Goal: Task Accomplishment & Management: Manage account settings

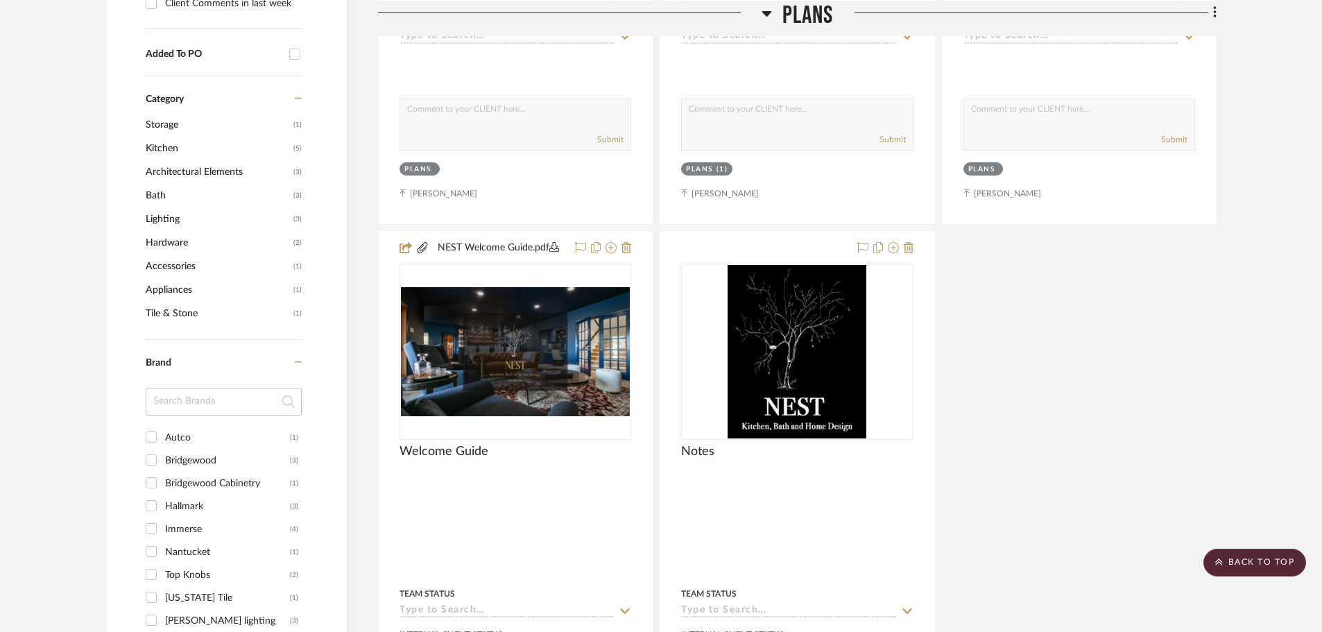
scroll to position [1318, 0]
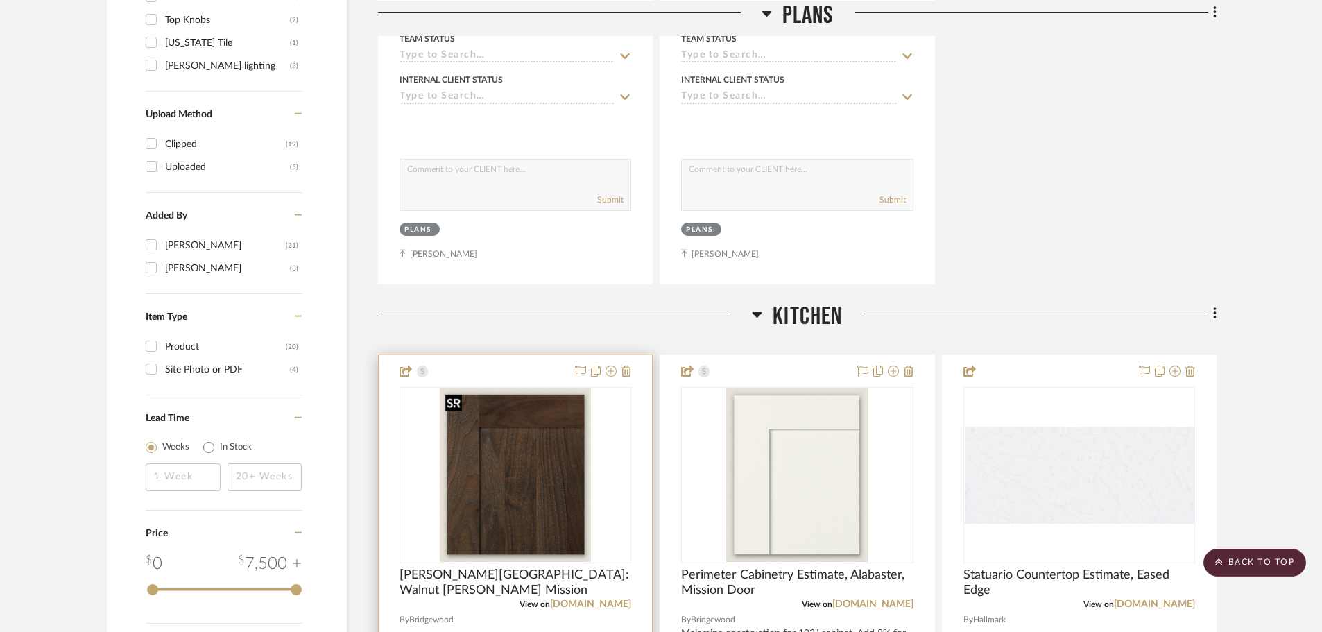
click at [0, 0] on img at bounding box center [0, 0] width 0 height 0
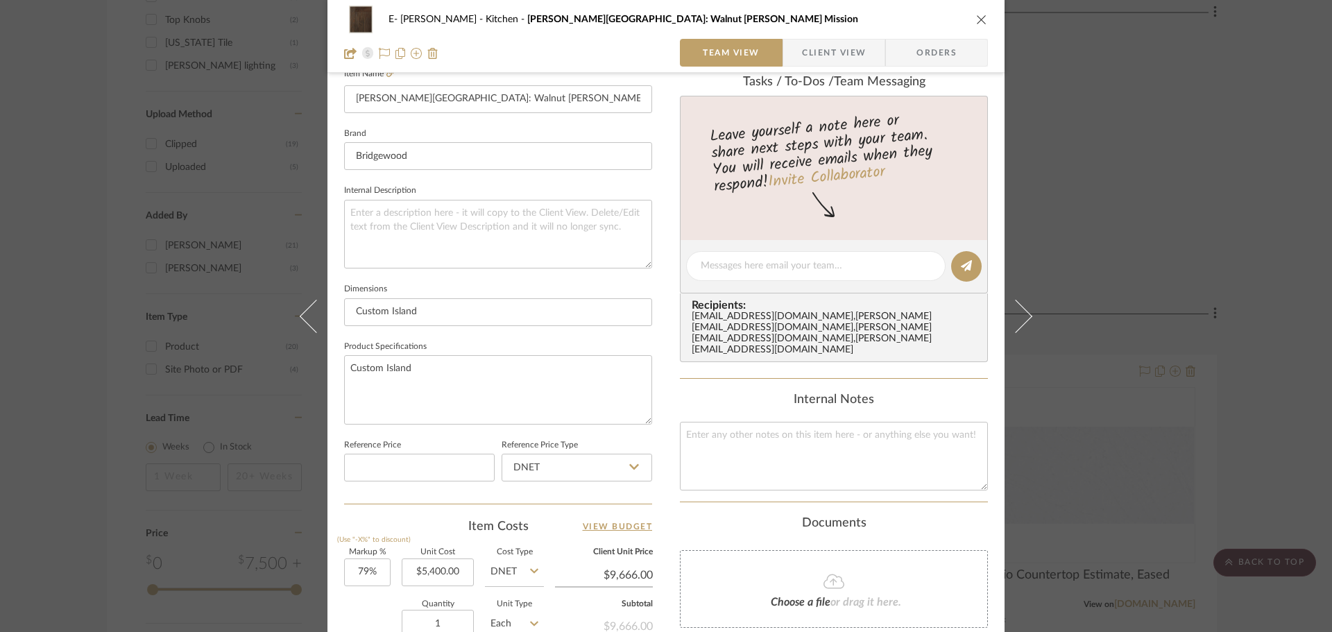
scroll to position [416, 0]
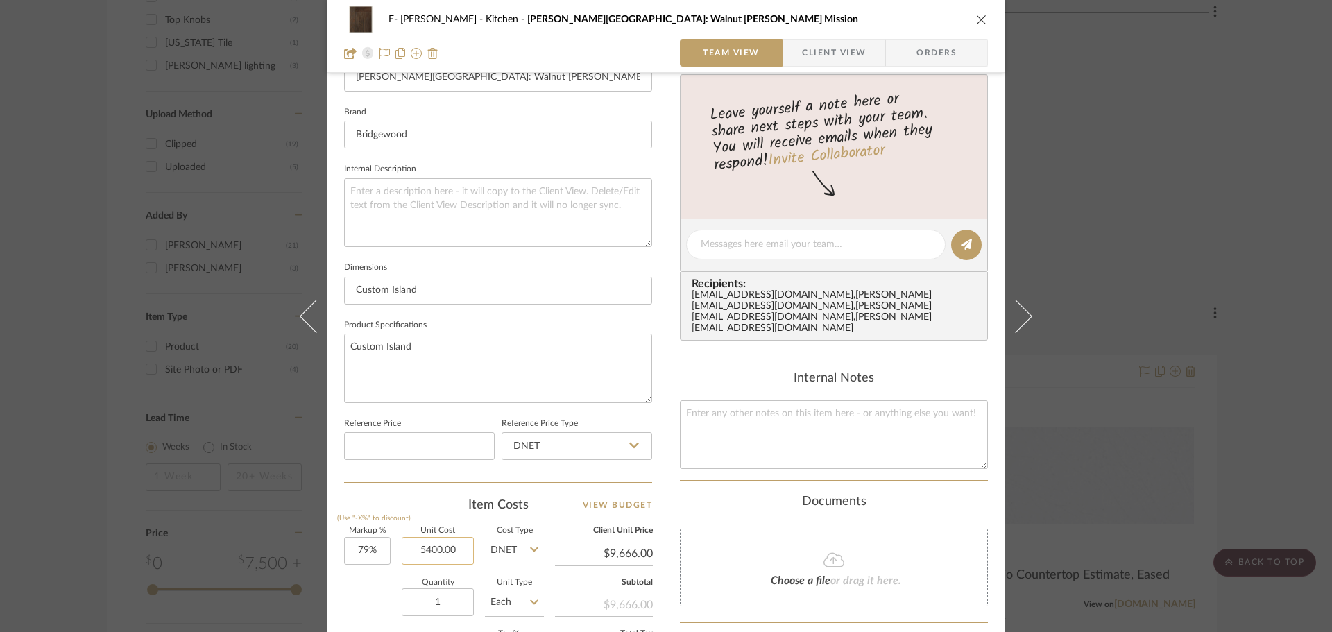
click at [436, 552] on input "5400.00" at bounding box center [438, 551] width 72 height 28
type input "$6,000.00"
click at [420, 504] on div "Item Costs View Budget" at bounding box center [498, 505] width 308 height 17
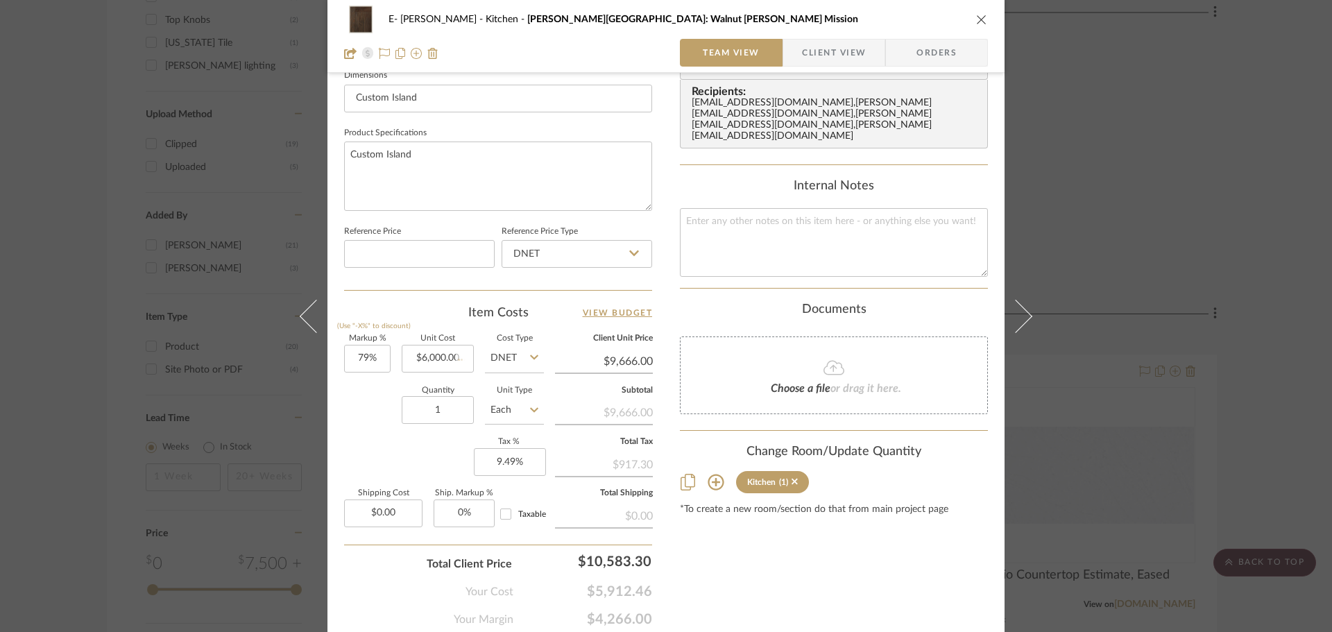
type input "$10,740.00"
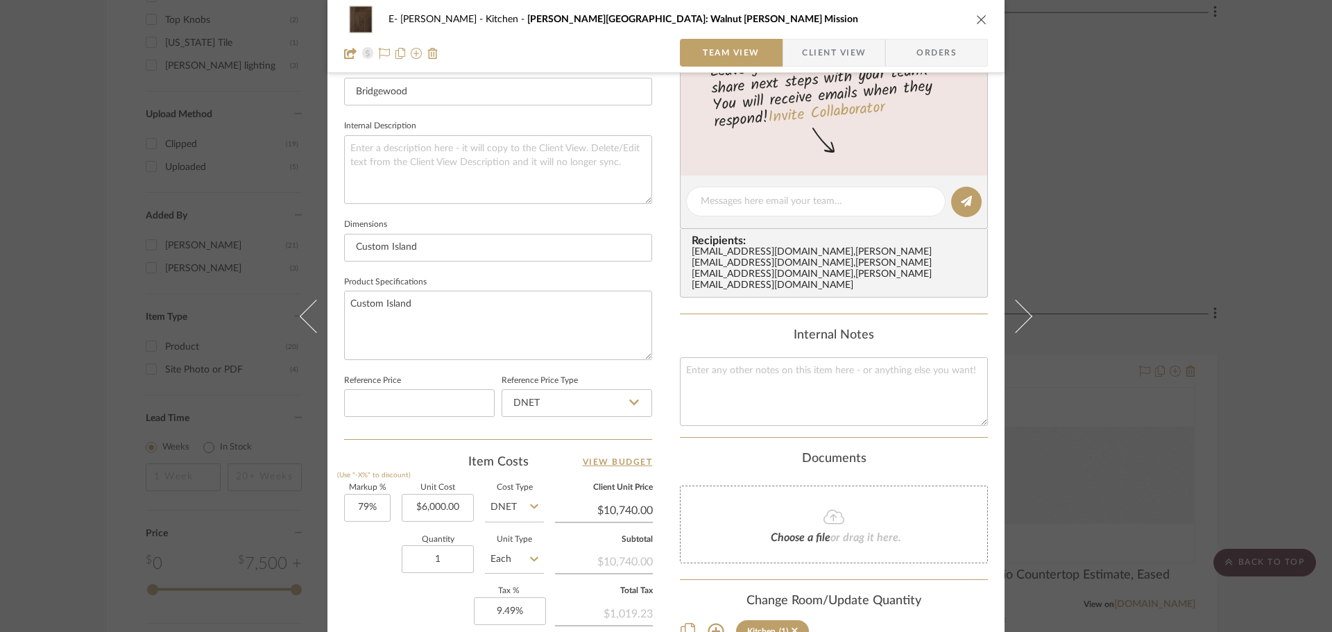
scroll to position [452, 0]
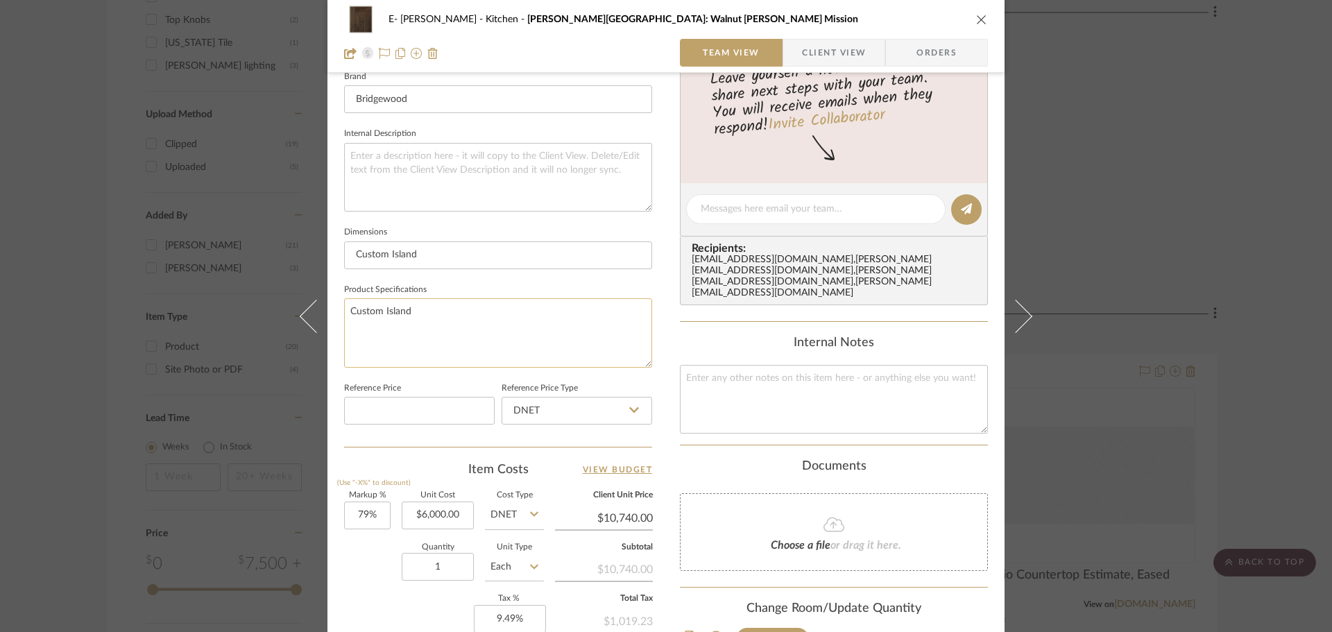
click at [435, 302] on textarea "Custom Island" at bounding box center [498, 332] width 308 height 69
drag, startPoint x: 428, startPoint y: 316, endPoint x: 323, endPoint y: 306, distance: 105.9
click at [327, 306] on div "E- Fleming Kitchen Fleming Island: Walnut Olive Brown Mission Team View Client …" at bounding box center [665, 199] width 677 height 1281
click at [447, 325] on textarea "Custom Island" at bounding box center [498, 332] width 308 height 69
type textarea "Custom Island, no S&H added to this"
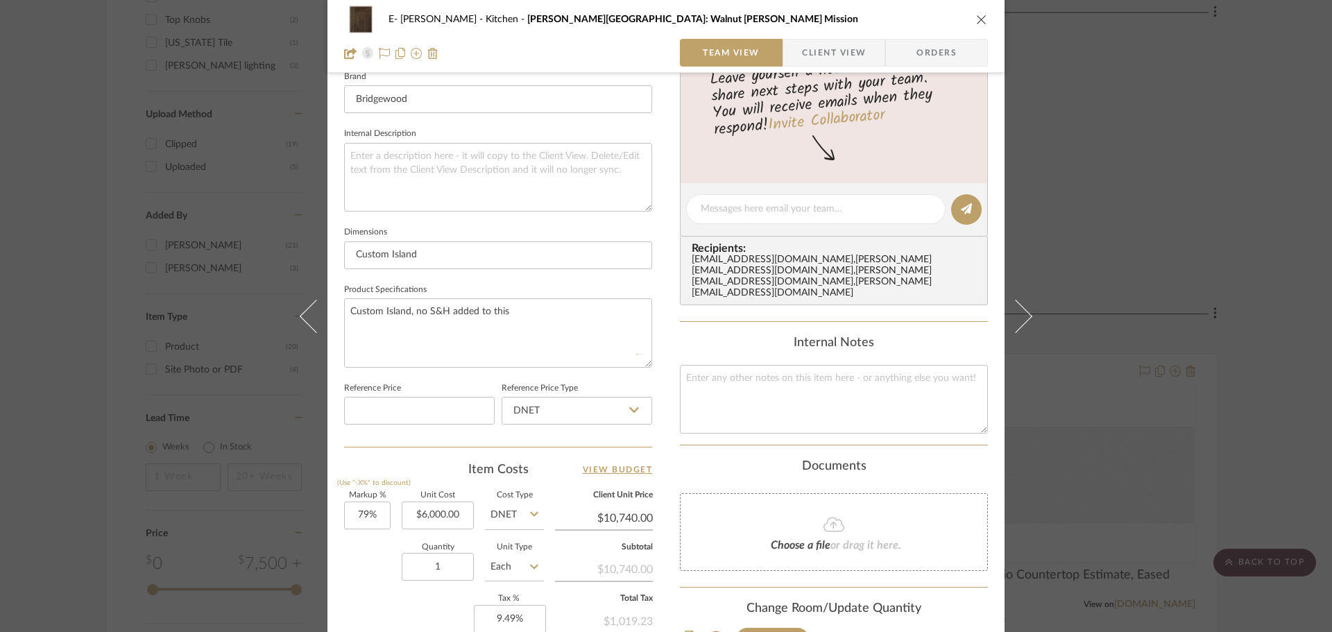
click at [978, 22] on icon "close" at bounding box center [981, 19] width 11 height 11
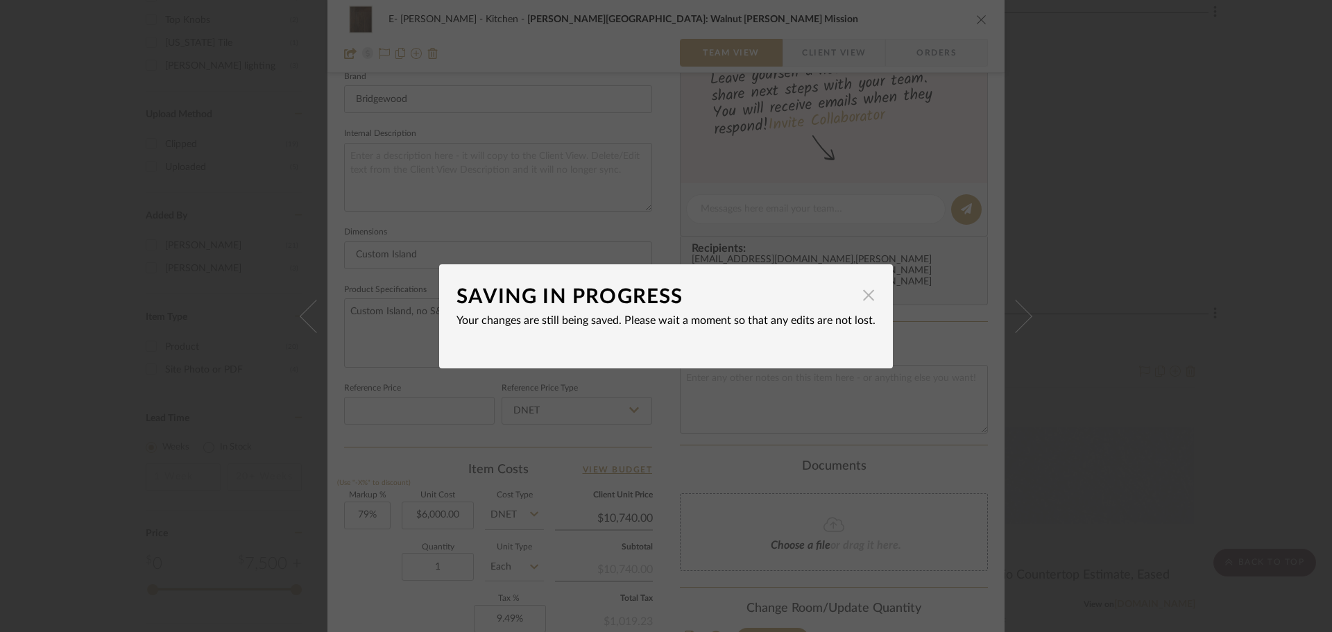
click at [861, 288] on span "button" at bounding box center [869, 296] width 28 height 28
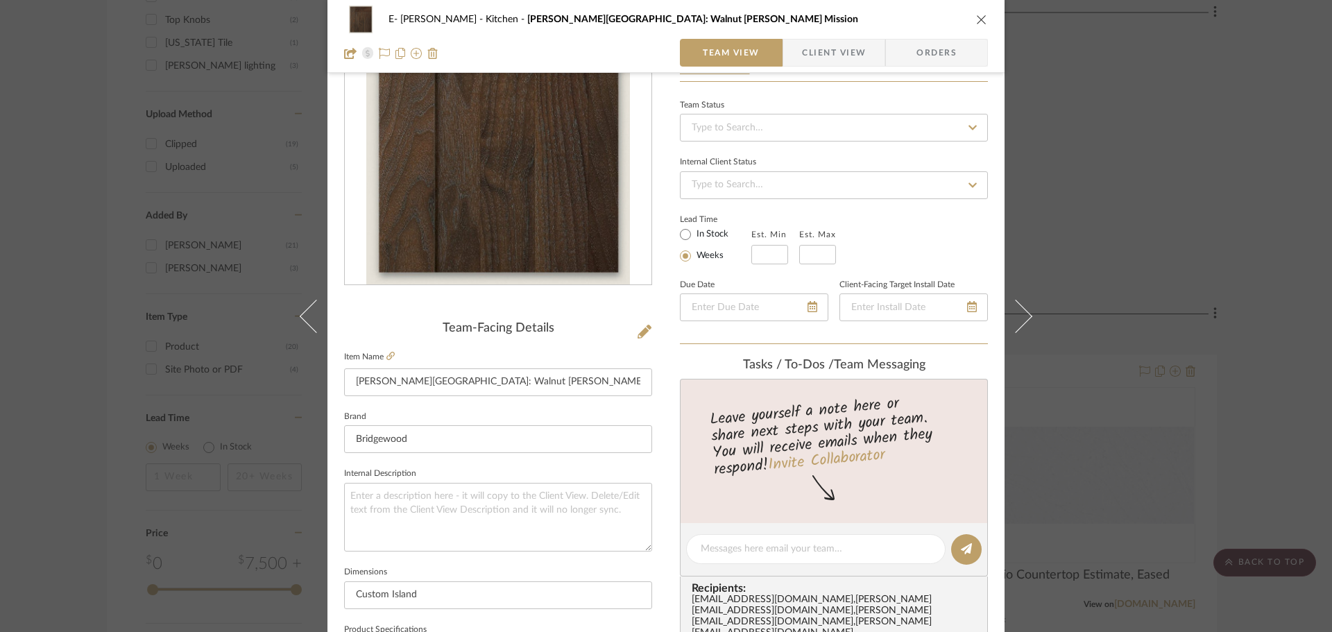
scroll to position [139, 0]
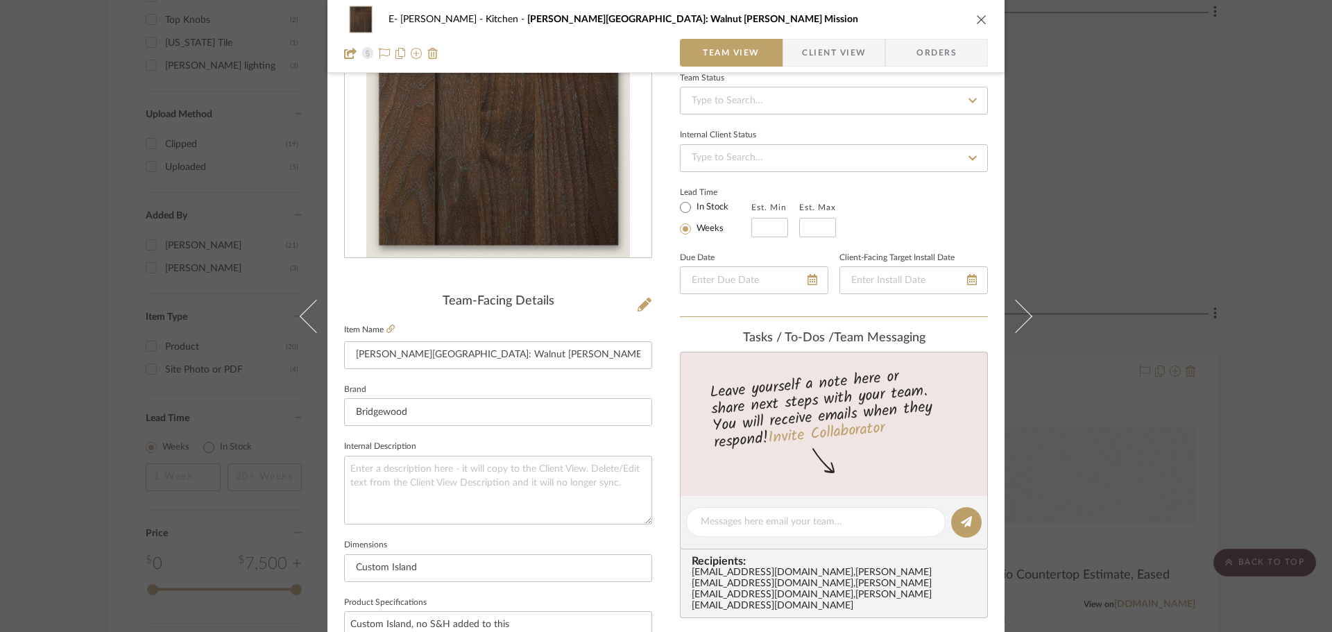
click at [982, 18] on button "close" at bounding box center [981, 19] width 12 height 12
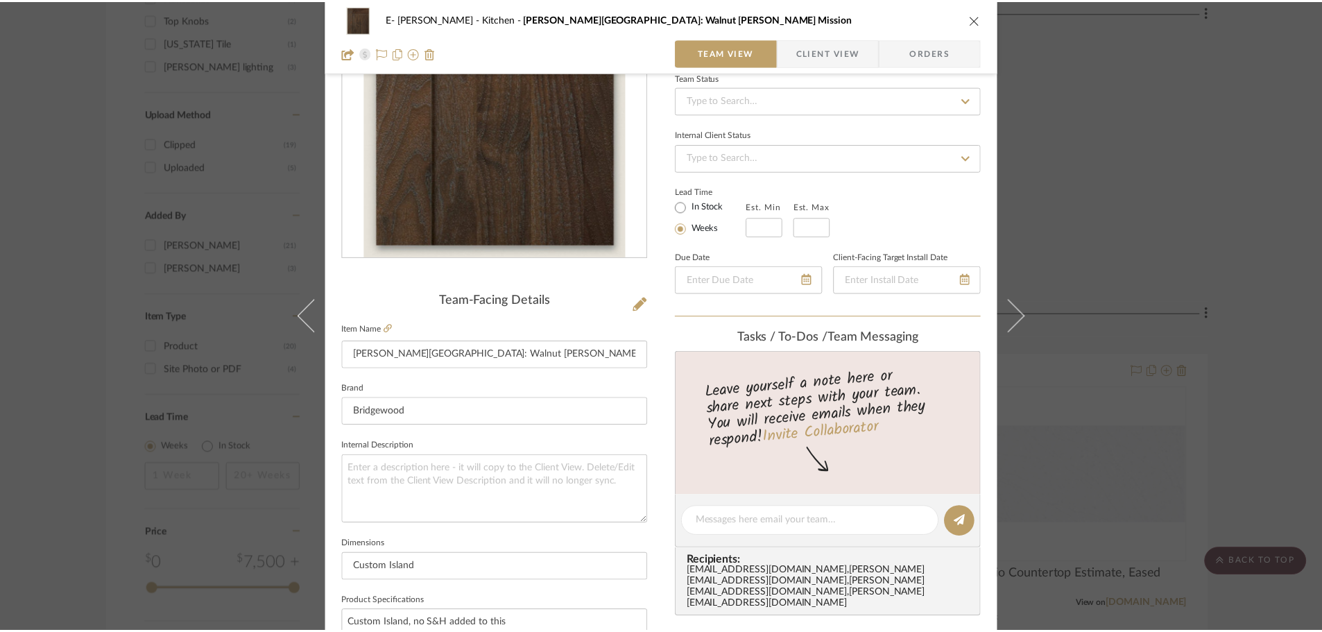
scroll to position [1318, 0]
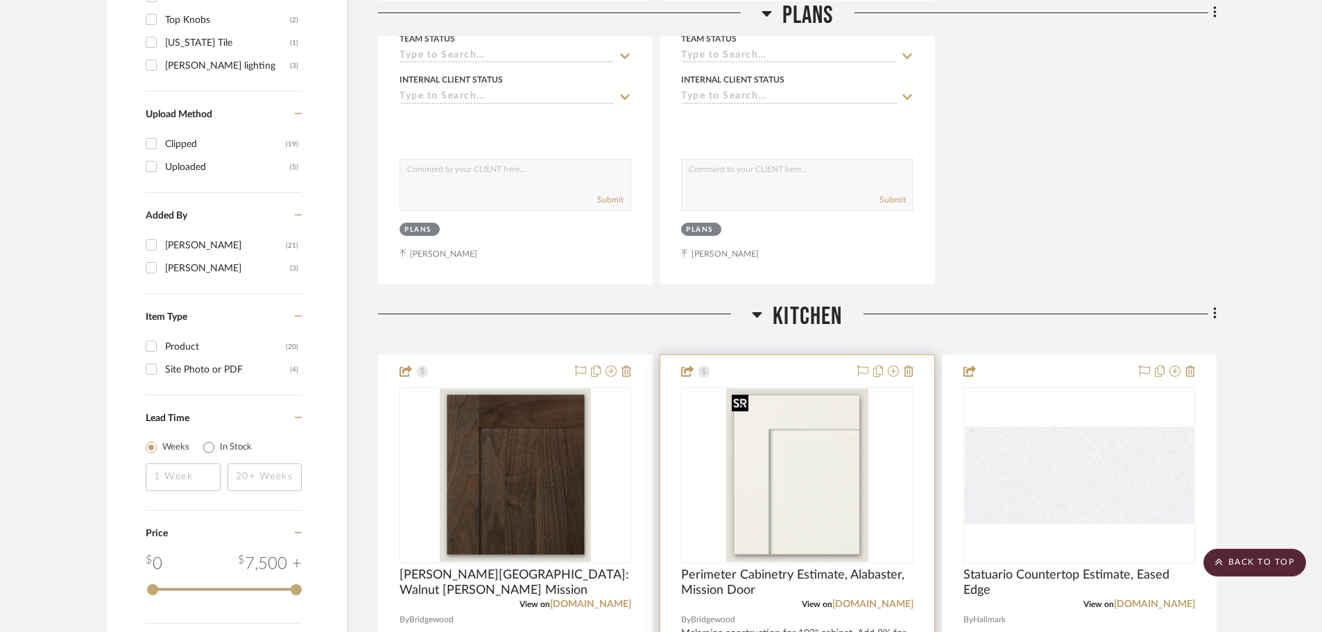
click at [778, 511] on img "0" at bounding box center [797, 474] width 142 height 173
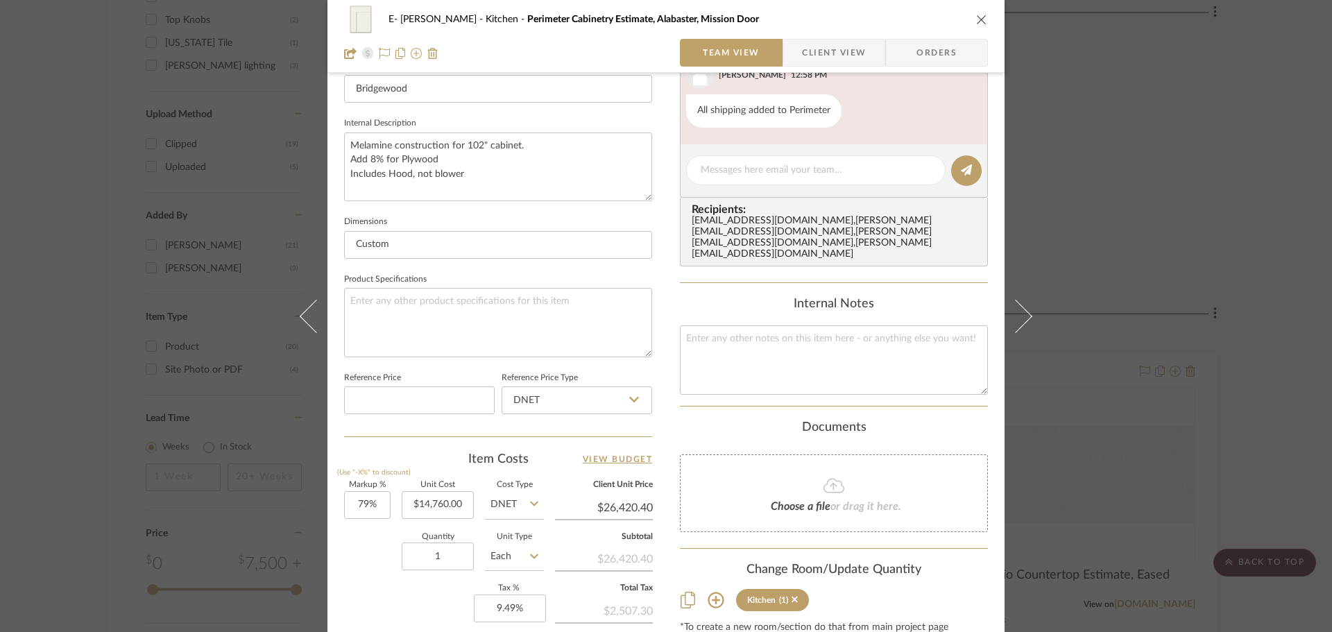
scroll to position [660, 0]
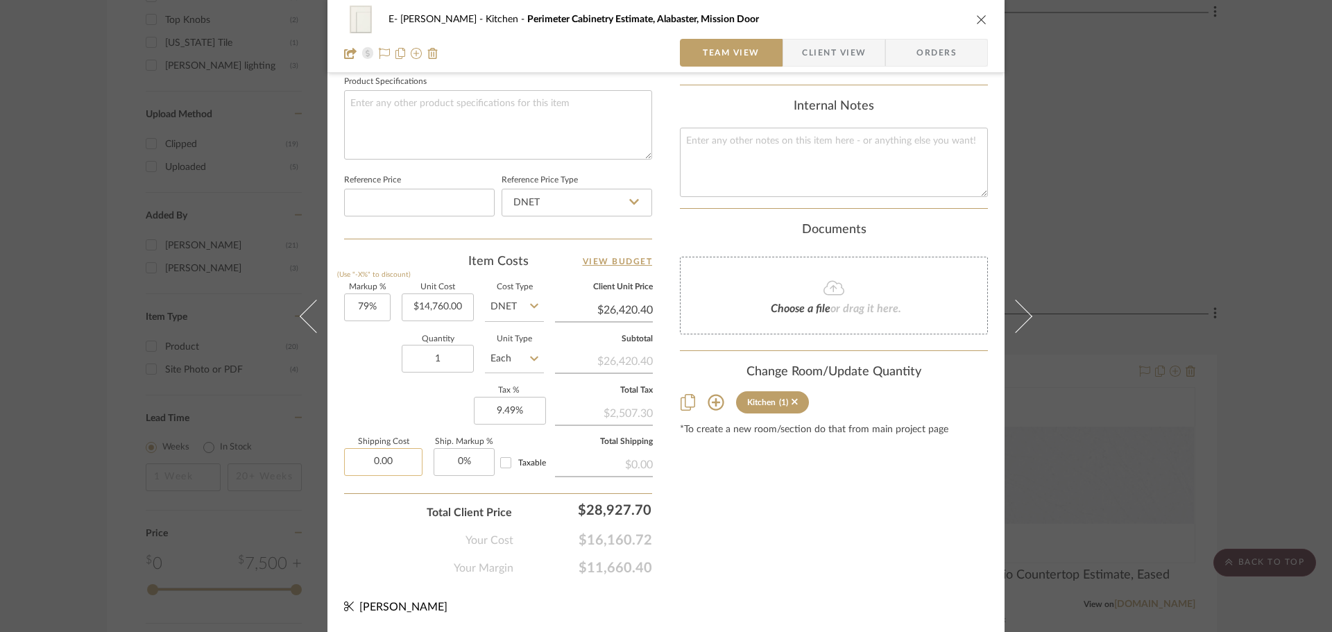
click at [393, 459] on input "0.00" at bounding box center [383, 462] width 78 height 28
type input "$1,000.00"
click at [394, 530] on div "Your Cost $16,160.72" at bounding box center [498, 535] width 308 height 28
click at [597, 92] on textarea at bounding box center [498, 124] width 308 height 69
click at [521, 98] on textarea "Cabinets will be stored for $300/month. One month is included in S&H." at bounding box center [498, 124] width 308 height 69
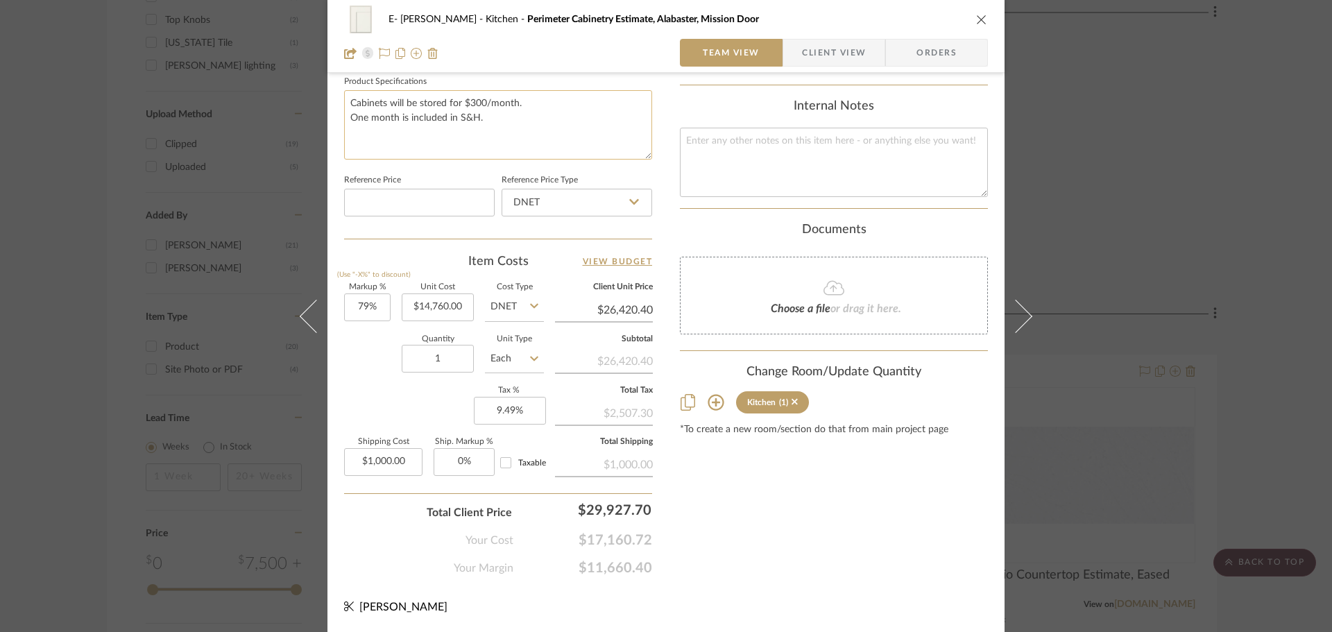
click at [537, 103] on textarea "Cabinets will be stored for $300/month. One month is included in S&H." at bounding box center [498, 124] width 308 height 69
type textarea "Cabinets will be stored for $300/month. Cabinets will be delivered for $ One mo…"
drag, startPoint x: 493, startPoint y: 117, endPoint x: 468, endPoint y: 109, distance: 26.1
click at [493, 117] on textarea "Cabinets will be stored for $300/month. Cabinets will be delivered for $ One mo…" at bounding box center [498, 124] width 308 height 69
click at [489, 117] on textarea "Cabinets will be stored for $300/month. Cabinets will be delivered for $ One mo…" at bounding box center [498, 124] width 308 height 69
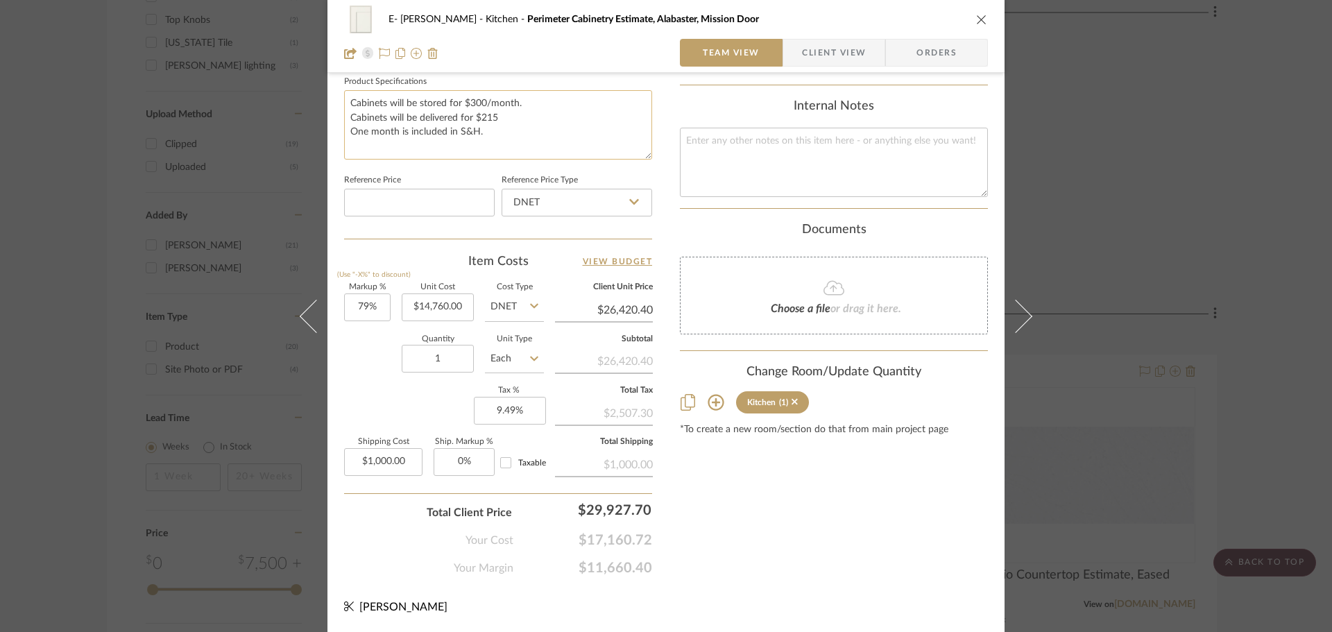
click at [394, 130] on textarea "Cabinets will be stored for $300/month. Cabinets will be delivered for $215 One…" at bounding box center [498, 124] width 308 height 69
click at [499, 114] on textarea "Cabinets will be stored for $300/month. Cabinets will be delivered for $215 One…" at bounding box center [498, 124] width 308 height 69
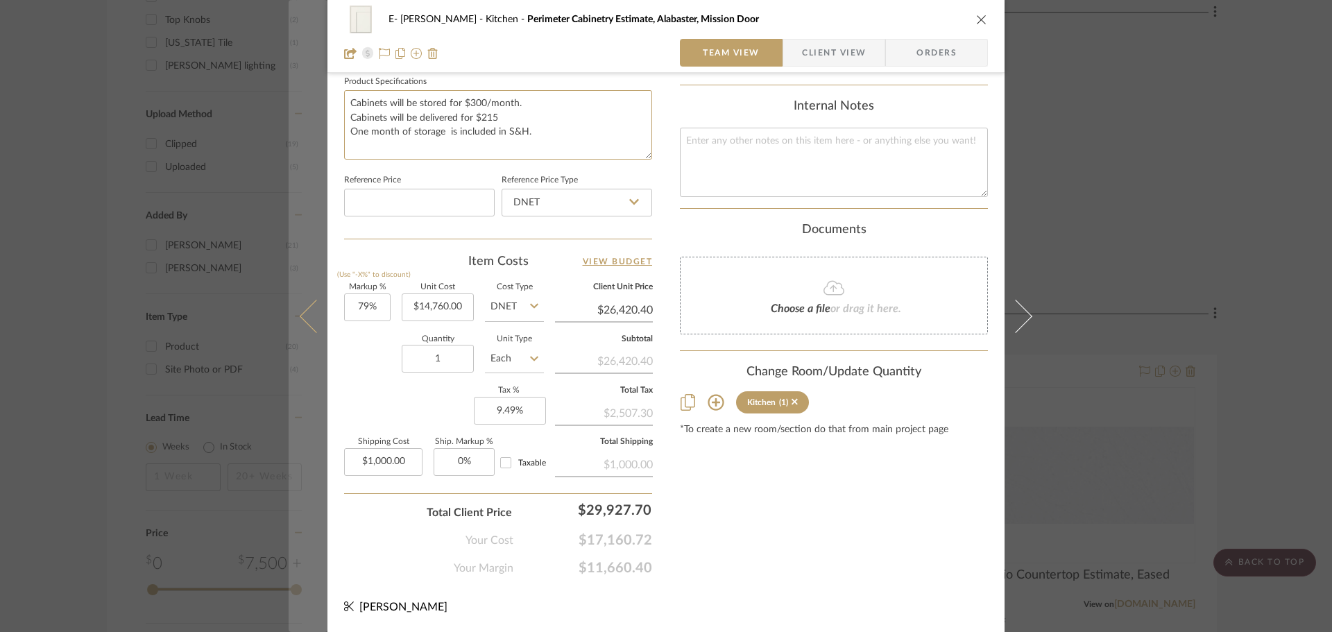
drag, startPoint x: 499, startPoint y: 116, endPoint x: 321, endPoint y: 114, distance: 178.3
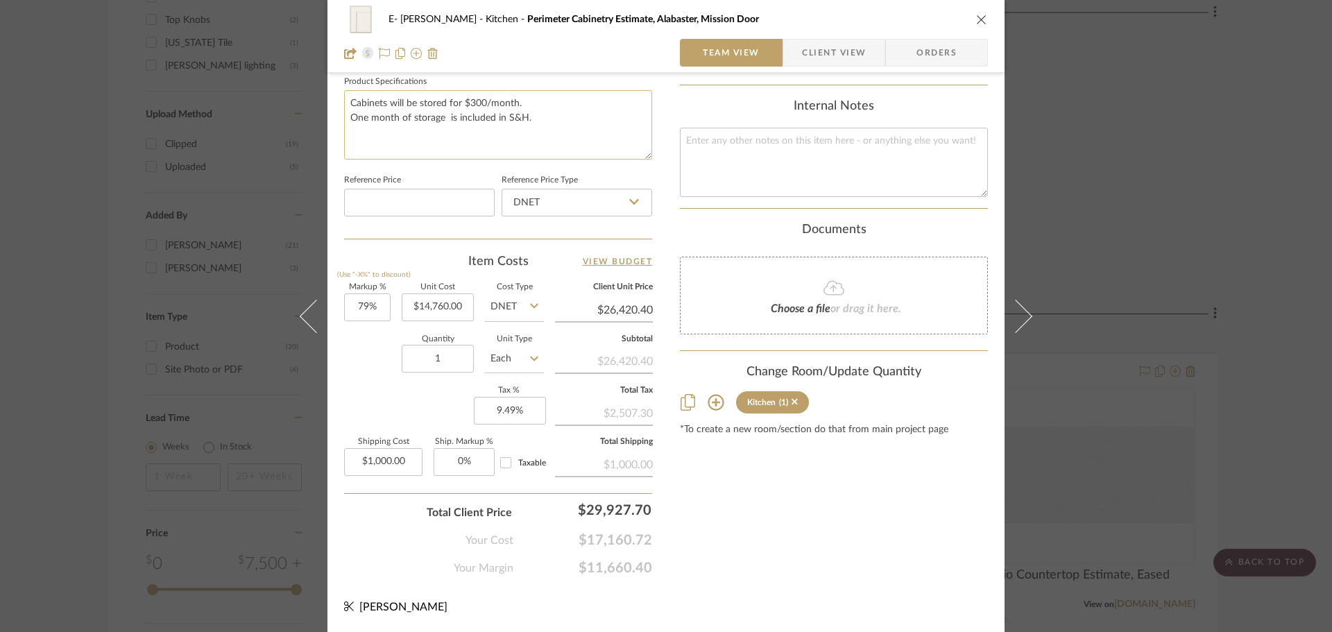
click at [541, 119] on textarea "Cabinets will be stored for $300/month. One month of storage is included in S&H." at bounding box center [498, 124] width 308 height 69
click at [442, 119] on textarea "Cabinets will be stored for $300/month. One month of storage is included in S&H." at bounding box center [498, 124] width 308 height 69
type textarea "Cabinets will be stored for $300/month. One month of storage is included in S&H."
click at [540, 114] on textarea "Cabinets will be stored for $300/month. One month of storage is included in S&H." at bounding box center [498, 124] width 308 height 69
drag, startPoint x: 631, startPoint y: 131, endPoint x: 324, endPoint y: 129, distance: 306.6
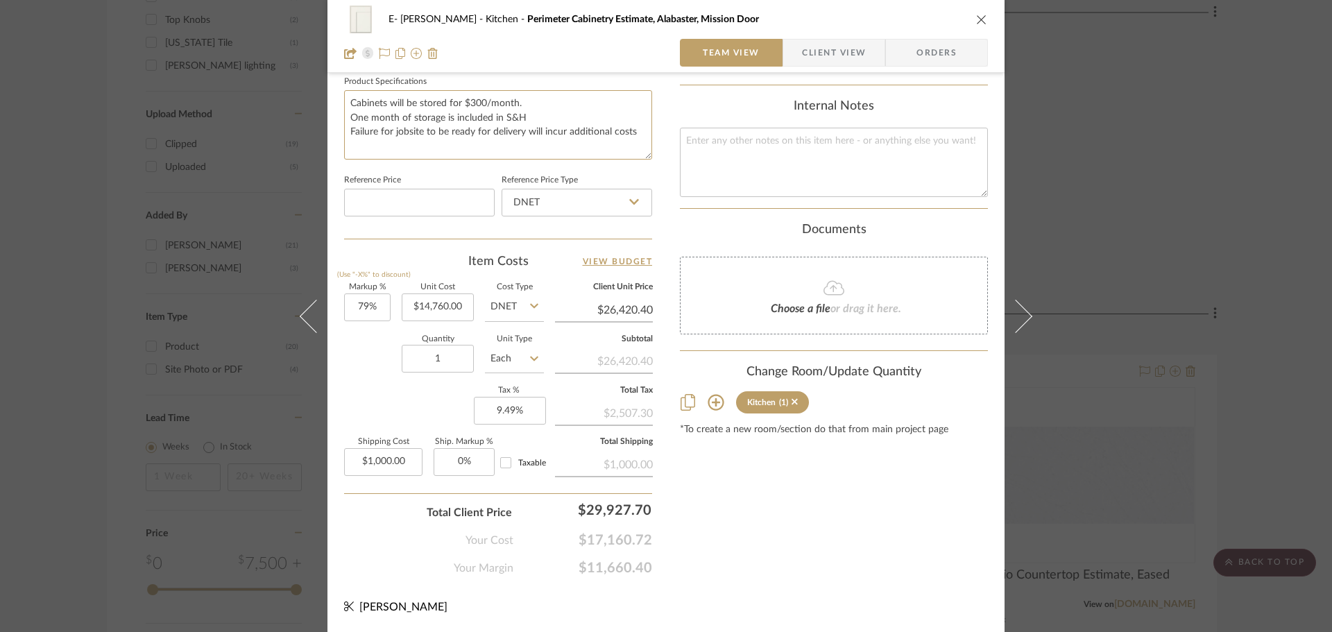
type textarea "Cabinets will be stored for $300/month. One month of storage is included in S&H"
click at [405, 465] on input "1000.00" at bounding box center [383, 462] width 78 height 28
type input "$850.00"
click at [400, 389] on div "Markup % (Use "-X%" to discount) 79% Unit Cost $14,760.00 Cost Type DNET Client…" at bounding box center [498, 385] width 308 height 203
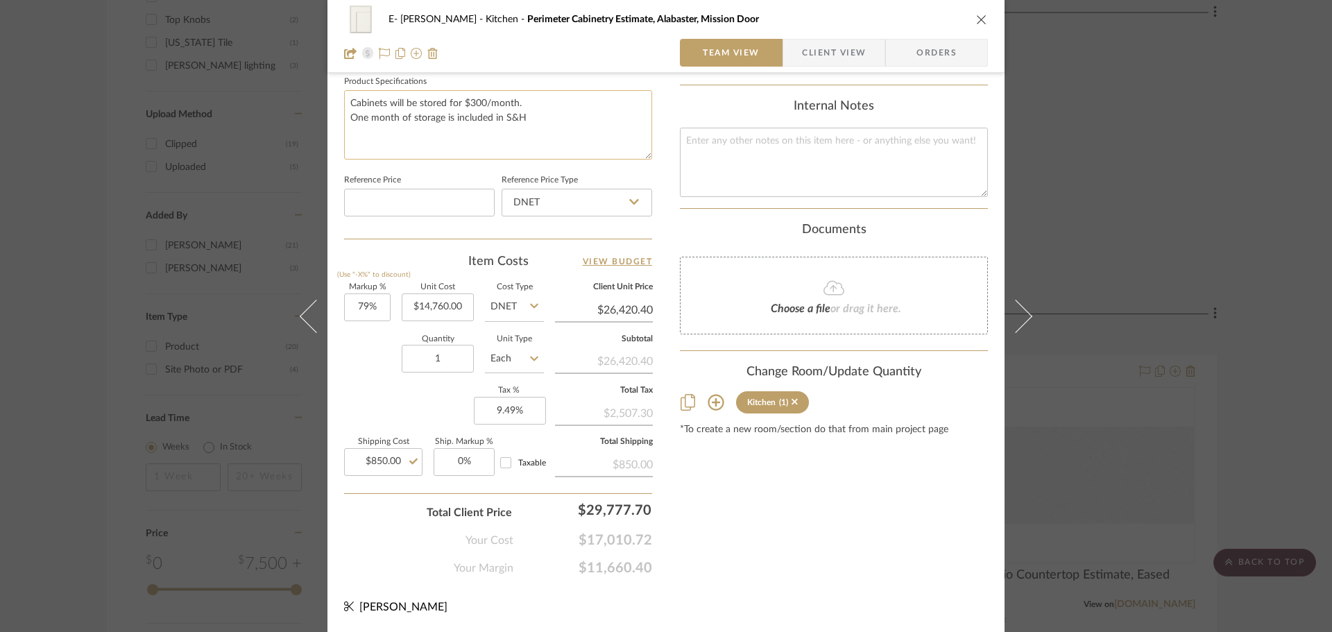
click at [348, 101] on textarea "Cabinets will be stored for $300/month. One month of storage is included in S&H" at bounding box center [498, 124] width 308 height 69
click at [510, 132] on textarea "Shipping Cost Breakdown: Delivery from factory to storage facility, receiving a…" at bounding box center [498, 124] width 308 height 69
click at [477, 141] on textarea "Shipping Cost Breakdown: Delivery from factory to storage facility, receiving a…" at bounding box center [498, 124] width 308 height 69
click at [456, 135] on textarea "Shipping Cost Breakdown: Delivery from factory to storage facility, receiving a…" at bounding box center [498, 124] width 308 height 69
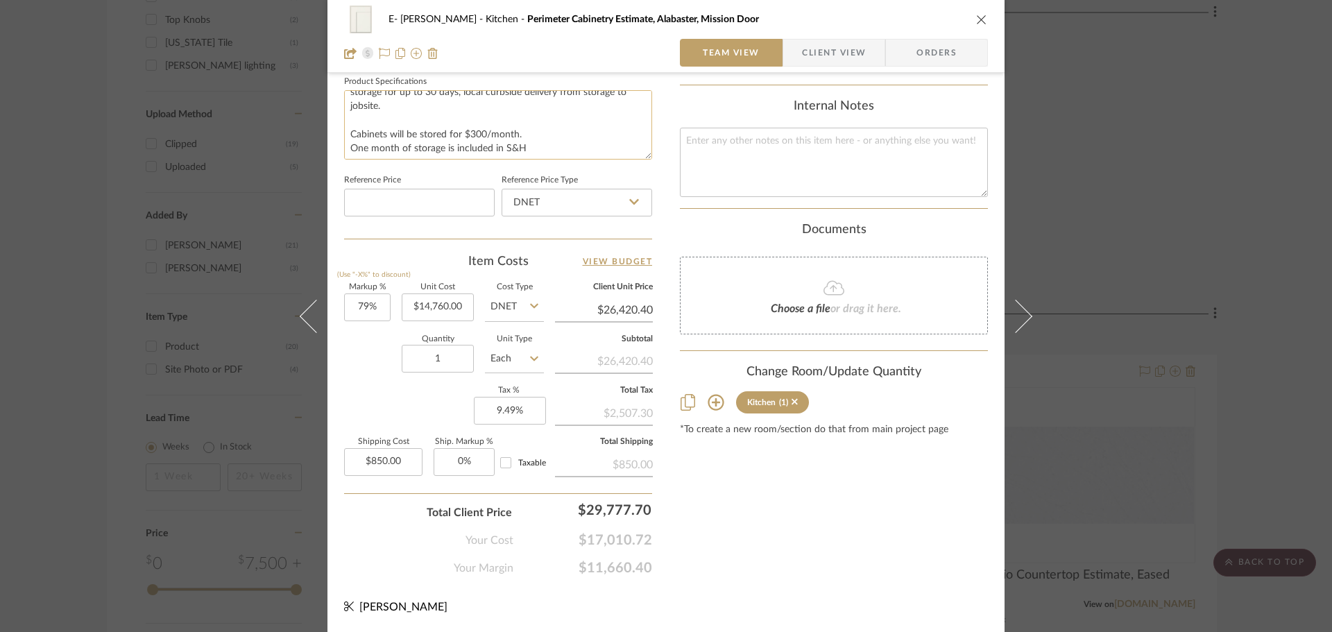
scroll to position [42, 0]
drag, startPoint x: 531, startPoint y: 144, endPoint x: 330, endPoint y: 146, distance: 201.9
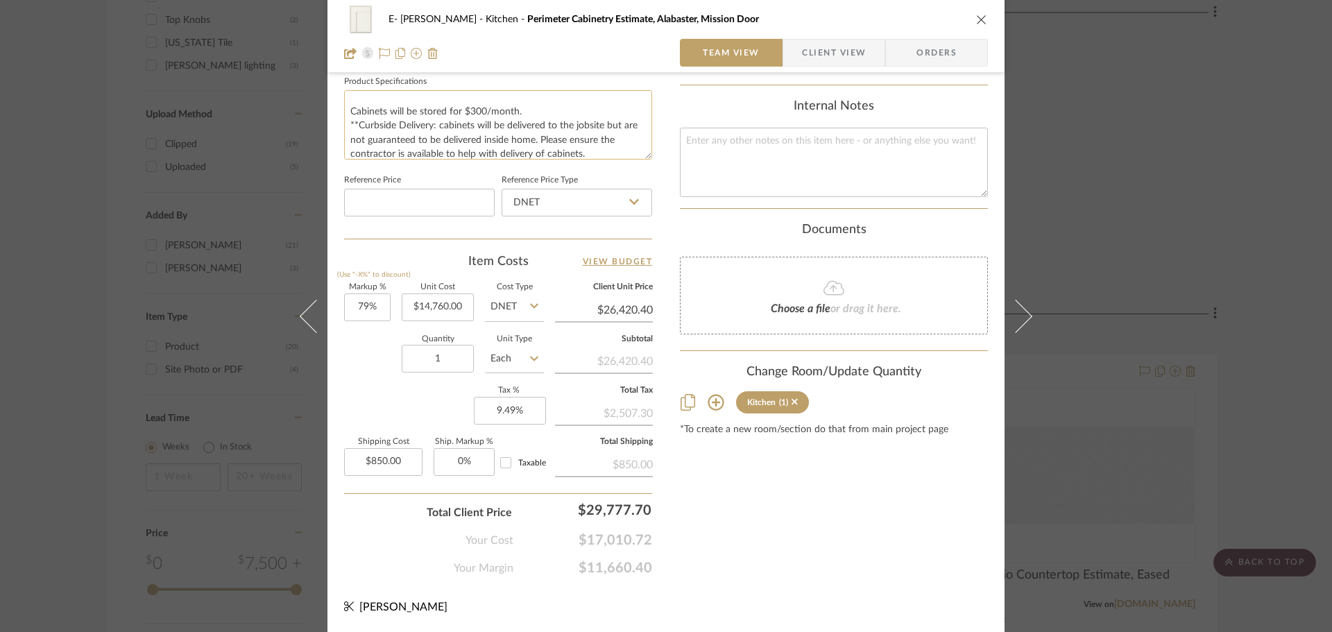
click at [346, 110] on textarea "Shipping Cost Breakdown: Delivery from factory to storage facility, receiving a…" at bounding box center [498, 124] width 308 height 69
click at [484, 130] on textarea "Shipping Cost Breakdown: Delivery from factory to storage facility, receiving a…" at bounding box center [498, 124] width 308 height 69
click at [587, 133] on textarea "Shipping Cost Breakdown: Delivery from factory to storage facility, receiving a…" at bounding box center [498, 124] width 308 height 69
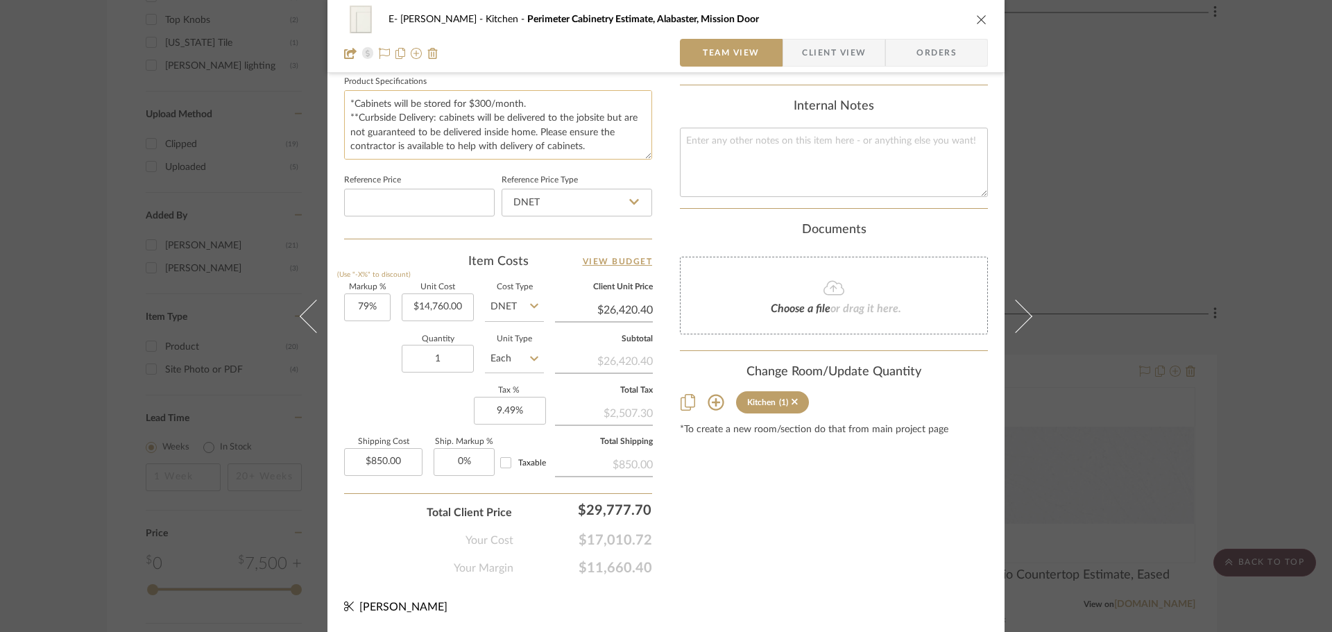
click at [534, 99] on textarea "Shipping Cost Breakdown: Delivery from factory to storage facility, receiving a…" at bounding box center [498, 124] width 308 height 69
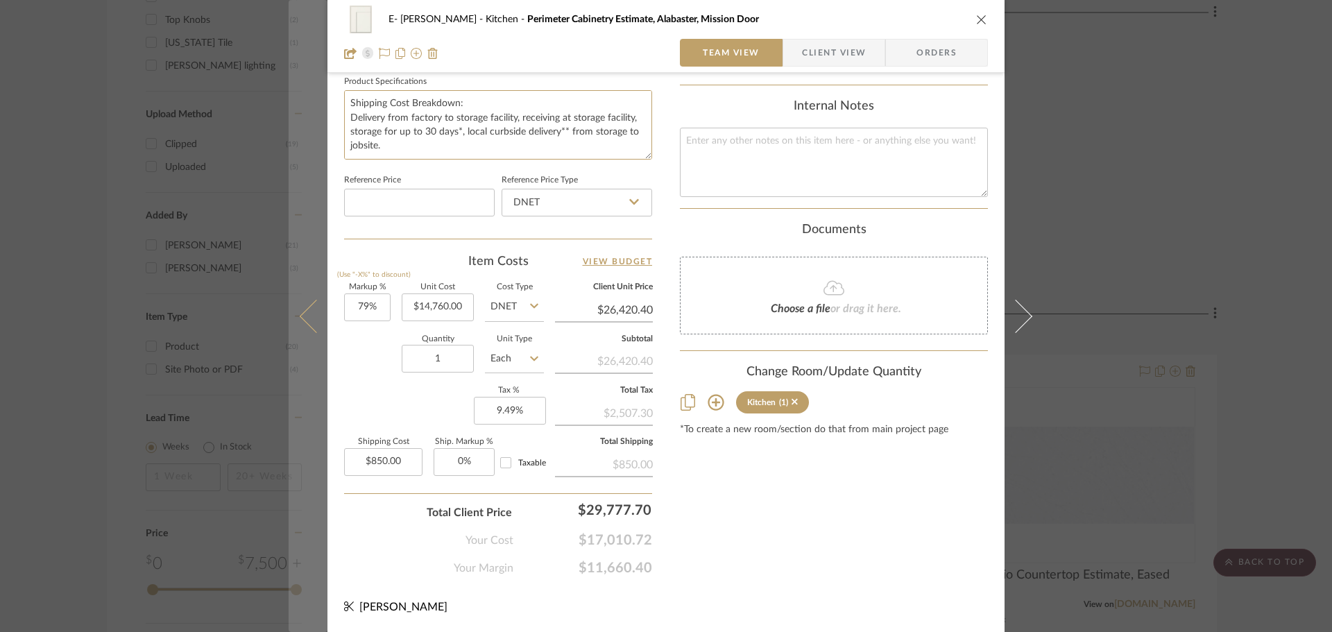
drag, startPoint x: 586, startPoint y: 152, endPoint x: 318, endPoint y: 71, distance: 280.5
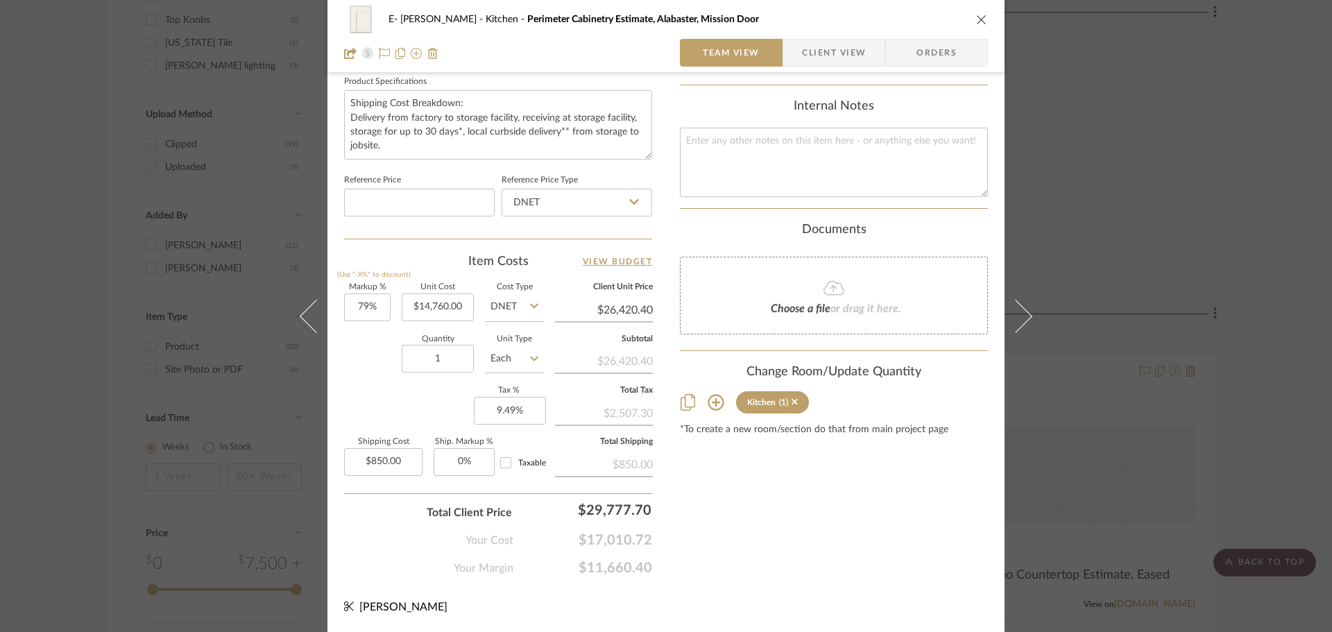
type textarea "Shipping Cost Breakdown: Delivery from factory to storage facility, receiving a…"
click at [431, 307] on input "14760.00" at bounding box center [438, 307] width 72 height 28
type input "$15,480.00"
type input "850.00"
click at [410, 458] on input "850.00" at bounding box center [383, 462] width 78 height 28
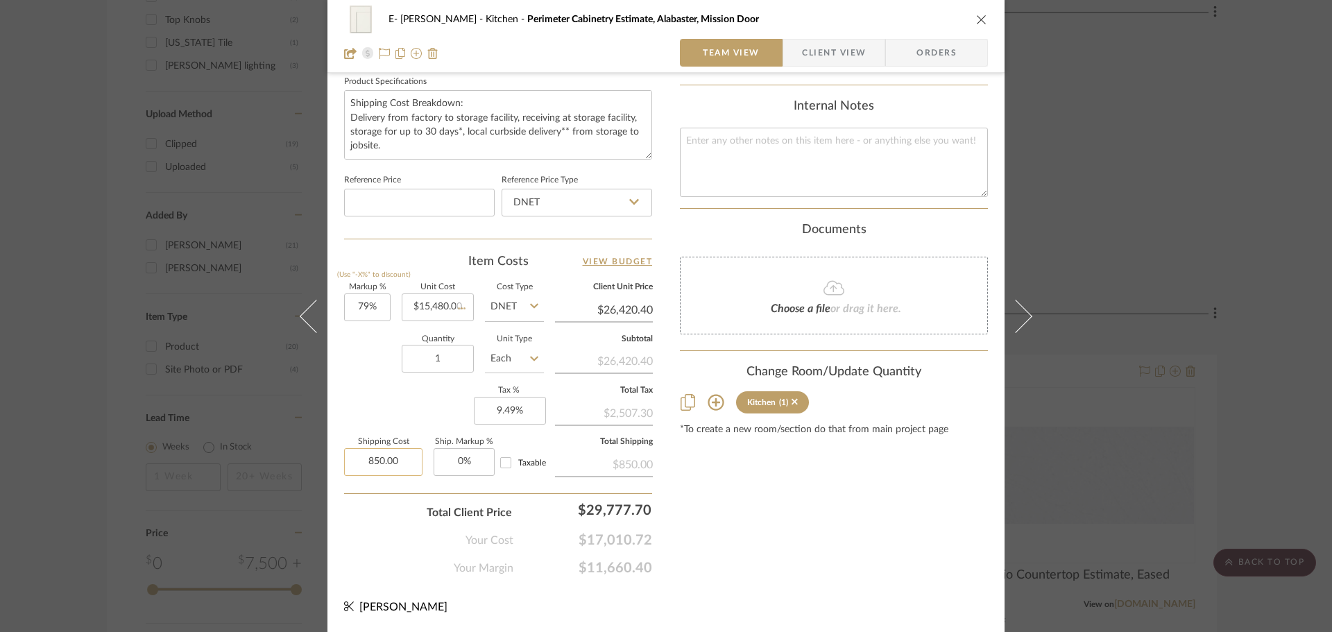
type input "$27,709.20"
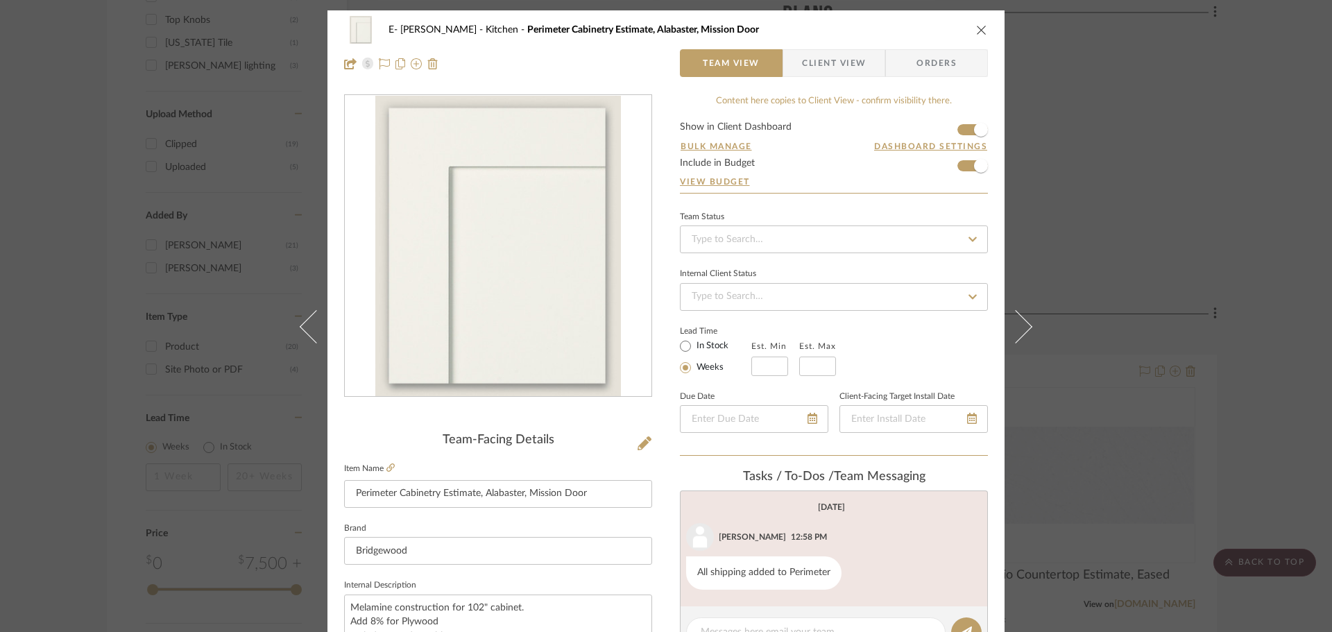
type input "$850.00"
click at [978, 28] on icon "close" at bounding box center [981, 29] width 11 height 11
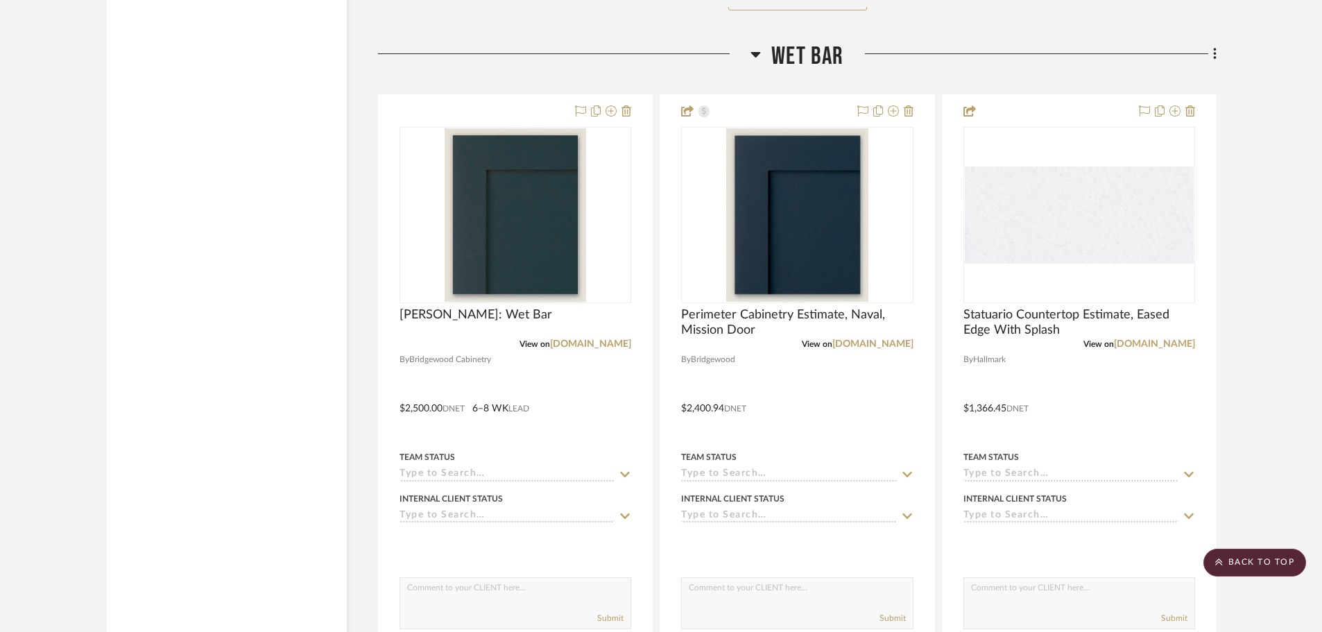
scroll to position [4162, 0]
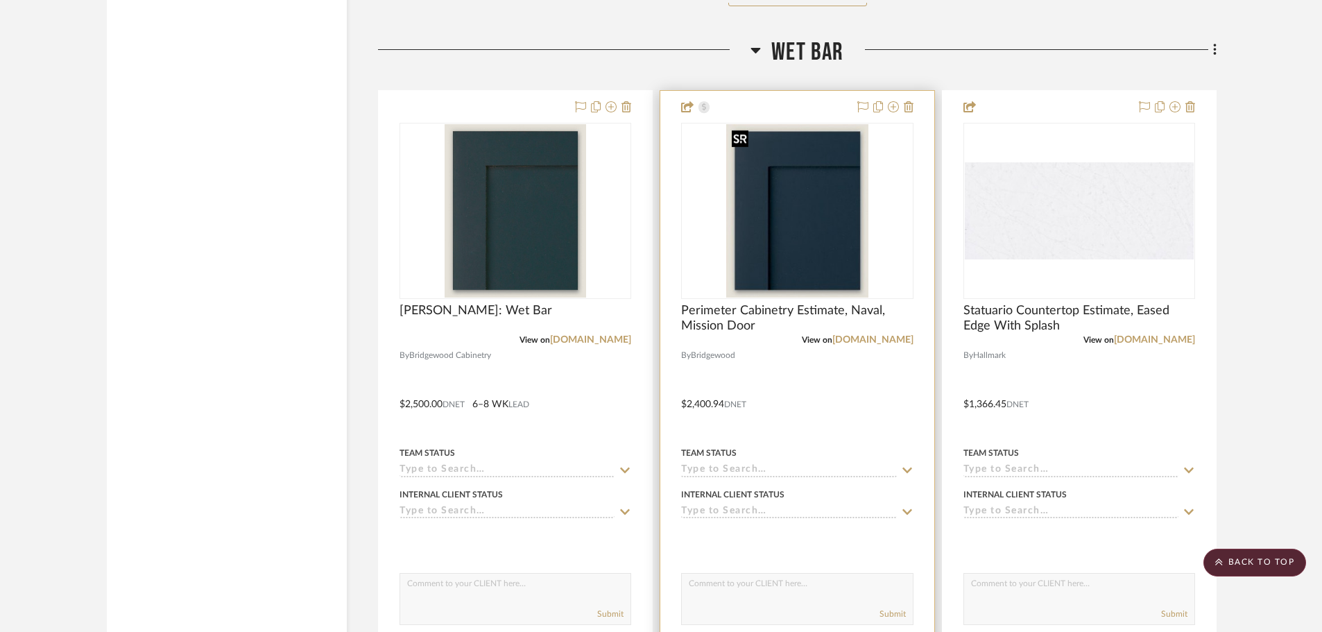
click at [837, 177] on img "0" at bounding box center [797, 210] width 142 height 173
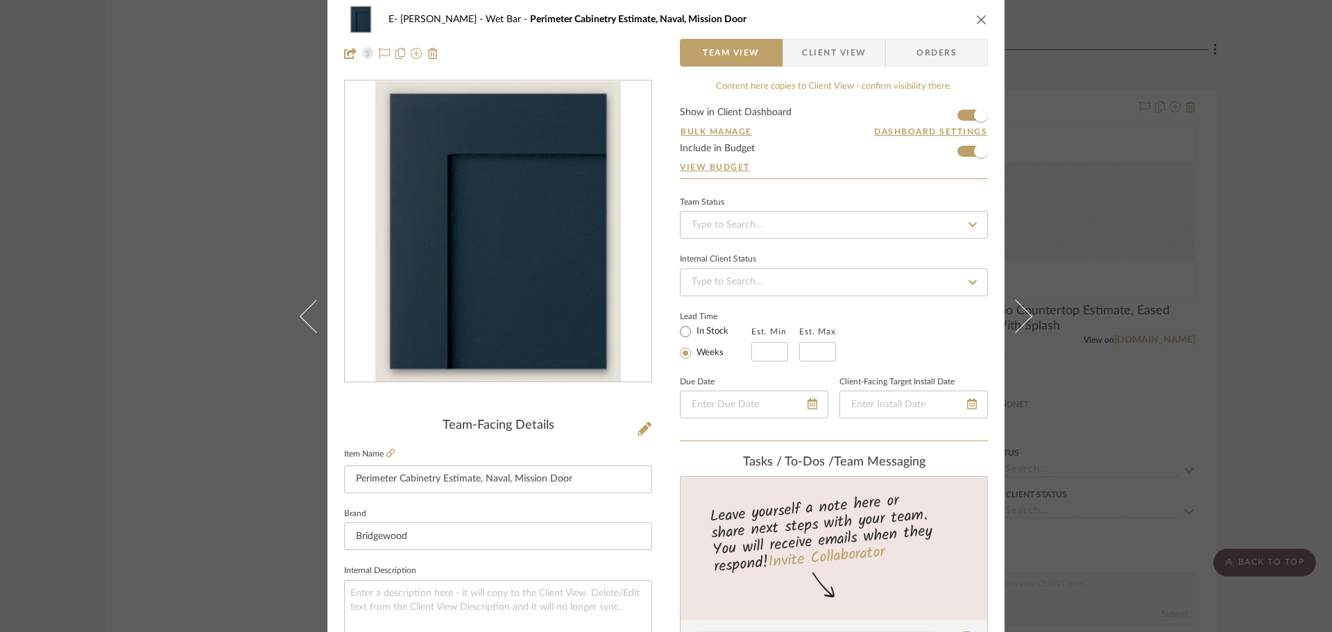
scroll to position [0, 0]
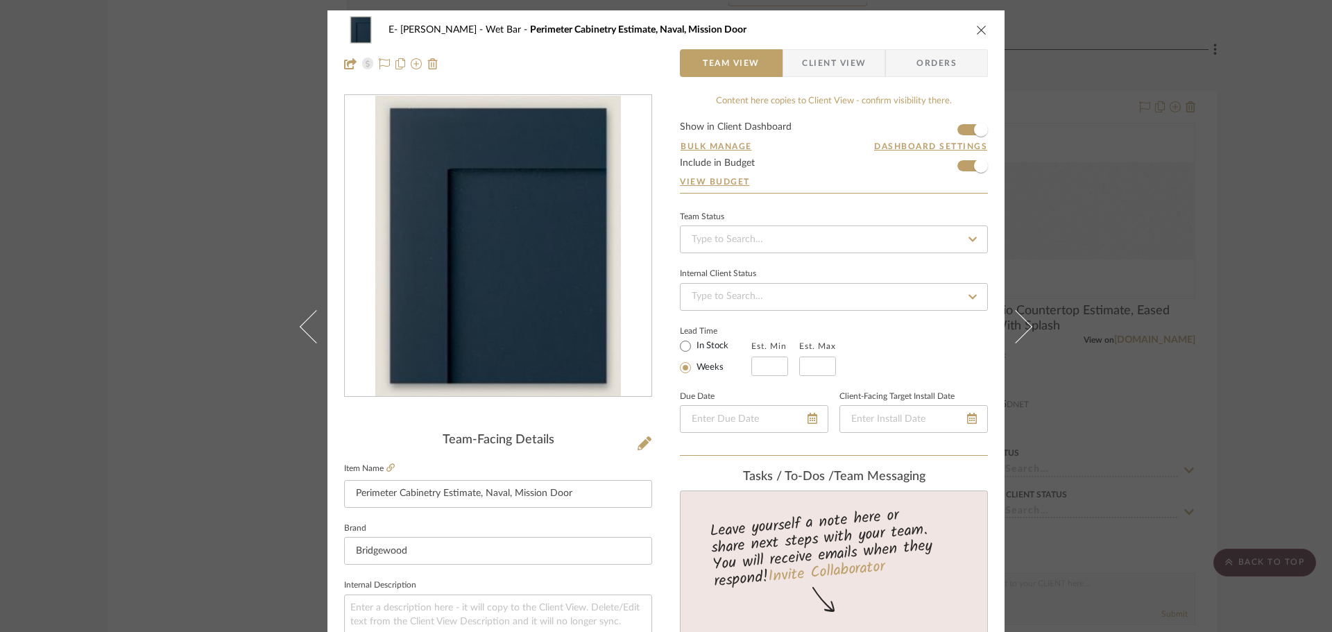
click at [977, 30] on icon "close" at bounding box center [981, 29] width 11 height 11
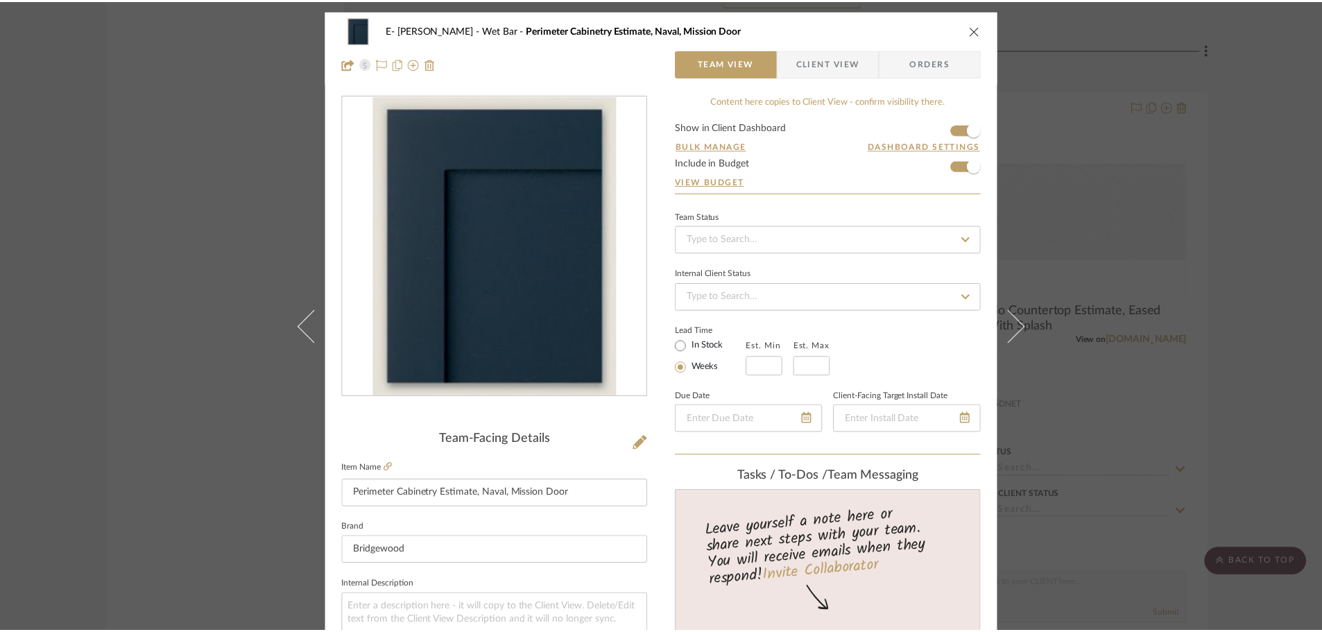
scroll to position [4162, 0]
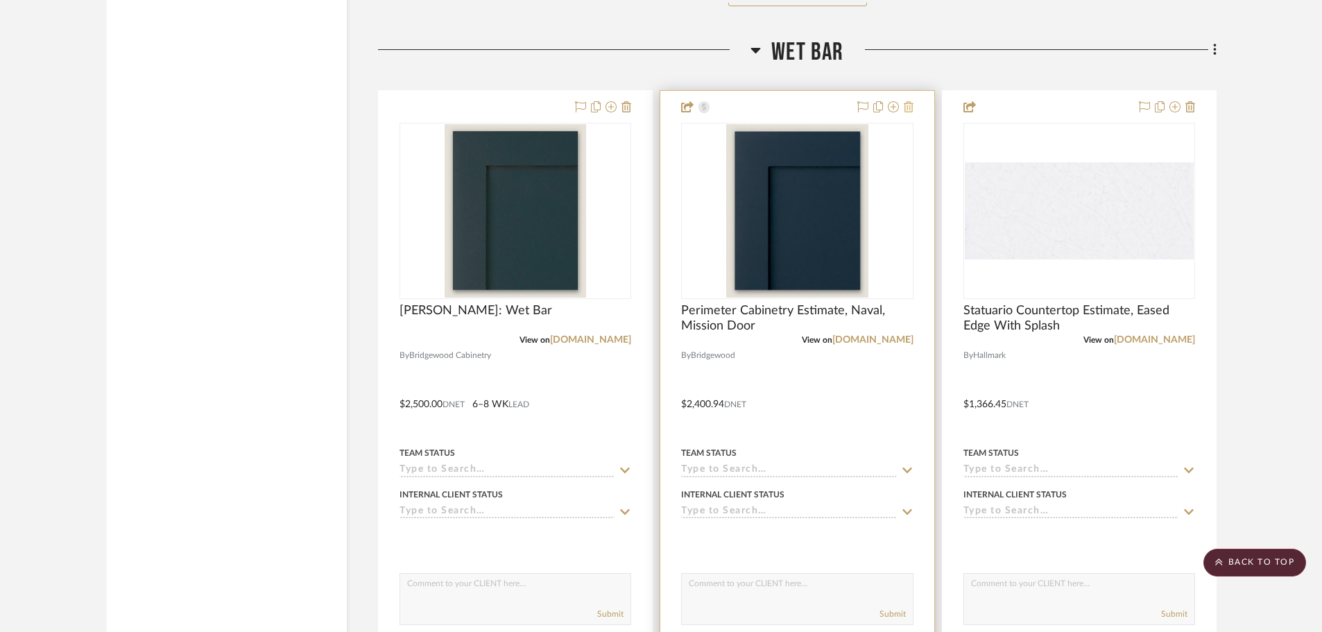
click at [909, 108] on icon at bounding box center [909, 106] width 10 height 11
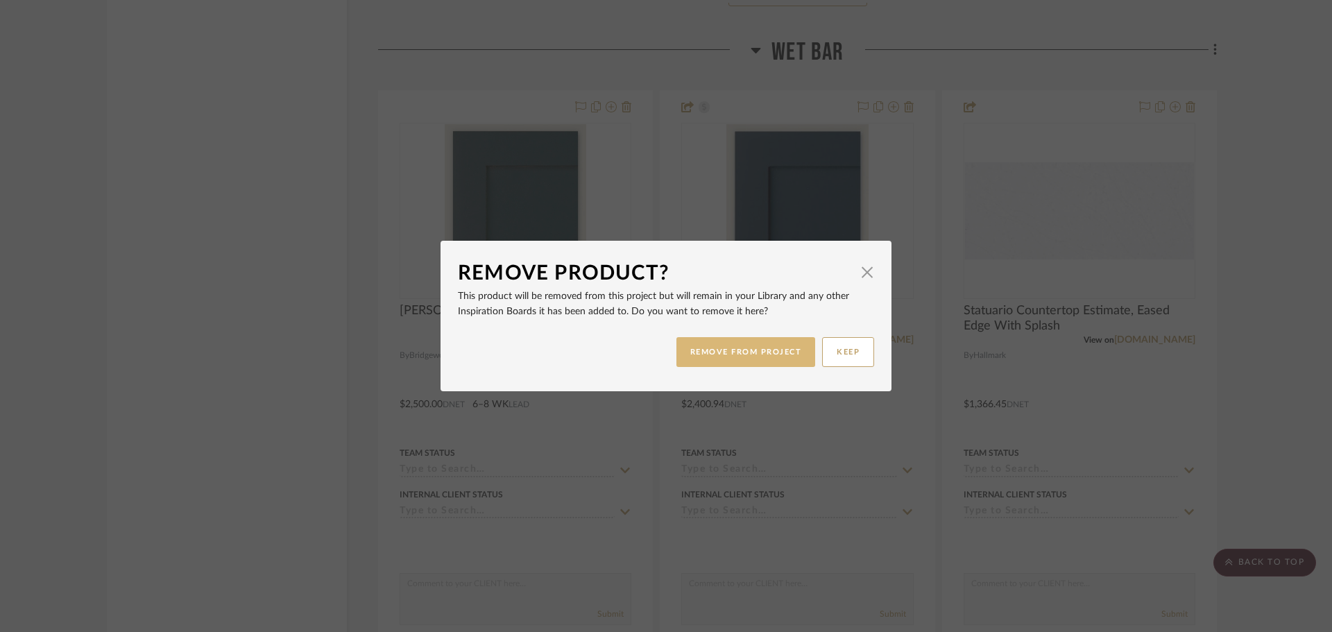
click at [763, 348] on button "REMOVE FROM PROJECT" at bounding box center [745, 352] width 139 height 30
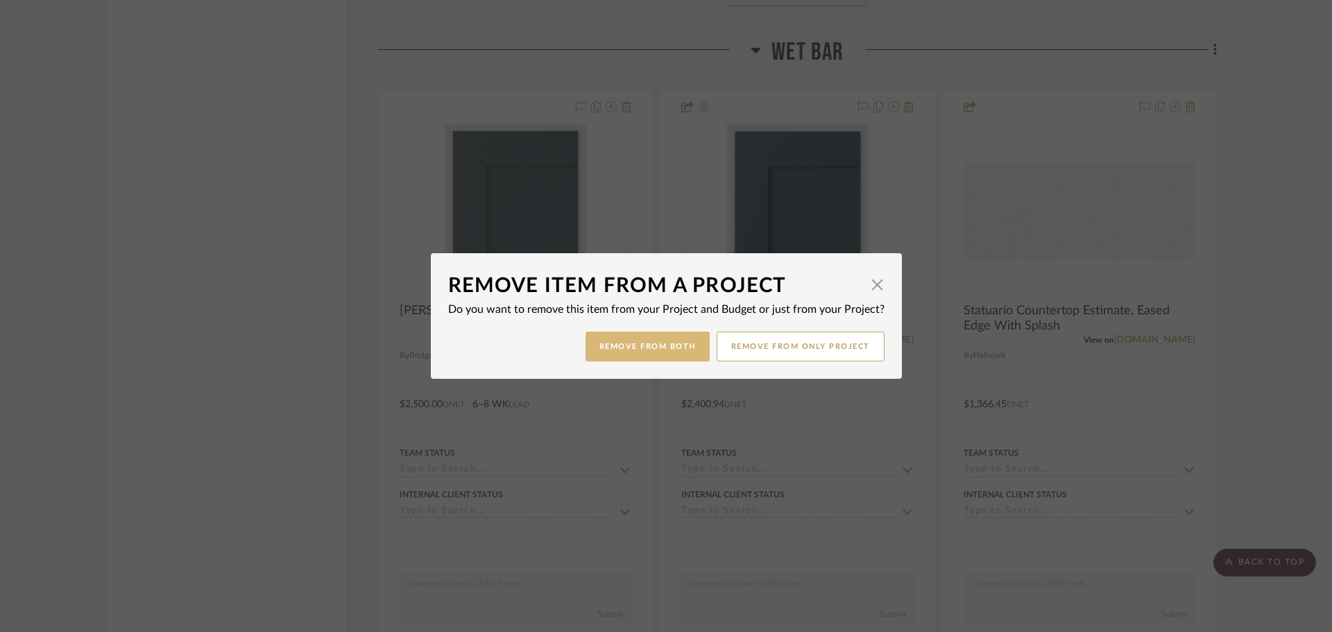
click at [684, 355] on button "Remove from Both" at bounding box center [648, 347] width 124 height 30
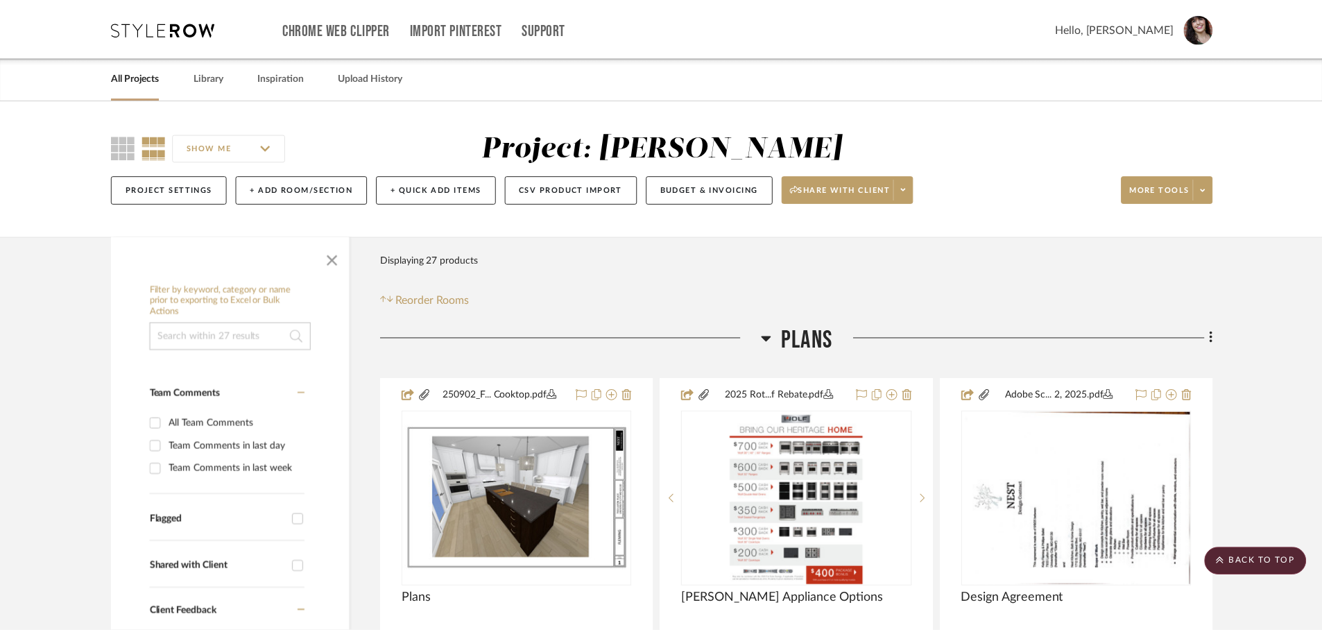
scroll to position [4162, 0]
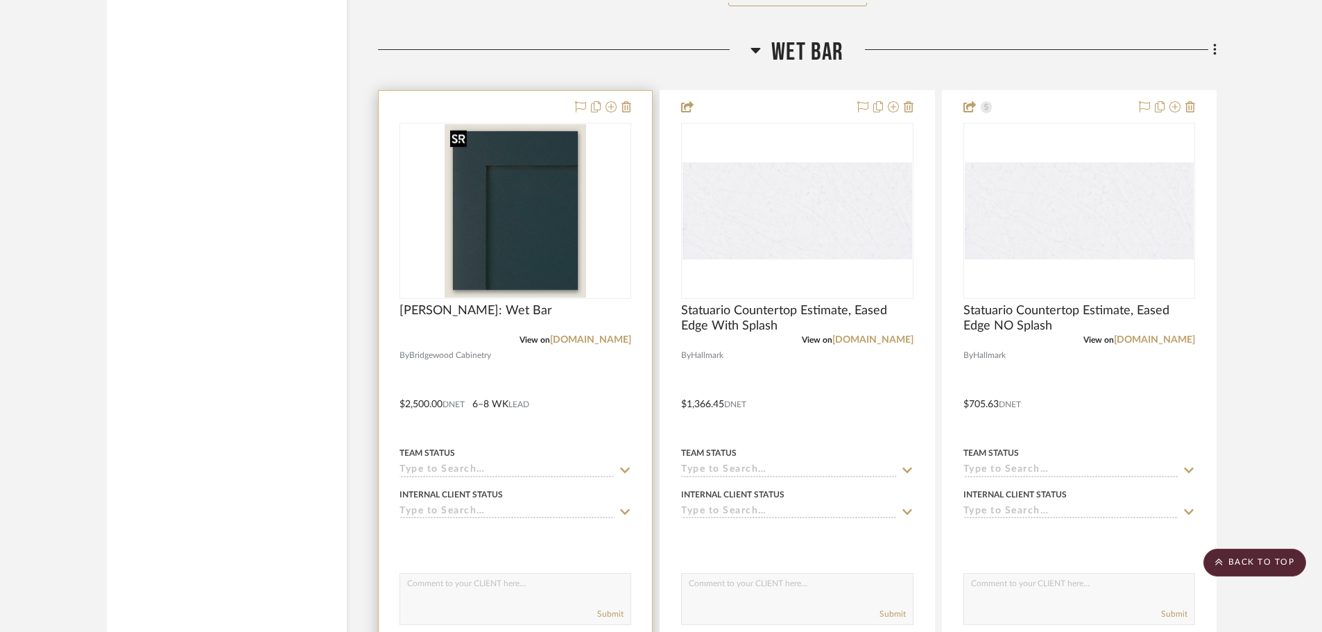
click at [529, 270] on img "0" at bounding box center [516, 210] width 142 height 173
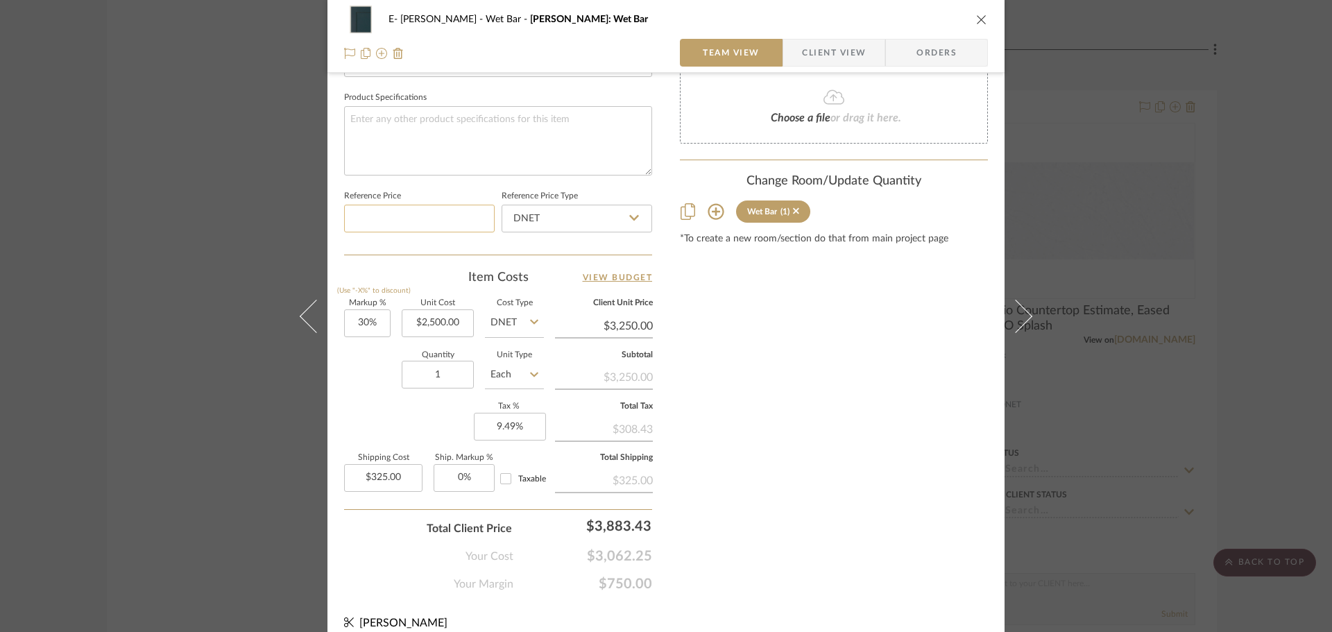
scroll to position [660, 0]
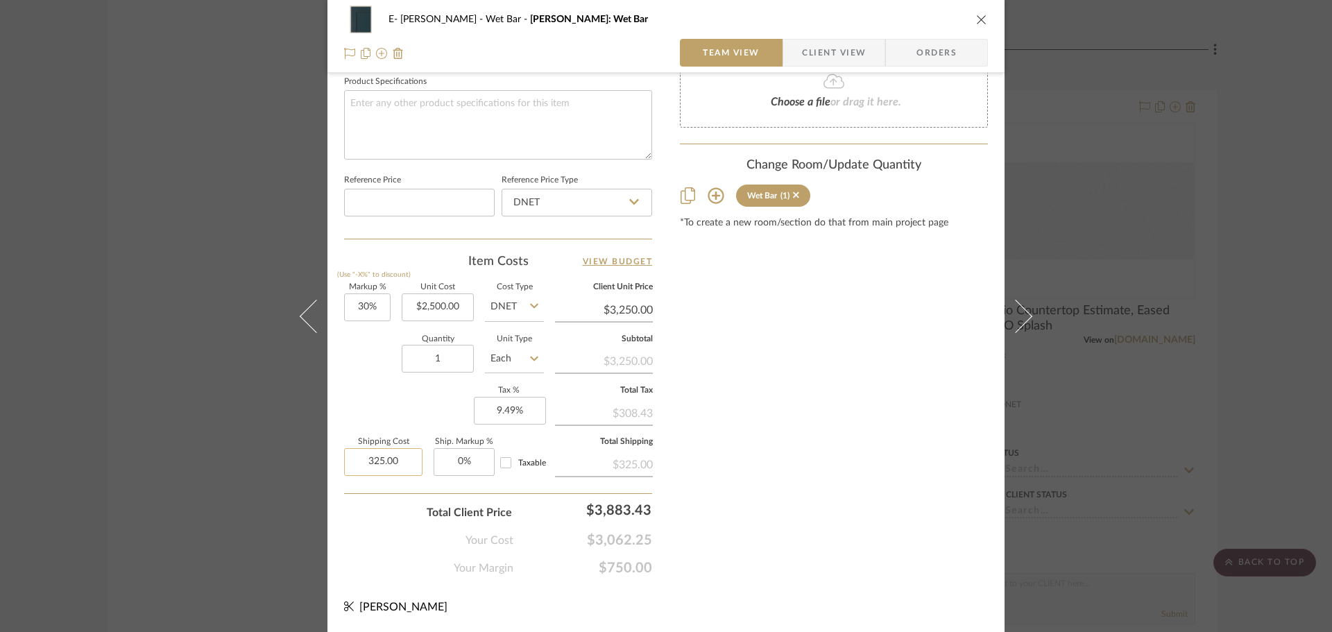
click at [399, 465] on input "325.00" at bounding box center [383, 462] width 78 height 28
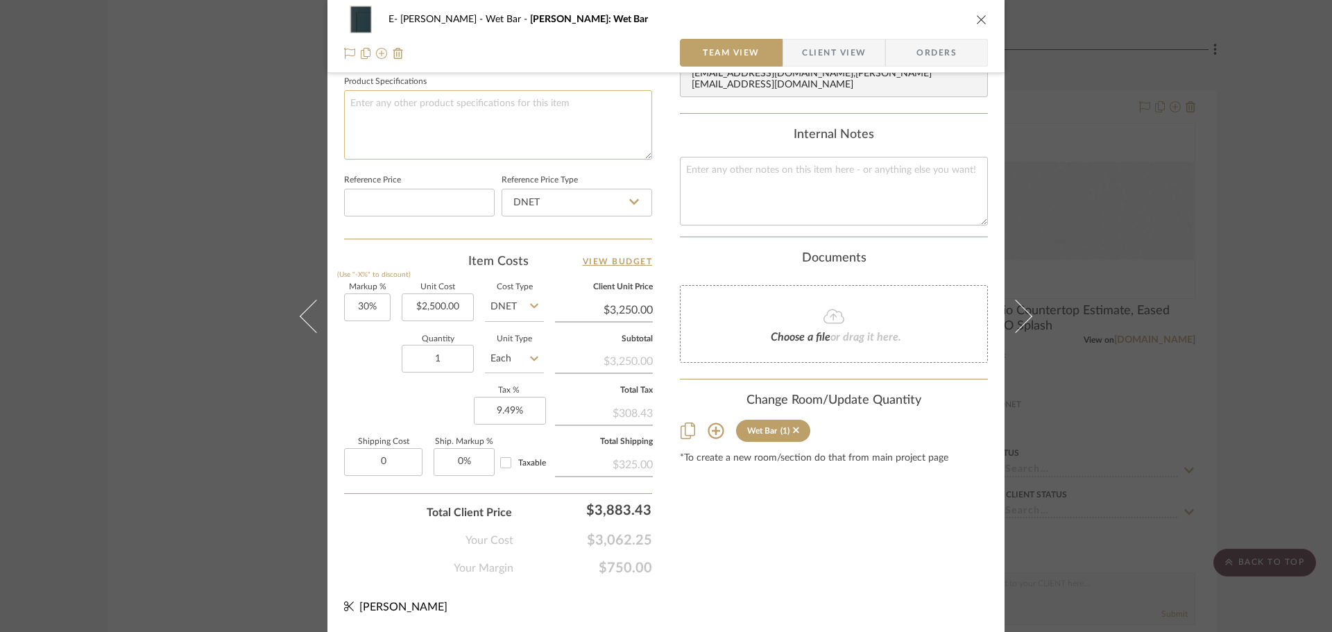
type input "$0.00"
click at [459, 111] on textarea at bounding box center [498, 124] width 308 height 69
type input "30"
click at [381, 308] on input "30" at bounding box center [367, 307] width 46 height 28
type input "79%"
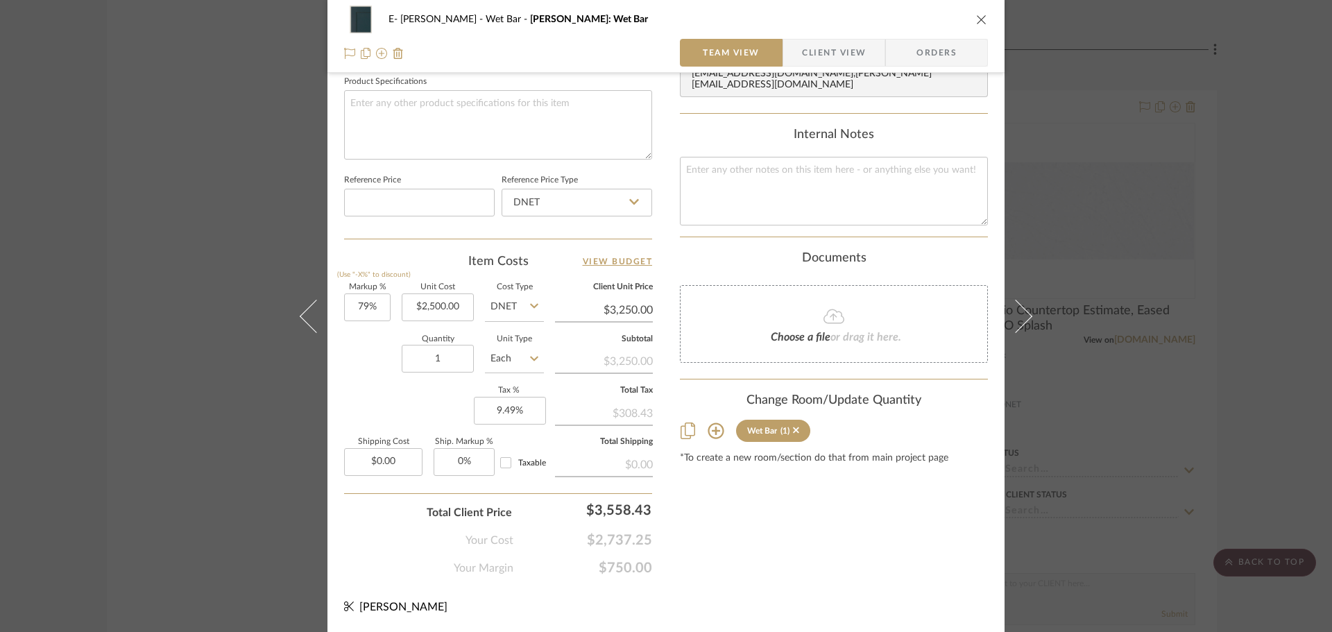
click at [377, 353] on div "Quantity 1 Unit Type Each" at bounding box center [444, 360] width 200 height 49
type input "$4,475.00"
click at [422, 103] on textarea at bounding box center [498, 124] width 308 height 69
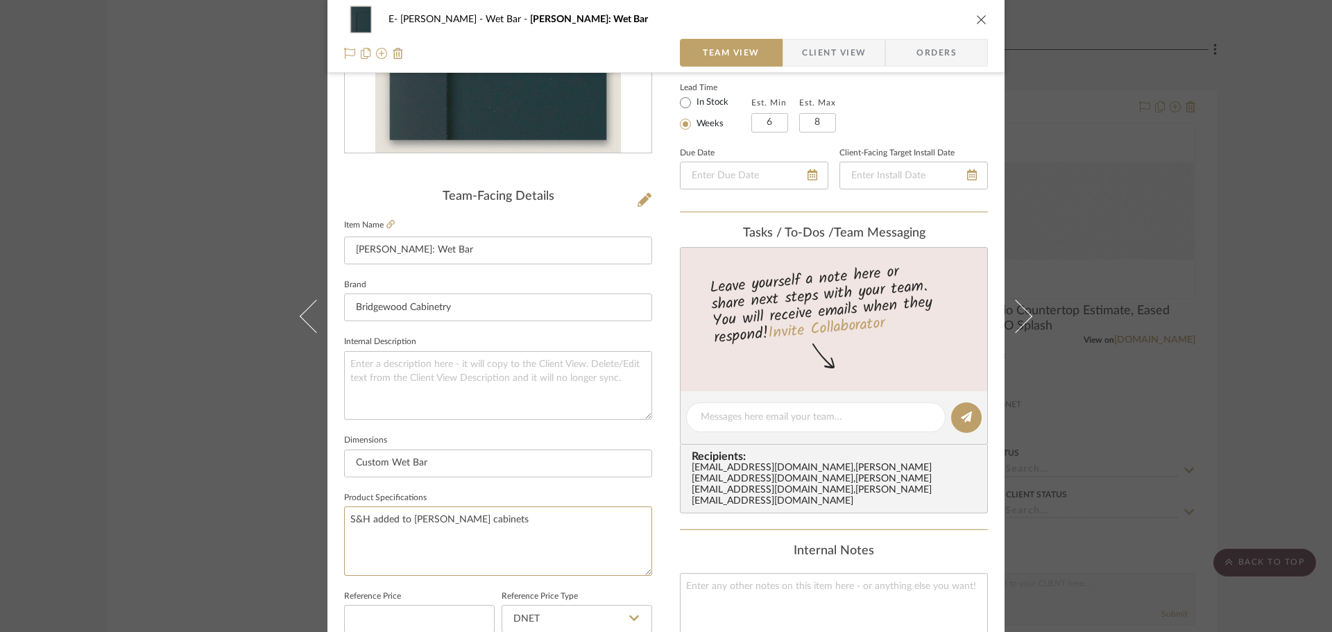
scroll to position [0, 0]
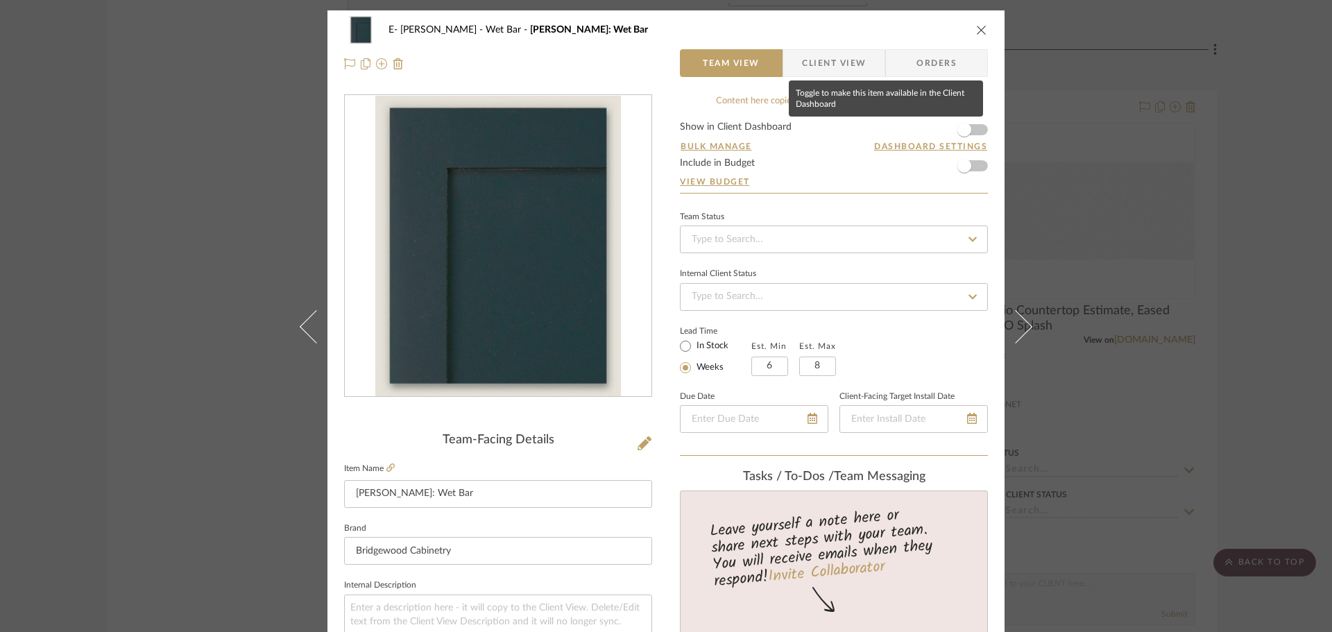
type textarea "S&H added to Alabaster cabinets"
click at [976, 130] on form "Show in Client Dashboard Bulk Manage Dashboard Settings Include in Budget View …" at bounding box center [834, 157] width 308 height 71
click at [970, 128] on span "button" at bounding box center [964, 129] width 31 height 31
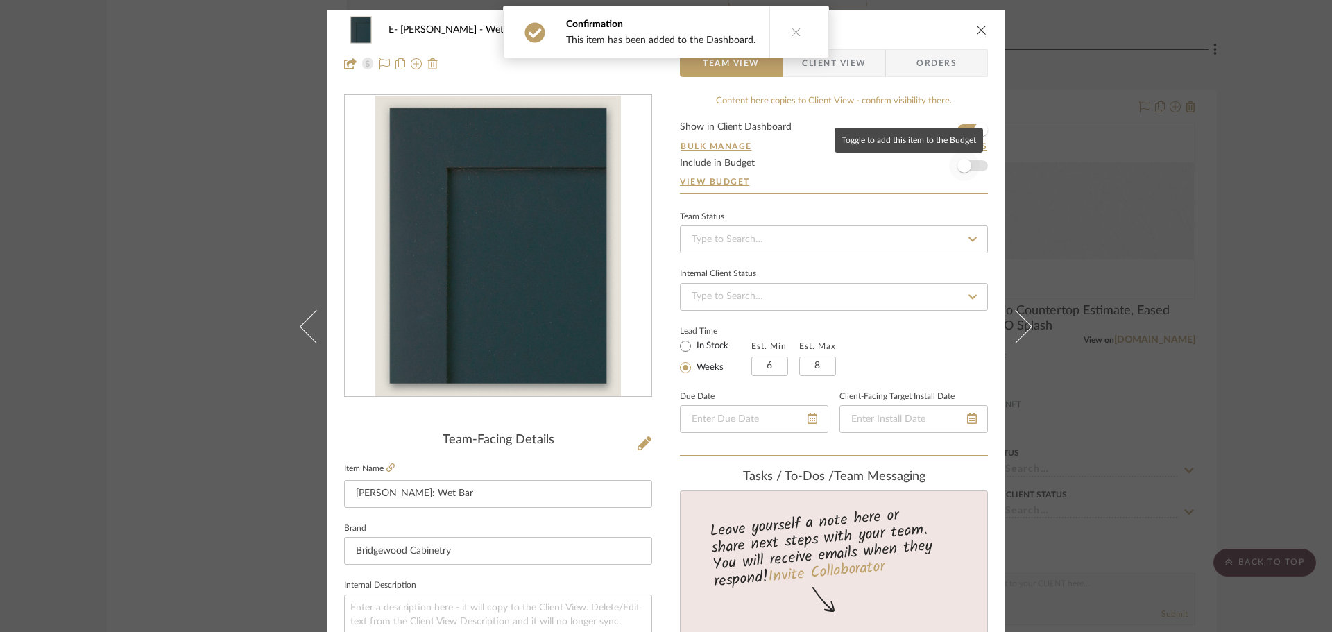
click at [973, 166] on span "button" at bounding box center [964, 166] width 31 height 31
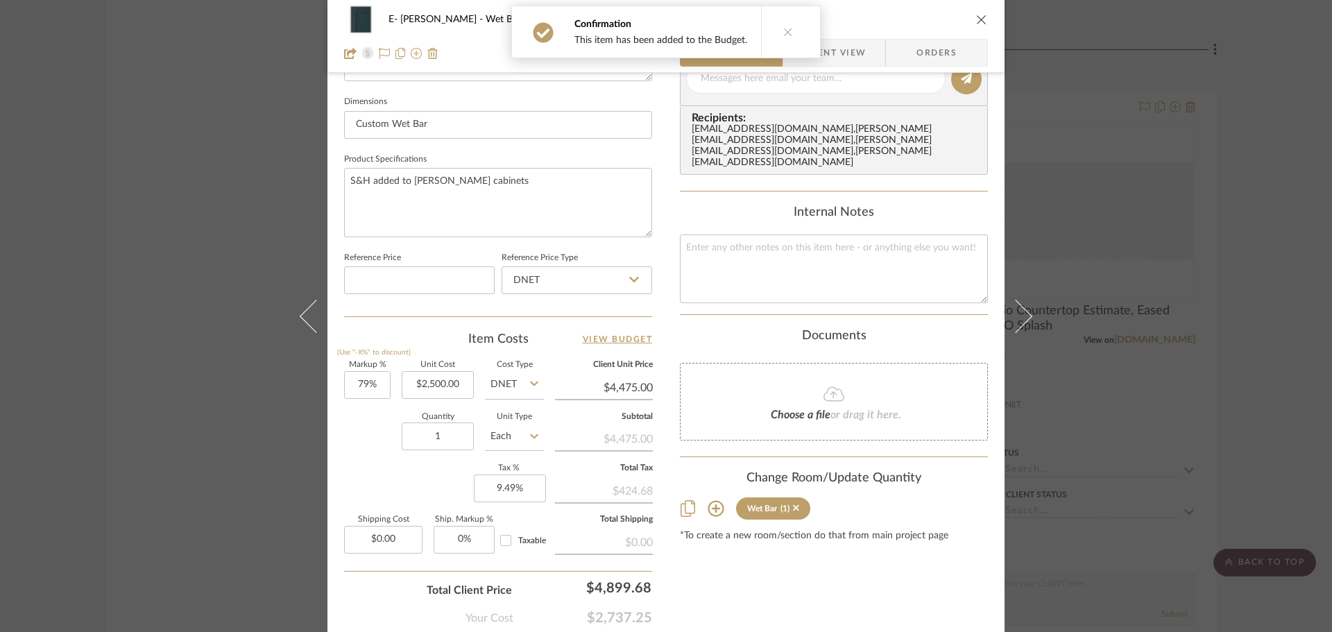
scroll to position [660, 0]
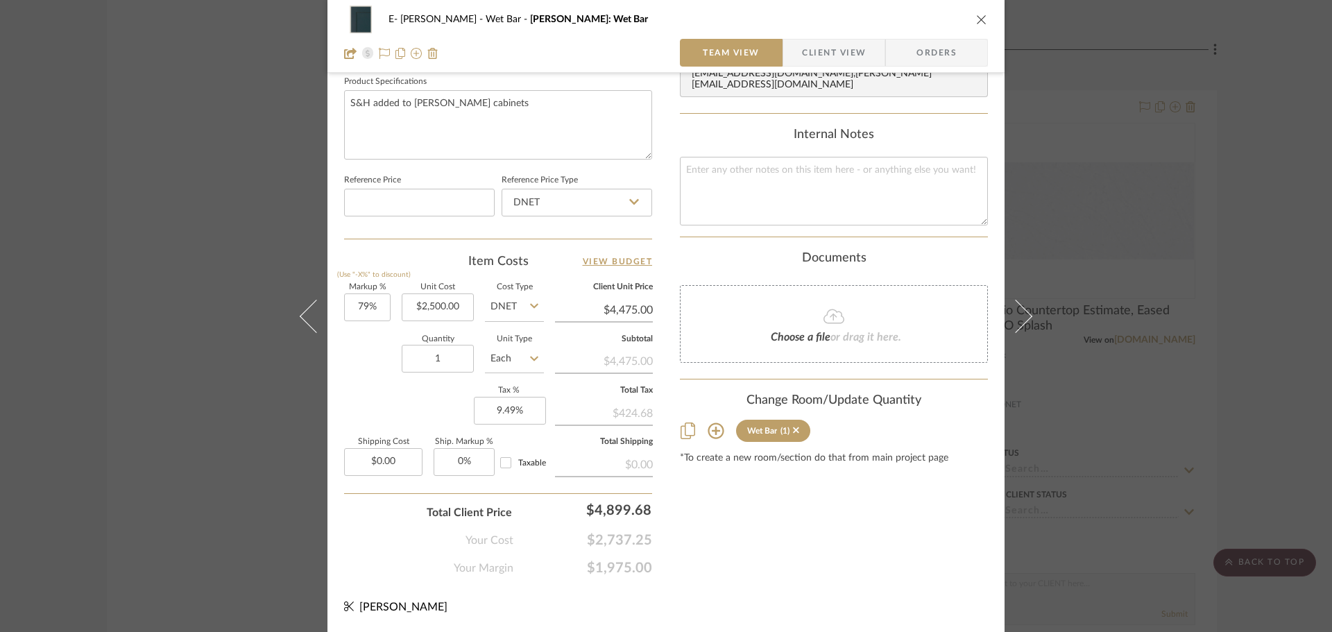
click at [978, 19] on icon "close" at bounding box center [981, 19] width 11 height 11
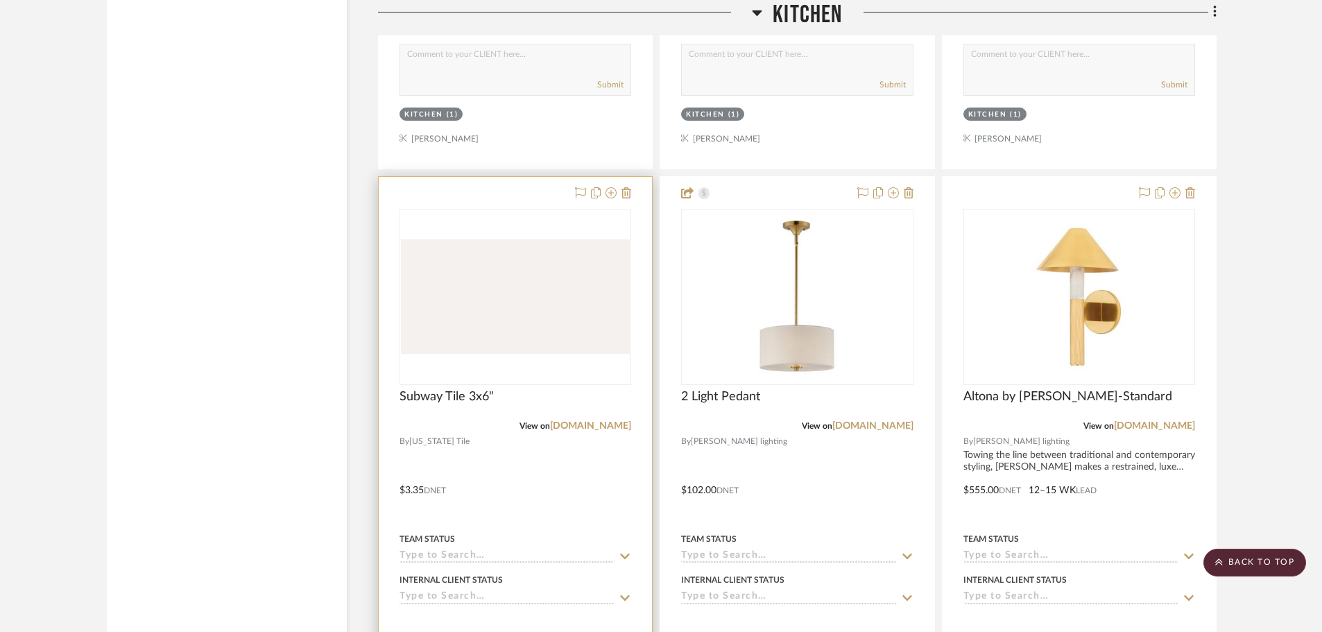
scroll to position [2151, 0]
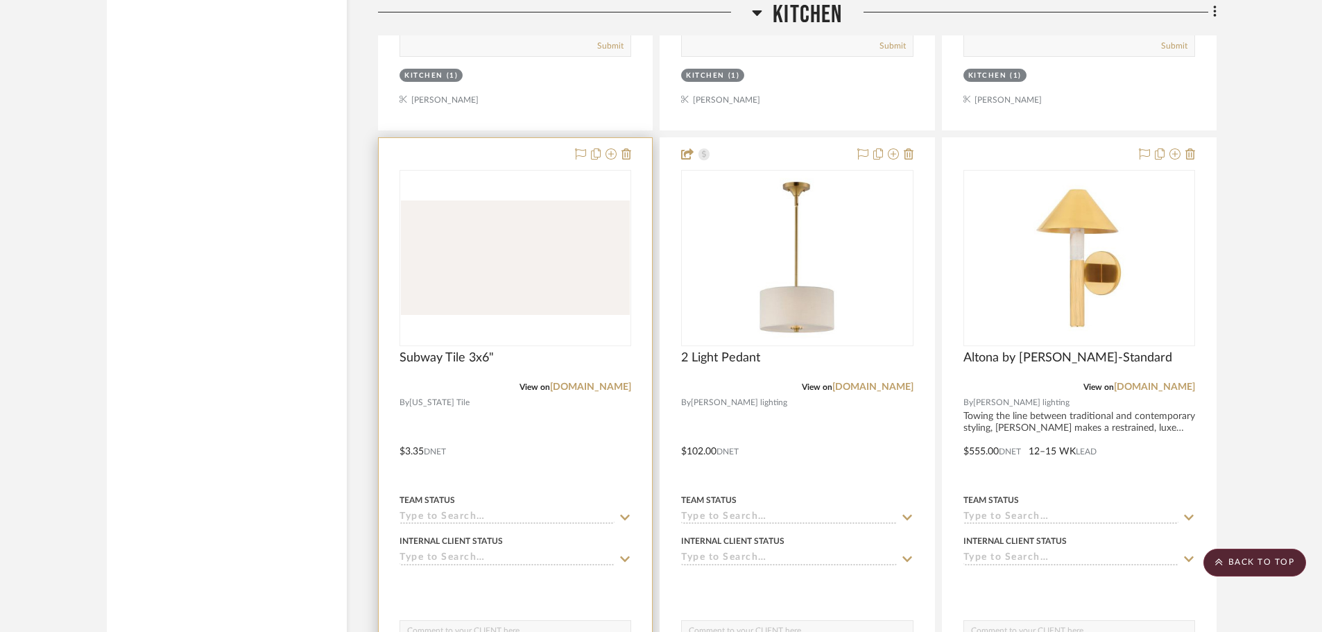
click at [545, 262] on img "0" at bounding box center [515, 257] width 229 height 114
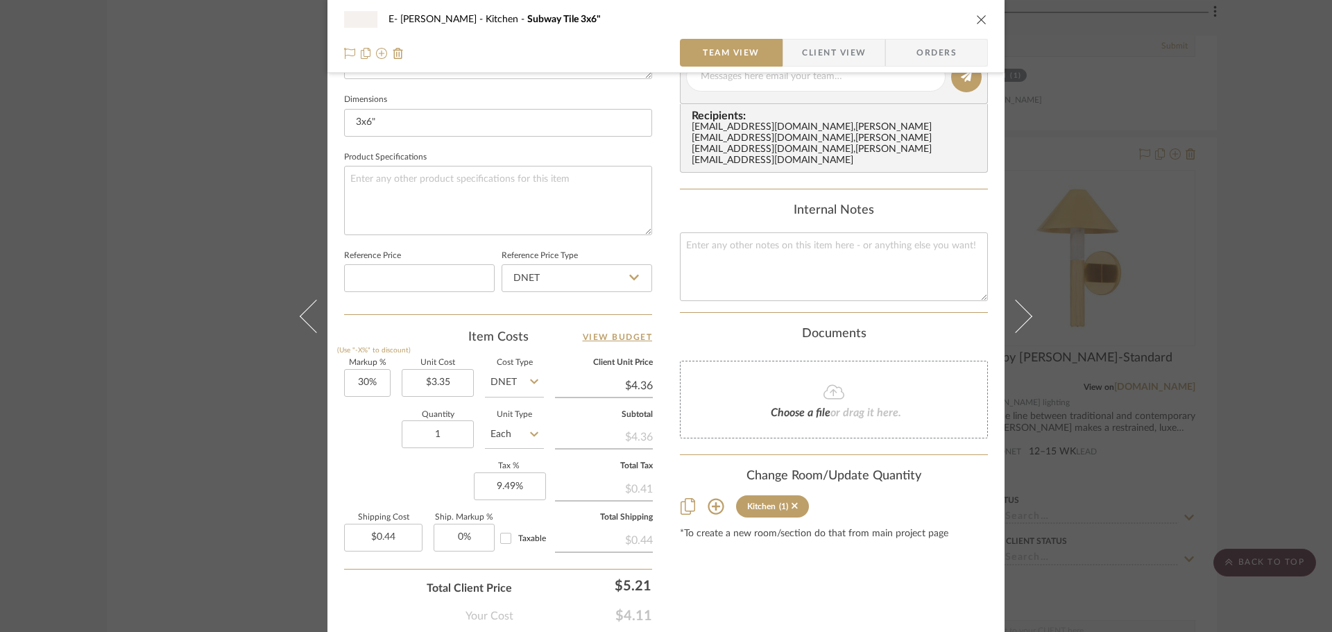
scroll to position [660, 0]
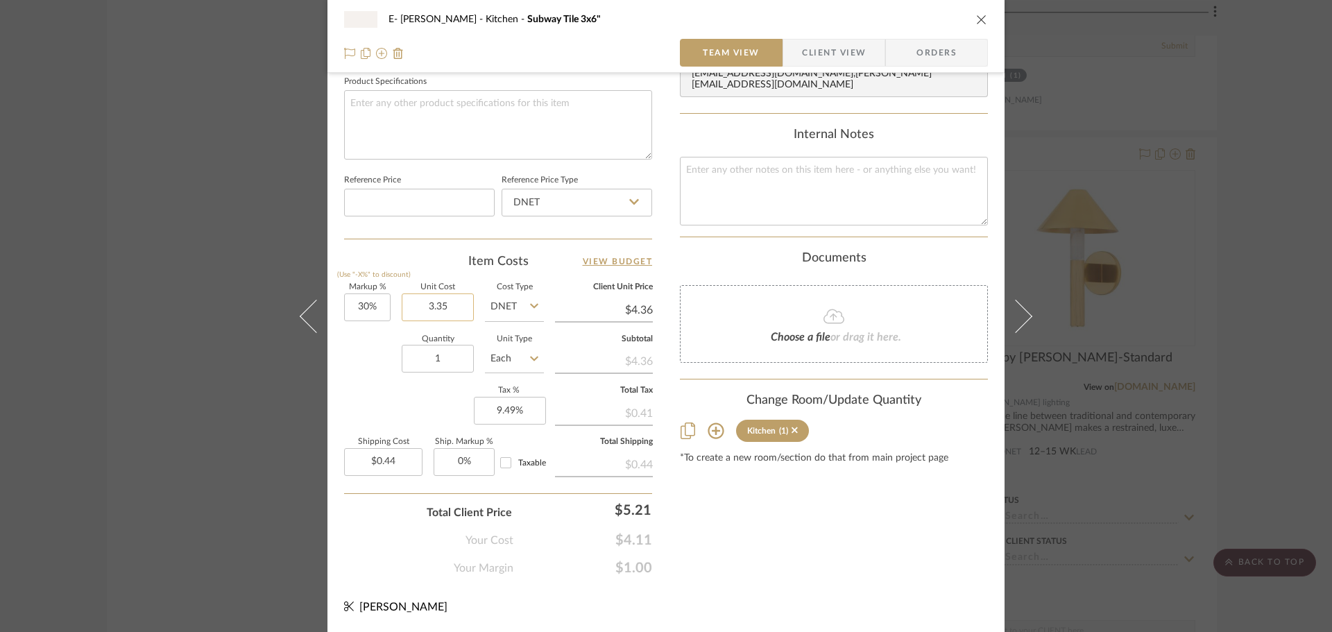
click at [447, 314] on input "3.35" at bounding box center [438, 307] width 72 height 28
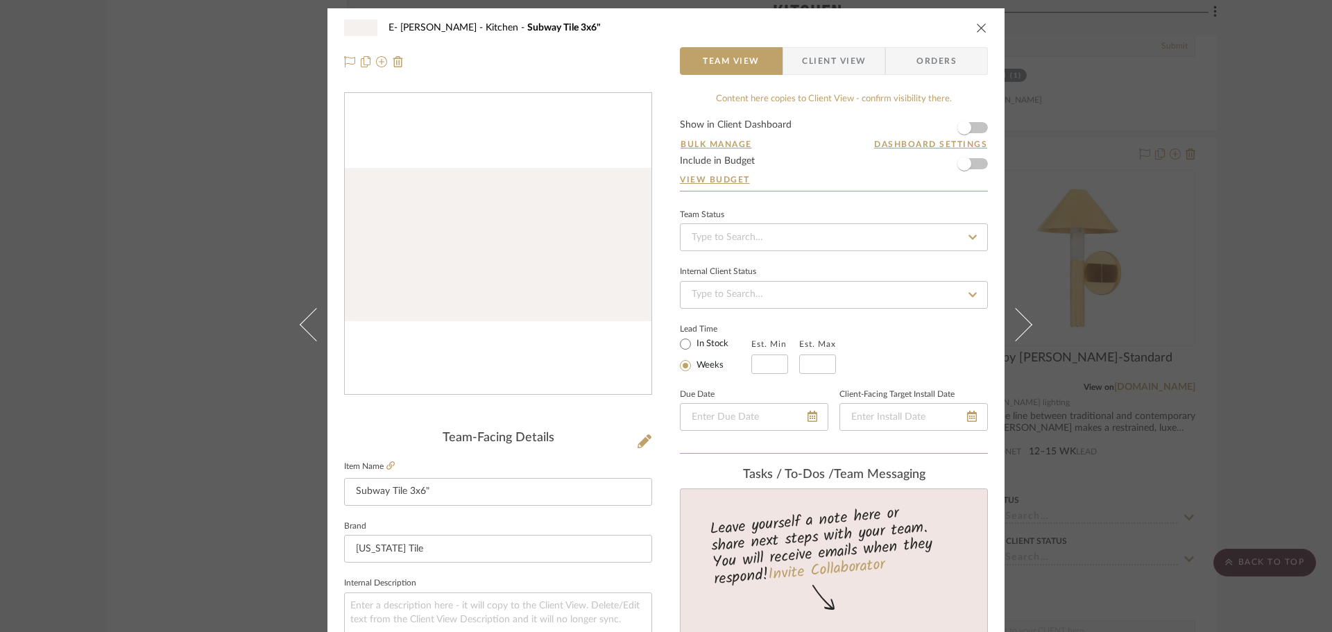
scroll to position [0, 0]
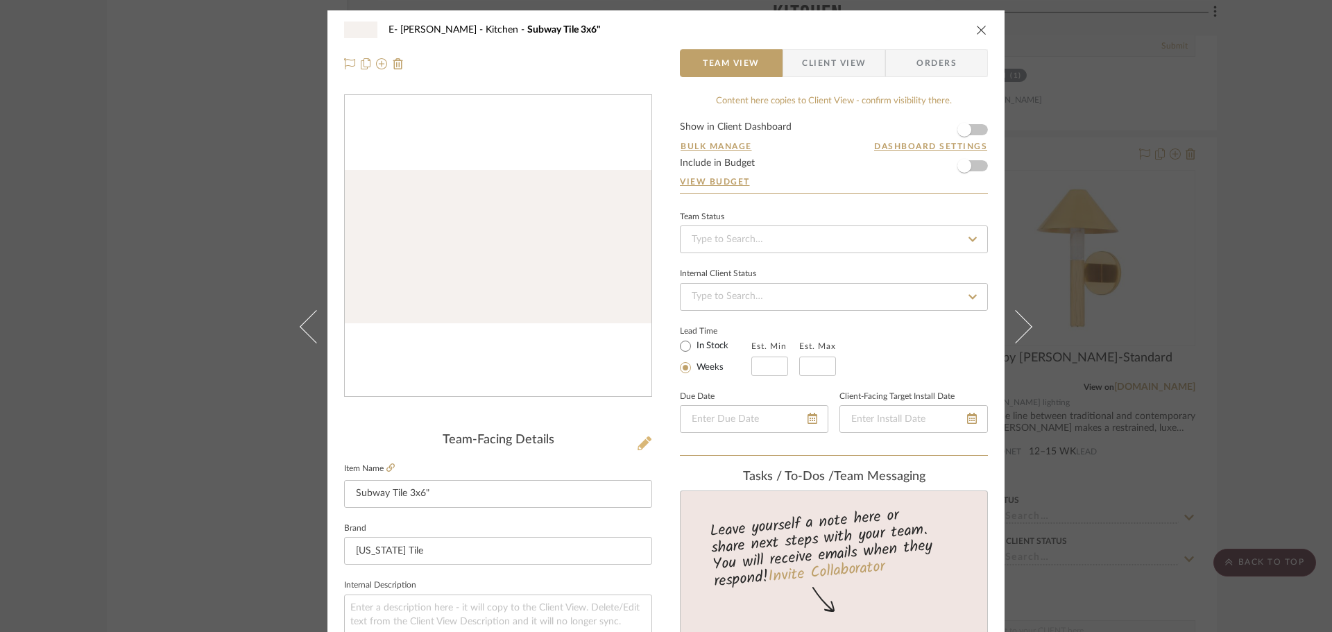
type input "$3.35"
click at [642, 443] on icon at bounding box center [645, 443] width 14 height 14
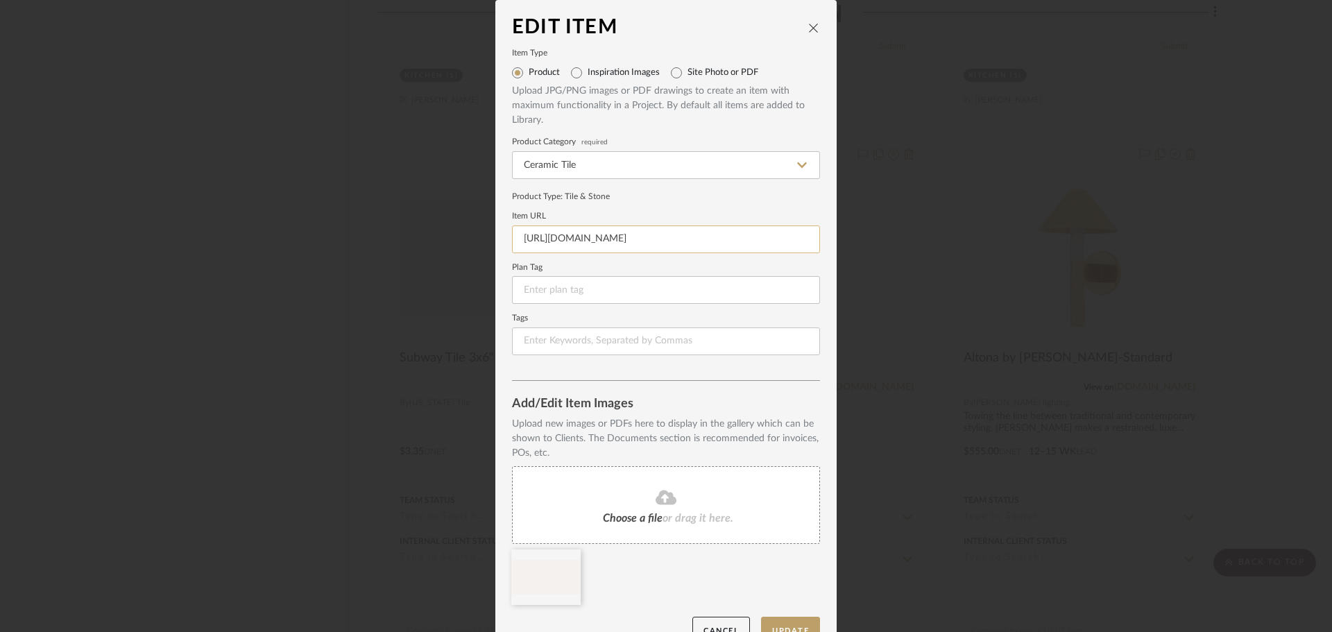
scroll to position [29, 0]
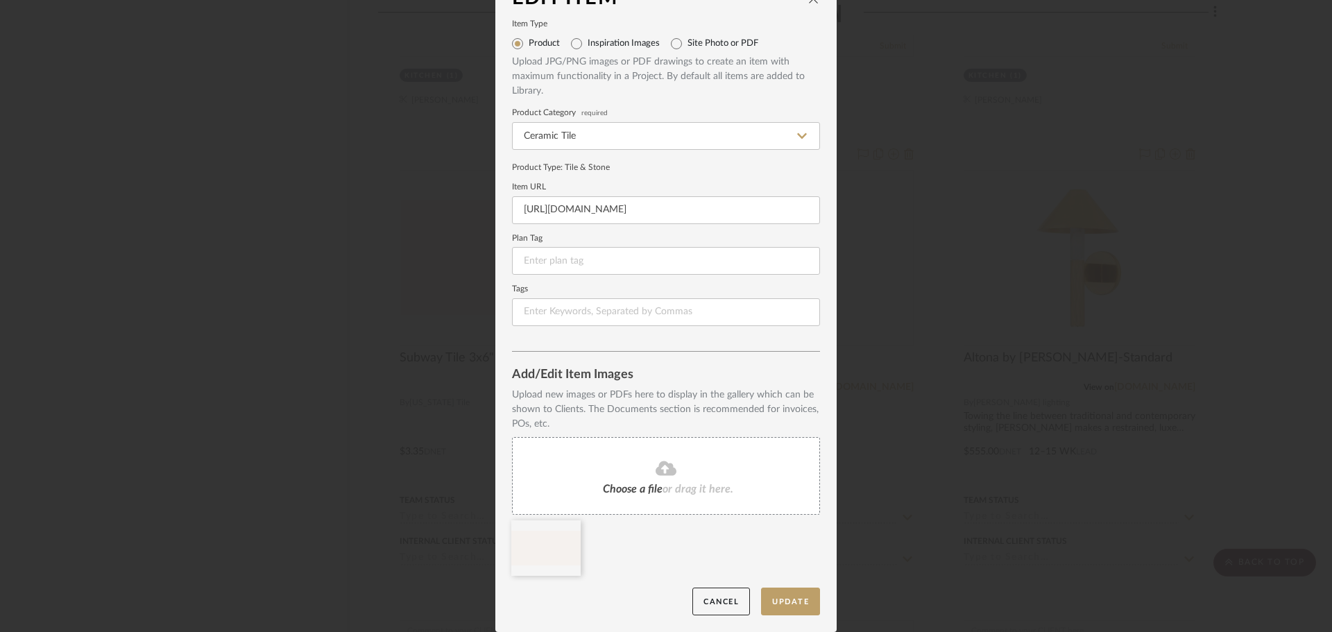
click at [626, 485] on span "Choose a file" at bounding box center [633, 489] width 60 height 11
click at [565, 530] on icon at bounding box center [570, 529] width 10 height 11
click at [662, 474] on icon at bounding box center [666, 468] width 21 height 15
click at [656, 474] on icon at bounding box center [666, 468] width 21 height 15
click at [0, 0] on div at bounding box center [0, 0] width 0 height 0
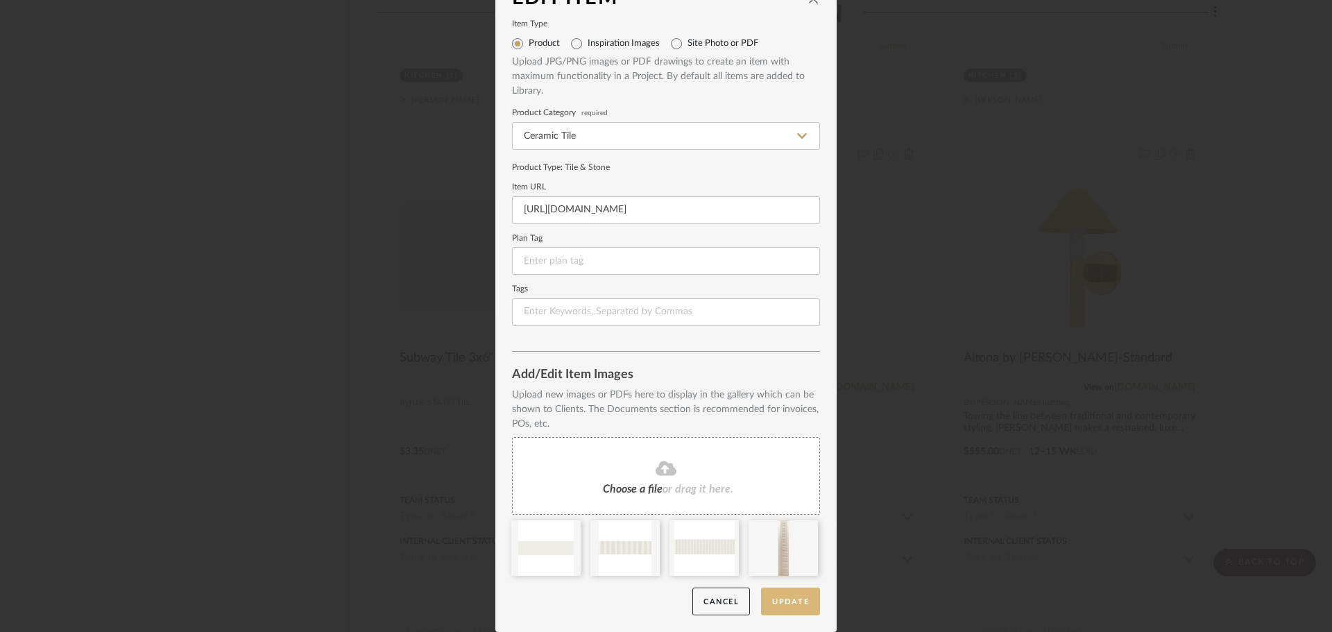
click at [798, 601] on button "Update" at bounding box center [790, 602] width 59 height 28
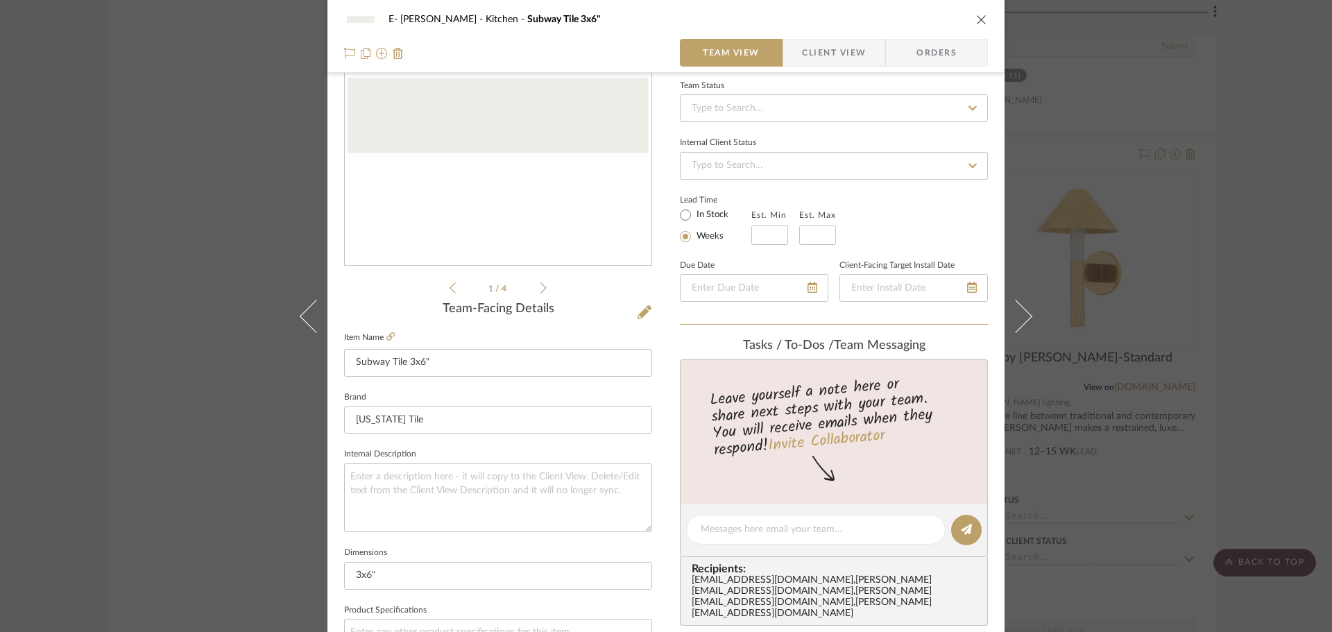
scroll to position [208, 0]
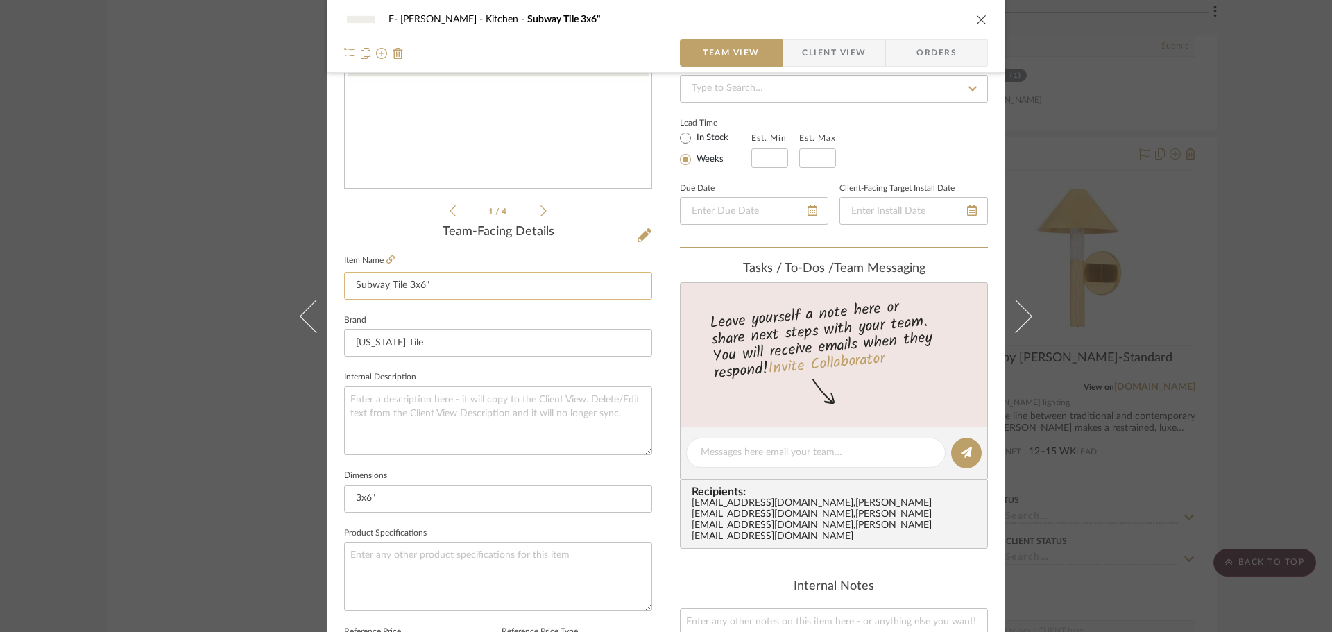
drag, startPoint x: 443, startPoint y: 286, endPoint x: 343, endPoint y: 298, distance: 100.6
click at [344, 298] on input "Subway Tile 3x6"" at bounding box center [498, 286] width 308 height 28
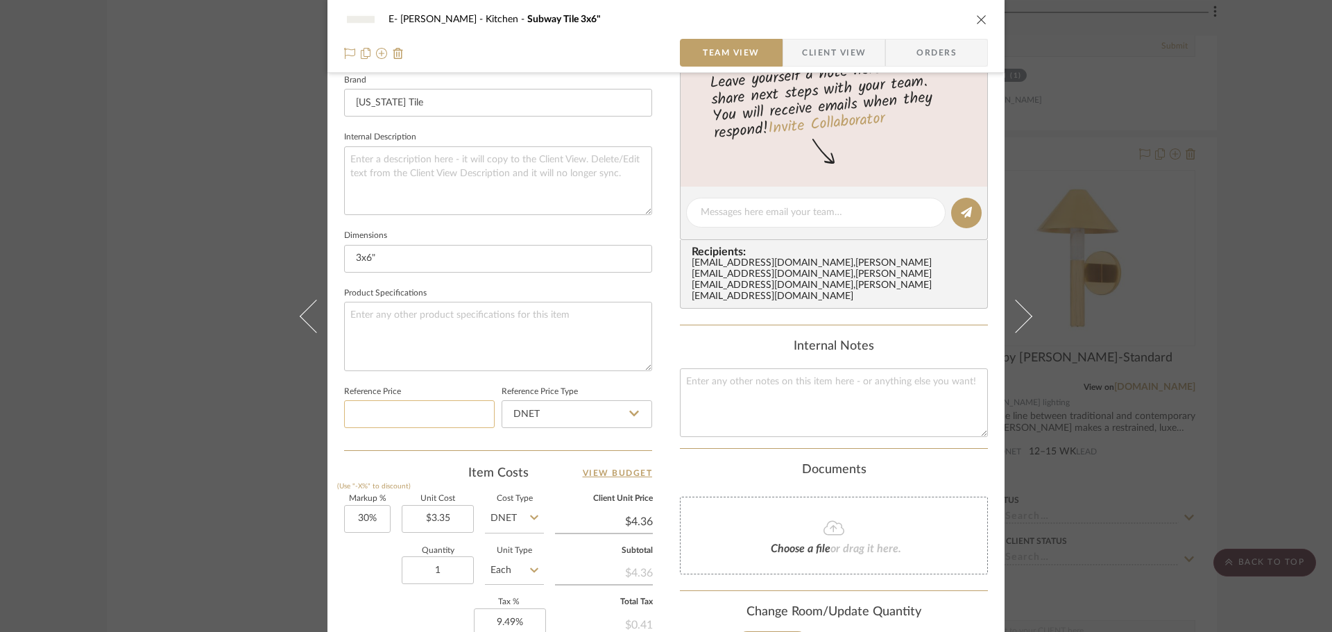
scroll to position [486, 0]
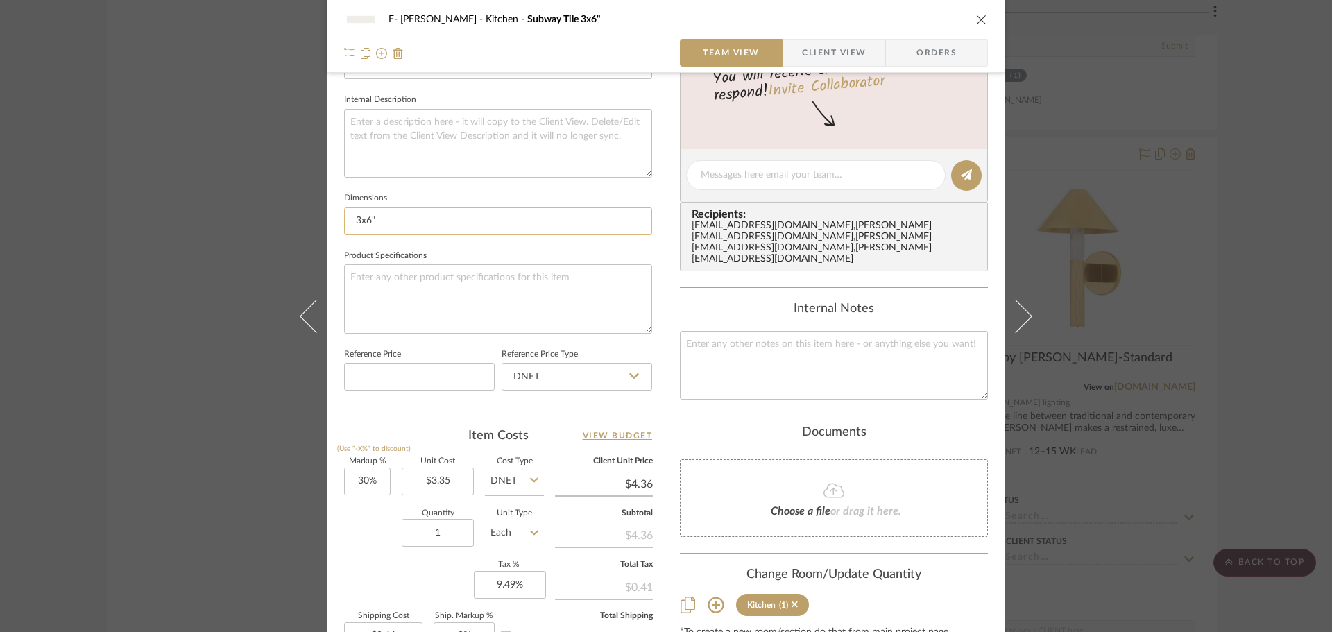
type input "Textured Subway Tile"
drag, startPoint x: 411, startPoint y: 221, endPoint x: 201, endPoint y: 223, distance: 210.2
click at [201, 223] on div "E- Fleming Kitchen Subway Tile 3x6" Team View Client View Orders 1 / 4 Team-Fac…" at bounding box center [666, 316] width 1332 height 632
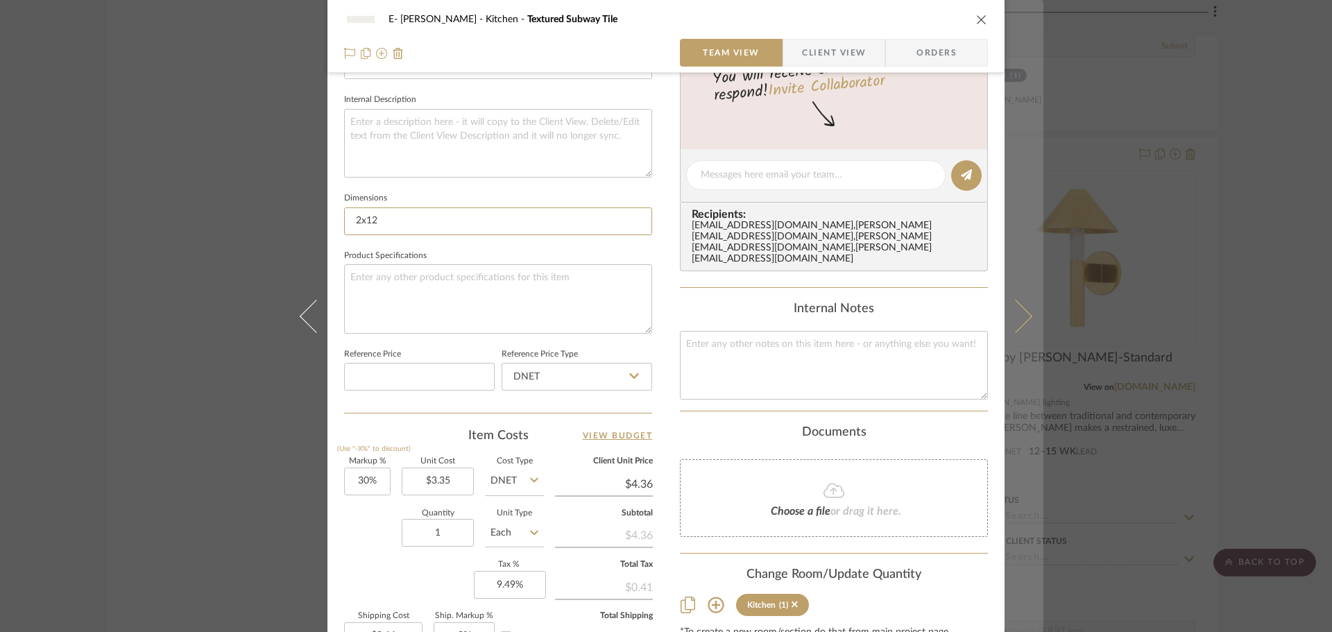
type input "2x12"
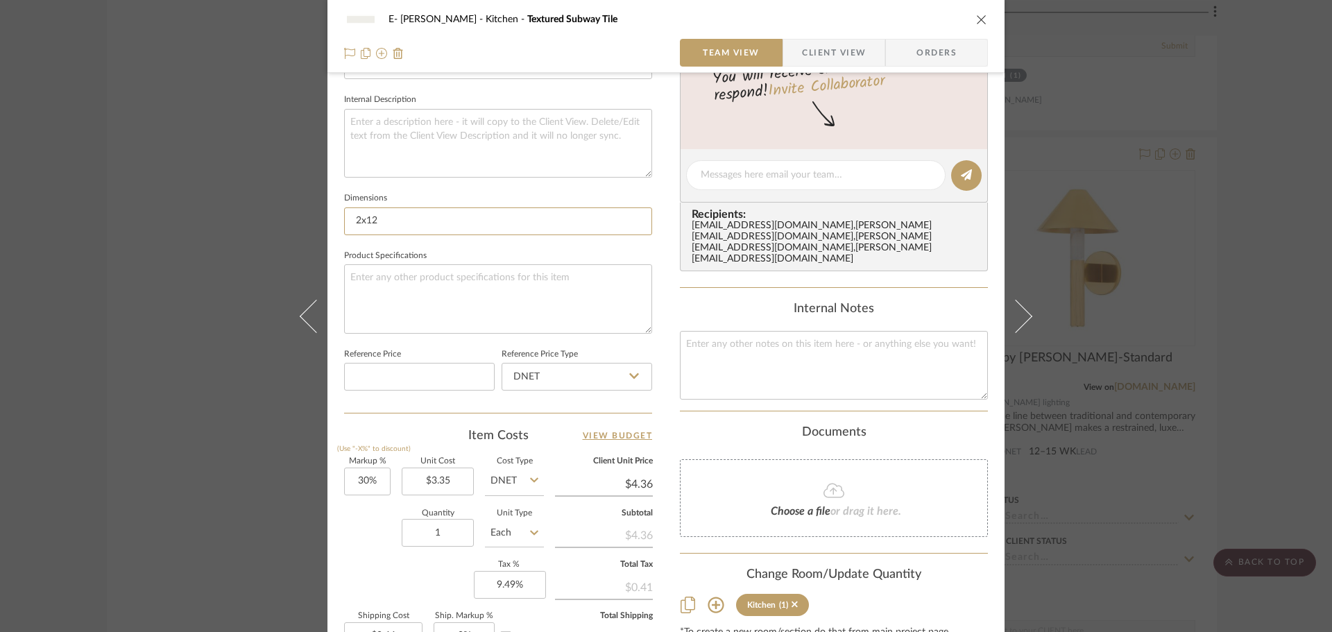
drag, startPoint x: 390, startPoint y: 225, endPoint x: 252, endPoint y: 221, distance: 138.1
click at [252, 221] on div "E- Fleming Kitchen Textured Subway Tile Team View Client View Orders 1 / 4 Team…" at bounding box center [666, 316] width 1332 height 632
click at [461, 224] on input "3x12" at bounding box center [498, 221] width 308 height 28
type input "3x12"
type input "30"
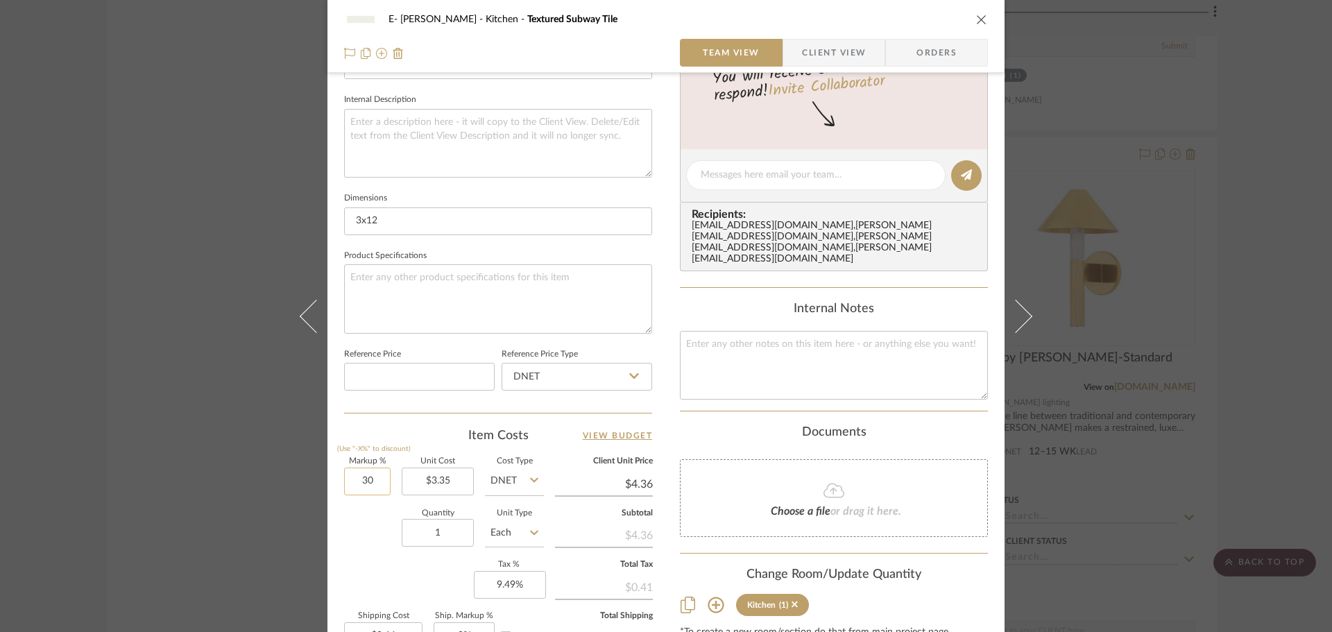
click at [377, 490] on input "30" at bounding box center [367, 482] width 46 height 28
type input "30%"
click at [447, 477] on input "3.35" at bounding box center [438, 482] width 72 height 28
type input "$900.00"
click at [392, 531] on div "Quantity 1 Unit Type Each" at bounding box center [444, 534] width 200 height 49
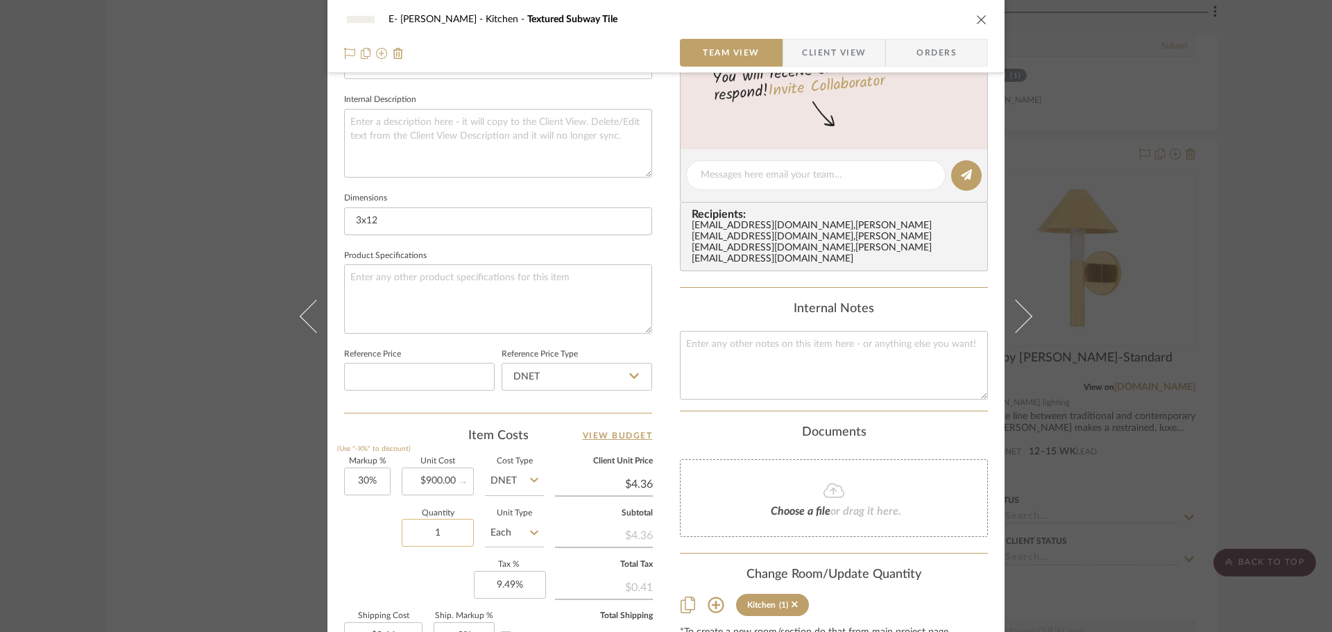
type input "$1,170.00"
type input "$117.00"
click at [438, 531] on input "1" at bounding box center [438, 533] width 72 height 28
click at [429, 580] on div "Markup % (Use "-X%" to discount) 30% Unit Cost $900.00 Cost Type DNET Client Un…" at bounding box center [498, 559] width 308 height 203
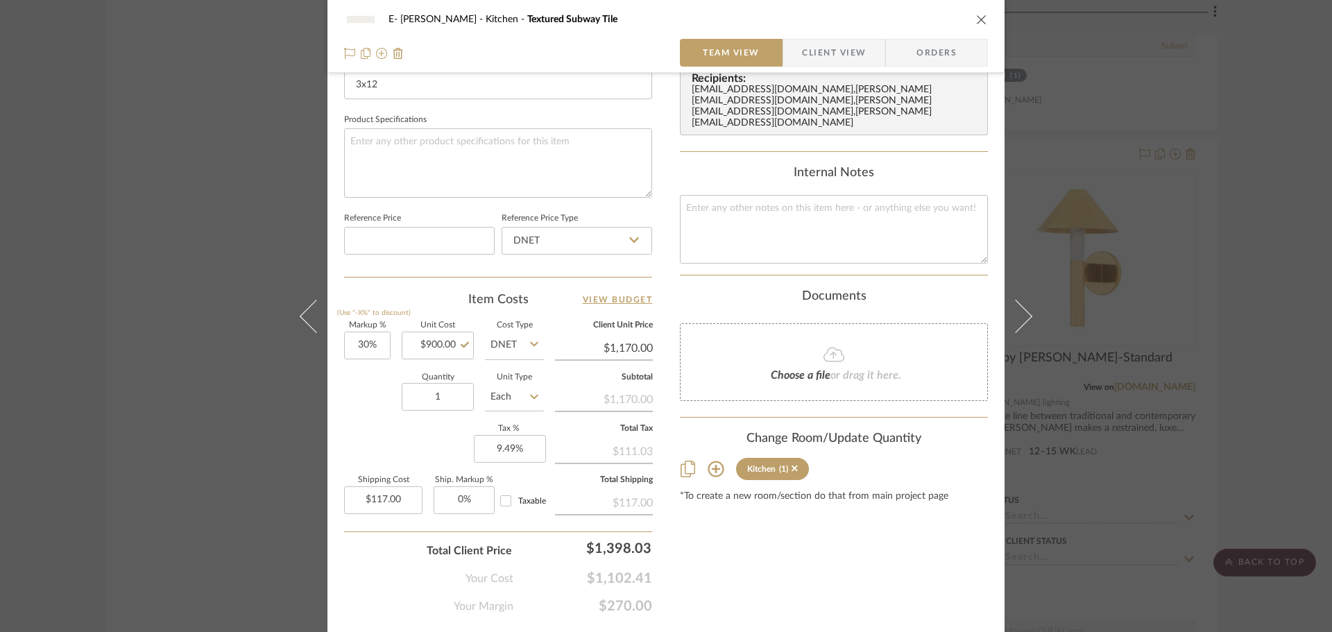
scroll to position [624, 0]
click at [406, 496] on input "117.00" at bounding box center [383, 498] width 78 height 28
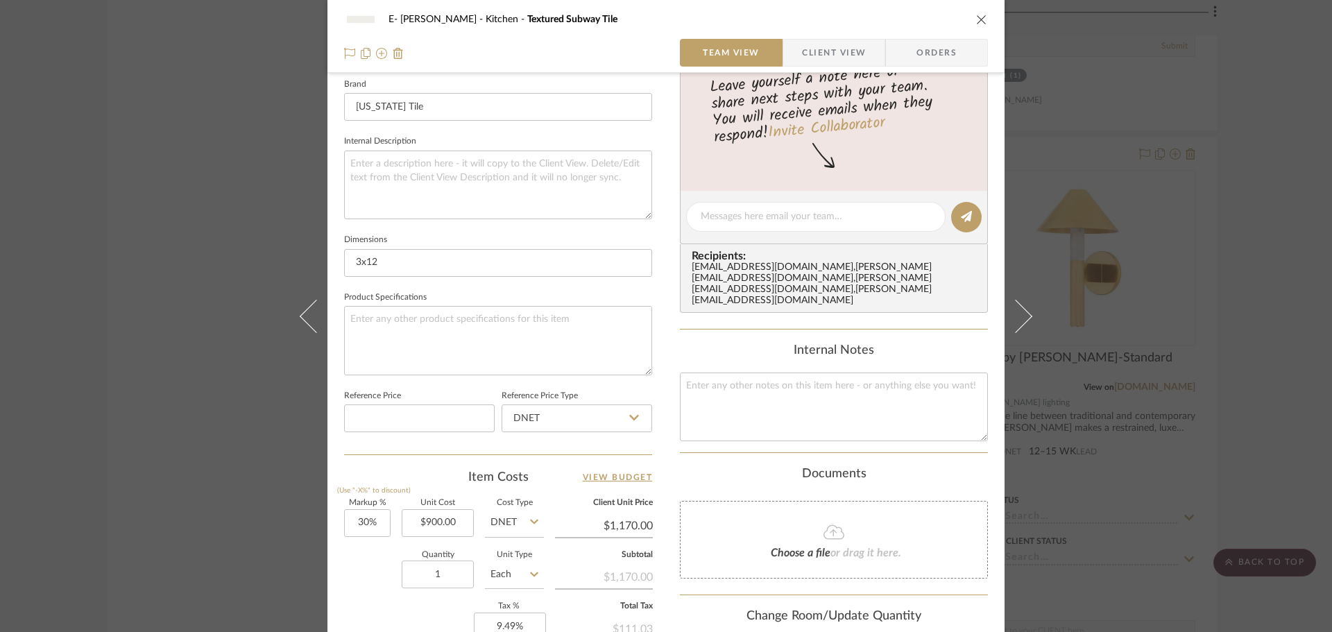
scroll to position [347, 0]
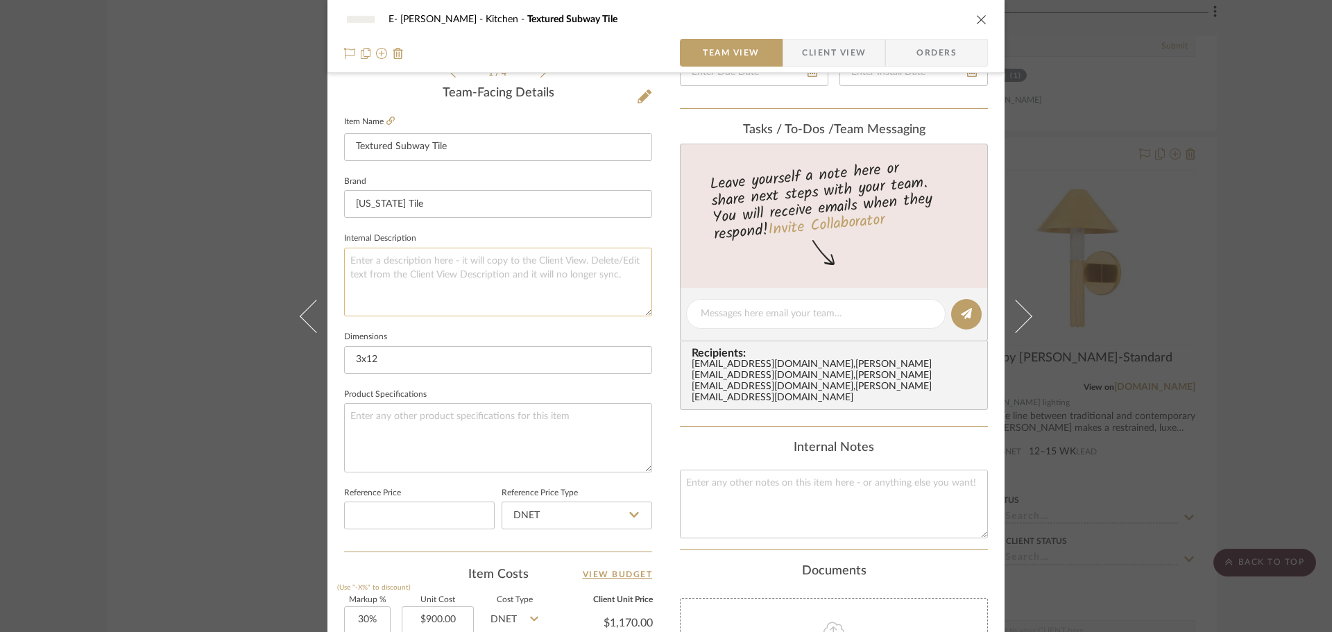
type input "$117.00"
click at [418, 258] on textarea at bounding box center [498, 282] width 308 height 69
type textarea "Custom Backsplash"
click at [386, 456] on textarea at bounding box center [498, 437] width 308 height 69
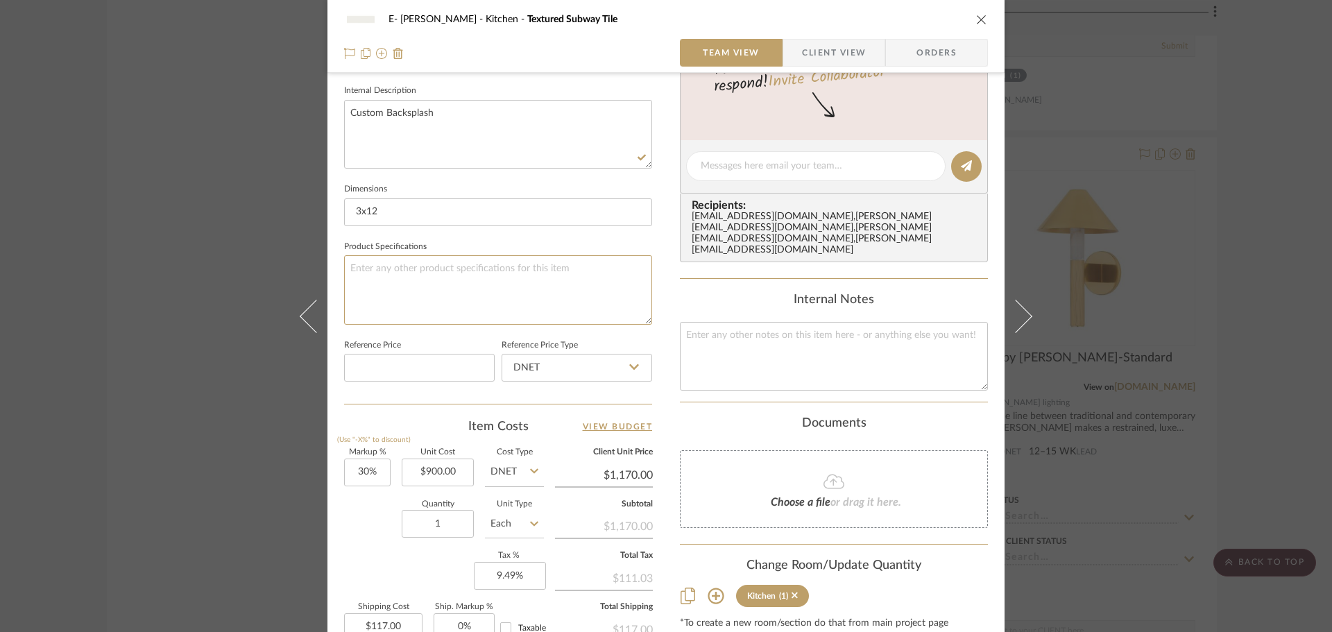
scroll to position [555, 0]
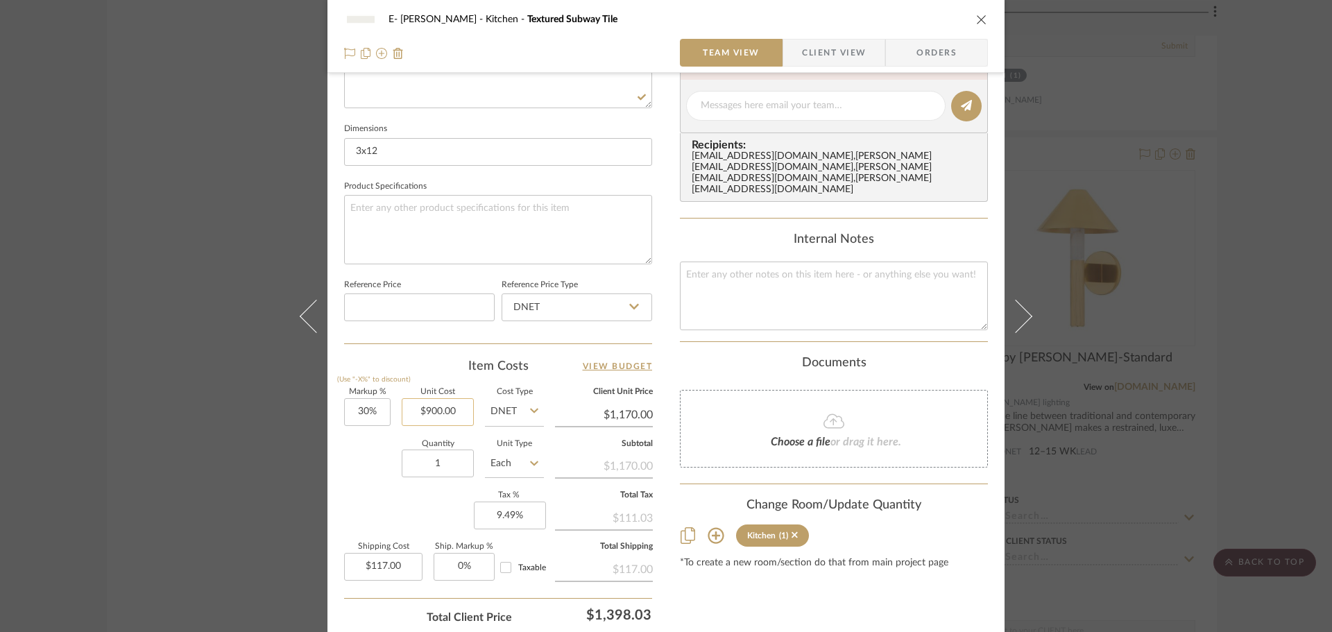
type input "900.00"
click at [445, 412] on input "900.00" at bounding box center [438, 412] width 72 height 28
type input "$1,000.00"
click at [350, 432] on sr-form-field "Markup % (Use "-X%" to discount) 30%" at bounding box center [367, 412] width 46 height 49
type input "$1,300.00"
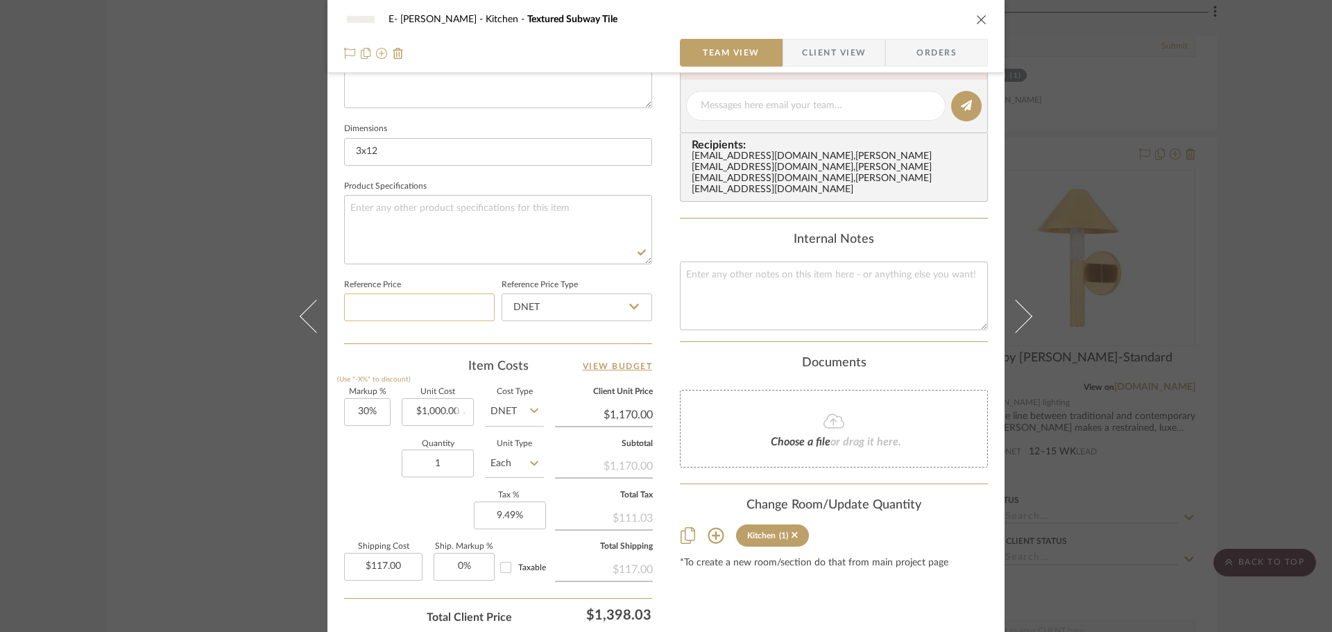
type input "$130.00"
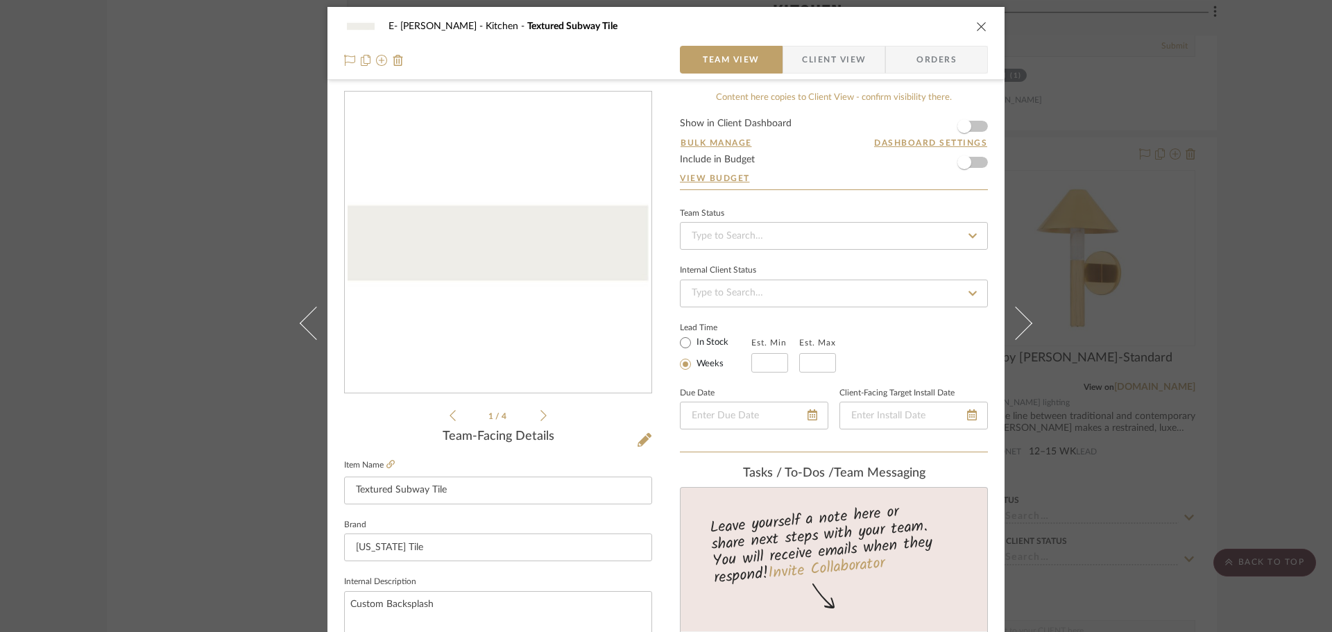
scroll to position [0, 0]
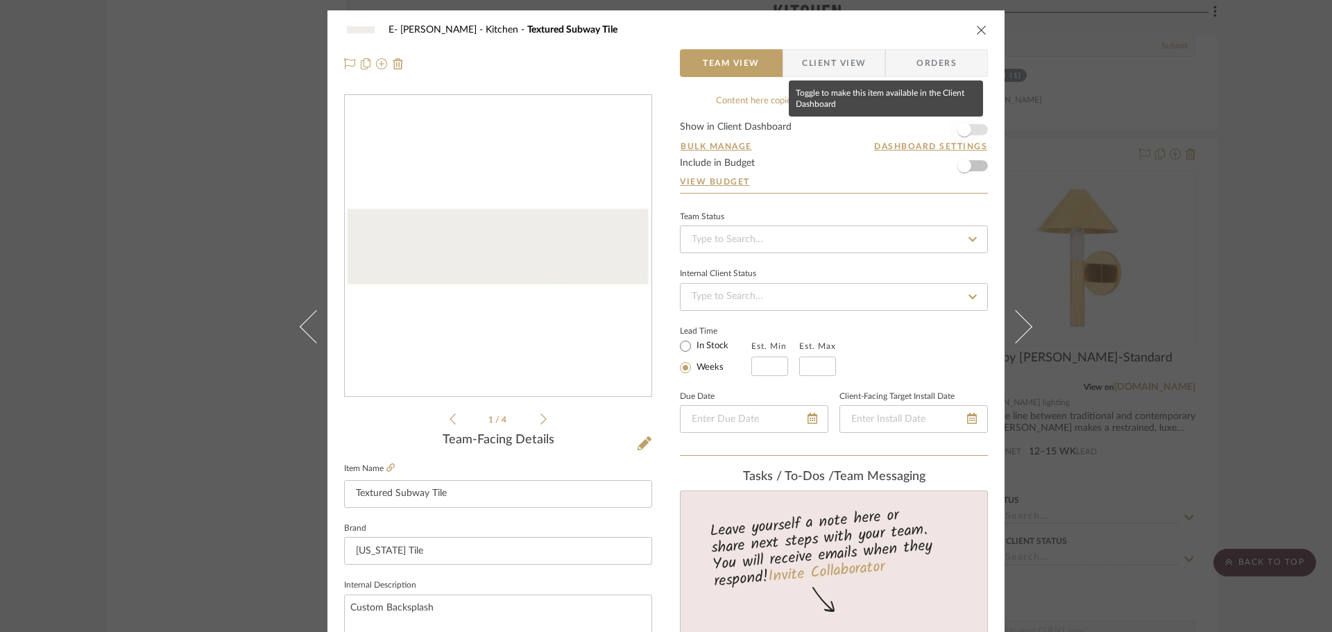
click at [965, 132] on span "button" at bounding box center [964, 130] width 14 height 14
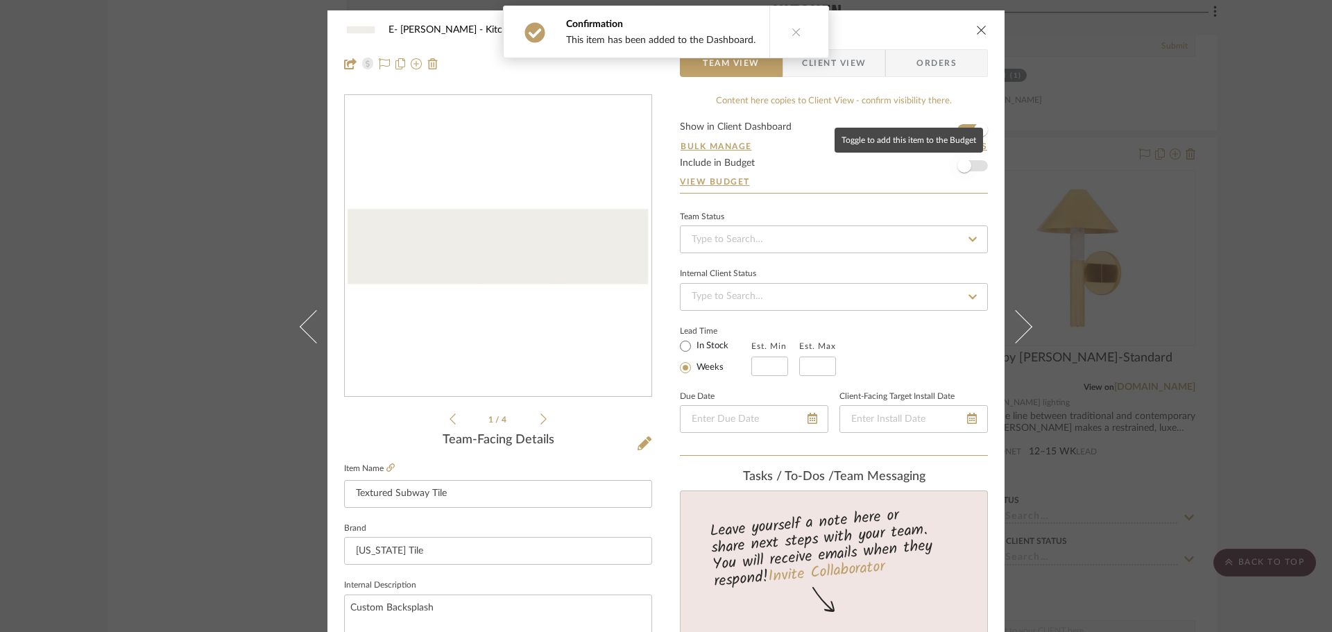
click at [969, 166] on span "button" at bounding box center [964, 166] width 31 height 31
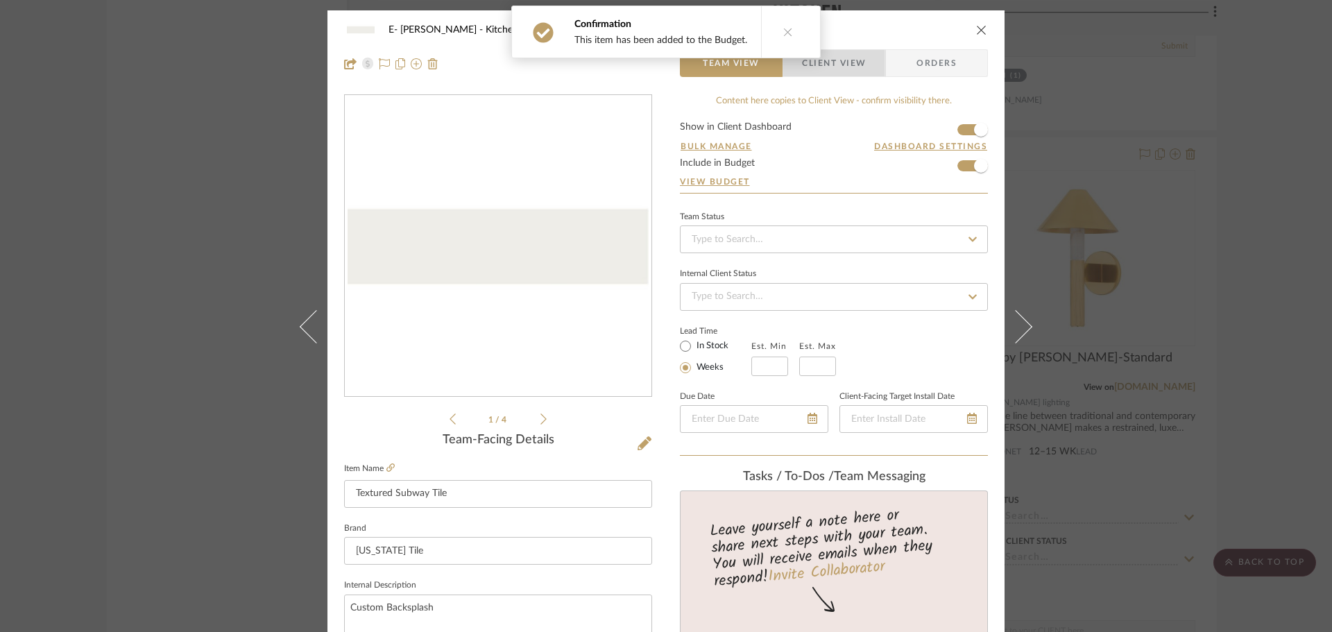
click at [835, 64] on span "Client View" at bounding box center [834, 63] width 64 height 28
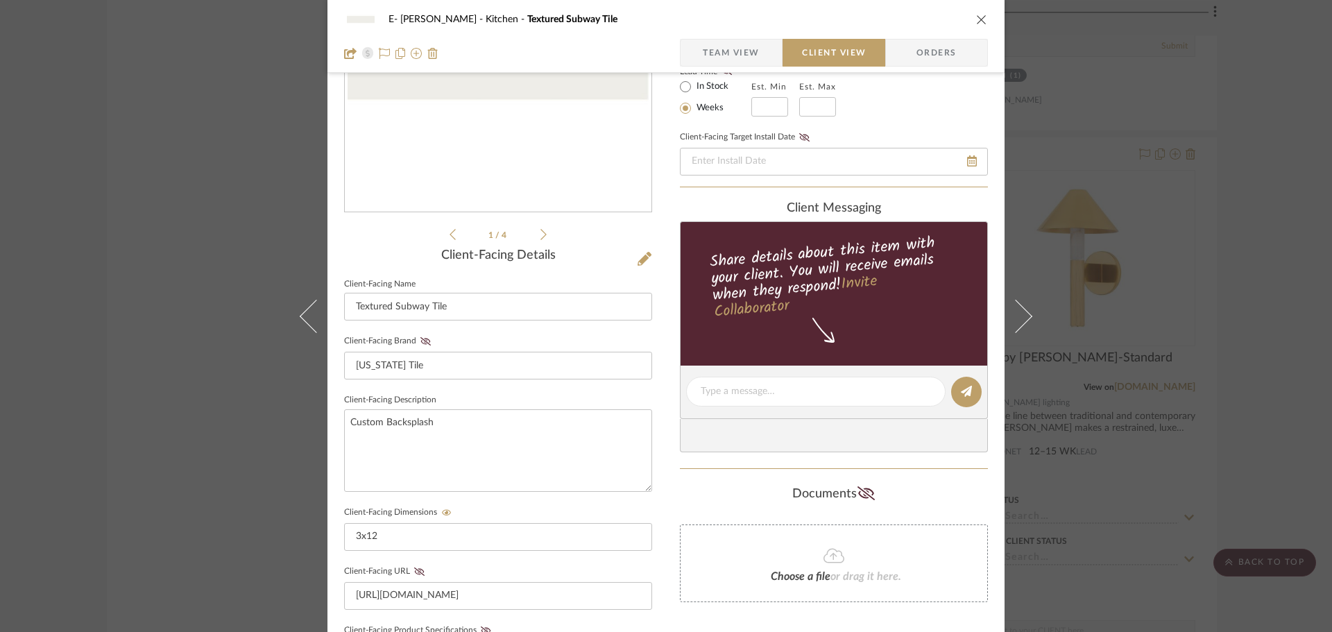
scroll to position [48, 0]
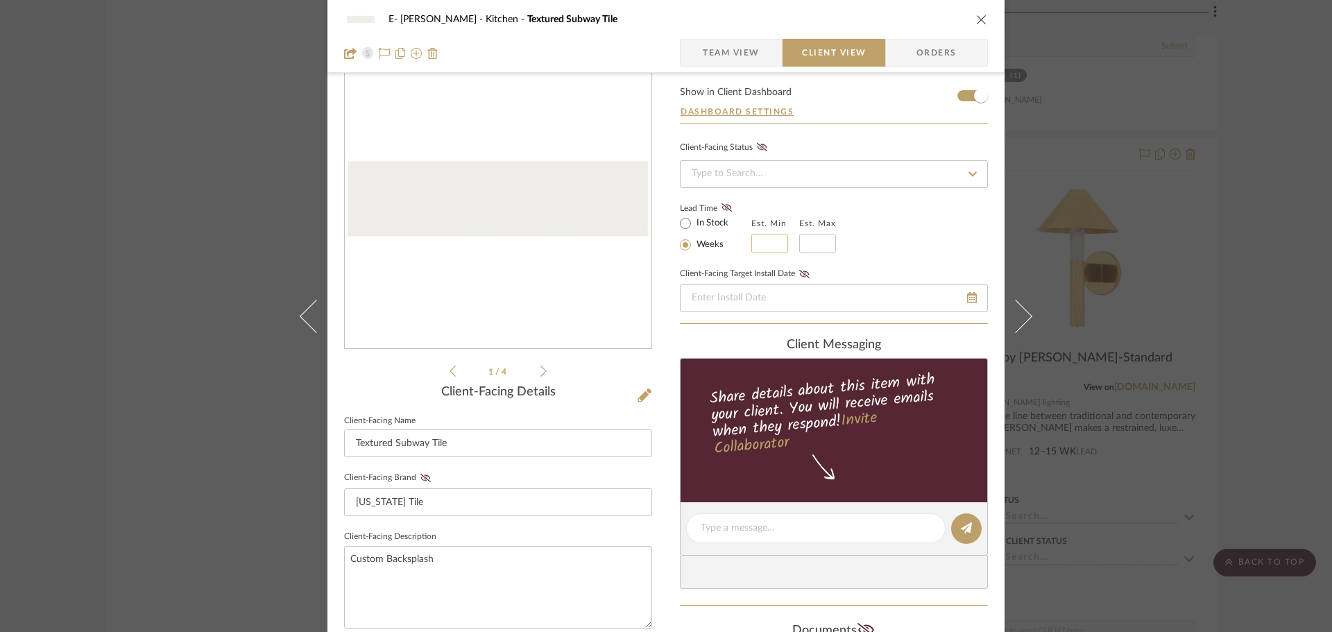
click at [773, 241] on input "text" at bounding box center [769, 243] width 37 height 19
type input "4"
type input "6"
click at [945, 208] on div "Lead Time In Stock Weeks Est. Min 4 Est. Max 6" at bounding box center [834, 226] width 308 height 54
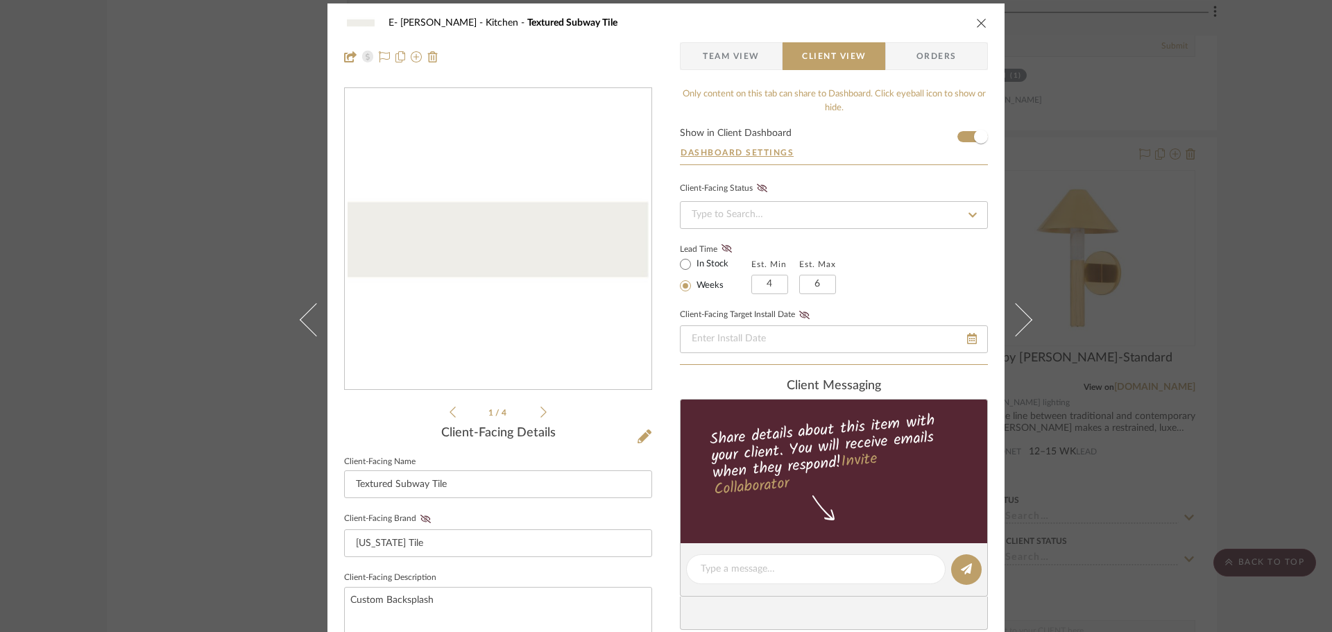
scroll to position [0, 0]
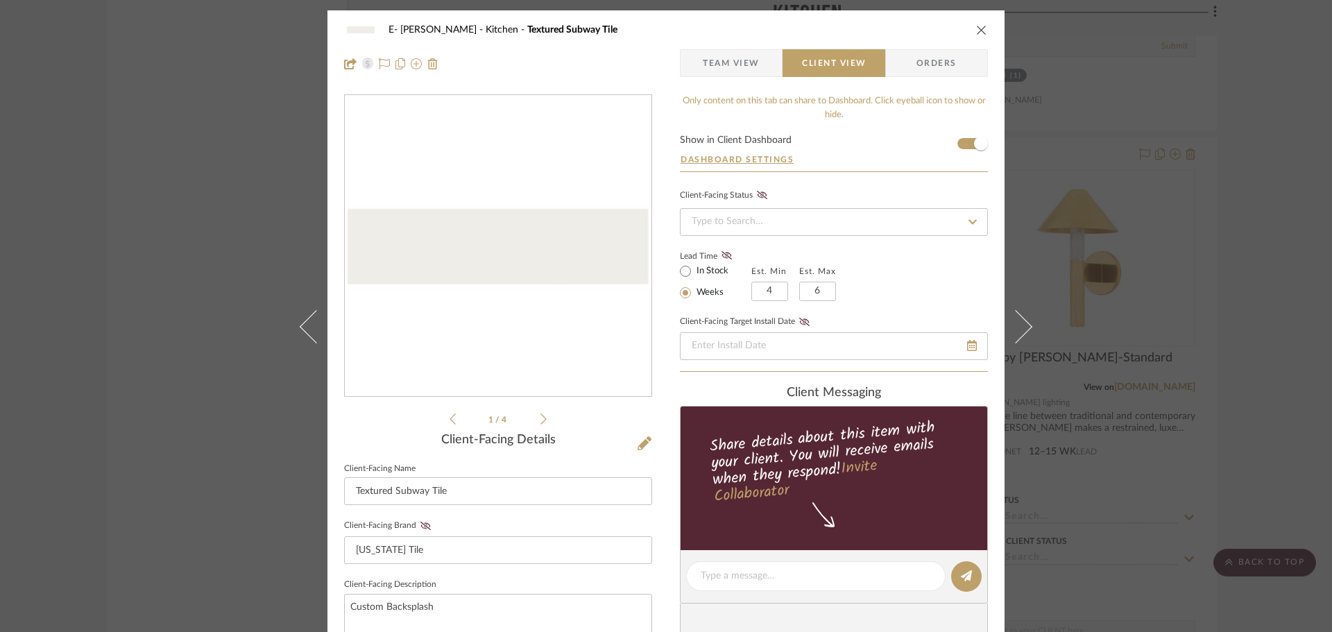
click at [540, 415] on icon at bounding box center [543, 419] width 6 height 12
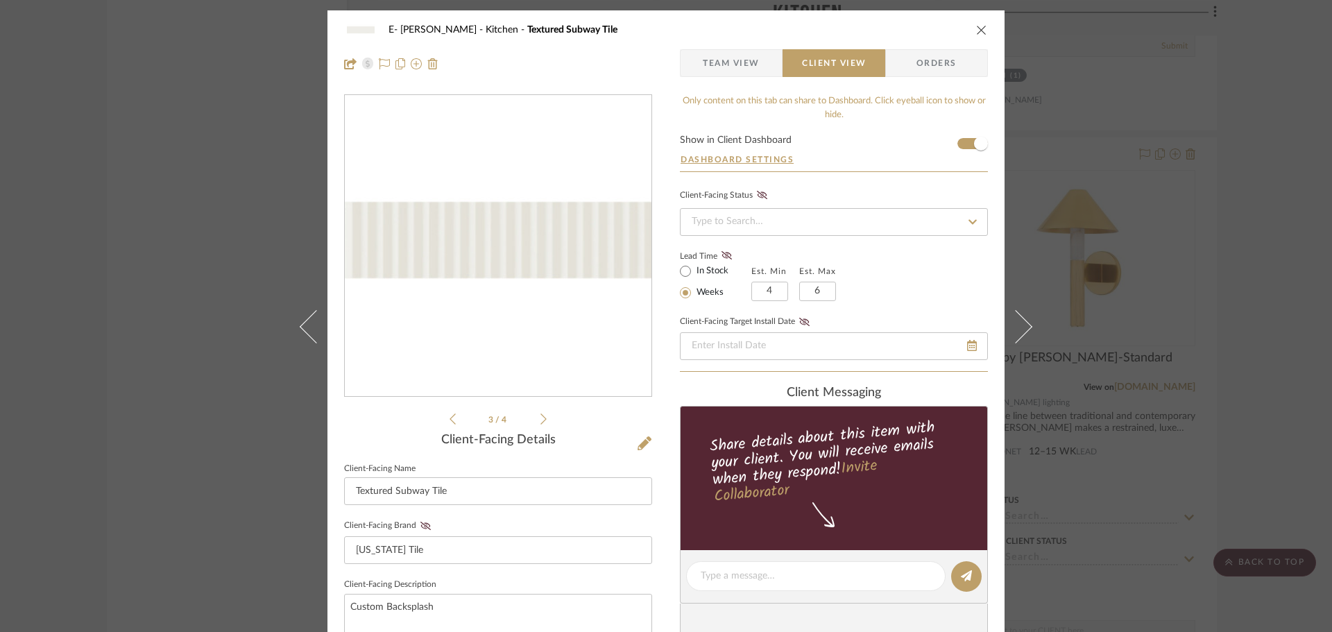
click at [540, 415] on icon at bounding box center [543, 419] width 6 height 12
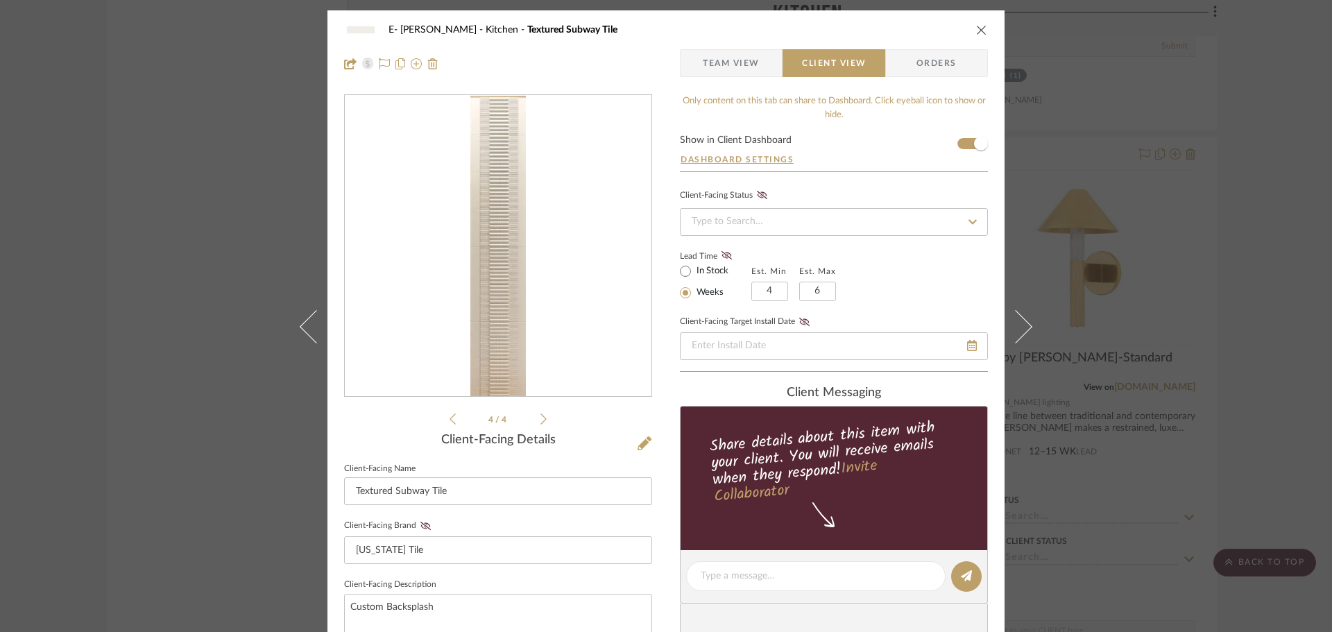
click at [976, 28] on icon "close" at bounding box center [981, 29] width 11 height 11
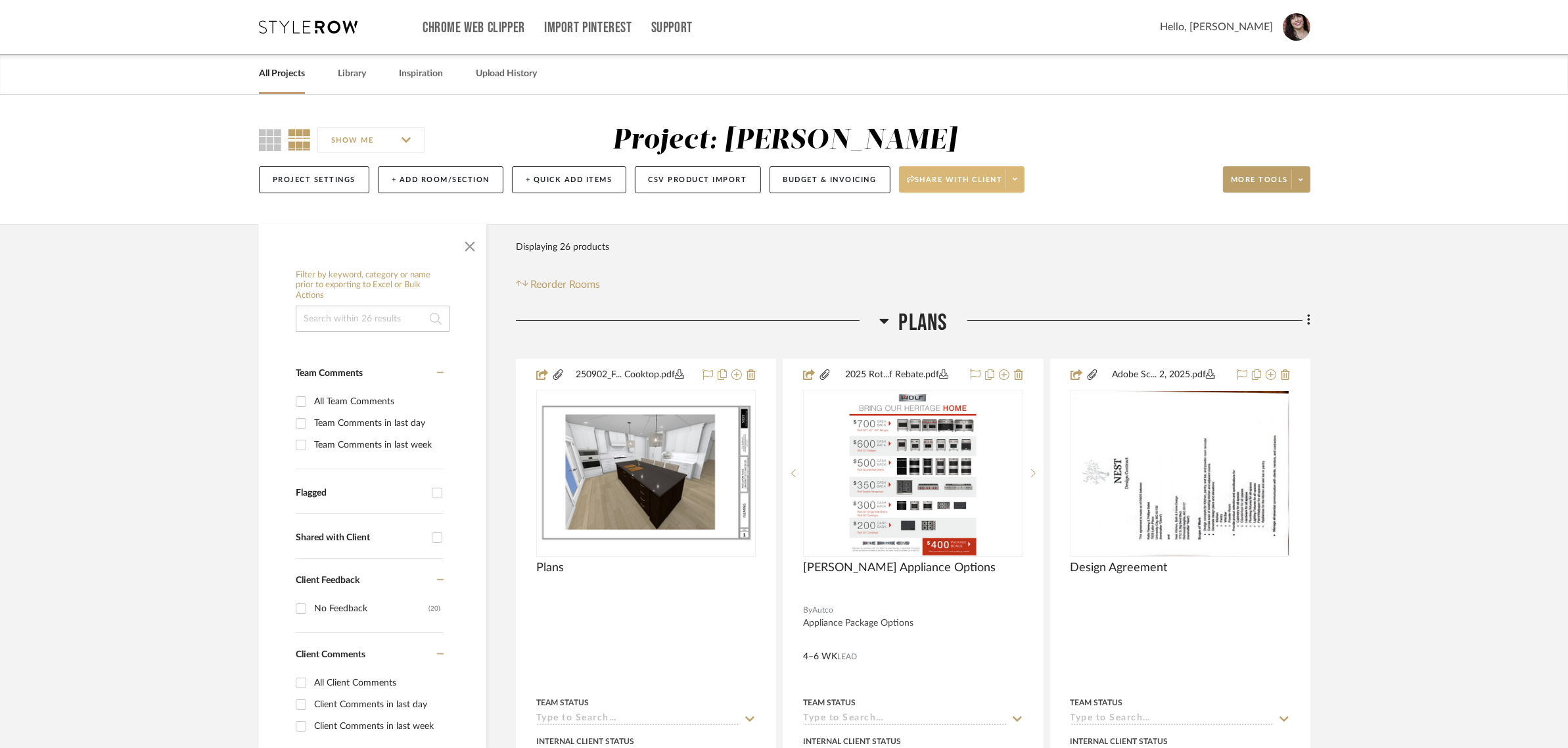
click at [1024, 176] on span at bounding box center [1014, 179] width 18 height 20
click at [1253, 179] on div at bounding box center [784, 374] width 1568 height 748
click at [1253, 179] on icon at bounding box center [1301, 180] width 5 height 8
click at [1253, 316] on span "Bulk Actions" at bounding box center [1279, 312] width 84 height 11
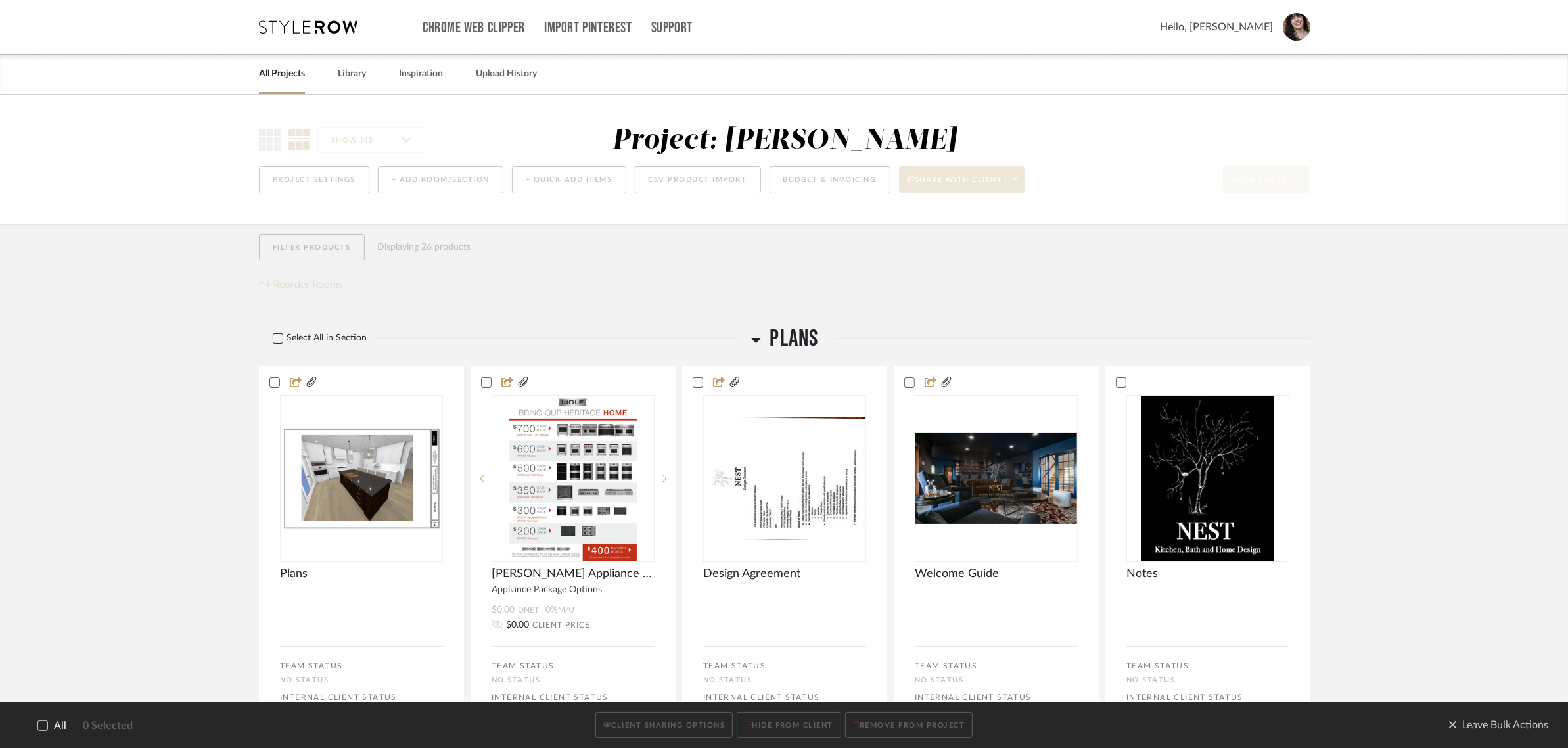
click at [286, 339] on label "Select All in Section" at bounding box center [315, 338] width 112 height 11
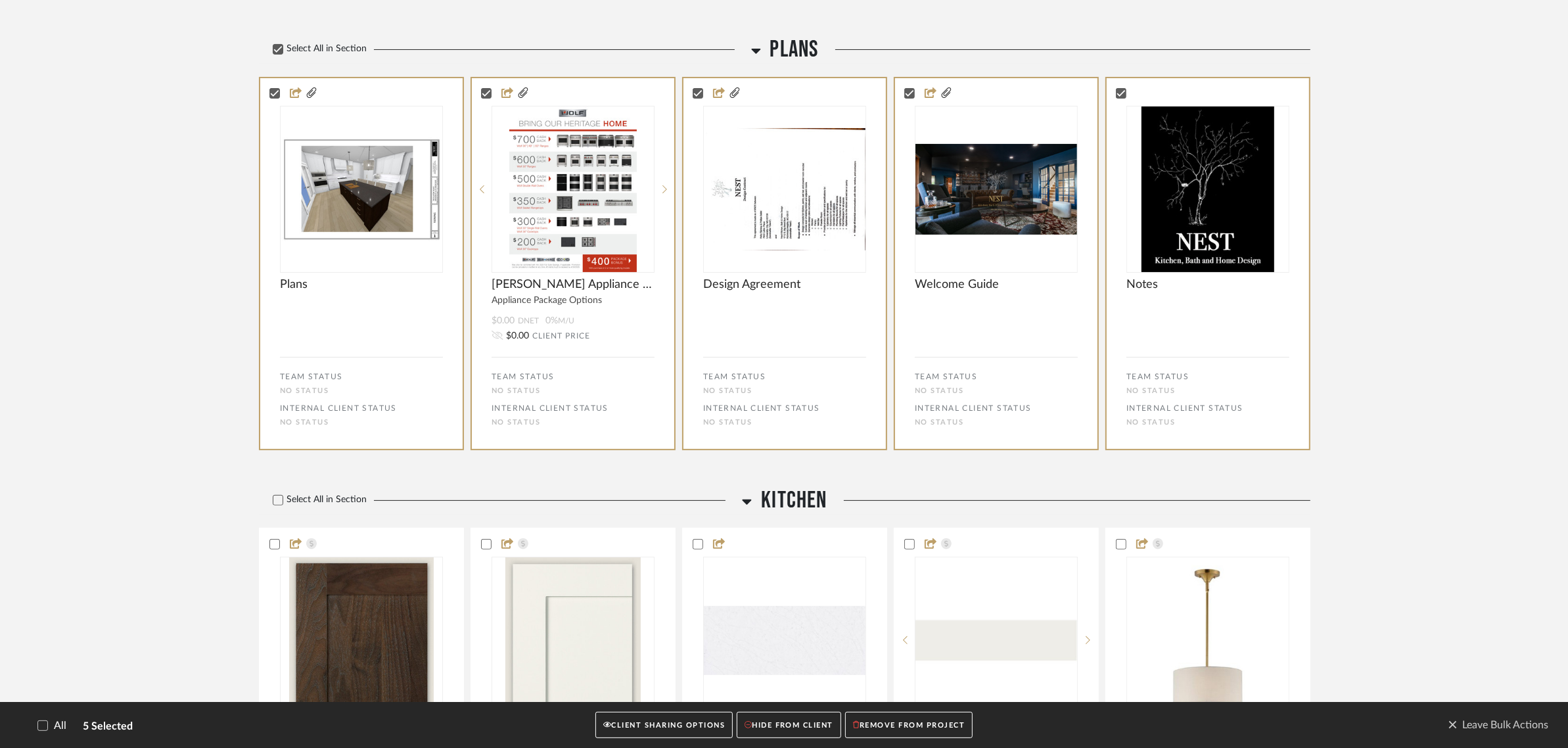
scroll to position [493, 0]
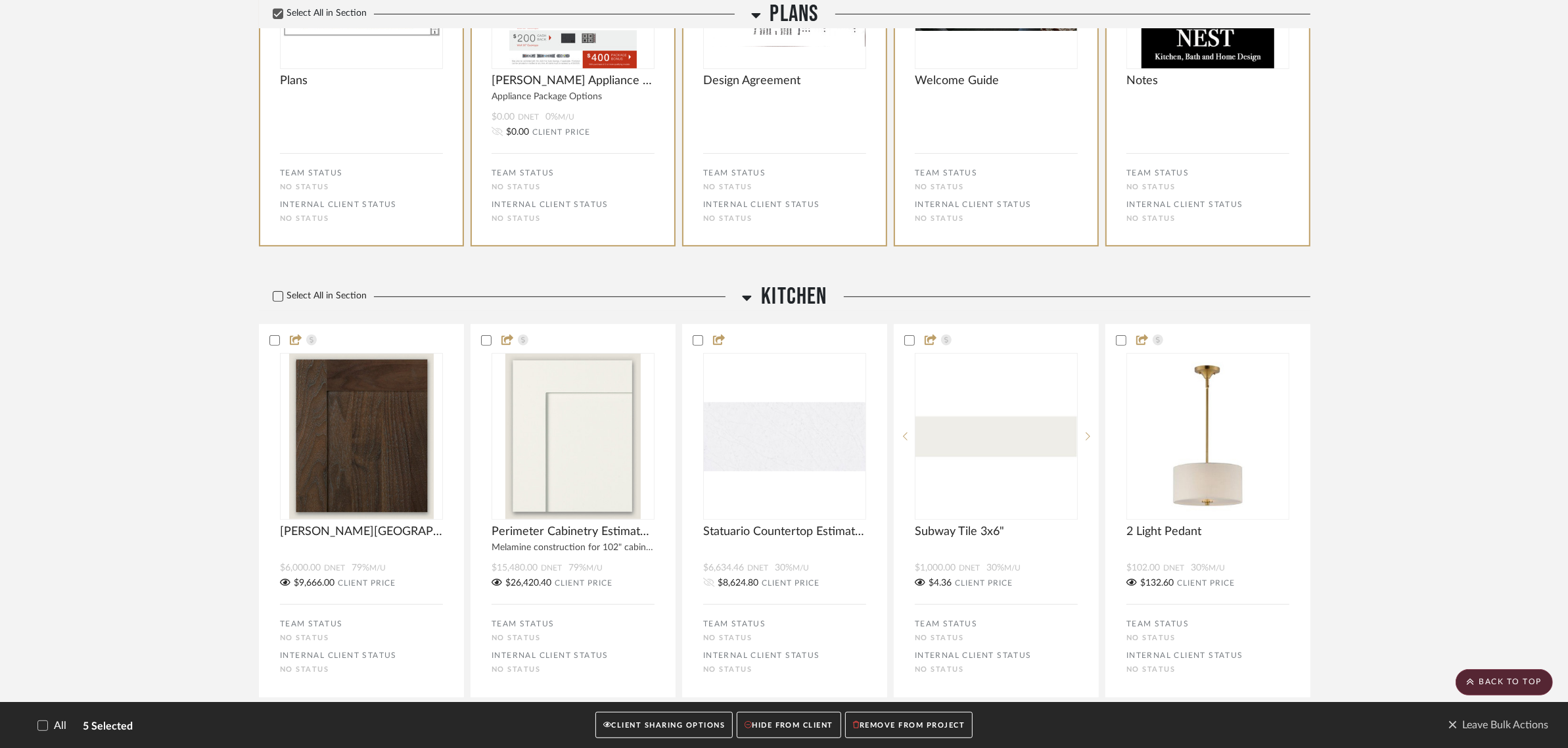
click at [342, 301] on label "Select All in Section" at bounding box center [315, 297] width 112 height 11
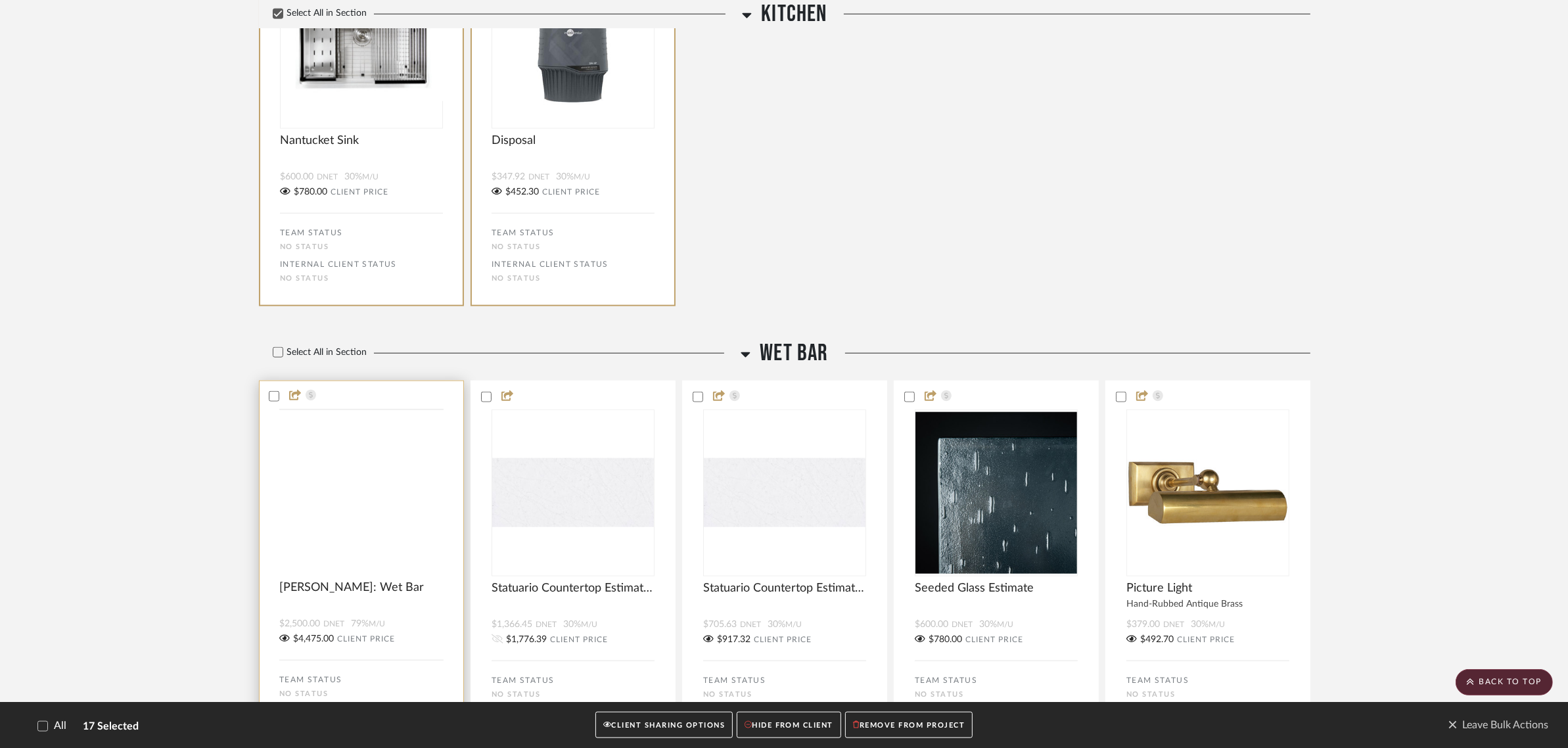
scroll to position [1812, 0]
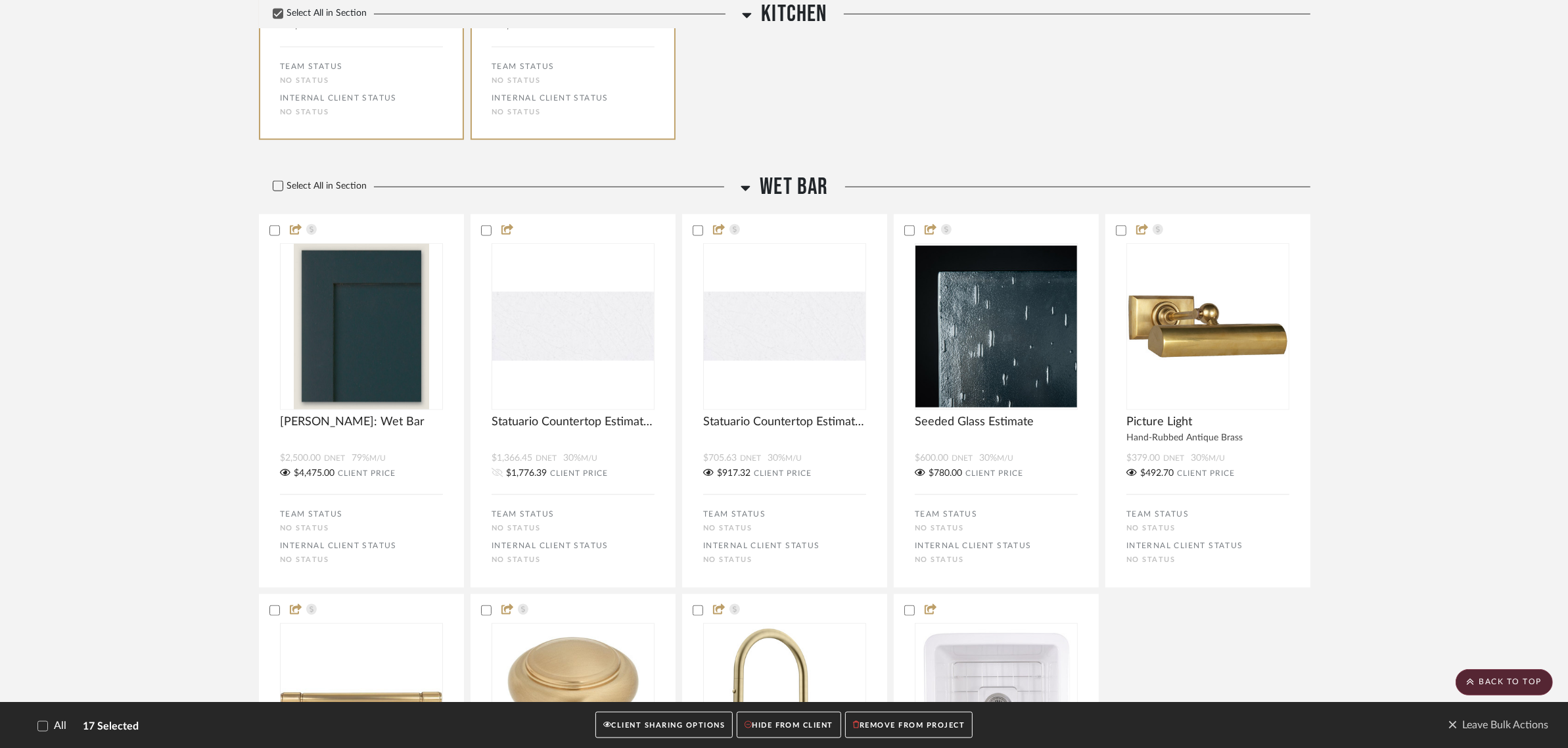
click at [326, 186] on label "Select All in Section" at bounding box center [315, 187] width 112 height 11
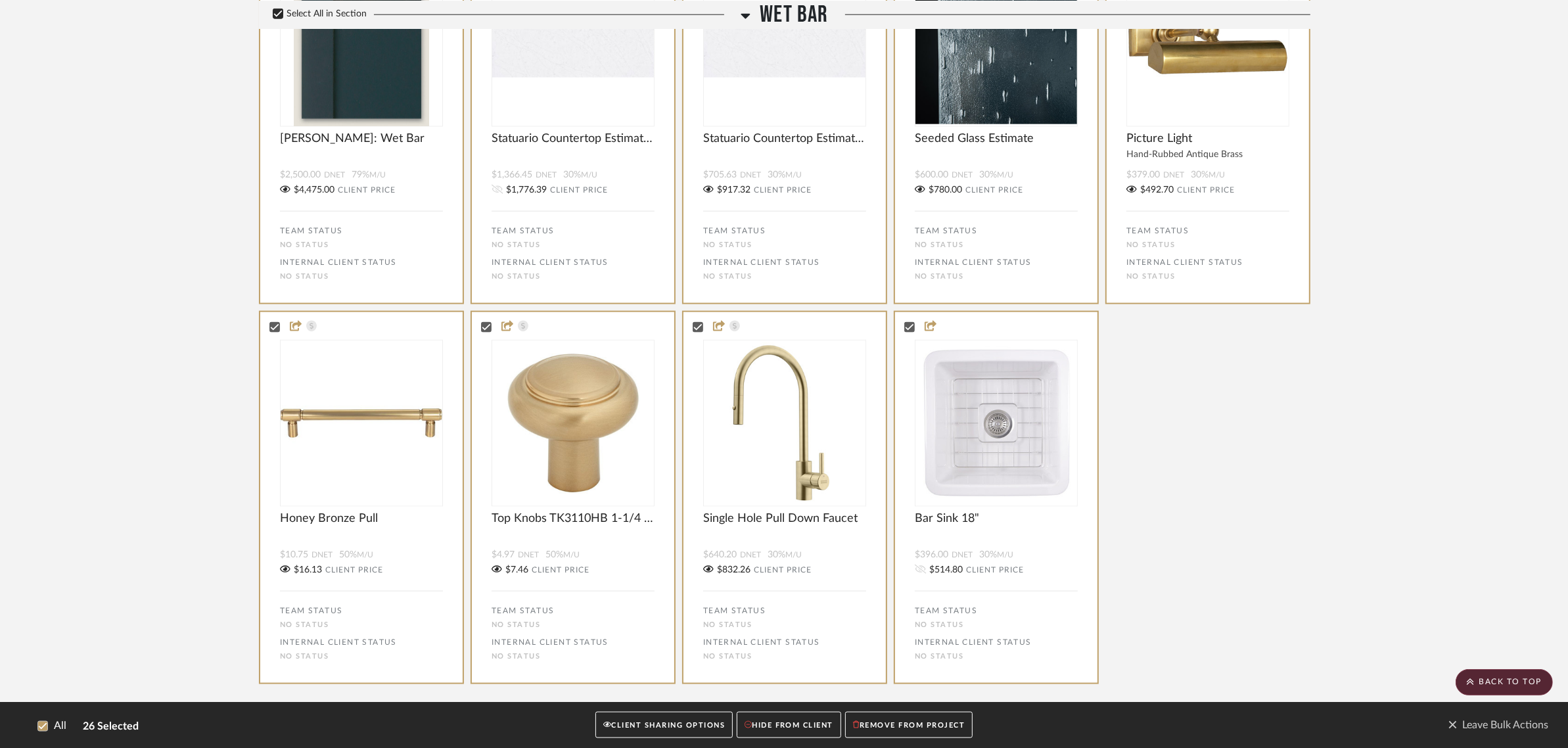
scroll to position [2122, 0]
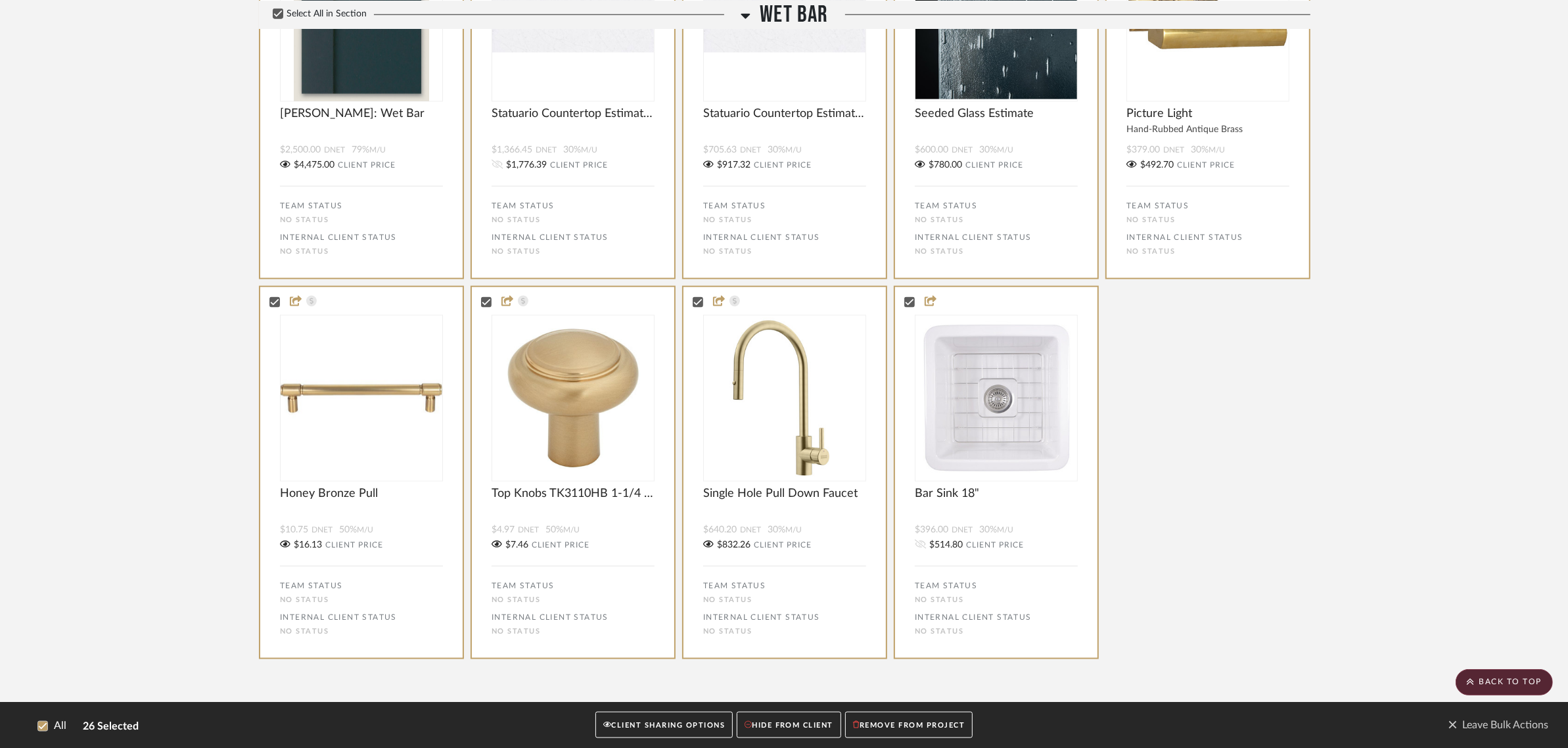
click at [662, 598] on button "CLIENT SHARING OPTIONS" at bounding box center [664, 725] width 137 height 27
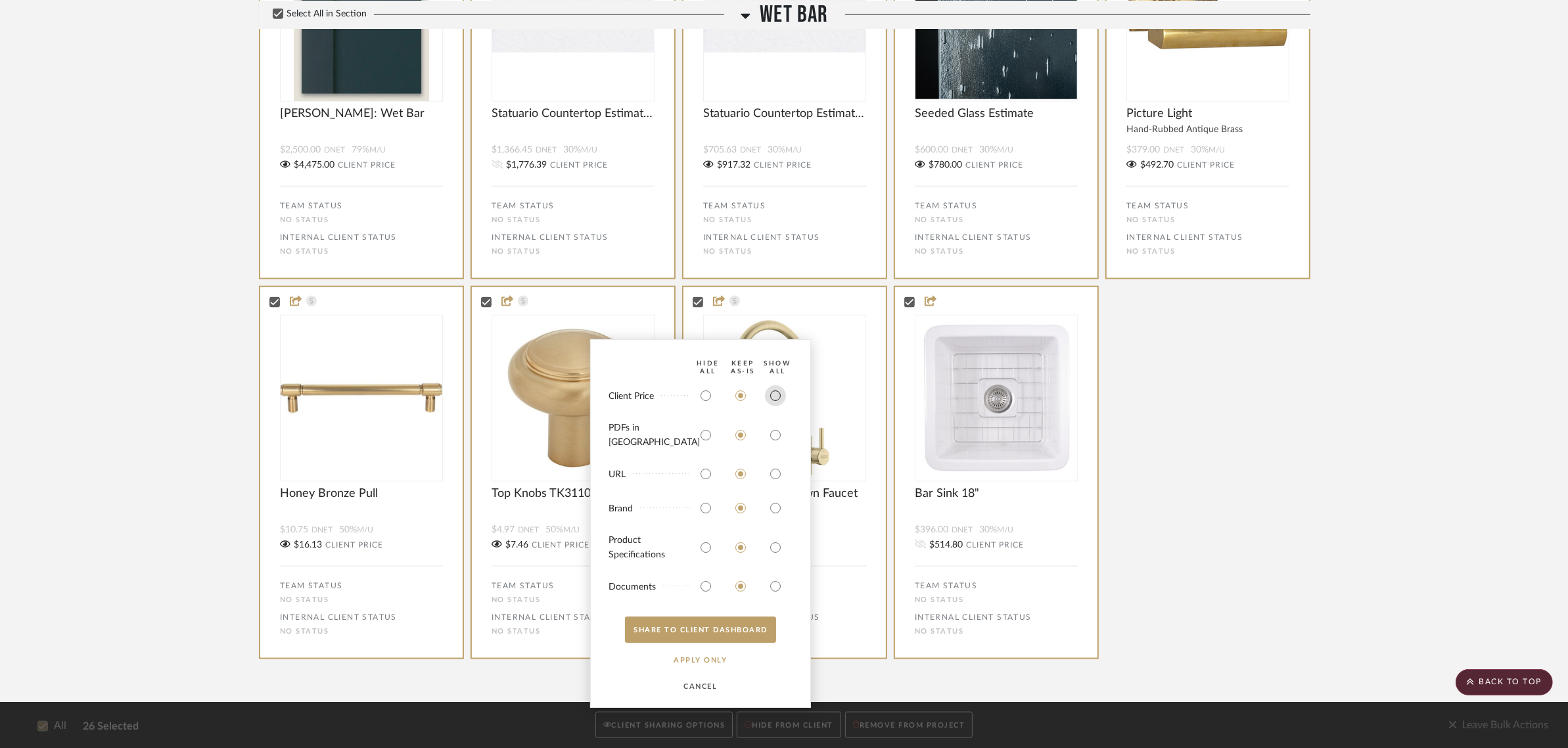
click at [776, 403] on input "radio" at bounding box center [776, 396] width 21 height 21
radio input "true"
click at [780, 584] on input "radio" at bounding box center [776, 587] width 21 height 21
radio input "true"
click at [716, 598] on button "SHARE TO CLIENT Dashboard" at bounding box center [701, 630] width 152 height 27
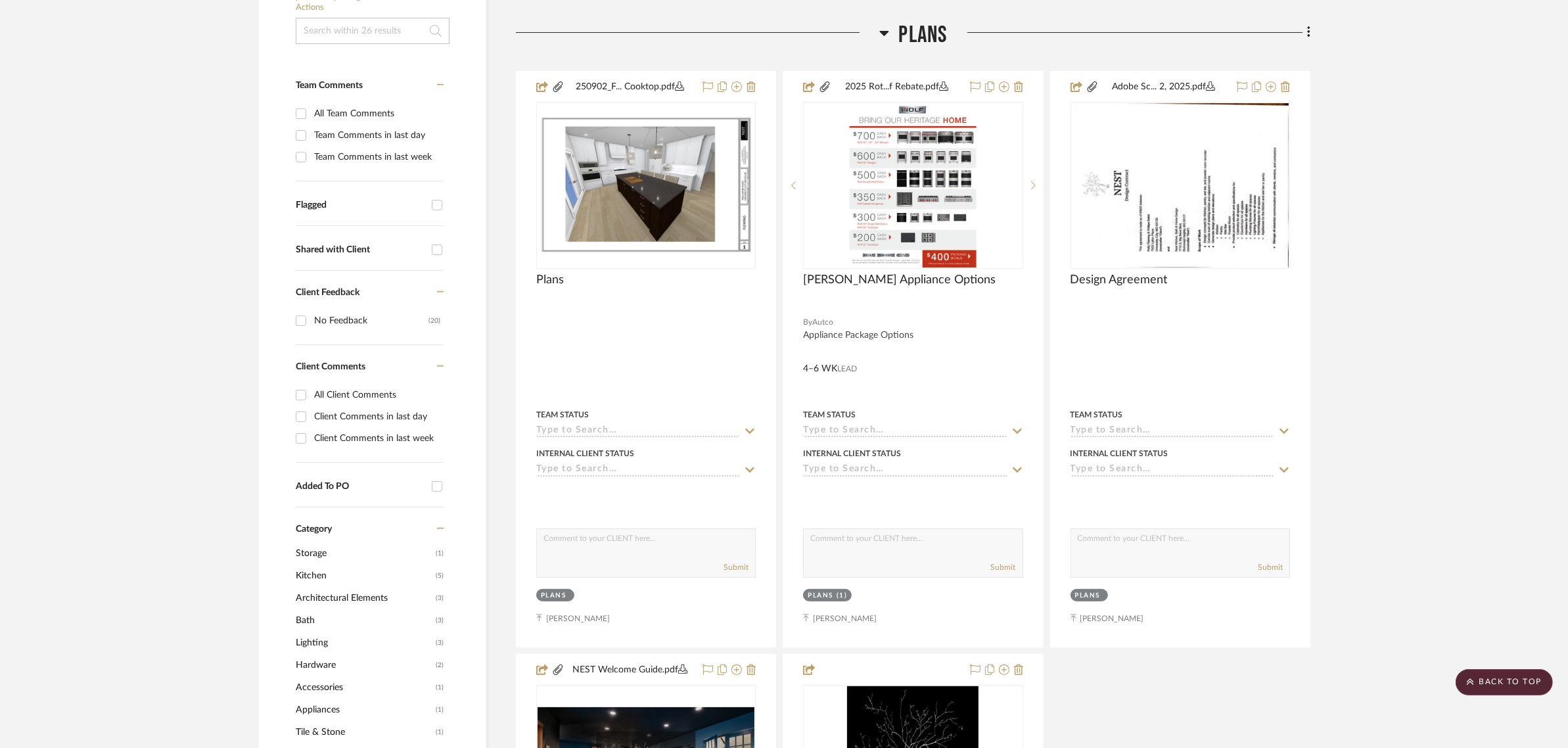
scroll to position [0, 0]
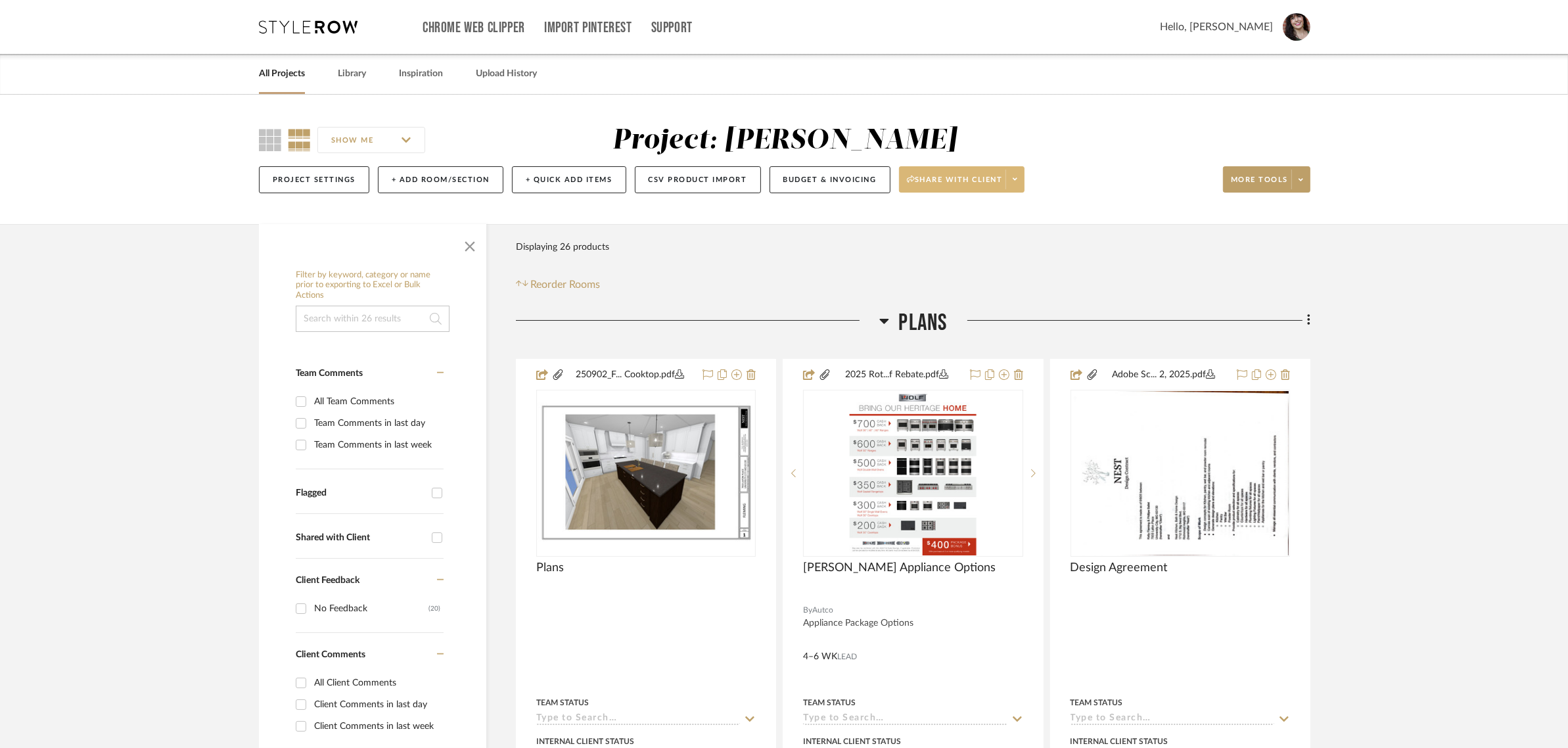
click at [1018, 179] on icon at bounding box center [1015, 179] width 5 height 3
click at [1008, 211] on button "Preview Client Dashboard" at bounding box center [969, 216] width 138 height 31
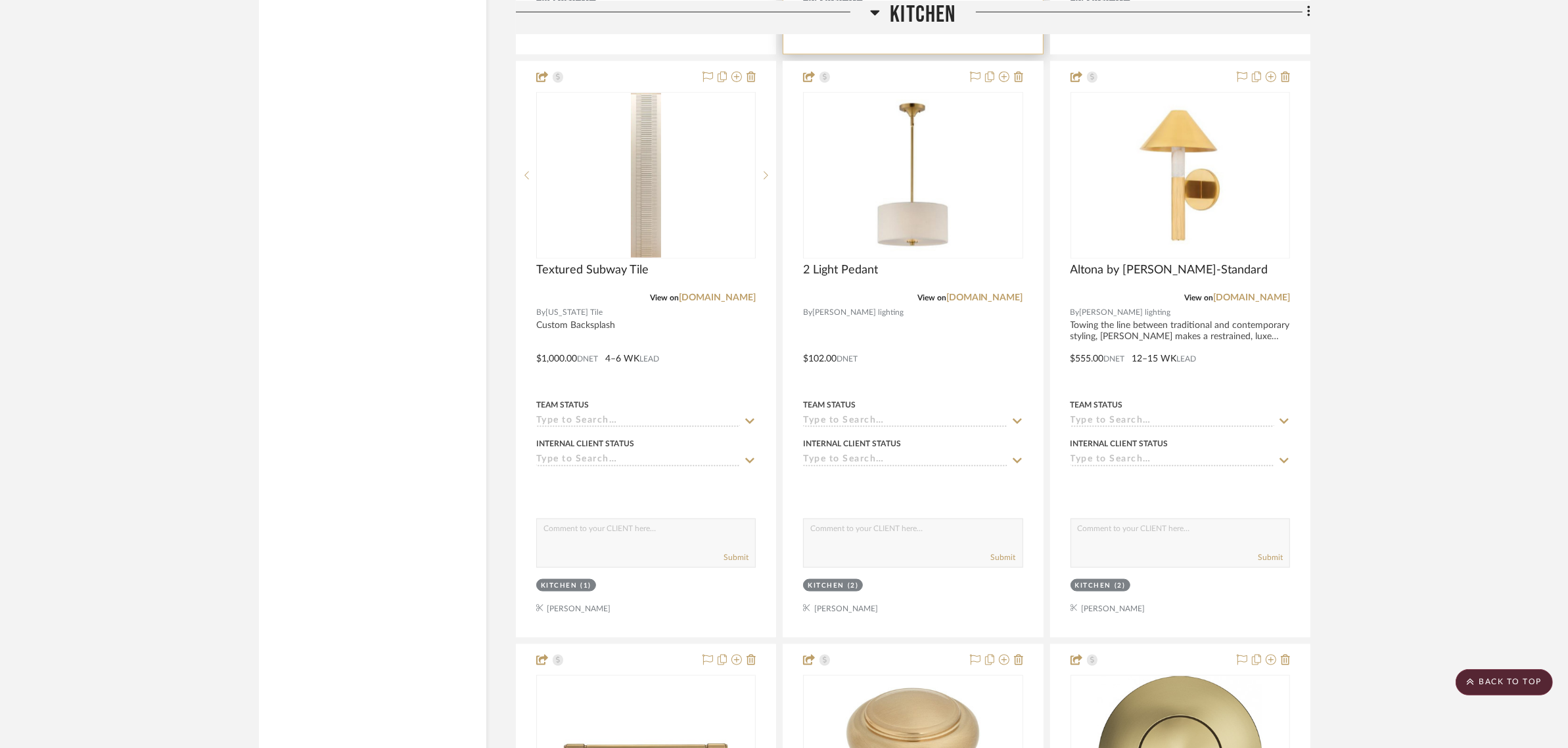
scroll to position [2055, 0]
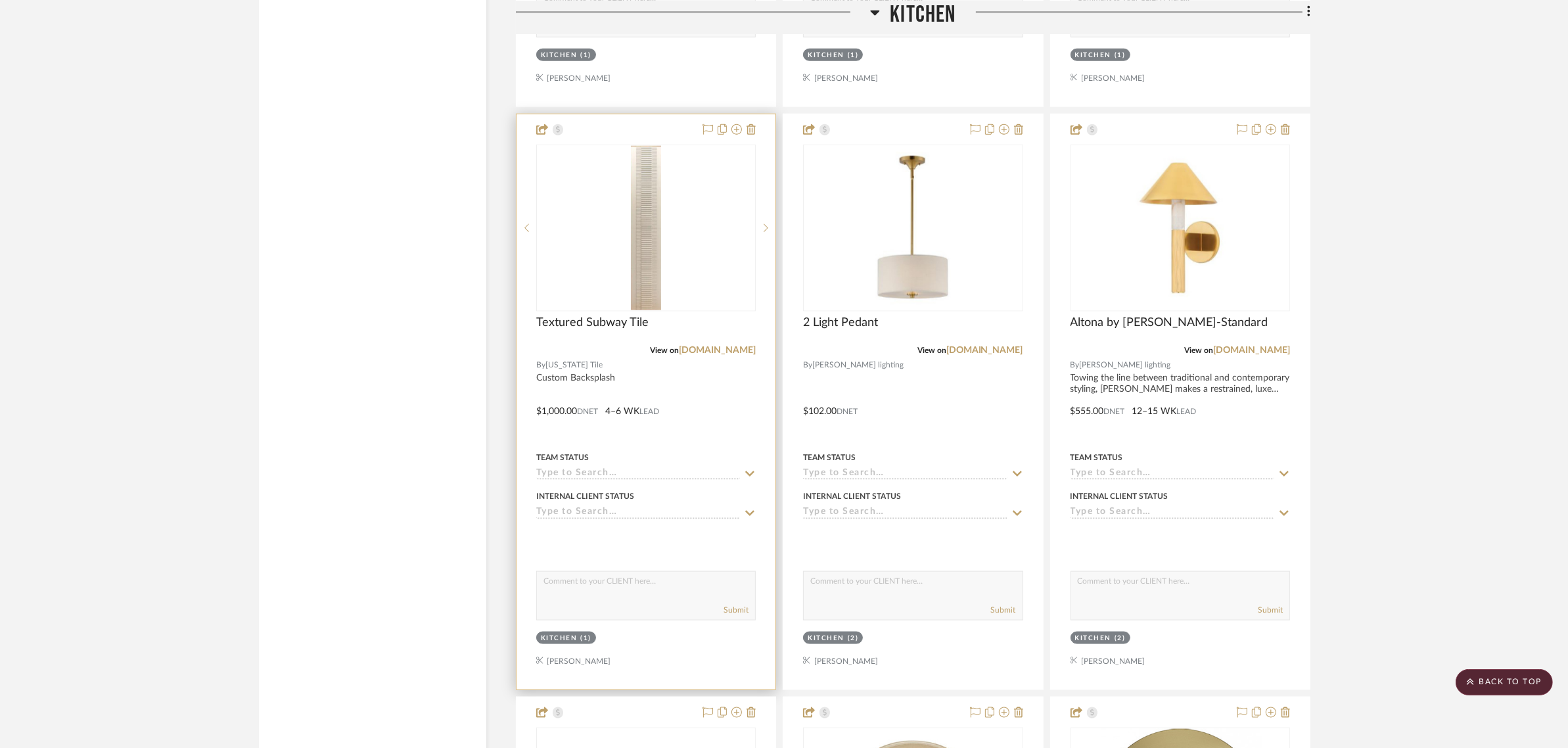
click at [658, 205] on img "0" at bounding box center [646, 228] width 30 height 164
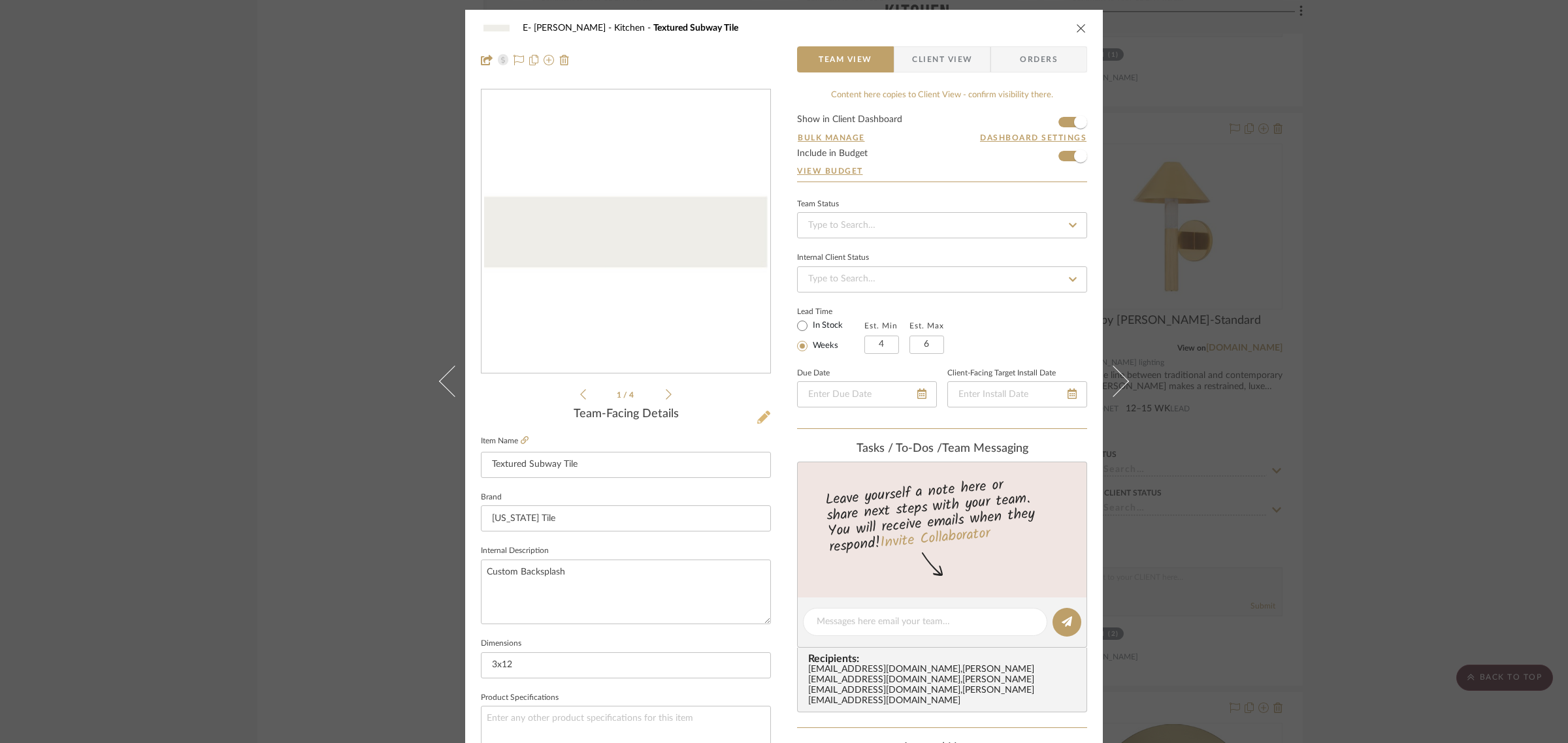
click at [757, 415] on icon at bounding box center [764, 417] width 13 height 13
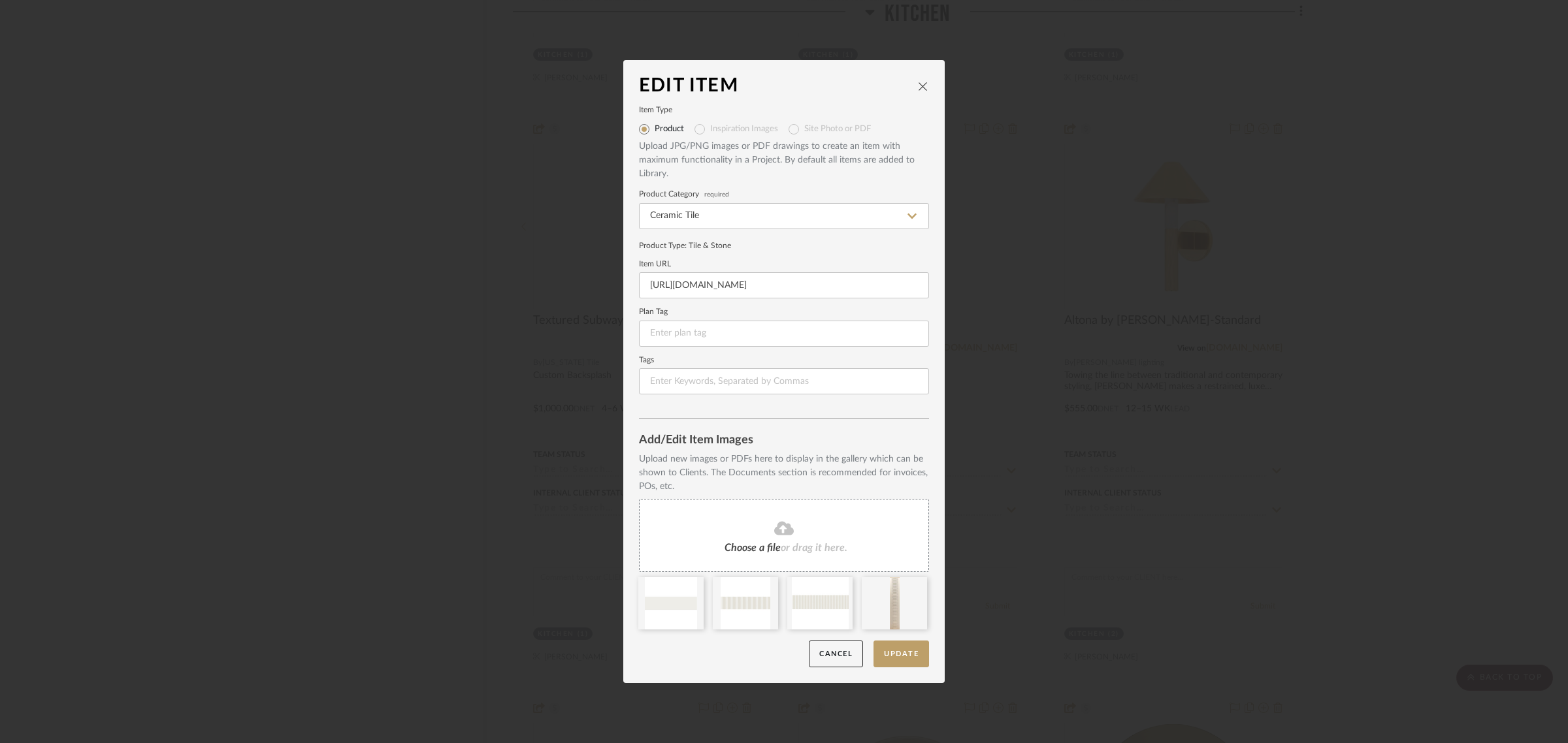
click at [763, 545] on span "Choose a file" at bounding box center [752, 547] width 57 height 10
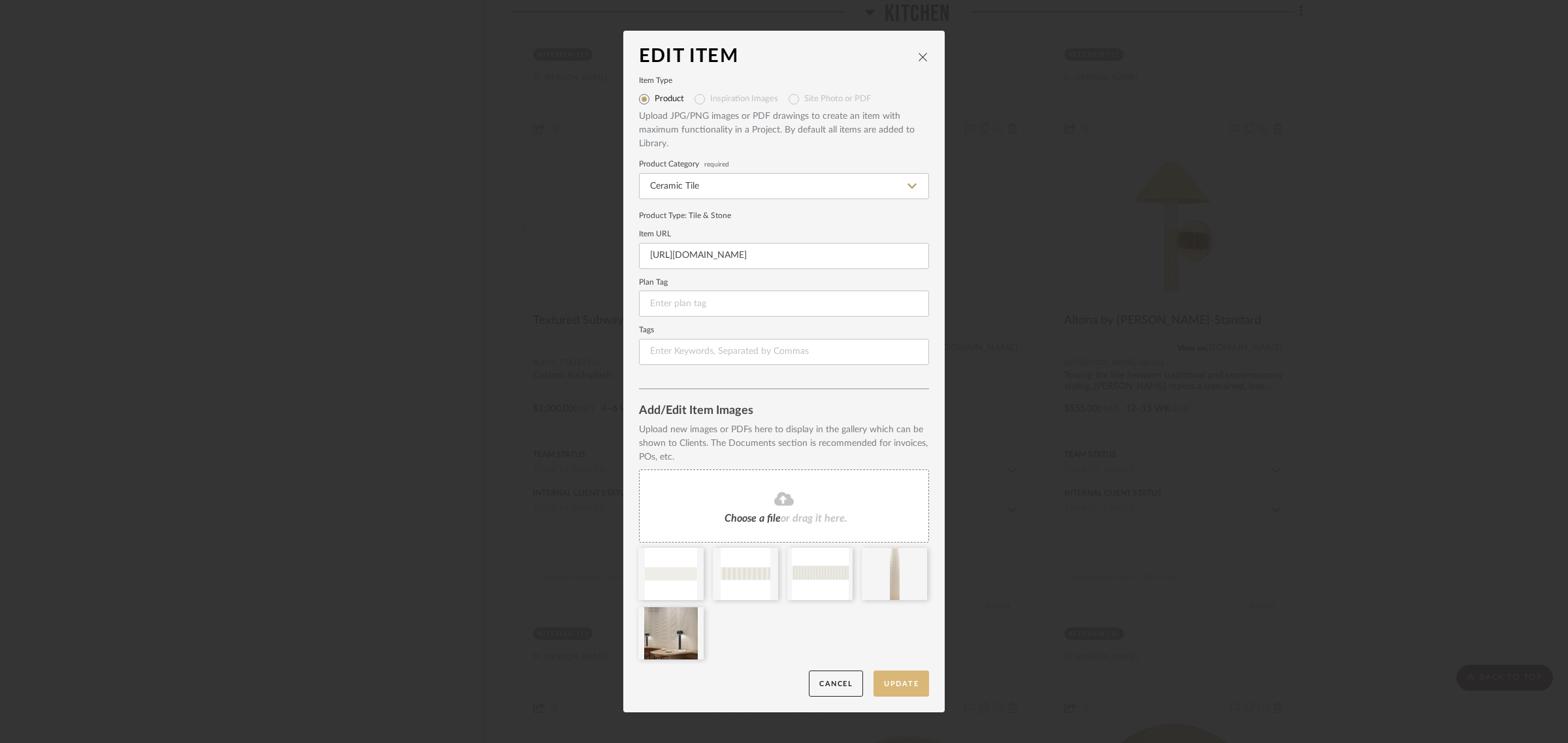
click at [895, 594] on button "Update" at bounding box center [901, 684] width 56 height 26
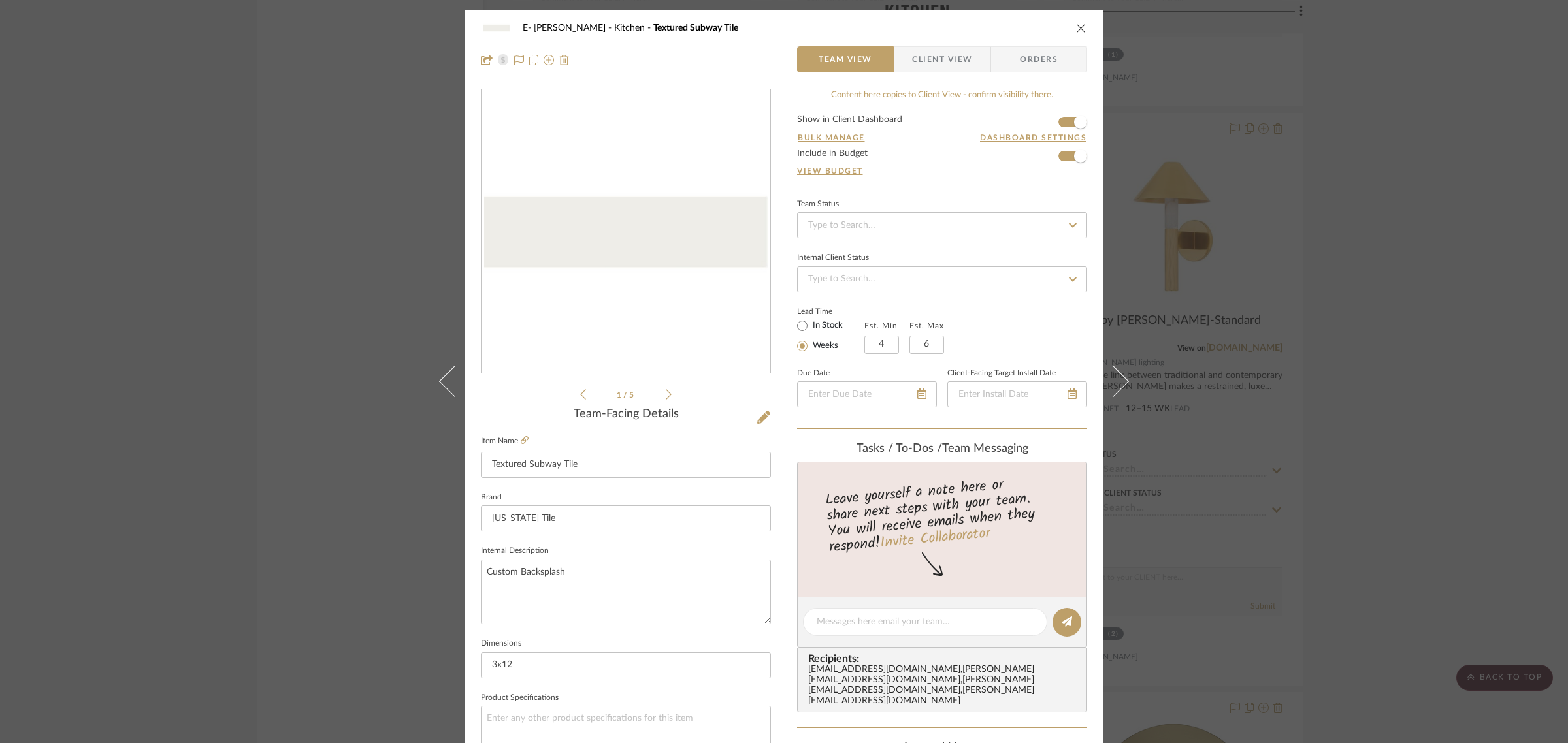
click at [666, 392] on icon at bounding box center [669, 395] width 6 height 11
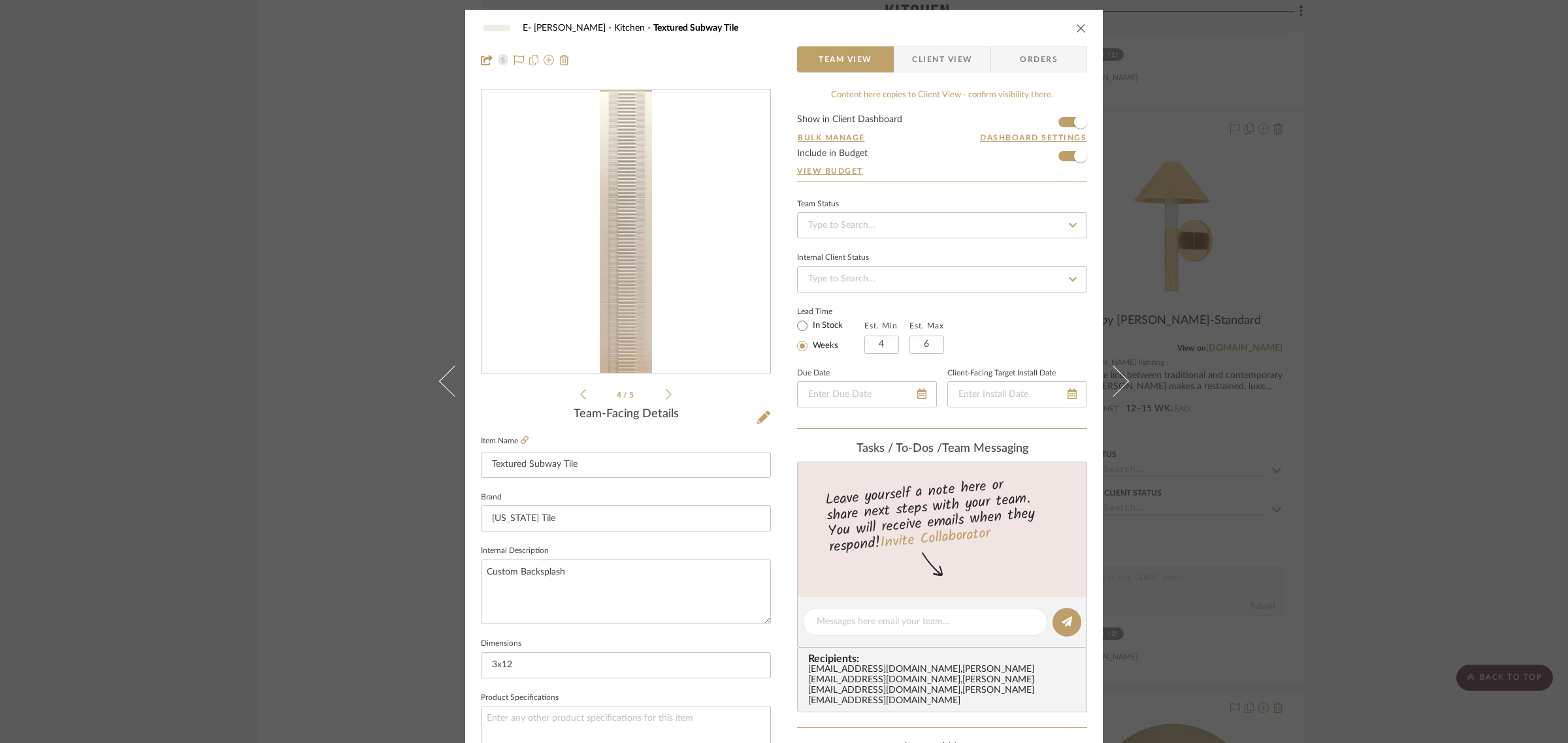
click at [658, 393] on li "4 / 5" at bounding box center [625, 395] width 80 height 16
click at [666, 393] on icon at bounding box center [669, 395] width 6 height 11
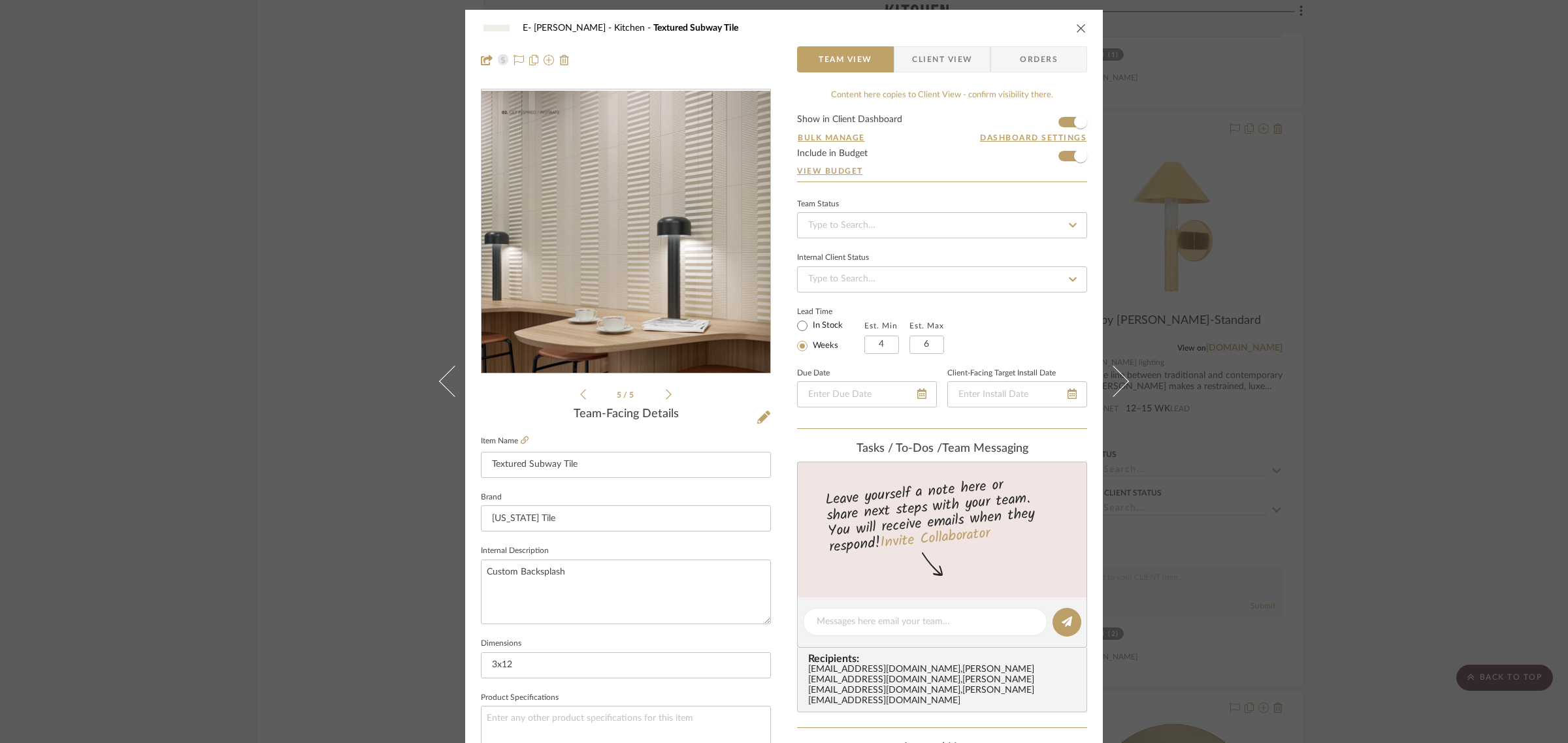
click at [1078, 27] on icon "close" at bounding box center [1081, 27] width 10 height 10
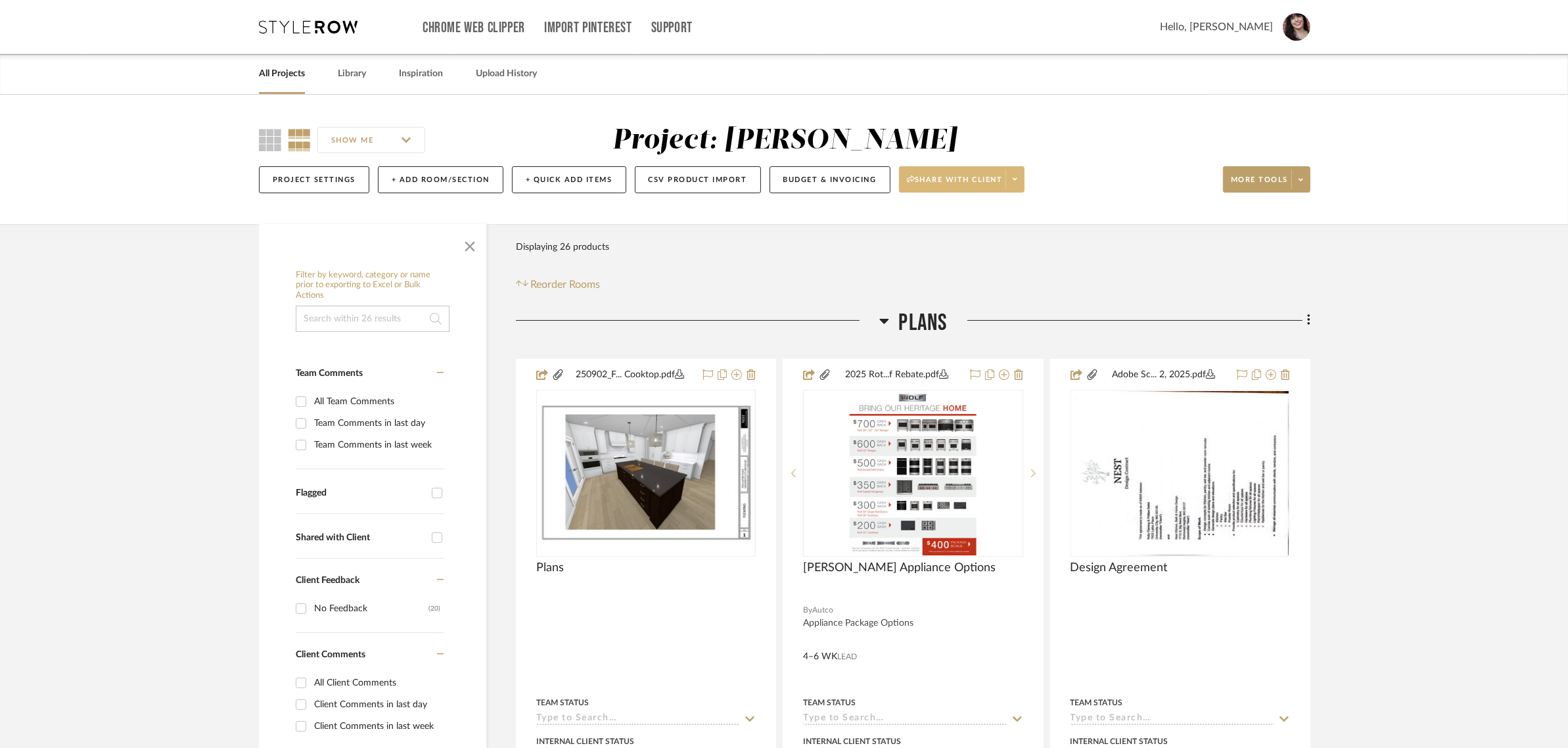
click at [269, 70] on link "All Projects" at bounding box center [281, 74] width 46 height 18
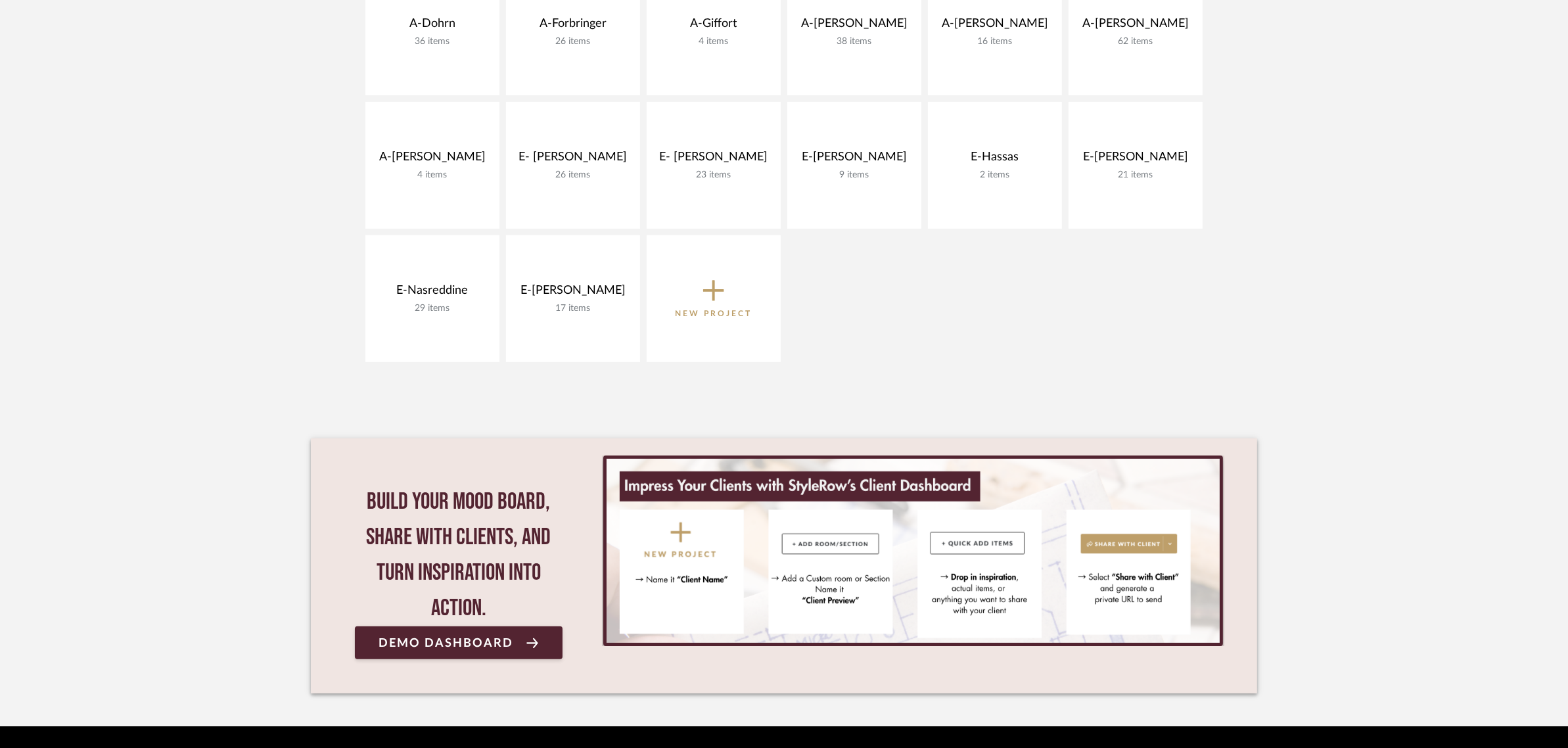
scroll to position [493, 0]
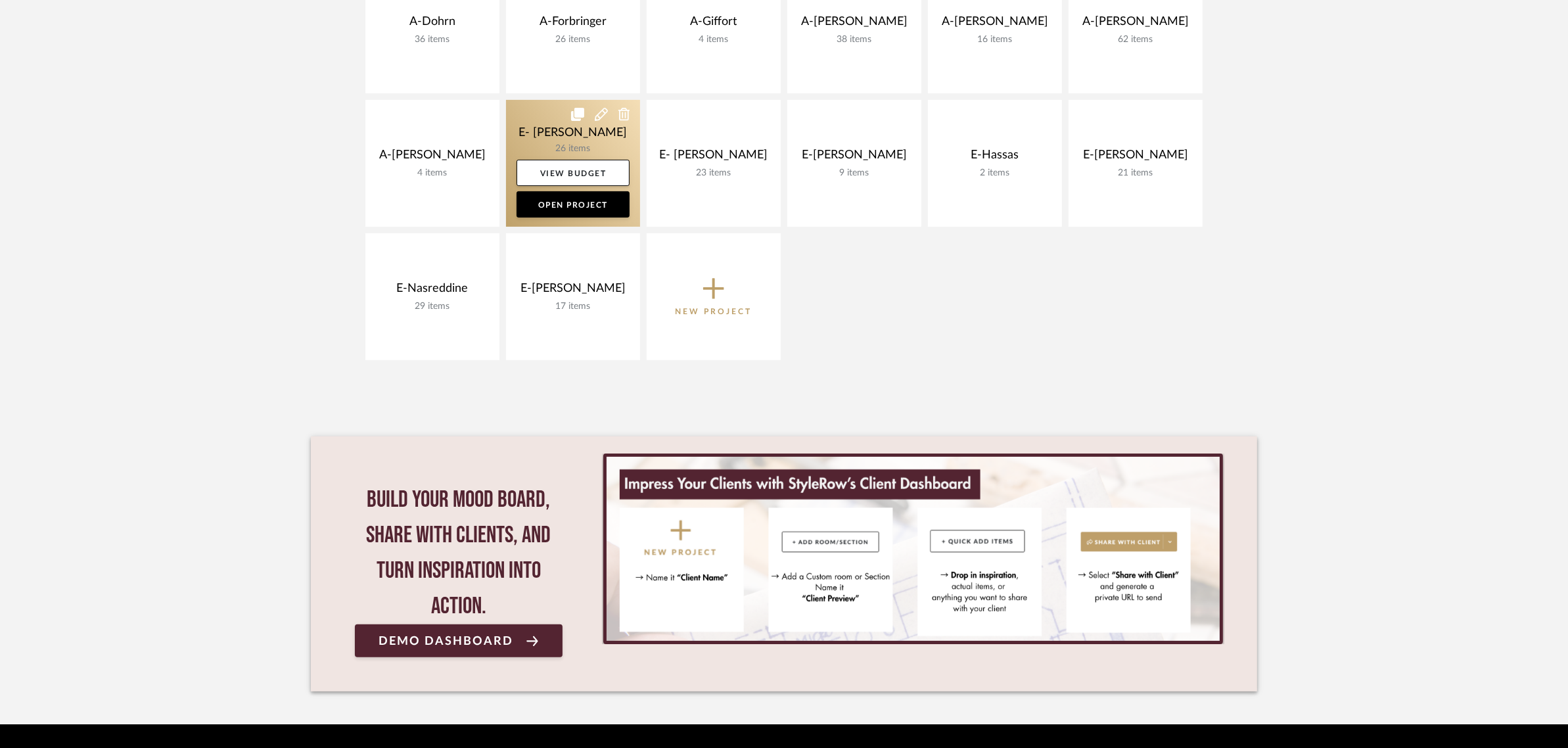
click at [588, 129] on link at bounding box center [573, 163] width 135 height 127
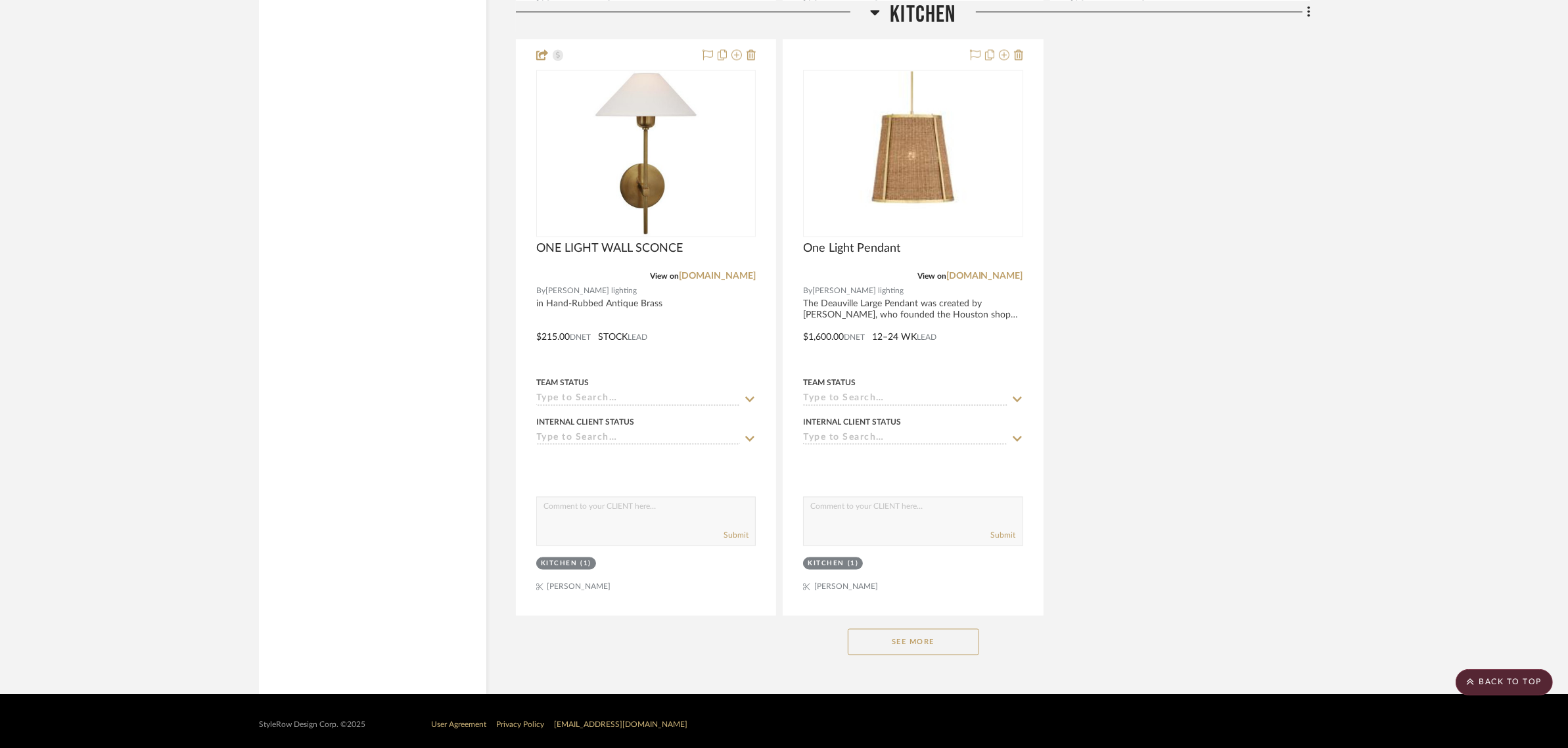
scroll to position [2770, 0]
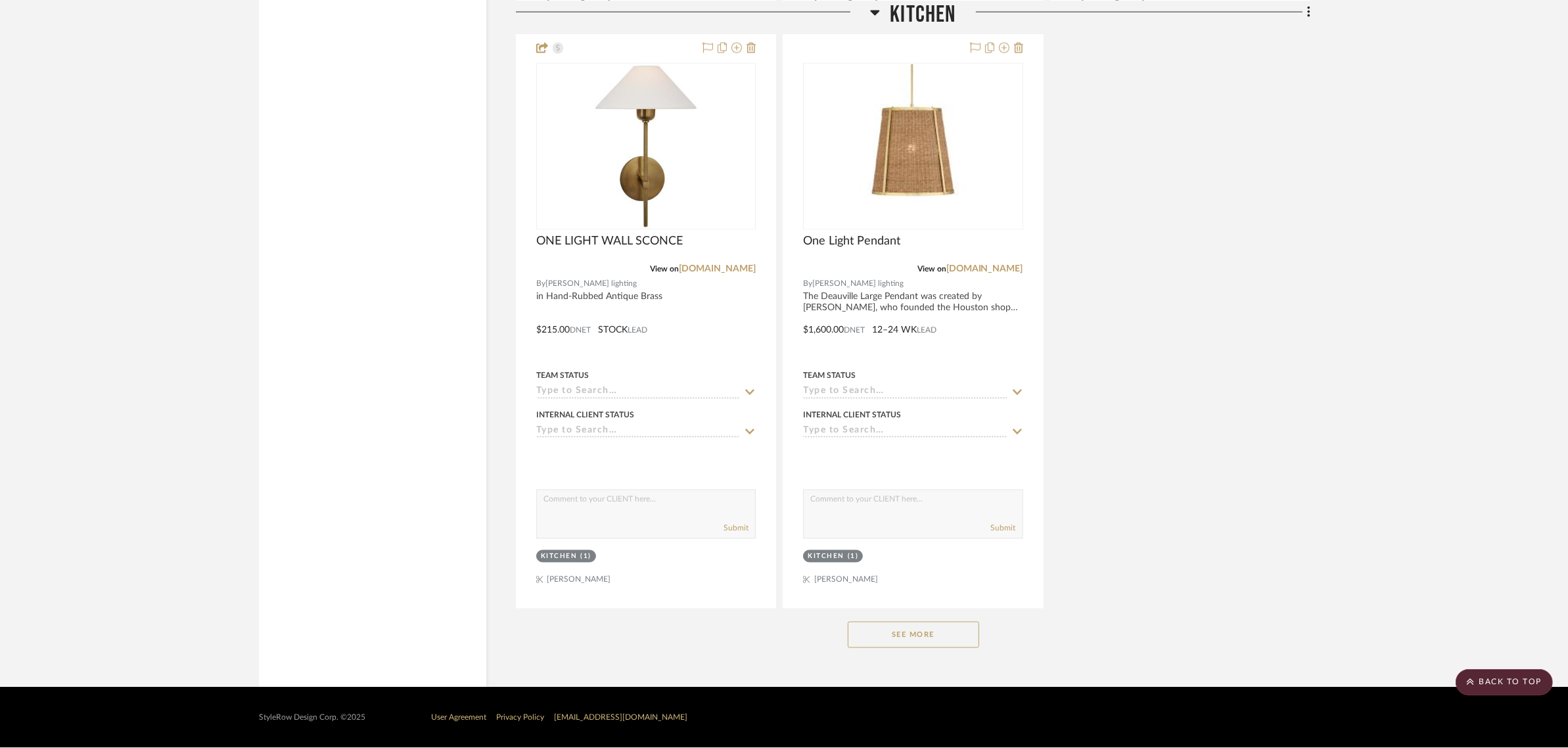
click at [903, 598] on button "See More" at bounding box center [913, 635] width 132 height 27
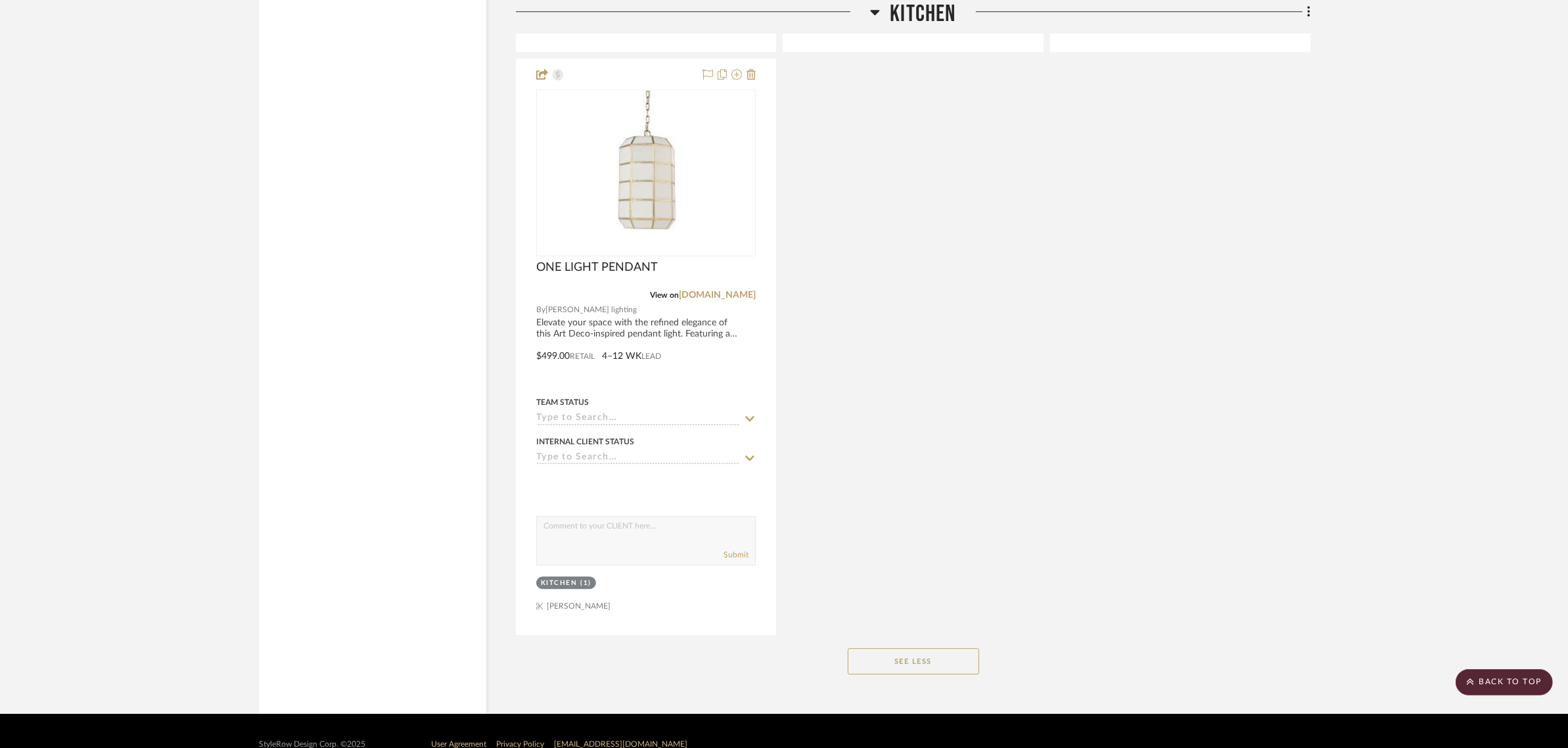
scroll to position [4497, 0]
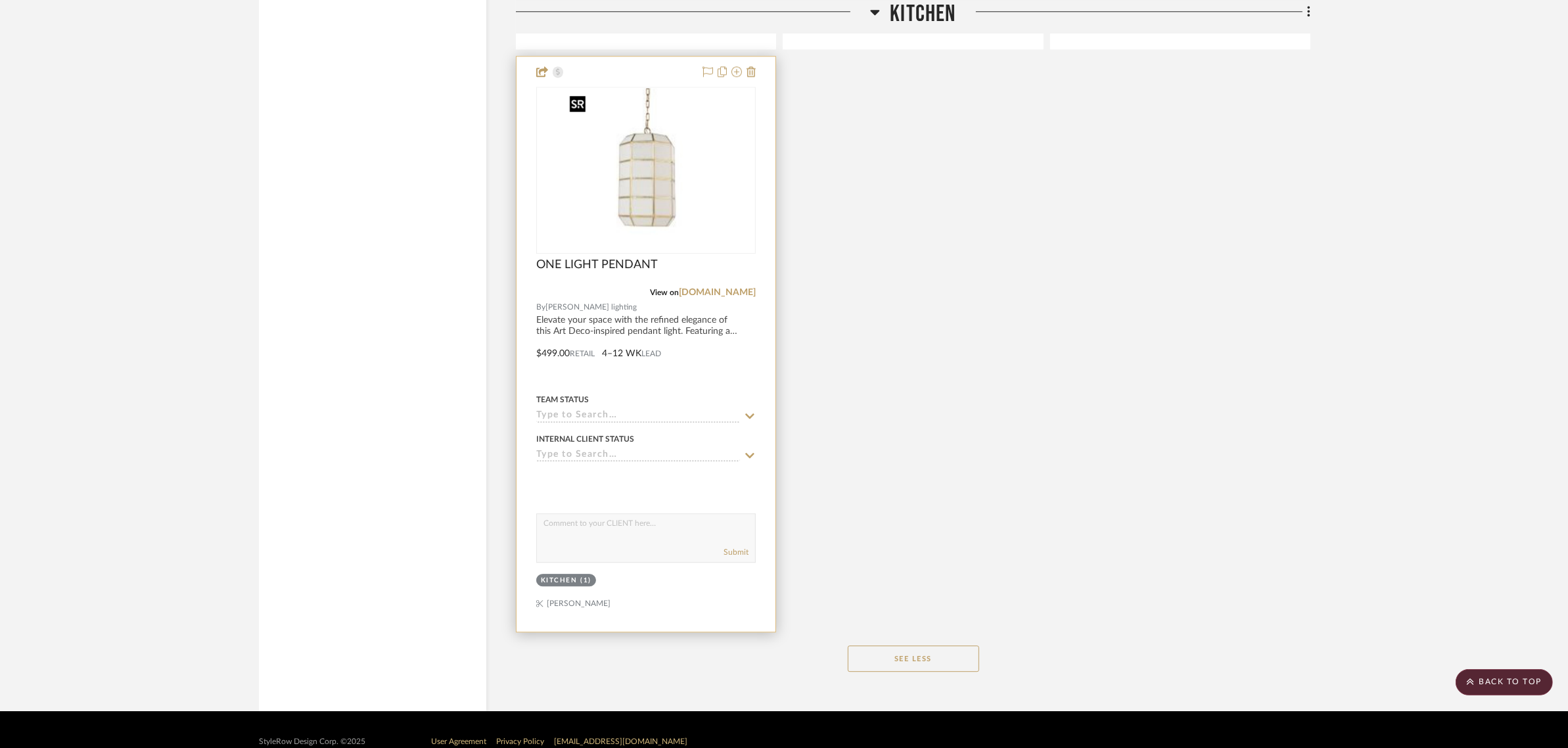
click at [634, 183] on img "0" at bounding box center [645, 170] width 164 height 164
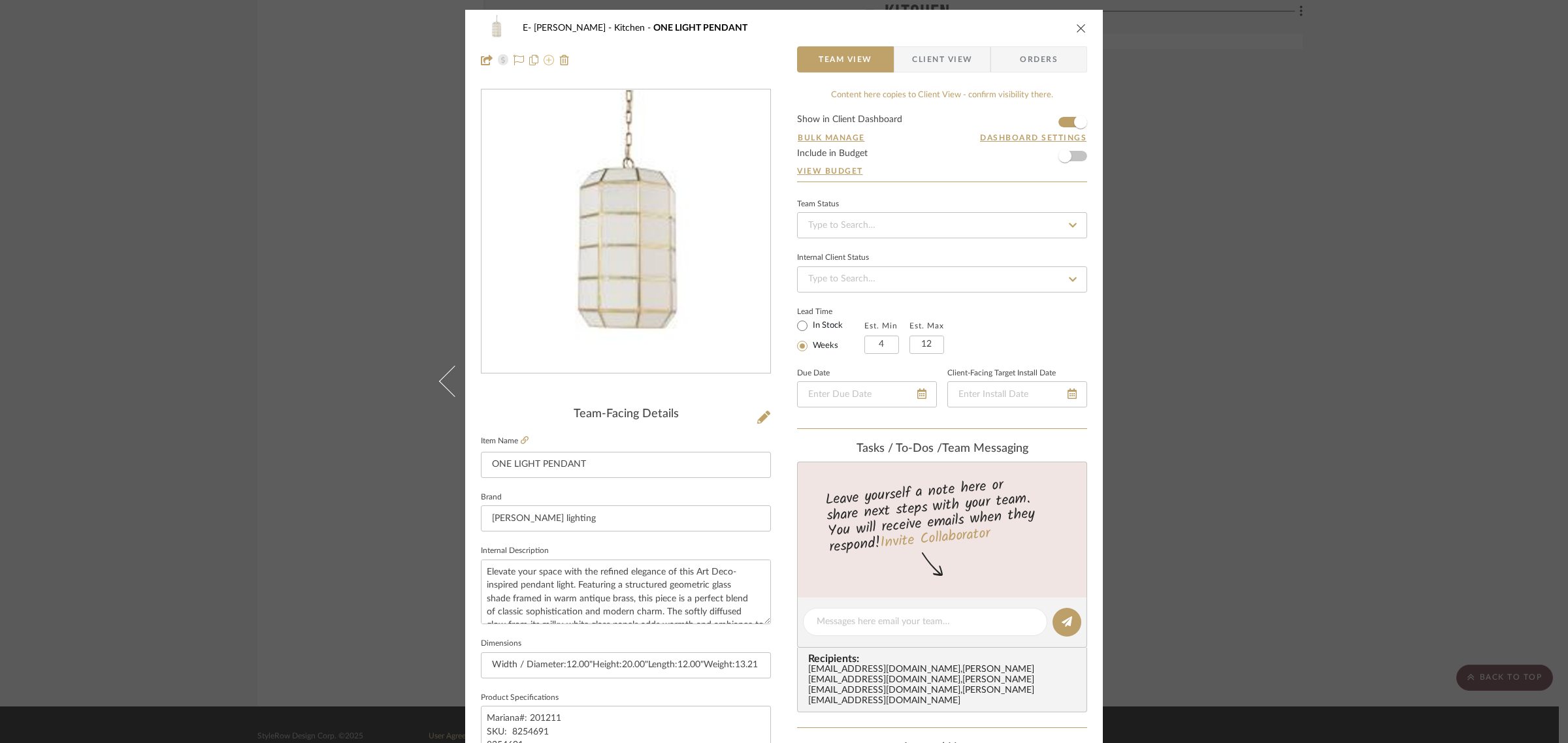
click at [547, 59] on icon at bounding box center [548, 59] width 10 height 10
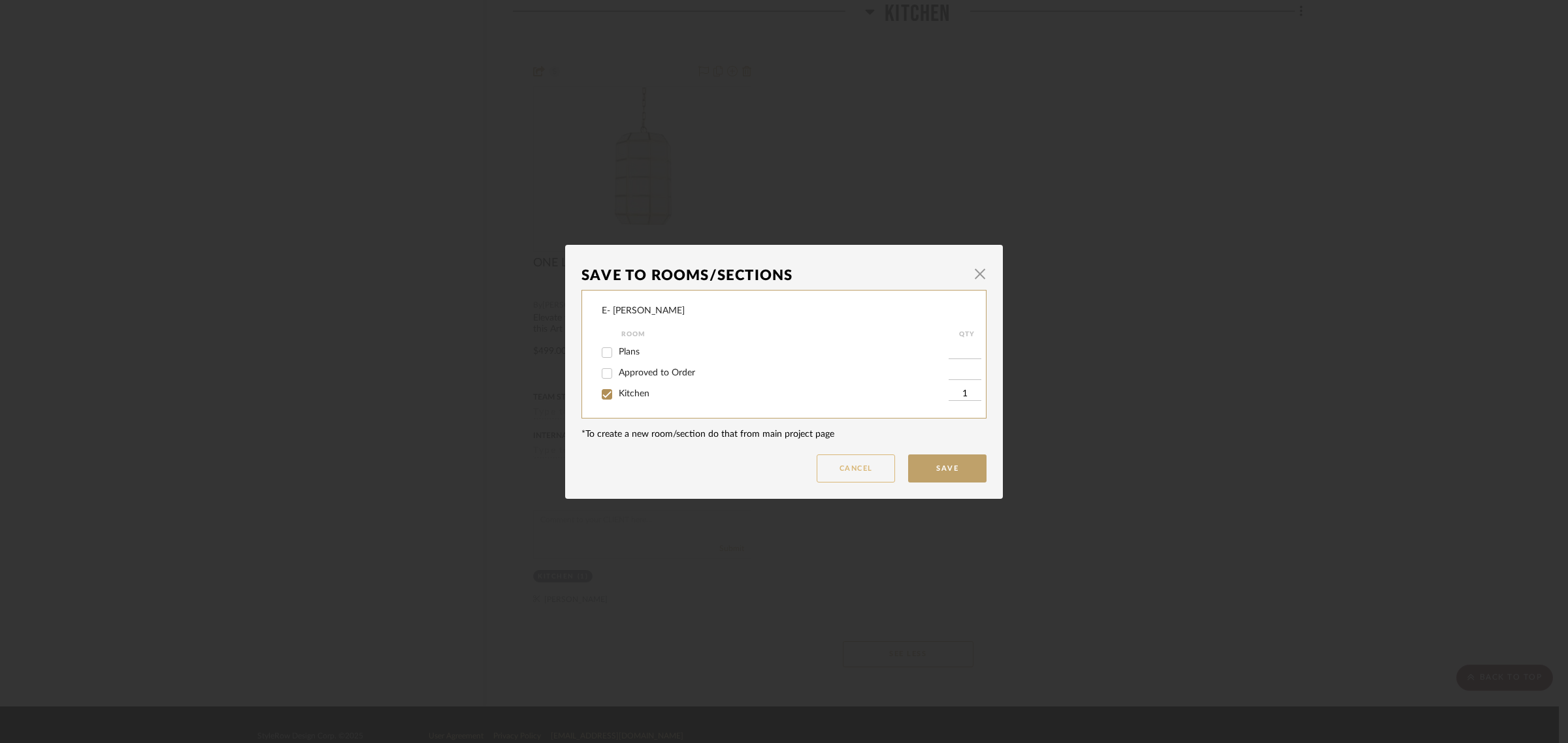
click at [844, 464] on button "Cancel" at bounding box center [855, 469] width 78 height 28
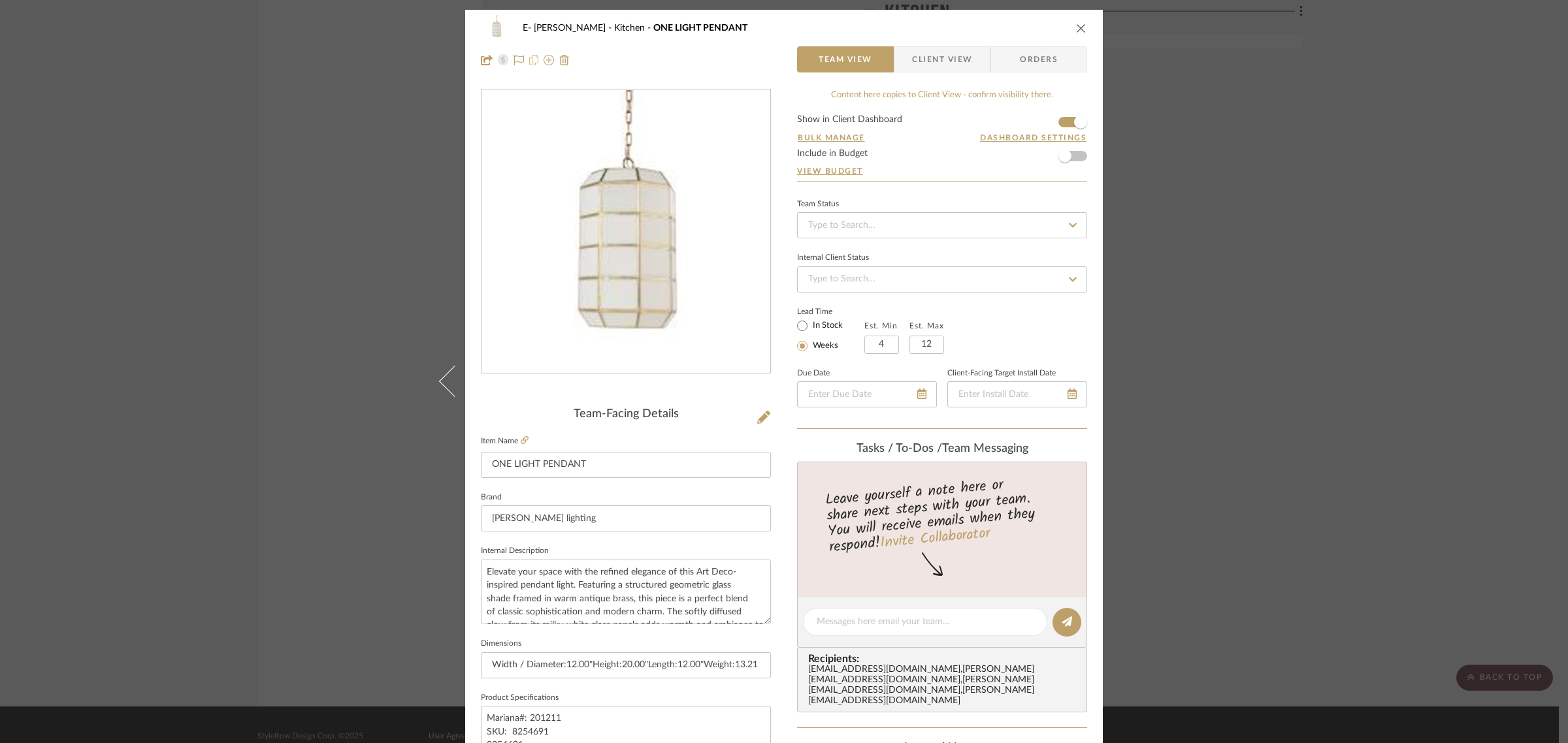
click at [530, 60] on icon at bounding box center [534, 59] width 9 height 10
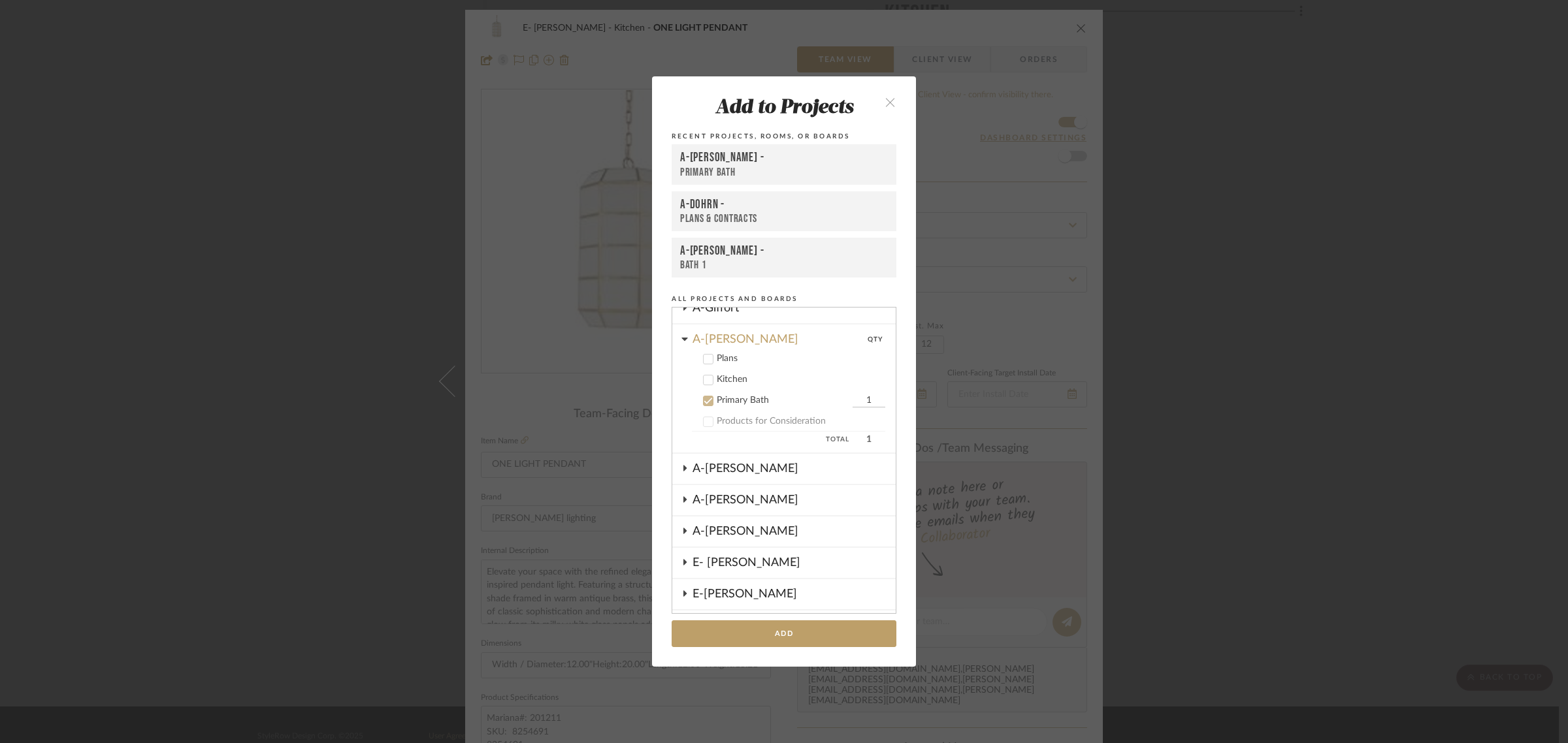
scroll to position [291, 0]
click at [703, 401] on icon at bounding box center [708, 406] width 9 height 9
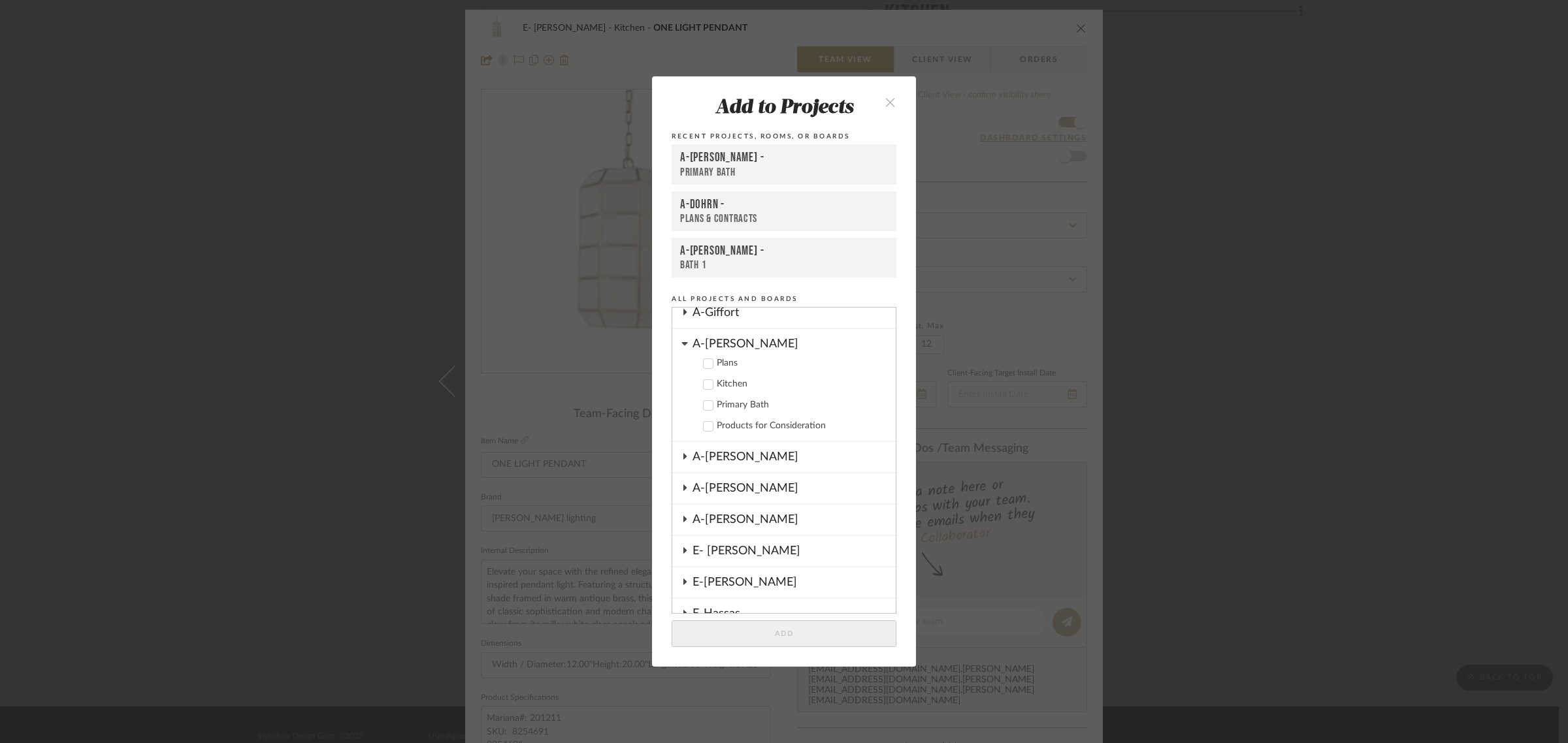
click at [673, 340] on cdk-nested-tree-node "A-Lewis Plans Kitchen Primary Bath Products for Consideration" at bounding box center [784, 386] width 223 height 113
click at [682, 338] on icon at bounding box center [685, 343] width 7 height 10
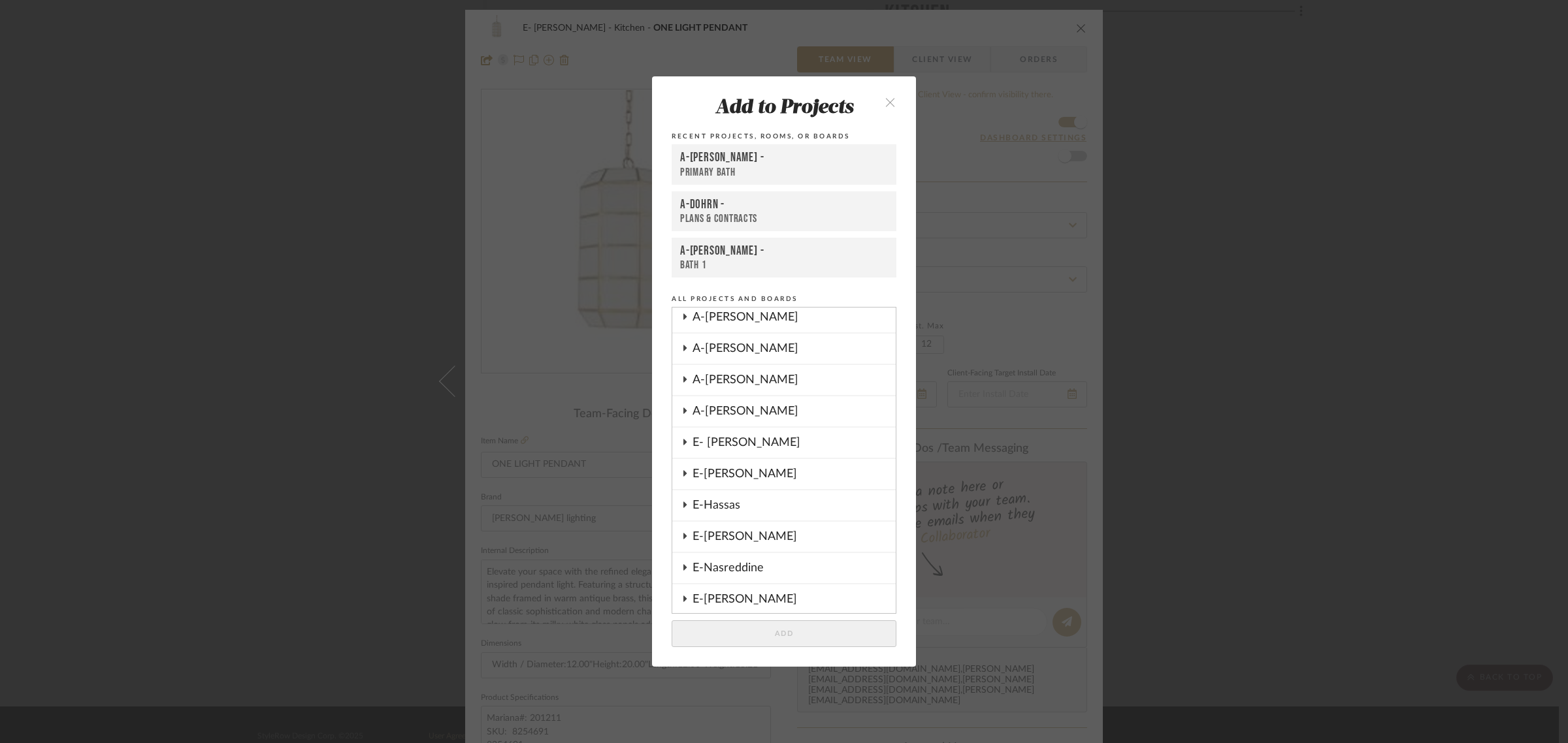
click at [679, 439] on icon at bounding box center [684, 442] width 10 height 7
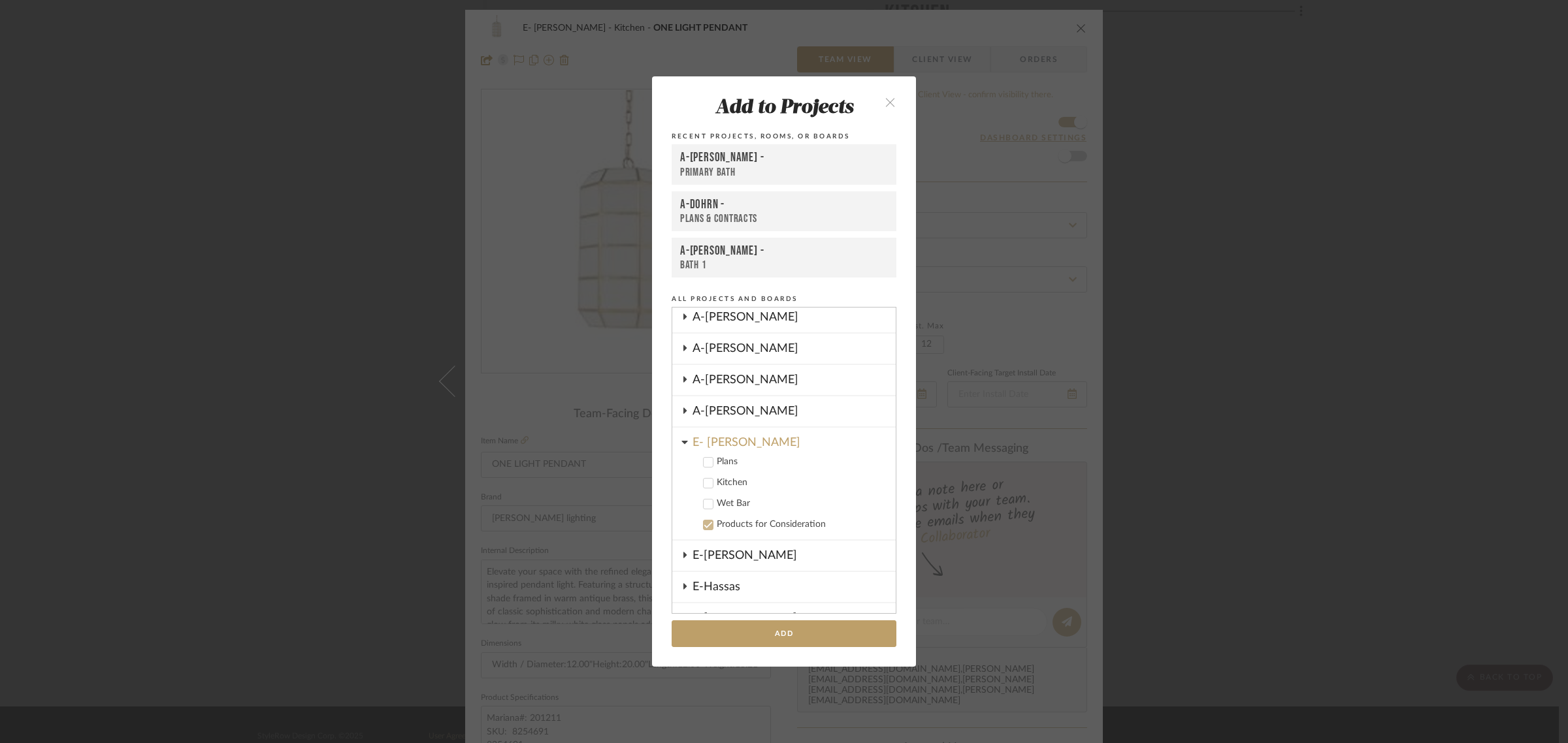
click at [707, 479] on icon at bounding box center [708, 484] width 9 height 9
click at [793, 594] on button "Add" at bounding box center [784, 634] width 225 height 26
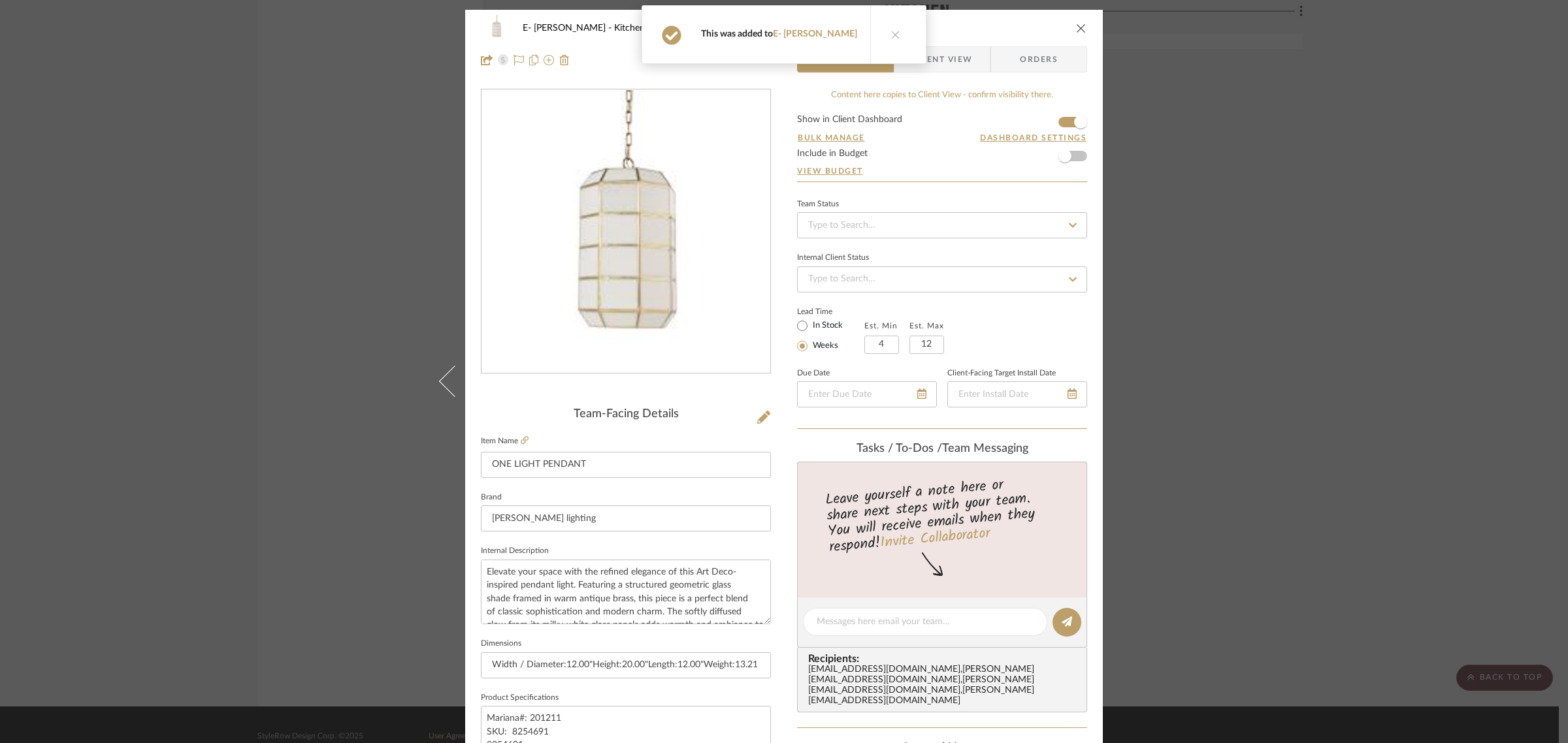
click at [891, 33] on icon at bounding box center [896, 35] width 9 height 9
click at [1076, 31] on icon "close" at bounding box center [1081, 27] width 10 height 10
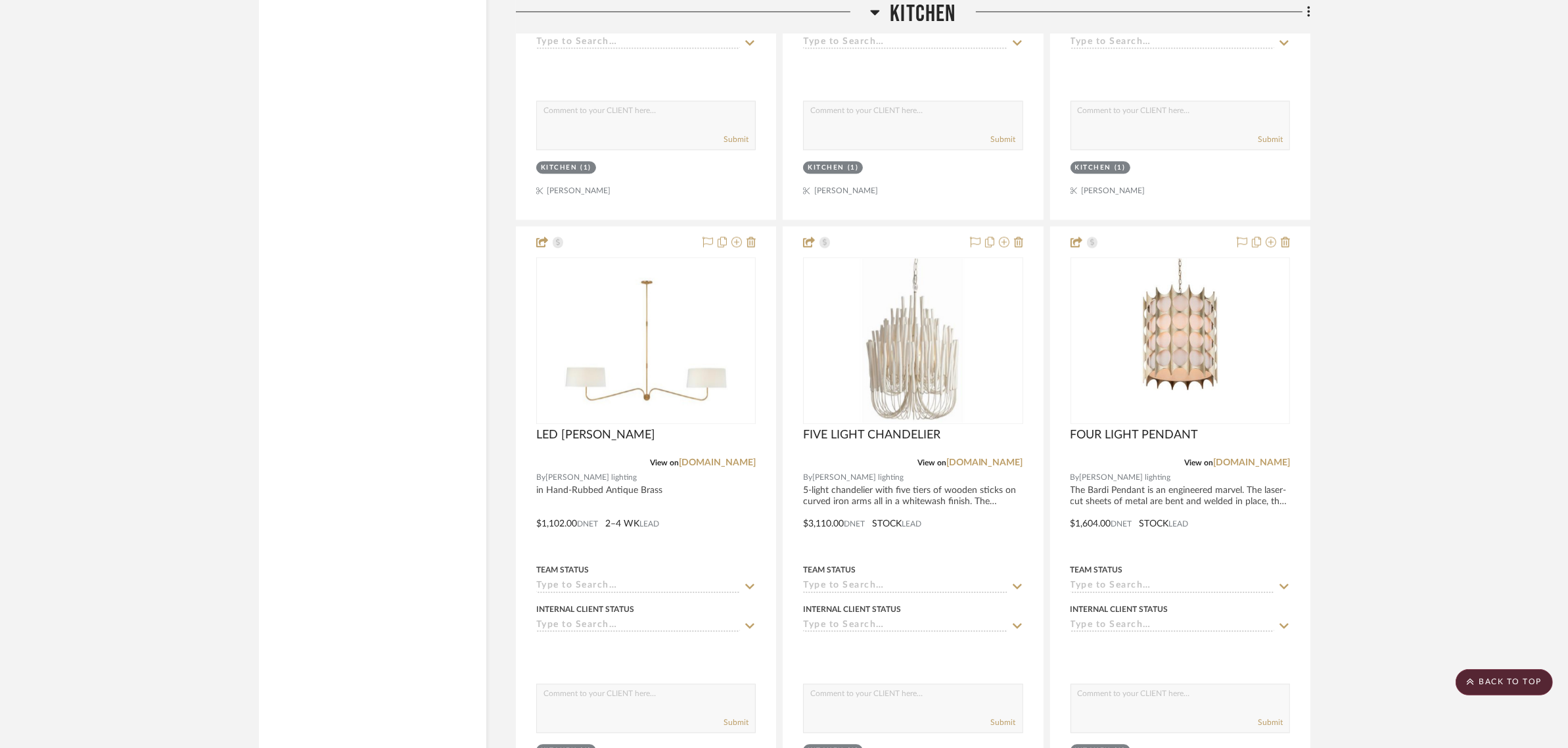
scroll to position [3757, 0]
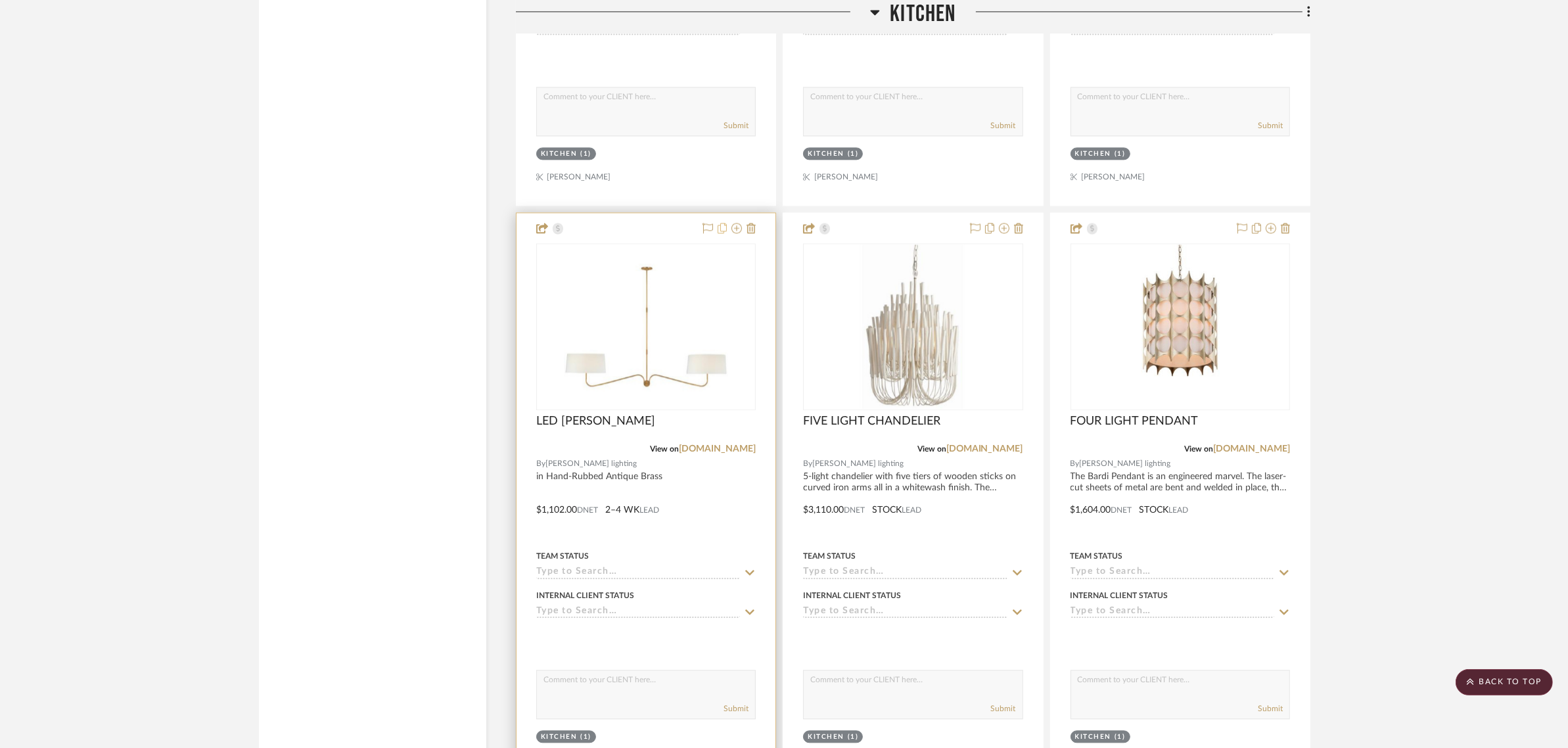
click at [718, 228] on icon at bounding box center [723, 228] width 9 height 10
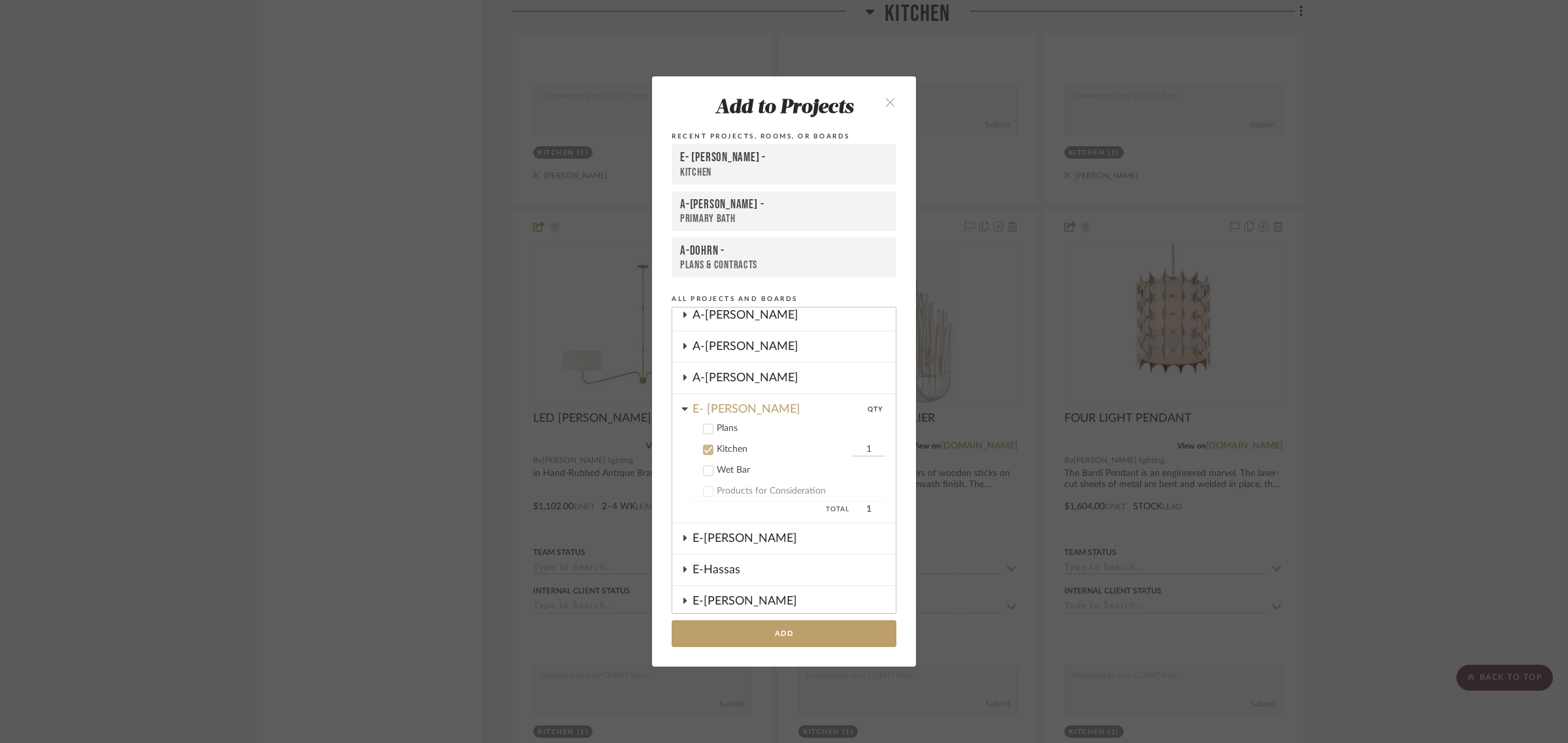
scroll to position [312, 0]
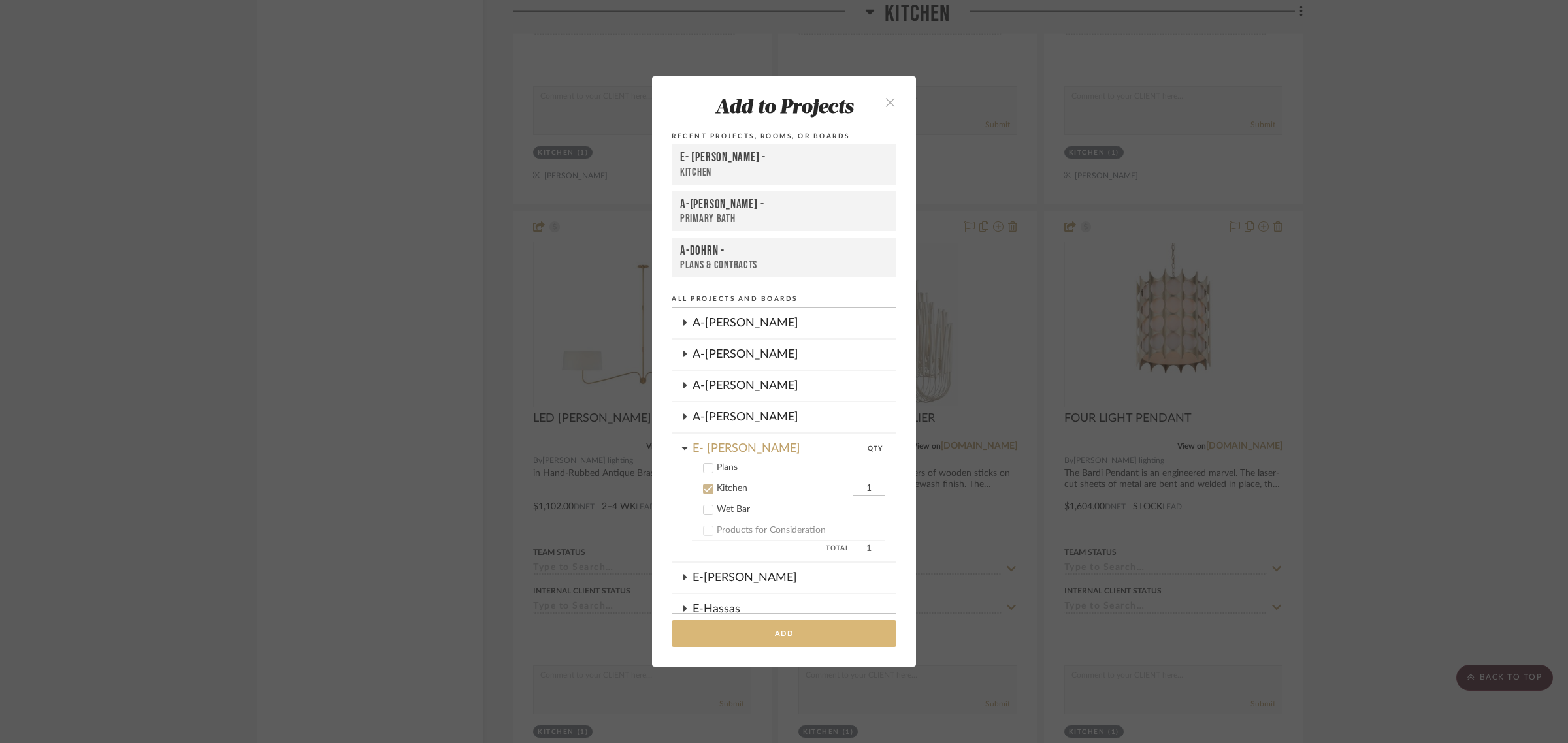
click at [802, 594] on button "Add" at bounding box center [784, 634] width 225 height 26
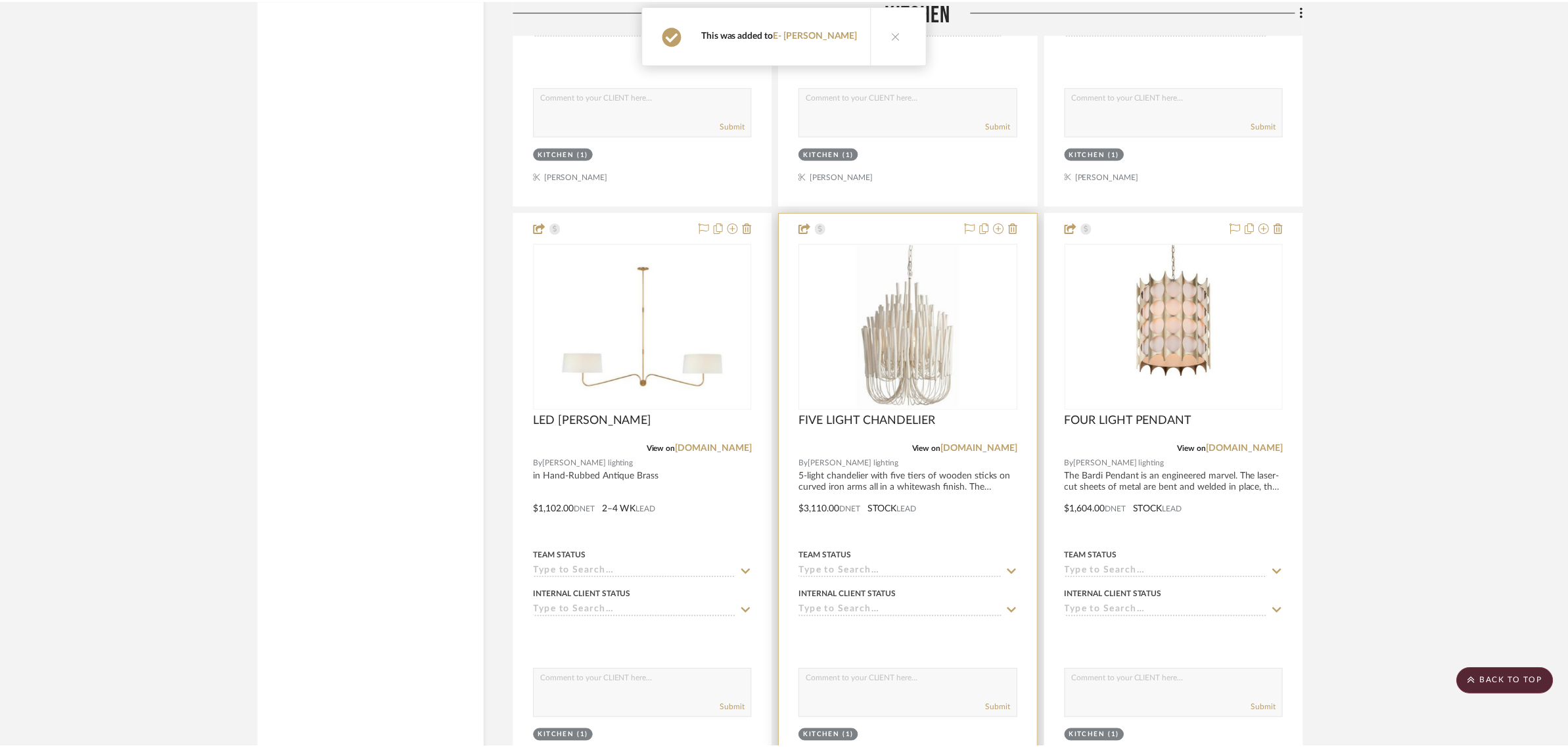
scroll to position [3757, 0]
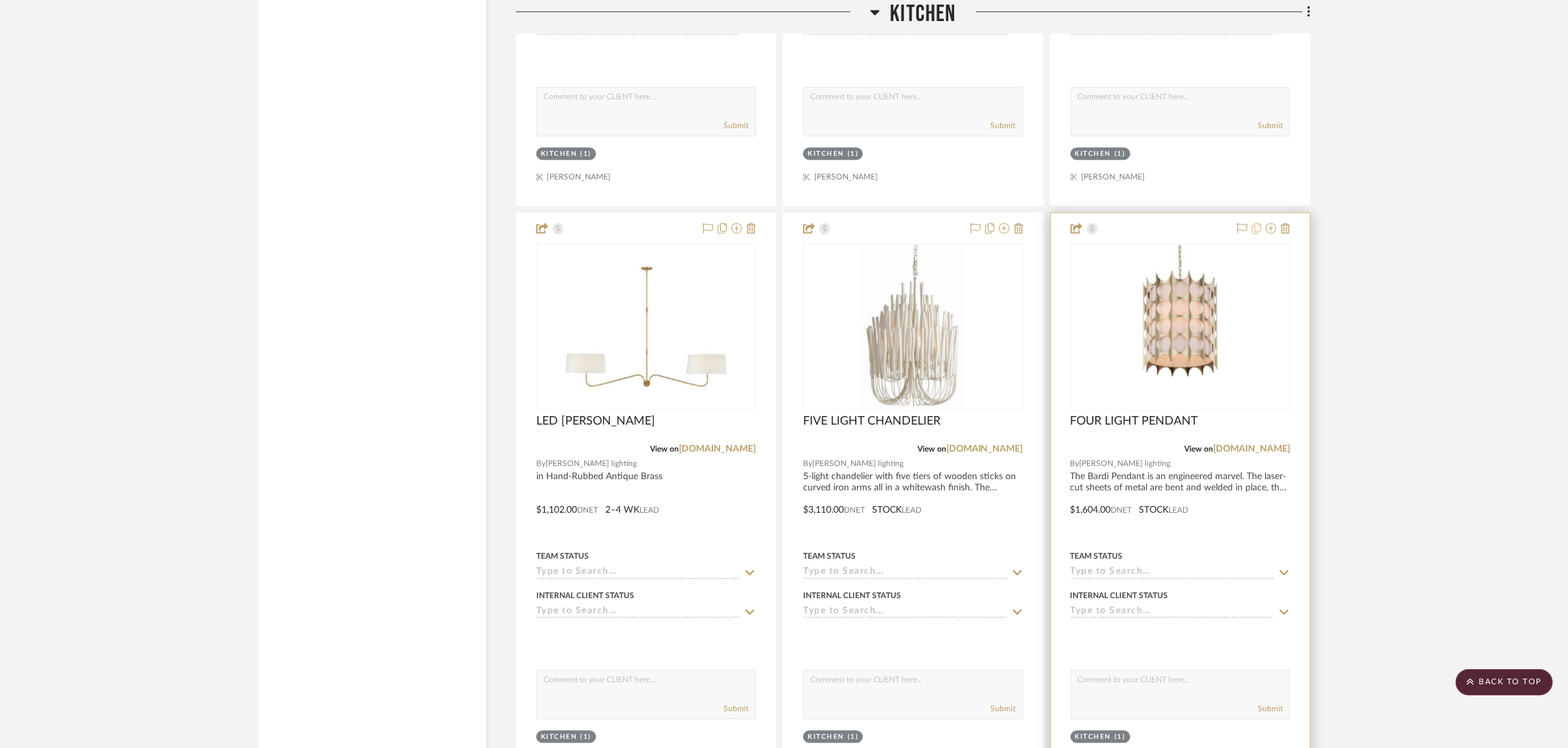
click at [1253, 230] on icon at bounding box center [1257, 228] width 9 height 10
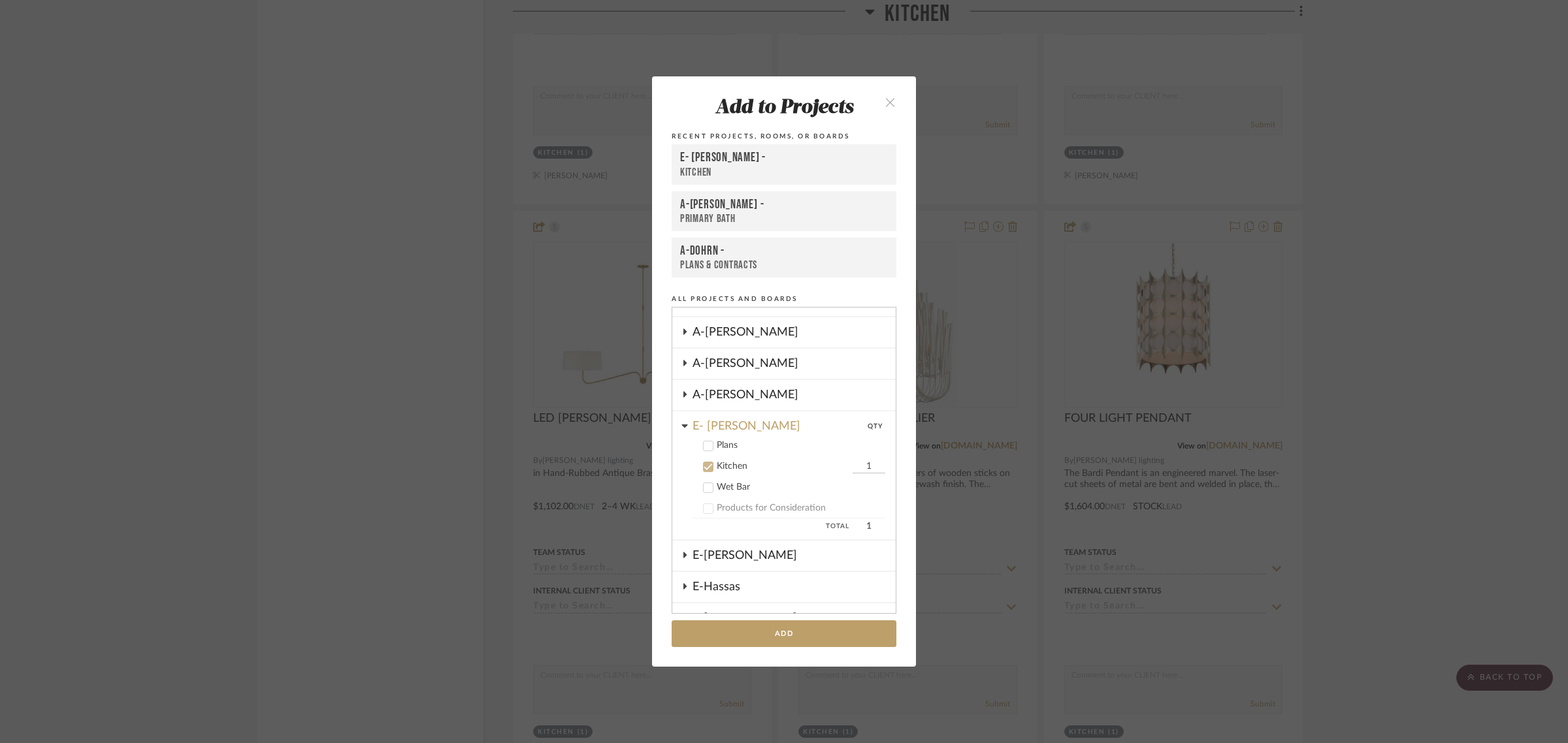
scroll to position [475, 0]
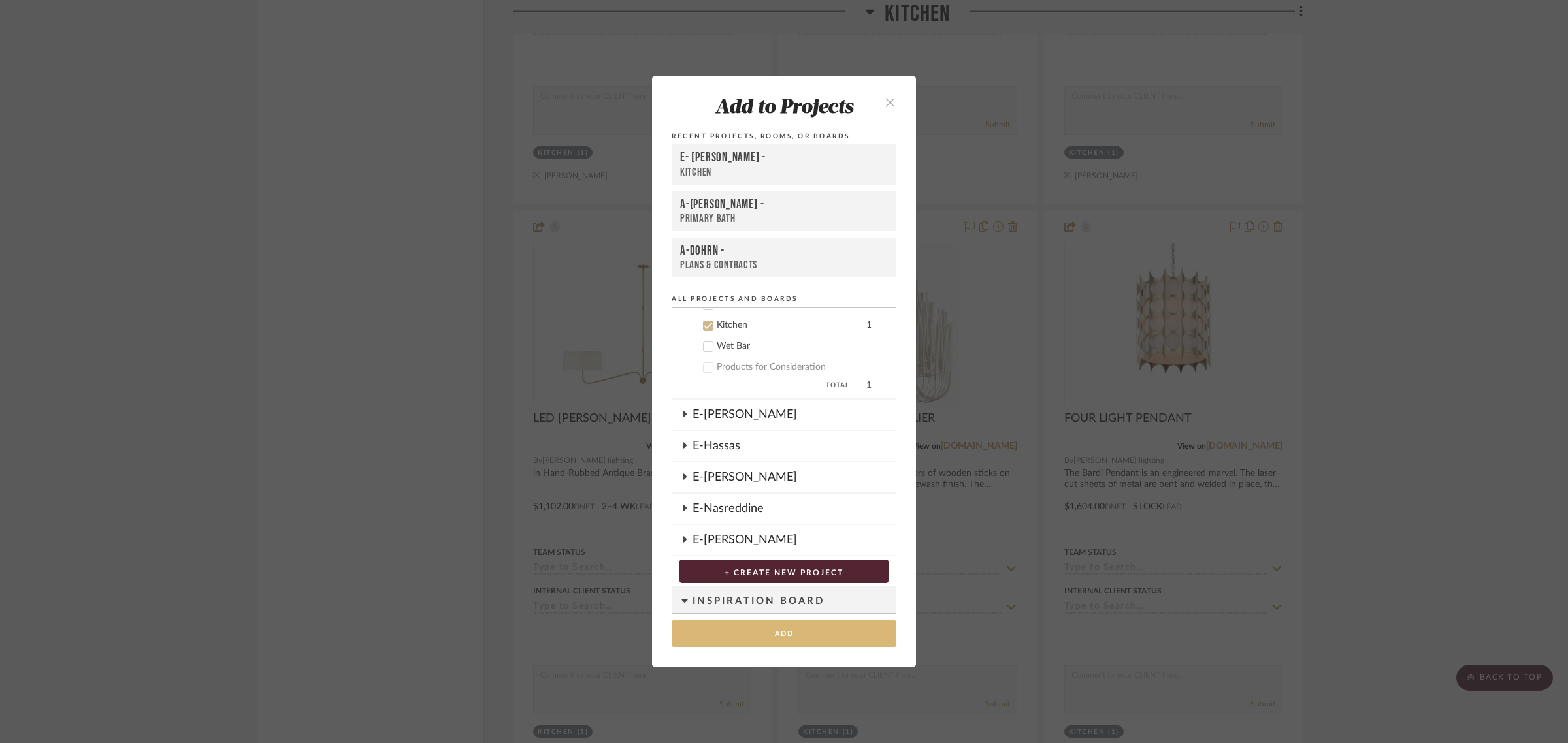
click at [795, 594] on button "Add" at bounding box center [784, 634] width 225 height 26
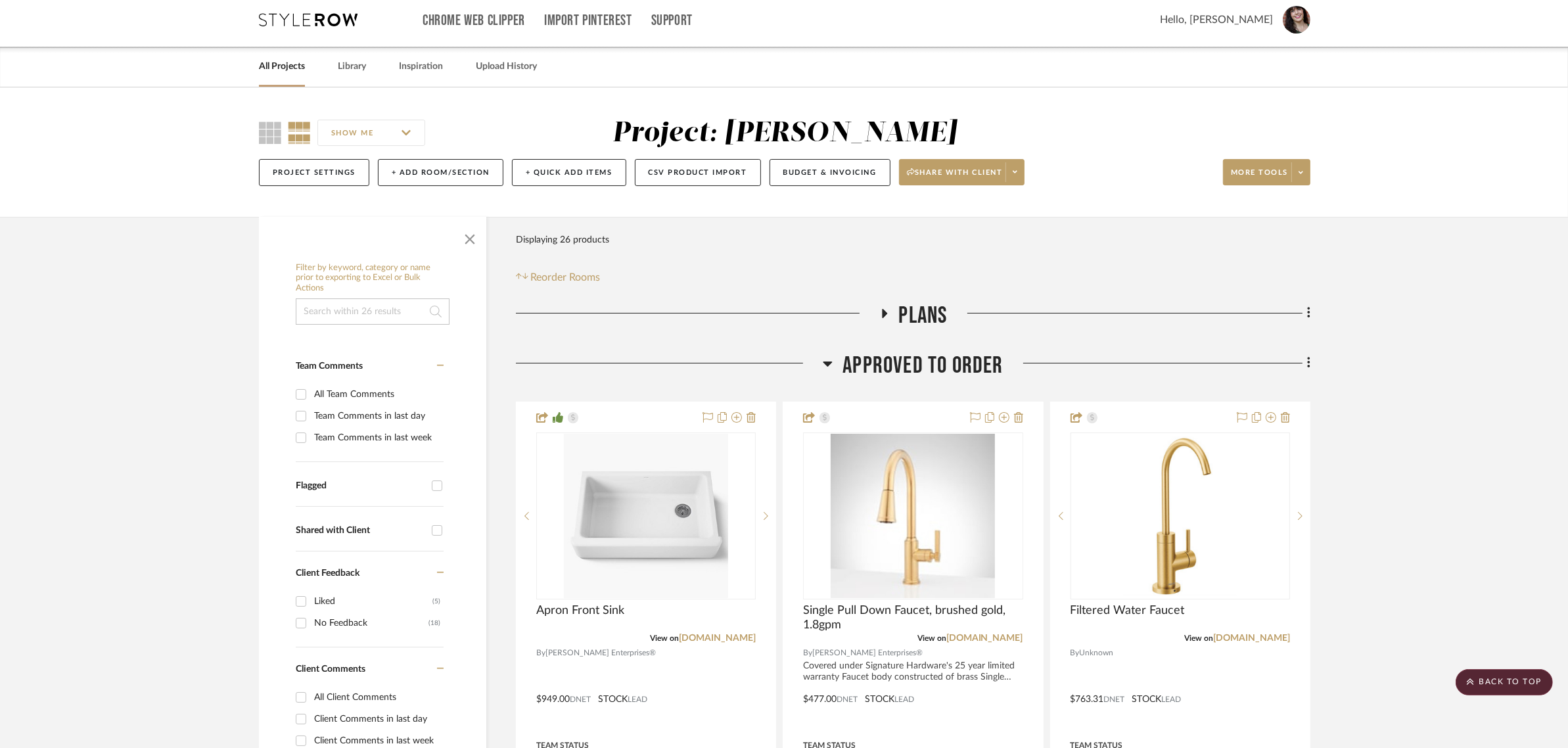
scroll to position [0, 0]
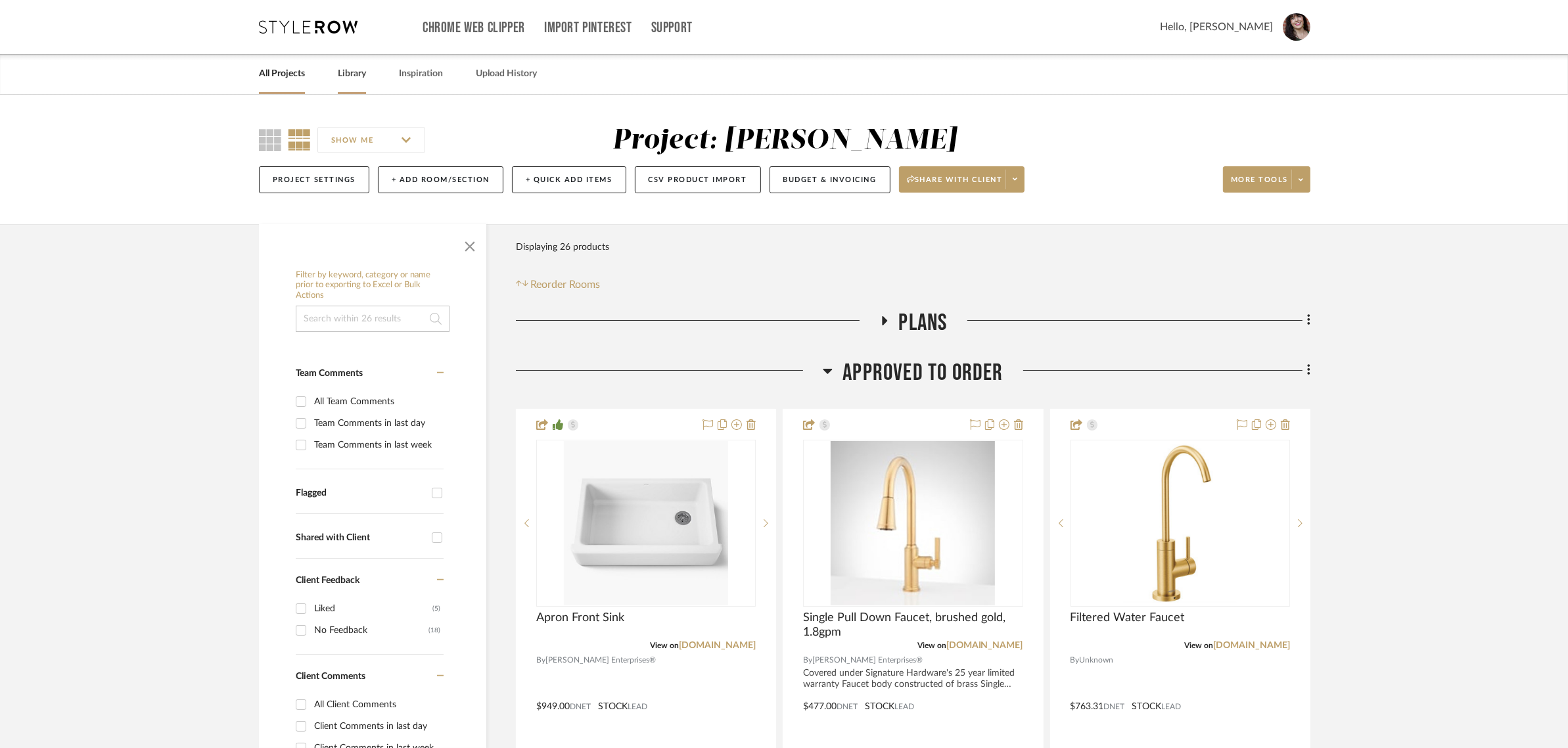
click at [356, 67] on link "Library" at bounding box center [352, 74] width 28 height 18
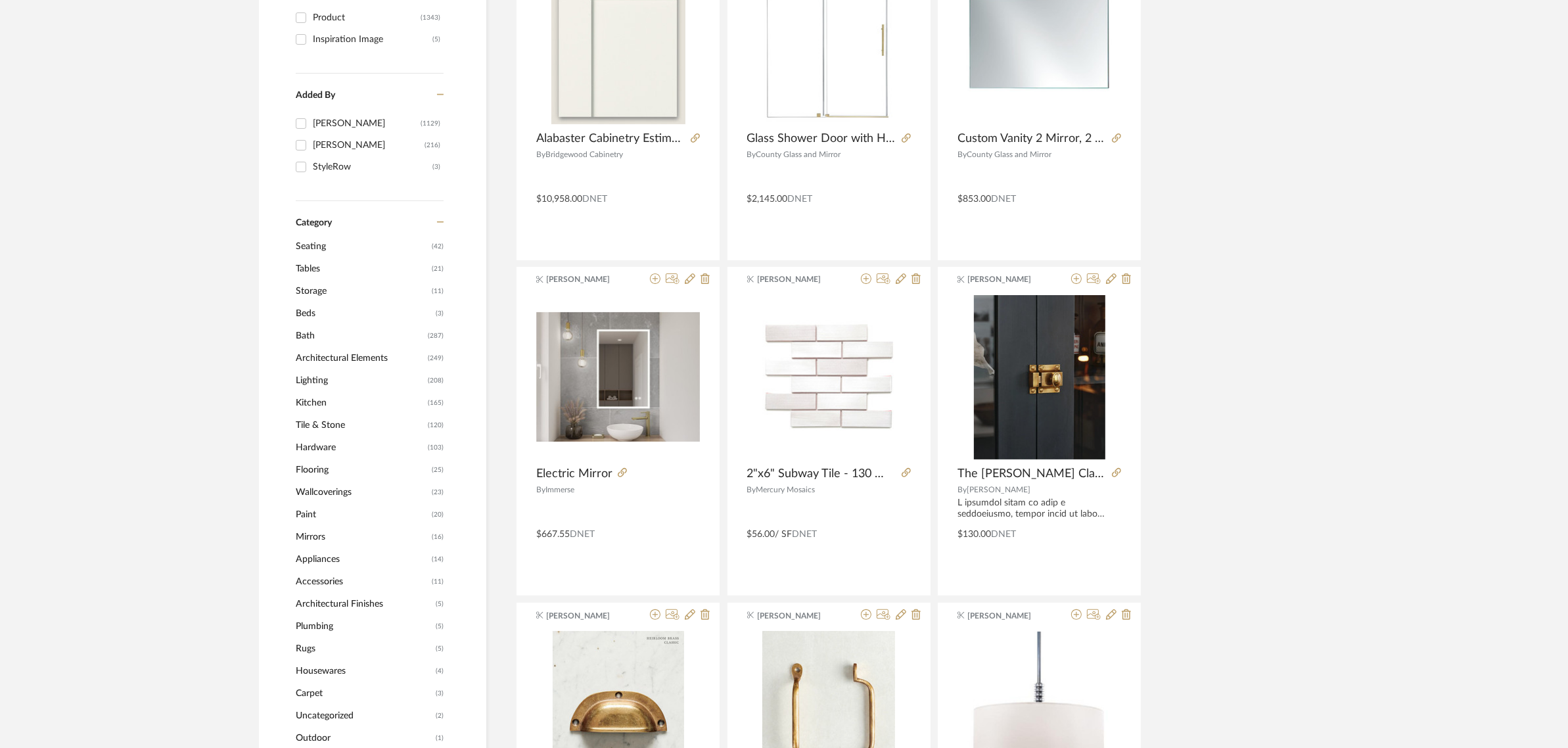
scroll to position [329, 0]
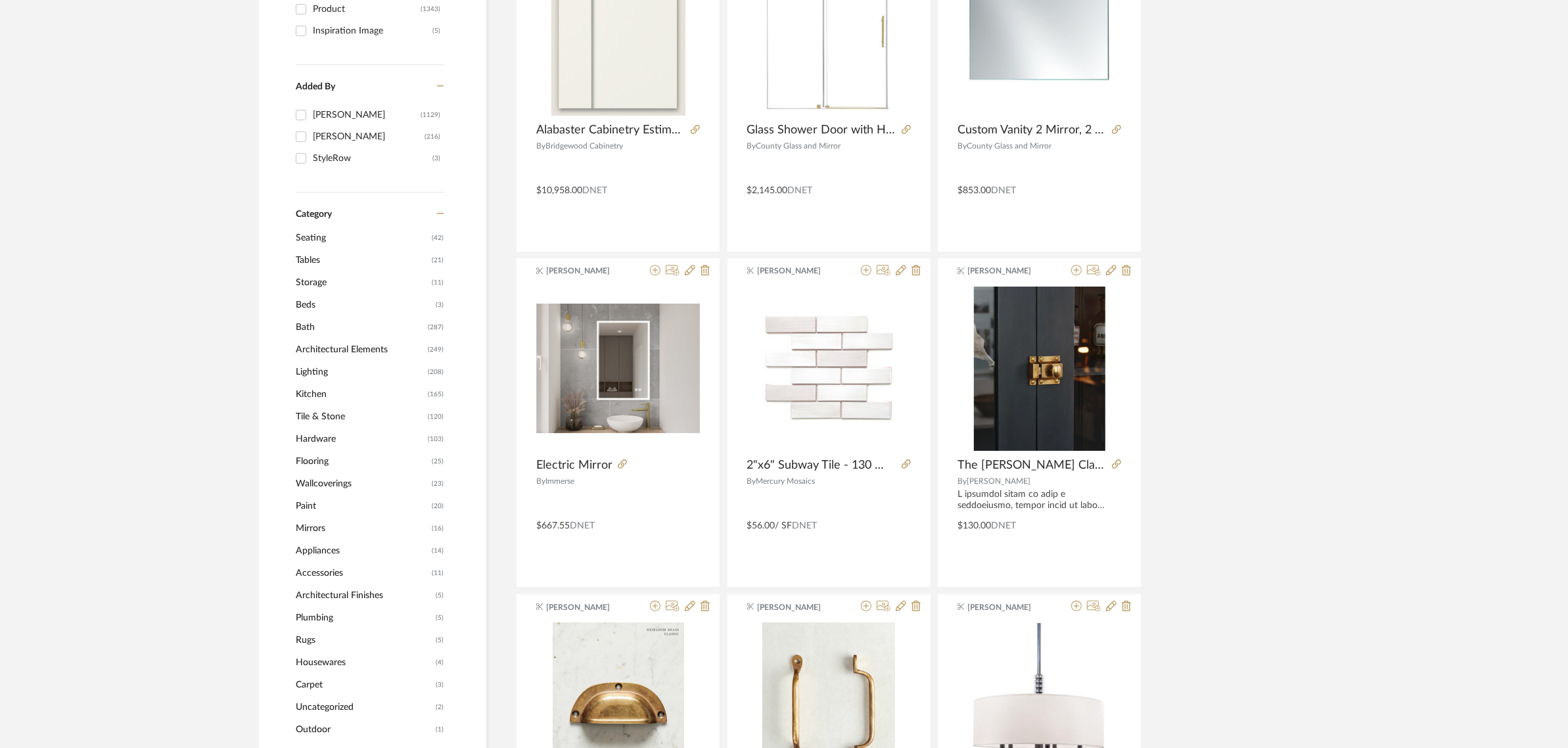
click at [314, 367] on span "Lighting" at bounding box center [360, 373] width 129 height 23
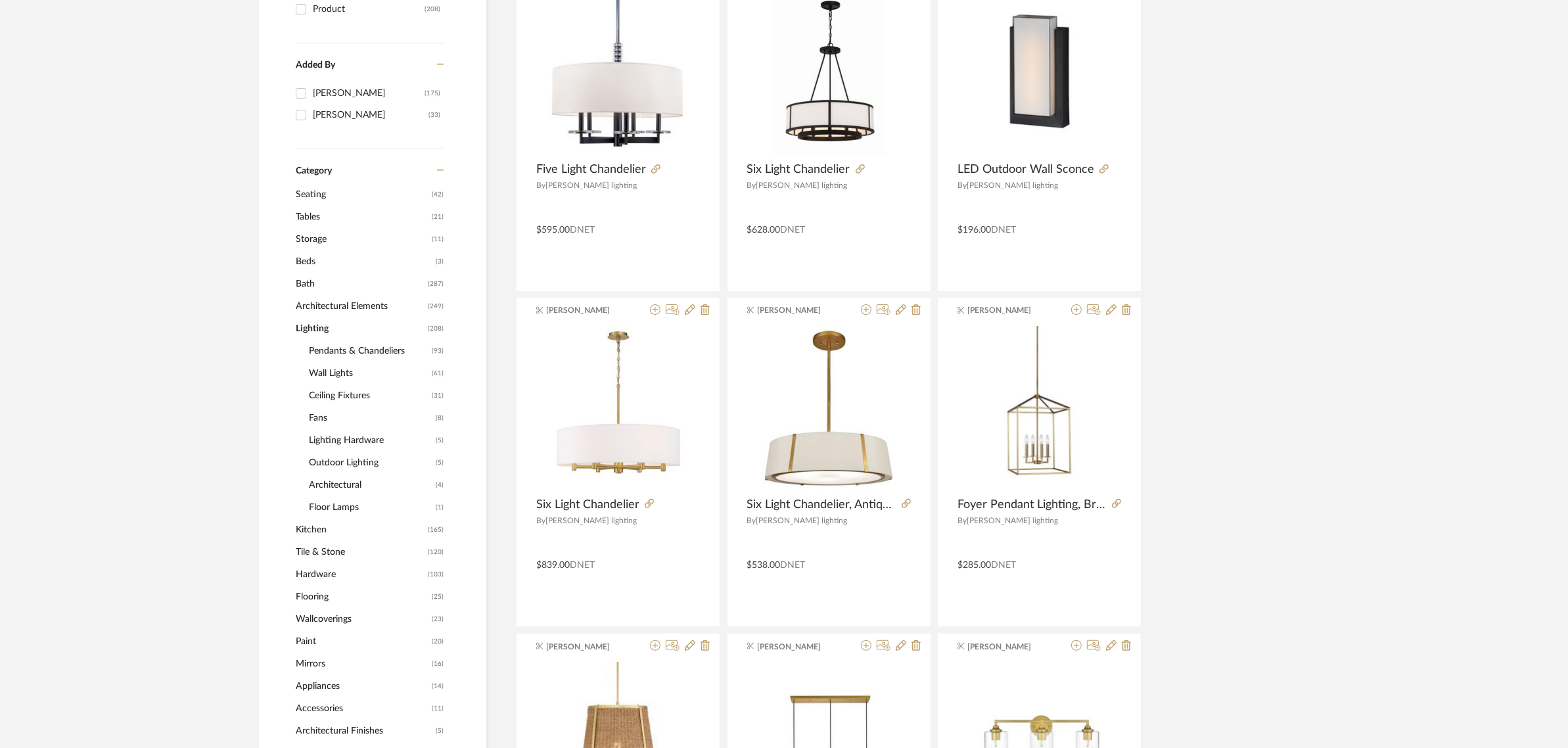
click at [316, 370] on span "Wall Lights" at bounding box center [369, 374] width 119 height 23
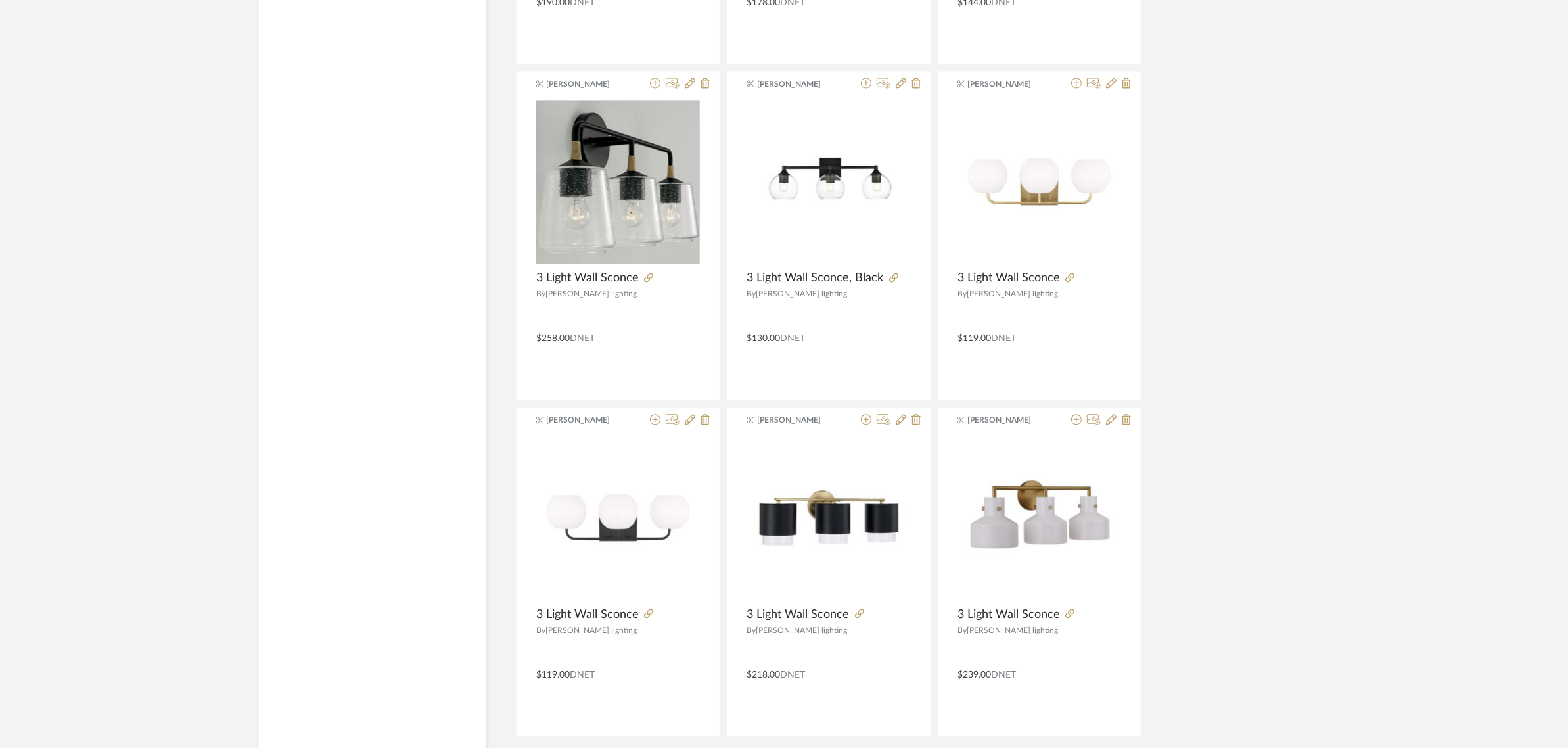
scroll to position [3733, 0]
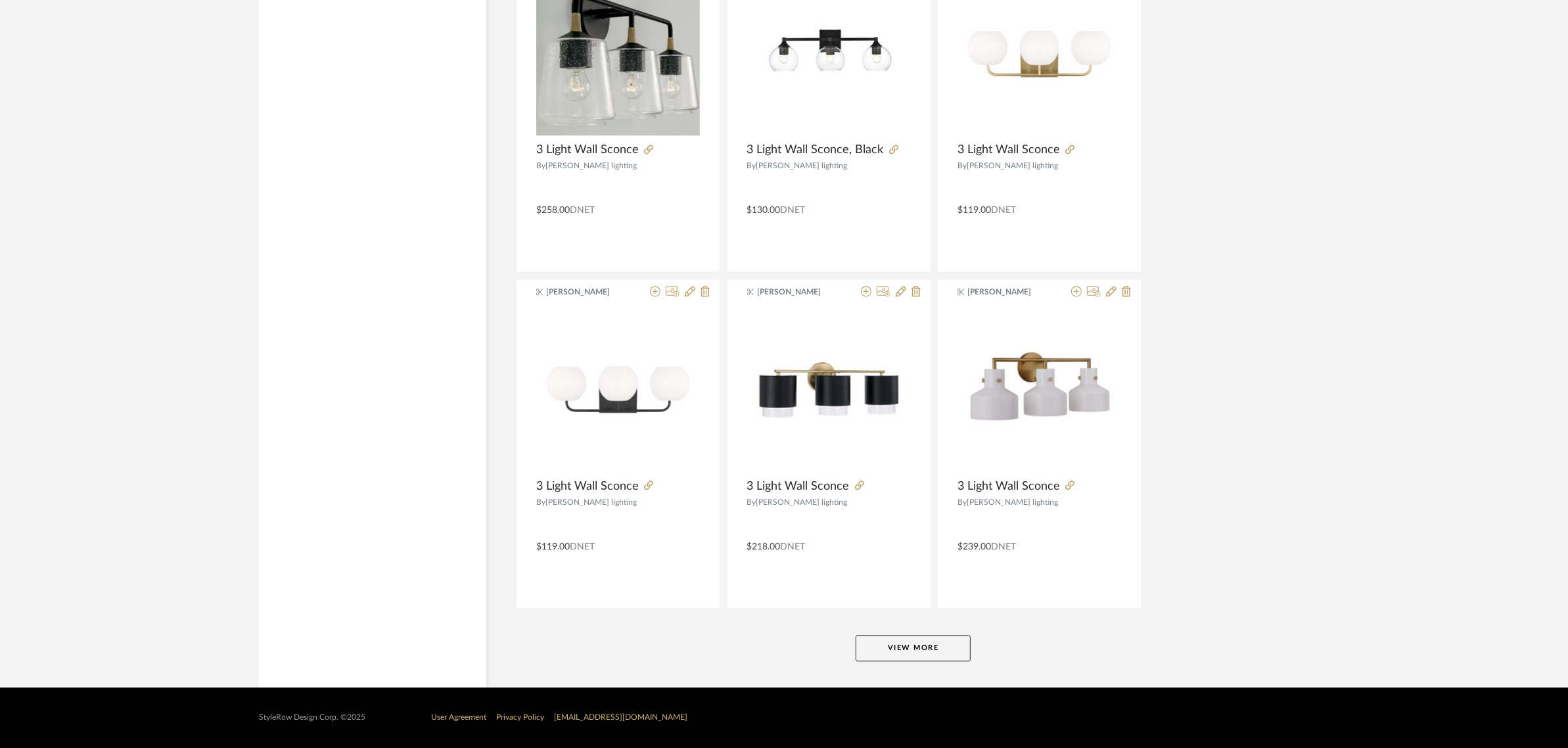
click at [913, 598] on button "View More" at bounding box center [912, 648] width 115 height 27
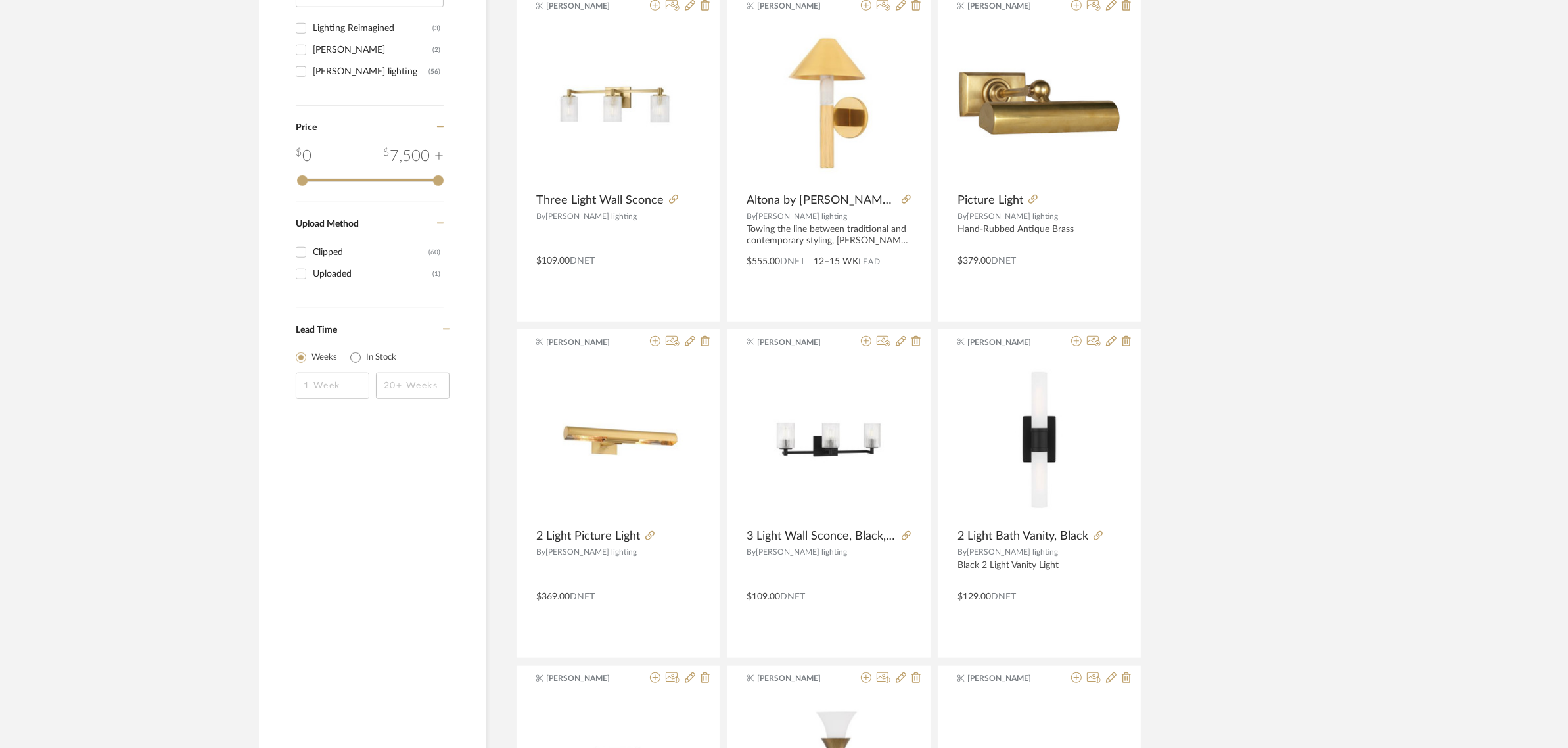
scroll to position [0, 0]
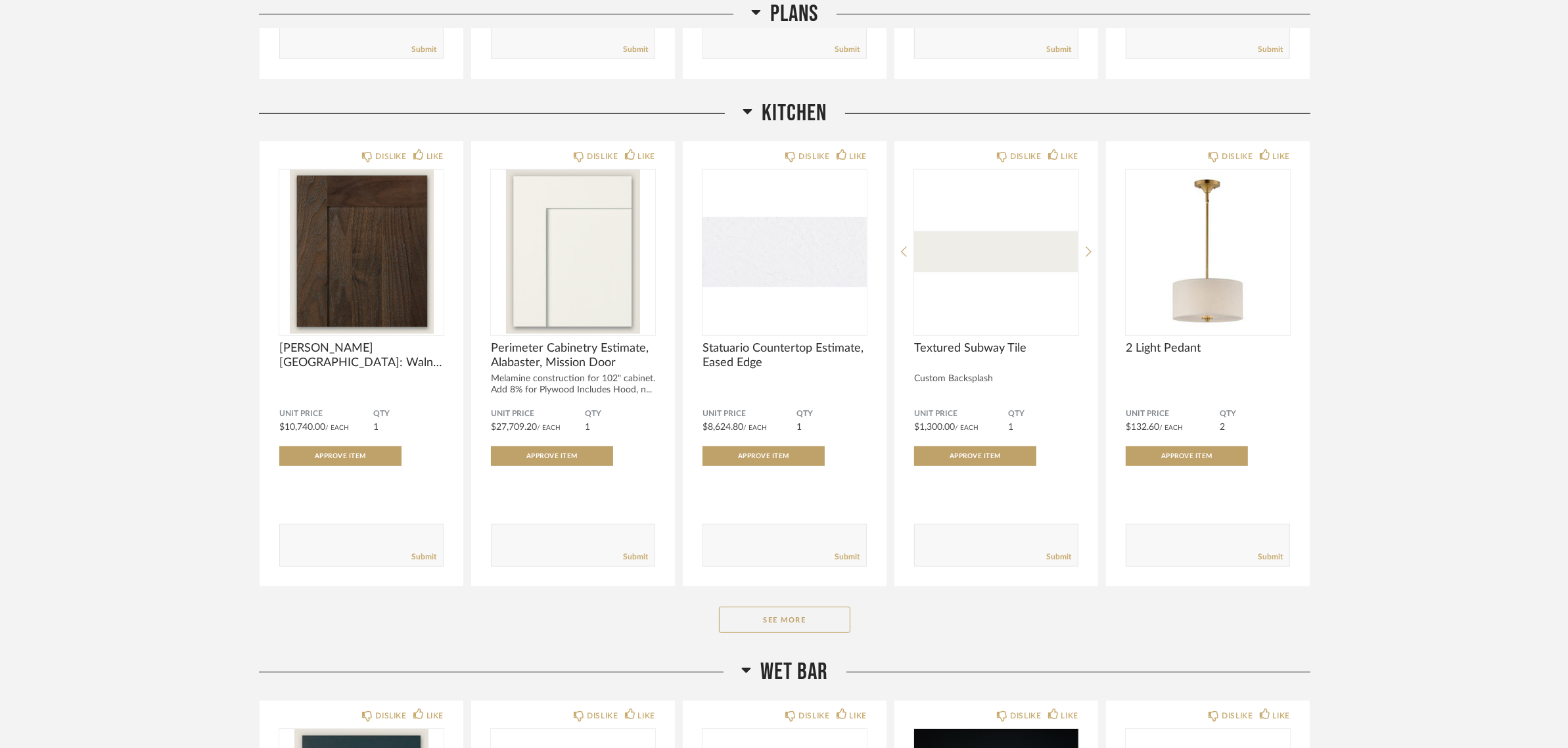
scroll to position [575, 0]
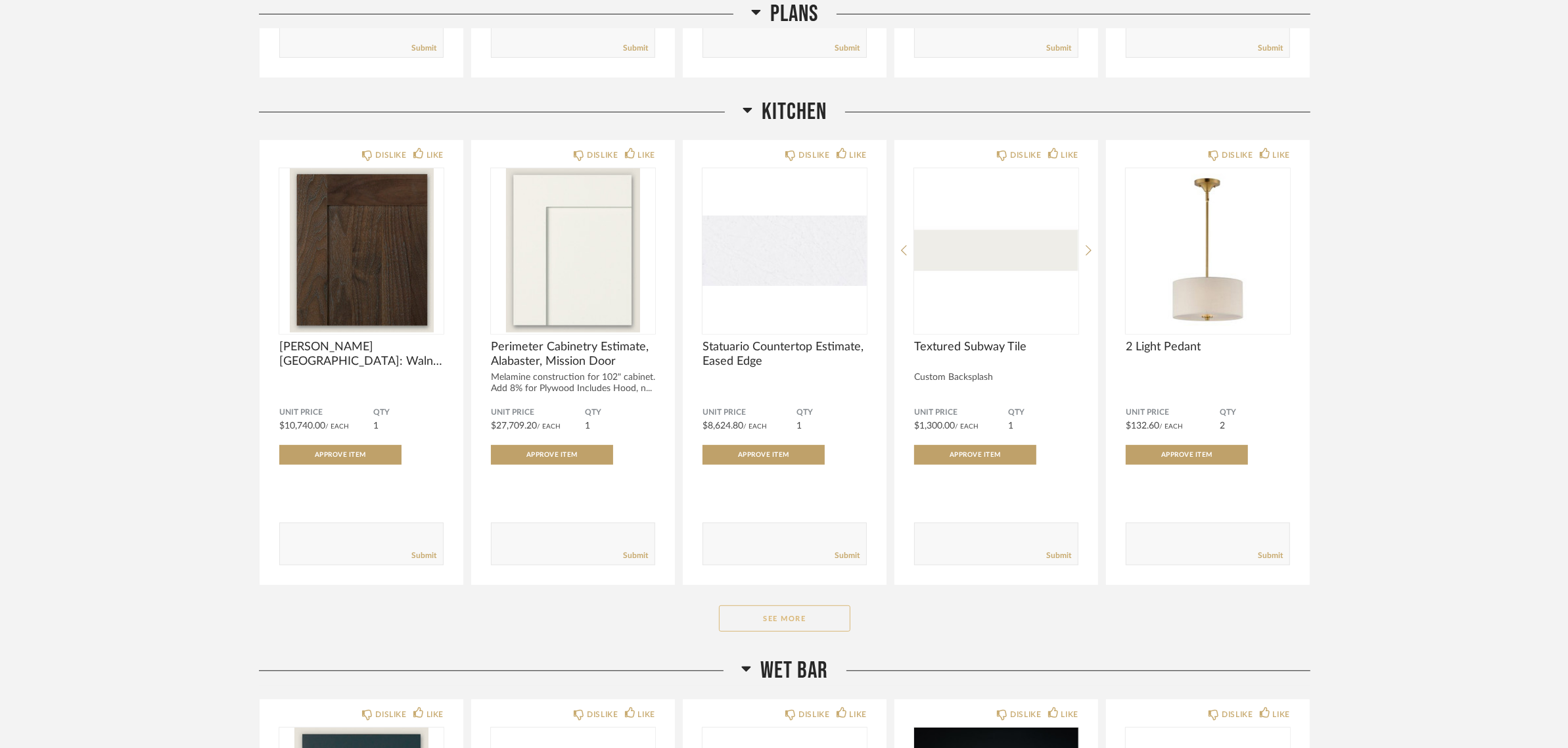
click at [780, 606] on button "See More" at bounding box center [784, 619] width 132 height 27
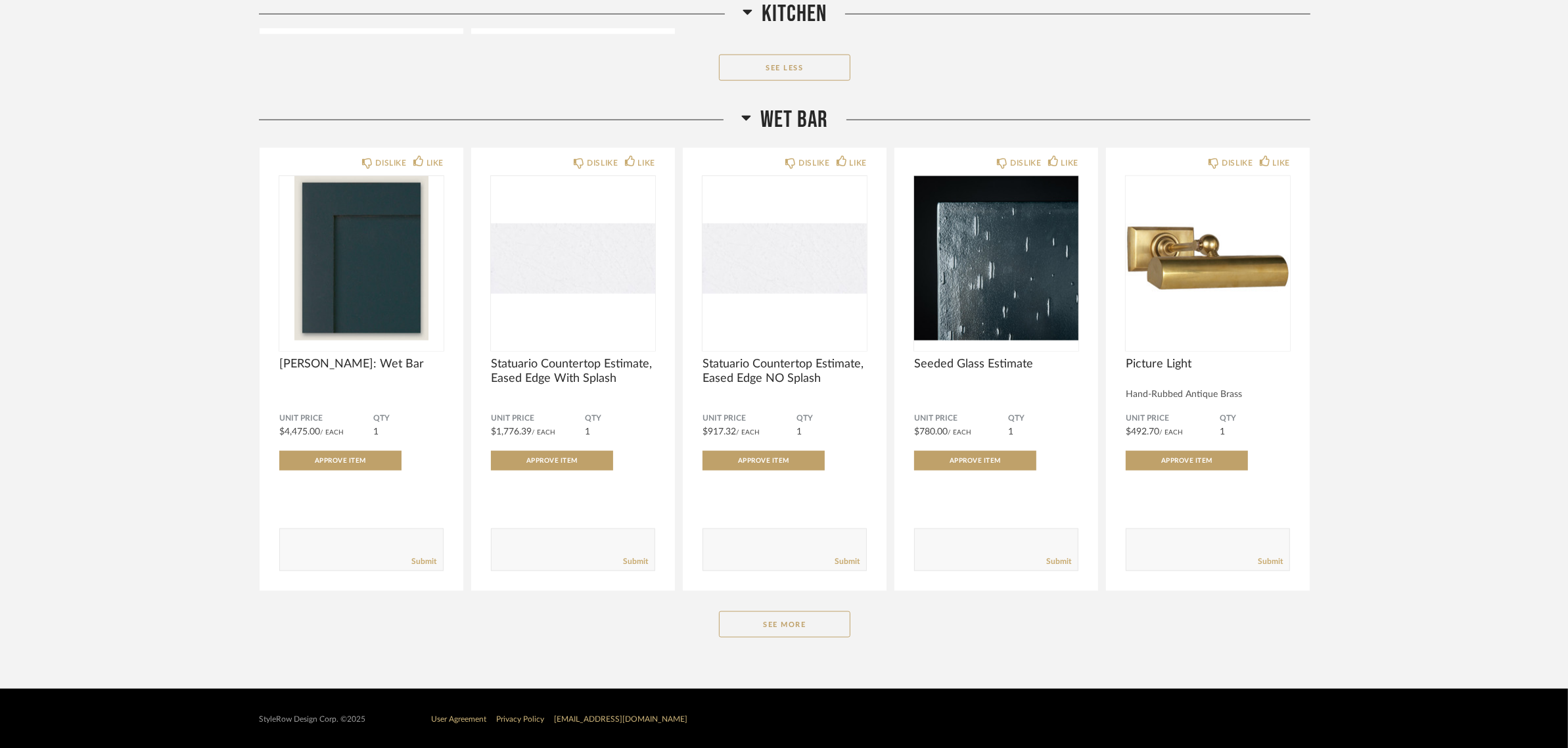
scroll to position [2019, 0]
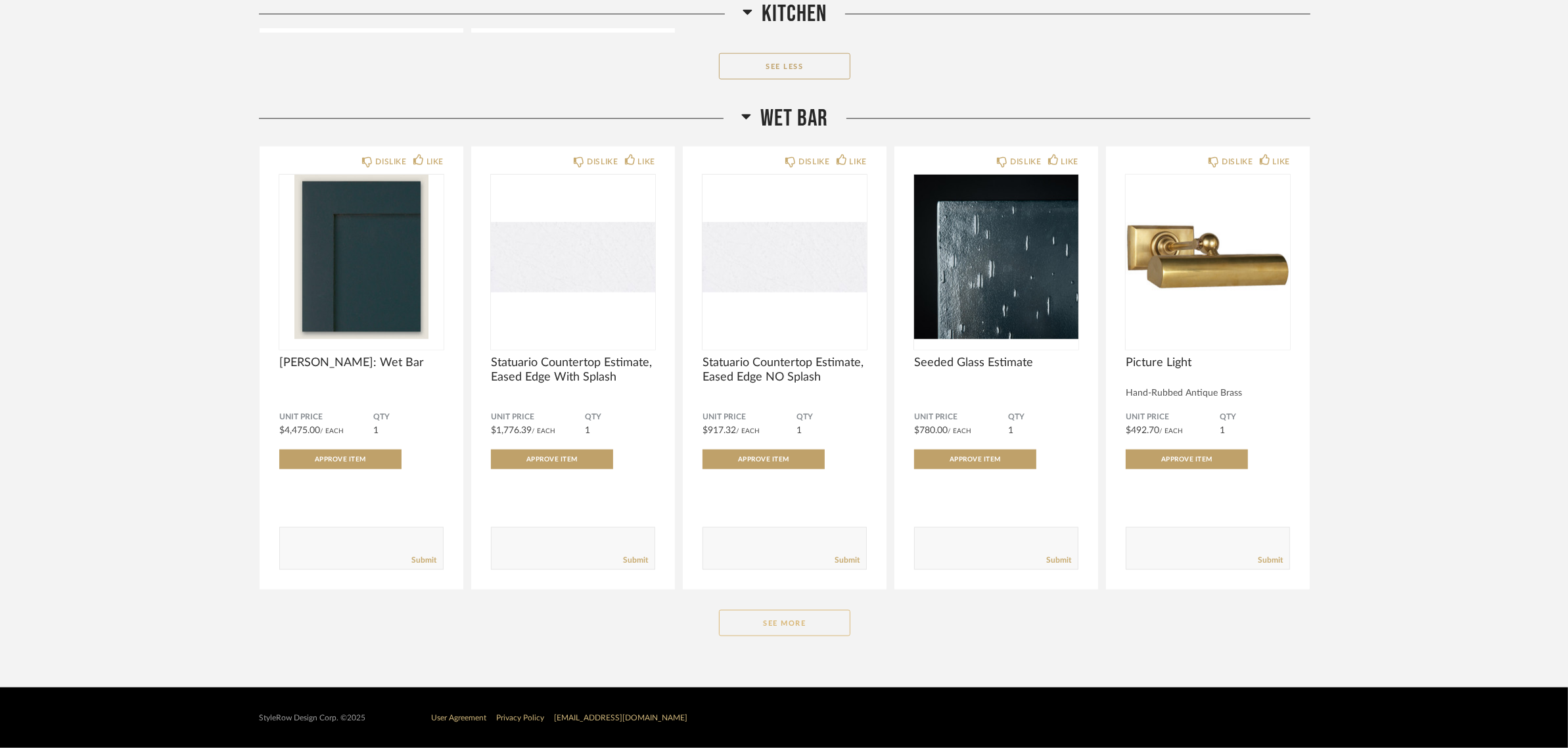
click at [800, 620] on button "See More" at bounding box center [784, 624] width 132 height 27
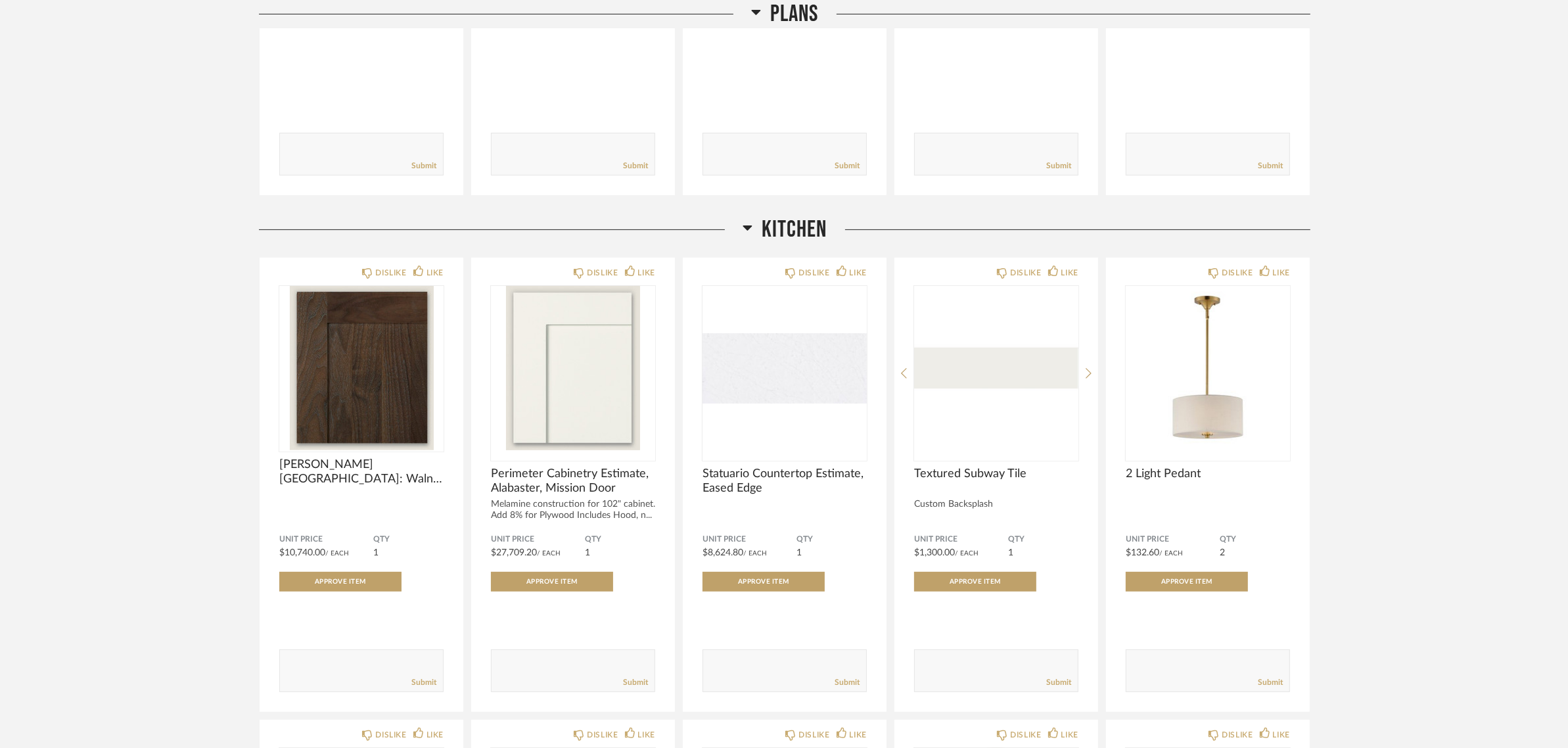
scroll to position [493, 0]
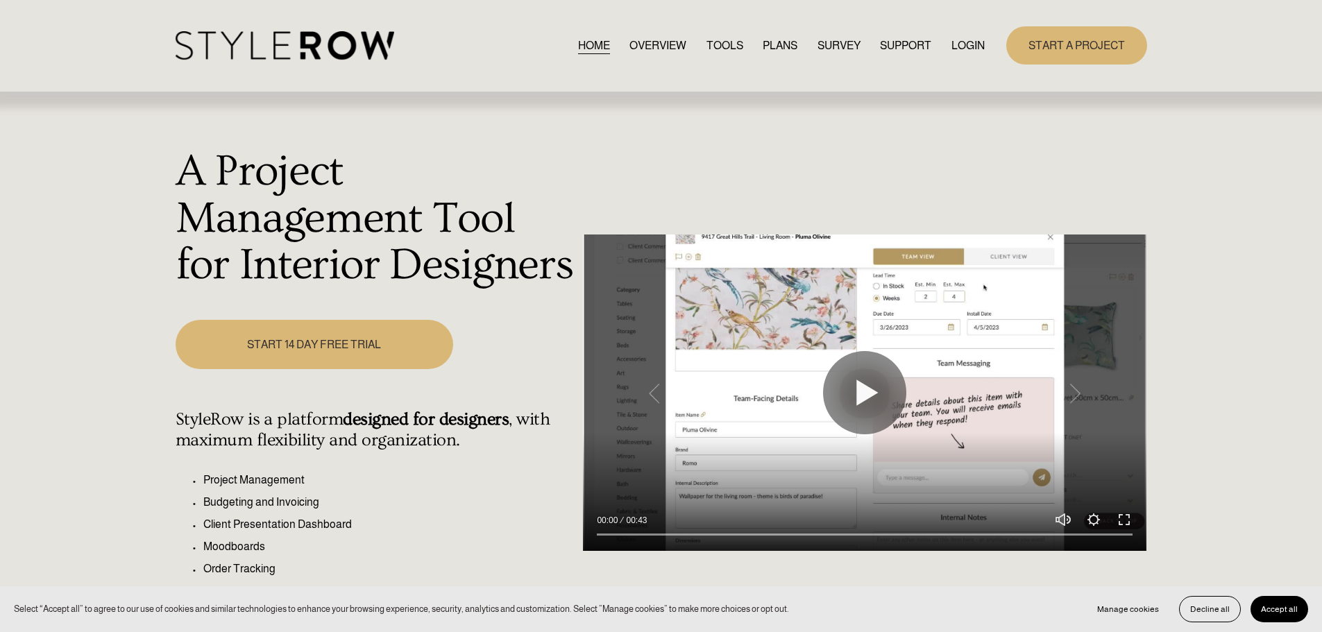
click at [968, 47] on link "LOGIN" at bounding box center [967, 45] width 33 height 19
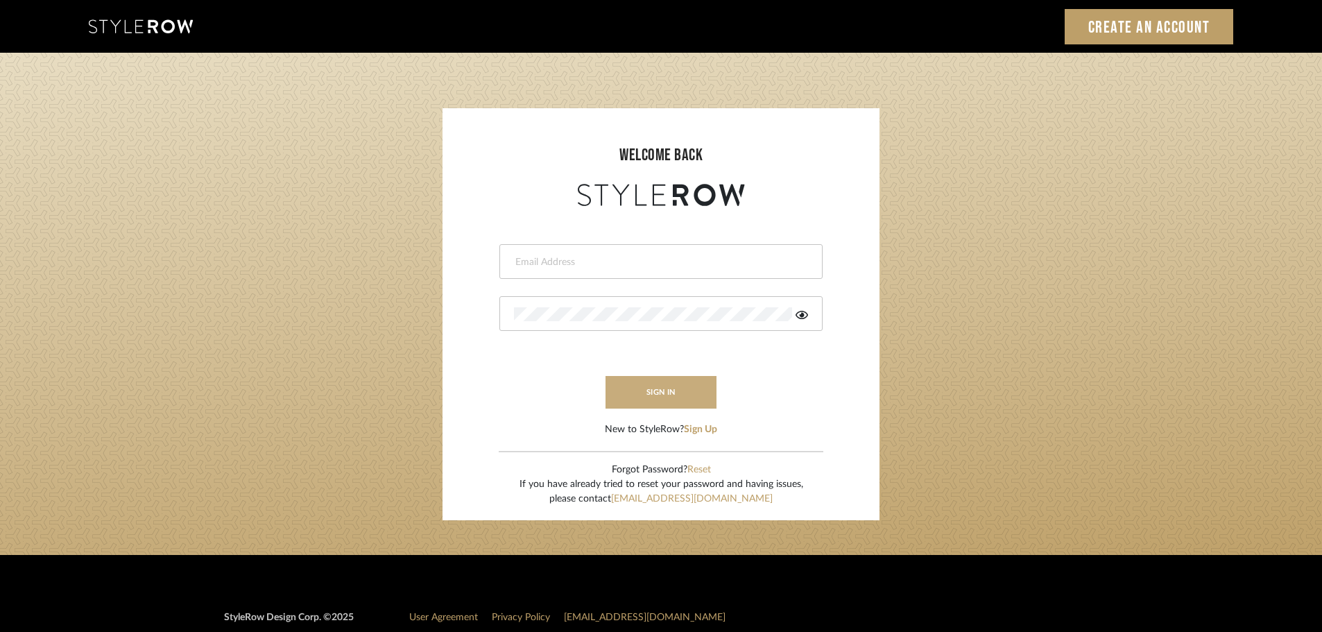
type input "ashleigh@nestkbhomedesign.com"
click at [685, 391] on button "sign in" at bounding box center [661, 392] width 111 height 33
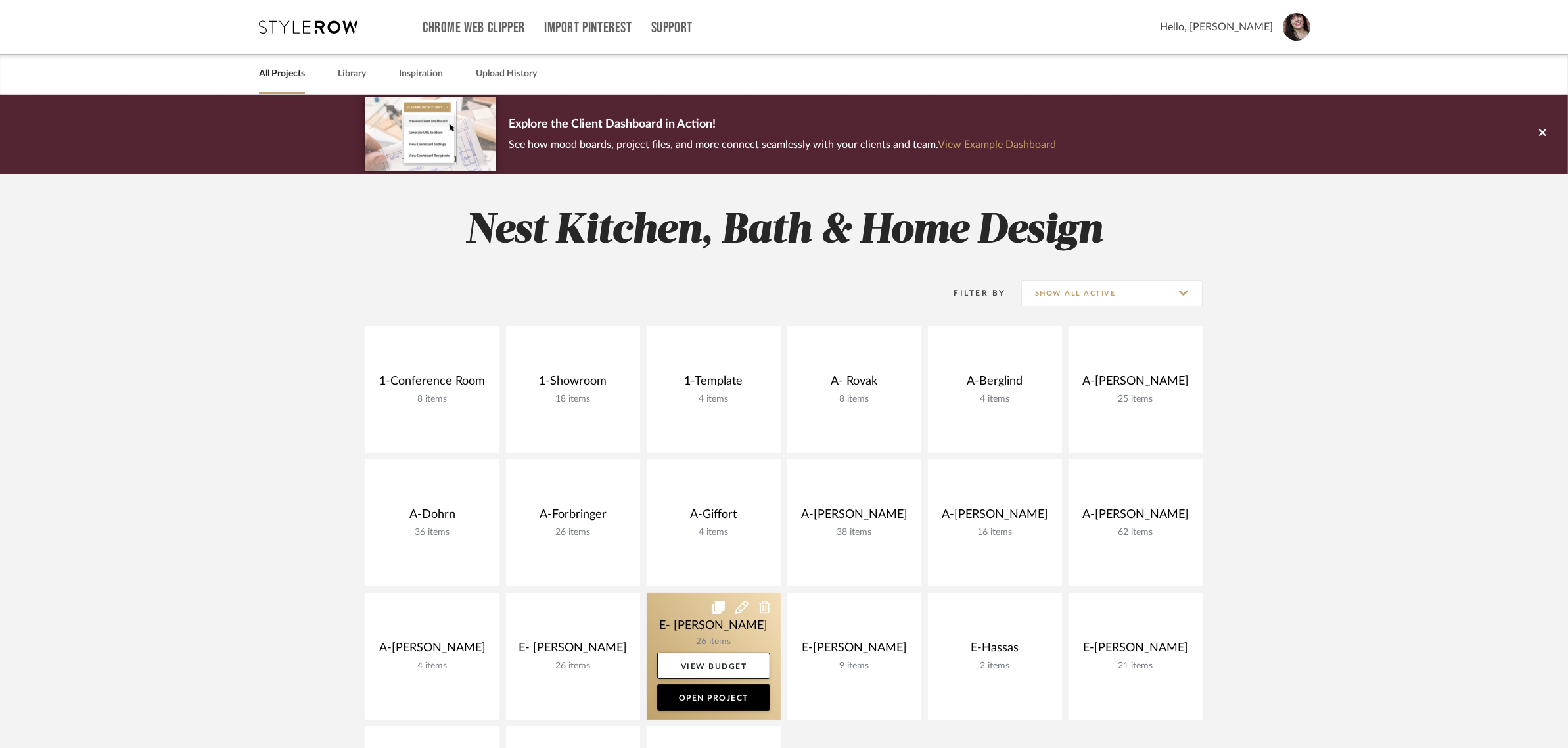
click at [721, 625] on link at bounding box center [714, 657] width 135 height 127
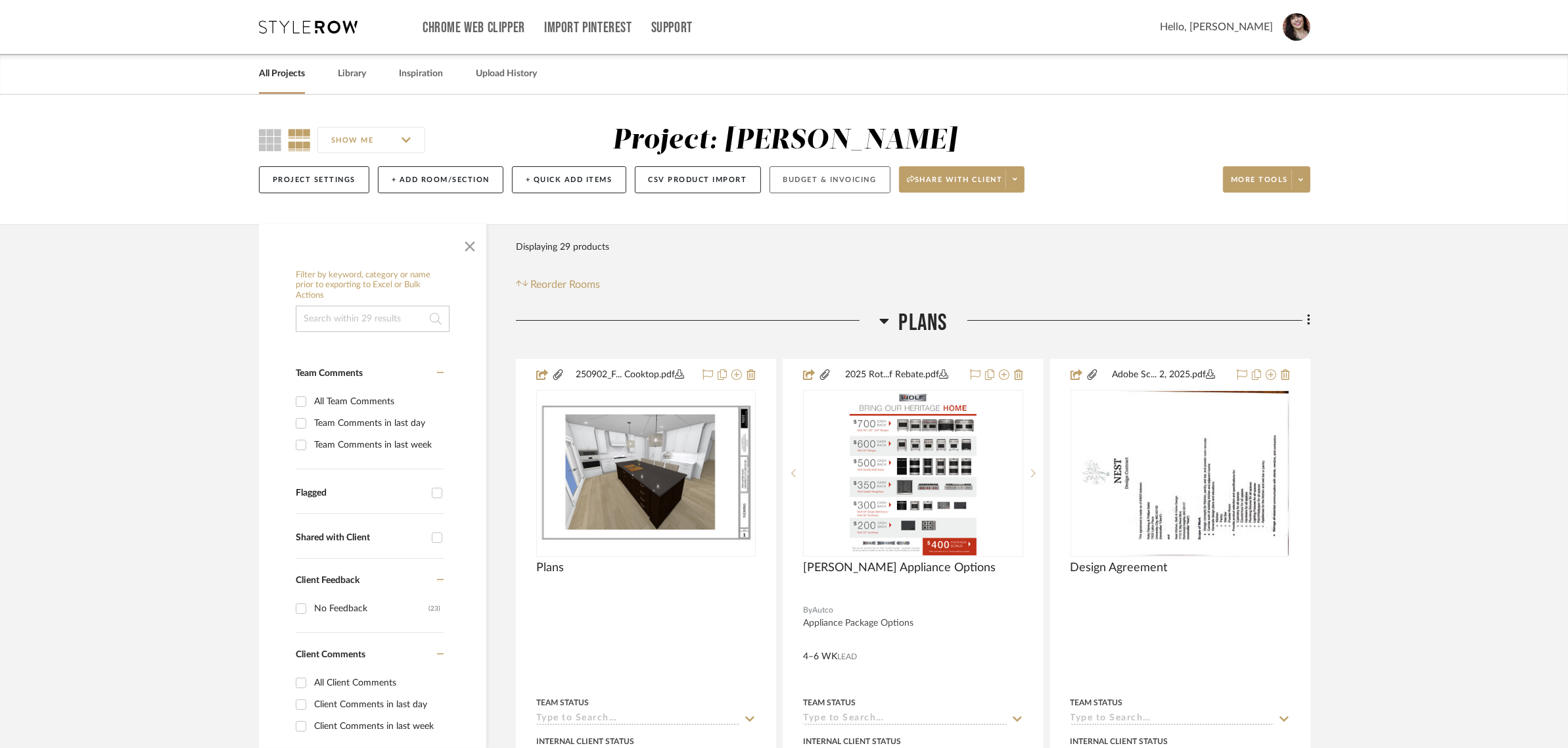
click at [822, 174] on button "Budget & Invoicing" at bounding box center [830, 180] width 121 height 27
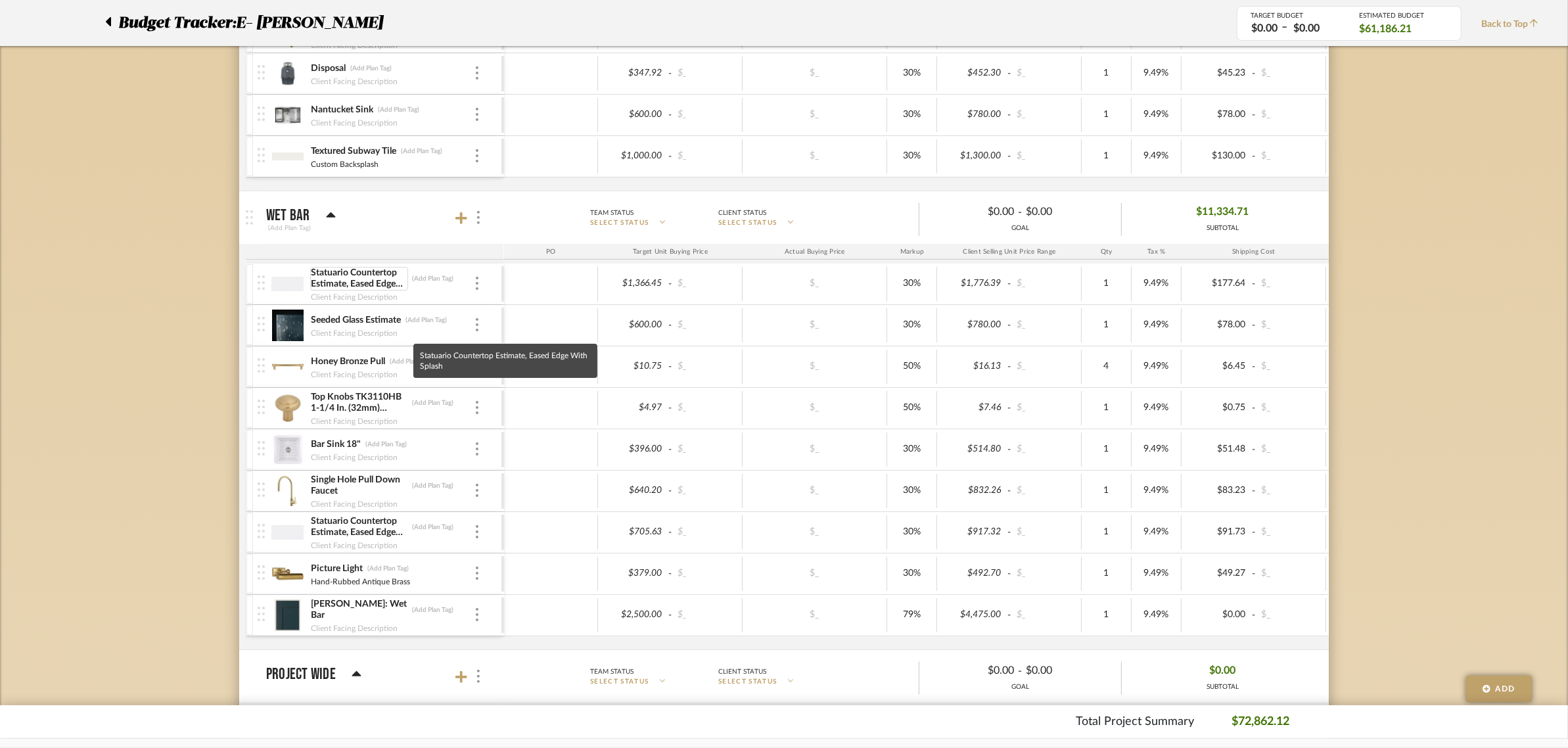
scroll to position [739, 0]
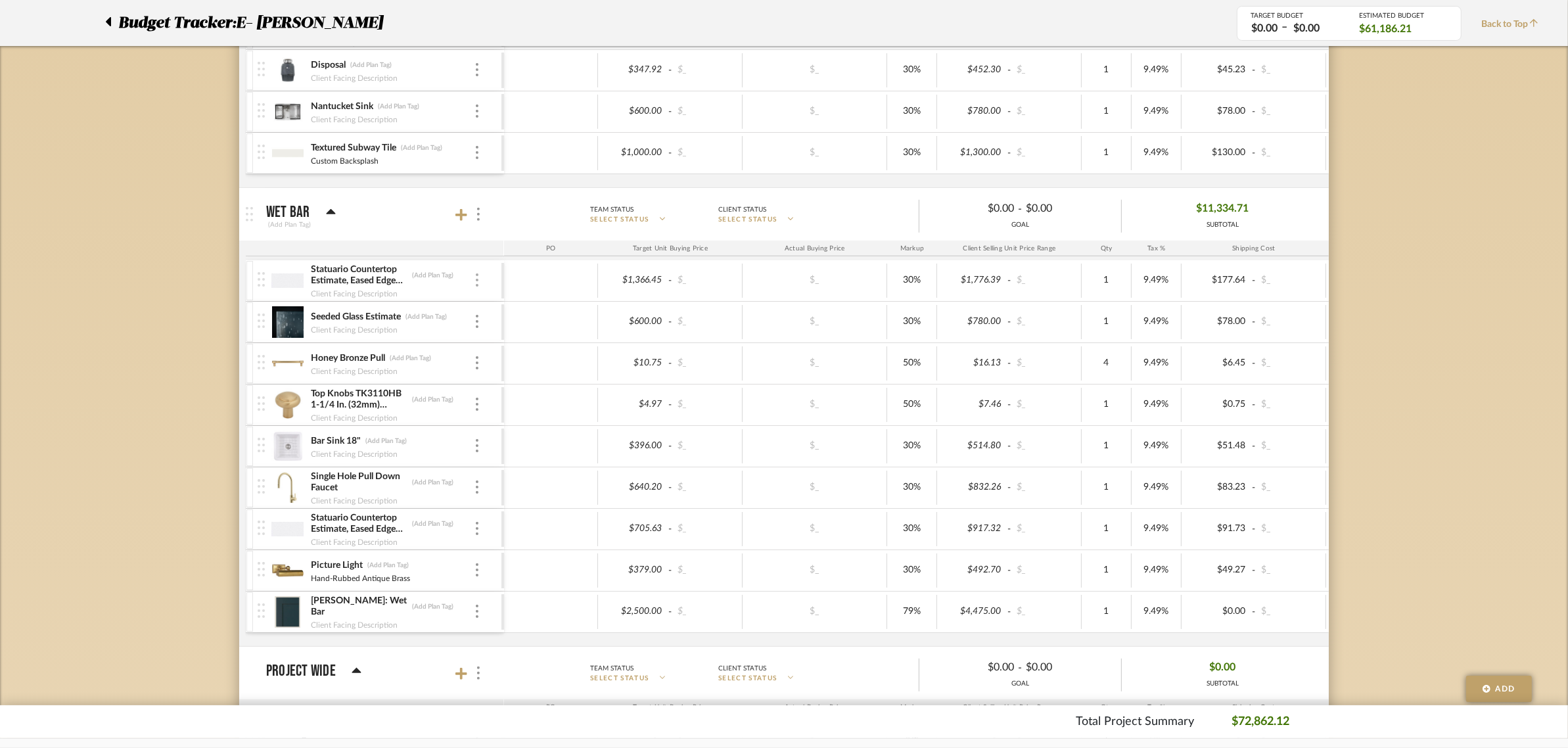
click at [478, 286] on img at bounding box center [477, 281] width 3 height 13
click at [526, 383] on span "Remove Item" at bounding box center [541, 382] width 81 height 11
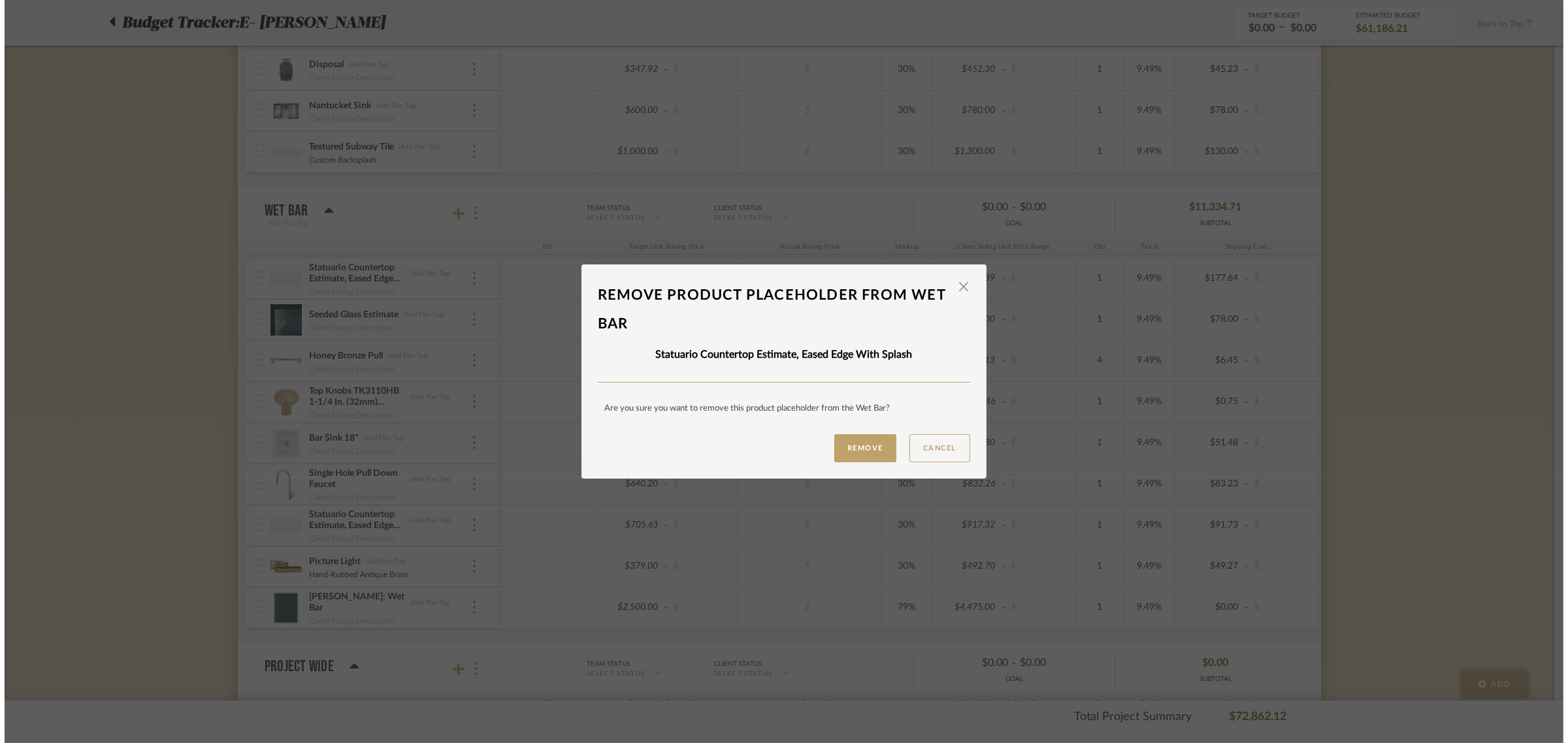
scroll to position [0, 0]
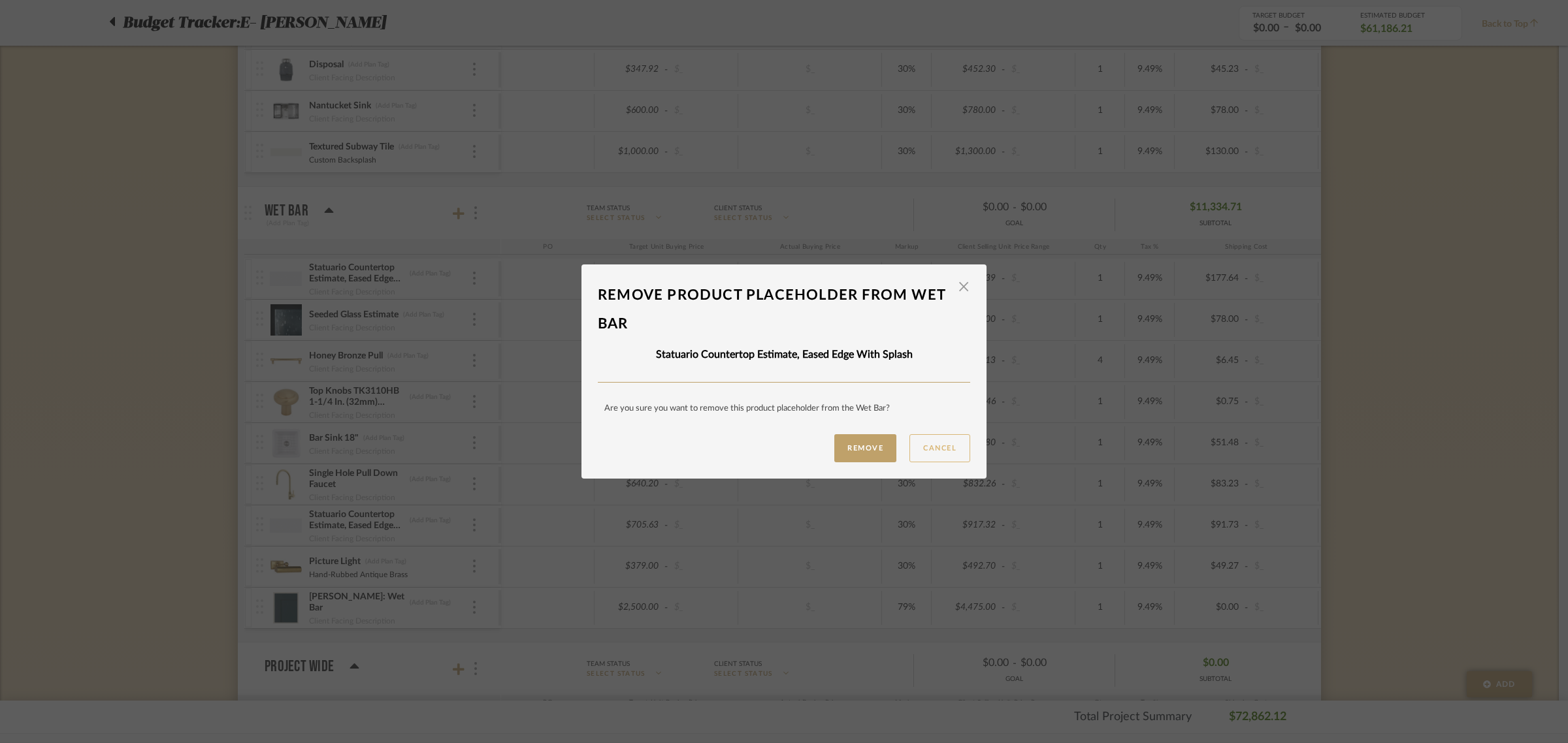
click at [935, 444] on button "Cancel" at bounding box center [940, 448] width 61 height 28
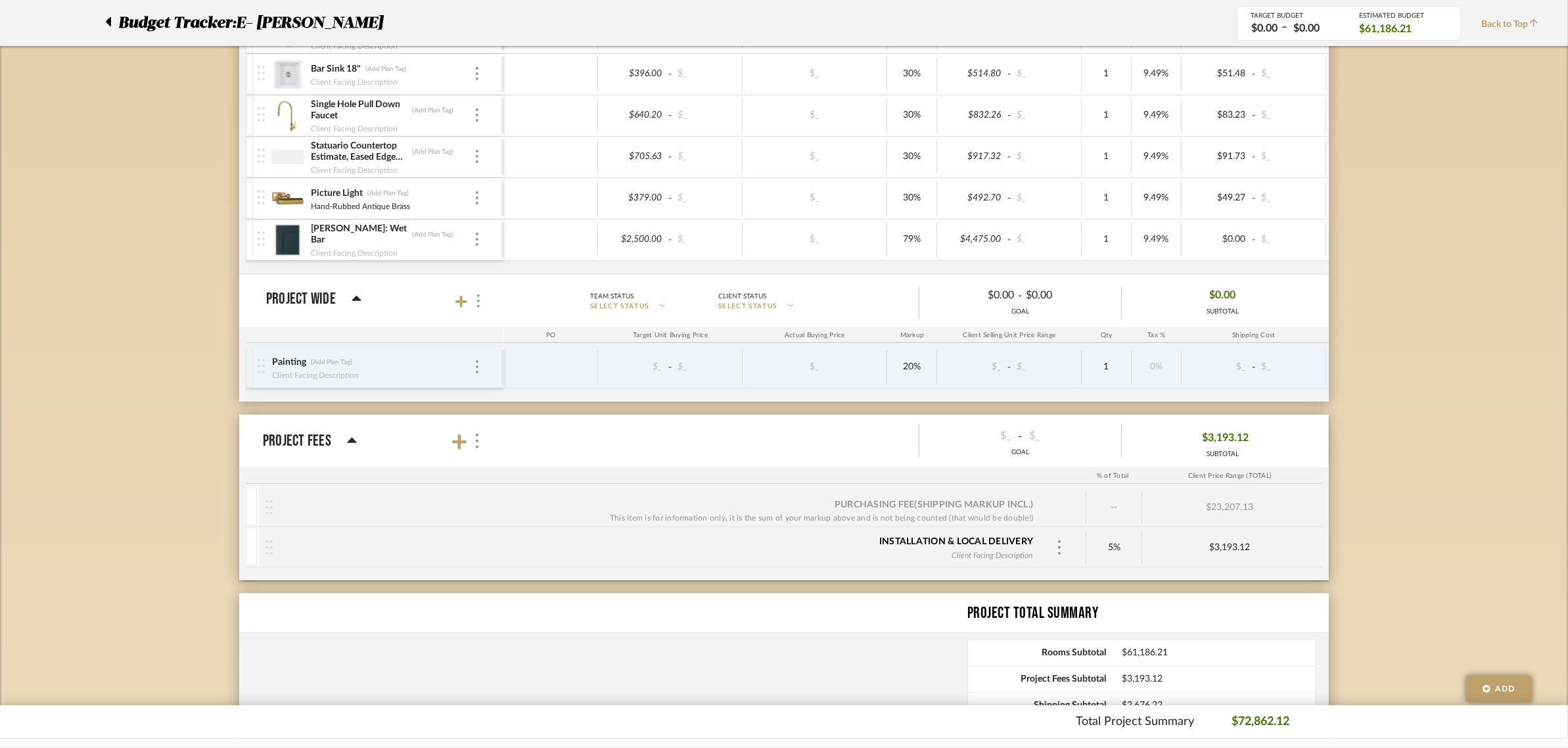
scroll to position [1151, 0]
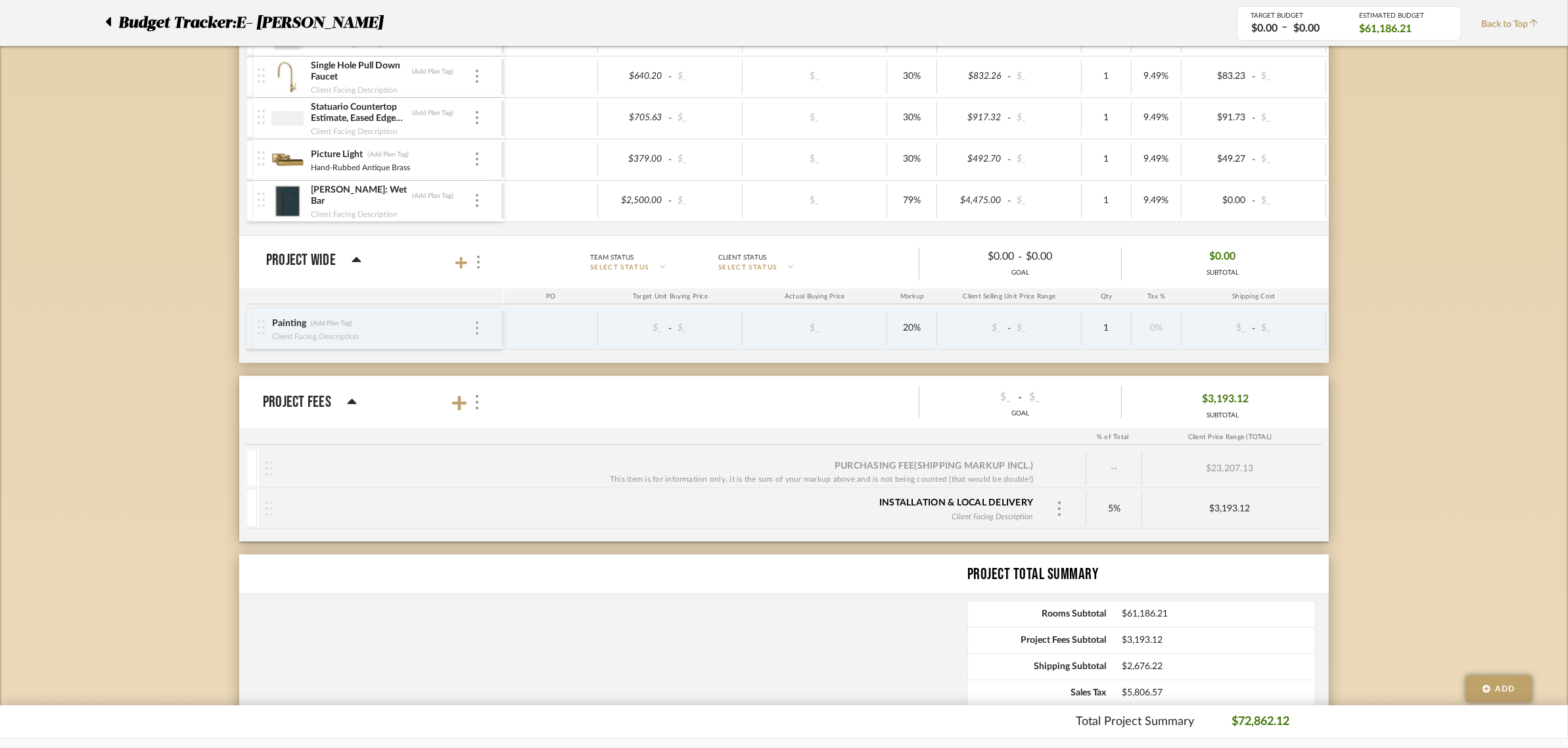
click at [478, 330] on img at bounding box center [477, 328] width 3 height 13
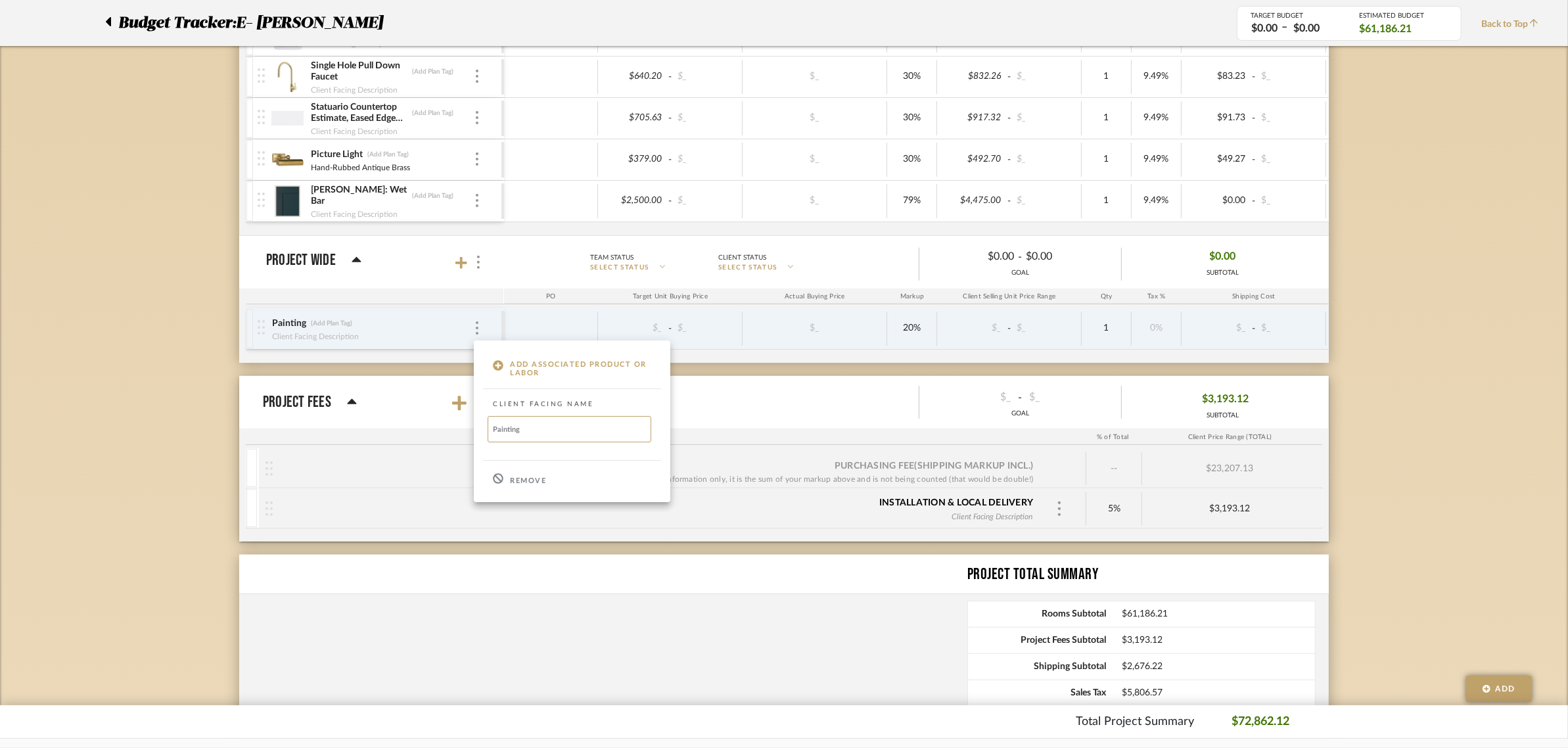
click at [512, 479] on p "Remove" at bounding box center [528, 482] width 36 height 9
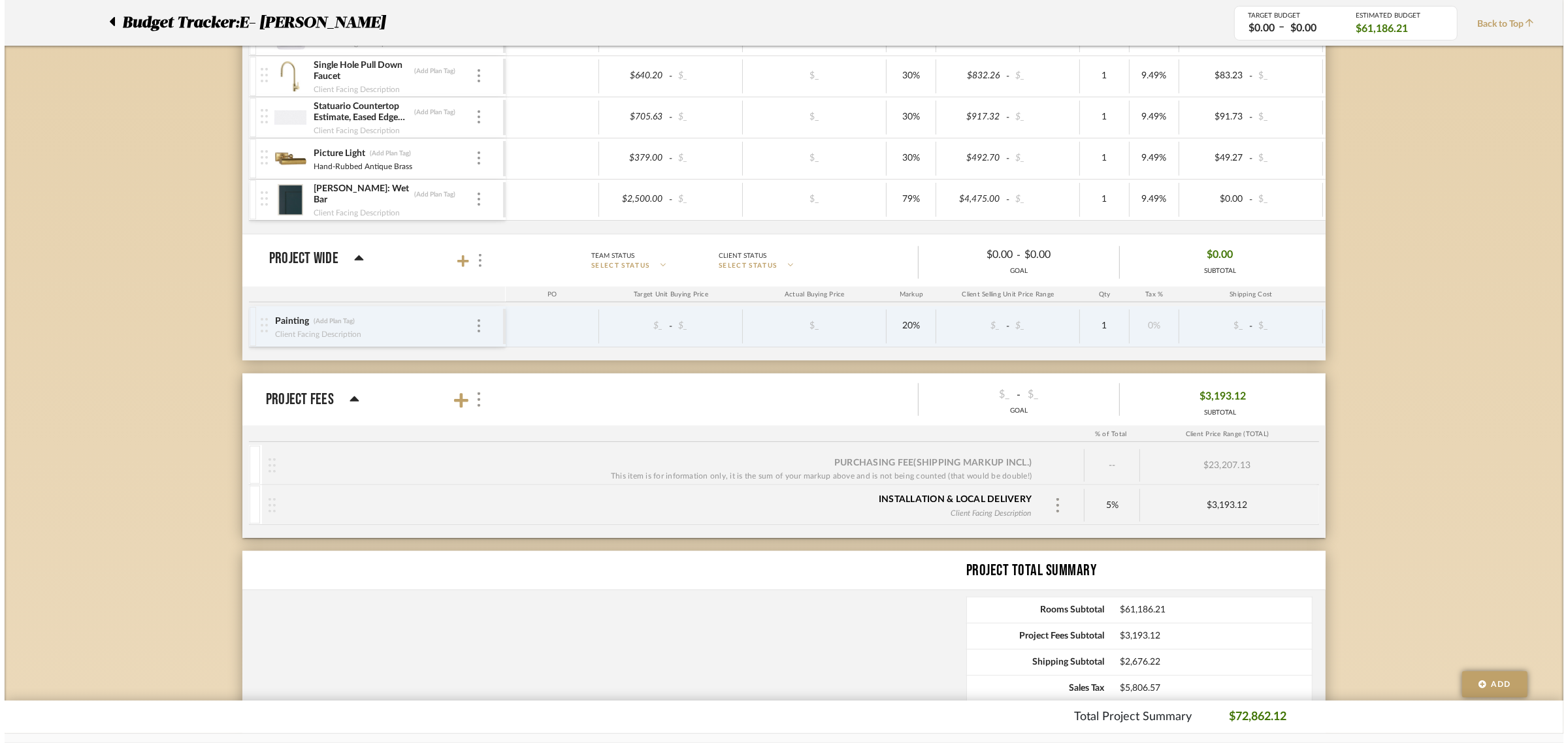
scroll to position [0, 0]
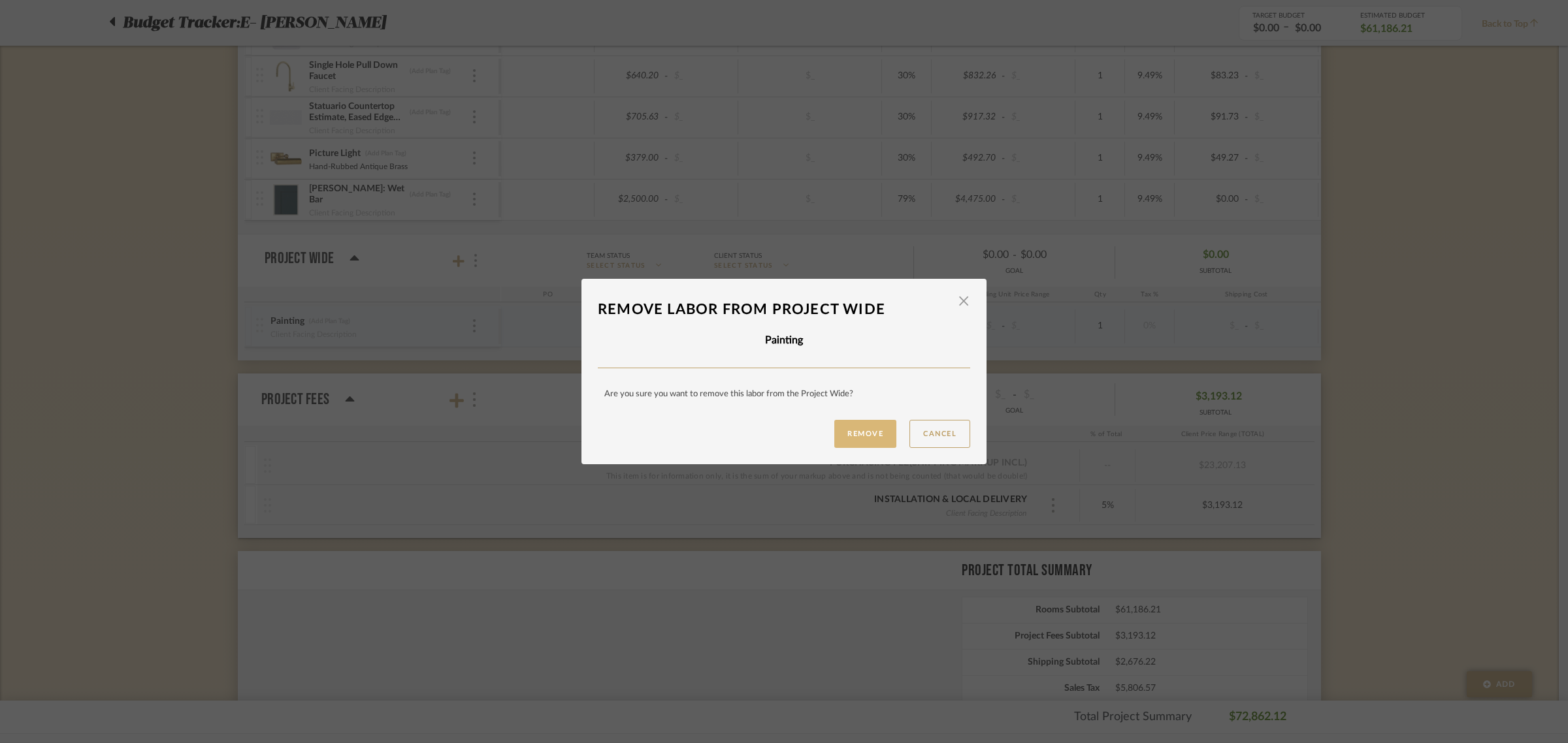
click at [841, 428] on button "Remove" at bounding box center [865, 434] width 62 height 28
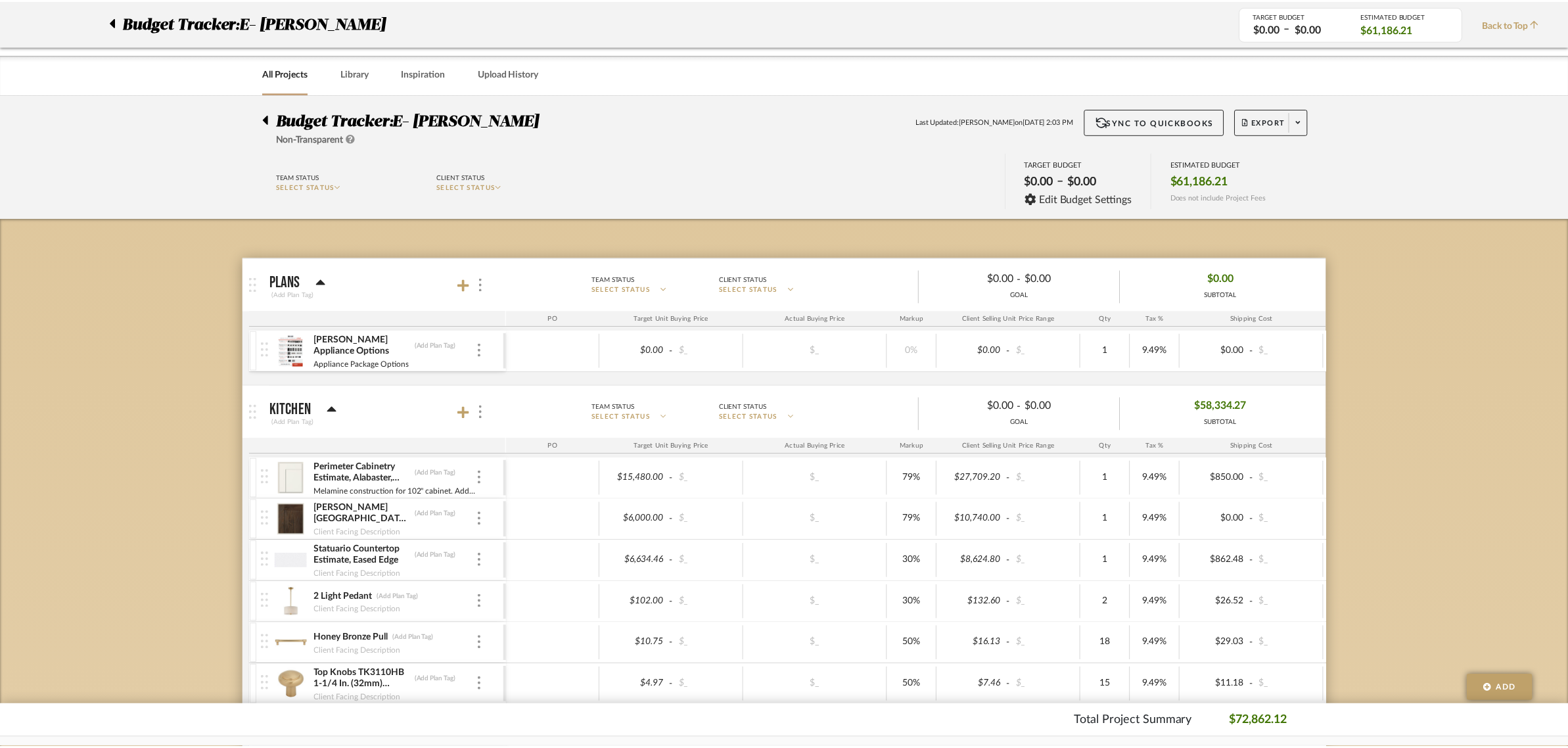
scroll to position [1151, 0]
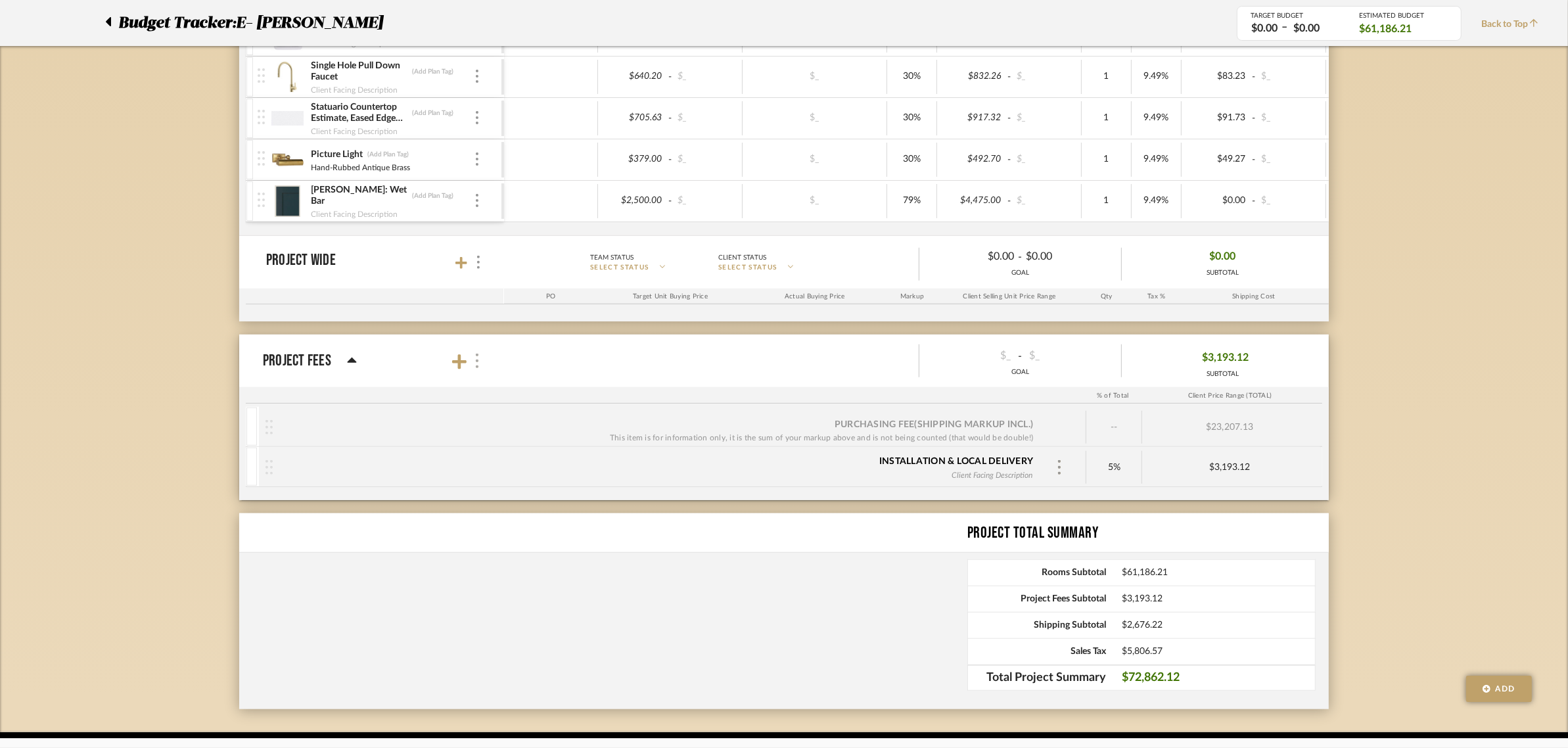
click at [475, 365] on img at bounding box center [477, 360] width 7 height 14
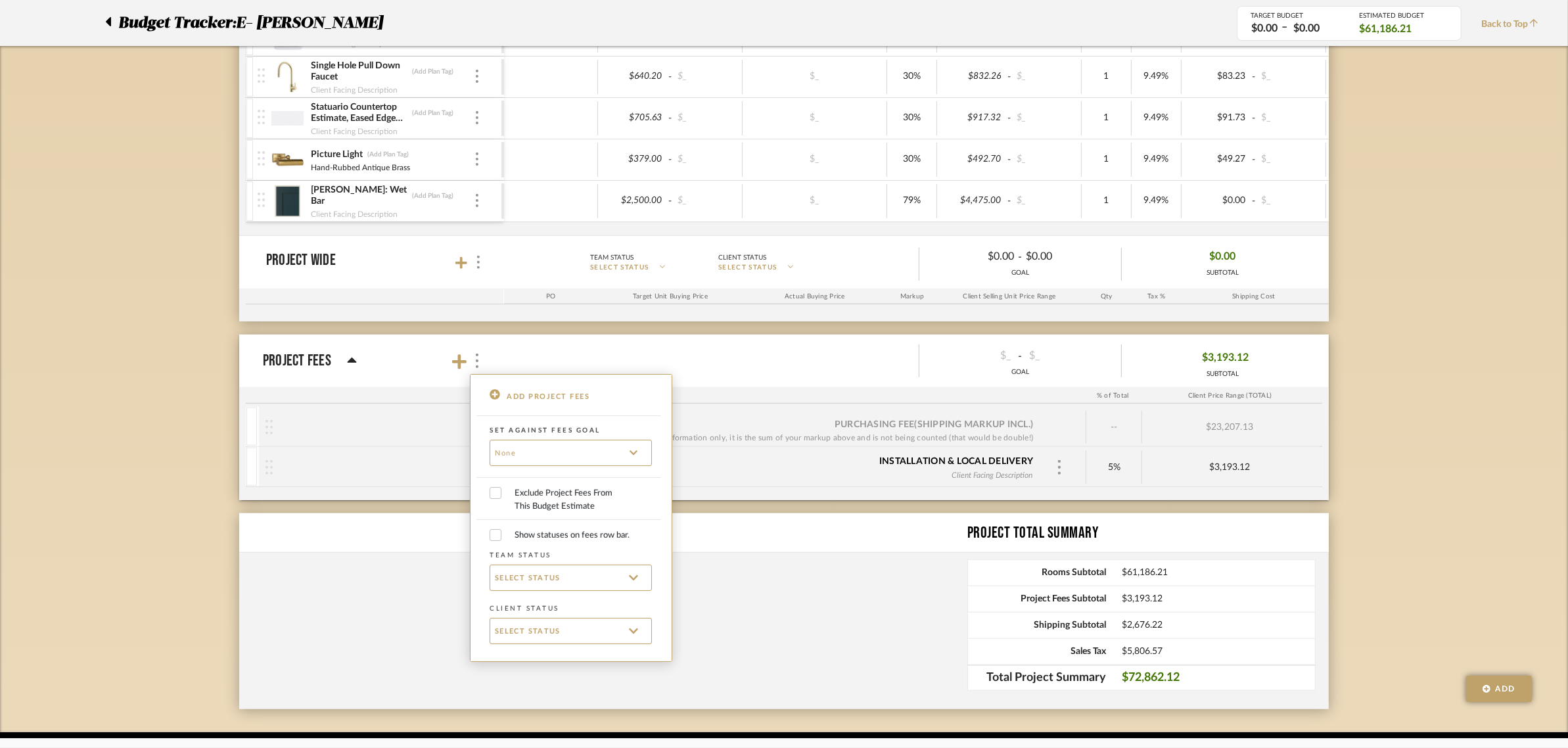
click at [350, 367] on div at bounding box center [784, 374] width 1568 height 748
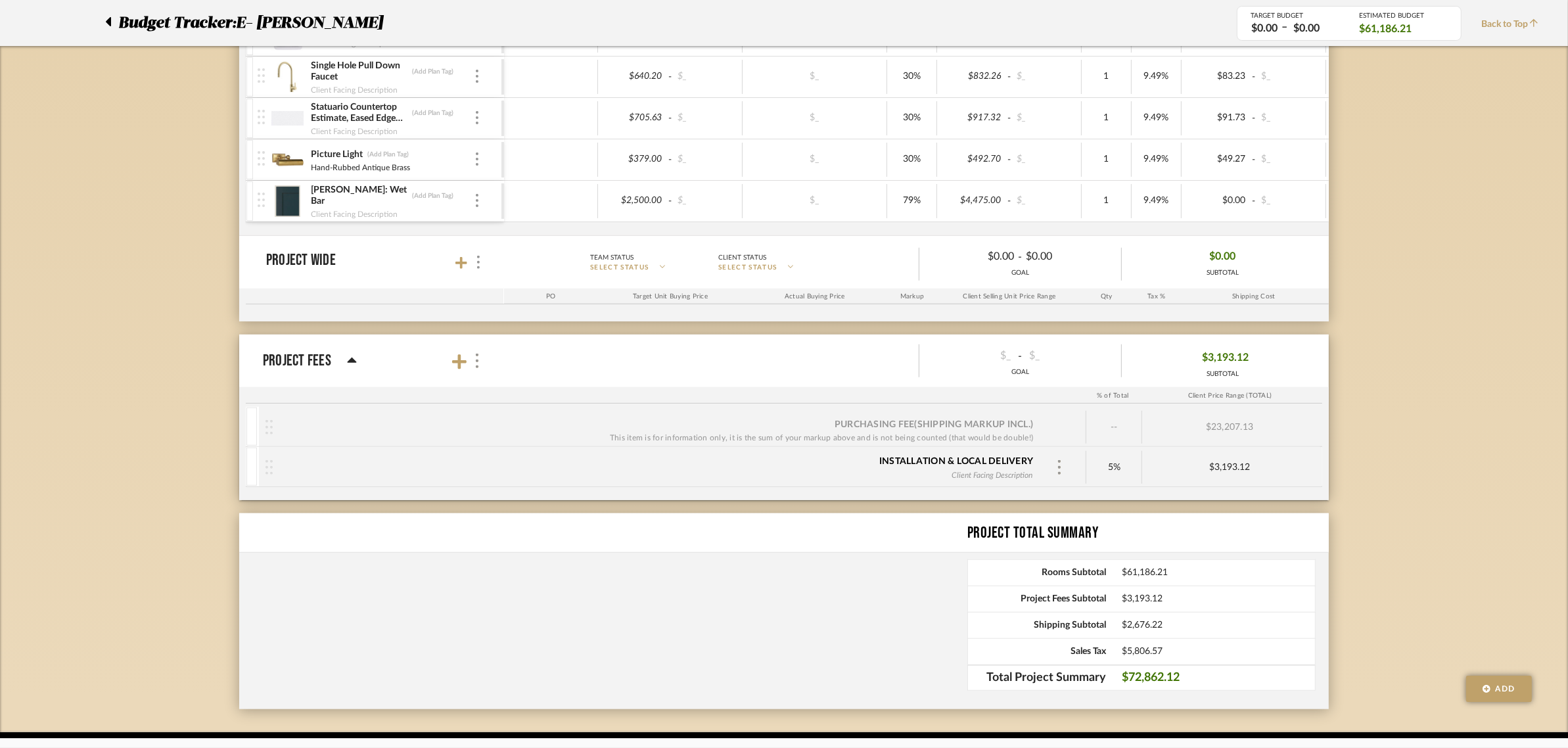
click at [351, 363] on icon at bounding box center [352, 360] width 9 height 6
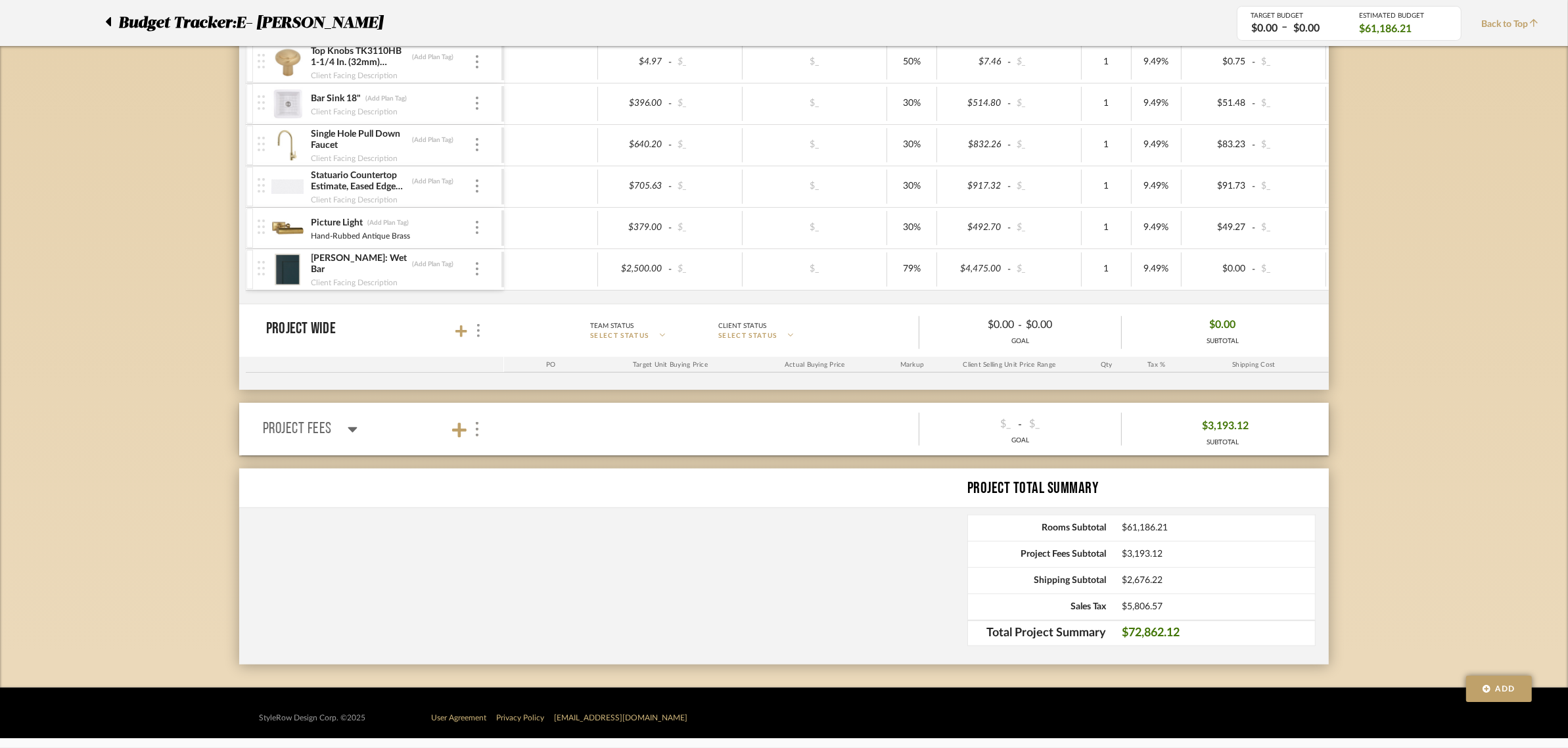
click at [351, 422] on icon at bounding box center [352, 429] width 9 height 16
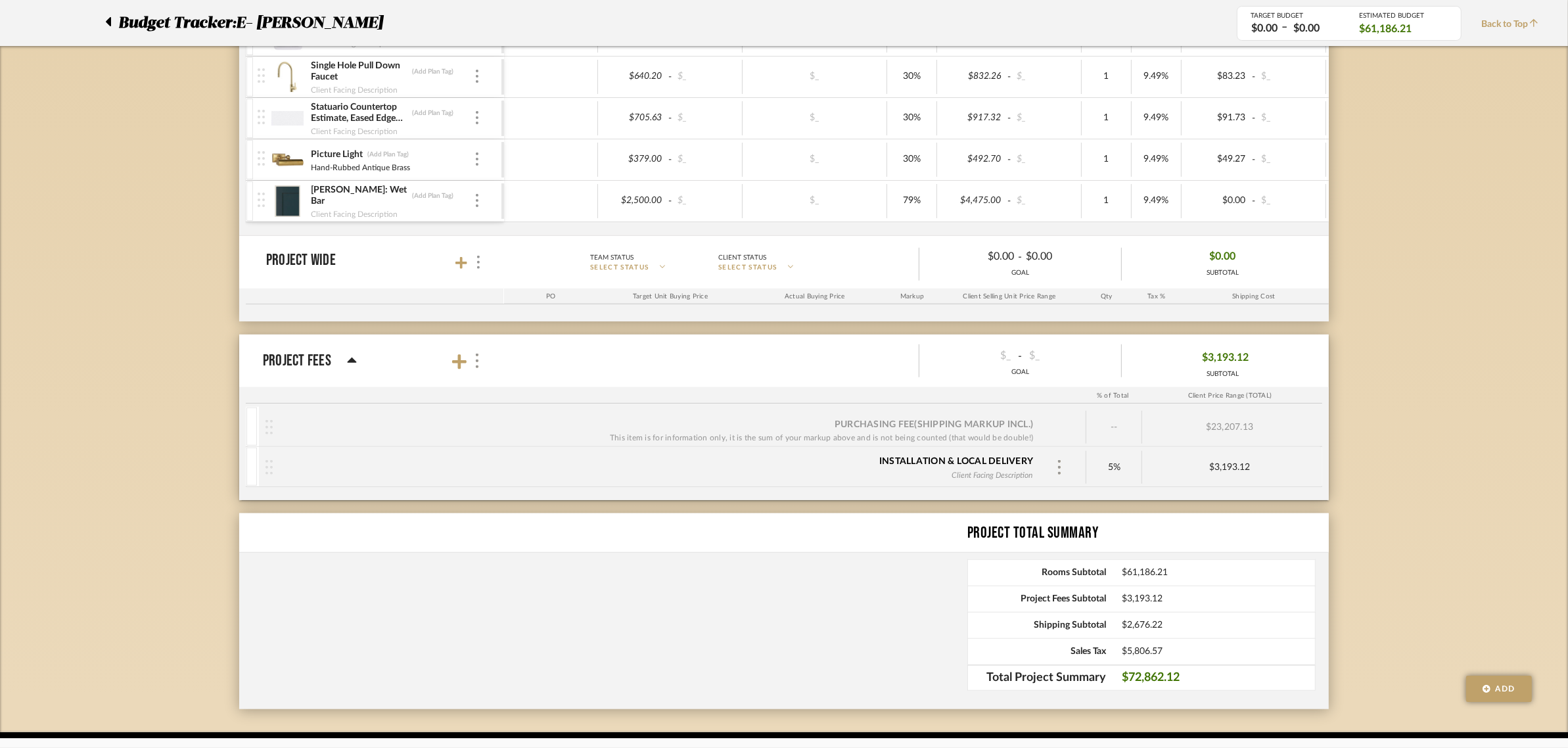
click at [983, 435] on div "This item is for information only, it is the sum of your markup above and is no…" at bounding box center [821, 438] width 424 height 13
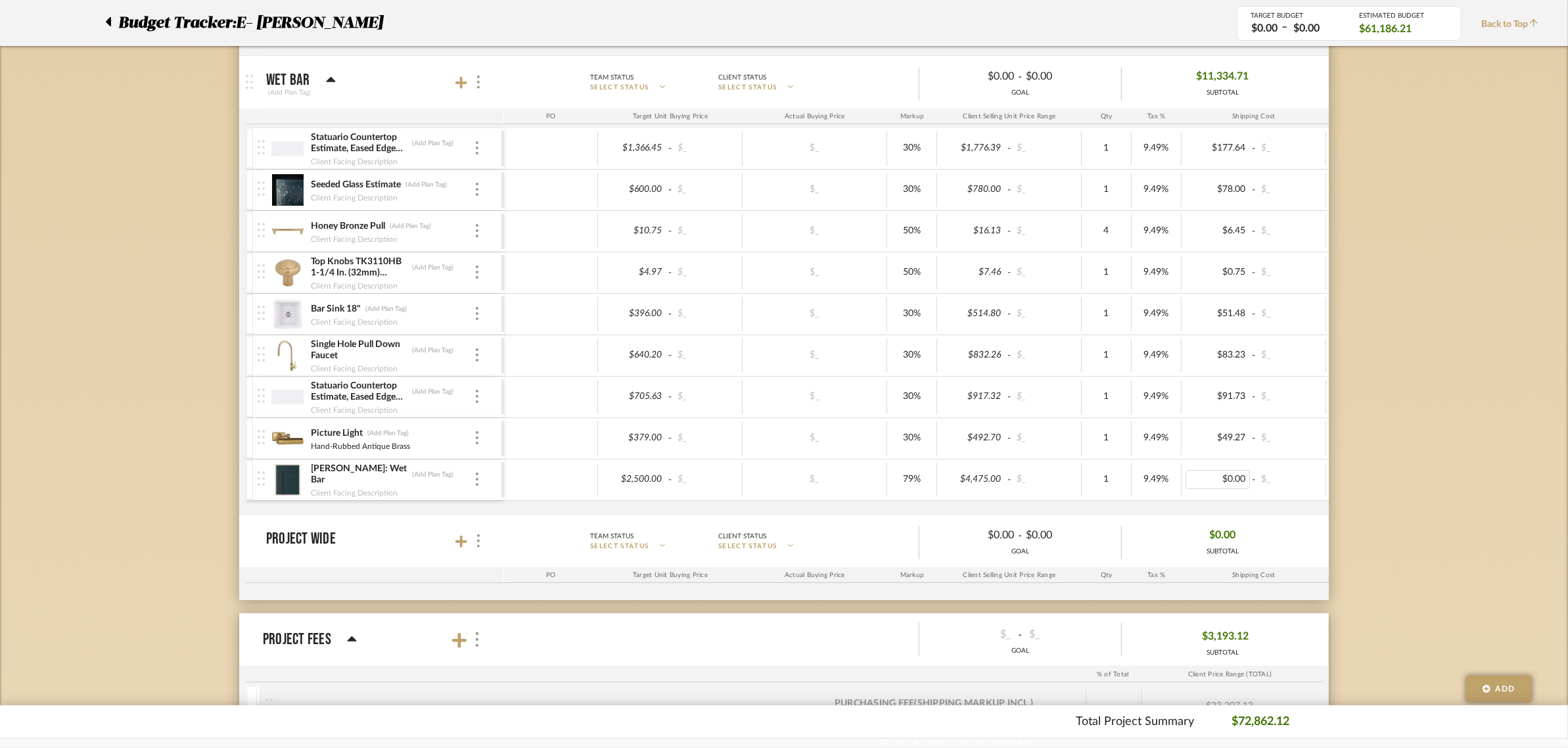
scroll to position [822, 0]
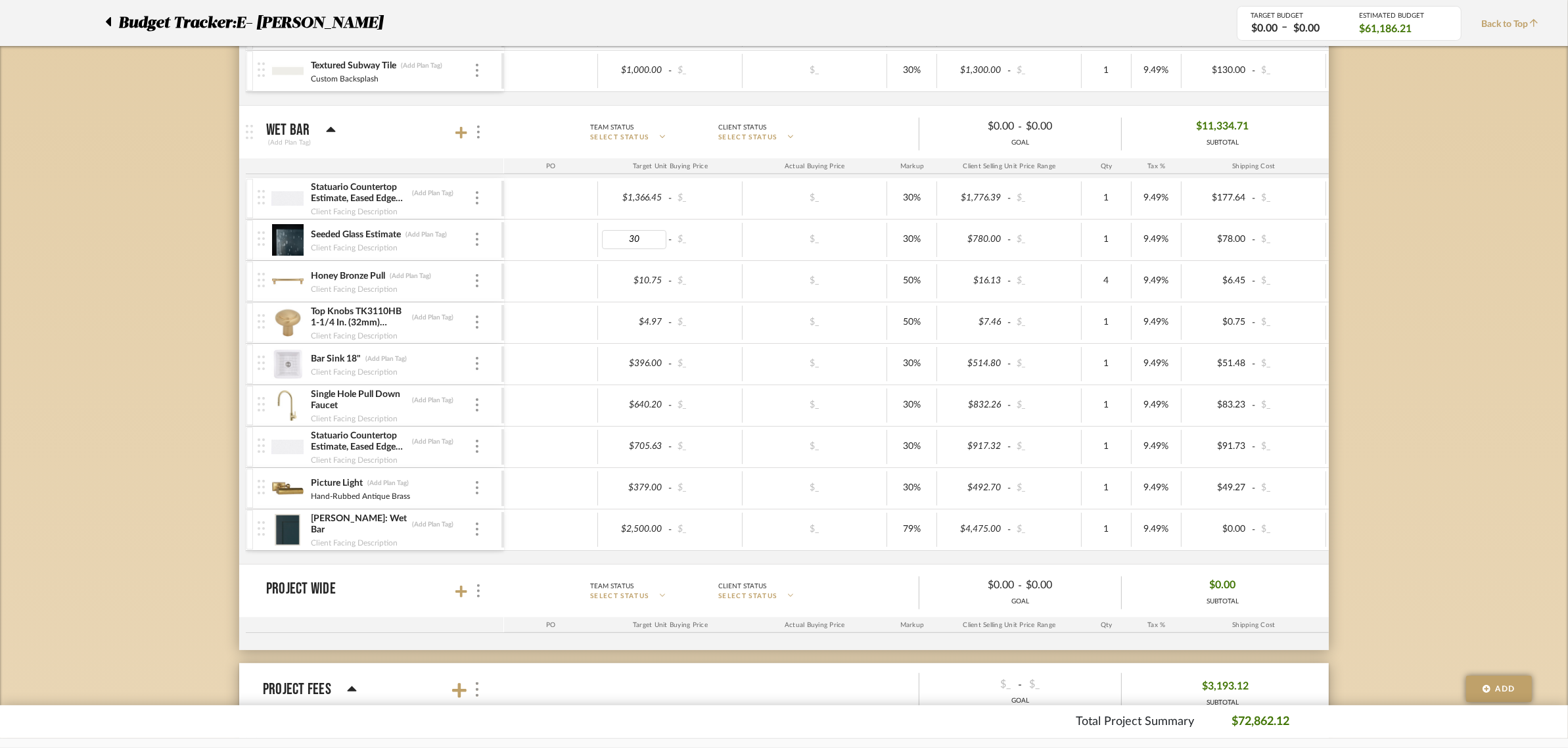
type input "300"
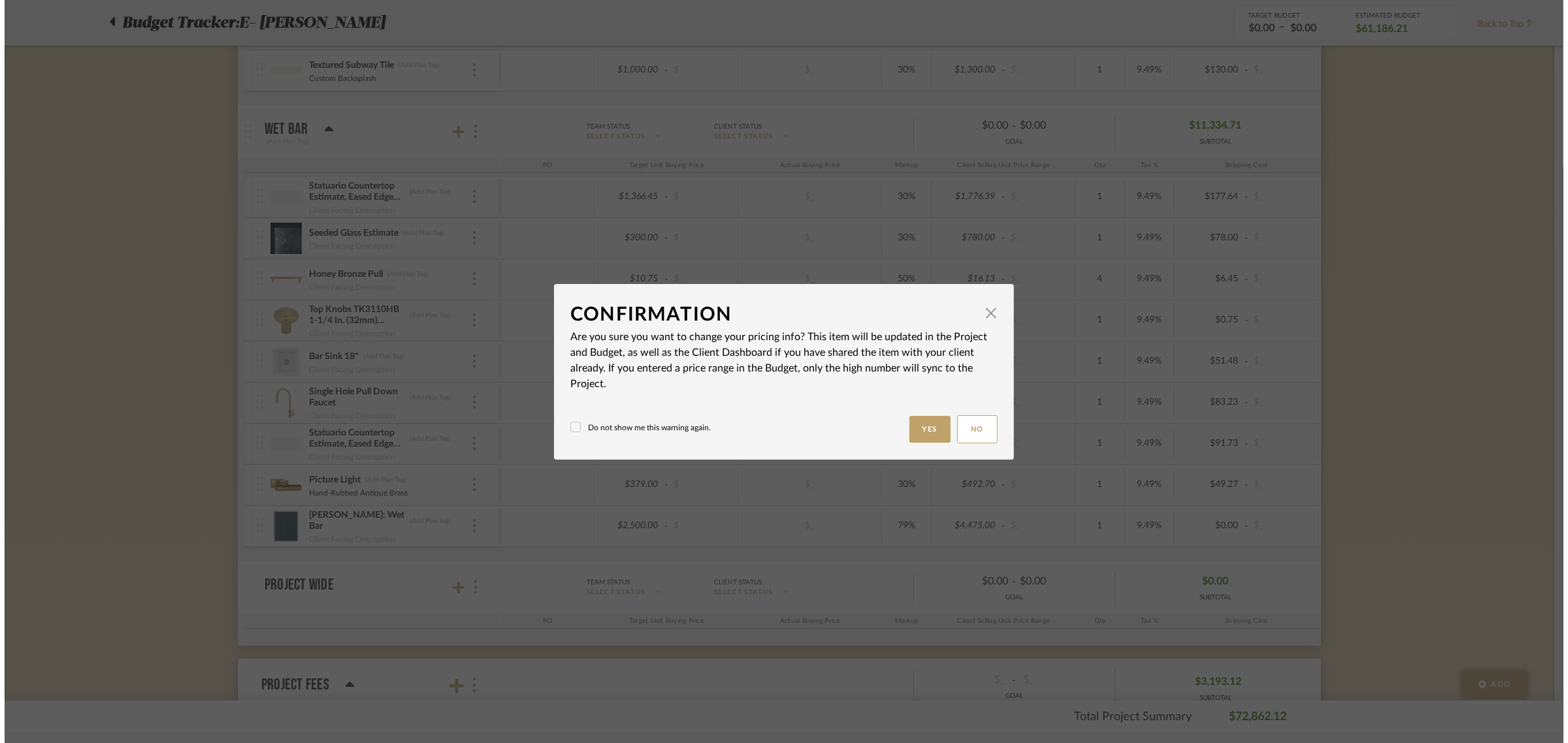
scroll to position [0, 0]
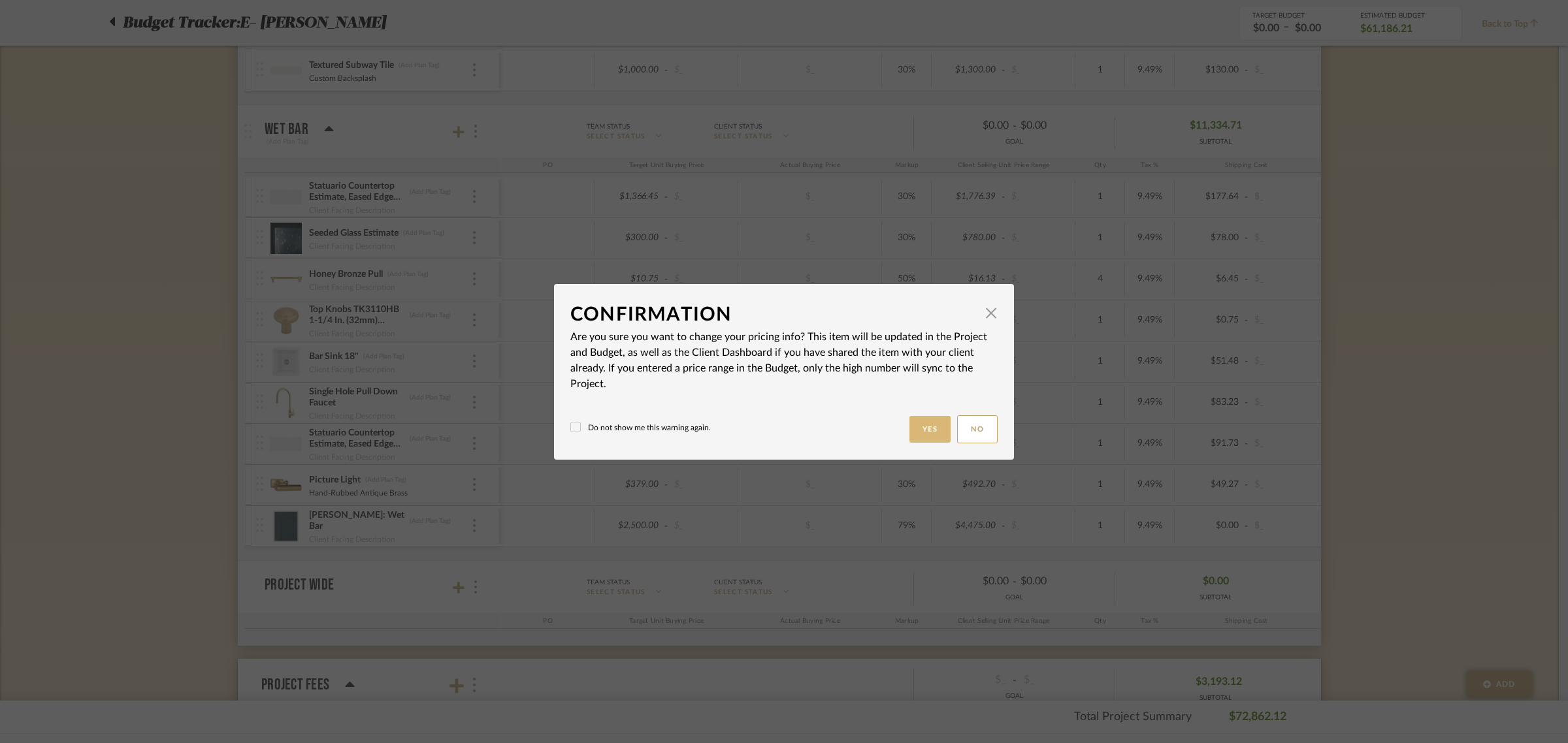
click at [931, 432] on button "Yes" at bounding box center [930, 429] width 41 height 26
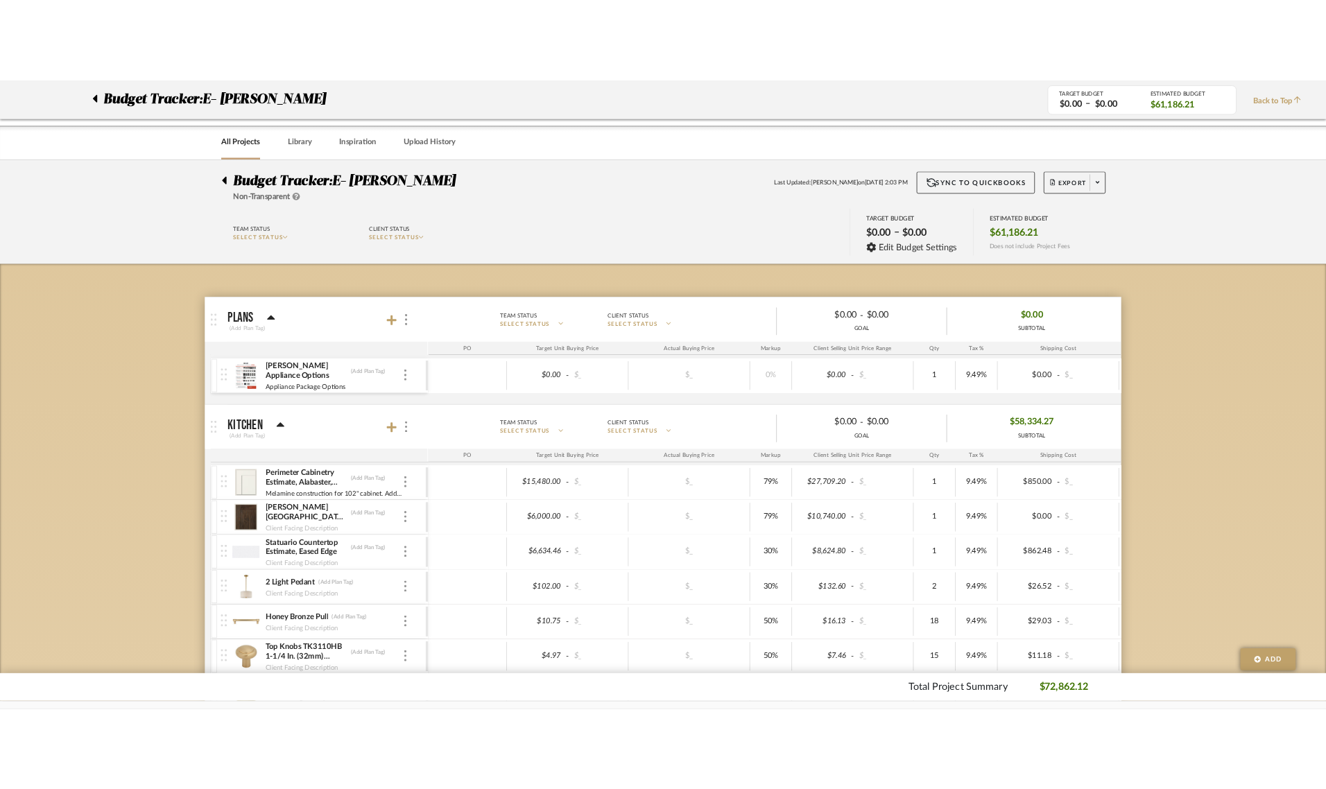
scroll to position [867, 0]
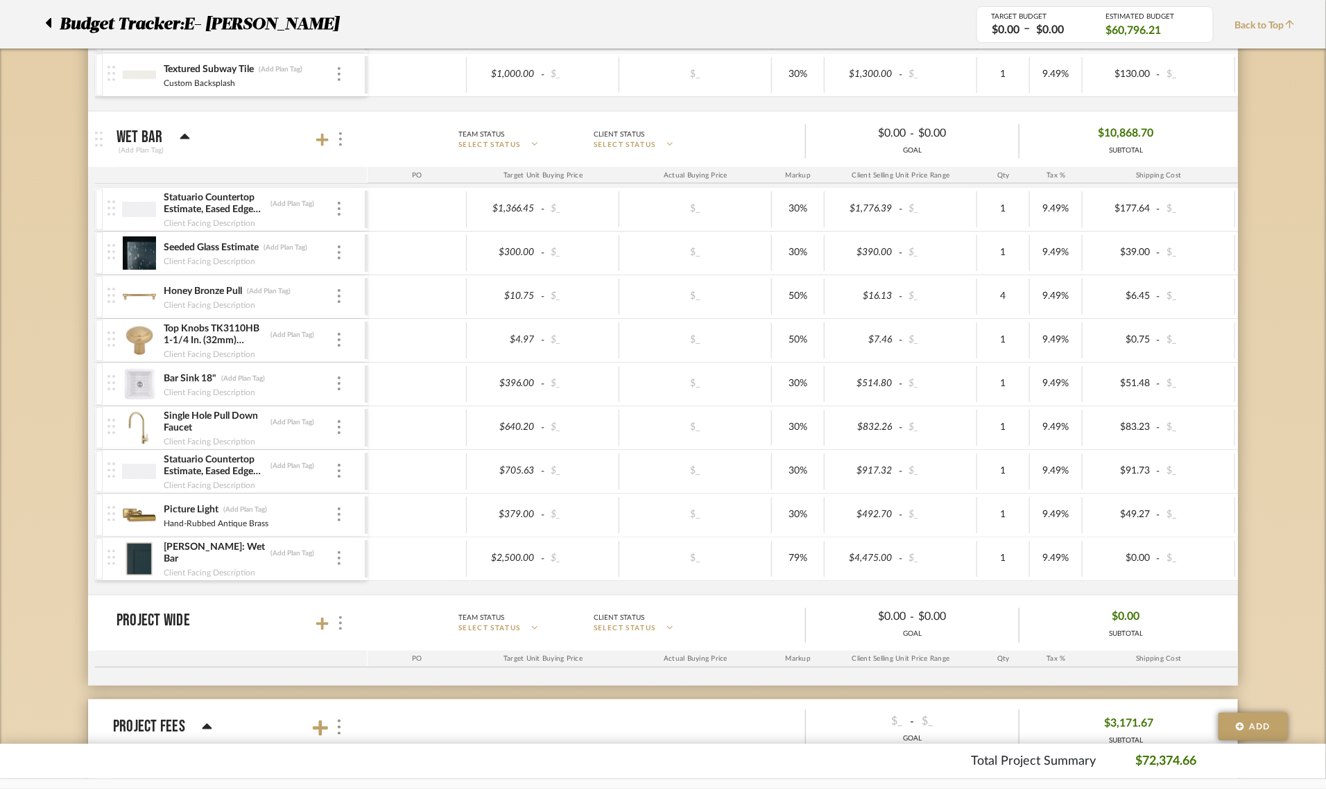
click at [53, 23] on div at bounding box center [52, 24] width 15 height 25
click at [47, 23] on icon at bounding box center [49, 23] width 6 height 10
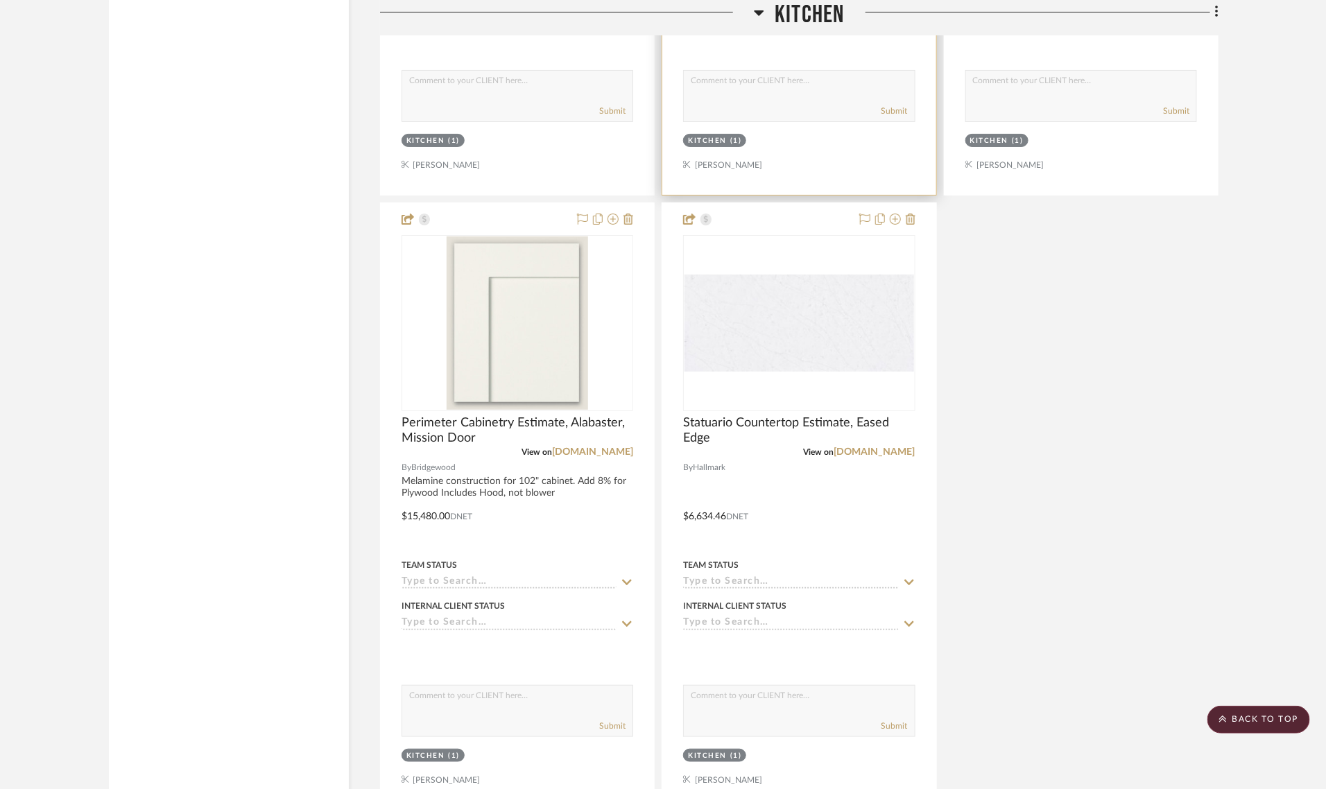
scroll to position [2862, 0]
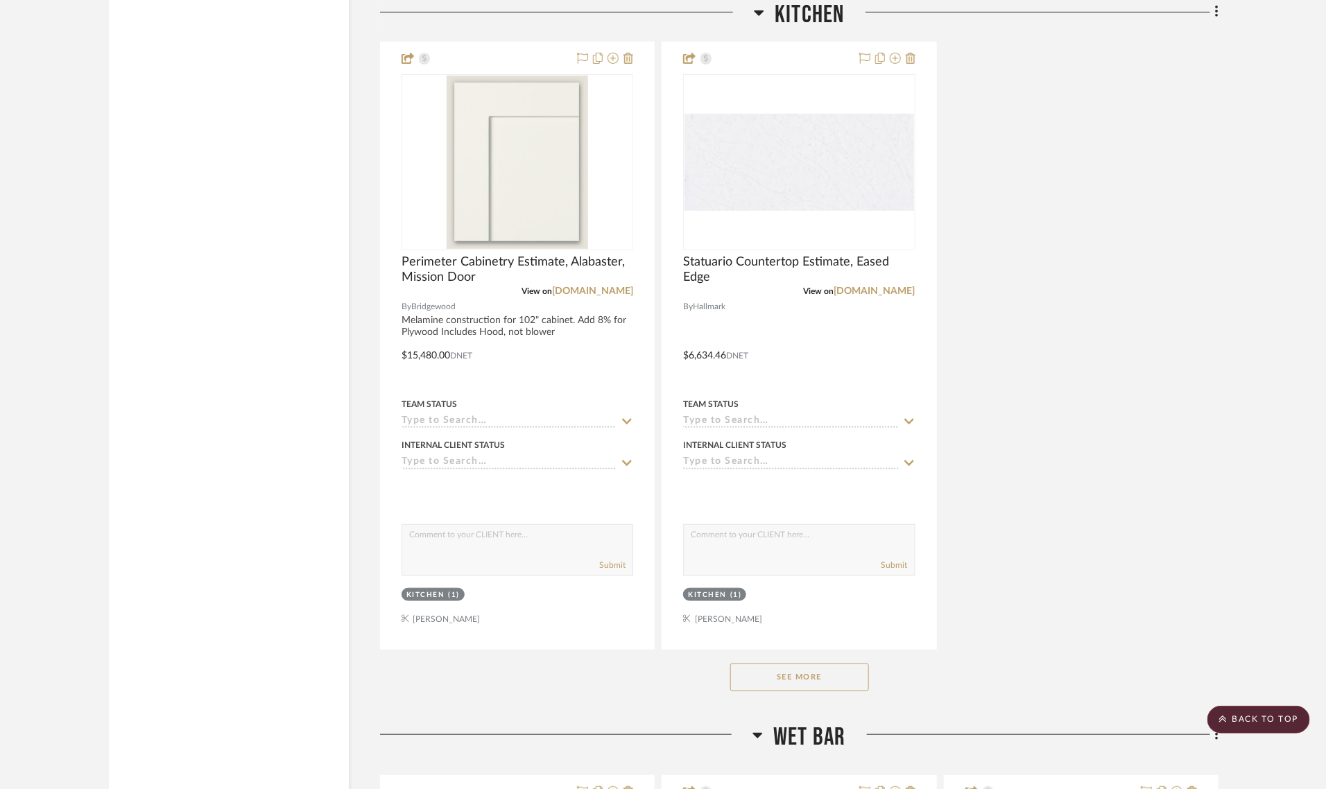
click at [796, 682] on button "See More" at bounding box center [800, 678] width 139 height 28
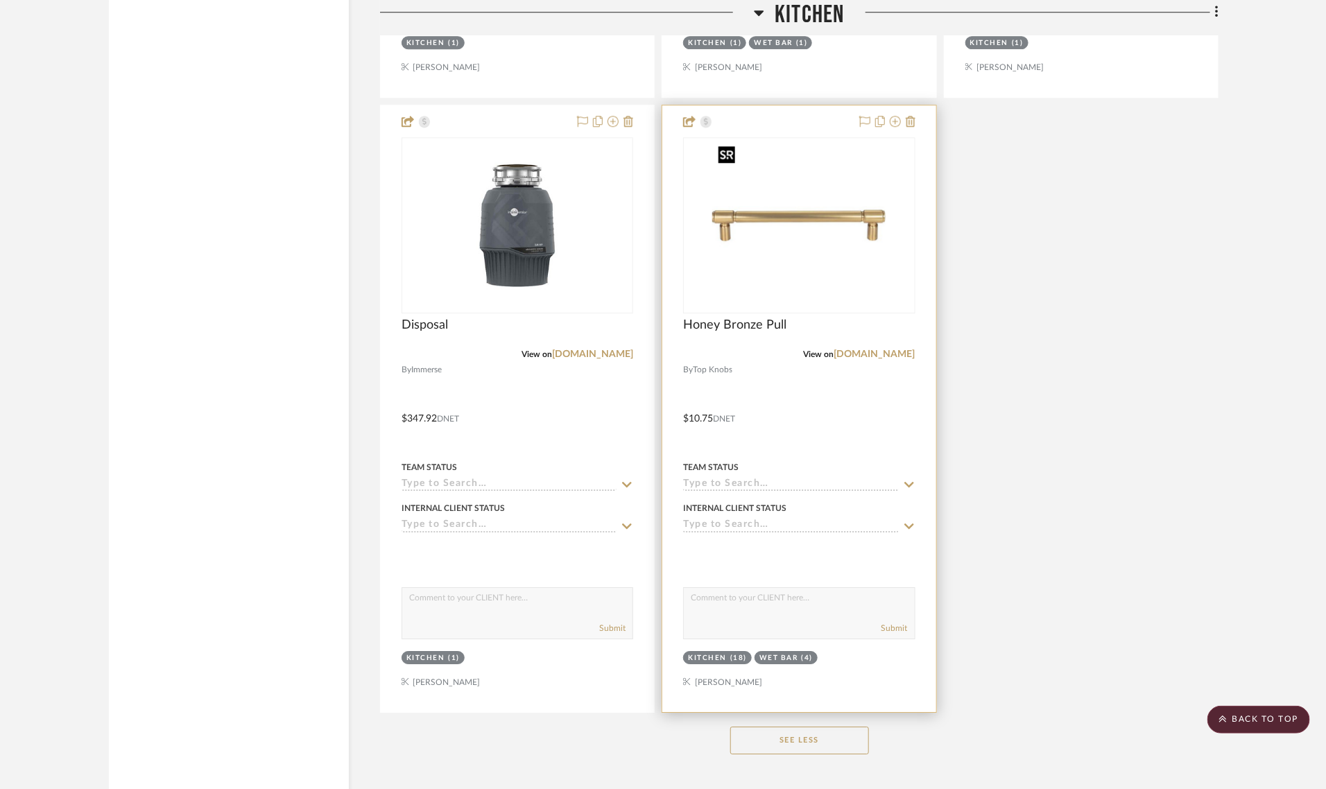
scroll to position [4686, 0]
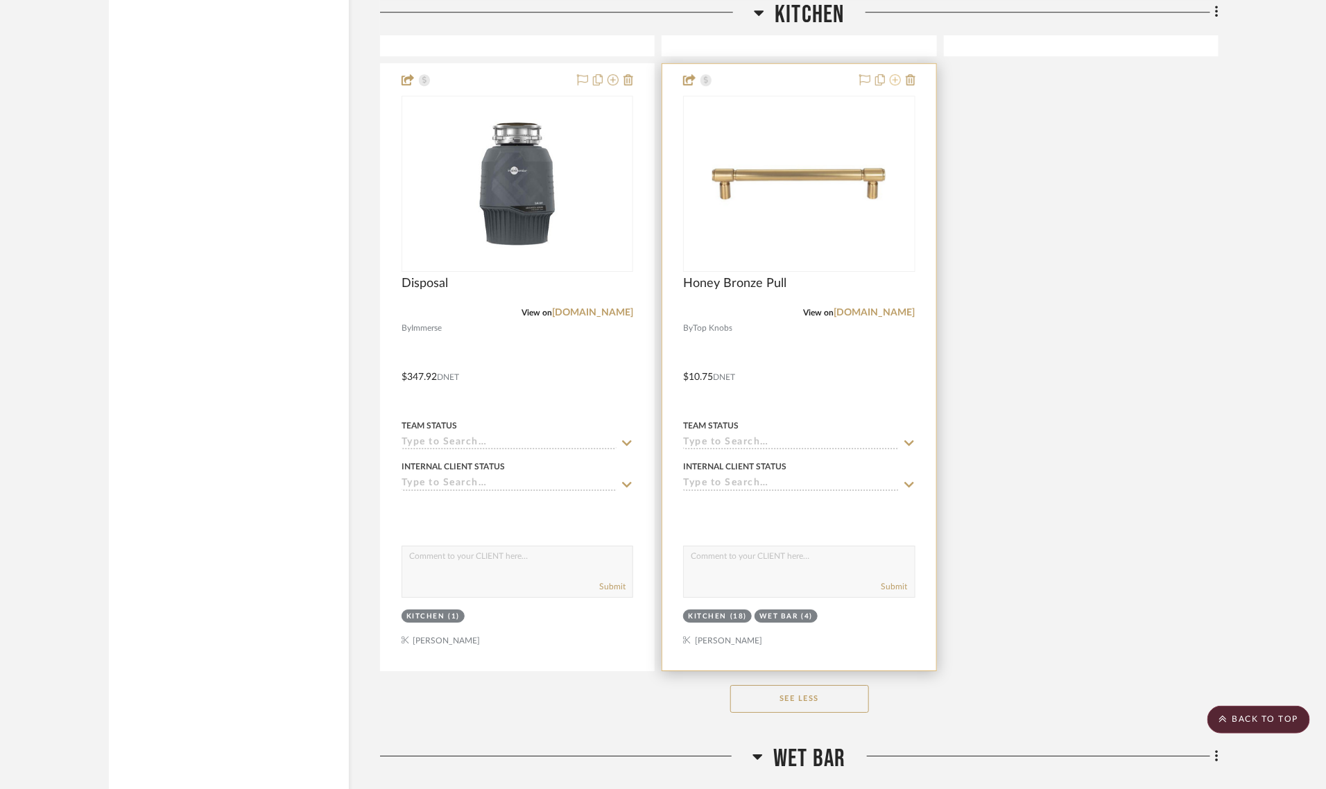
click at [896, 80] on icon at bounding box center [895, 79] width 11 height 11
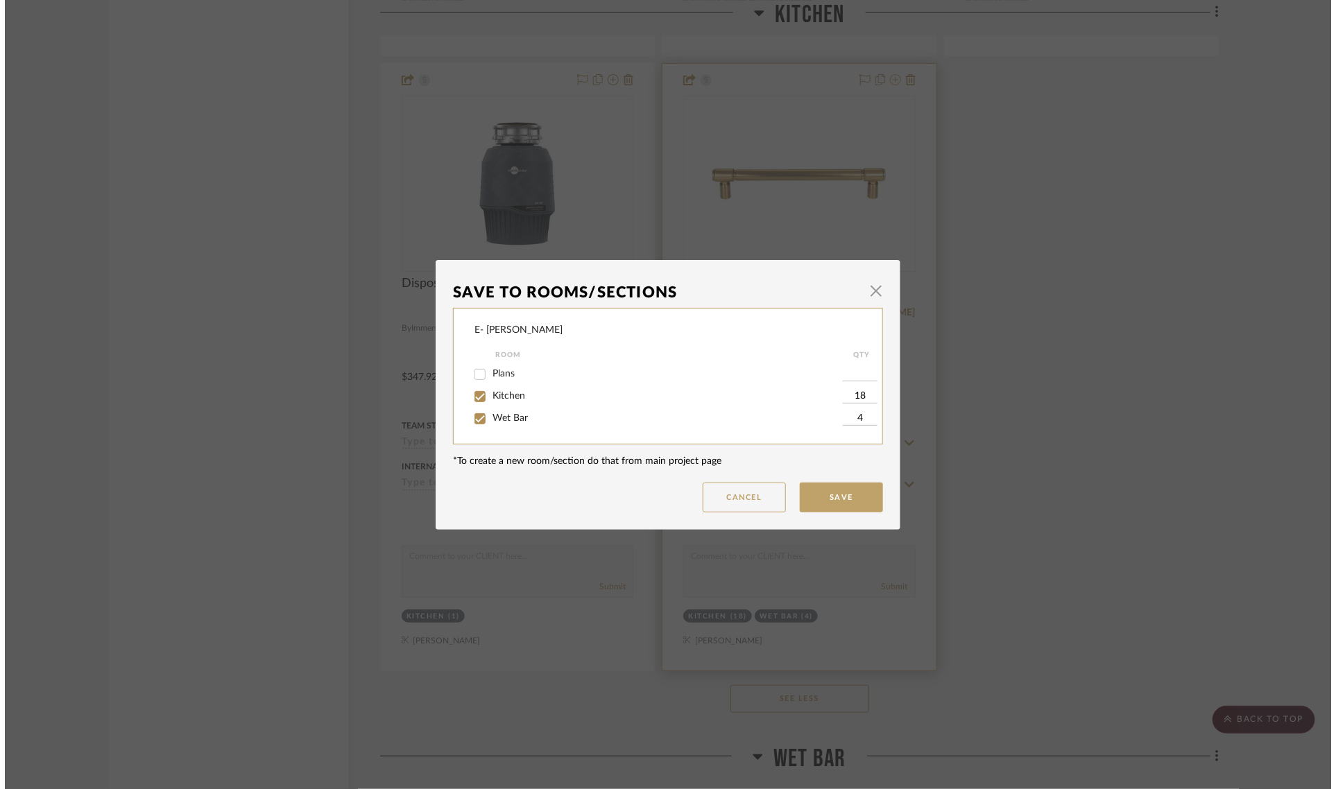
scroll to position [0, 0]
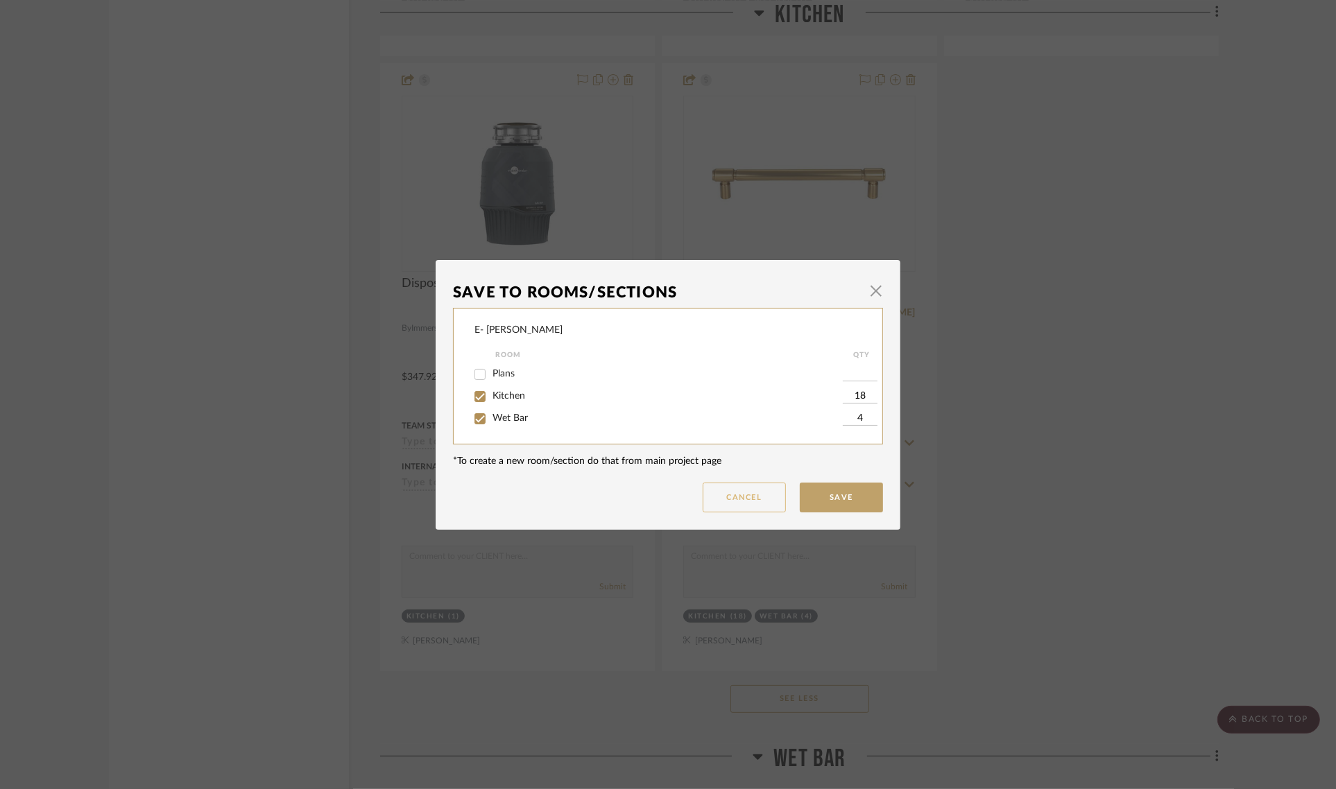
click at [746, 498] on button "Cancel" at bounding box center [744, 498] width 83 height 30
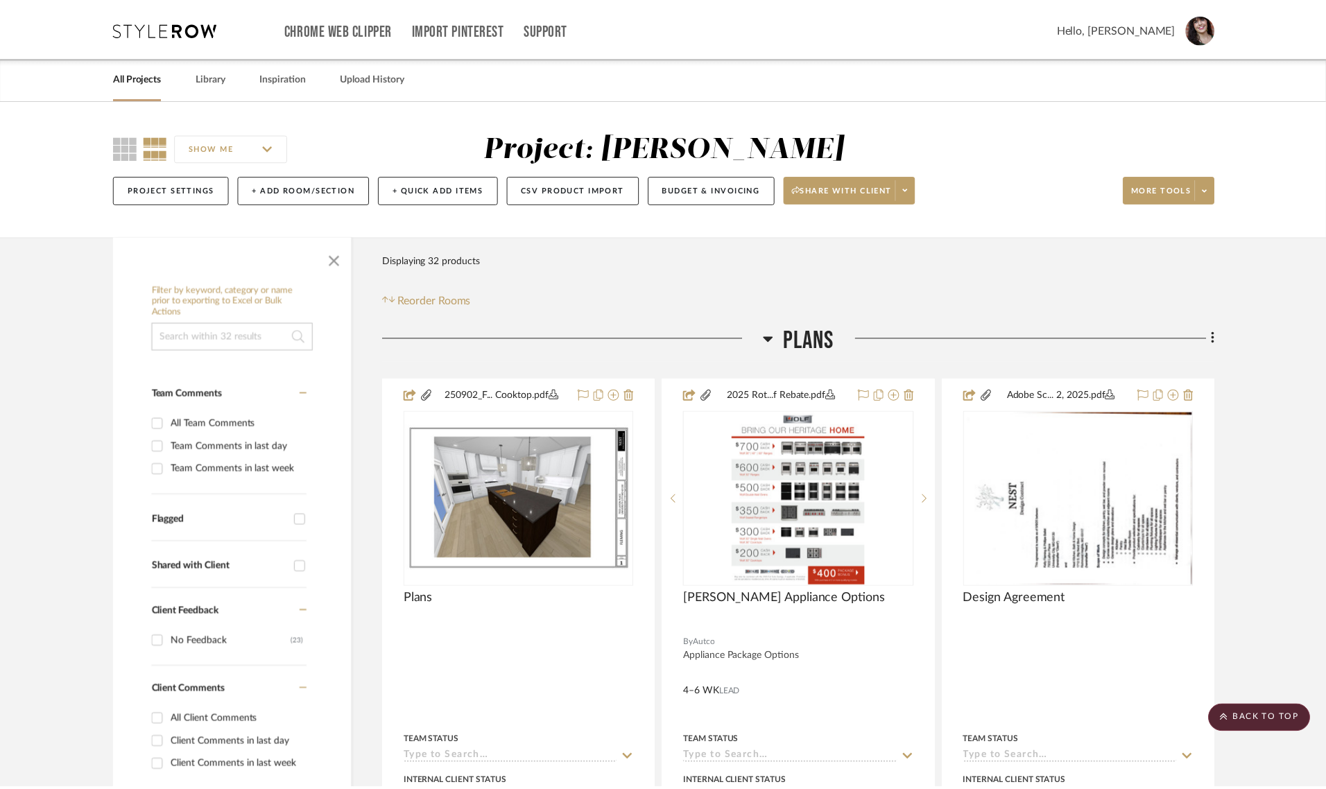
scroll to position [4686, 0]
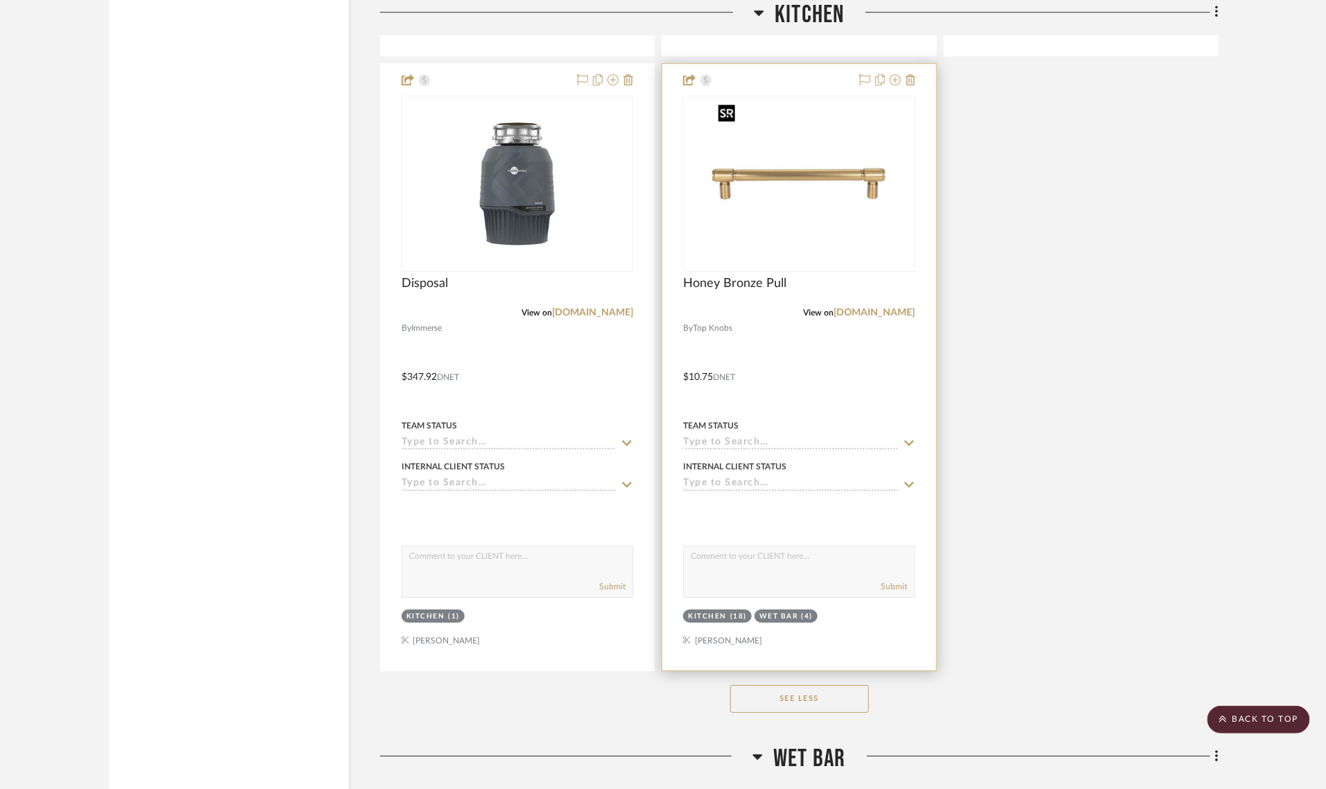
click at [774, 206] on img "0" at bounding box center [798, 183] width 173 height 173
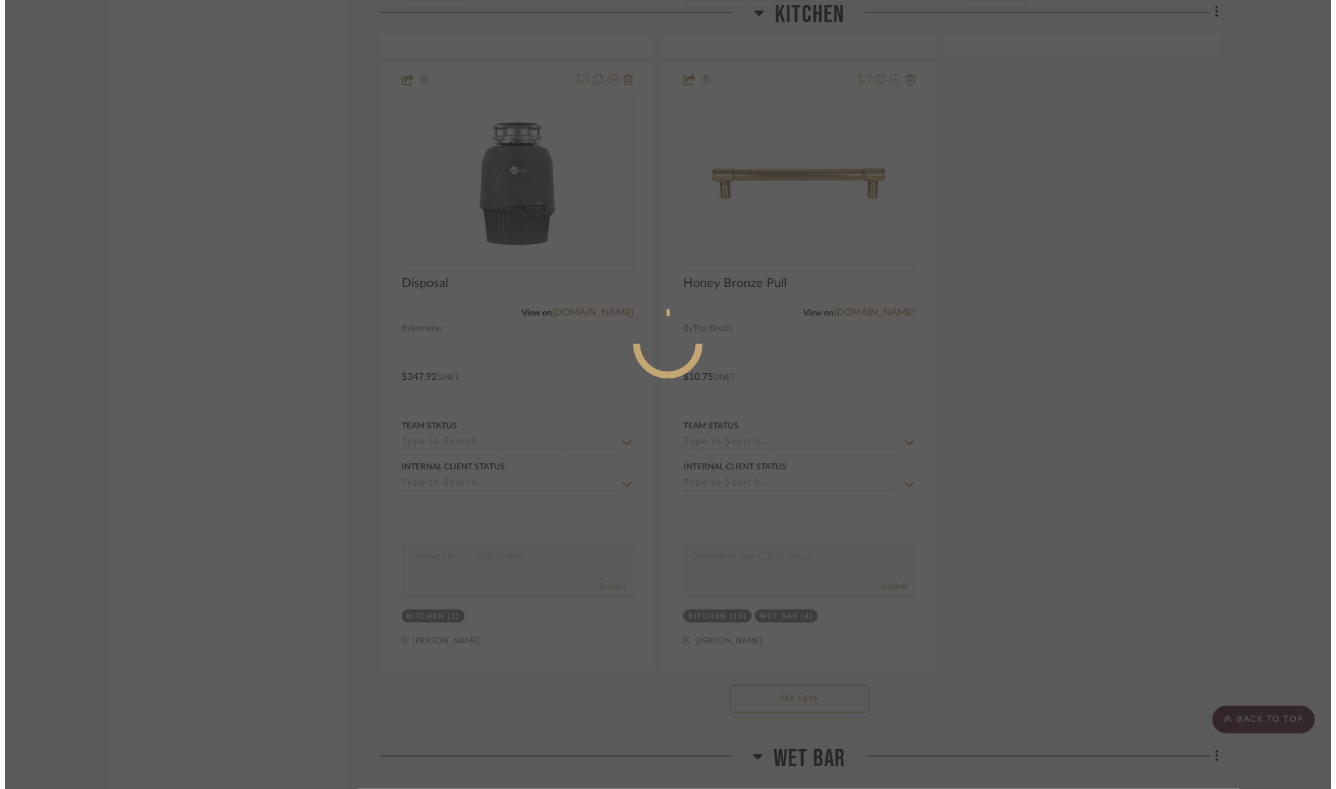
scroll to position [0, 0]
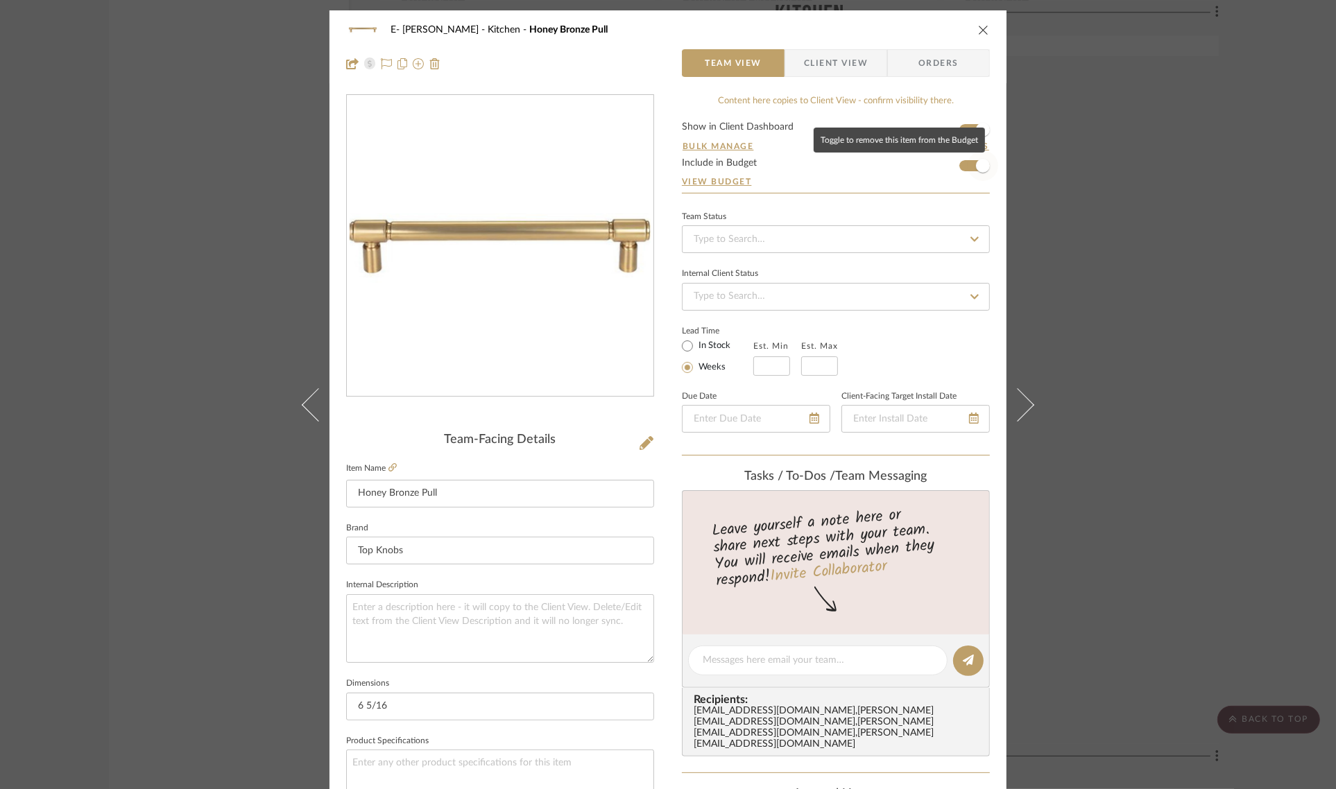
click at [968, 164] on span "button" at bounding box center [983, 166] width 31 height 31
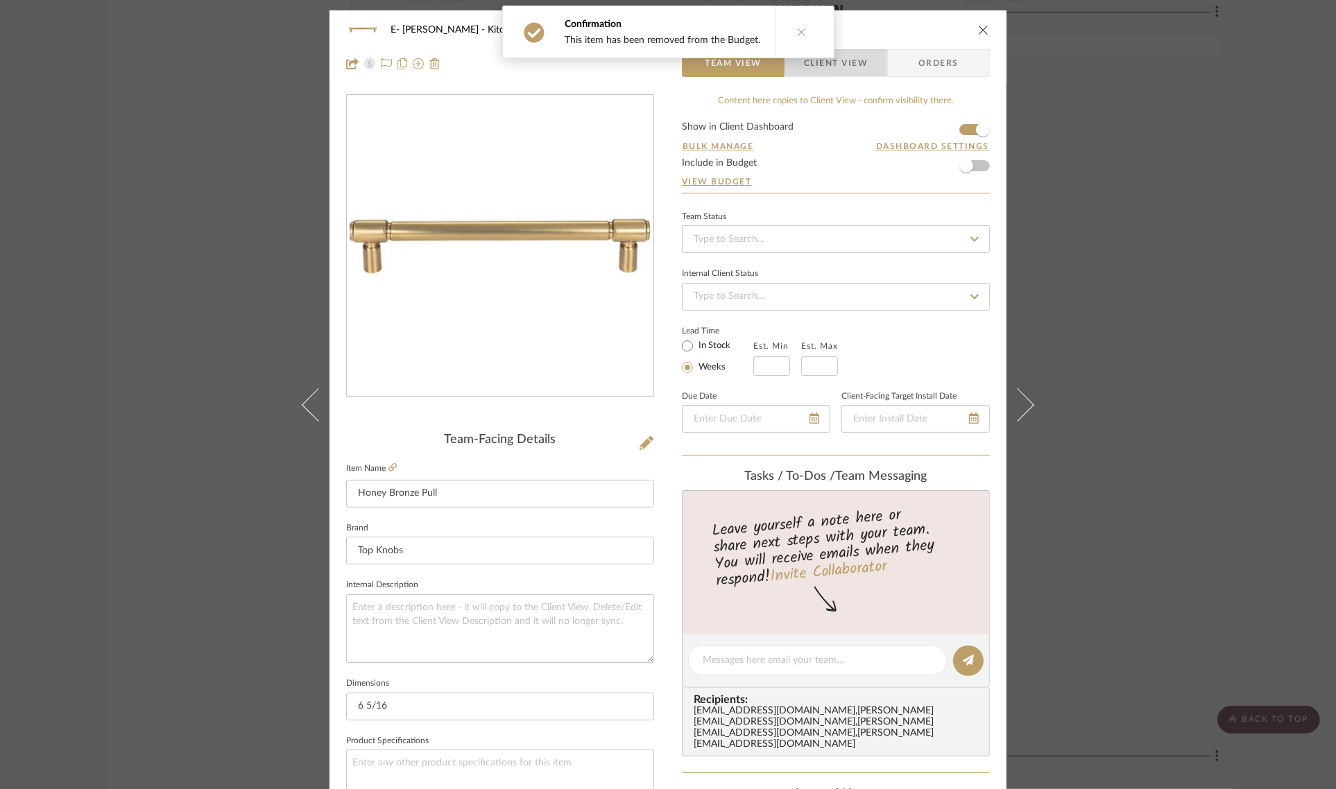
click at [837, 53] on span "Client View" at bounding box center [836, 63] width 64 height 28
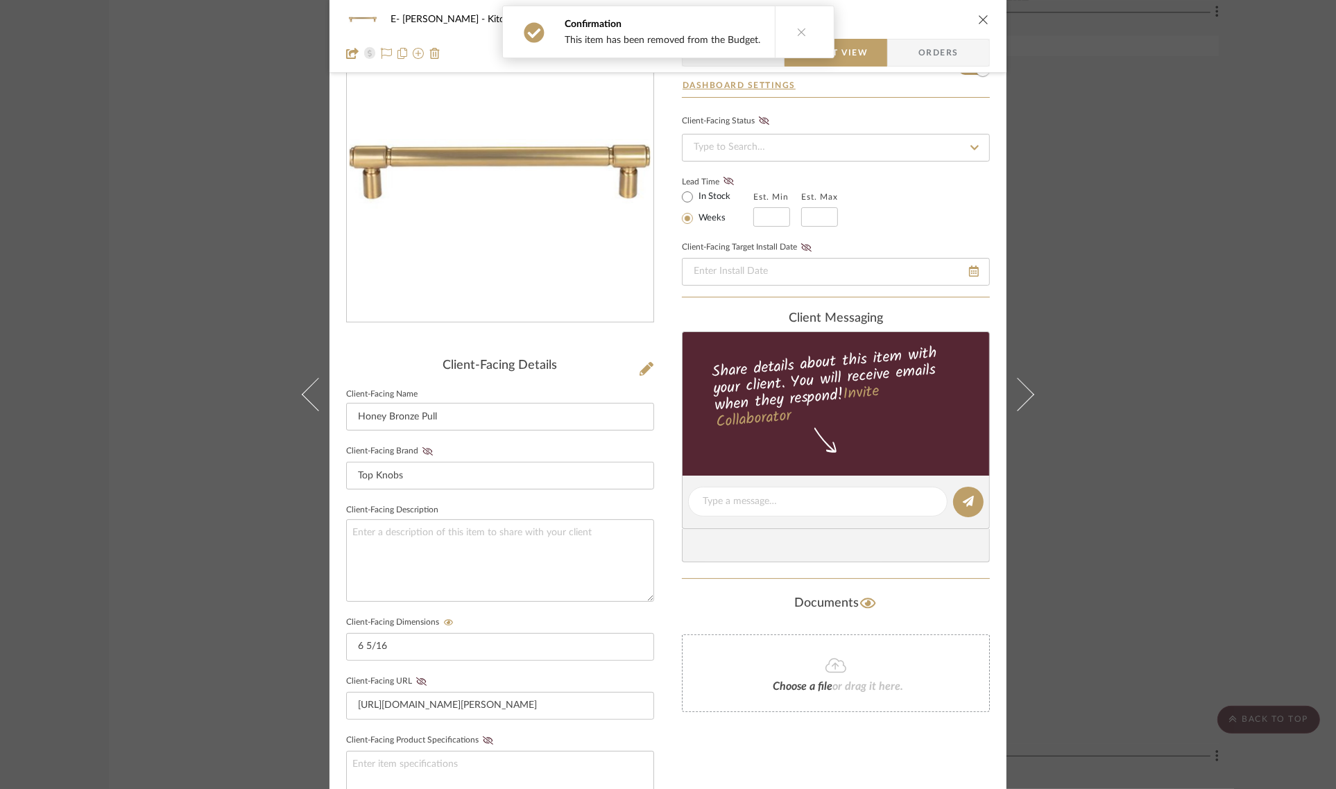
scroll to position [376, 0]
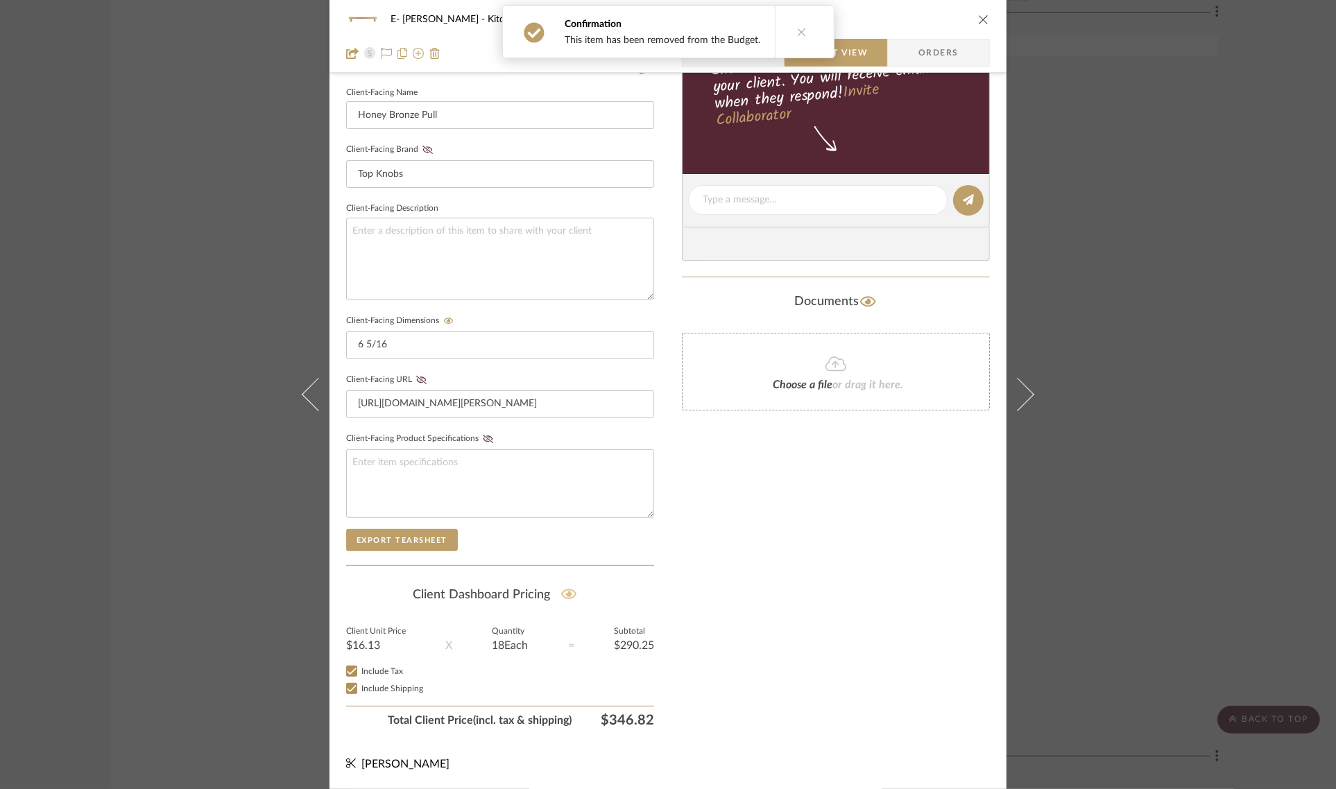
click at [569, 597] on icon at bounding box center [569, 595] width 16 height 14
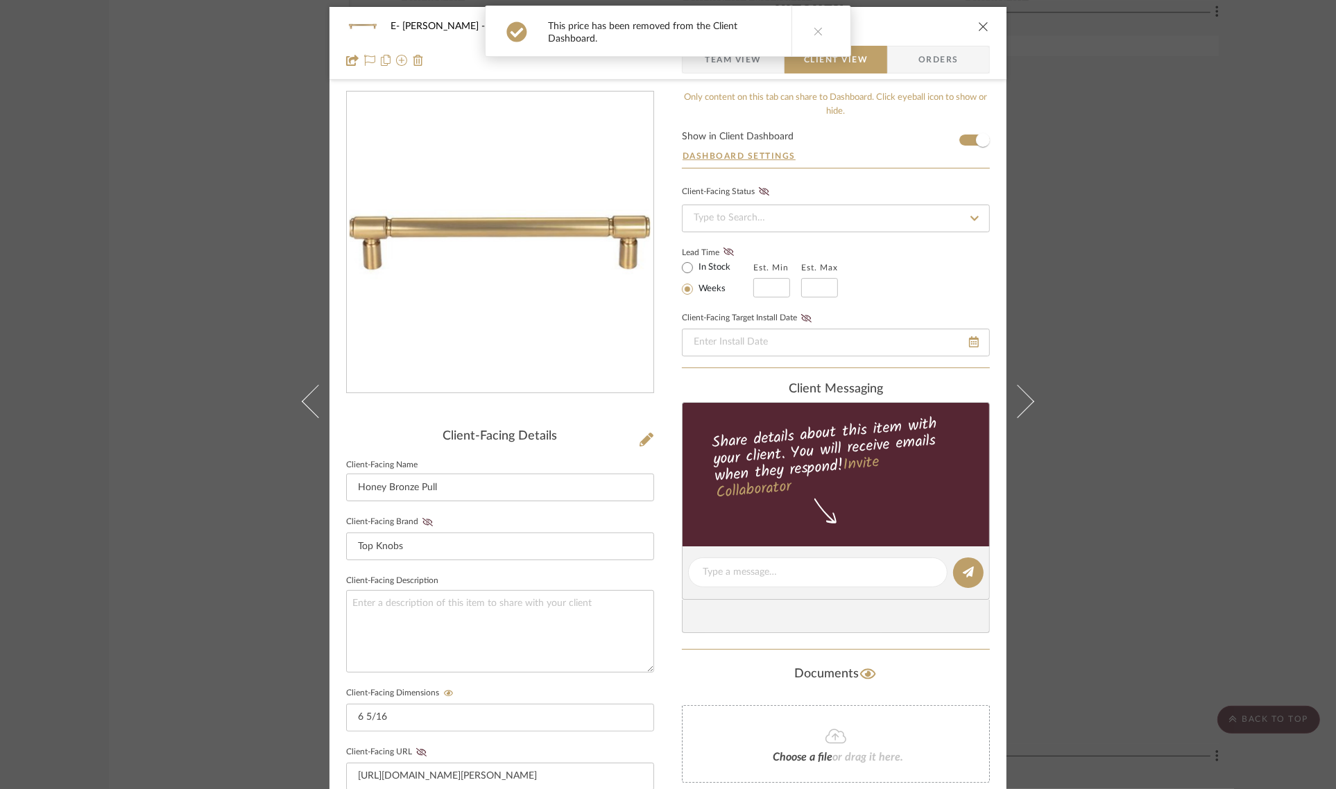
scroll to position [0, 0]
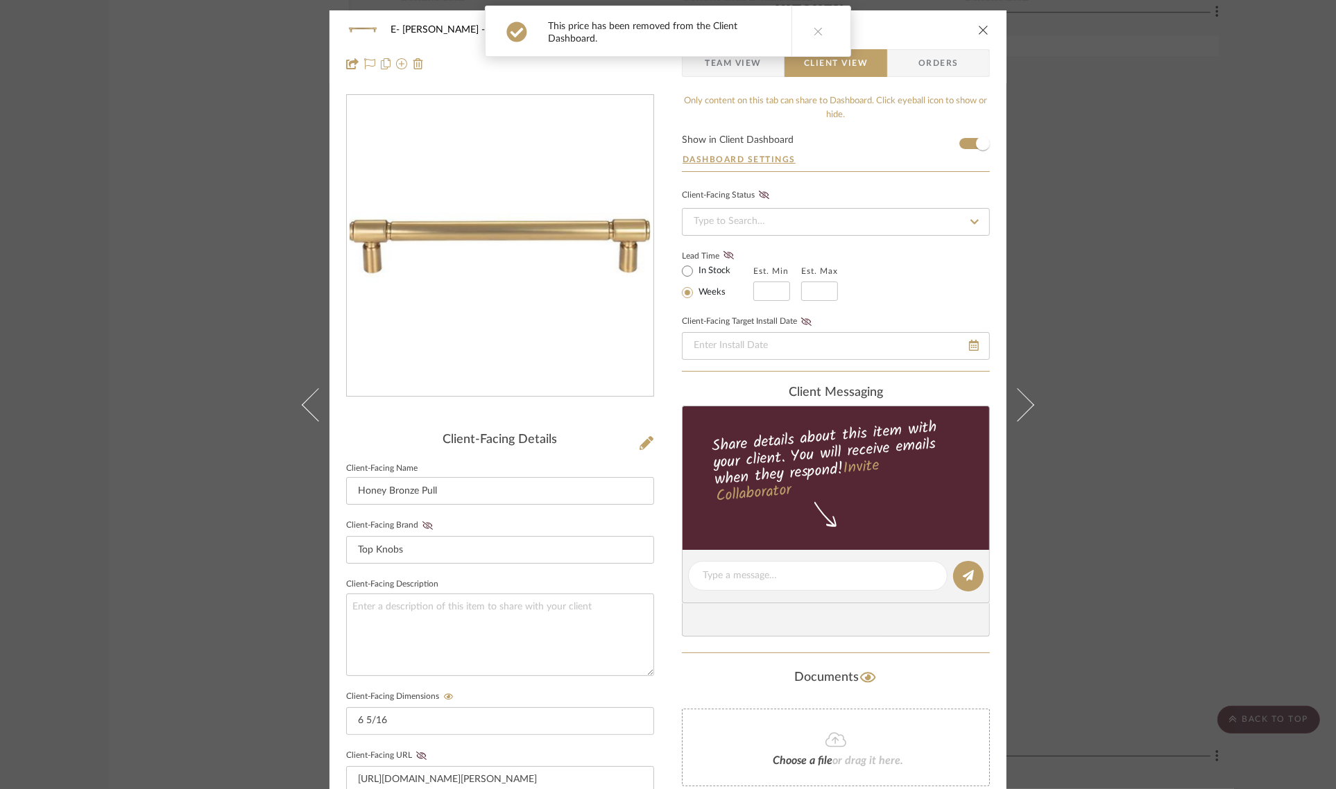
click at [982, 30] on icon "close" at bounding box center [983, 29] width 11 height 11
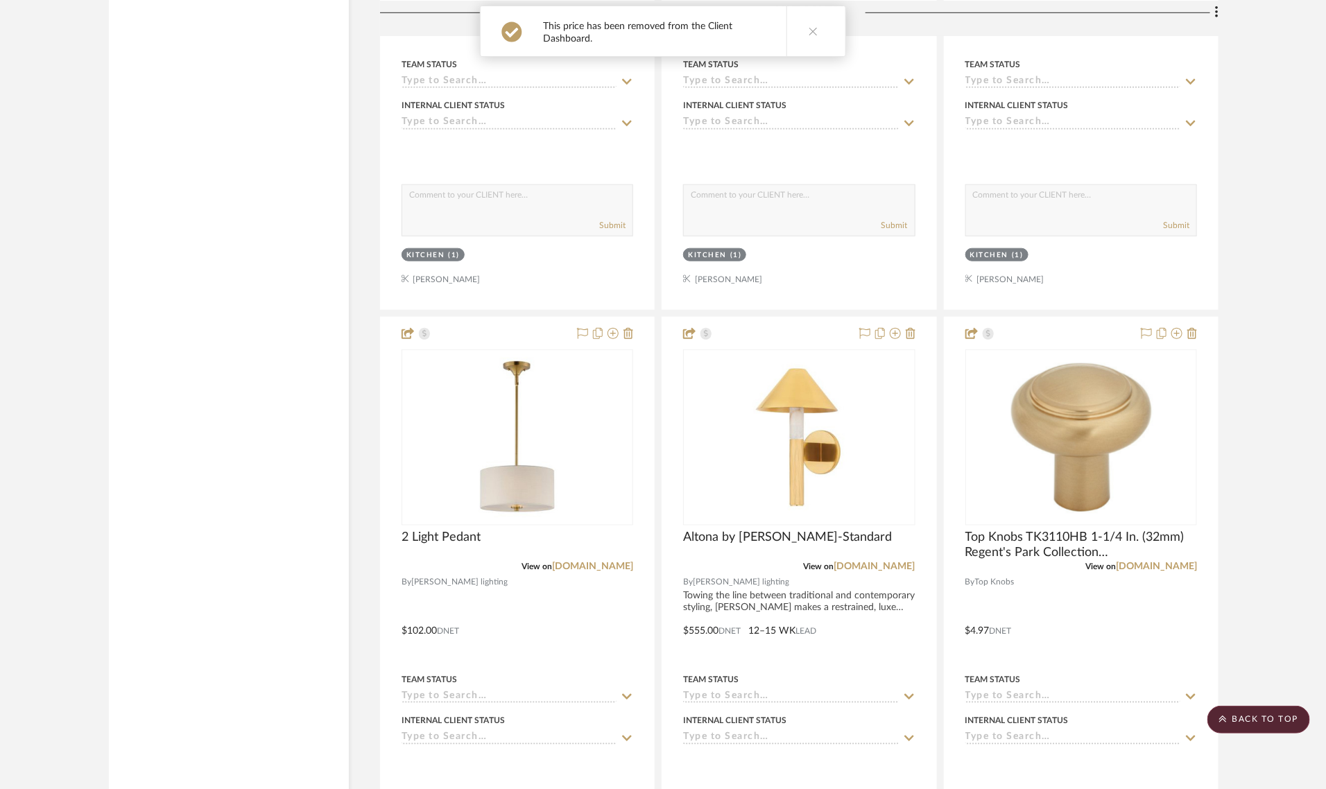
scroll to position [3125, 0]
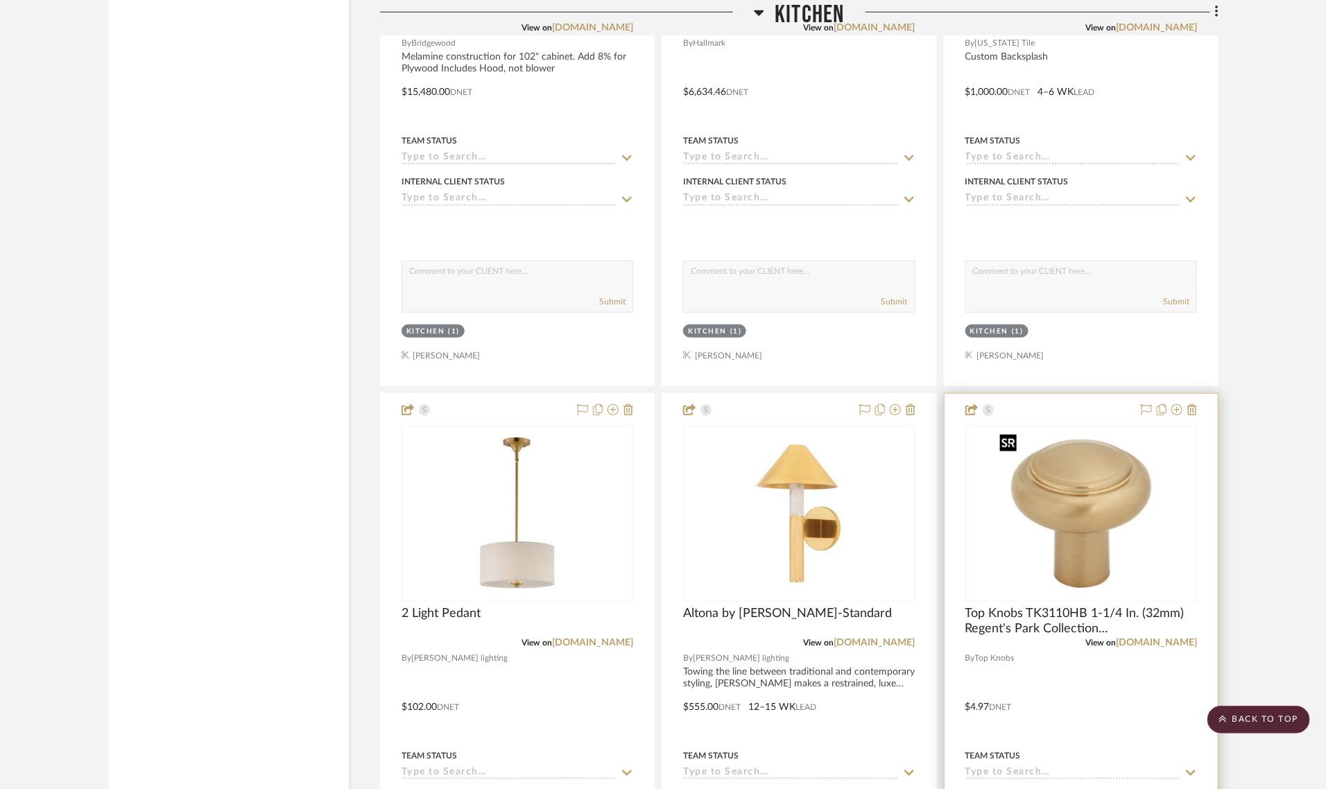
click at [1104, 483] on img "0" at bounding box center [1081, 513] width 173 height 173
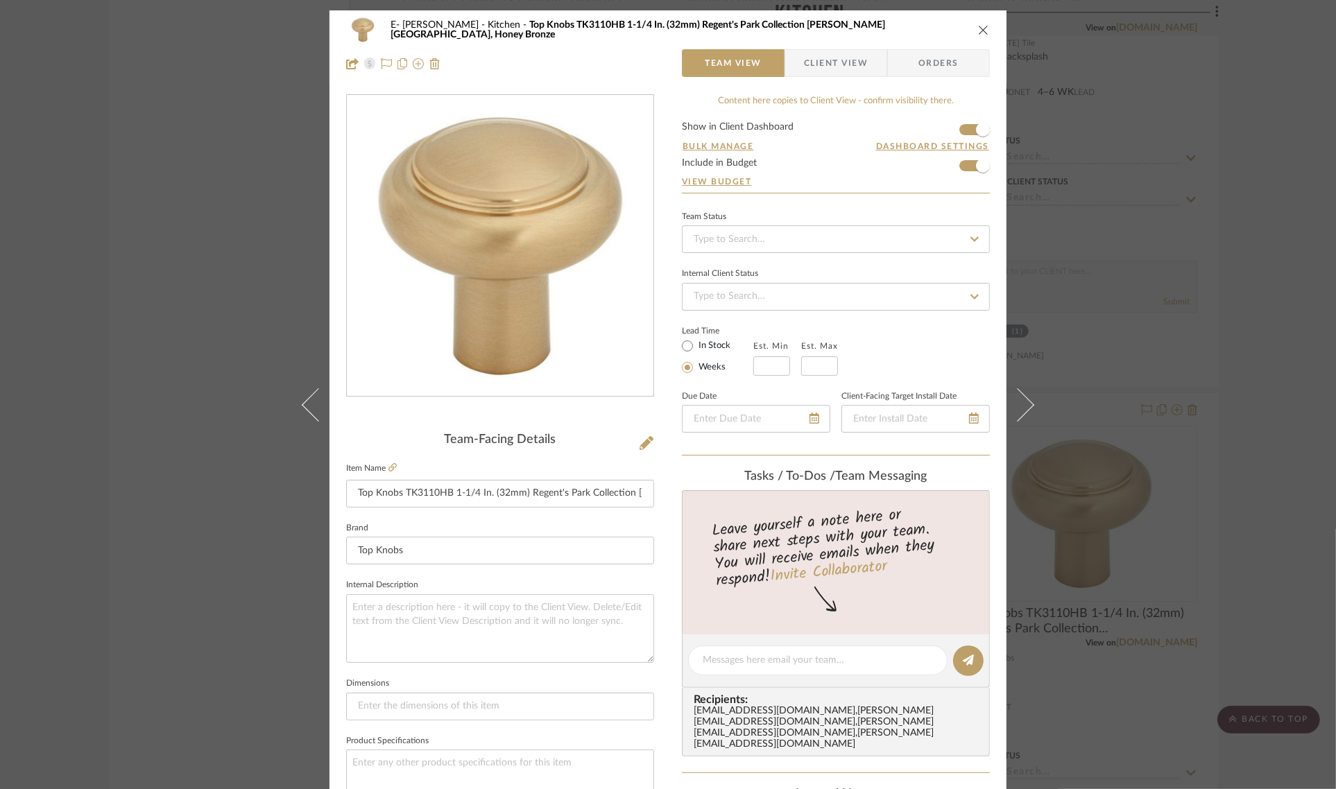
click at [958, 164] on form "Show in Client Dashboard Bulk Manage Dashboard Settings Include in Budget View …" at bounding box center [836, 157] width 308 height 71
click at [968, 164] on span "button" at bounding box center [983, 166] width 31 height 31
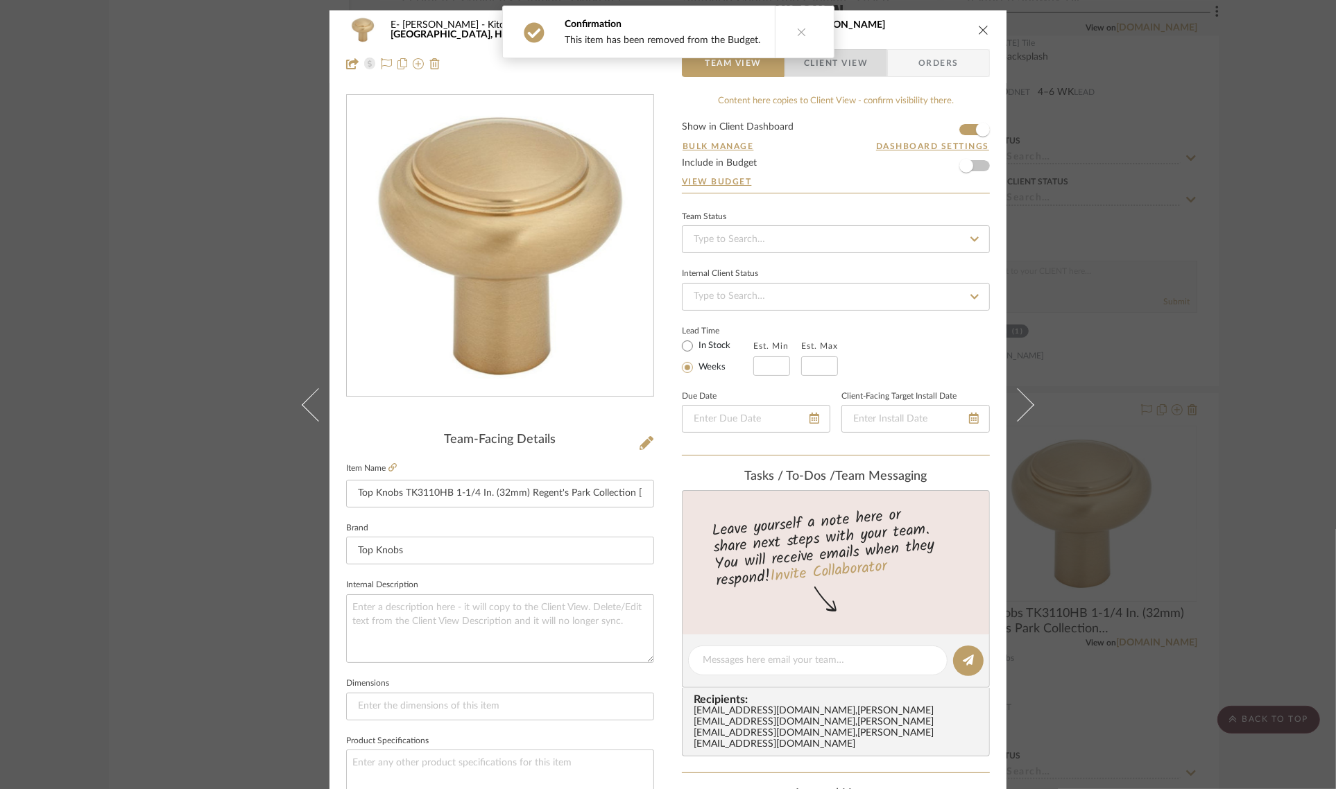
click at [850, 66] on span "Client View" at bounding box center [836, 63] width 64 height 28
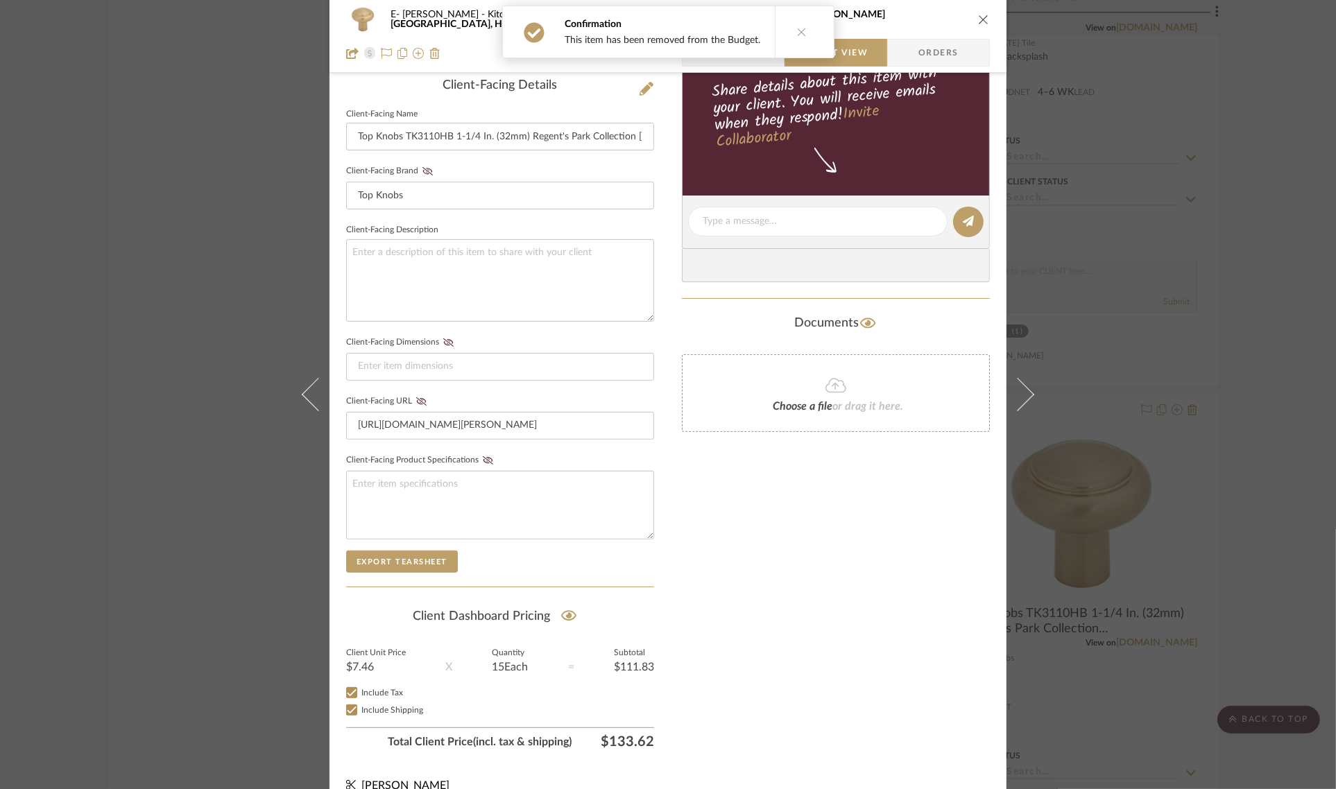
scroll to position [376, 0]
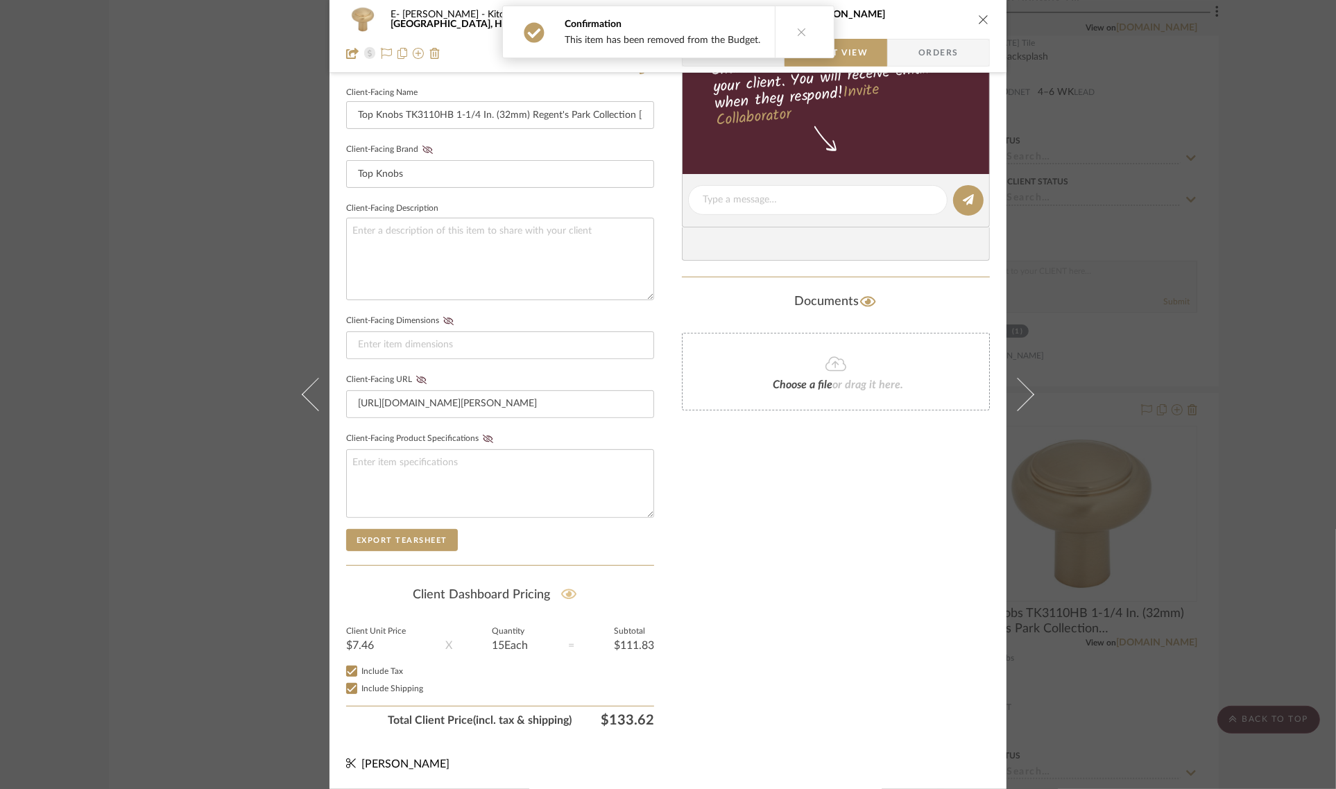
click at [570, 593] on icon at bounding box center [569, 595] width 16 height 10
click at [985, 23] on div "E- [PERSON_NAME] Kitchen Top Knobs TK3110HB 1-1/4 In. (32mm) Regent's Park Coll…" at bounding box center [668, 20] width 644 height 28
click at [978, 22] on icon "close" at bounding box center [983, 19] width 11 height 11
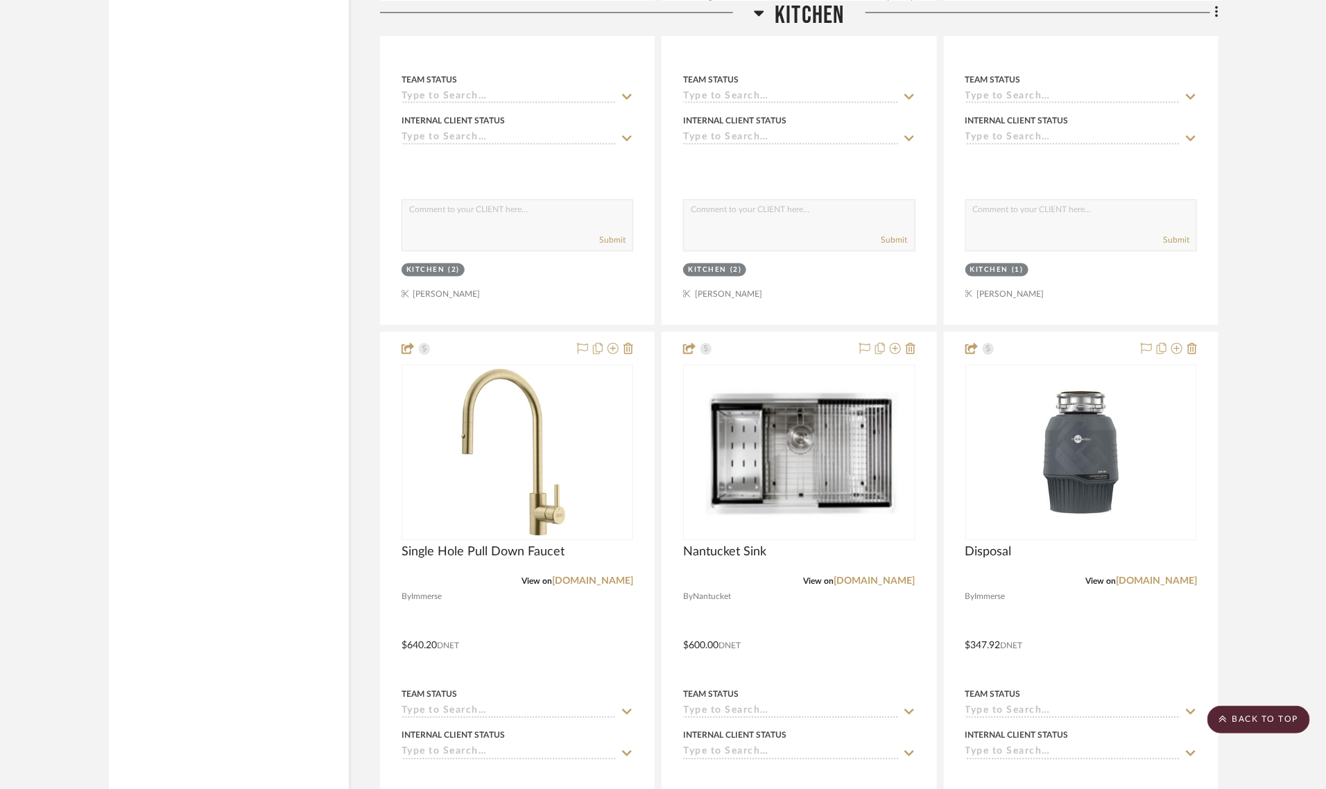
scroll to position [3775, 0]
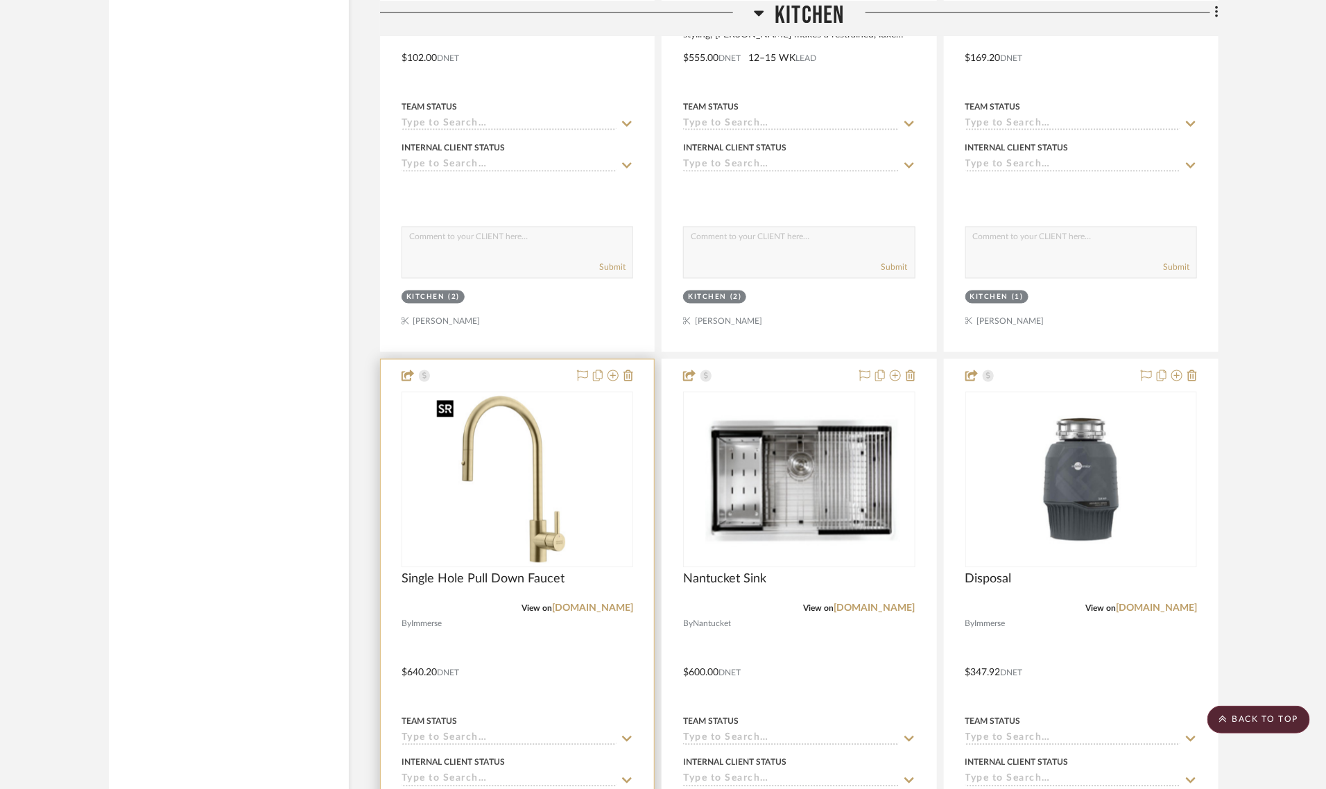
click at [520, 532] on img "0" at bounding box center [517, 479] width 173 height 173
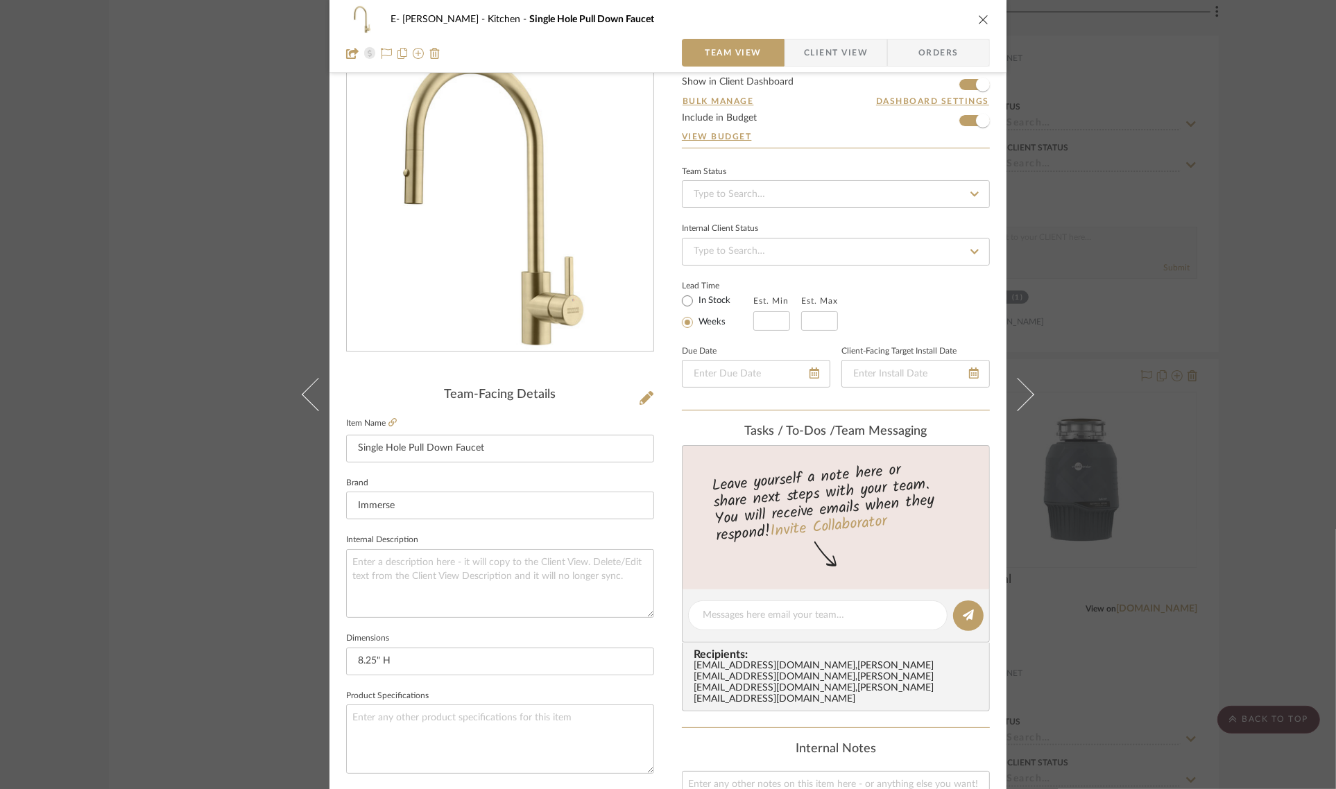
scroll to position [0, 0]
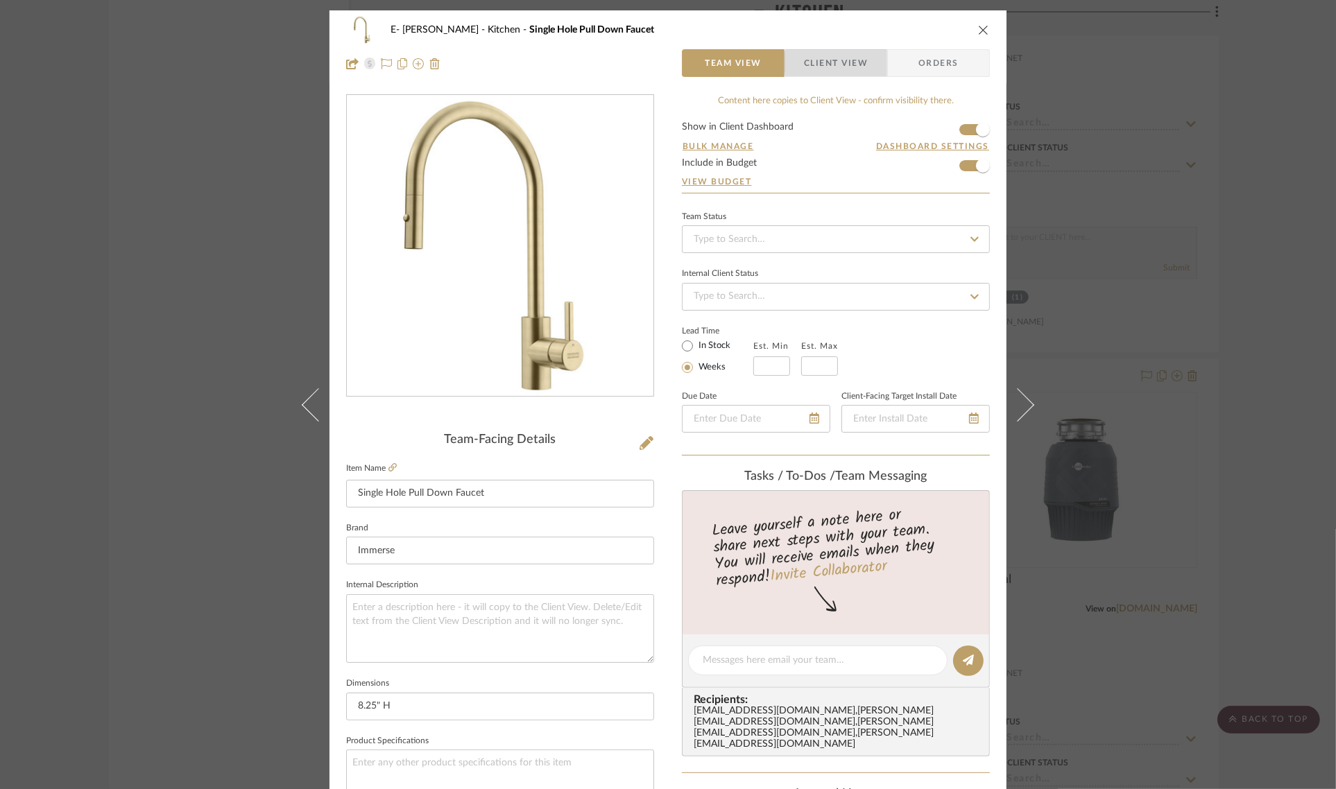
click at [837, 63] on span "Client View" at bounding box center [836, 63] width 64 height 28
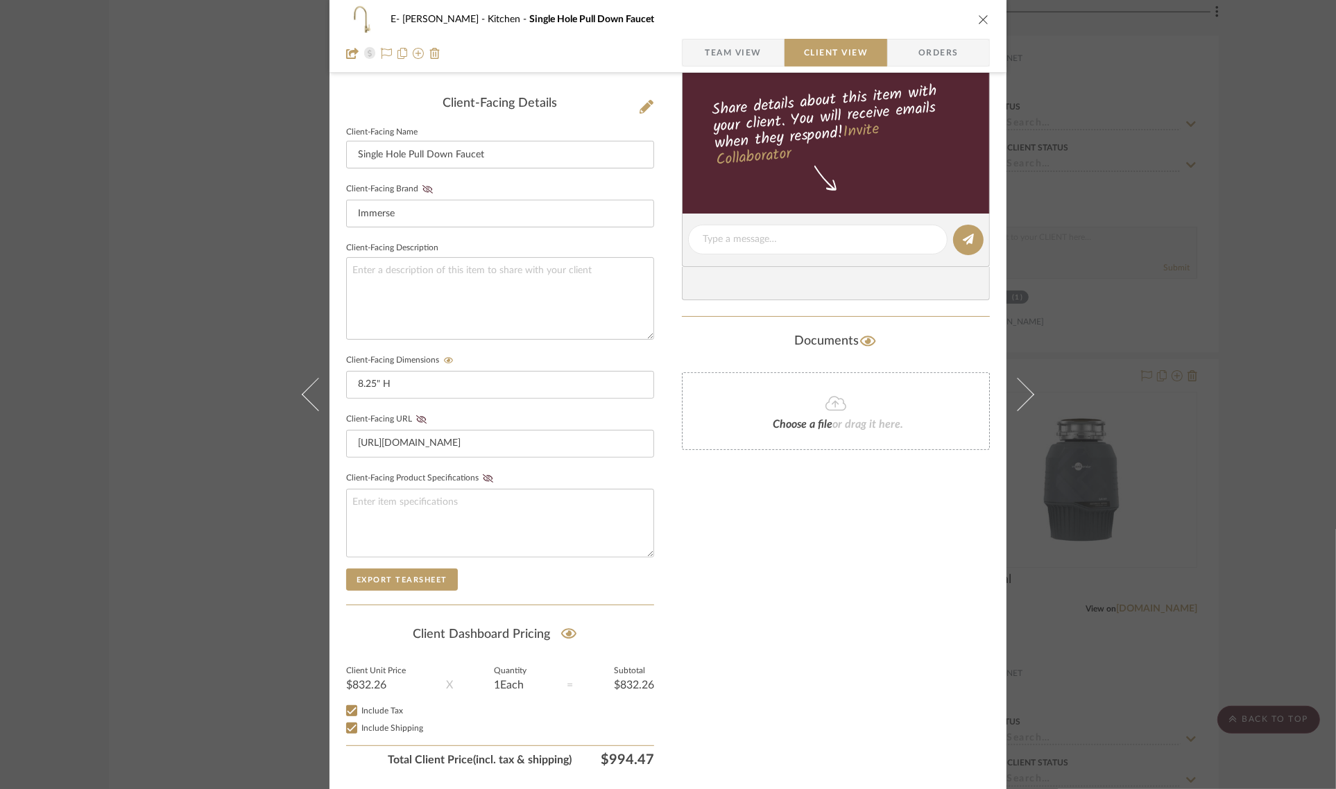
scroll to position [376, 0]
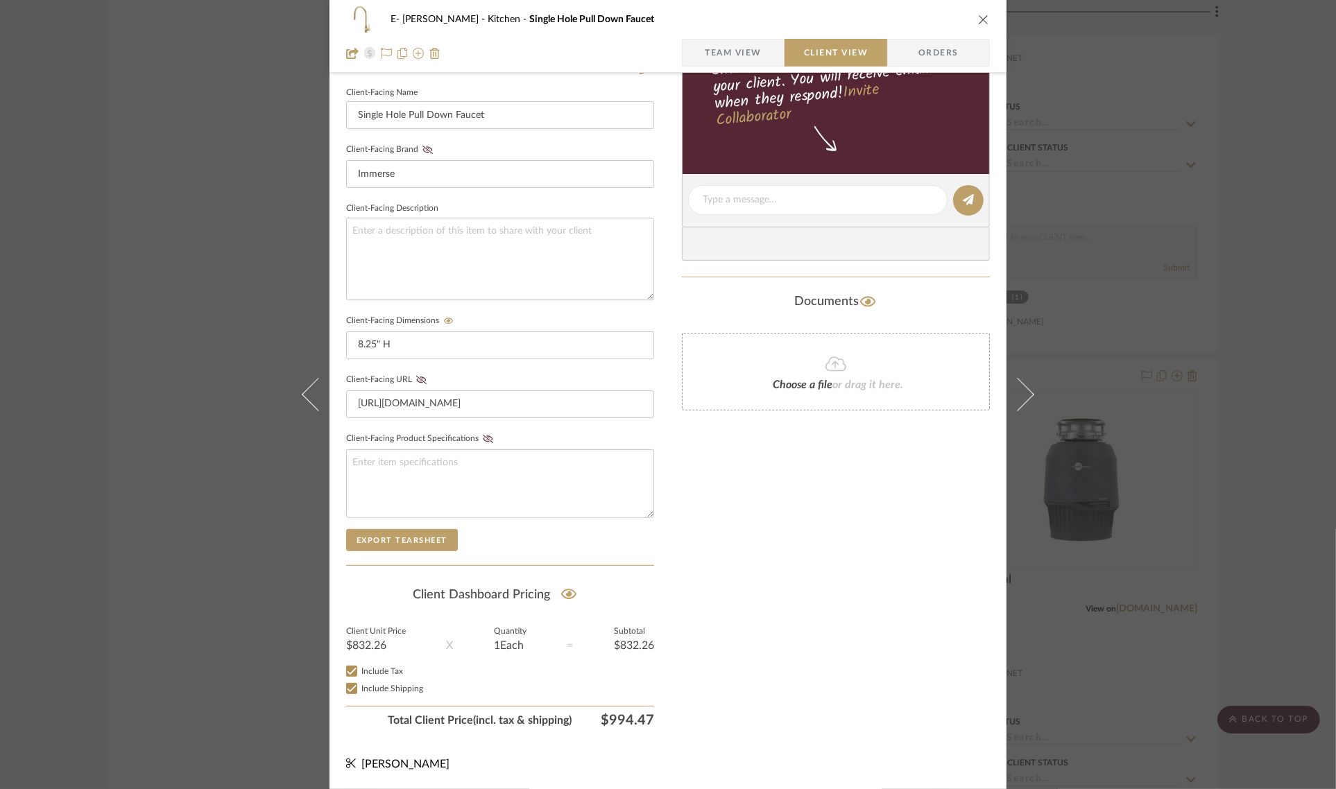
click at [1249, 212] on div "E- [PERSON_NAME] Kitchen Single Hole Pull Down Faucet Team View Client View Ord…" at bounding box center [668, 394] width 1336 height 789
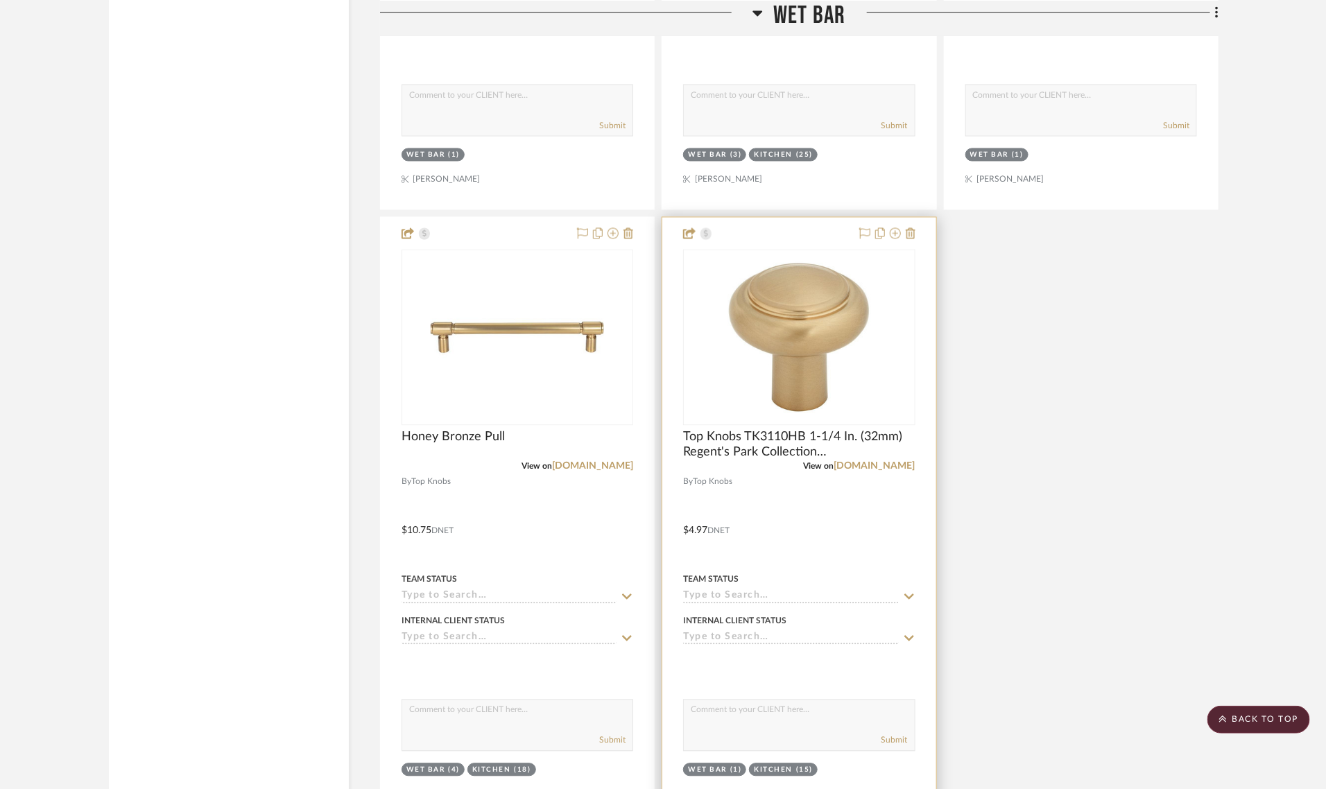
scroll to position [6500, 0]
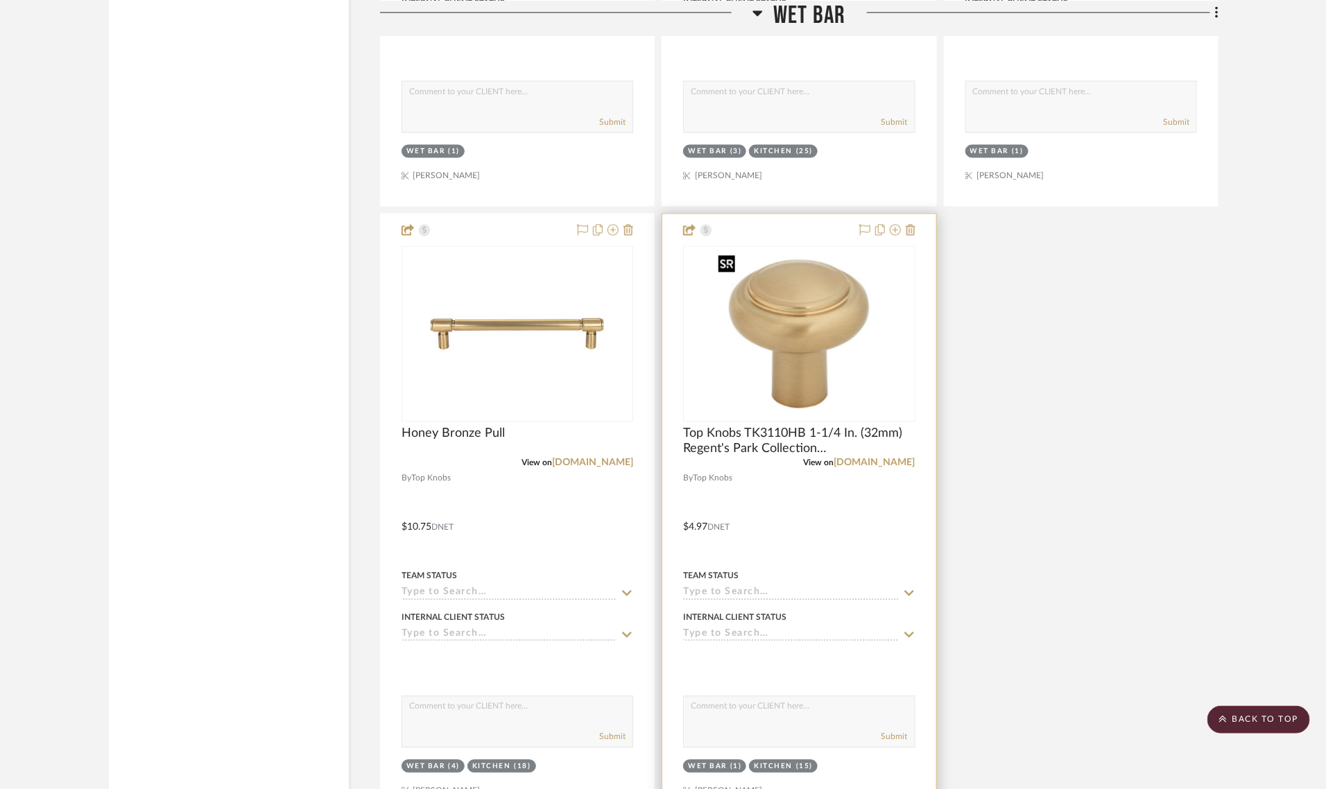
click at [798, 330] on img "0" at bounding box center [798, 334] width 173 height 173
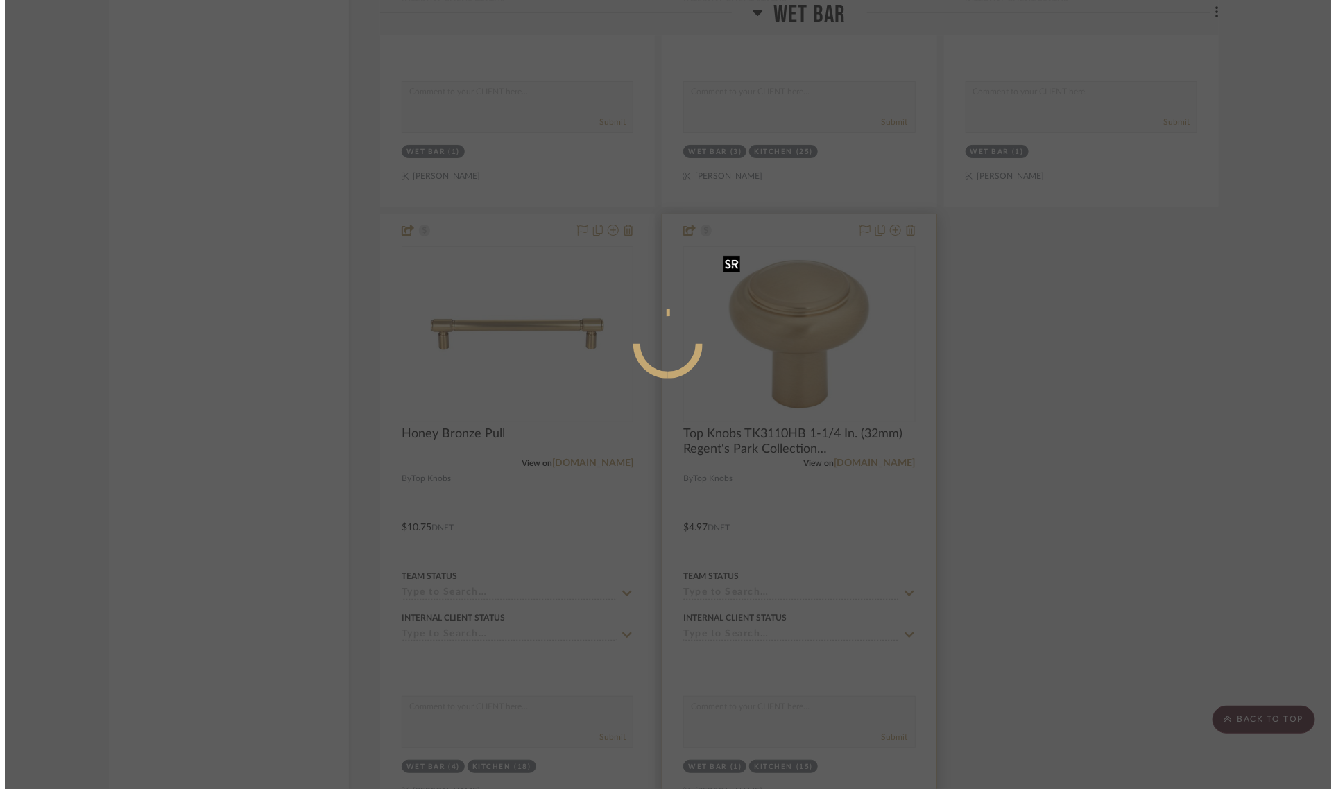
scroll to position [0, 0]
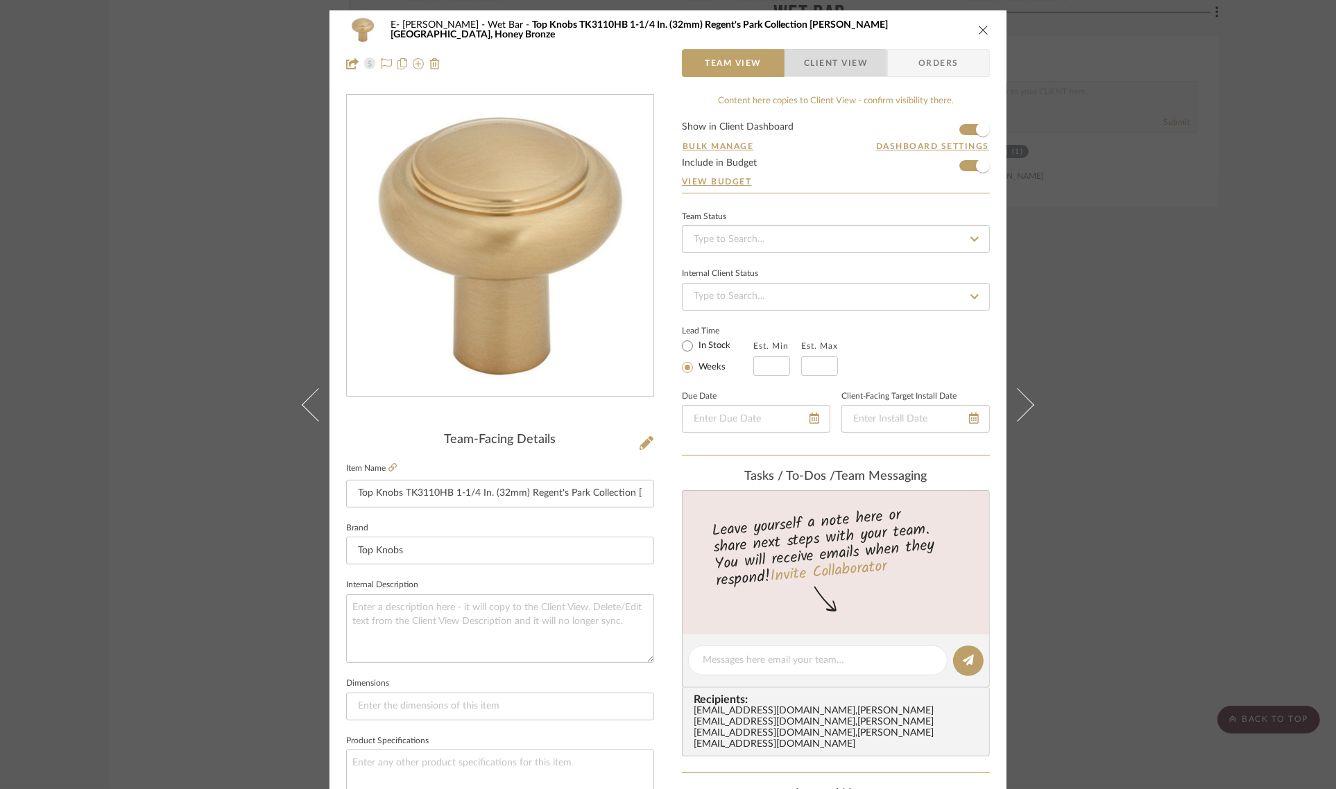
click at [819, 73] on span "Client View" at bounding box center [836, 63] width 64 height 28
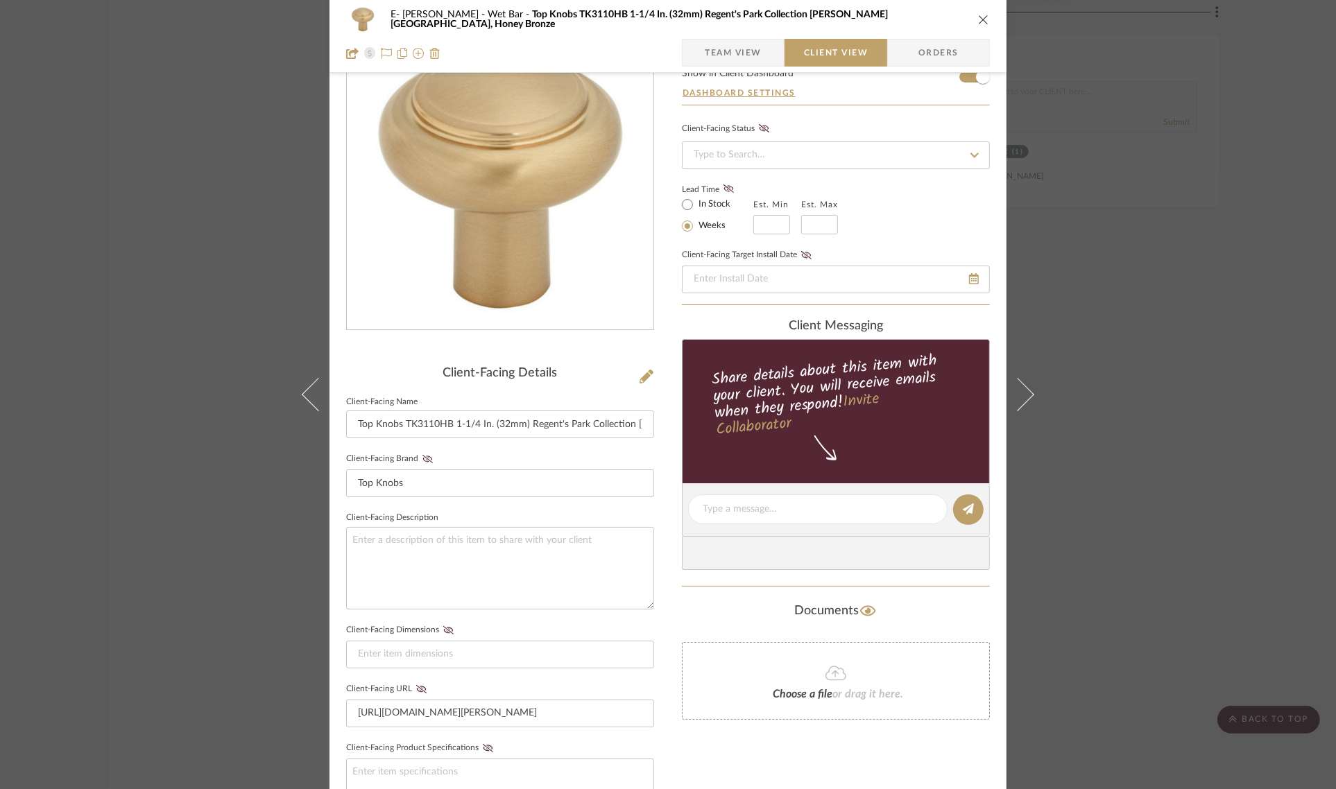
scroll to position [376, 0]
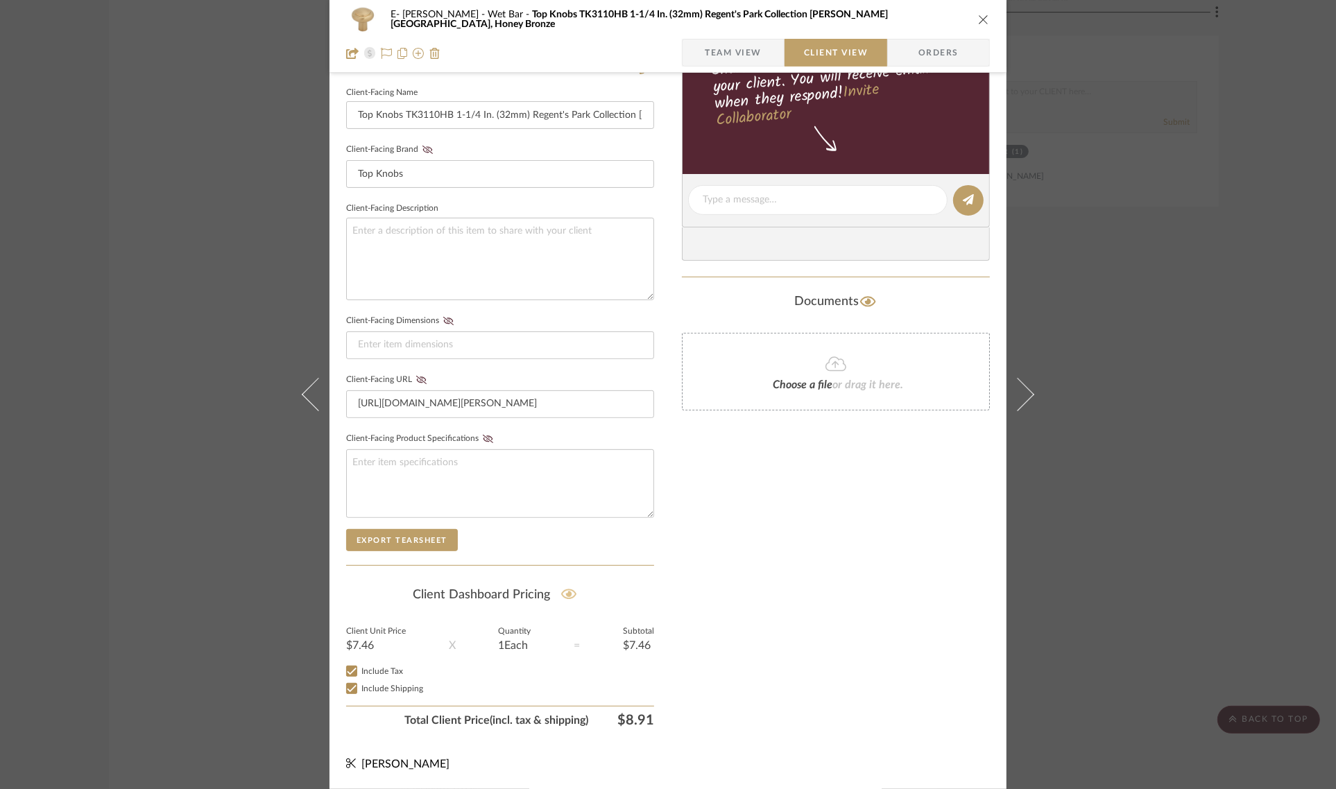
click at [561, 590] on icon at bounding box center [569, 595] width 16 height 14
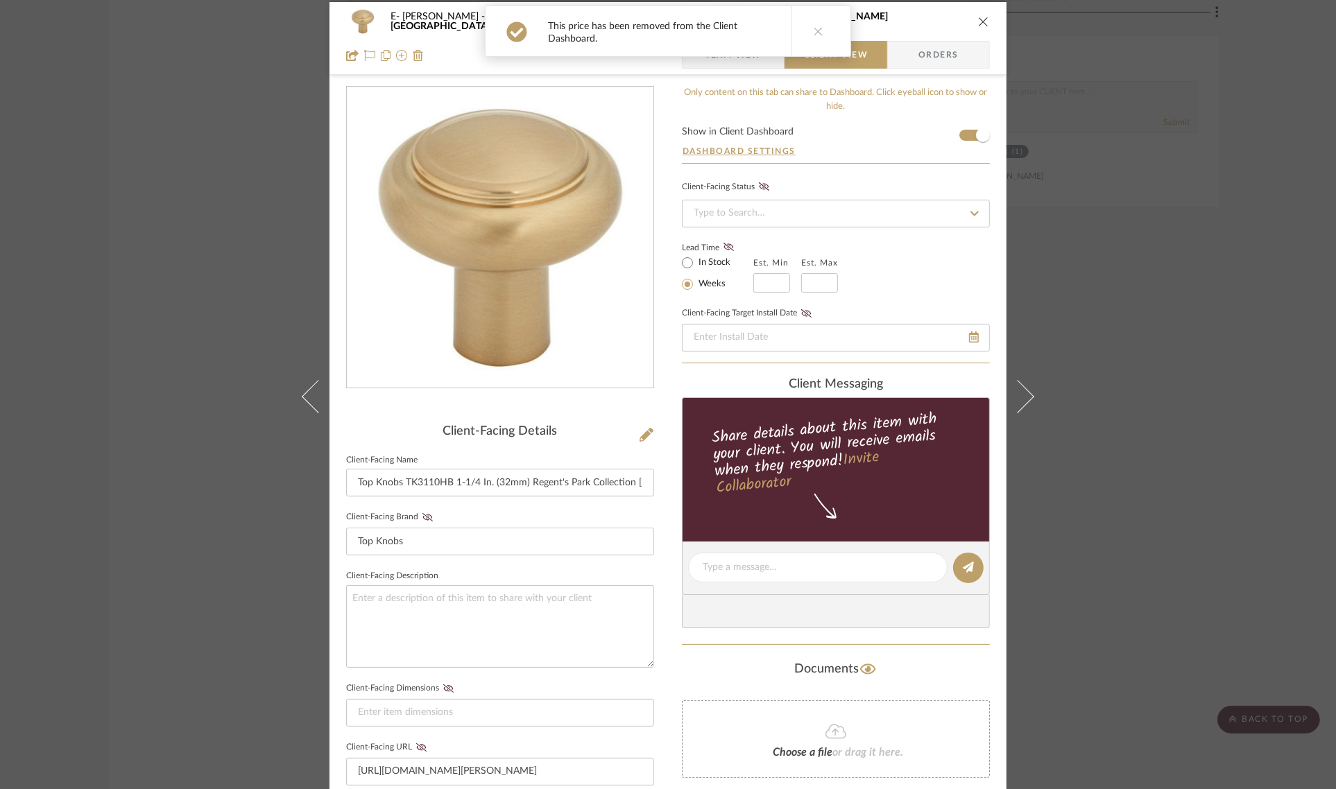
scroll to position [0, 0]
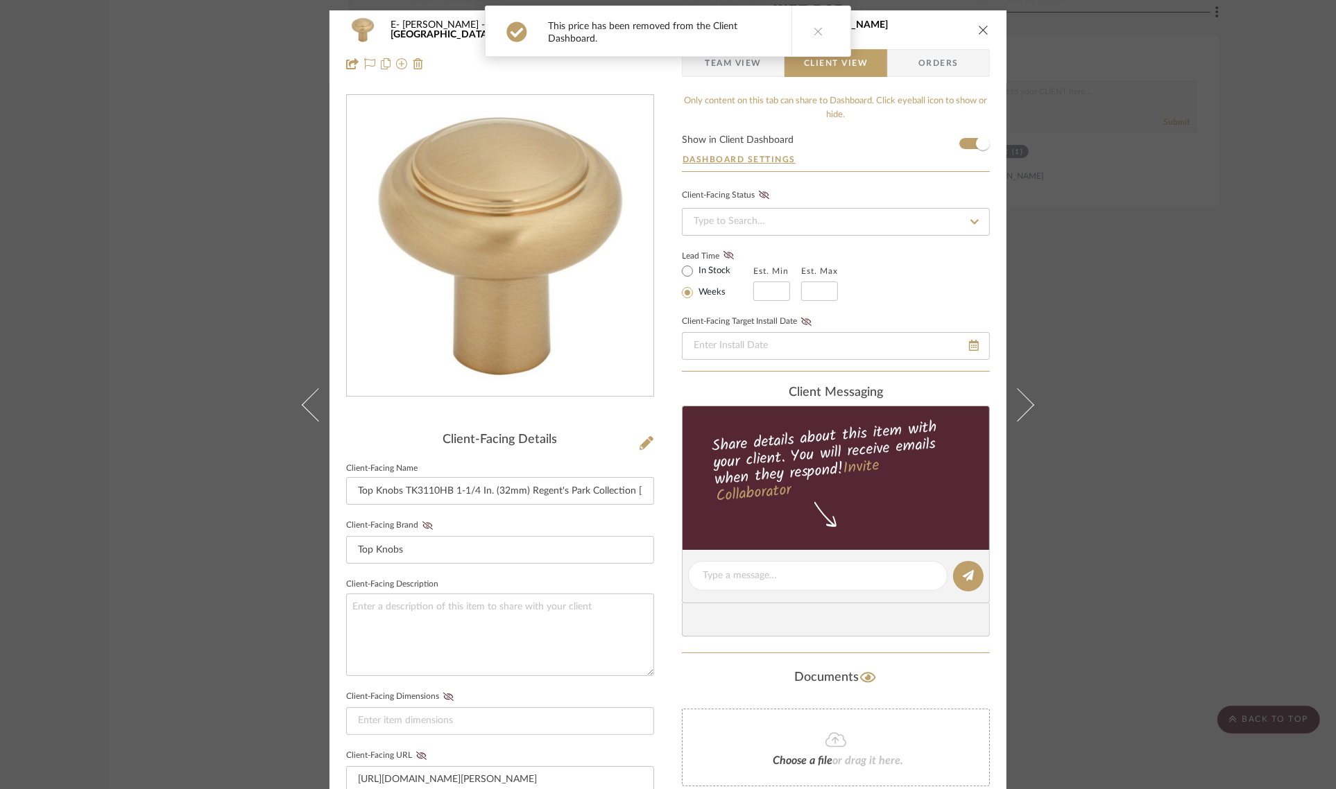
click at [740, 68] on span "Team View" at bounding box center [733, 63] width 57 height 28
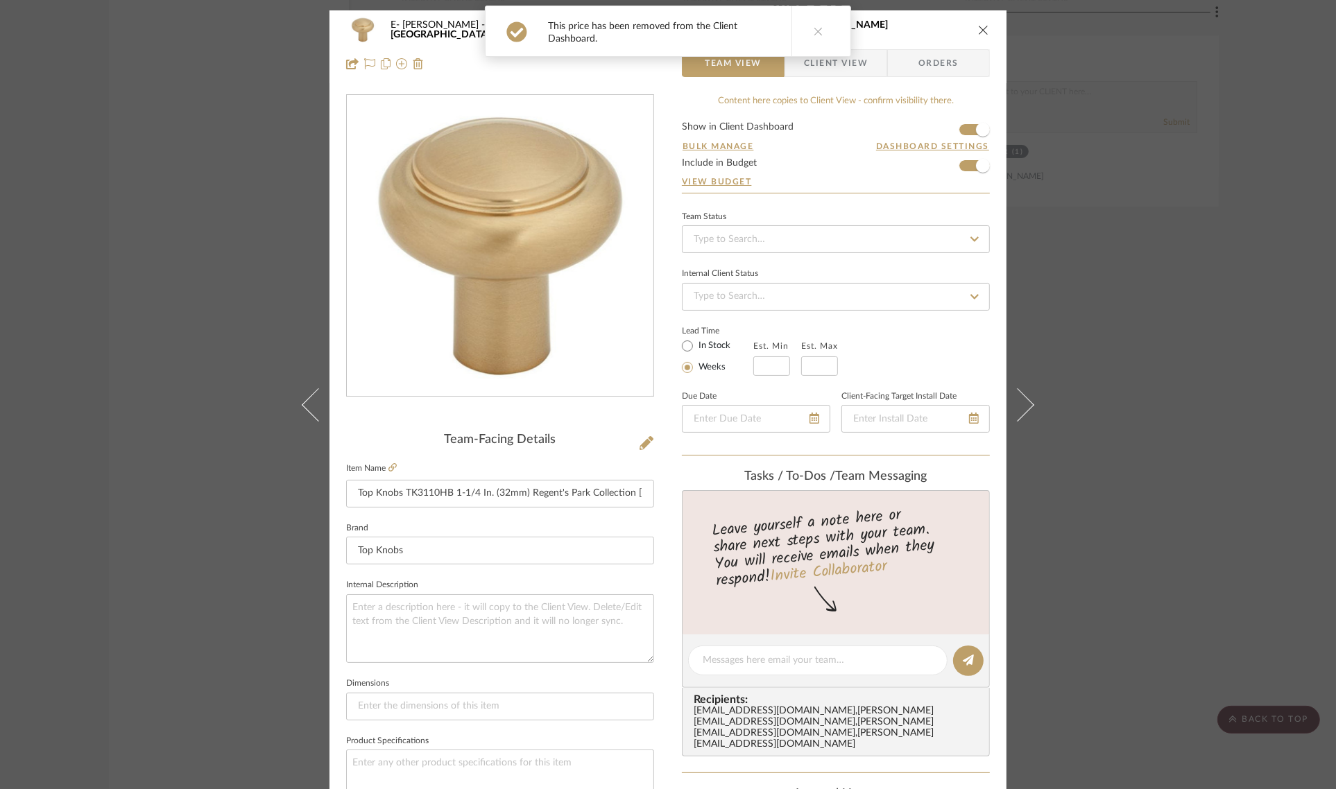
click at [959, 167] on form "Show in Client Dashboard Bulk Manage Dashboard Settings Include in Budget View …" at bounding box center [836, 157] width 308 height 71
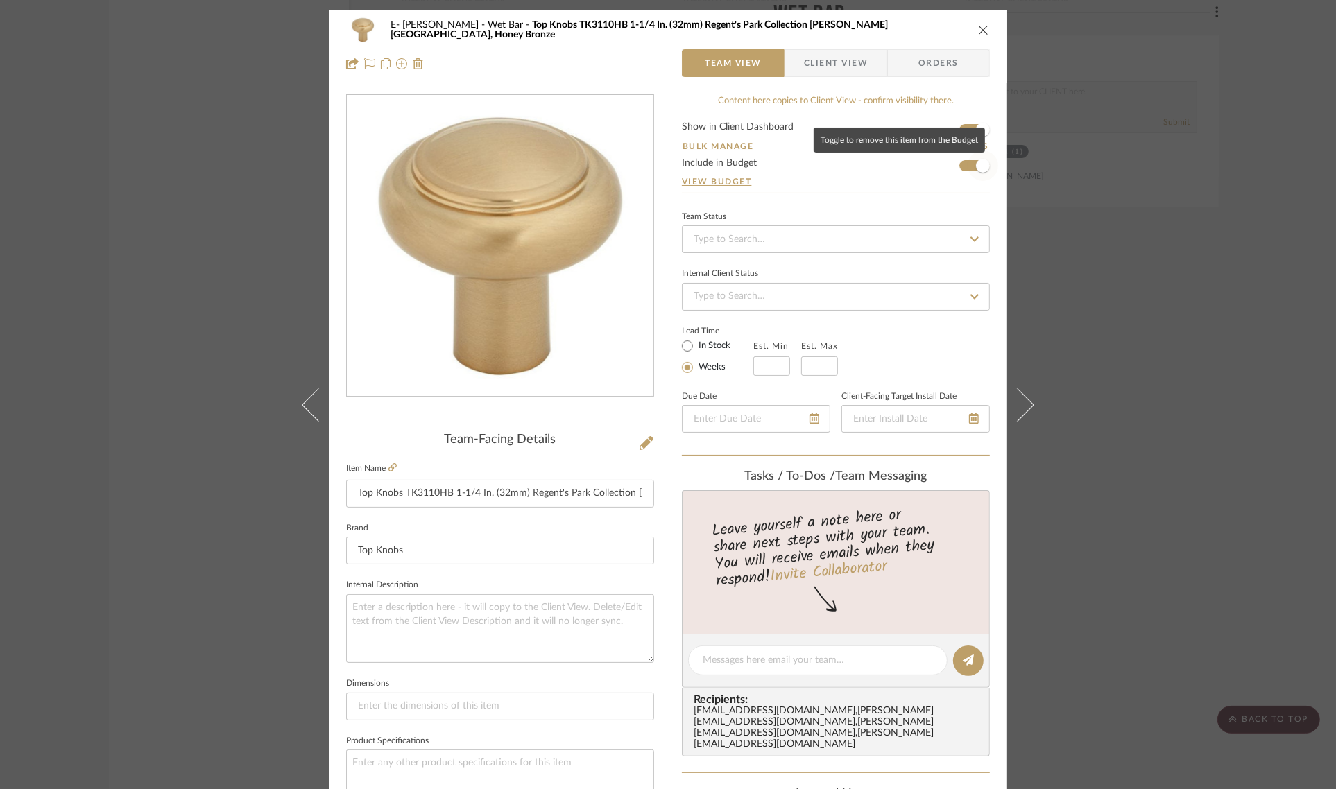
click at [968, 168] on span "button" at bounding box center [983, 166] width 31 height 31
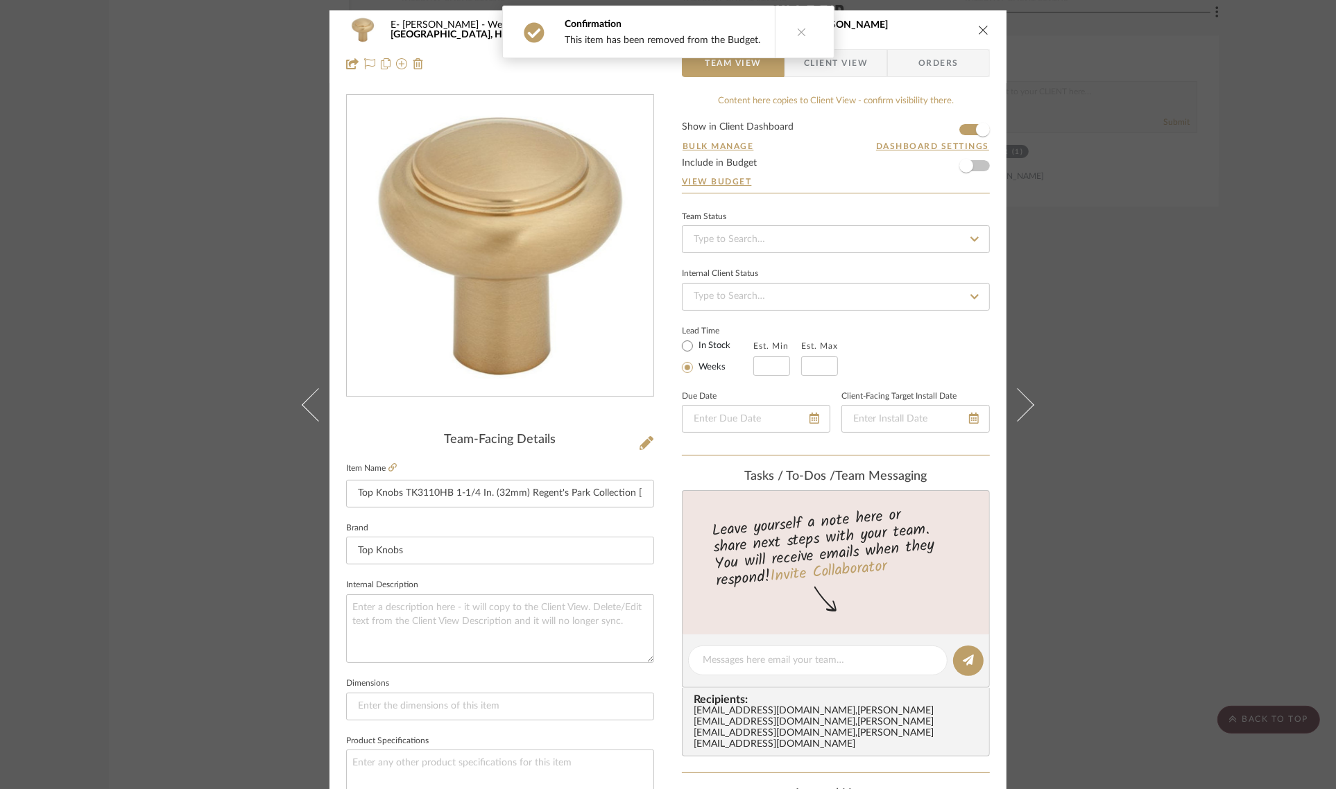
click at [980, 29] on icon "close" at bounding box center [983, 29] width 11 height 11
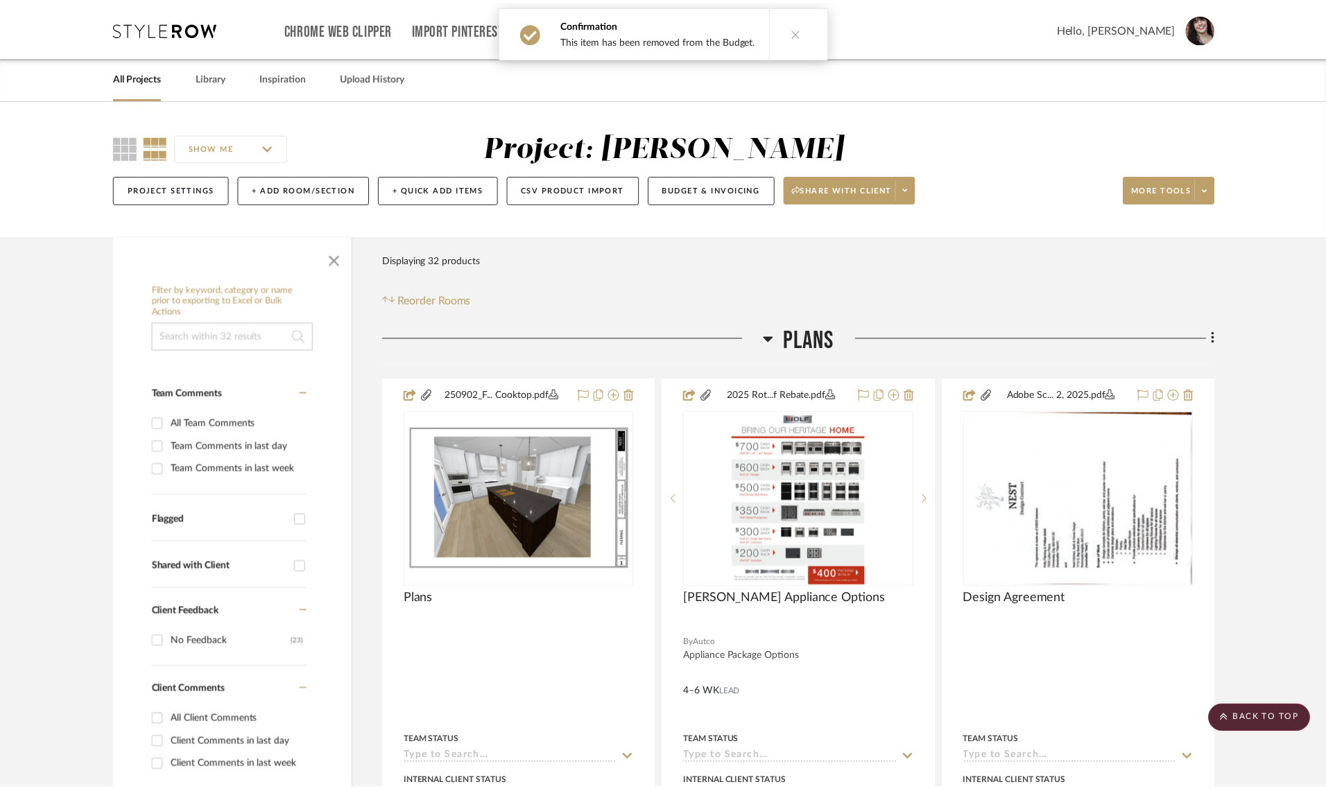
scroll to position [6500, 0]
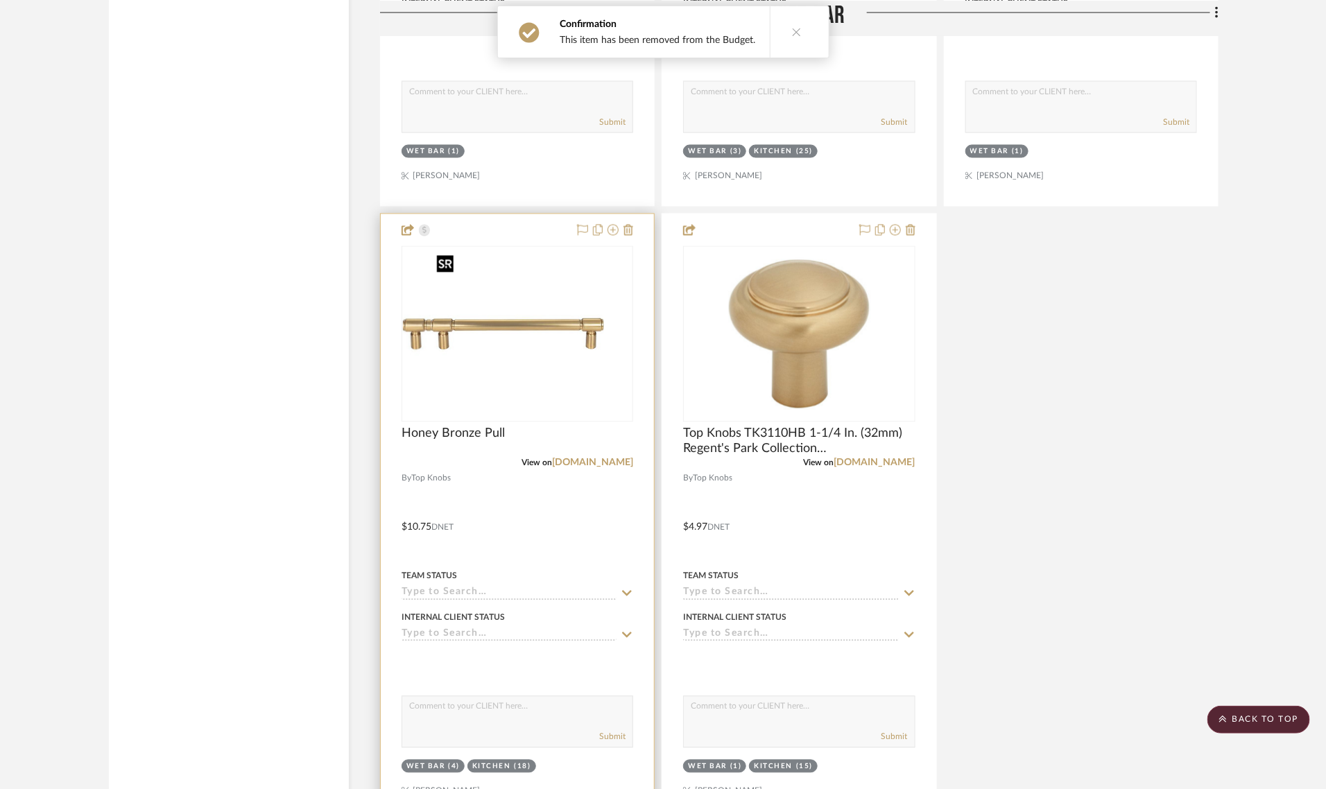
click at [473, 339] on div at bounding box center [518, 334] width 232 height 176
click at [562, 326] on img "0" at bounding box center [517, 334] width 173 height 173
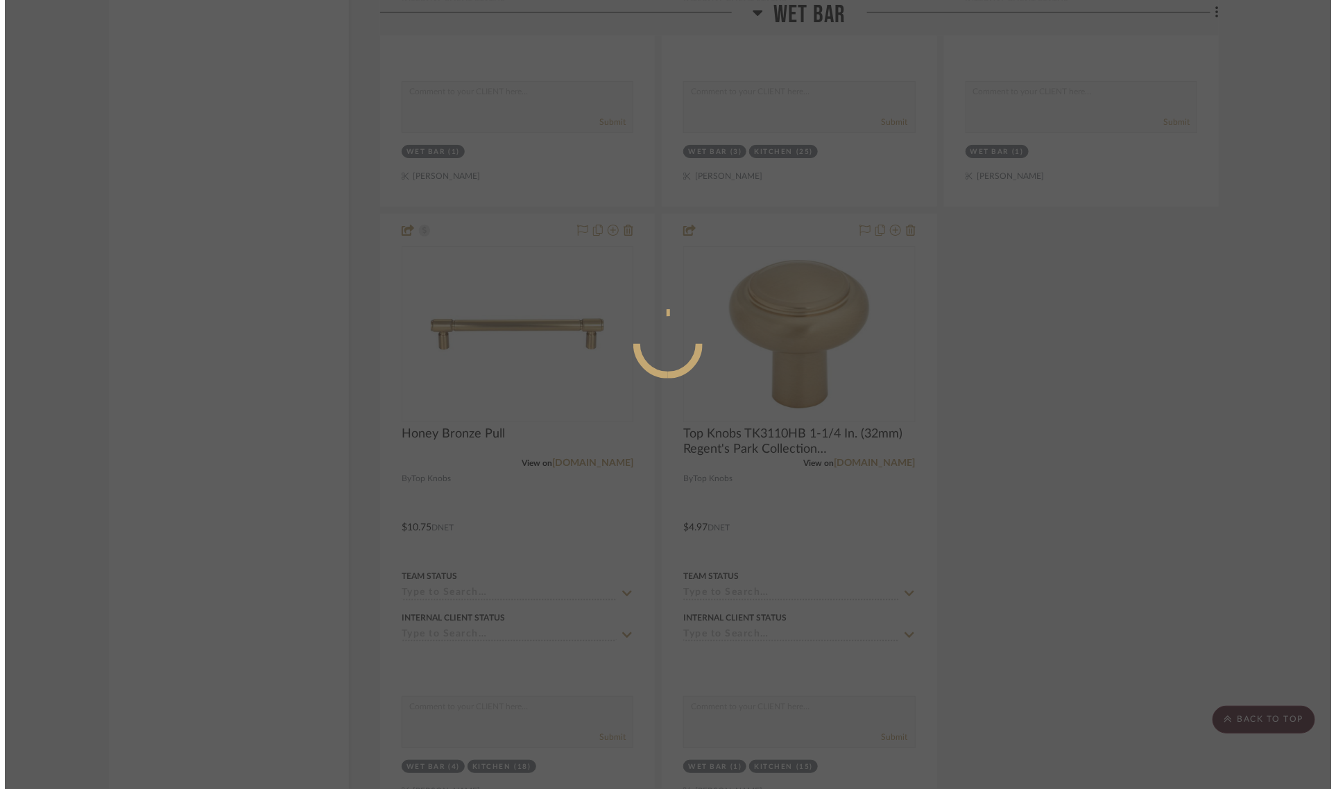
scroll to position [0, 0]
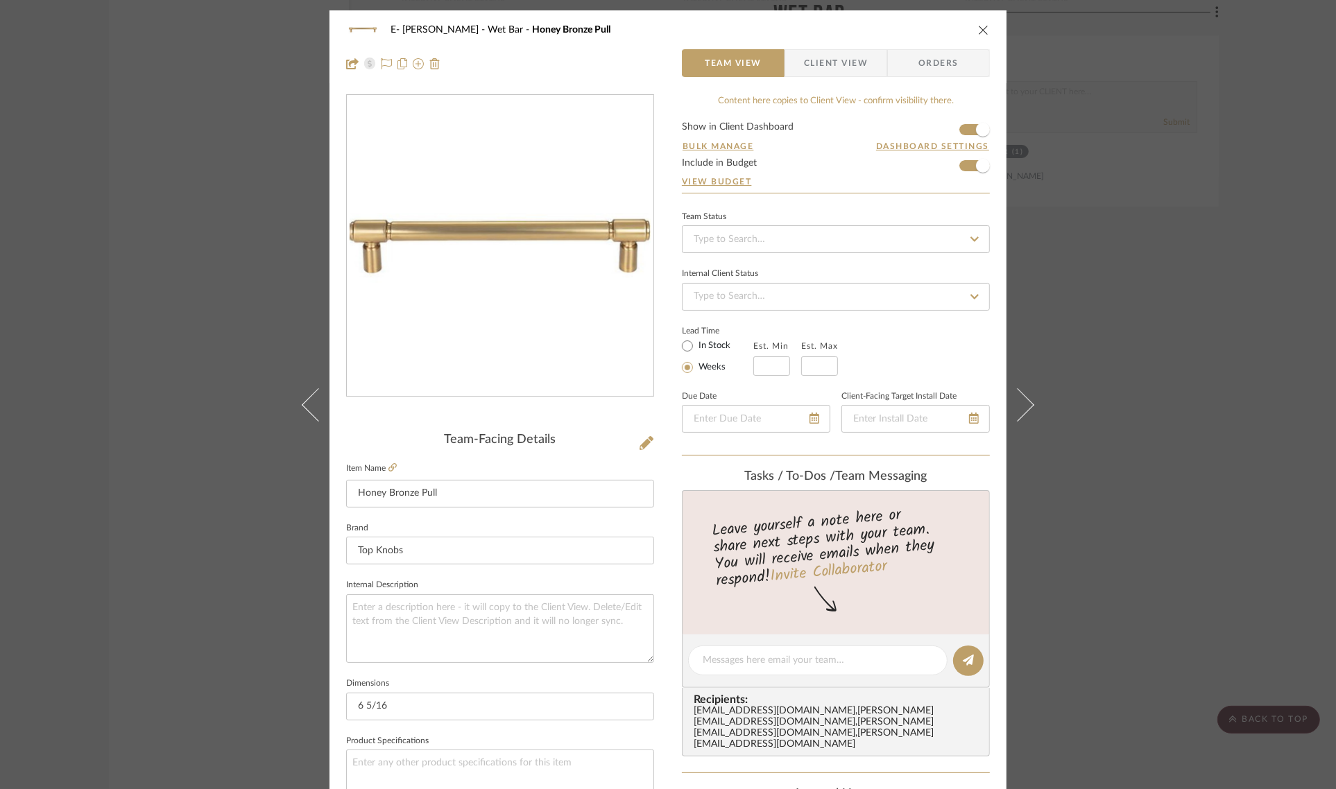
drag, startPoint x: 961, startPoint y: 165, endPoint x: 951, endPoint y: 171, distance: 11.2
click at [961, 164] on form "Show in Client Dashboard Bulk Manage Dashboard Settings Include in Budget View …" at bounding box center [836, 157] width 308 height 71
click at [959, 166] on form "Show in Client Dashboard Bulk Manage Dashboard Settings Include in Budget View …" at bounding box center [836, 157] width 308 height 71
click at [958, 165] on form "Show in Client Dashboard Bulk Manage Dashboard Settings Include in Budget View …" at bounding box center [836, 157] width 308 height 71
click at [959, 168] on form "Show in Client Dashboard Bulk Manage Dashboard Settings Include in Budget View …" at bounding box center [836, 157] width 308 height 71
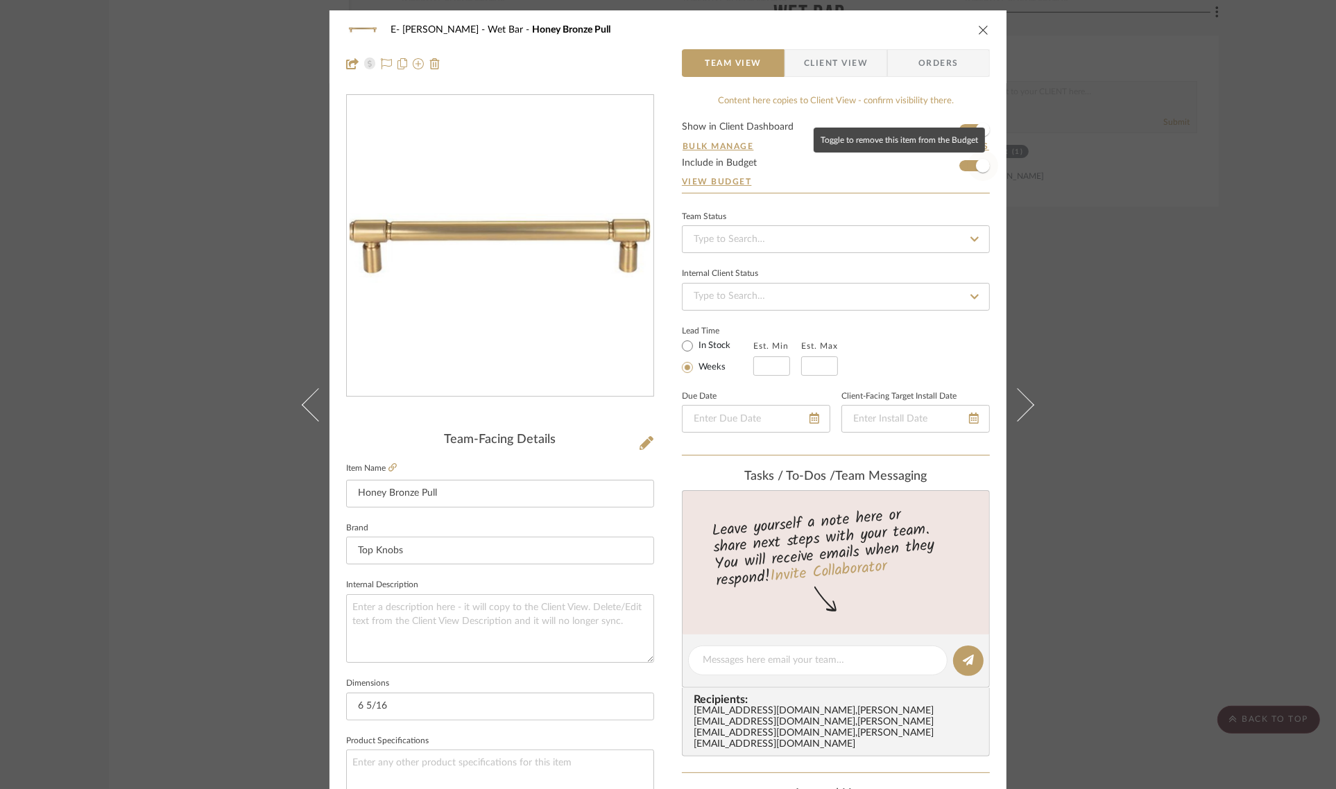
click at [976, 165] on span "button" at bounding box center [983, 166] width 14 height 14
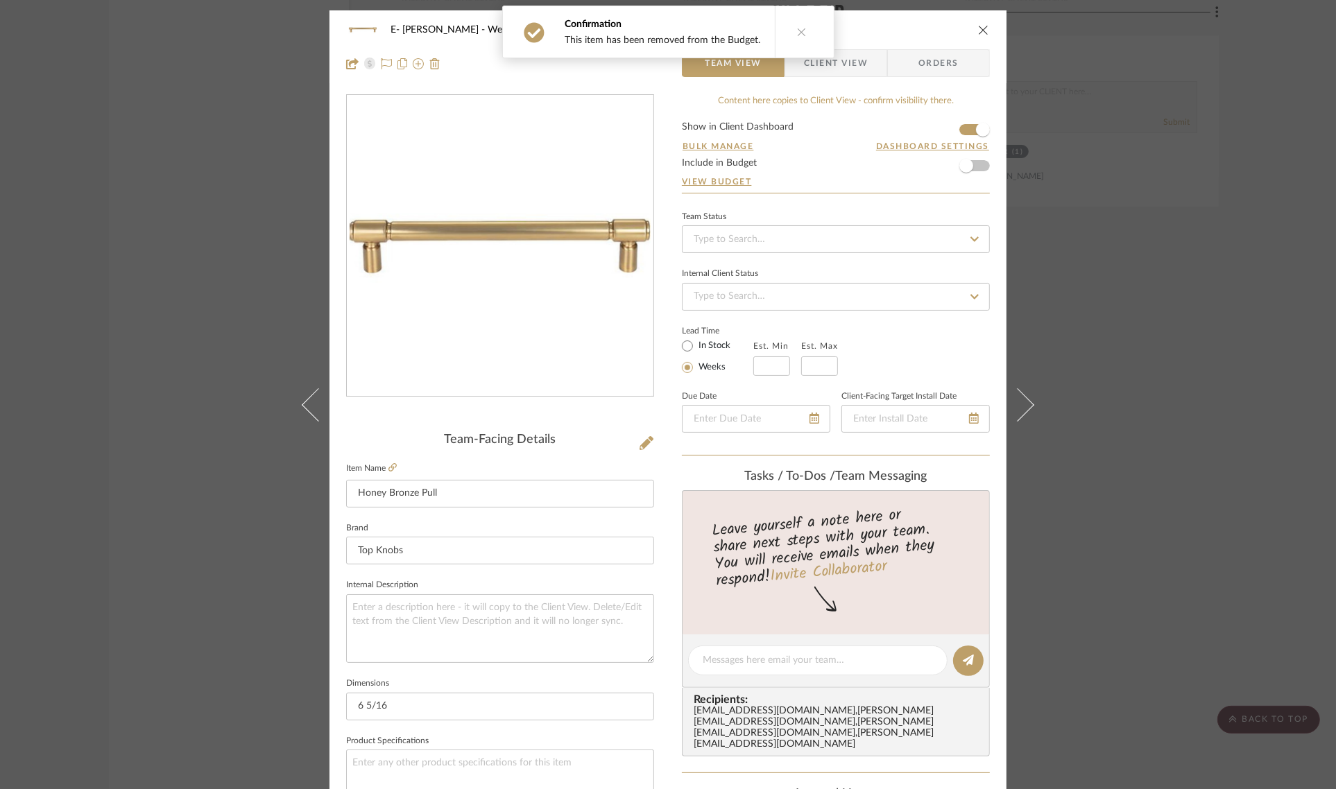
click at [832, 70] on span "Client View" at bounding box center [836, 63] width 64 height 28
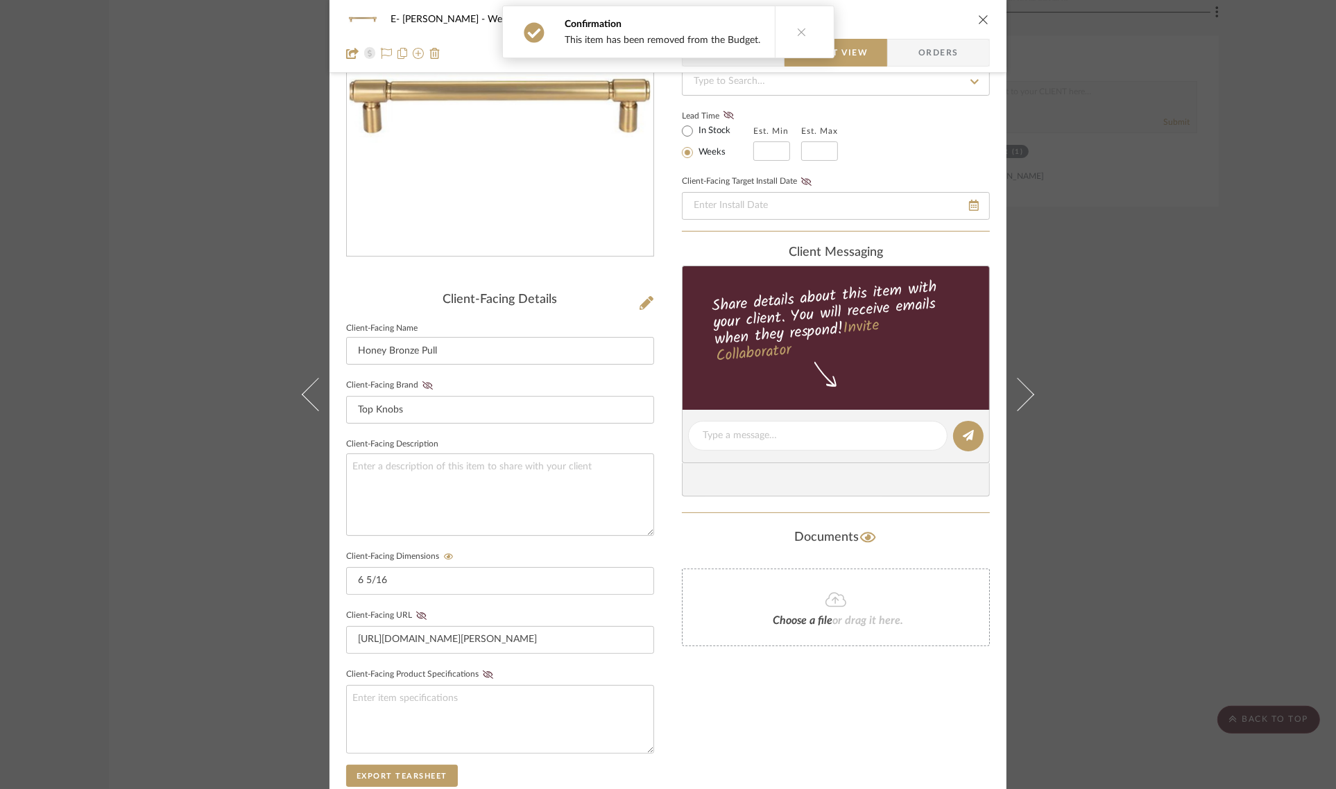
scroll to position [376, 0]
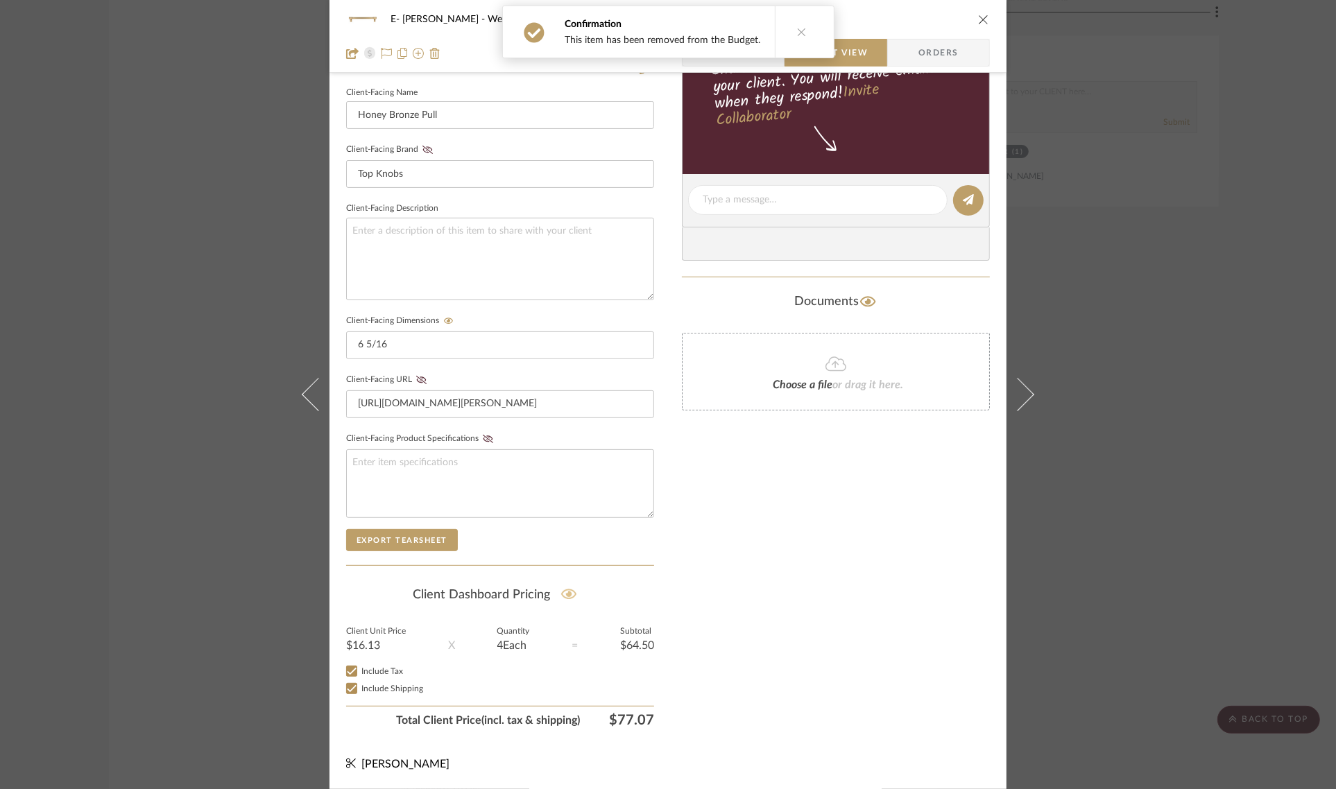
click at [565, 592] on icon at bounding box center [569, 595] width 16 height 10
click at [978, 16] on icon "close" at bounding box center [983, 19] width 11 height 11
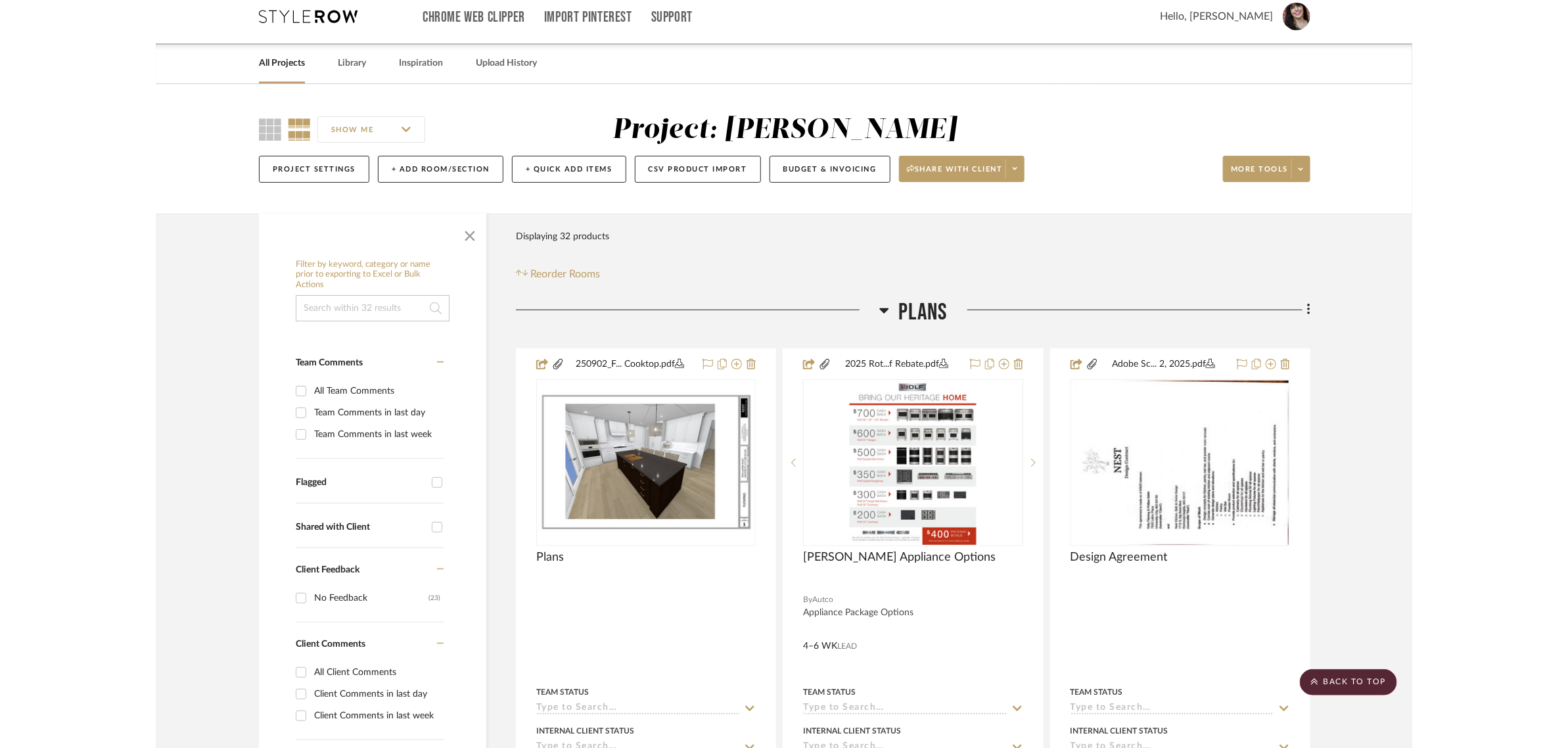
scroll to position [0, 0]
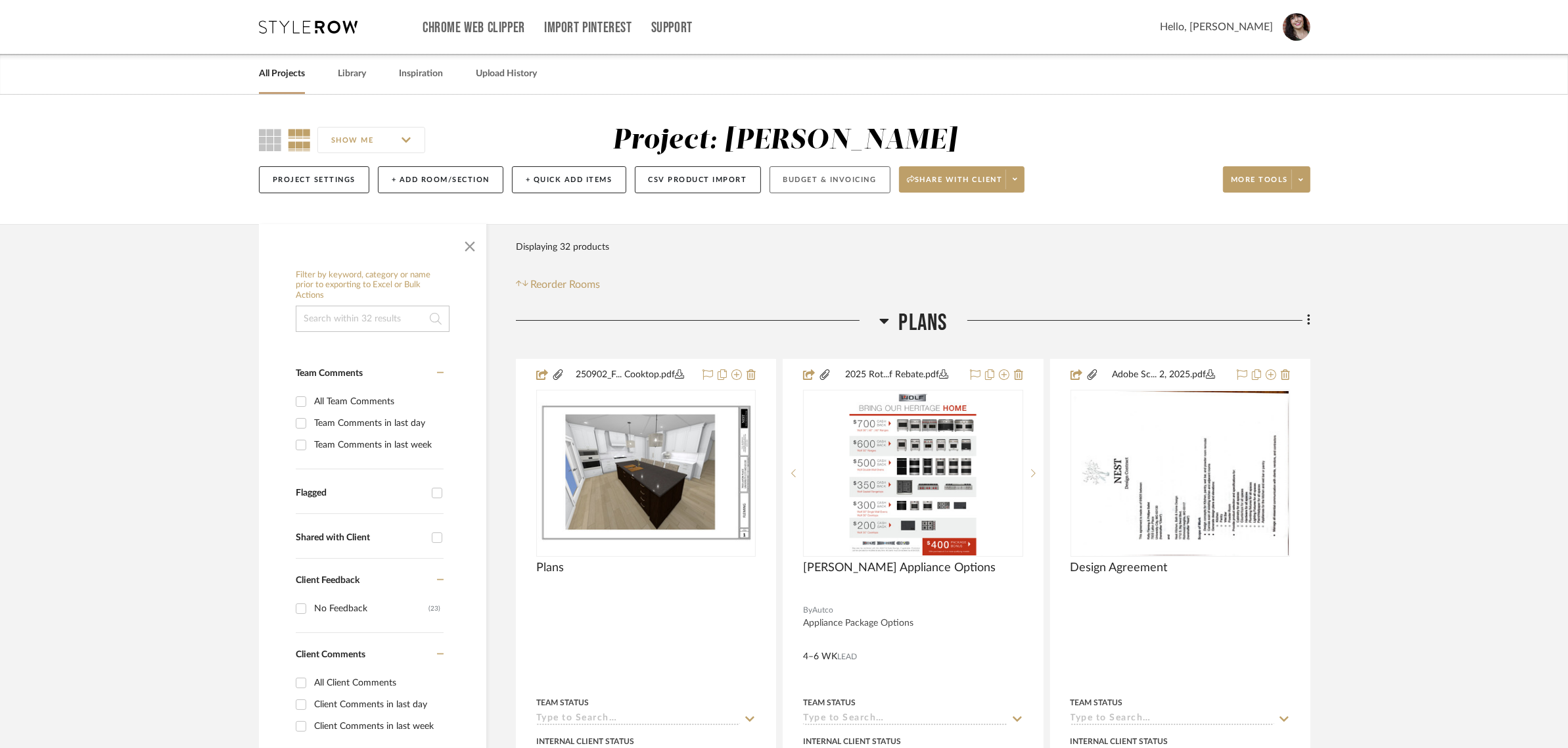
click at [839, 175] on button "Budget & Invoicing" at bounding box center [830, 180] width 121 height 27
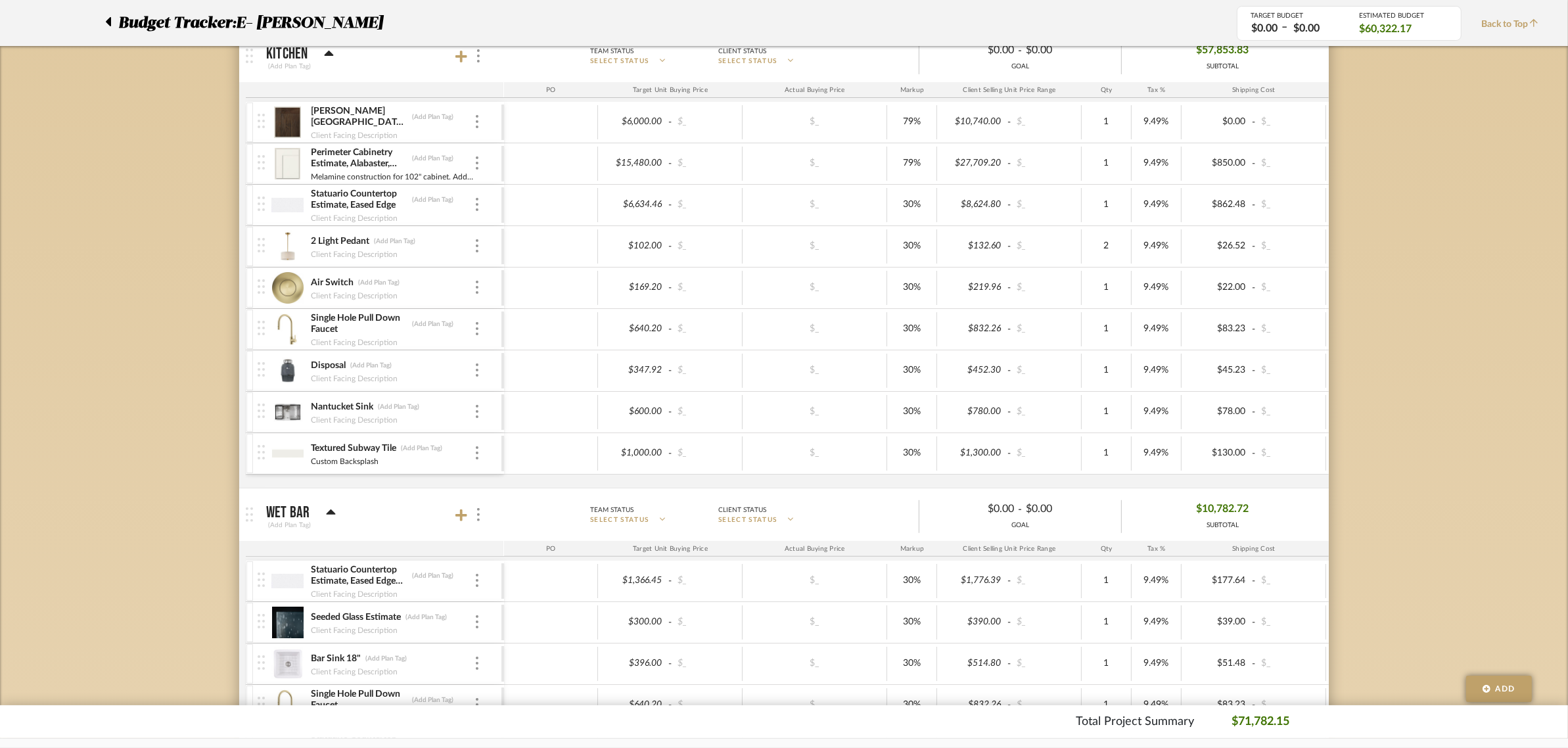
scroll to position [329, 0]
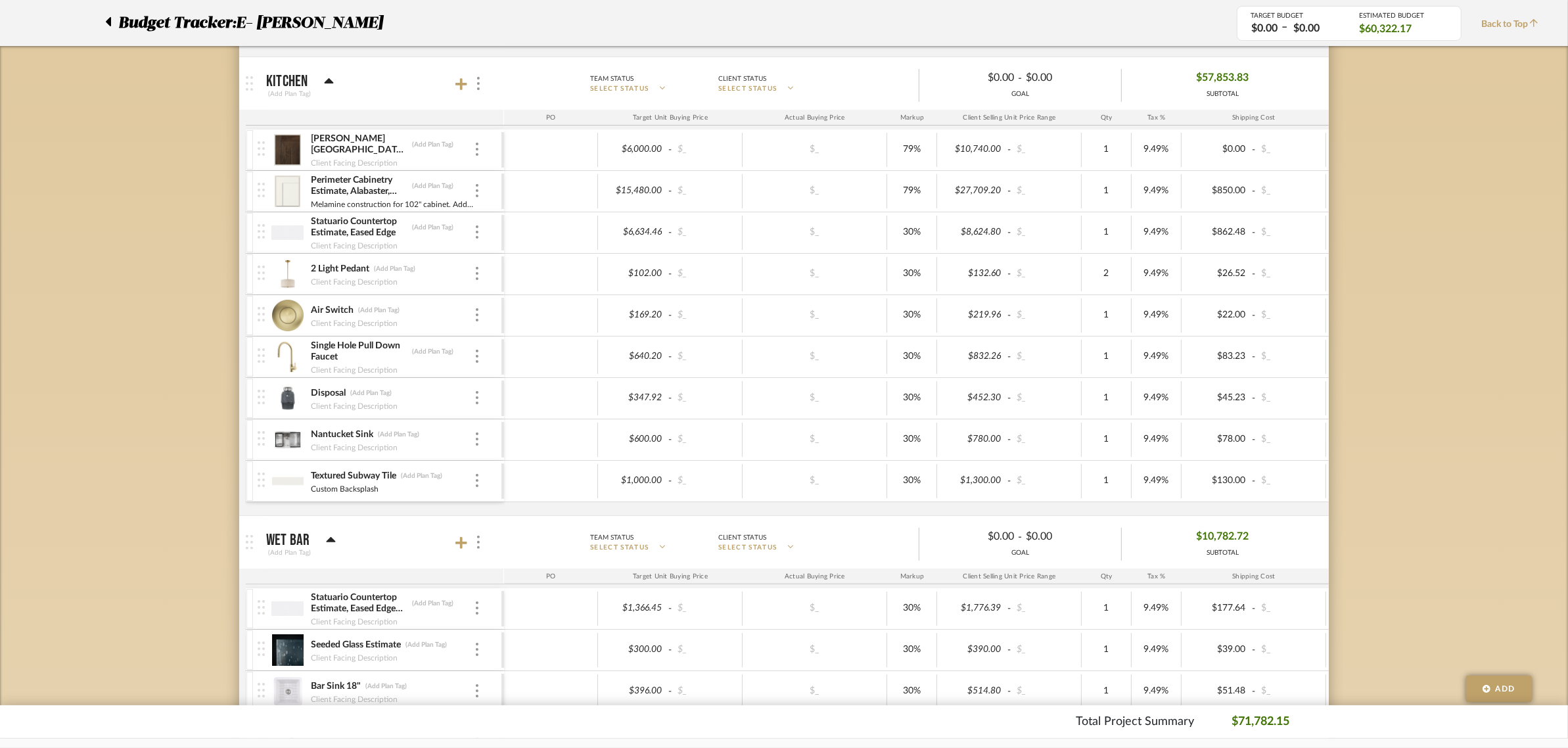
click at [106, 20] on icon at bounding box center [108, 22] width 6 height 16
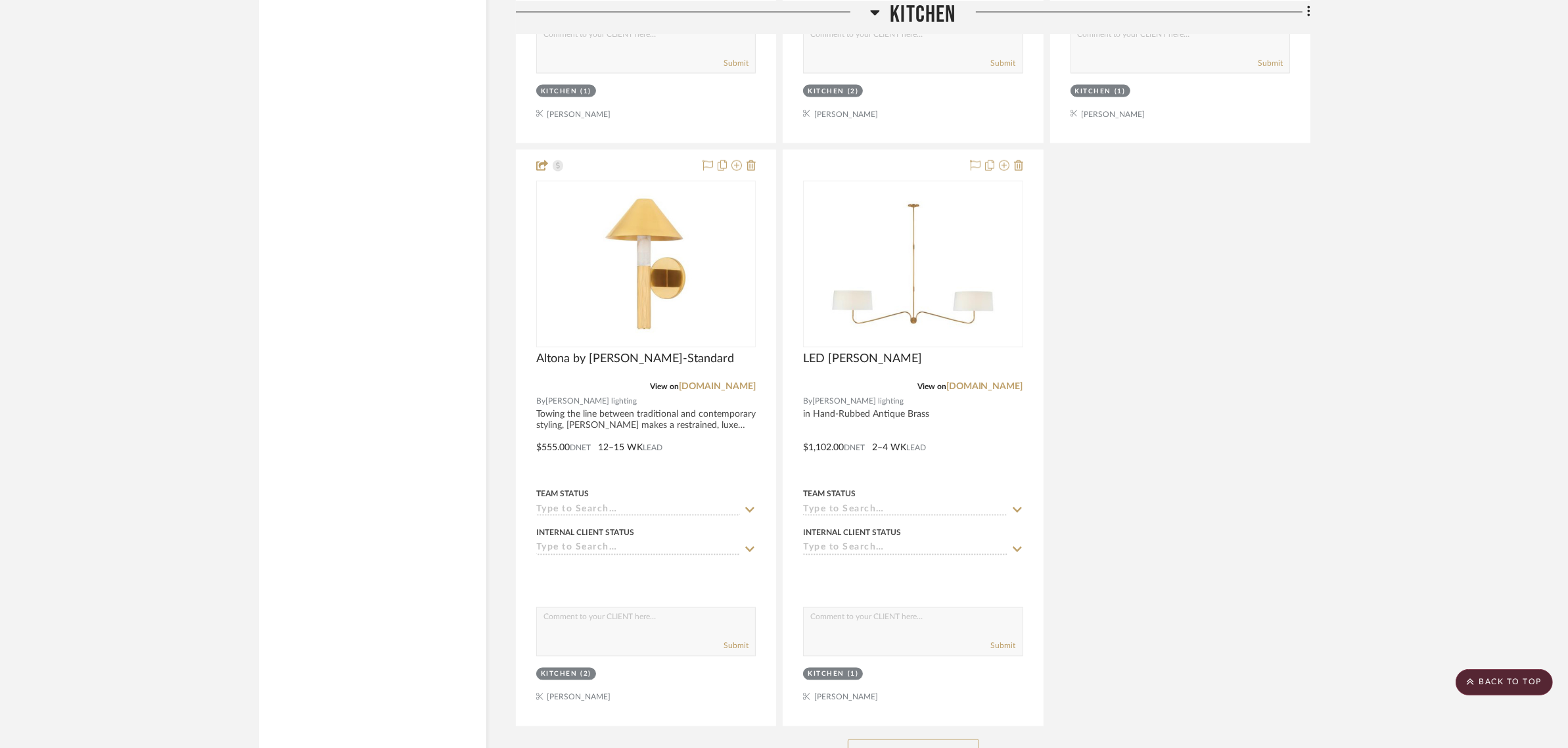
scroll to position [2713, 0]
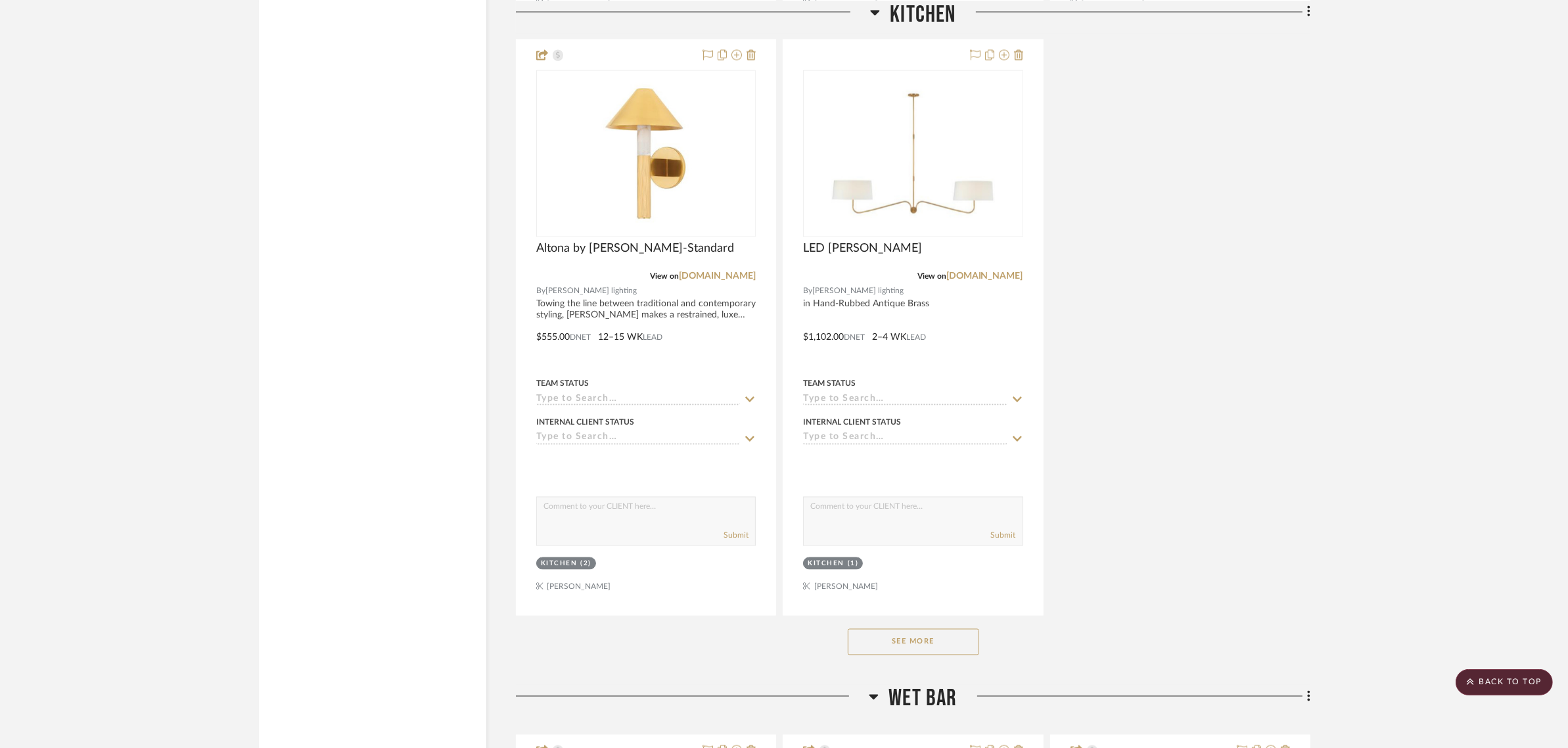
click at [917, 631] on button "See More" at bounding box center [913, 643] width 132 height 27
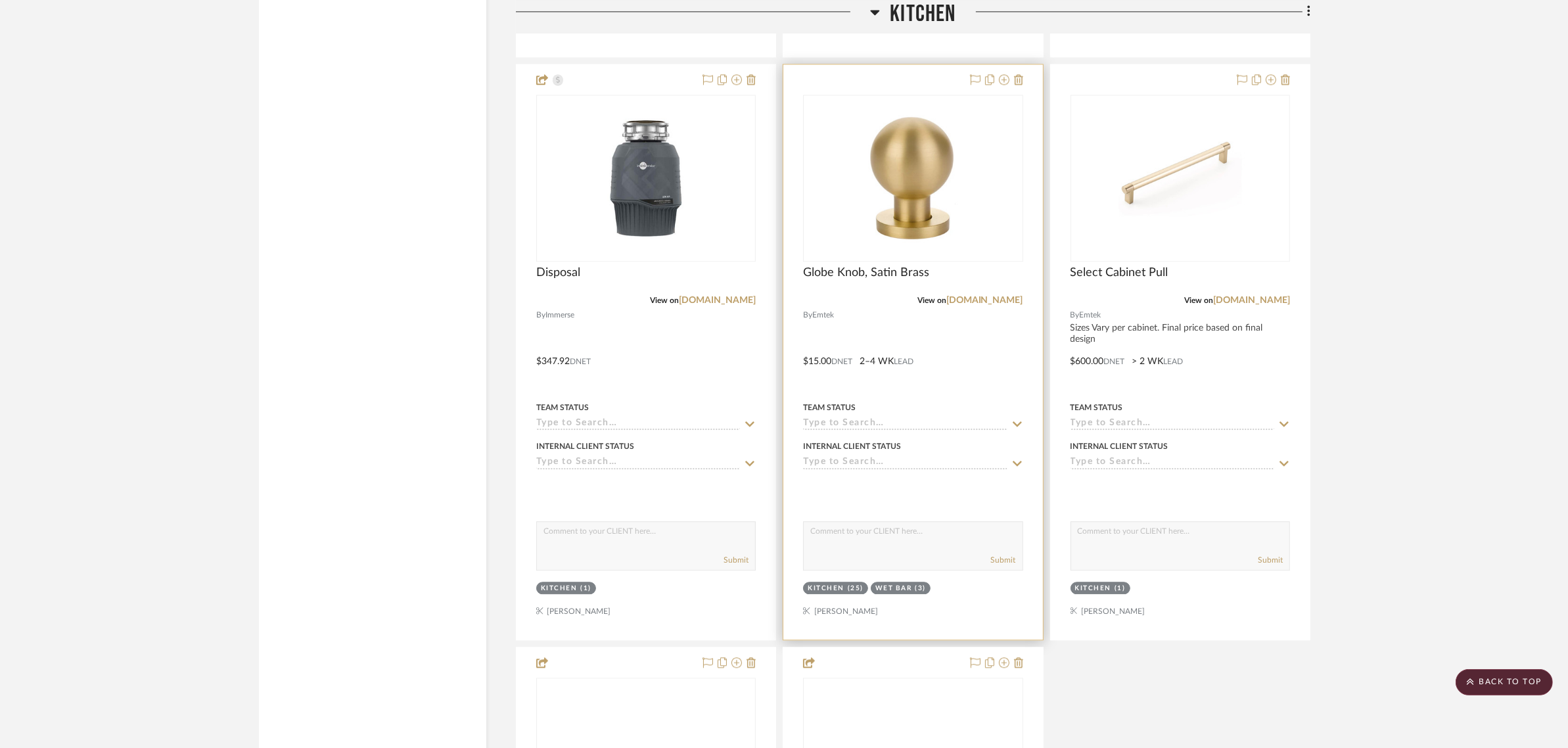
scroll to position [3864, 0]
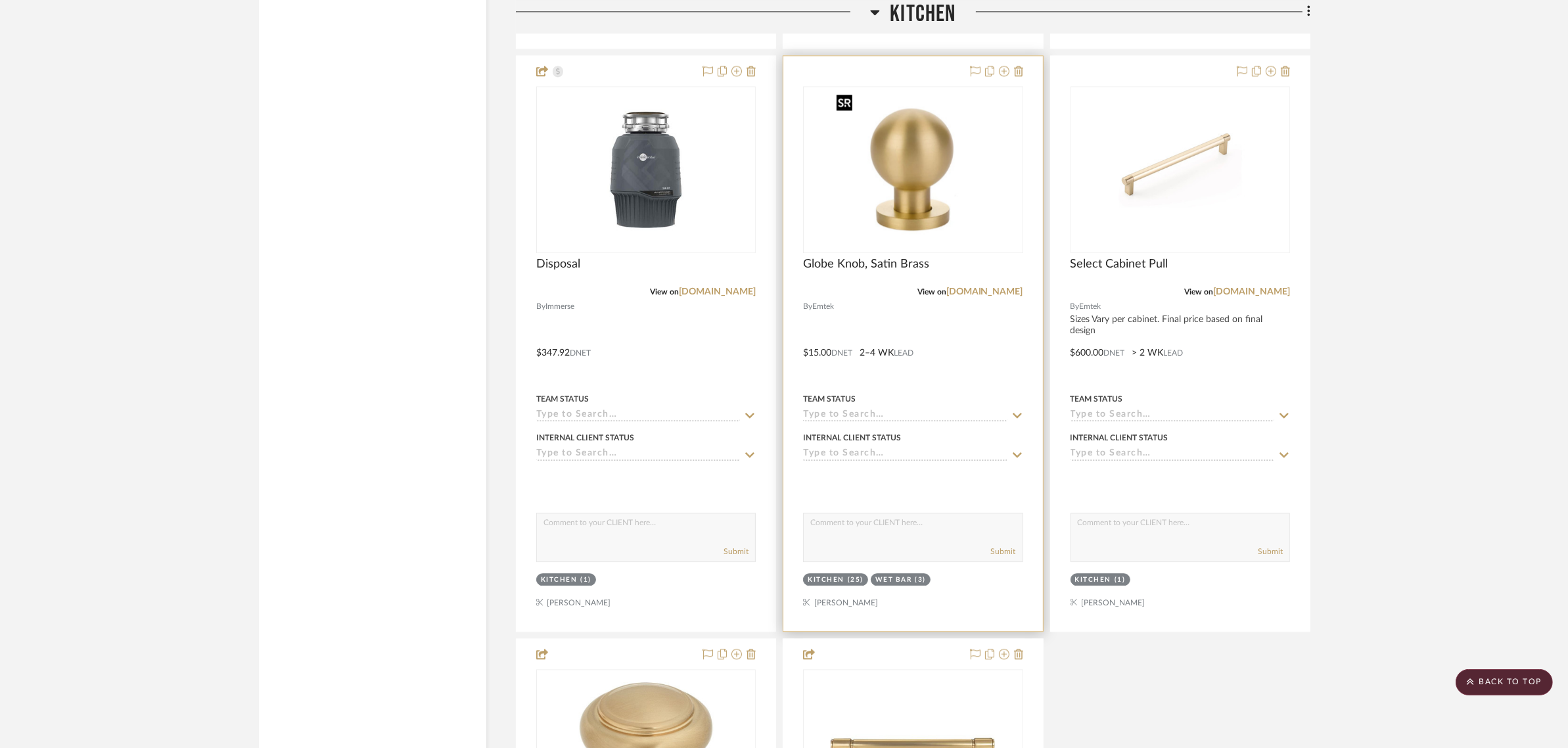
click at [922, 165] on img "0" at bounding box center [912, 169] width 164 height 164
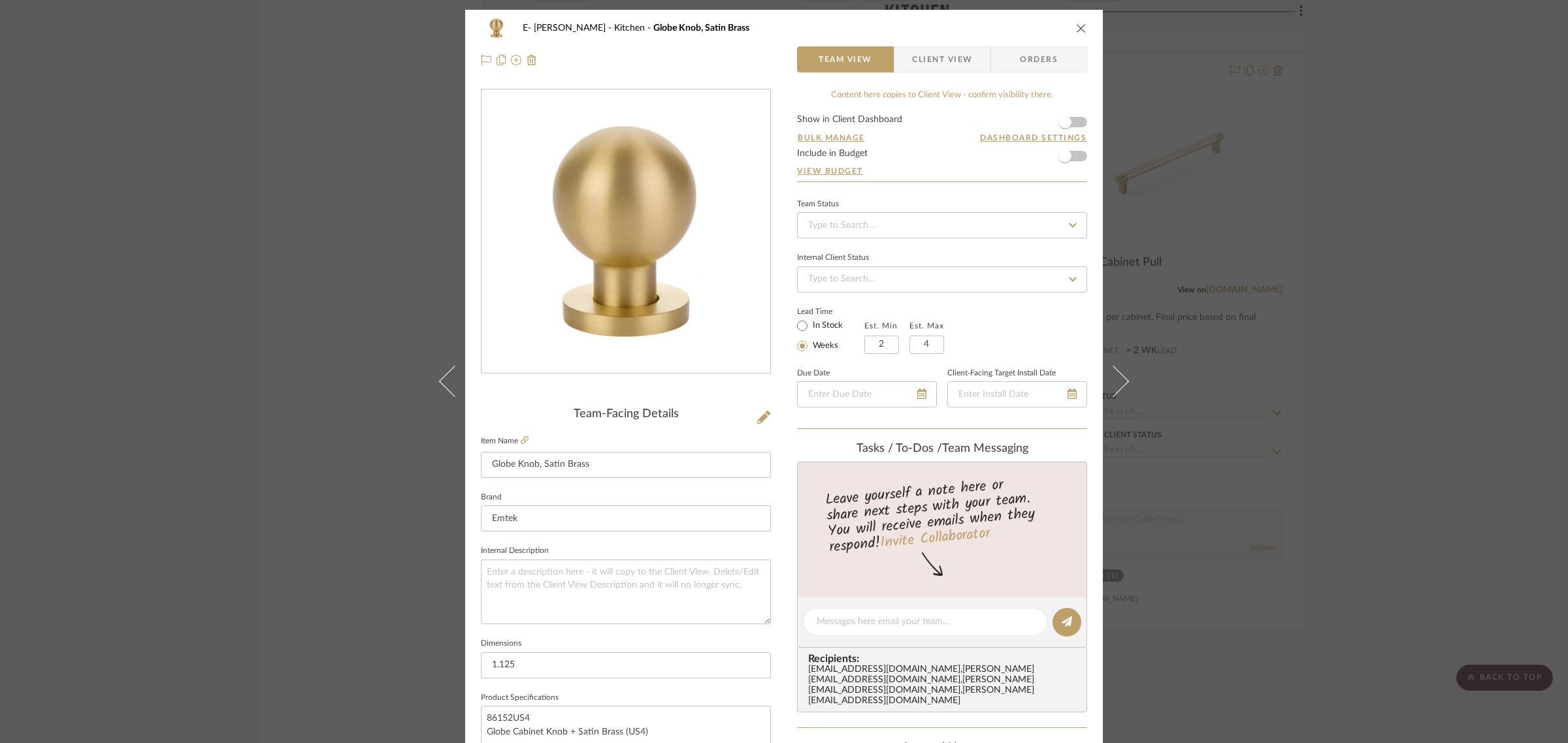
click at [1075, 124] on form "Show in Client Dashboard Bulk Manage Dashboard Settings Include in Budget View …" at bounding box center [942, 148] width 290 height 67
click at [1065, 120] on span "button" at bounding box center [1065, 122] width 13 height 13
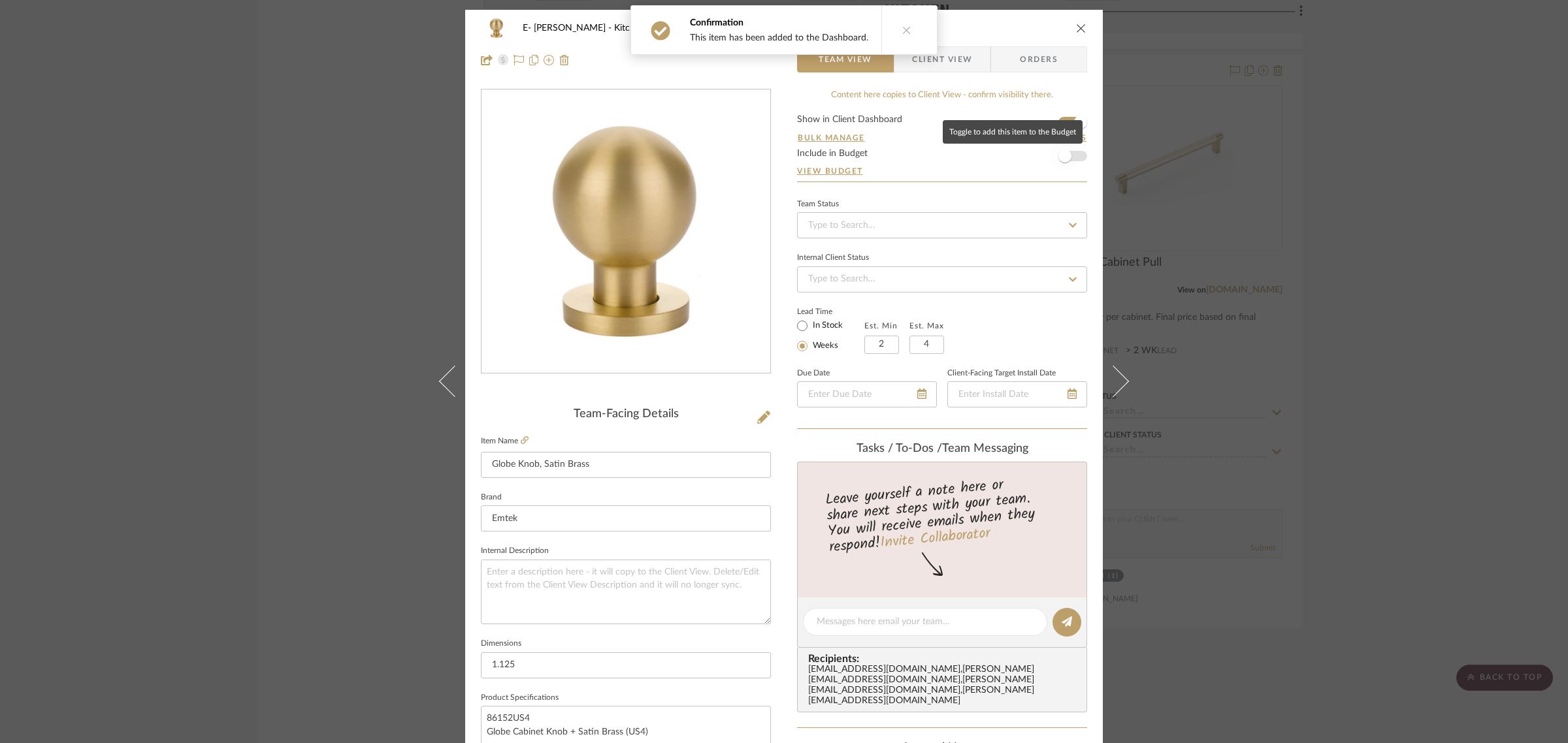
click at [1070, 152] on span "button" at bounding box center [1065, 156] width 29 height 29
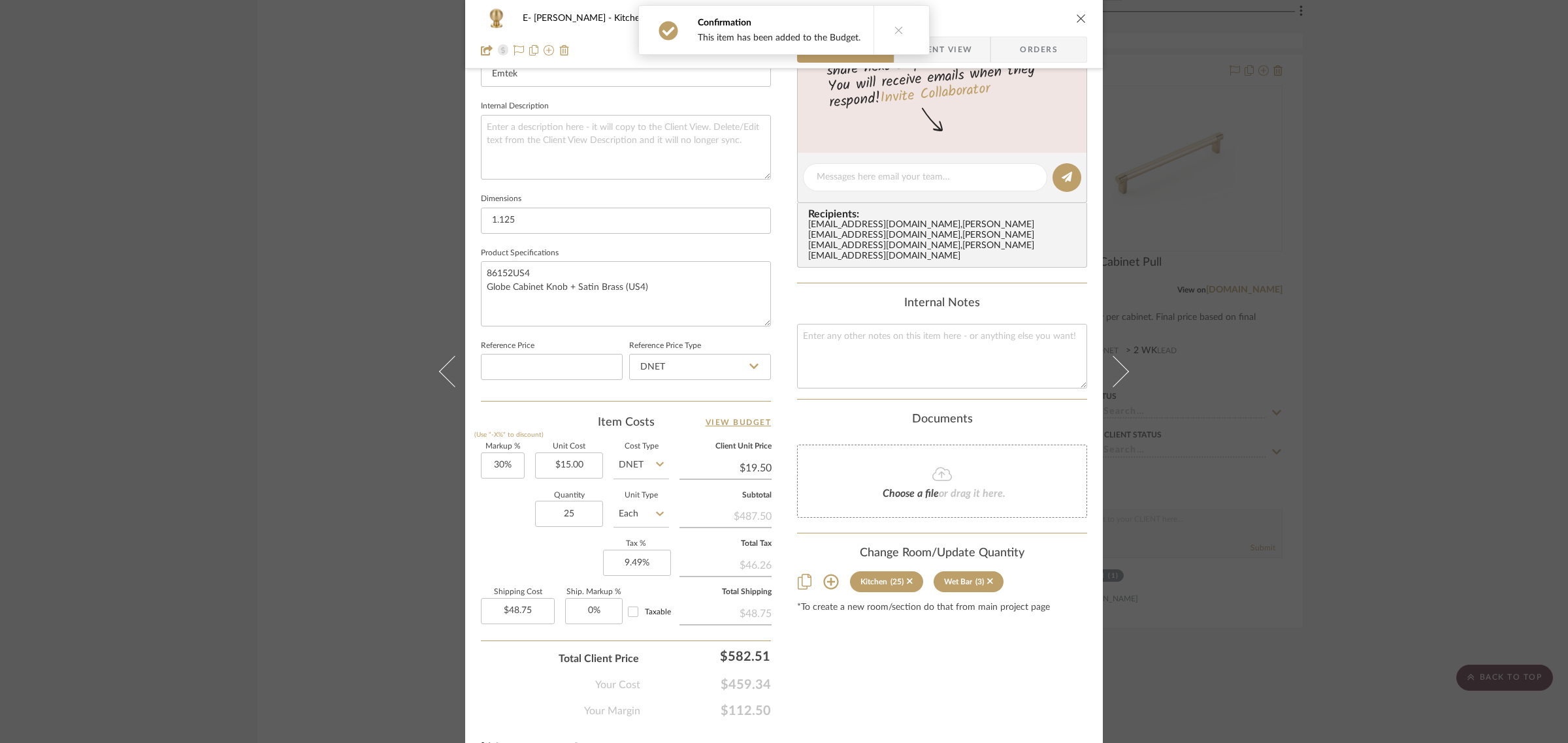
scroll to position [472, 0]
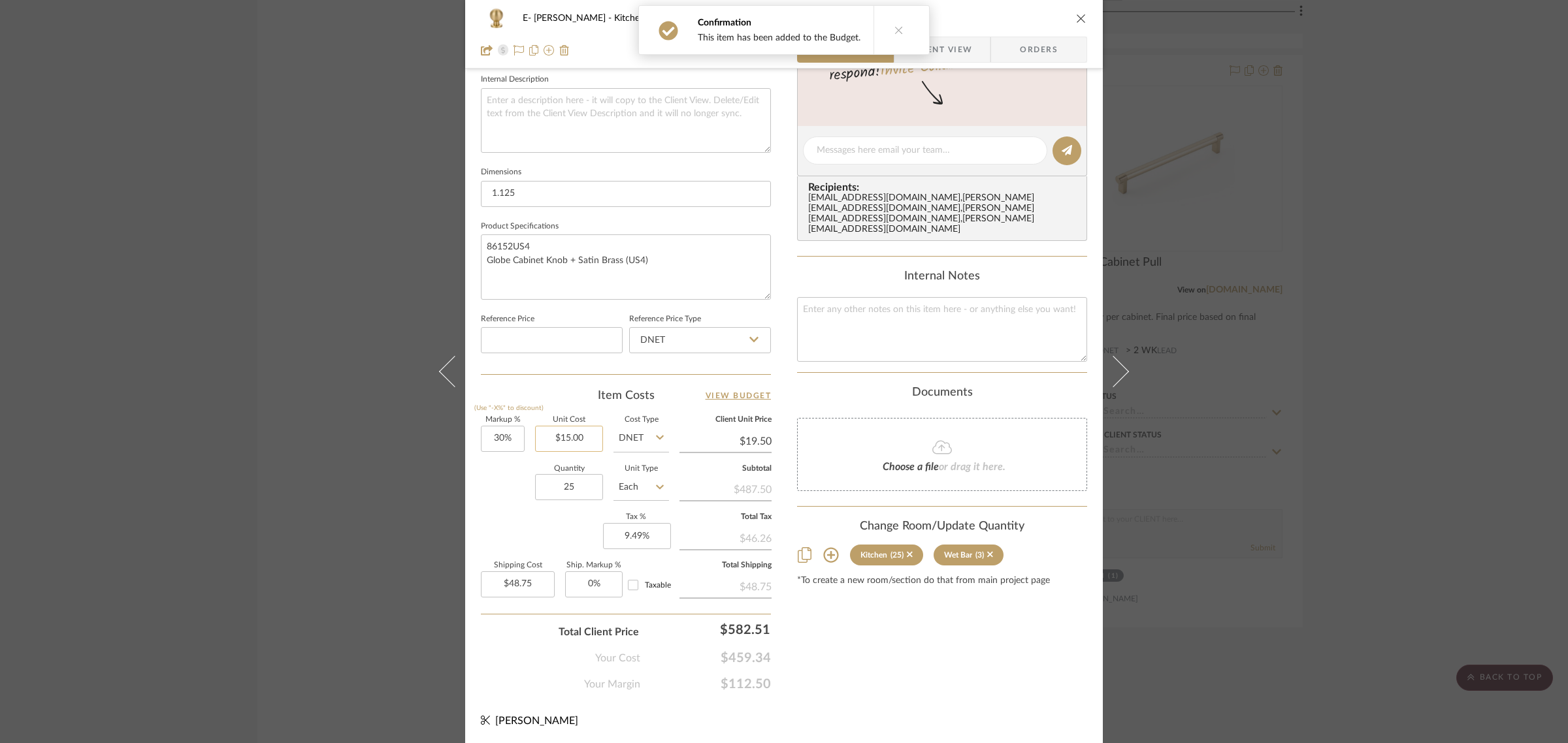
type input "15.00"
type input "$0.00"
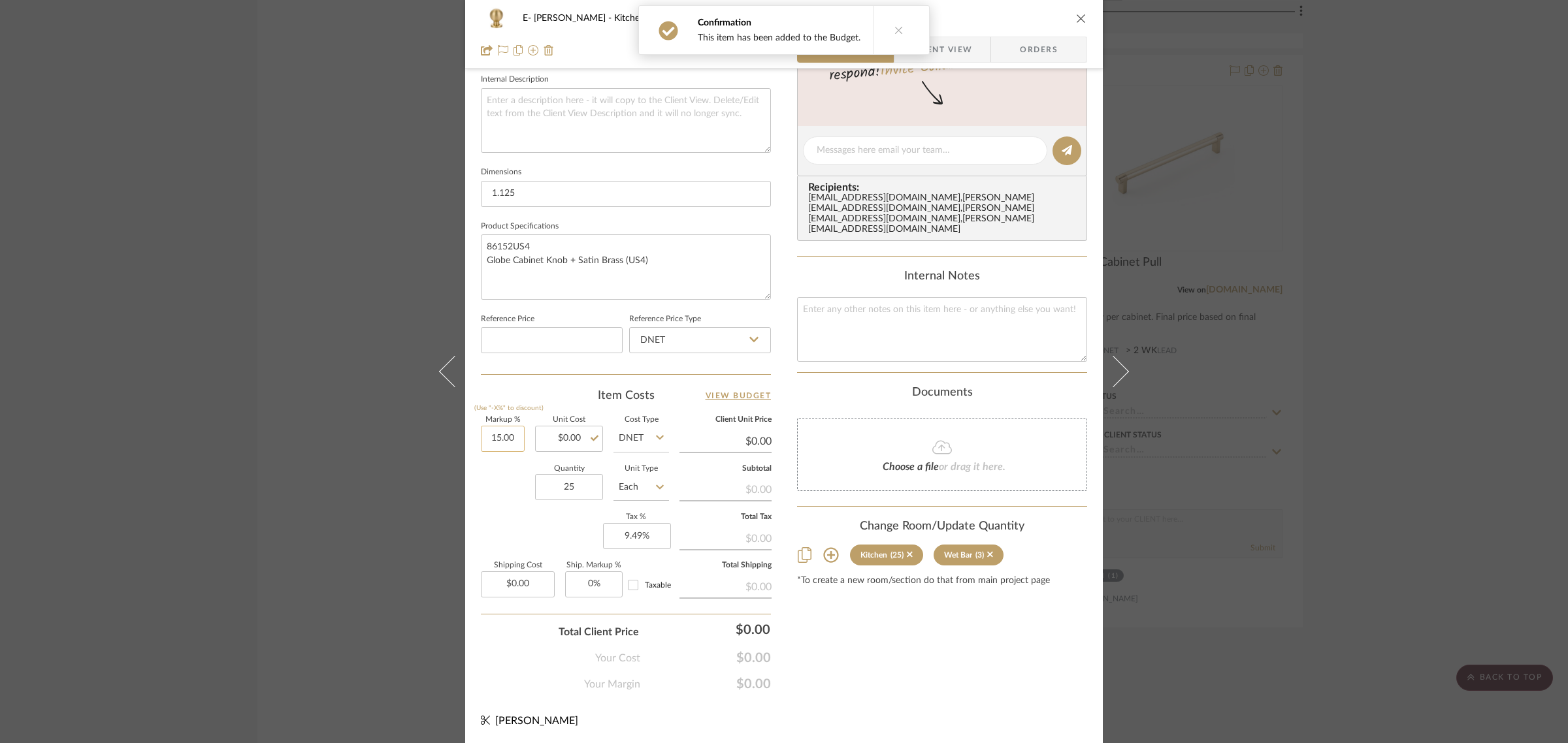
click at [509, 436] on input "15.00" at bounding box center [503, 439] width 43 height 26
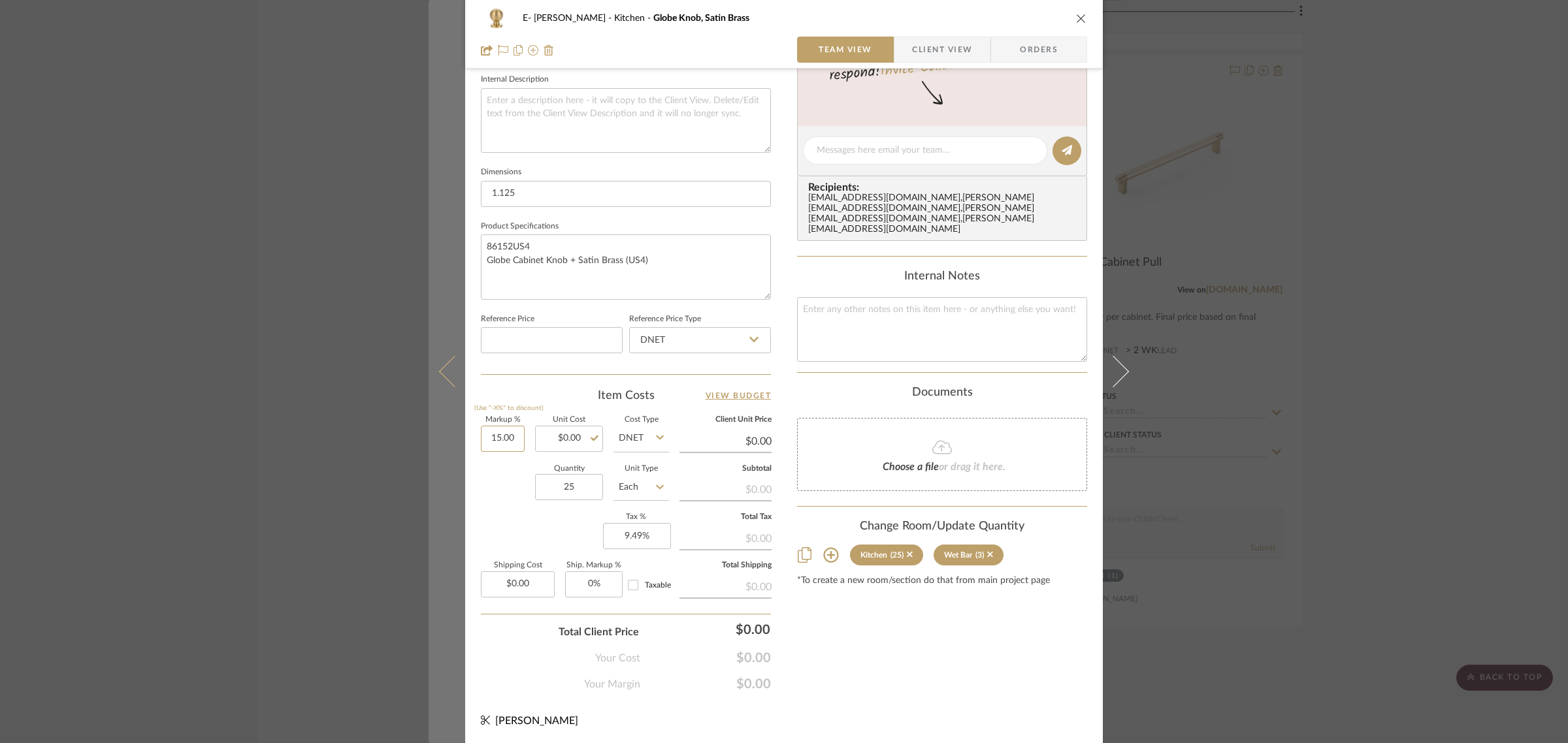
drag, startPoint x: 513, startPoint y: 441, endPoint x: 461, endPoint y: 438, distance: 52.1
click at [461, 438] on mat-dialog-content "E- Fleming Kitchen Globe Knob, Satin Brass Team View Client View Orders Team-Fa…" at bounding box center [784, 141] width 711 height 1206
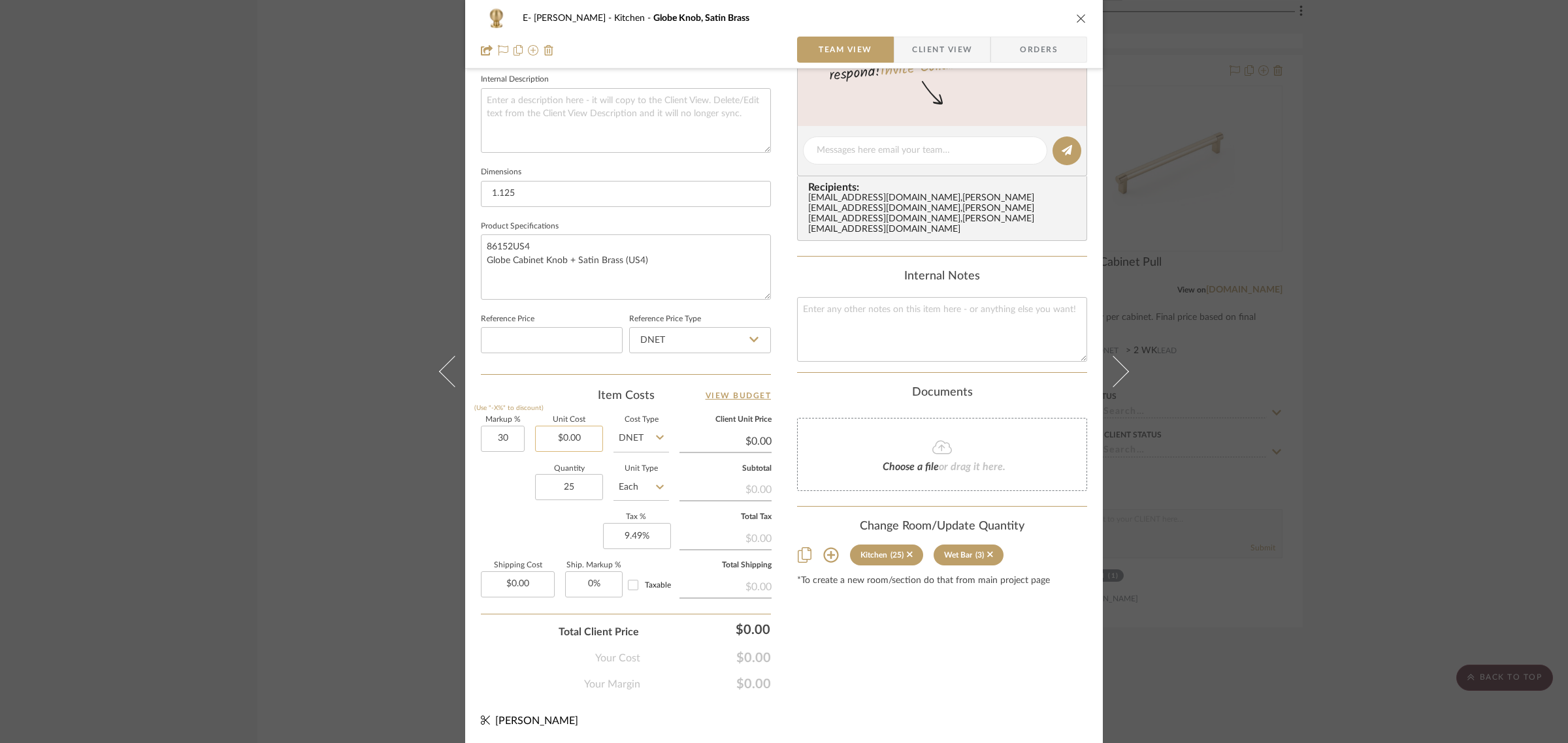
type input "30%"
click at [565, 441] on input "0.00" at bounding box center [569, 439] width 68 height 26
type input "$0.00"
click at [573, 481] on input "25" at bounding box center [569, 488] width 68 height 26
type input "1"
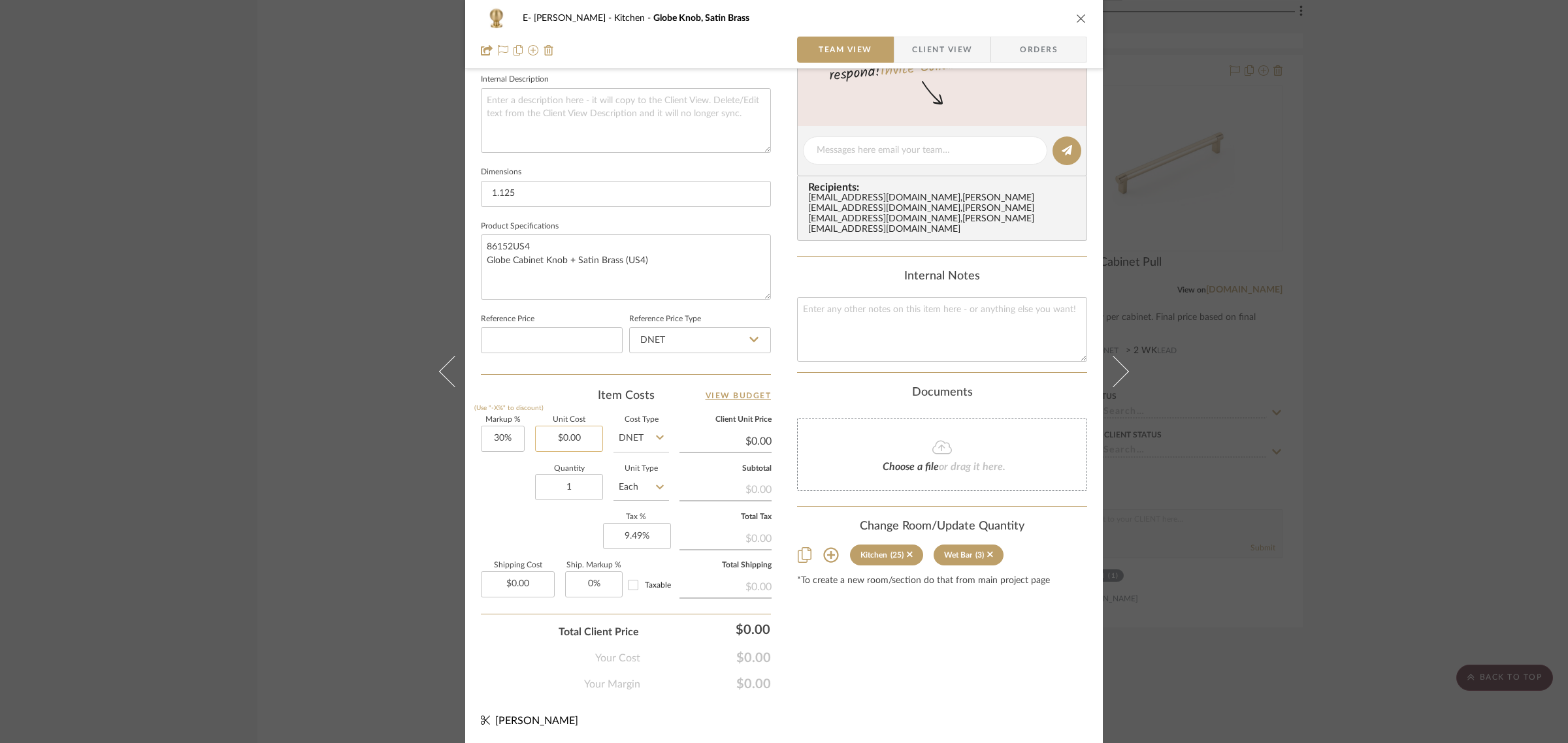
type input "0.00"
click at [575, 432] on input "0.00" at bounding box center [569, 439] width 68 height 26
drag, startPoint x: 576, startPoint y: 442, endPoint x: 524, endPoint y: 439, distance: 52.1
click at [524, 439] on div "Markup % (Use "-X%" to discount) 30% Unit Cost 100 Cost Type DNET Client Unit P…" at bounding box center [626, 512] width 290 height 191
type input "$150.00"
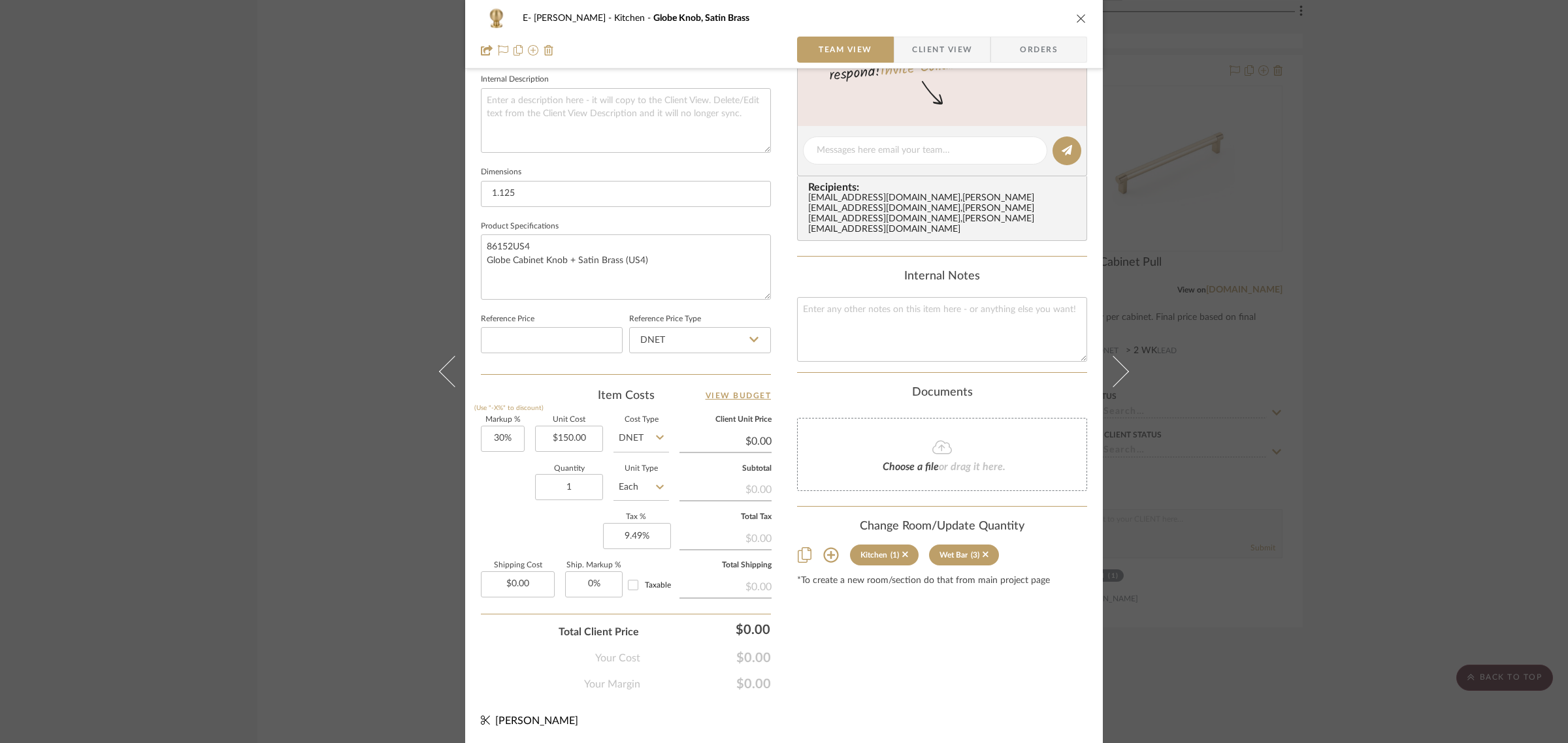
click at [500, 484] on div "Quantity 1 Unit Type Each" at bounding box center [575, 489] width 188 height 46
type input "$195.00"
type input "$19.50"
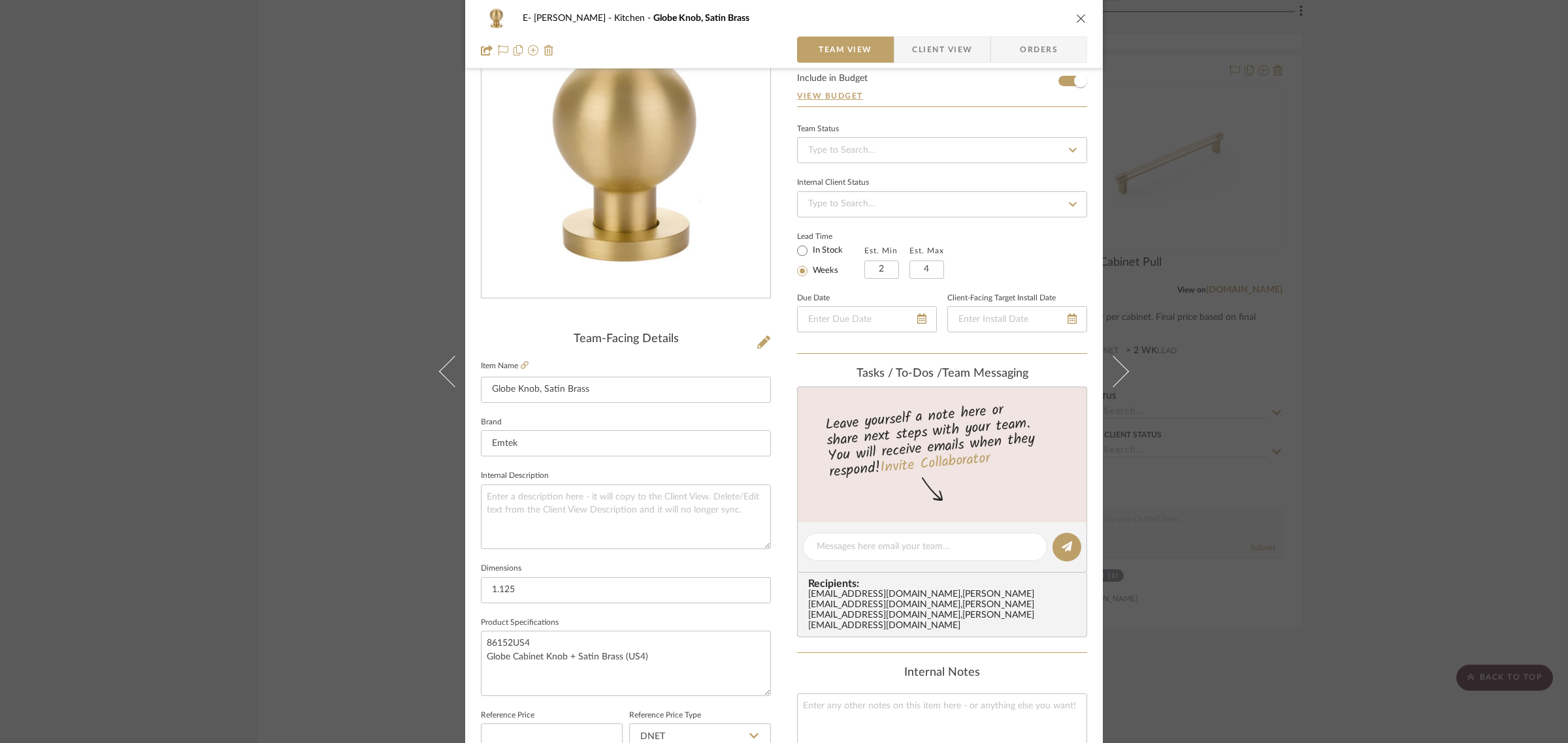
scroll to position [0, 0]
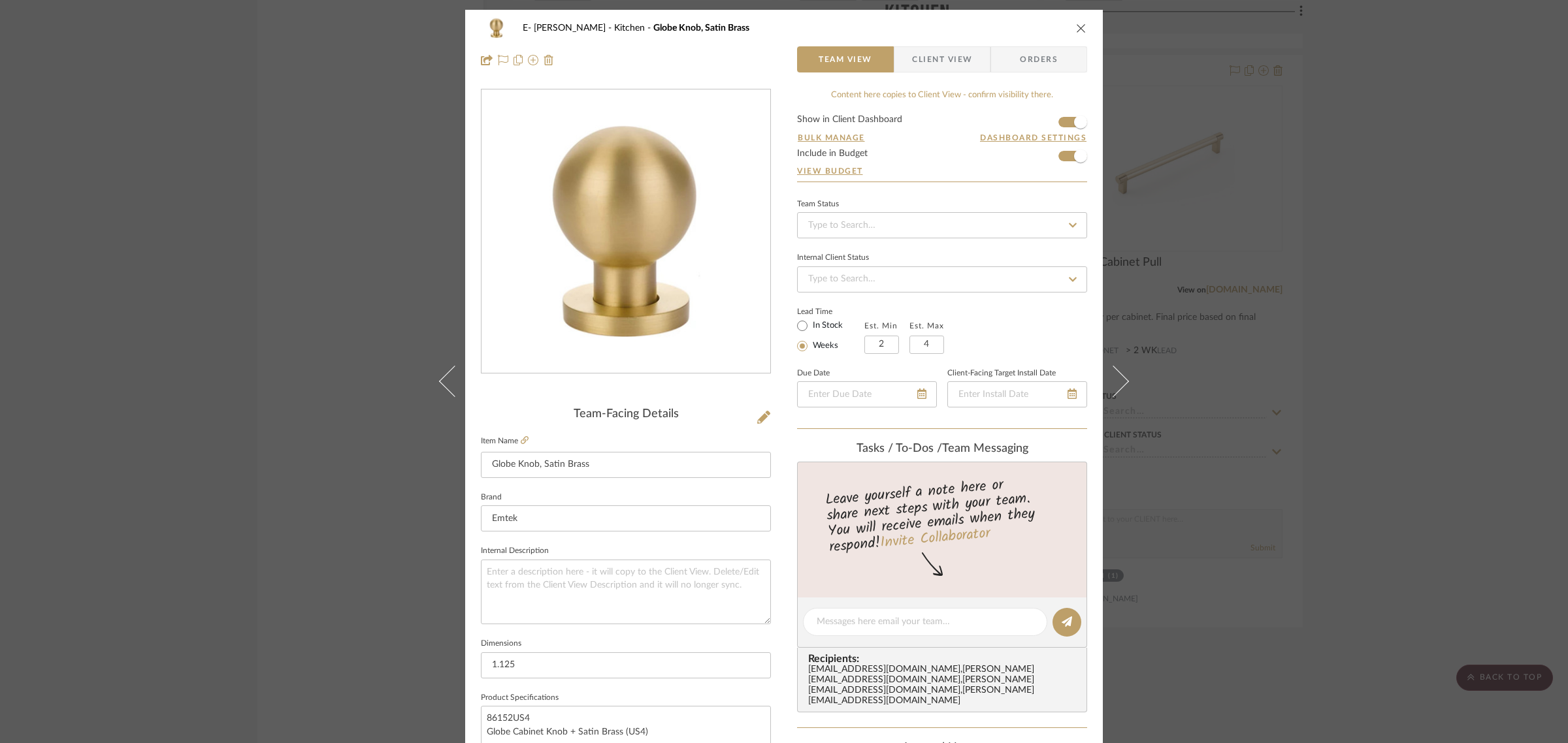
drag, startPoint x: 946, startPoint y: 59, endPoint x: 943, endPoint y: 96, distance: 37.1
click at [946, 59] on span "Client View" at bounding box center [942, 59] width 60 height 26
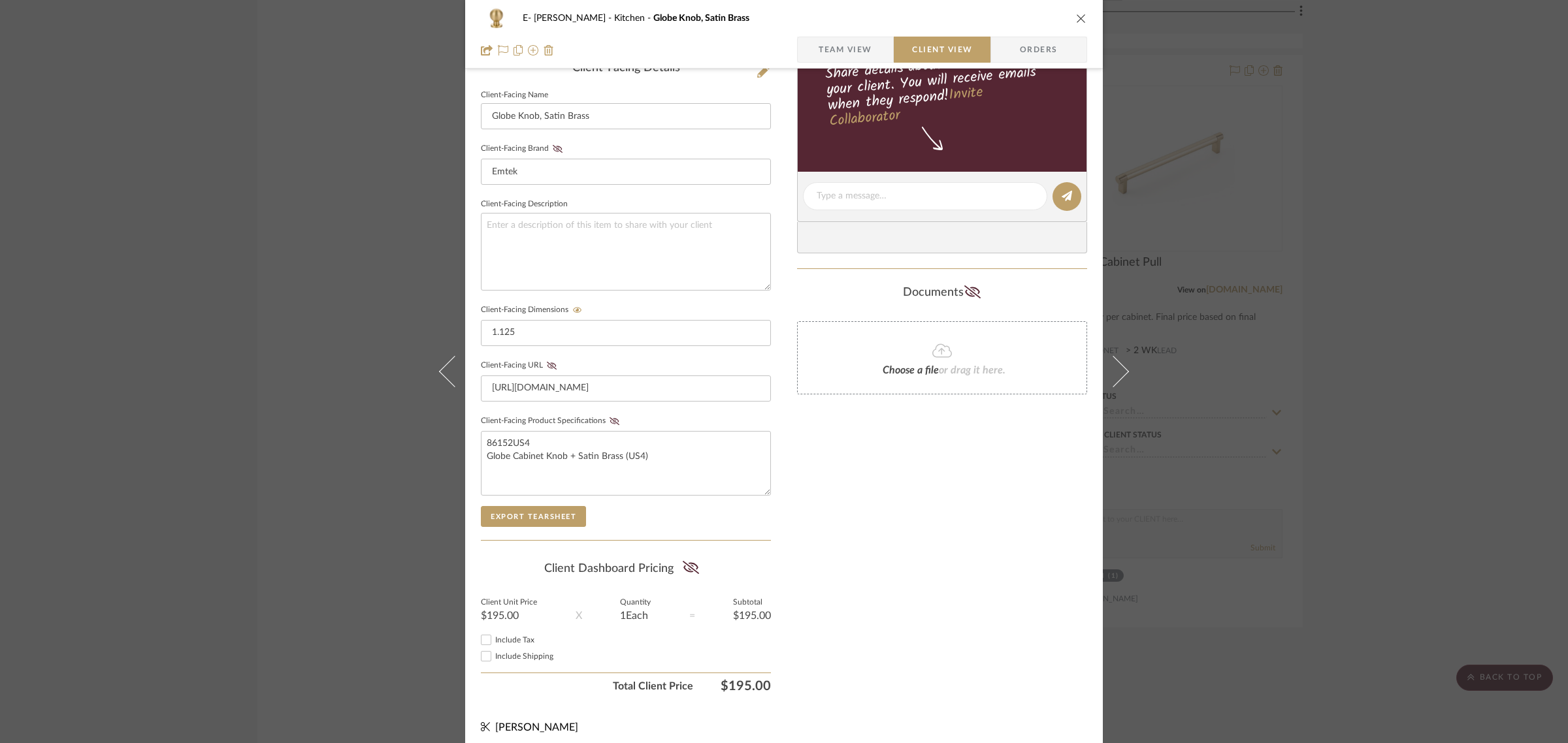
scroll to position [354, 0]
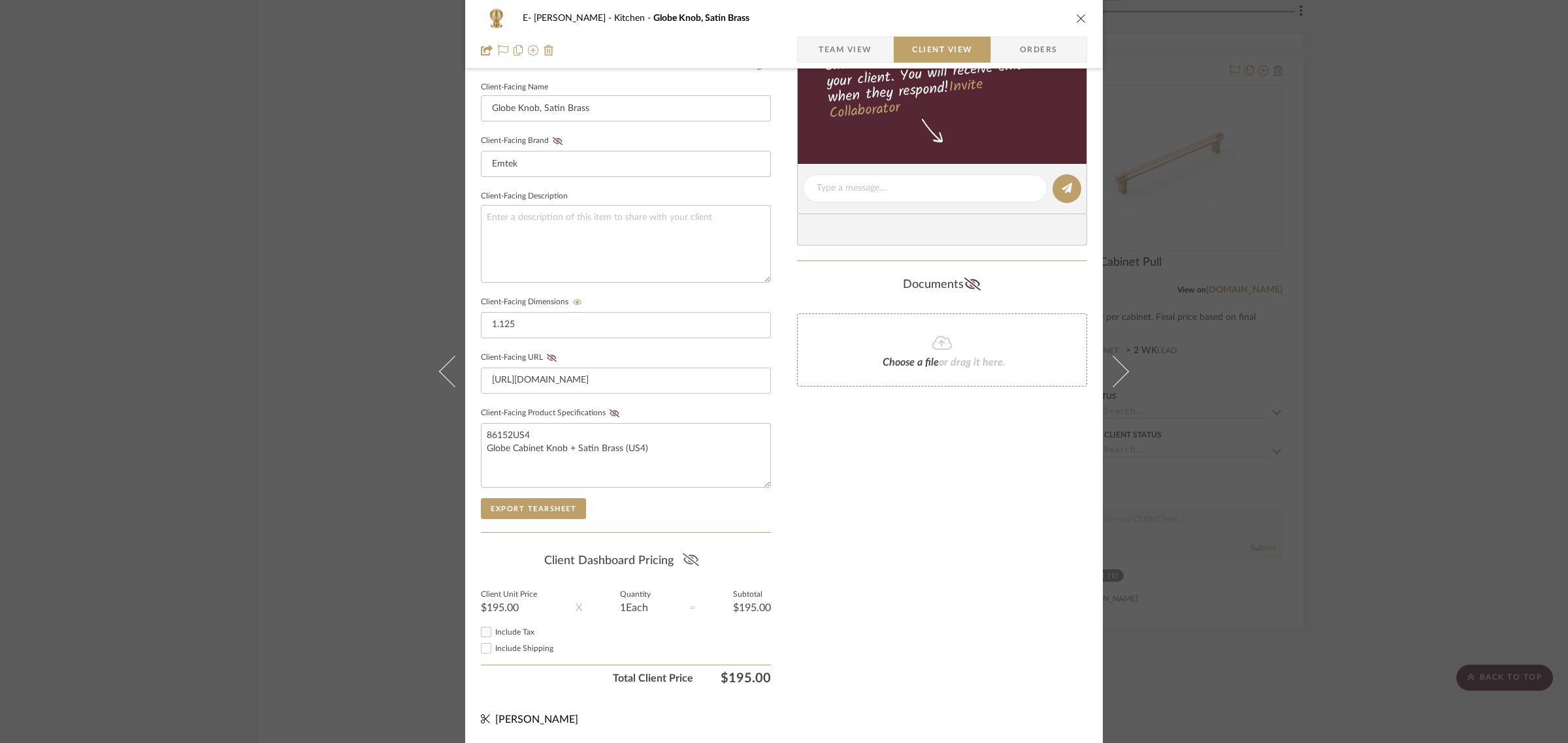
click at [689, 565] on icon at bounding box center [690, 560] width 16 height 13
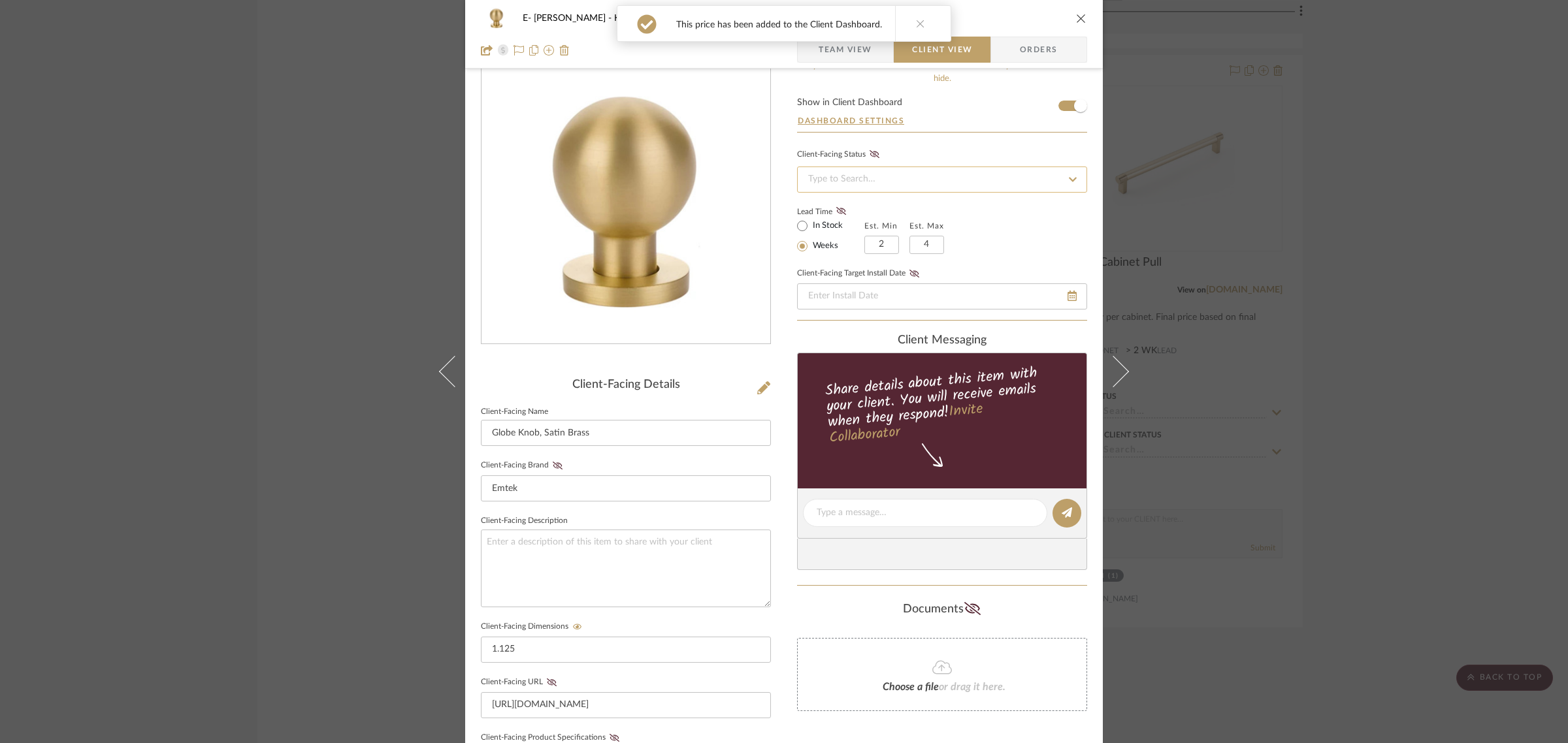
scroll to position [0, 0]
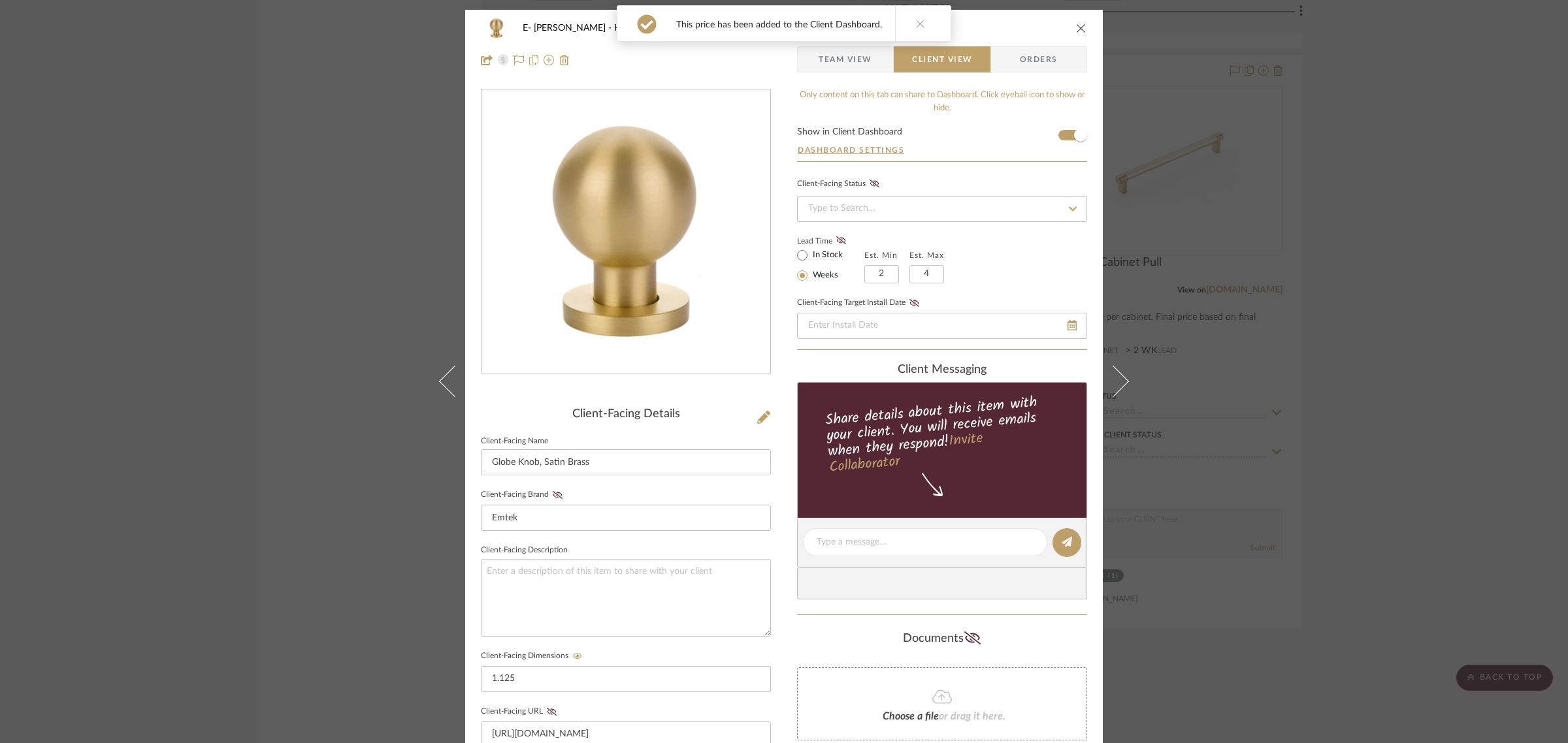
click at [1076, 29] on icon "close" at bounding box center [1081, 27] width 10 height 10
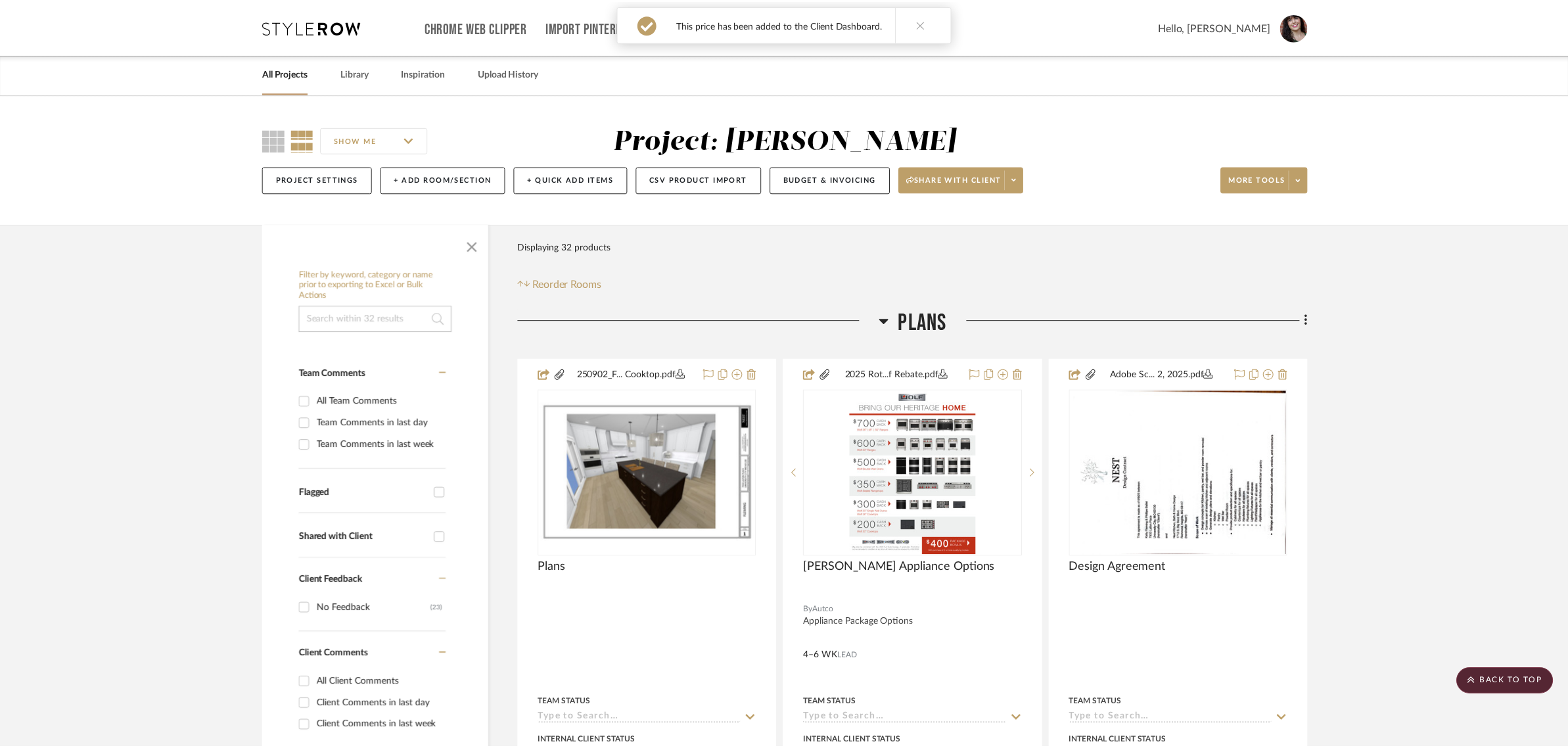
scroll to position [3864, 0]
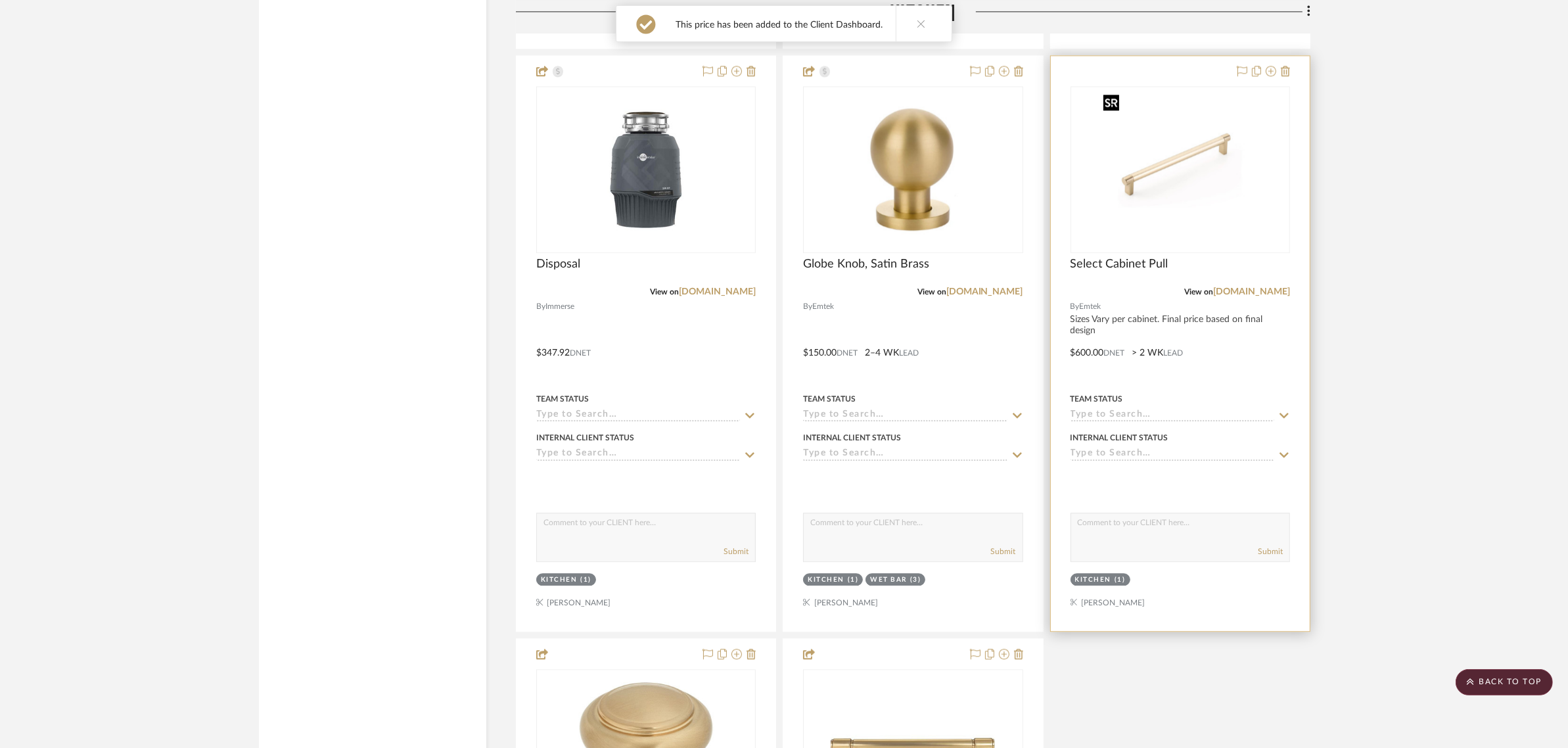
click at [1151, 155] on div at bounding box center [1181, 170] width 220 height 167
click at [1186, 155] on img "0" at bounding box center [1180, 169] width 164 height 164
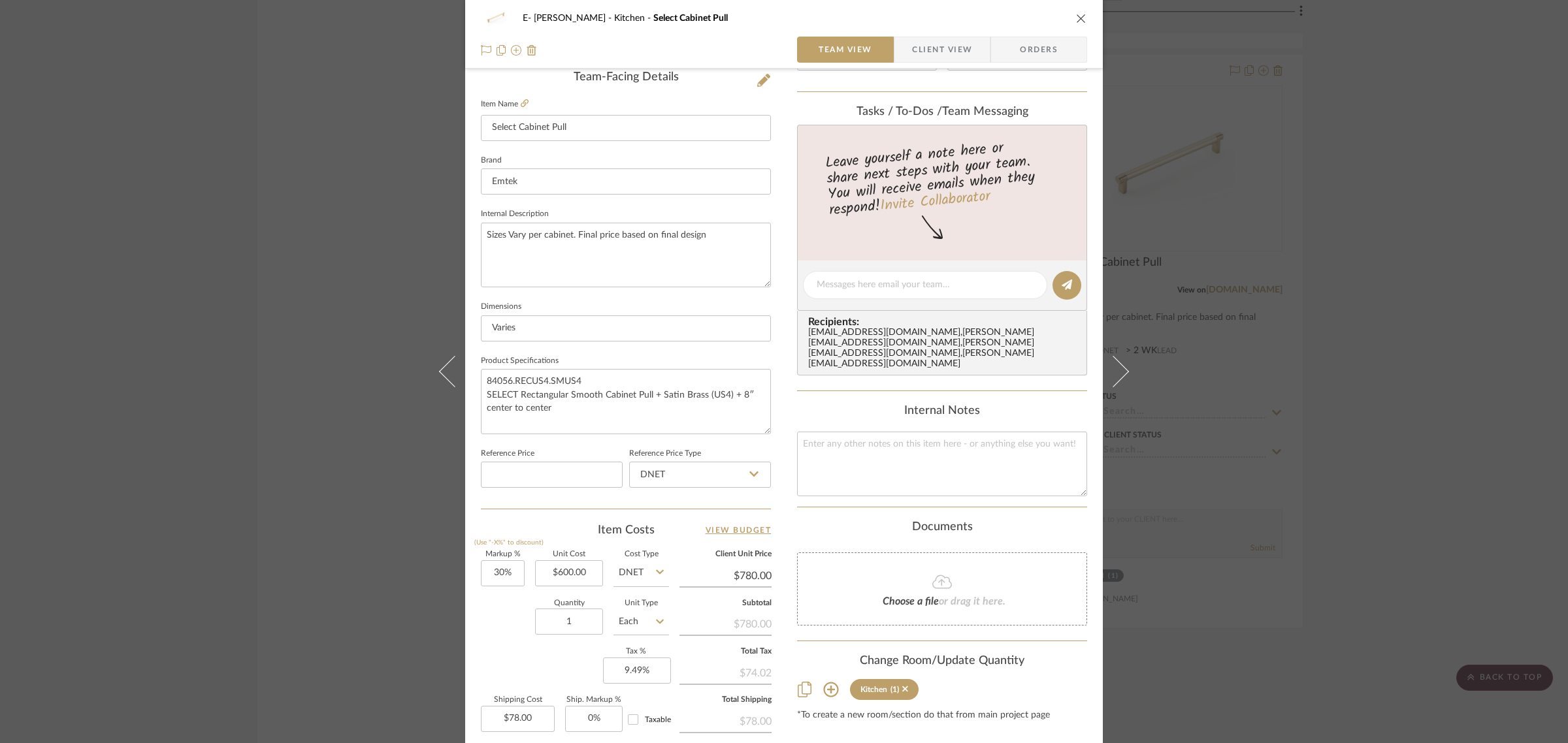
scroll to position [0, 0]
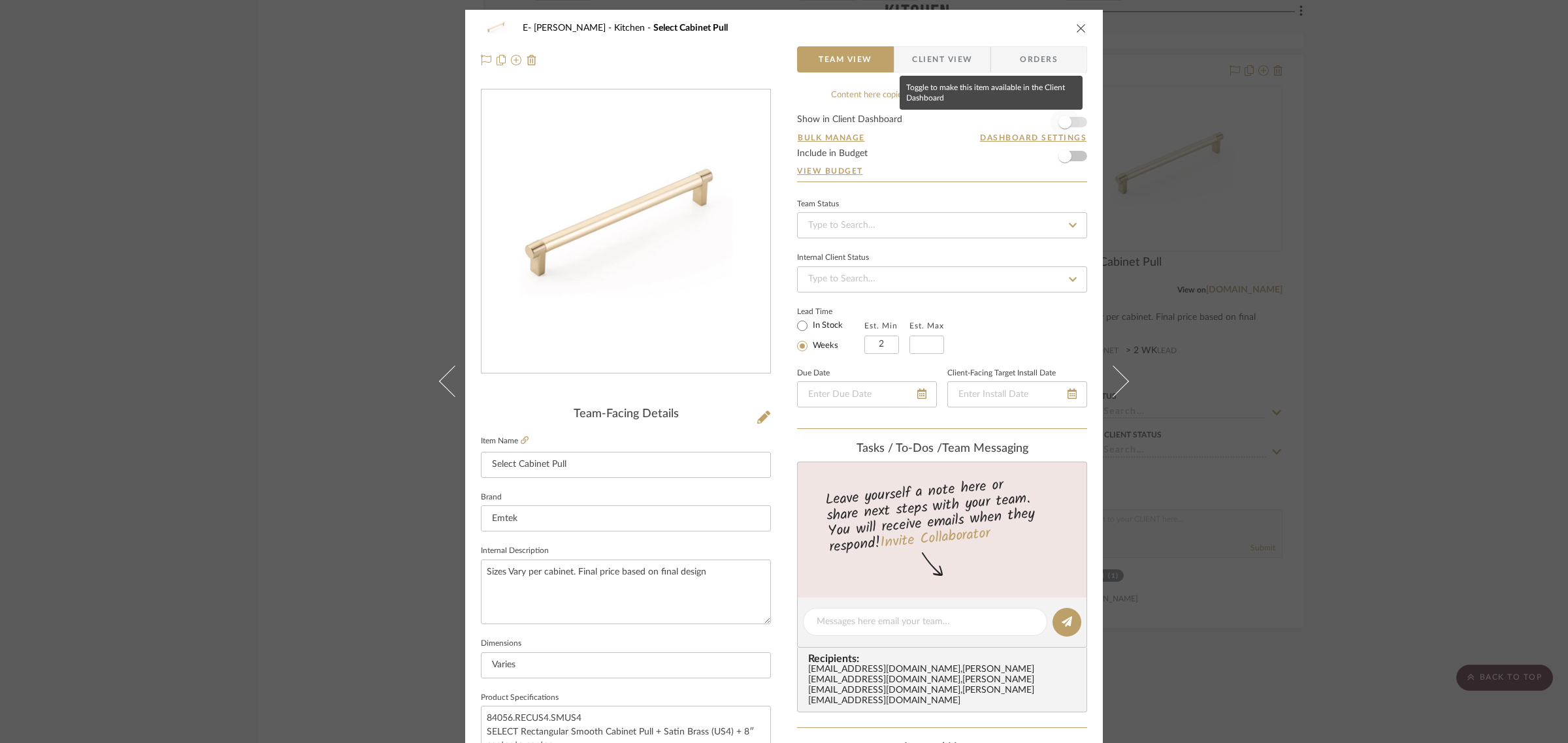
click at [1070, 125] on span "button" at bounding box center [1065, 121] width 29 height 29
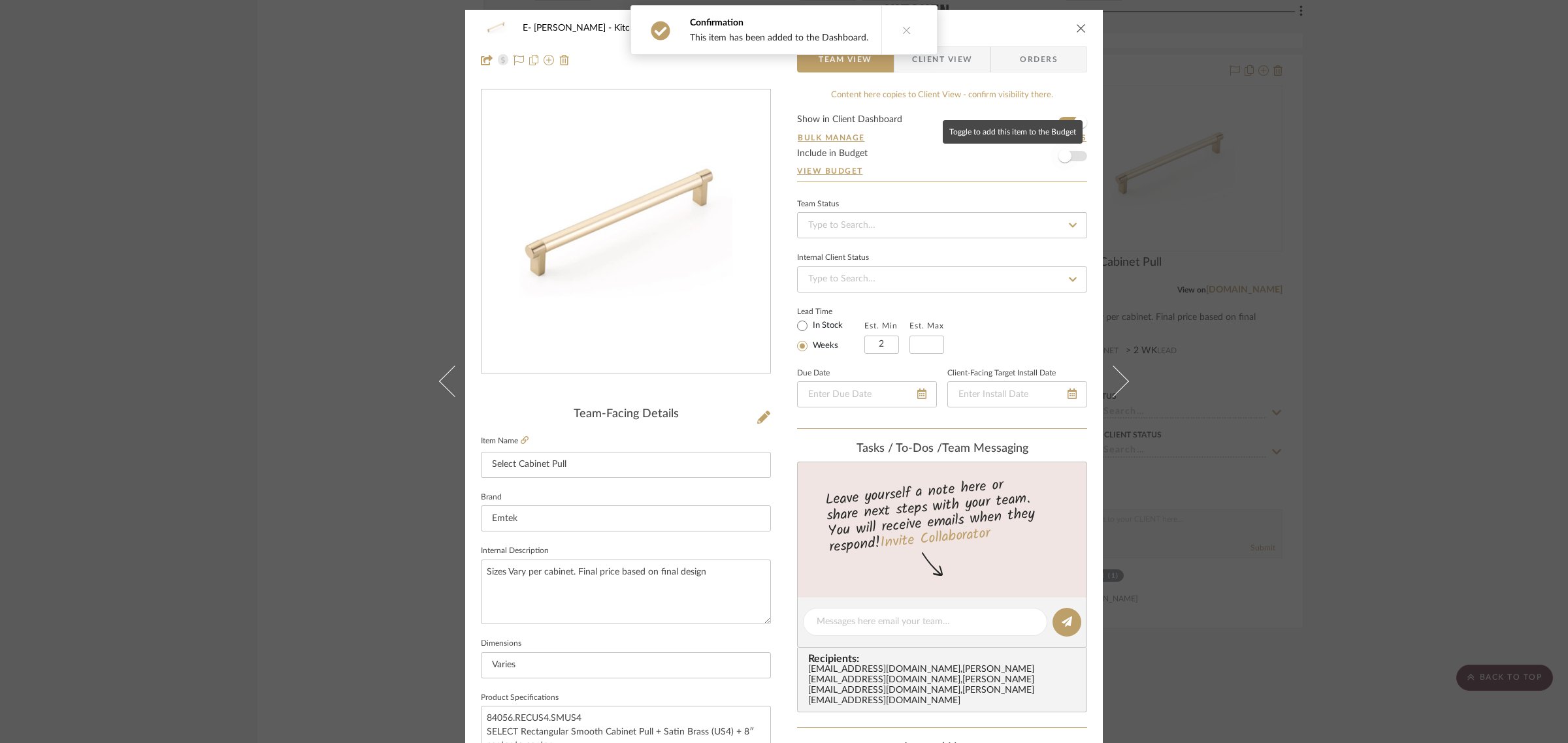
click at [1072, 155] on span "button" at bounding box center [1065, 156] width 29 height 29
click at [951, 57] on span "Client View" at bounding box center [942, 59] width 60 height 26
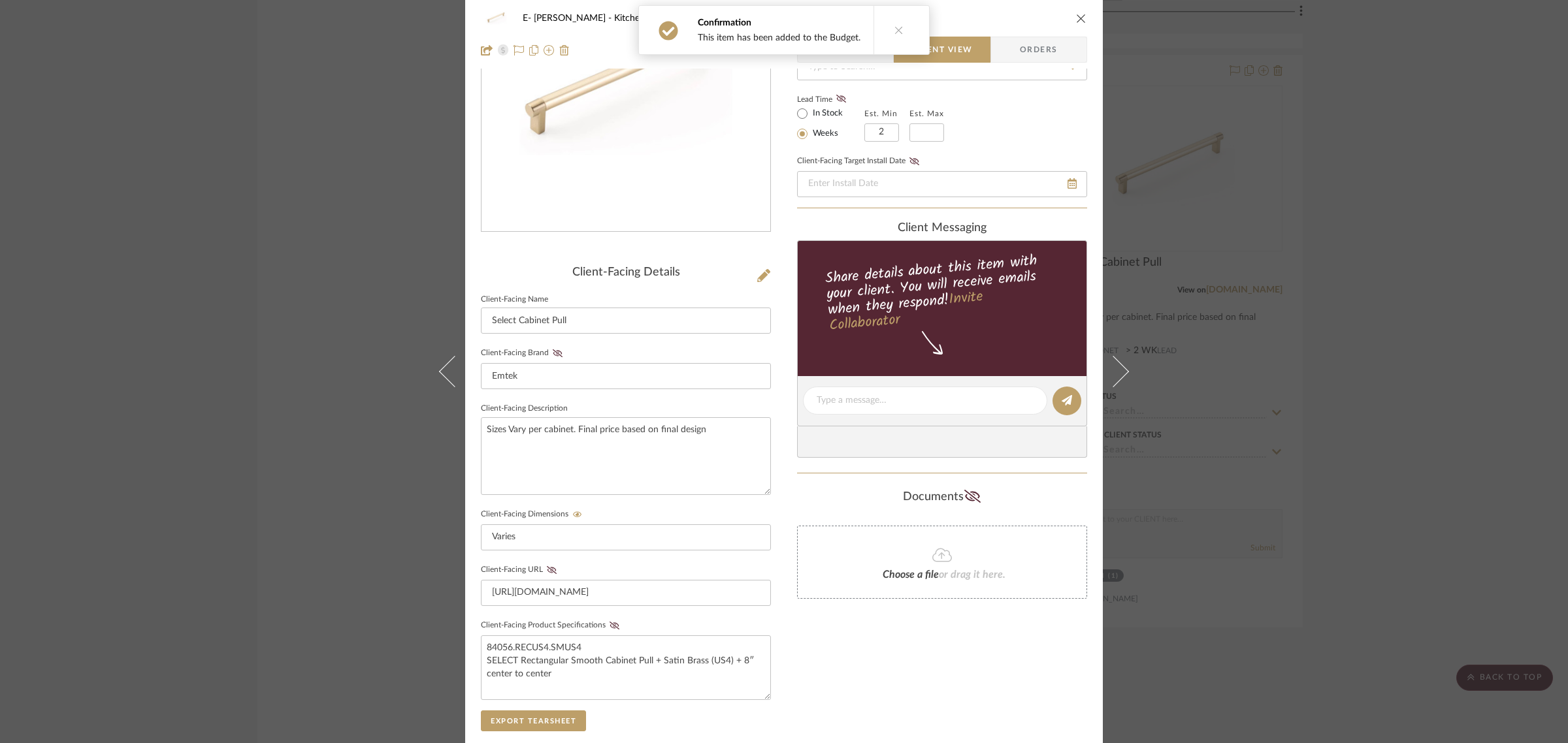
scroll to position [354, 0]
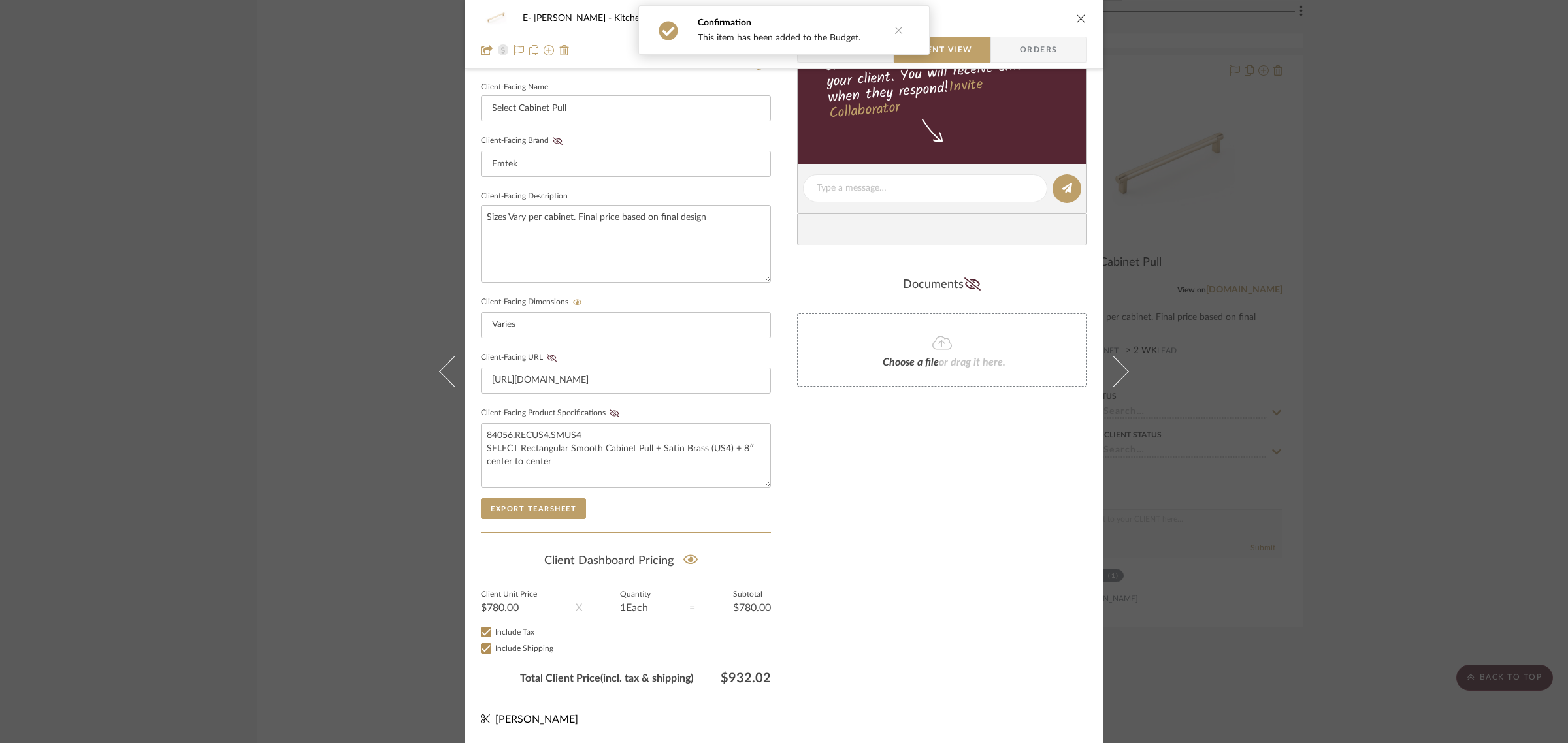
click at [1076, 15] on icon "close" at bounding box center [1081, 18] width 10 height 10
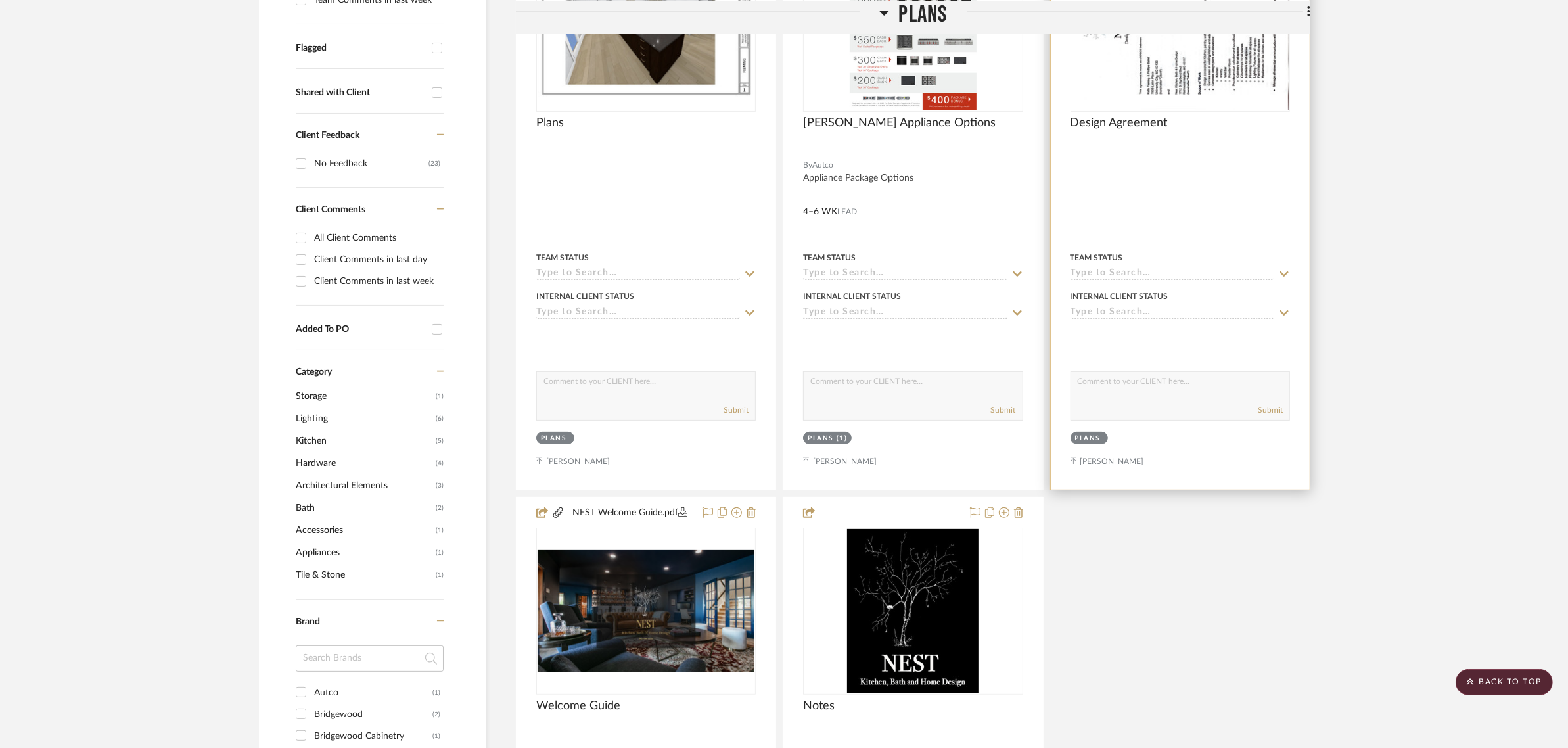
scroll to position [164, 0]
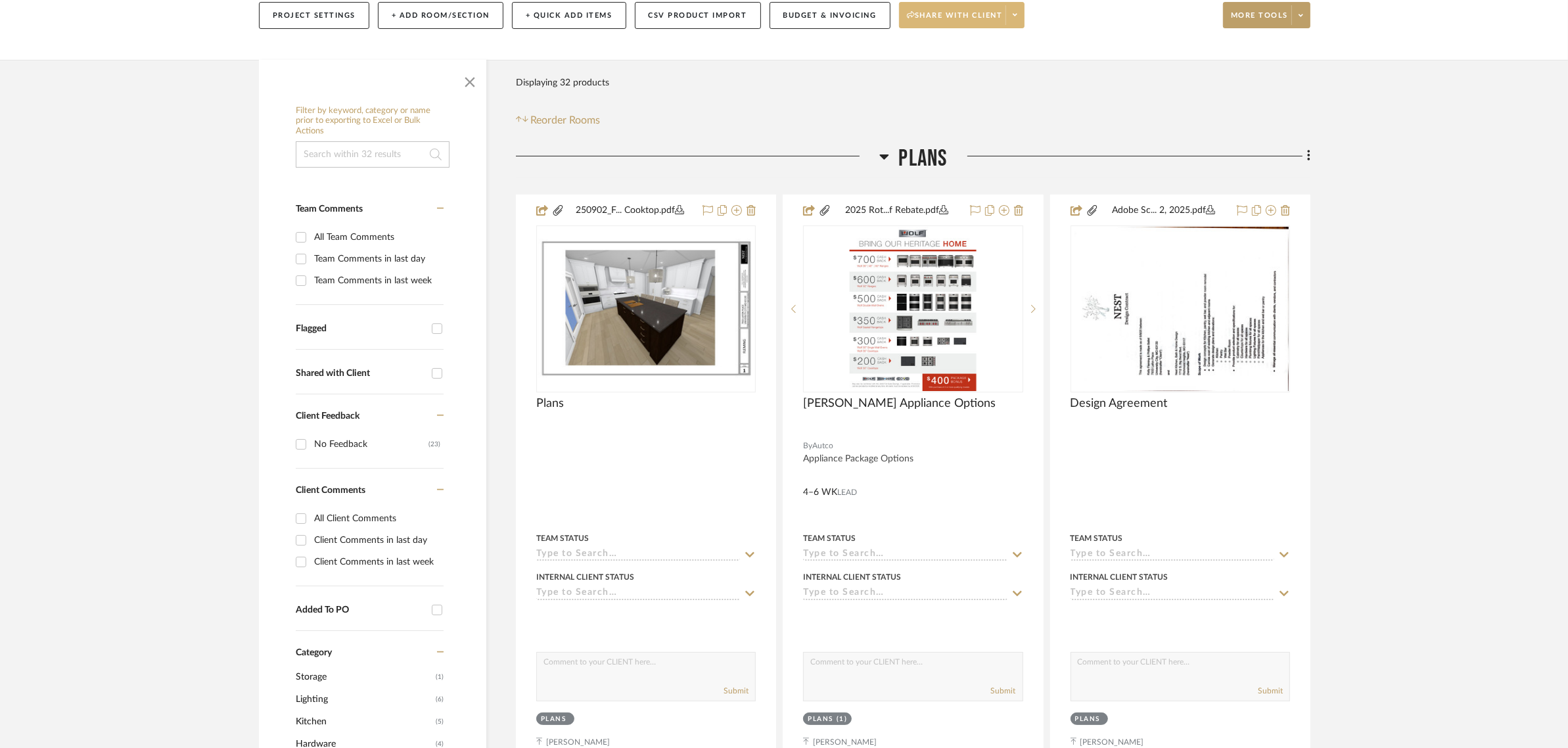
click at [1024, 14] on span at bounding box center [1014, 15] width 18 height 20
click at [982, 52] on span "Preview Client Dashboard" at bounding box center [969, 53] width 113 height 11
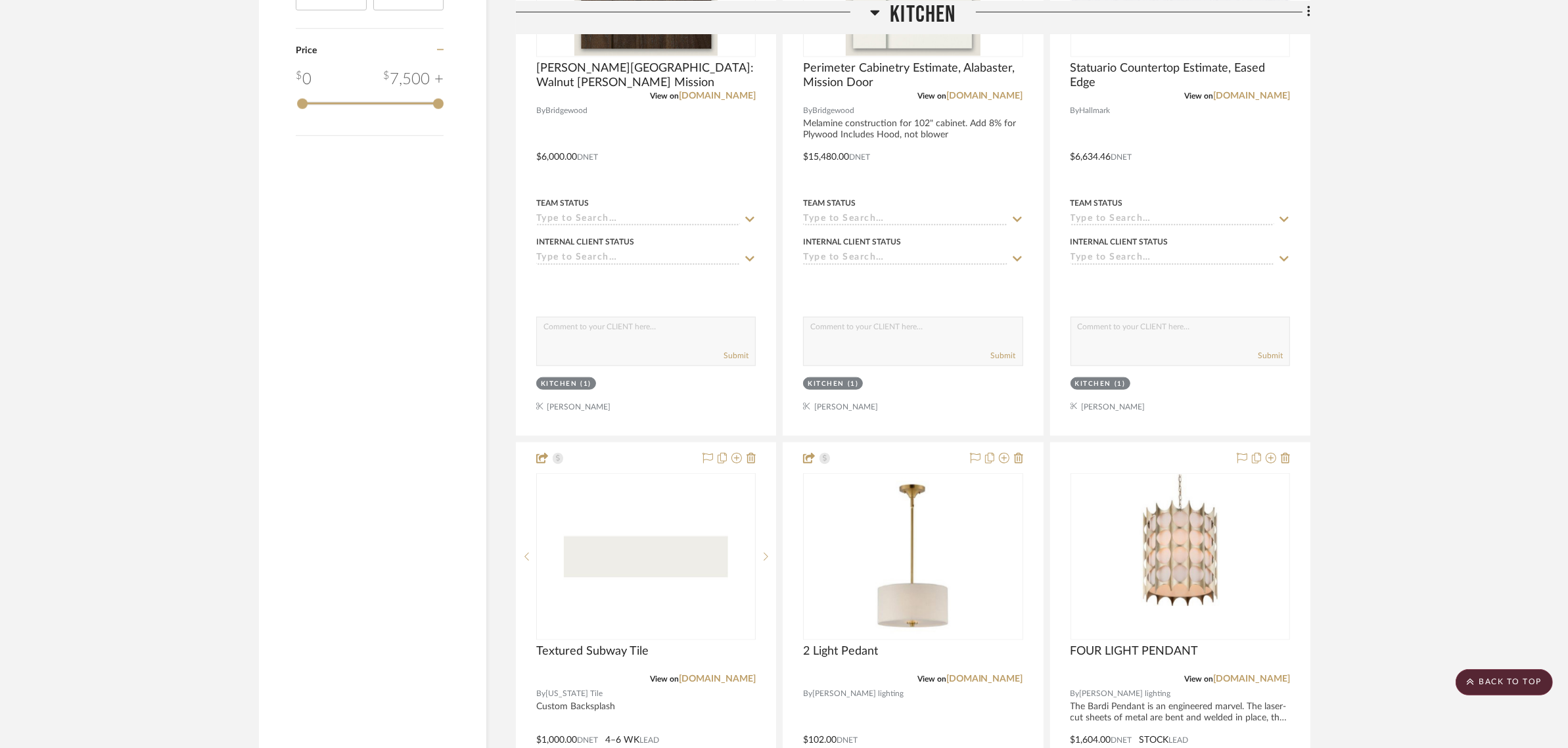
scroll to position [2219, 0]
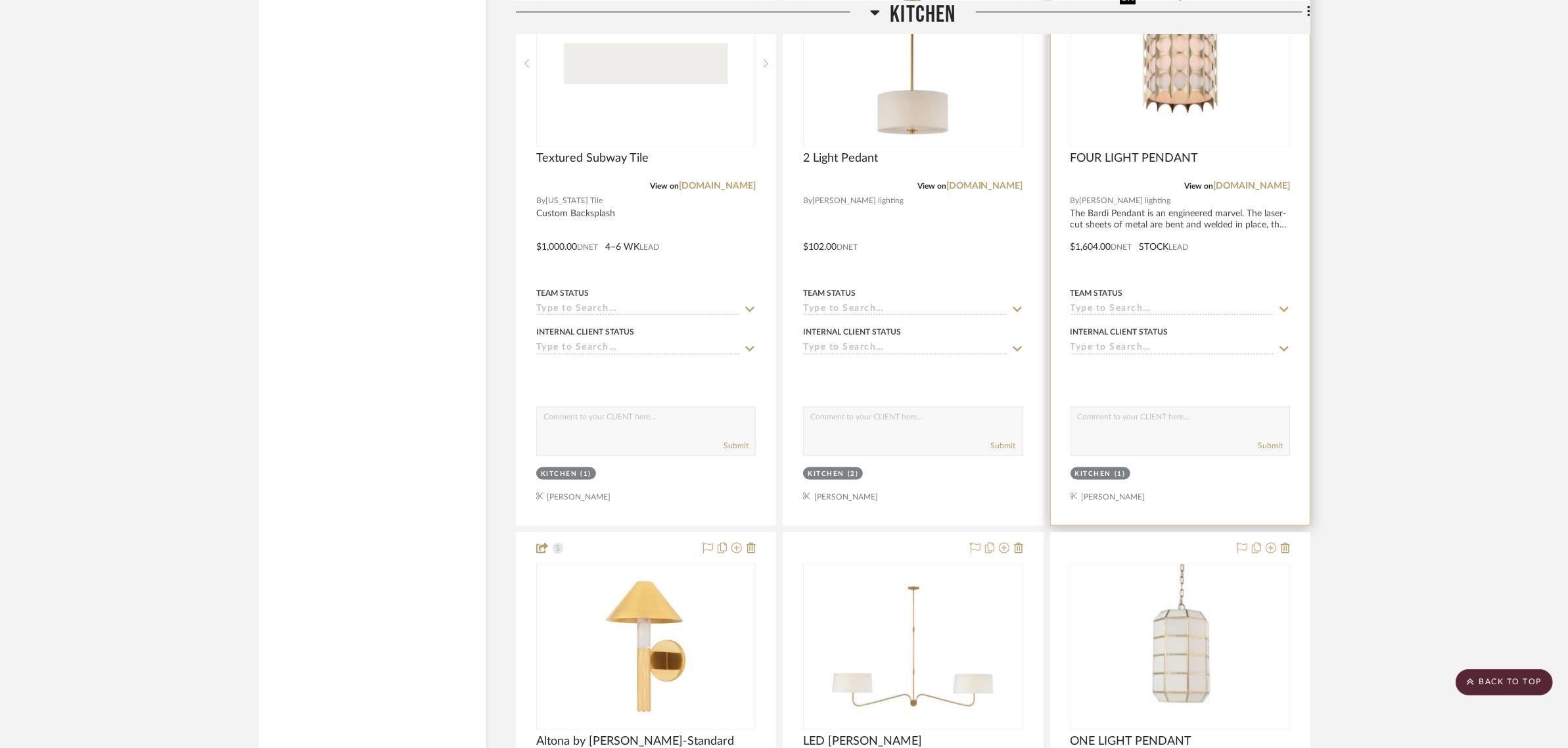
click at [1199, 76] on img "0" at bounding box center [1181, 64] width 132 height 164
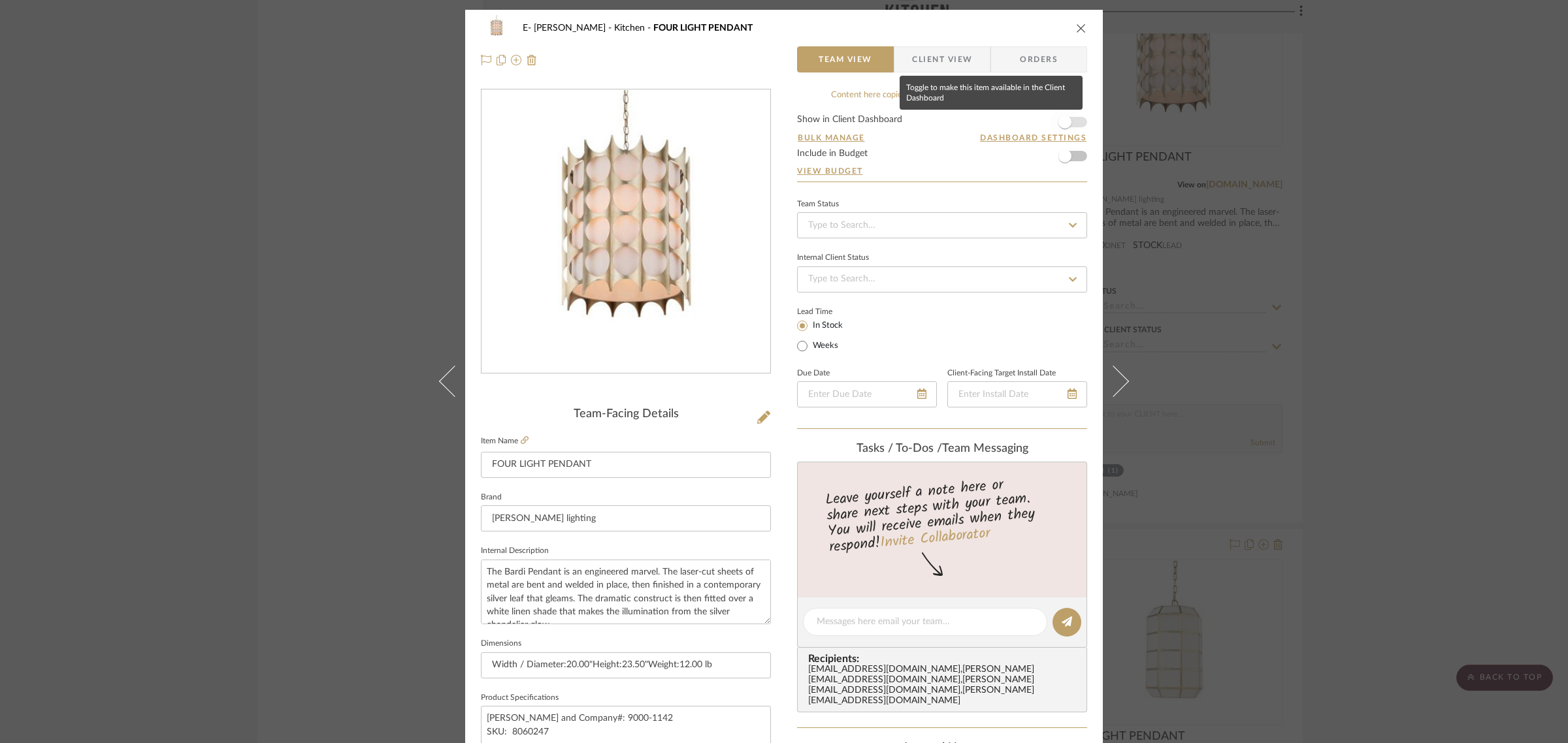
click at [1068, 125] on span "button" at bounding box center [1065, 121] width 29 height 29
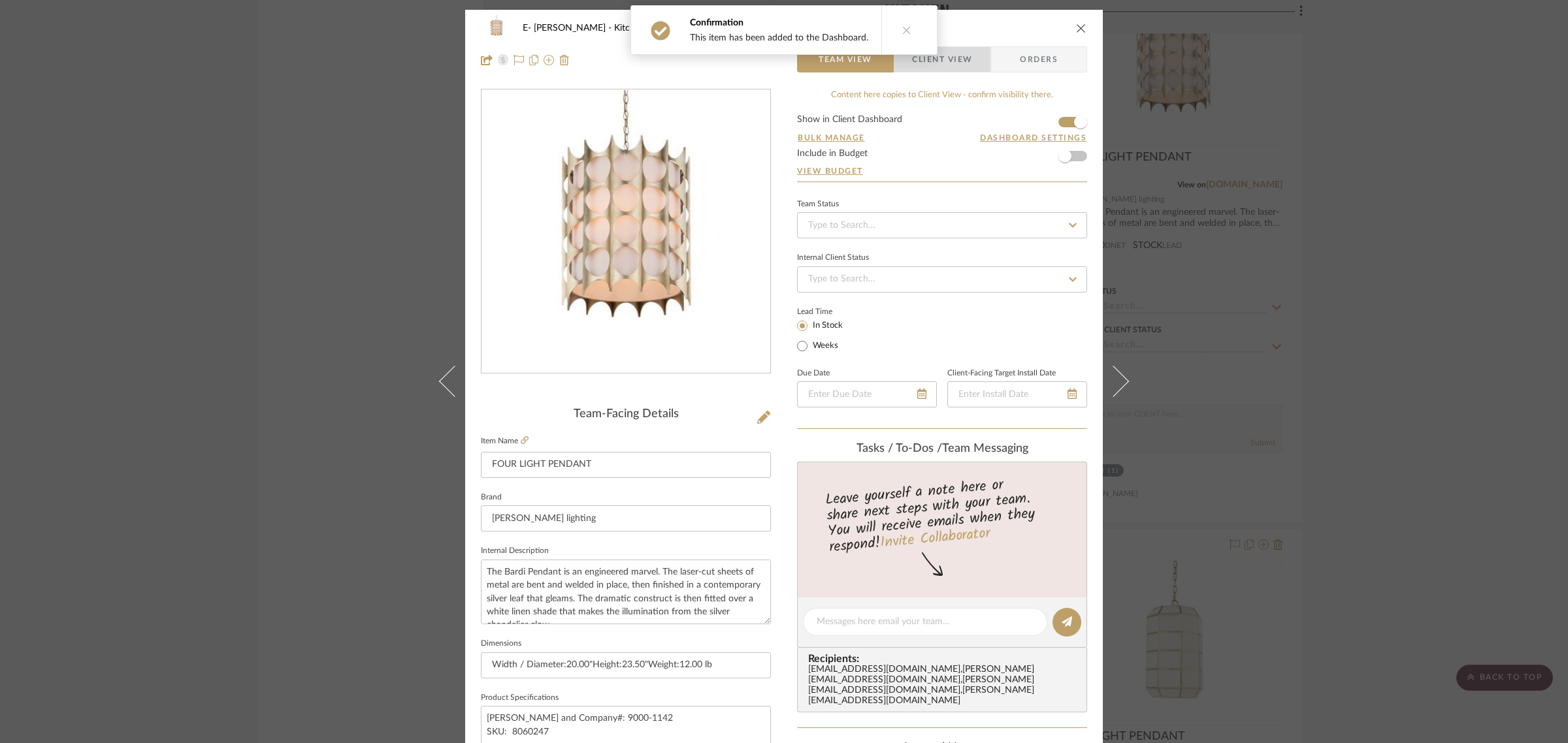
click at [965, 59] on span "Client View" at bounding box center [942, 59] width 60 height 26
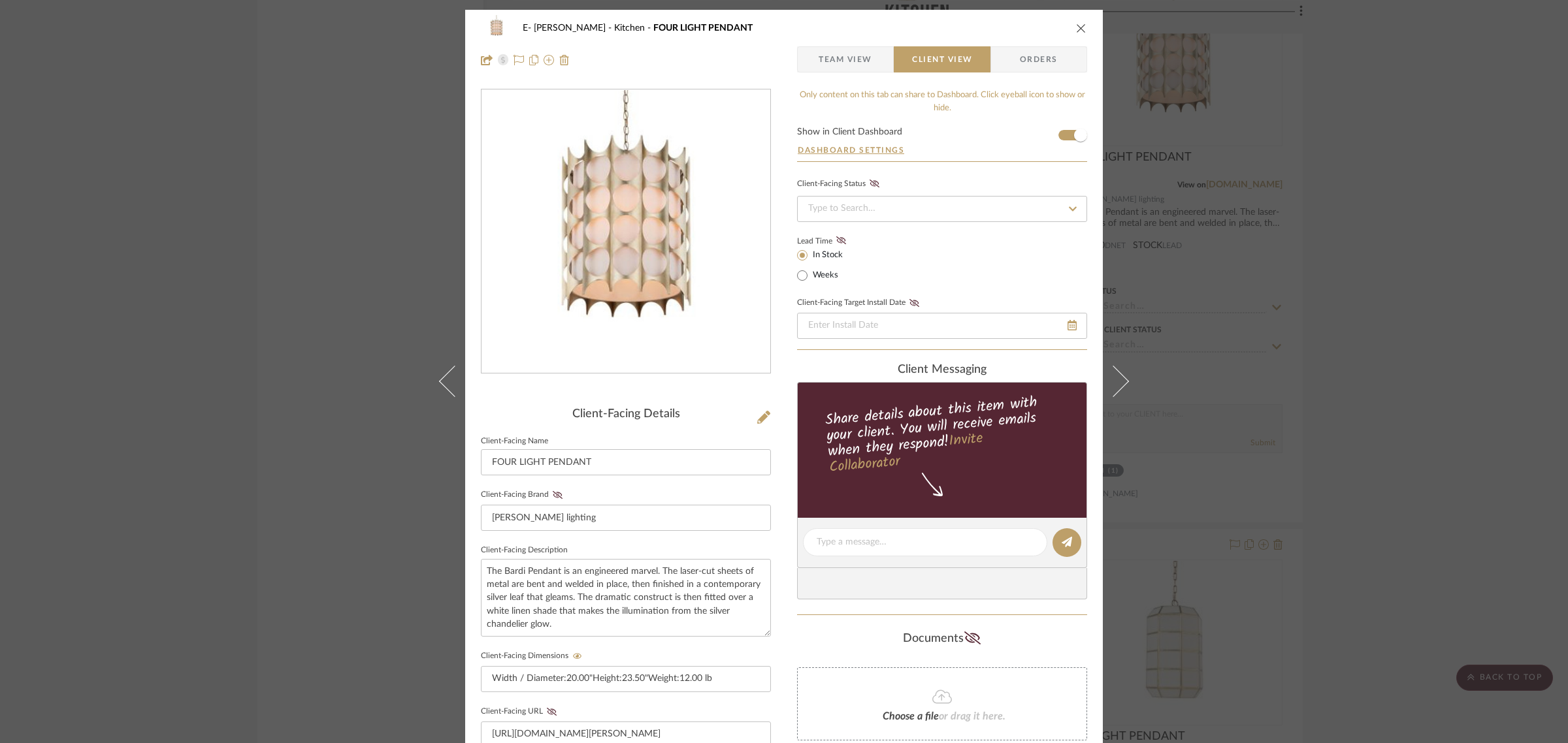
click at [1075, 28] on button "close" at bounding box center [1081, 28] width 11 height 11
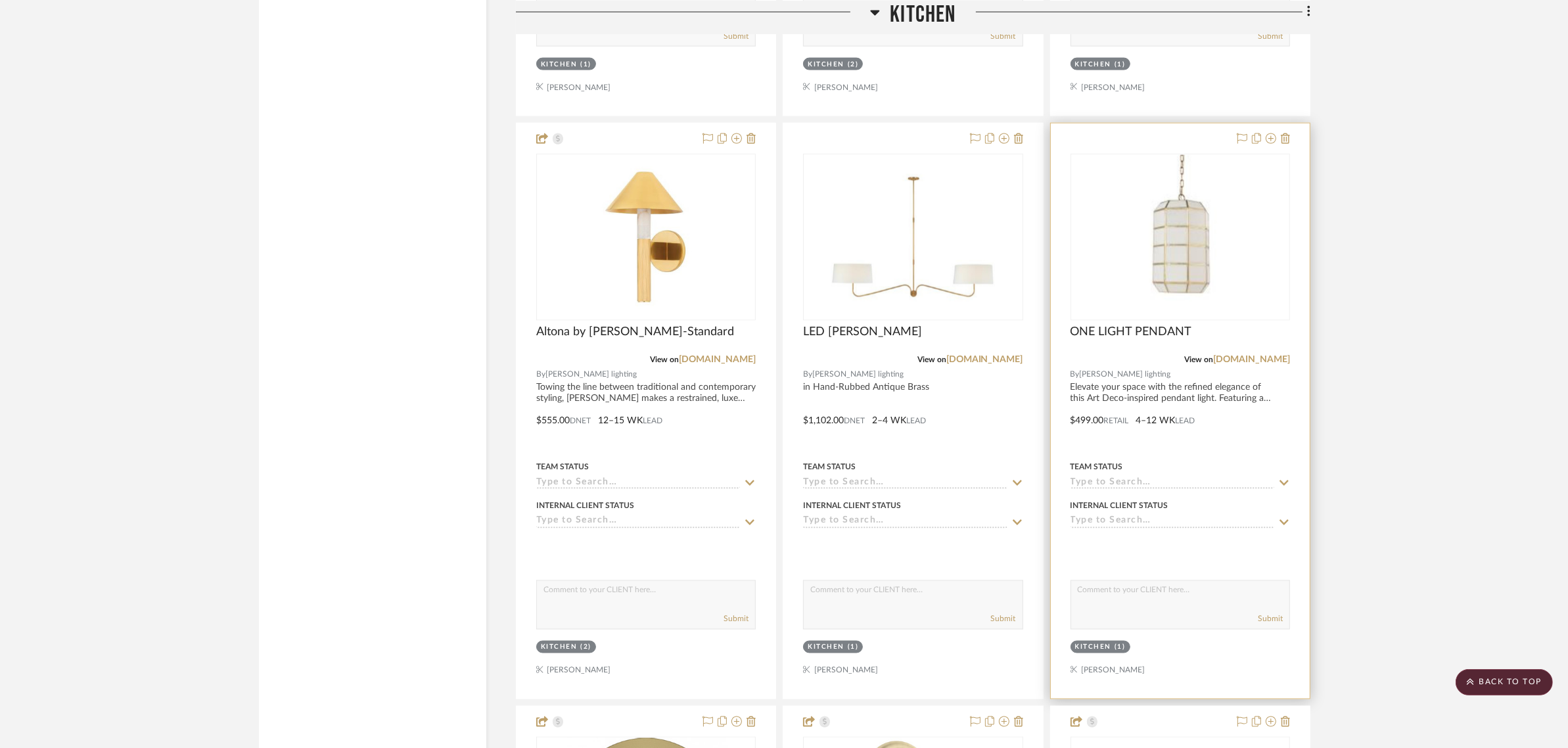
scroll to position [2631, 0]
click at [1192, 272] on img "0" at bounding box center [1180, 235] width 164 height 164
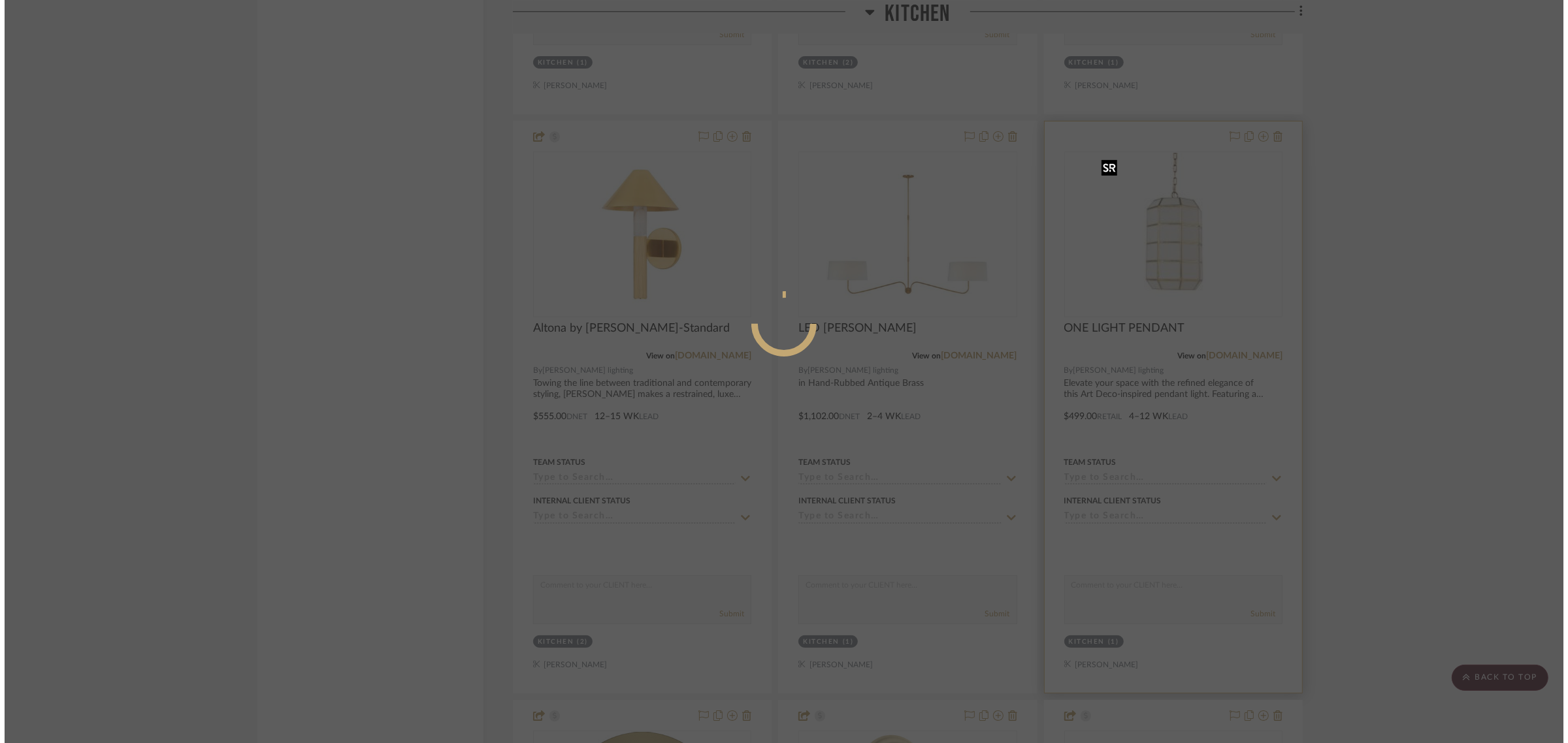
scroll to position [0, 0]
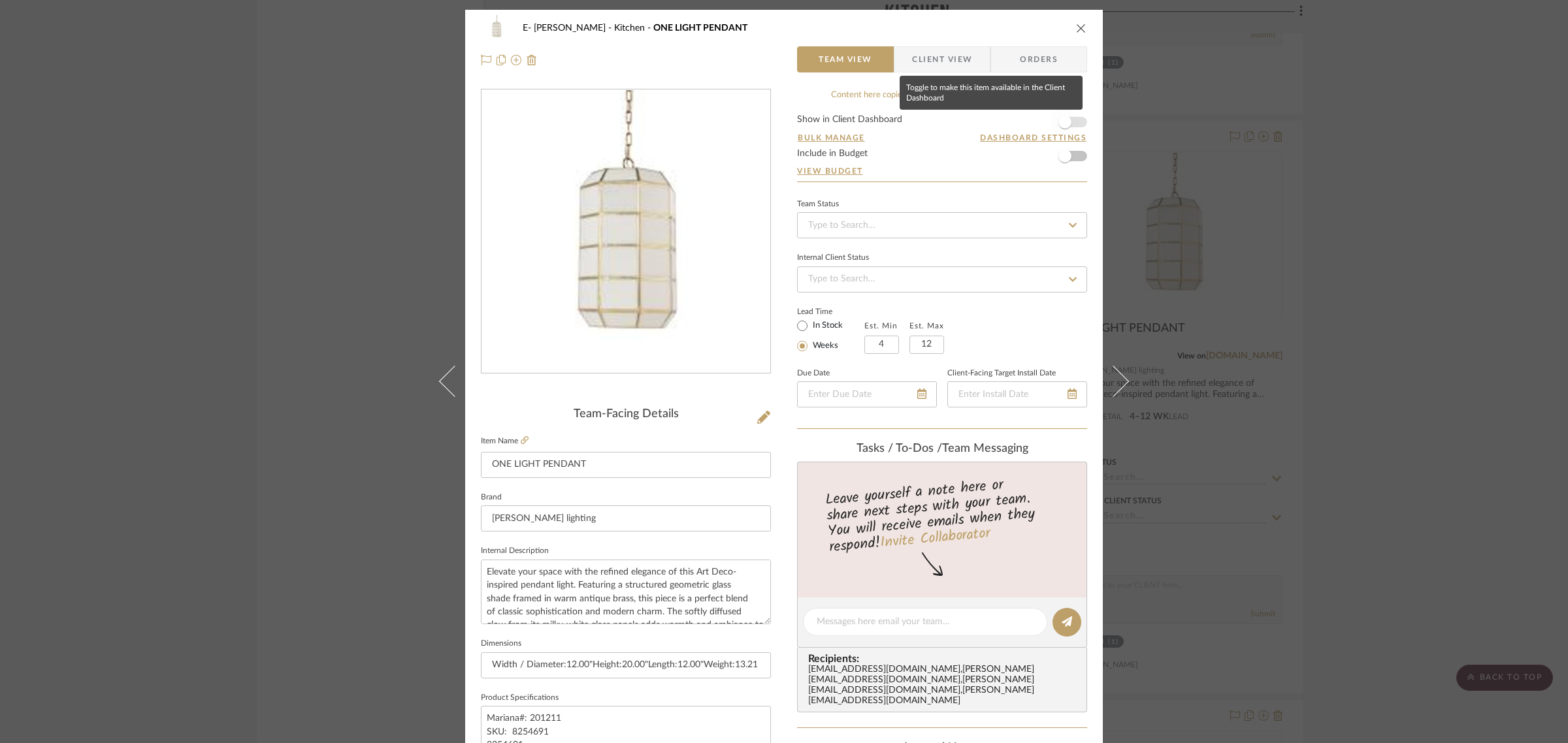
click at [1074, 125] on span "button" at bounding box center [1065, 121] width 29 height 29
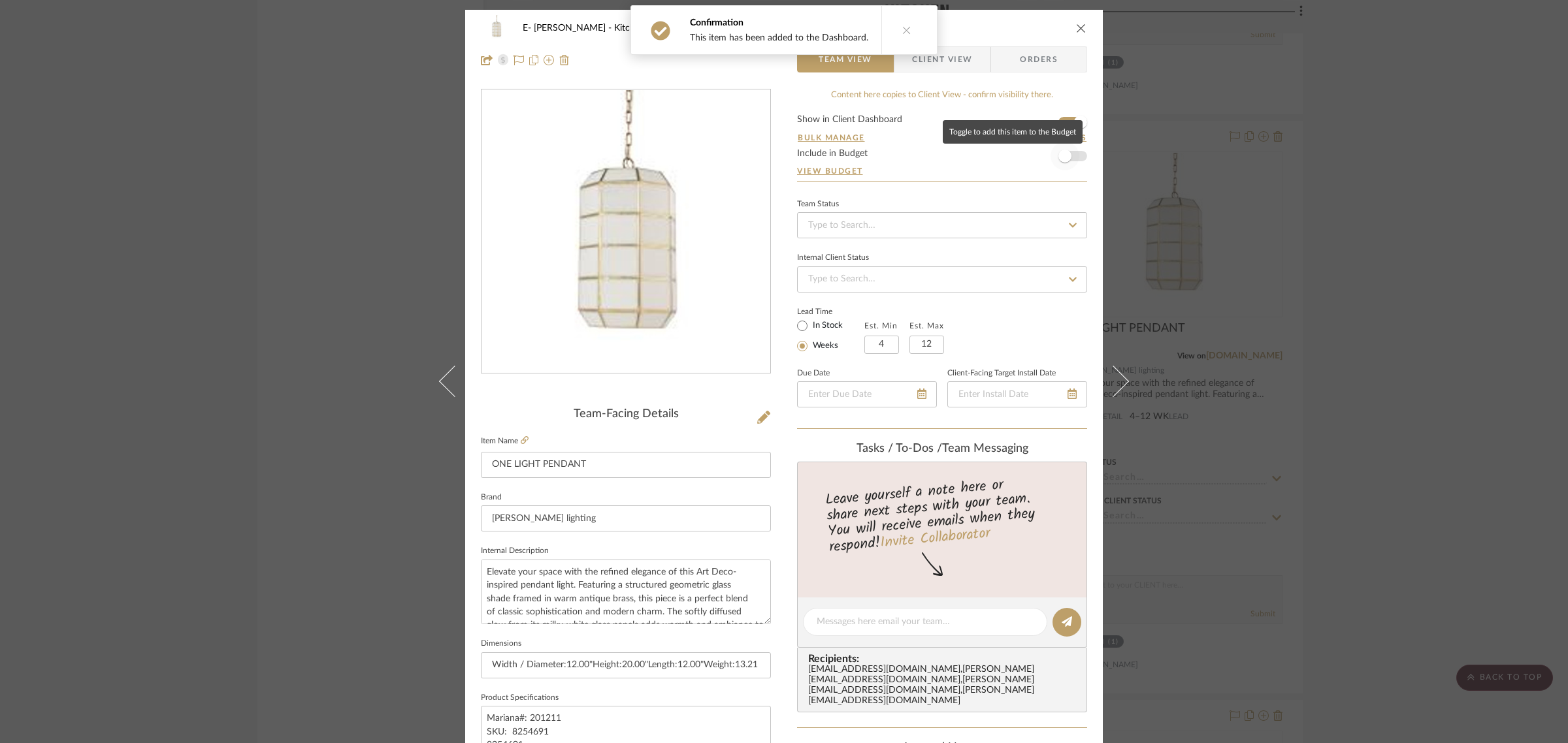
click at [1072, 158] on span "button" at bounding box center [1065, 156] width 29 height 29
click at [929, 62] on span "Client View" at bounding box center [942, 59] width 60 height 26
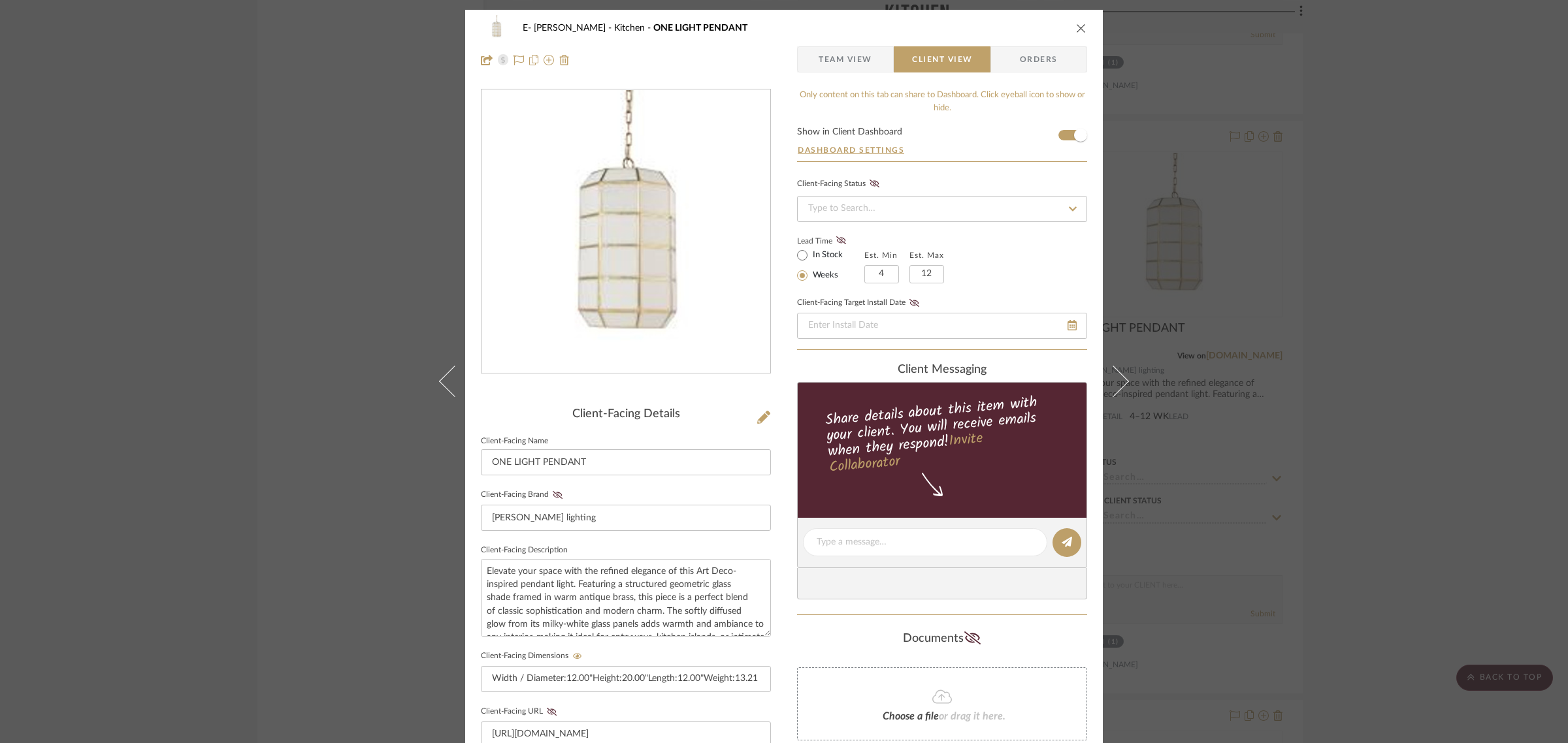
click at [1076, 27] on icon "close" at bounding box center [1081, 27] width 10 height 10
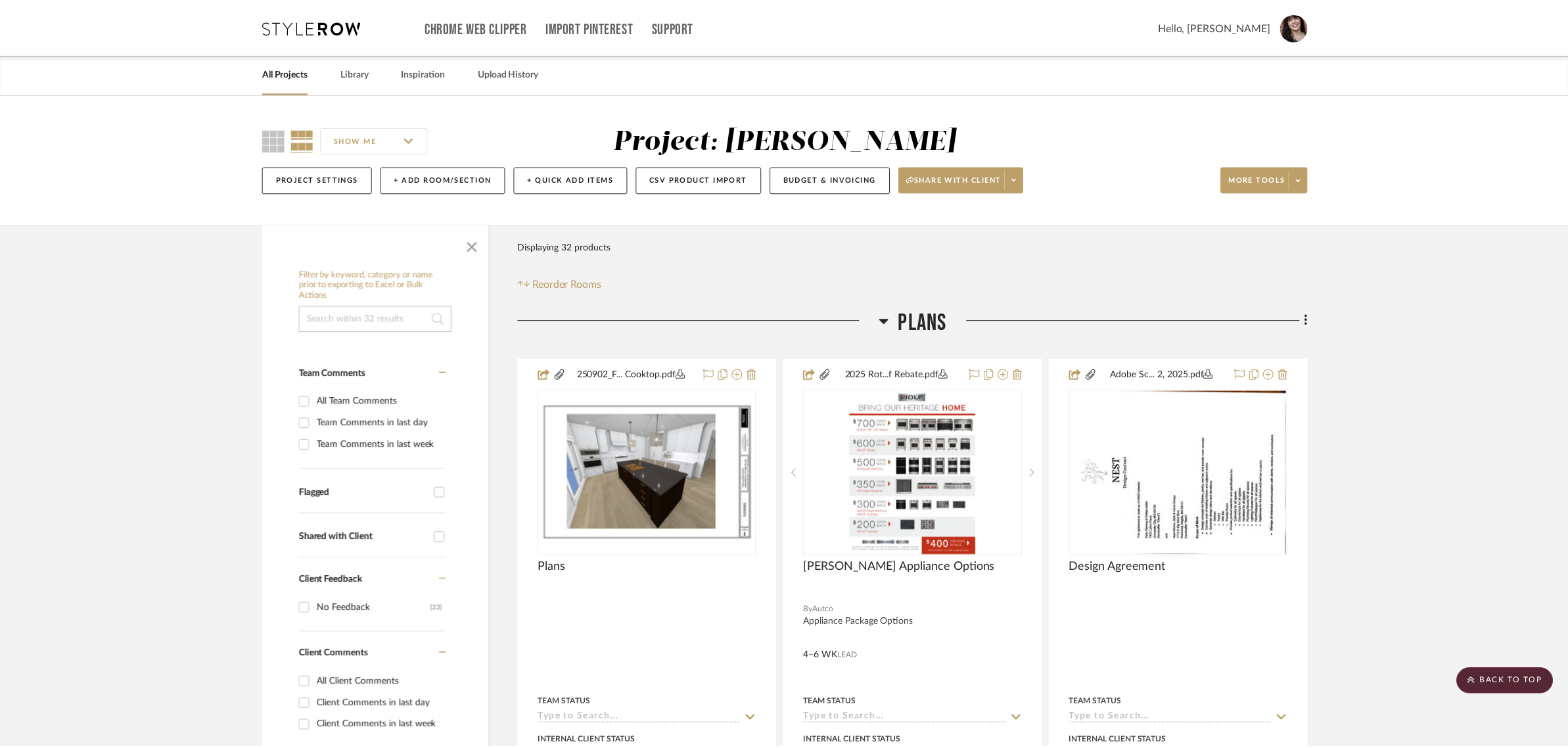
scroll to position [2631, 0]
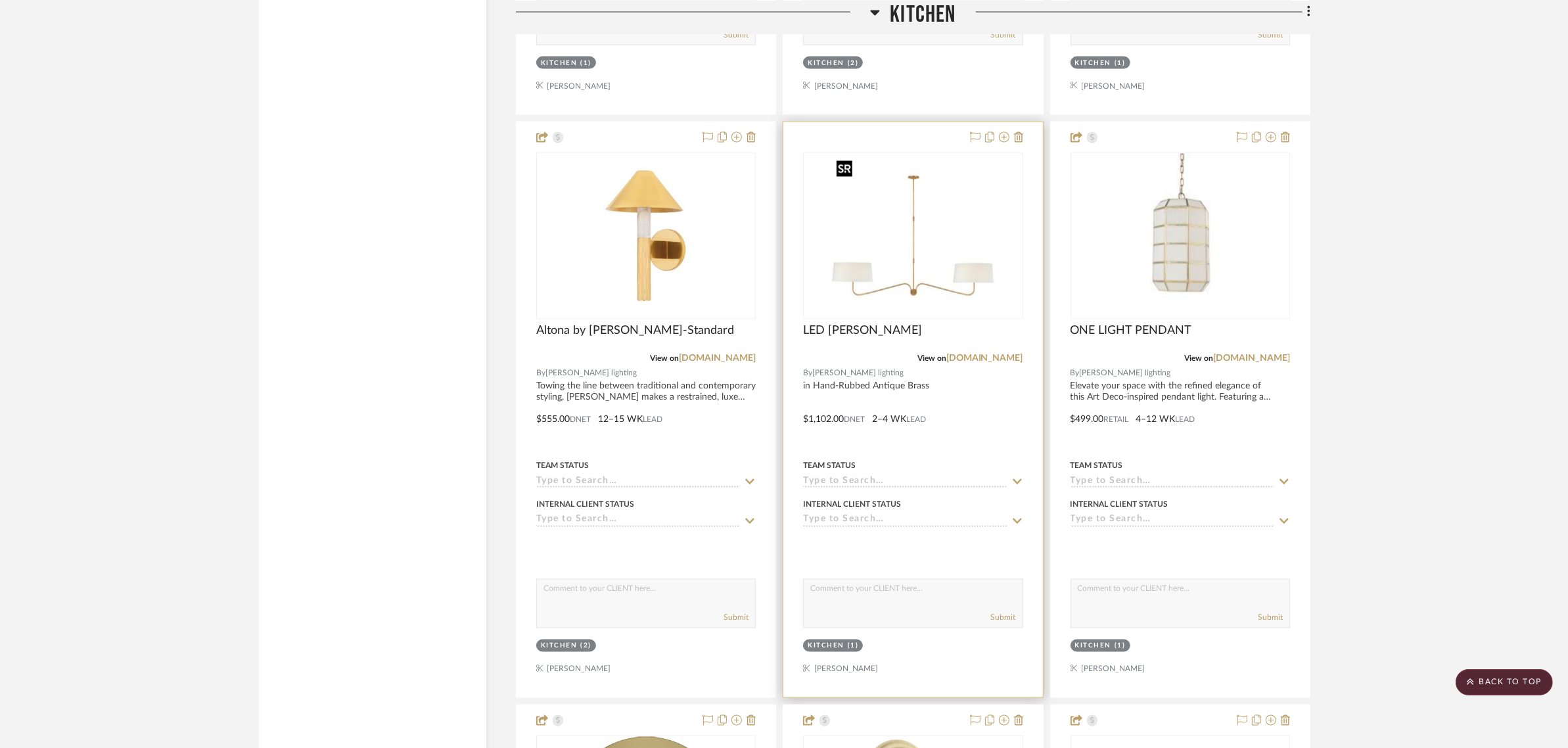
click at [917, 283] on img "0" at bounding box center [912, 235] width 164 height 164
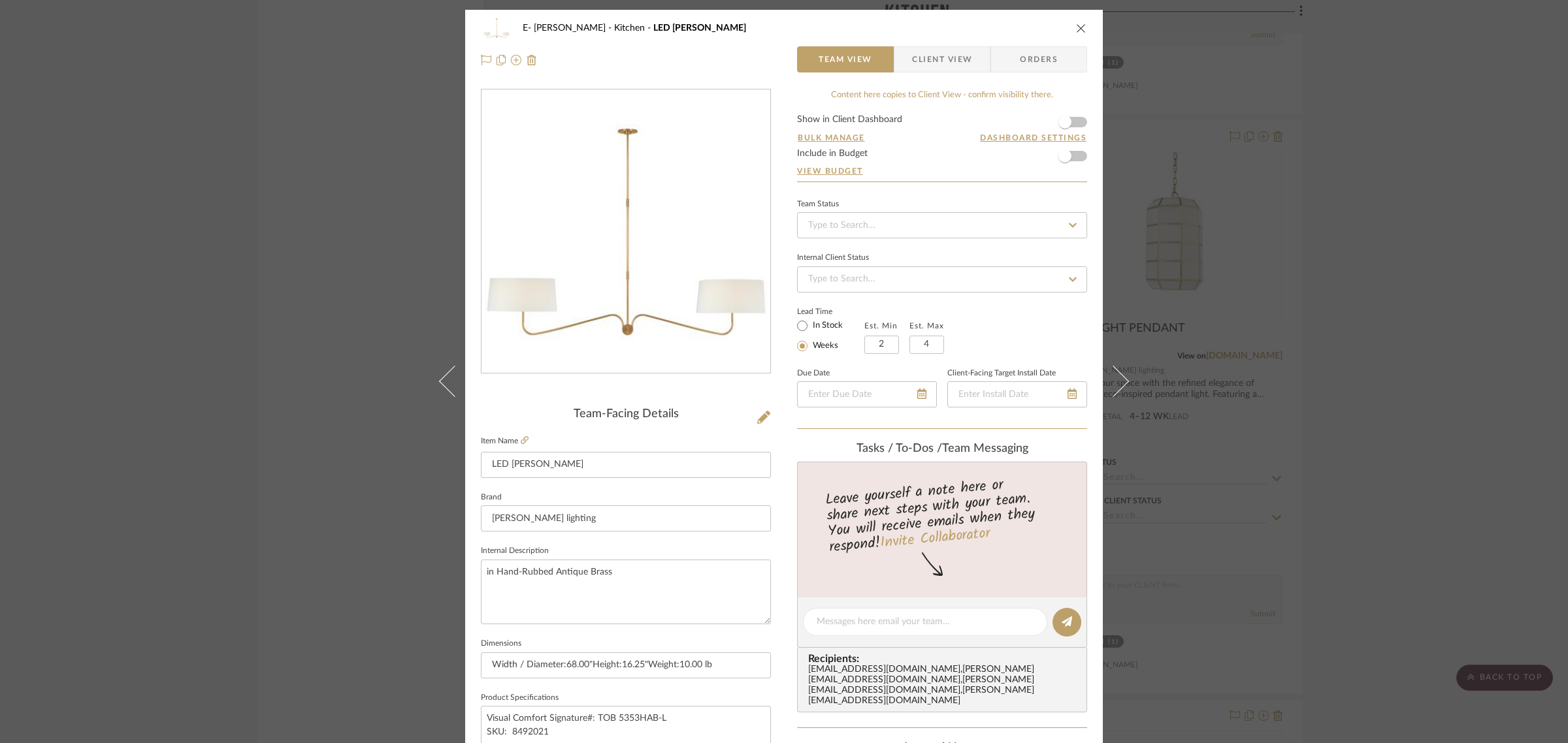
click at [1078, 118] on form "Show in Client Dashboard Bulk Manage Dashboard Settings Include in Budget View …" at bounding box center [942, 148] width 290 height 67
click at [1078, 125] on form "Show in Client Dashboard Bulk Manage Dashboard Settings Include in Budget View …" at bounding box center [942, 148] width 290 height 67
click at [1070, 121] on span "button" at bounding box center [1065, 121] width 29 height 29
click at [932, 72] on span "Client View" at bounding box center [942, 59] width 60 height 26
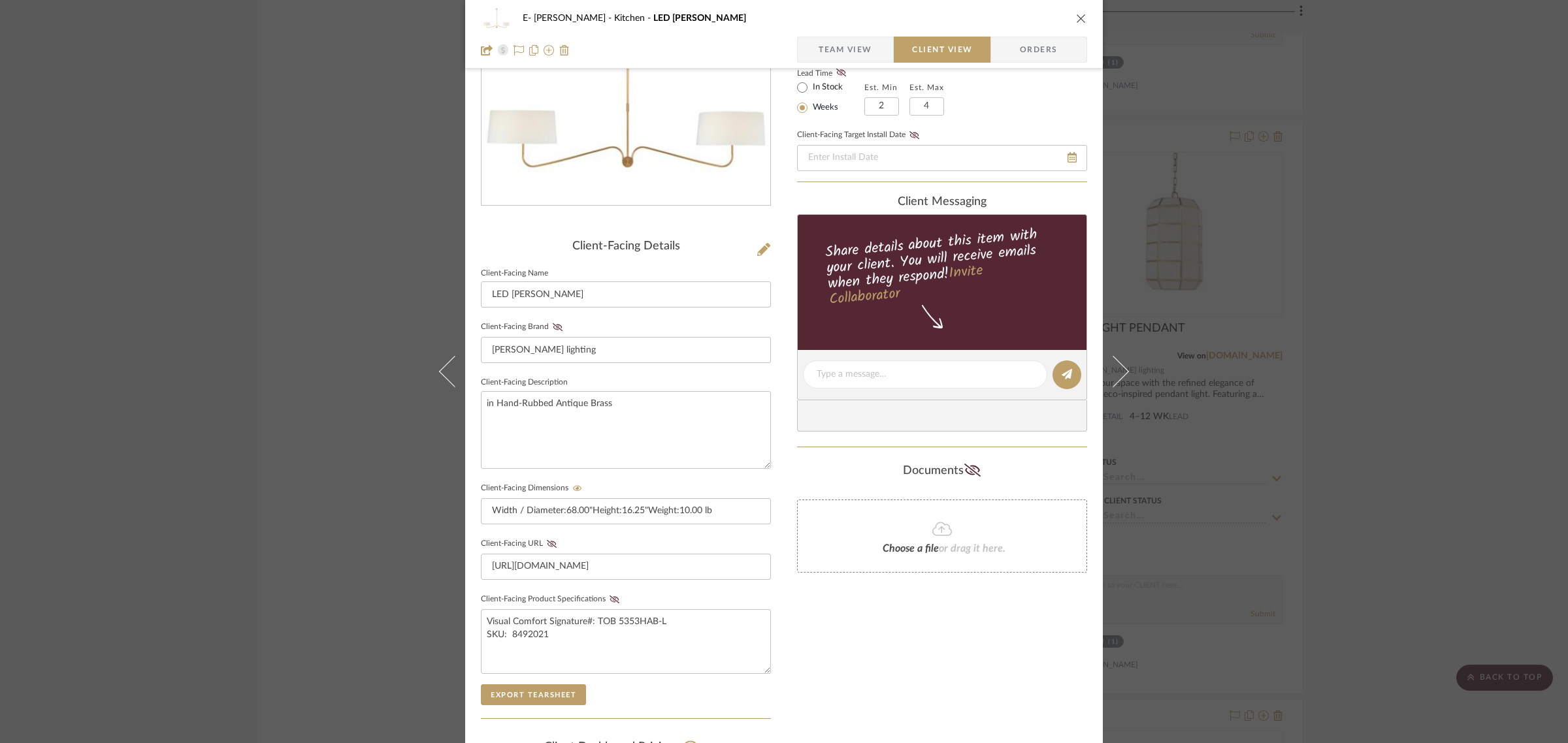
scroll to position [354, 0]
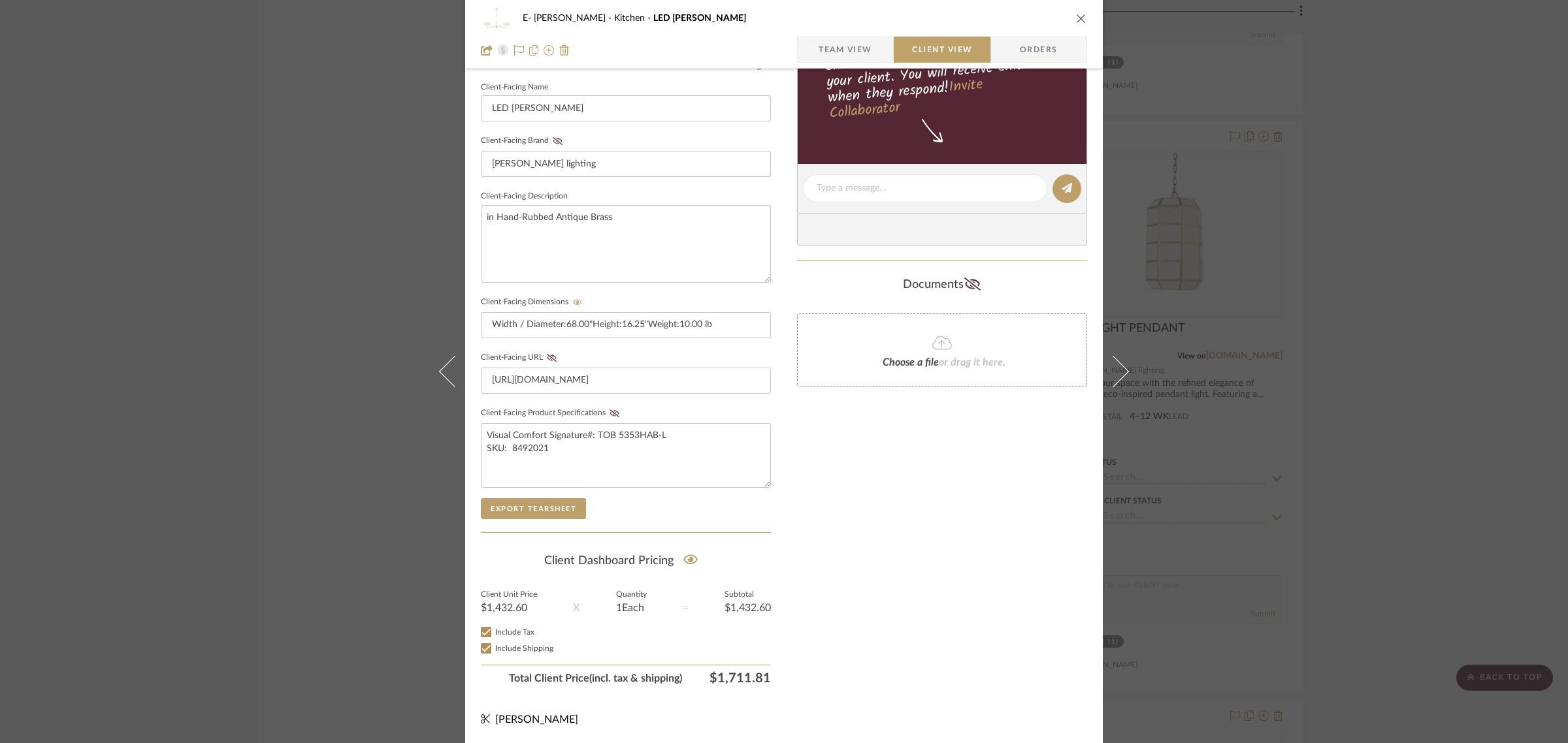
click at [1076, 18] on icon "close" at bounding box center [1081, 18] width 10 height 10
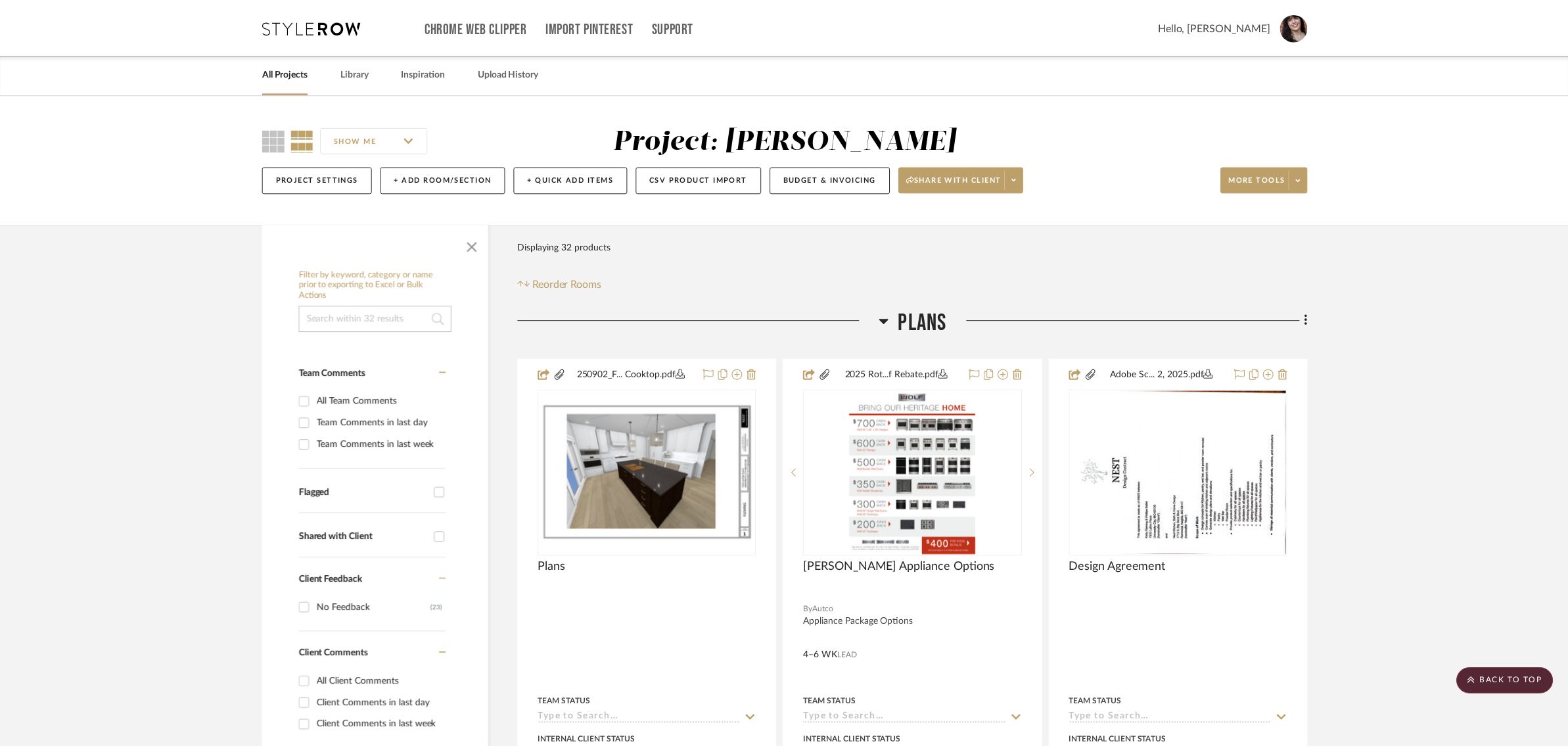
scroll to position [2631, 0]
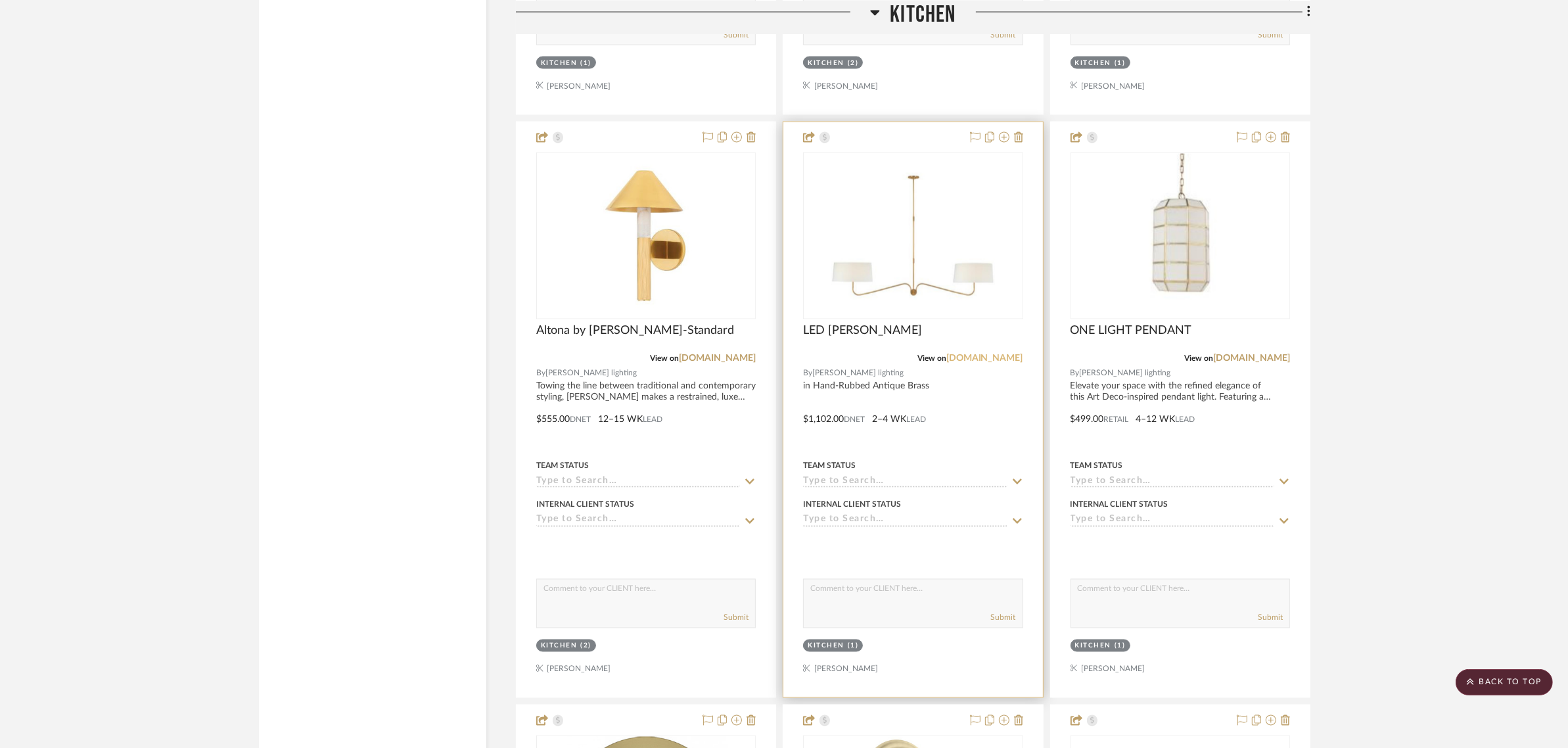
click at [974, 362] on link "[DOMAIN_NAME]" at bounding box center [984, 358] width 77 height 9
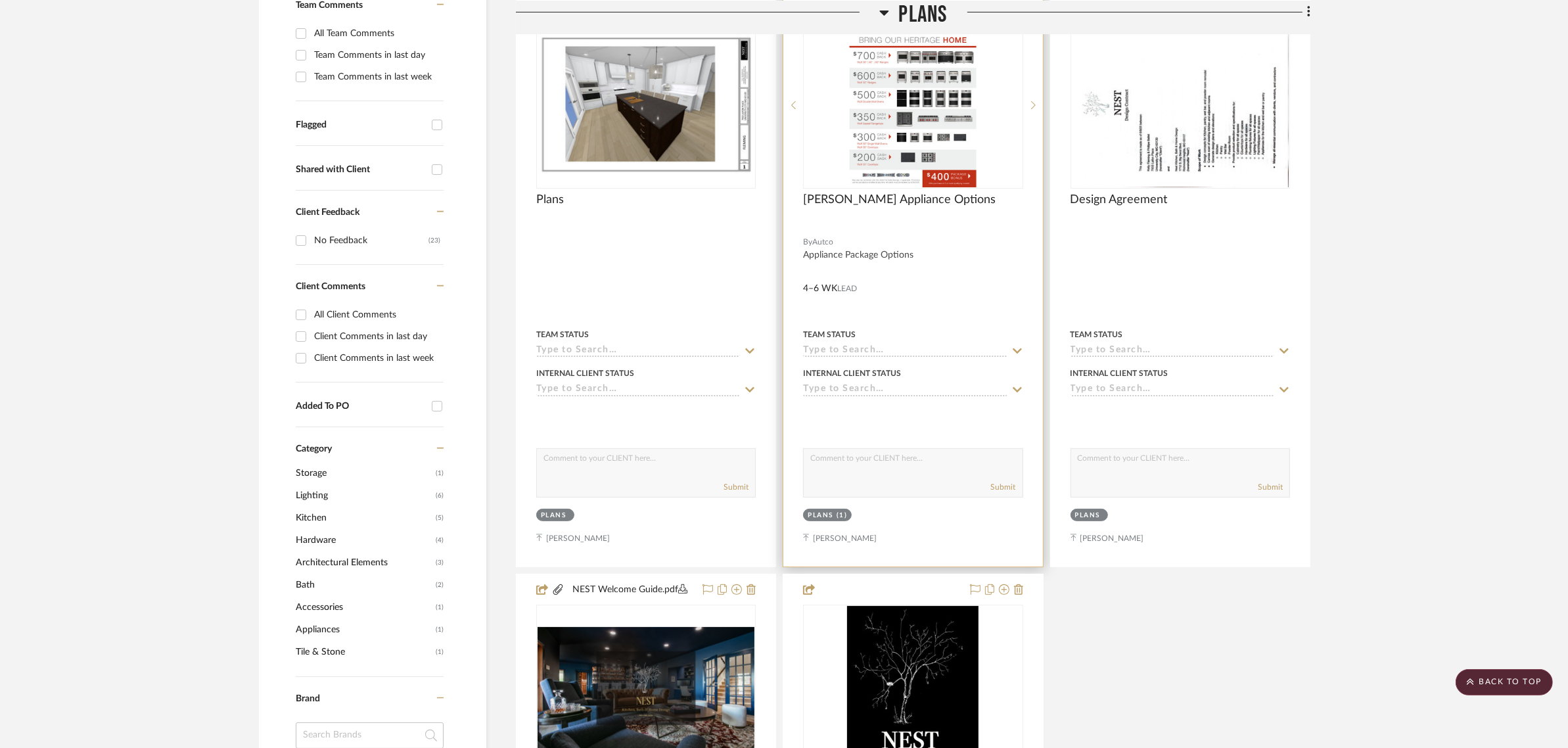
scroll to position [0, 0]
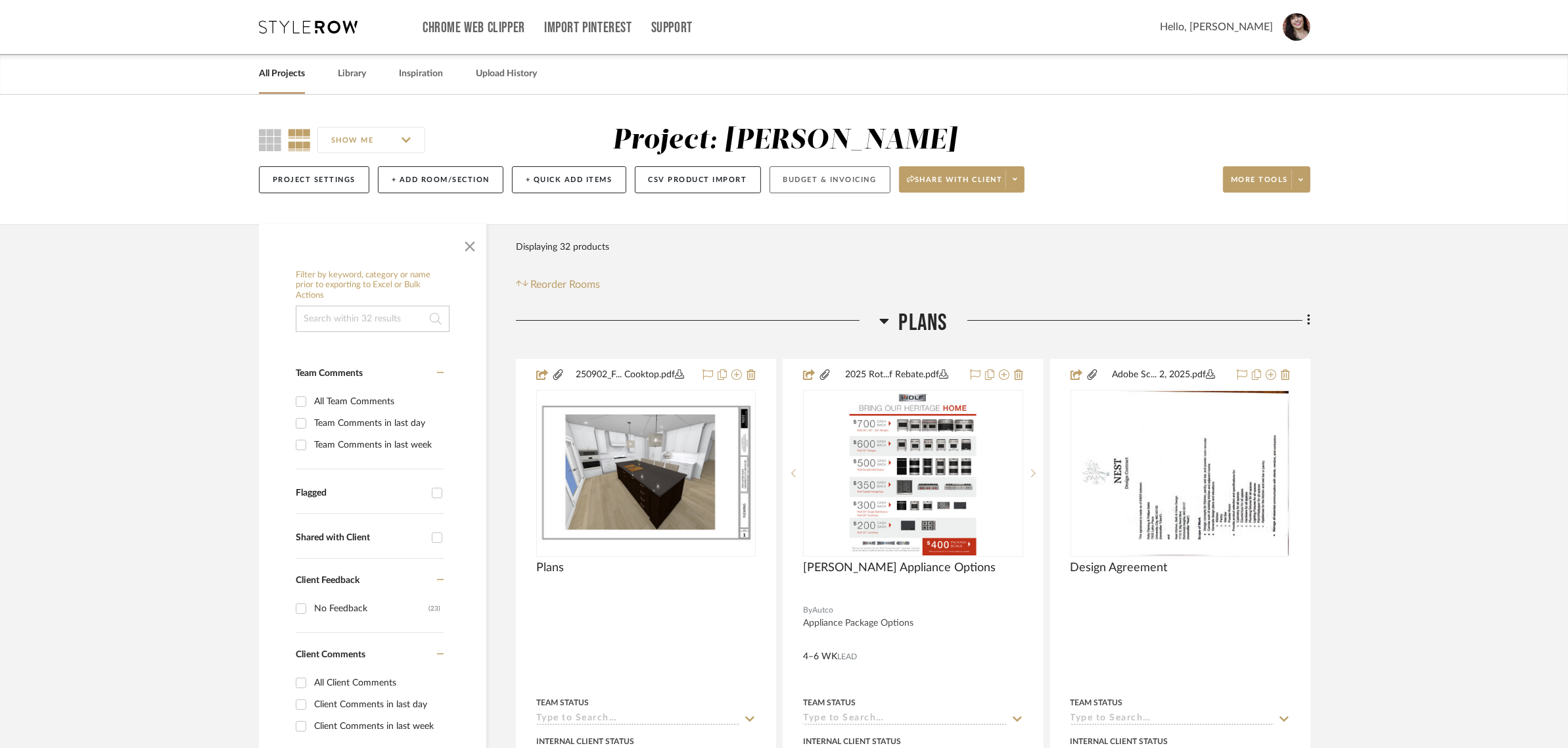
click at [866, 176] on button "Budget & Invoicing" at bounding box center [830, 180] width 121 height 27
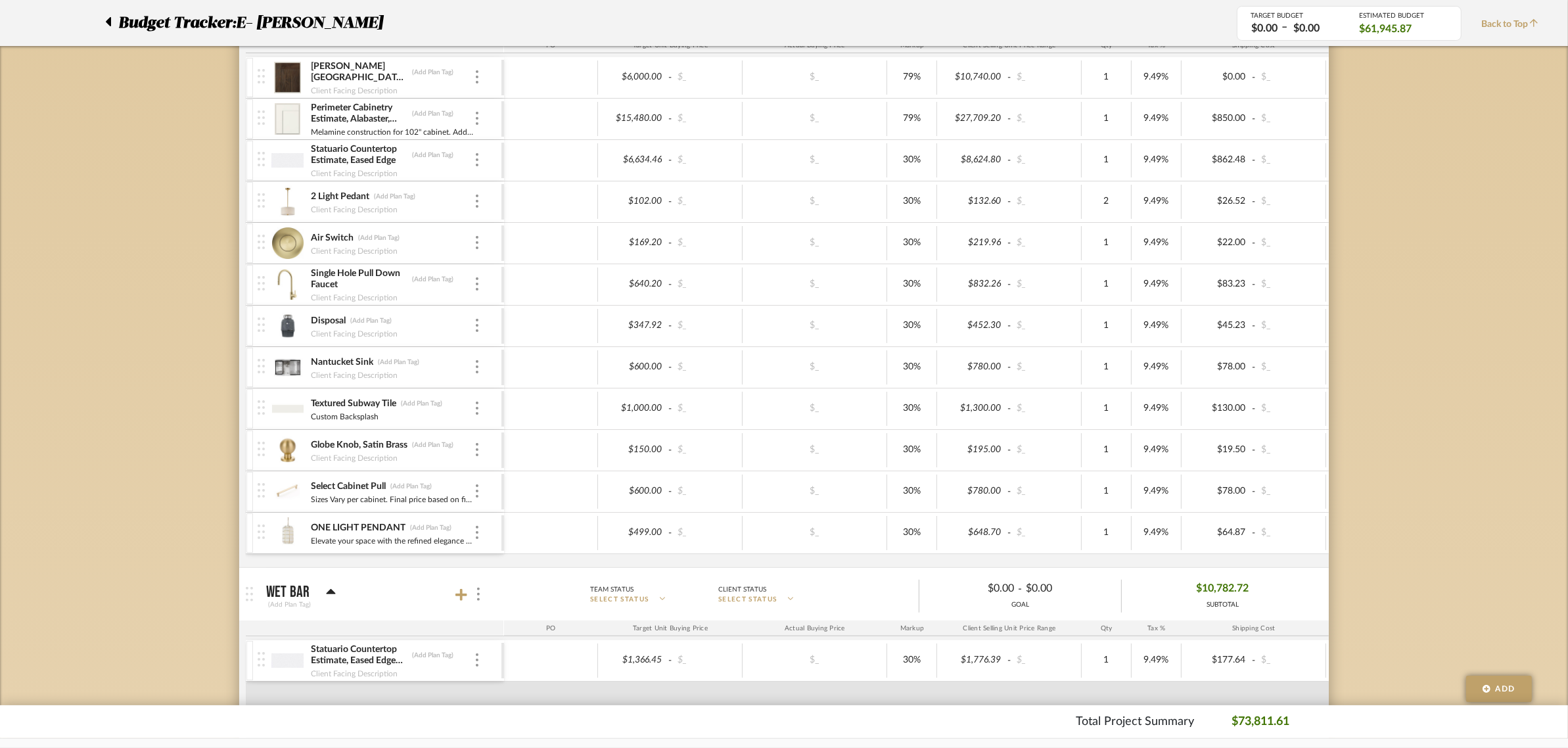
scroll to position [411, 0]
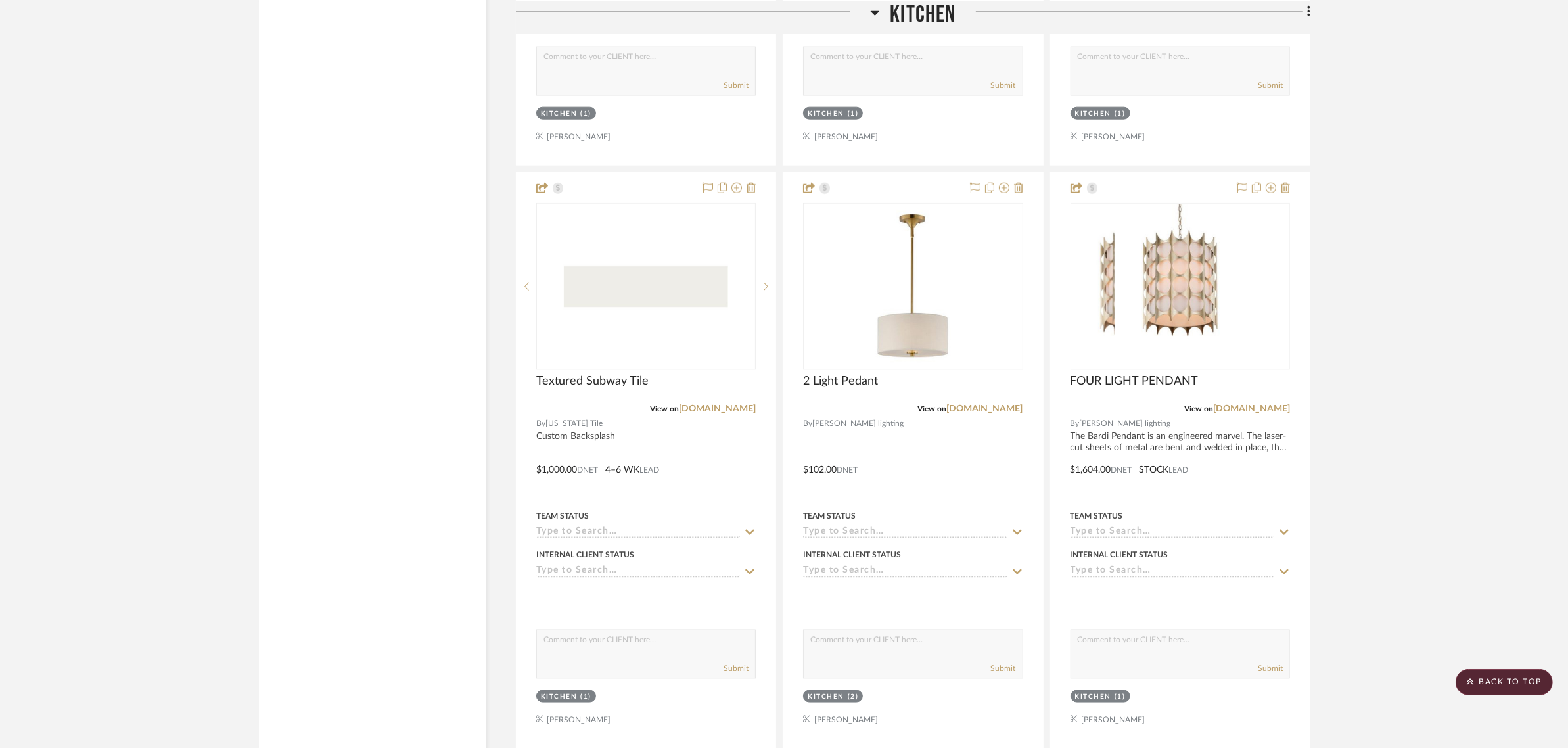
scroll to position [2055, 0]
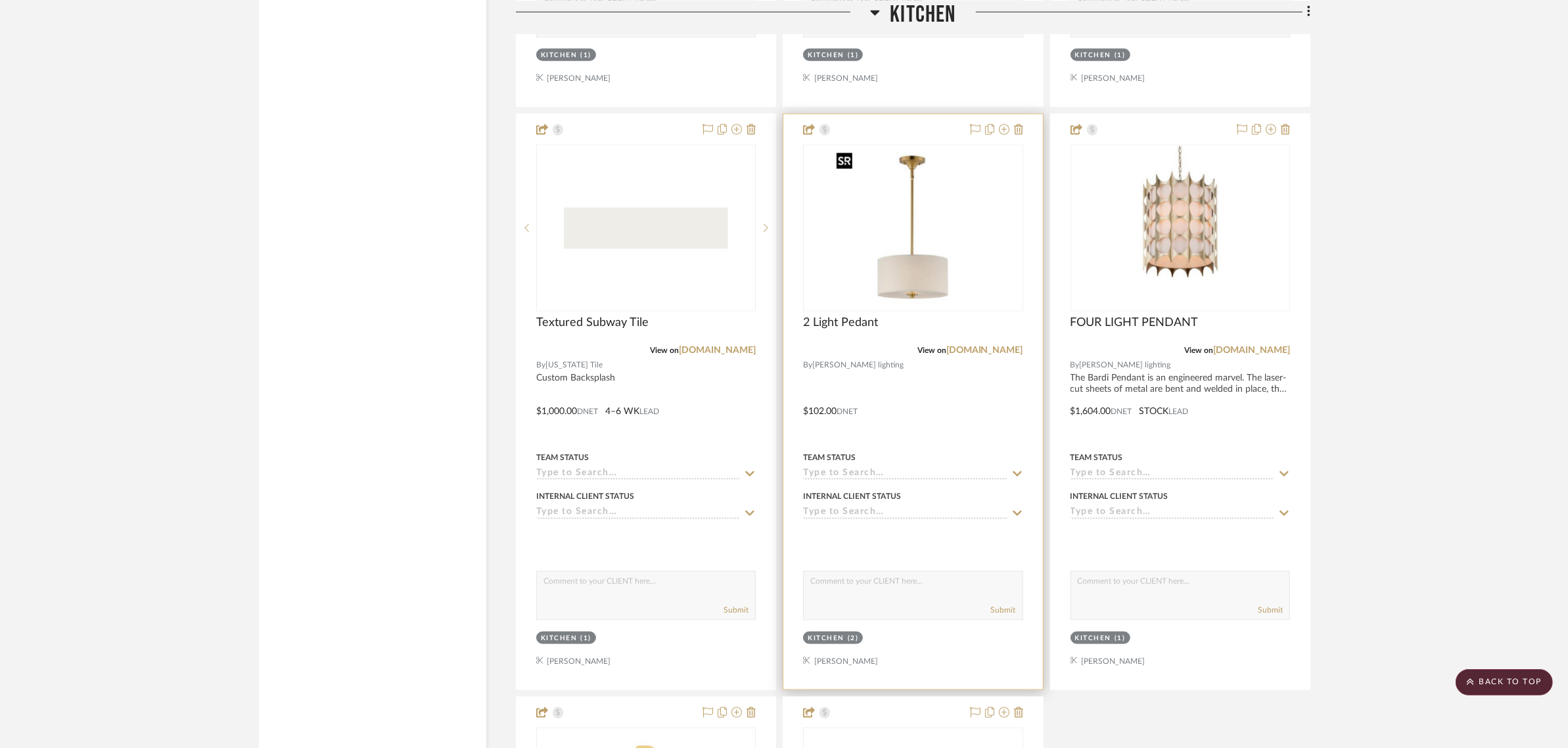
click at [0, 0] on img at bounding box center [0, 0] width 0 height 0
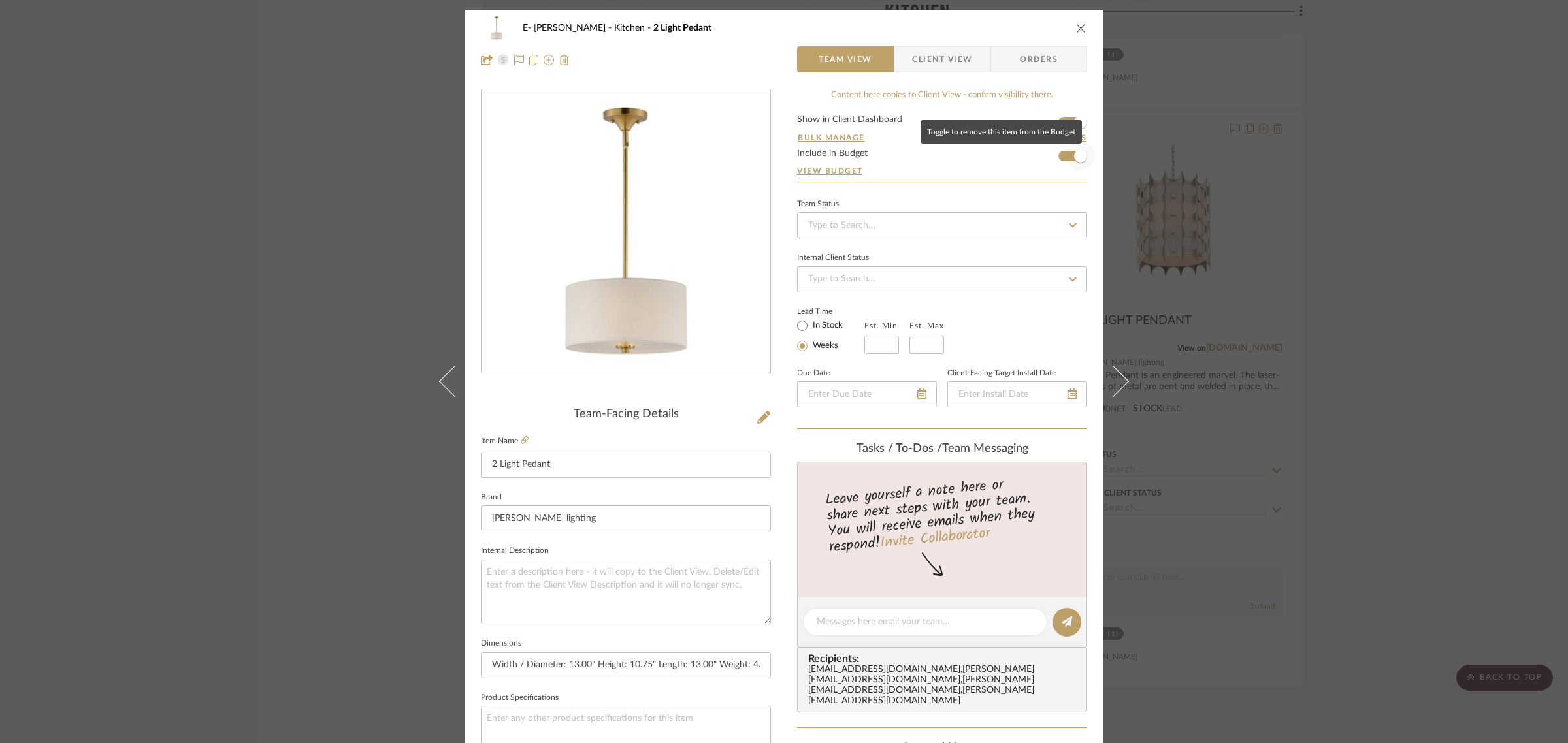
click at [1066, 154] on span "button" at bounding box center [1080, 156] width 29 height 29
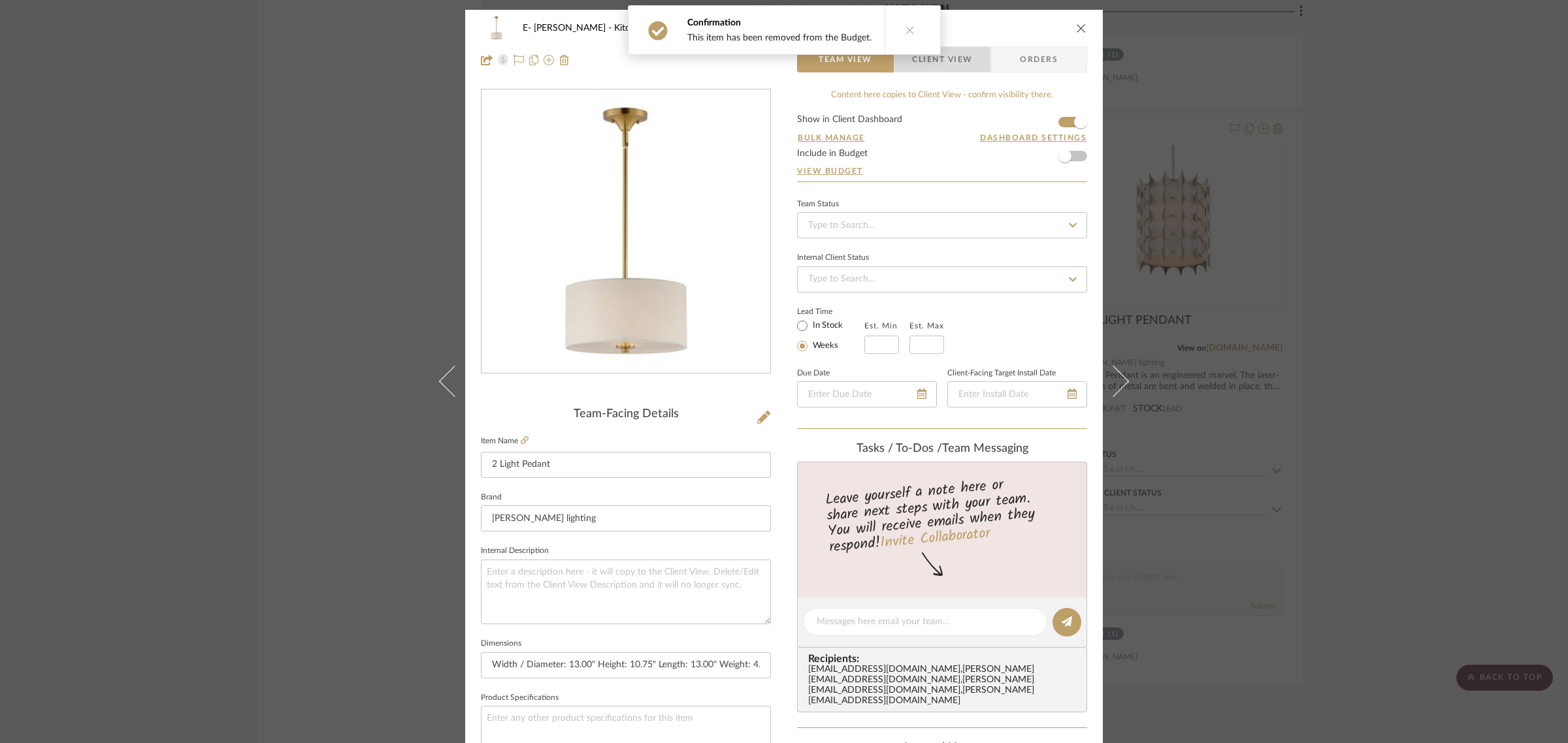
click at [906, 64] on span "button" at bounding box center [903, 59] width 18 height 26
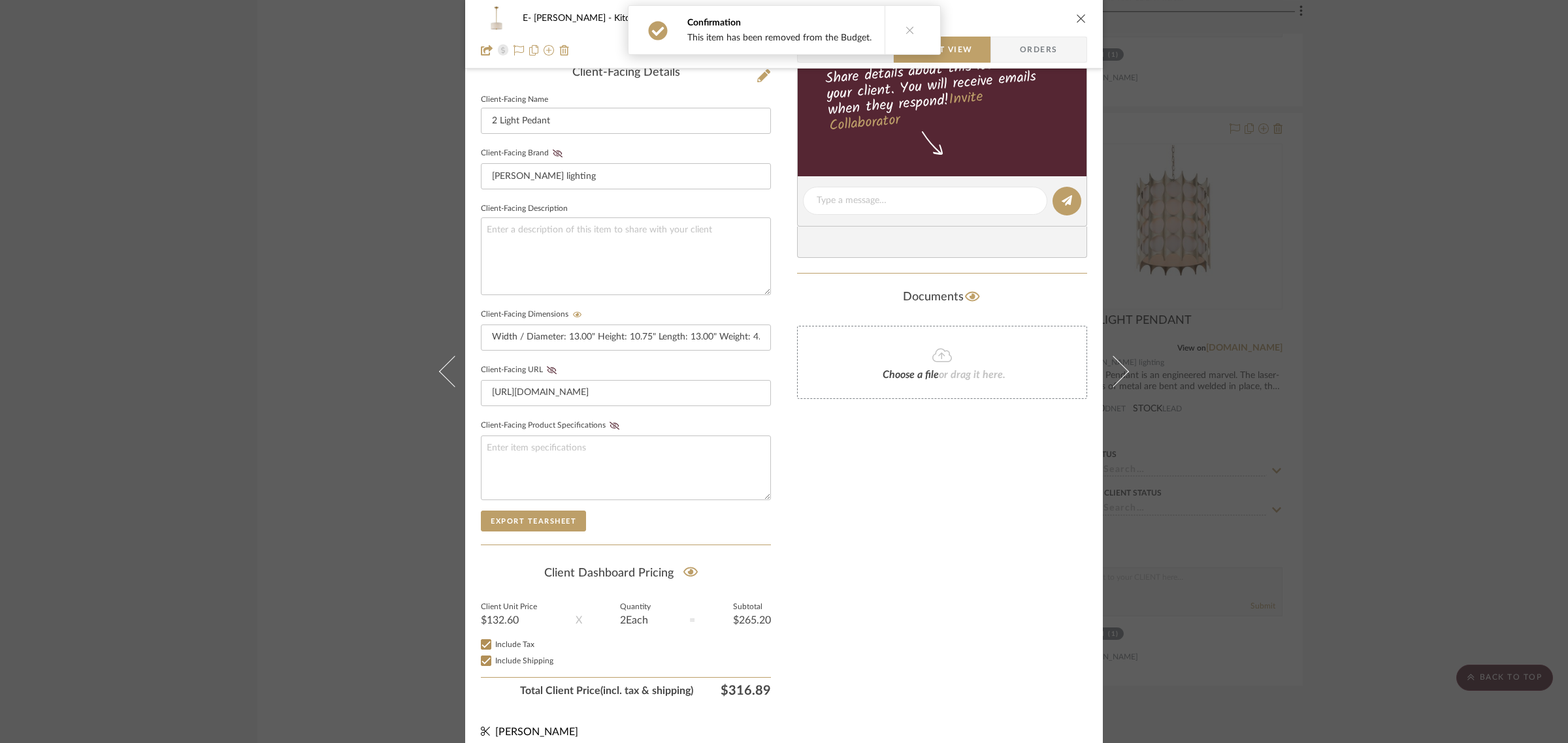
scroll to position [354, 0]
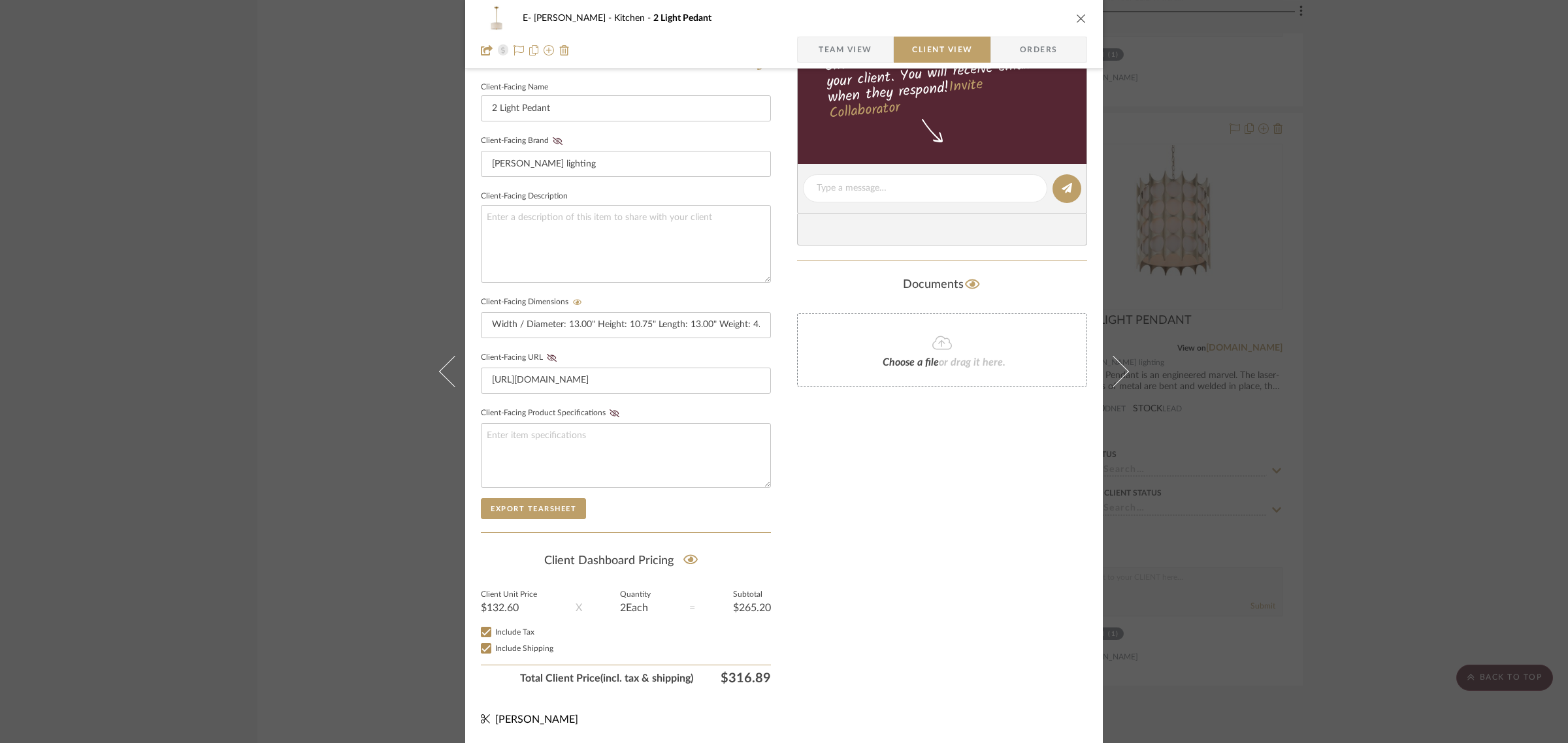
drag, startPoint x: 690, startPoint y: 559, endPoint x: 738, endPoint y: 559, distance: 48.0
click at [698, 558] on summary-project-share-button at bounding box center [690, 561] width 35 height 30
click at [684, 564] on icon at bounding box center [691, 560] width 15 height 13
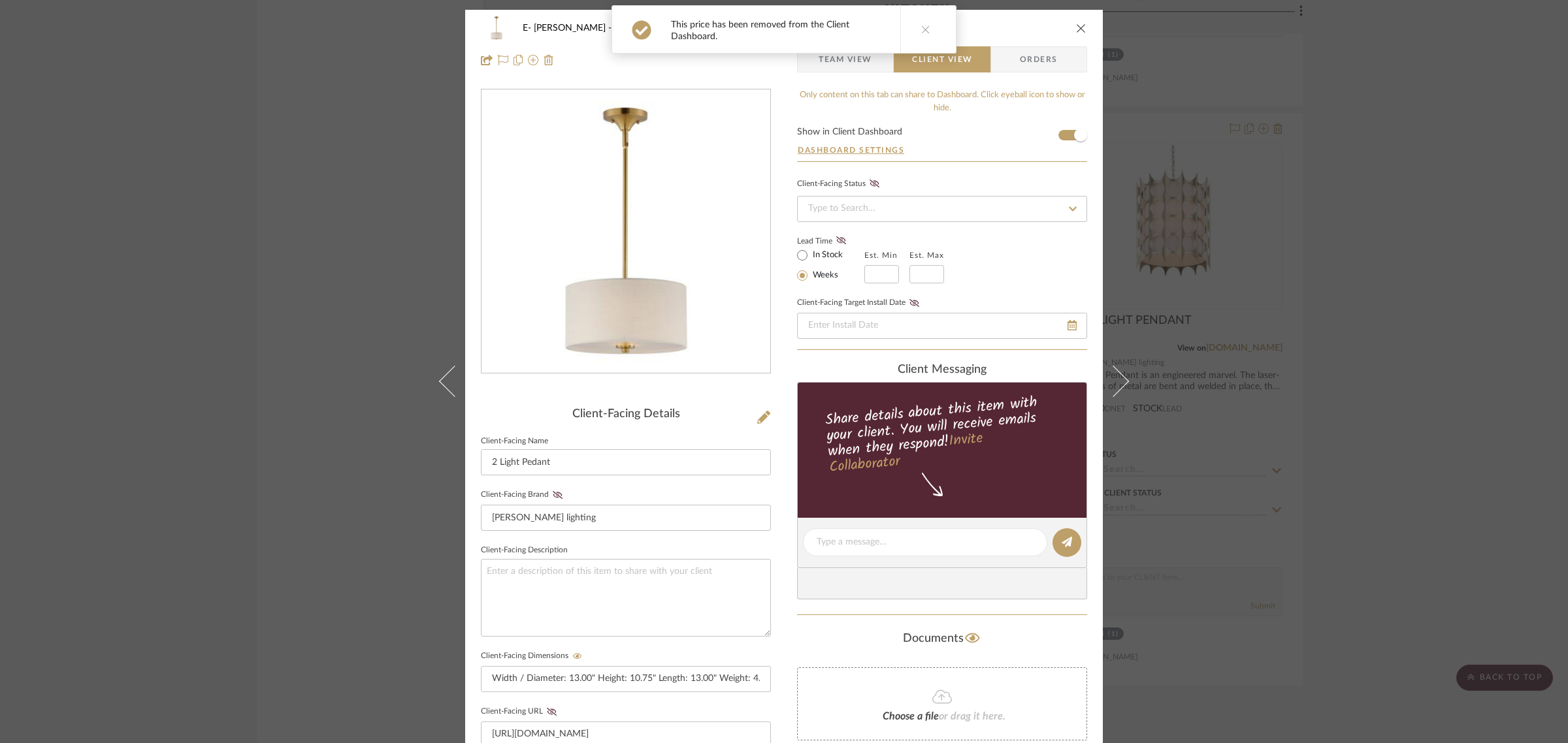
click at [1076, 26] on icon "close" at bounding box center [1081, 27] width 10 height 10
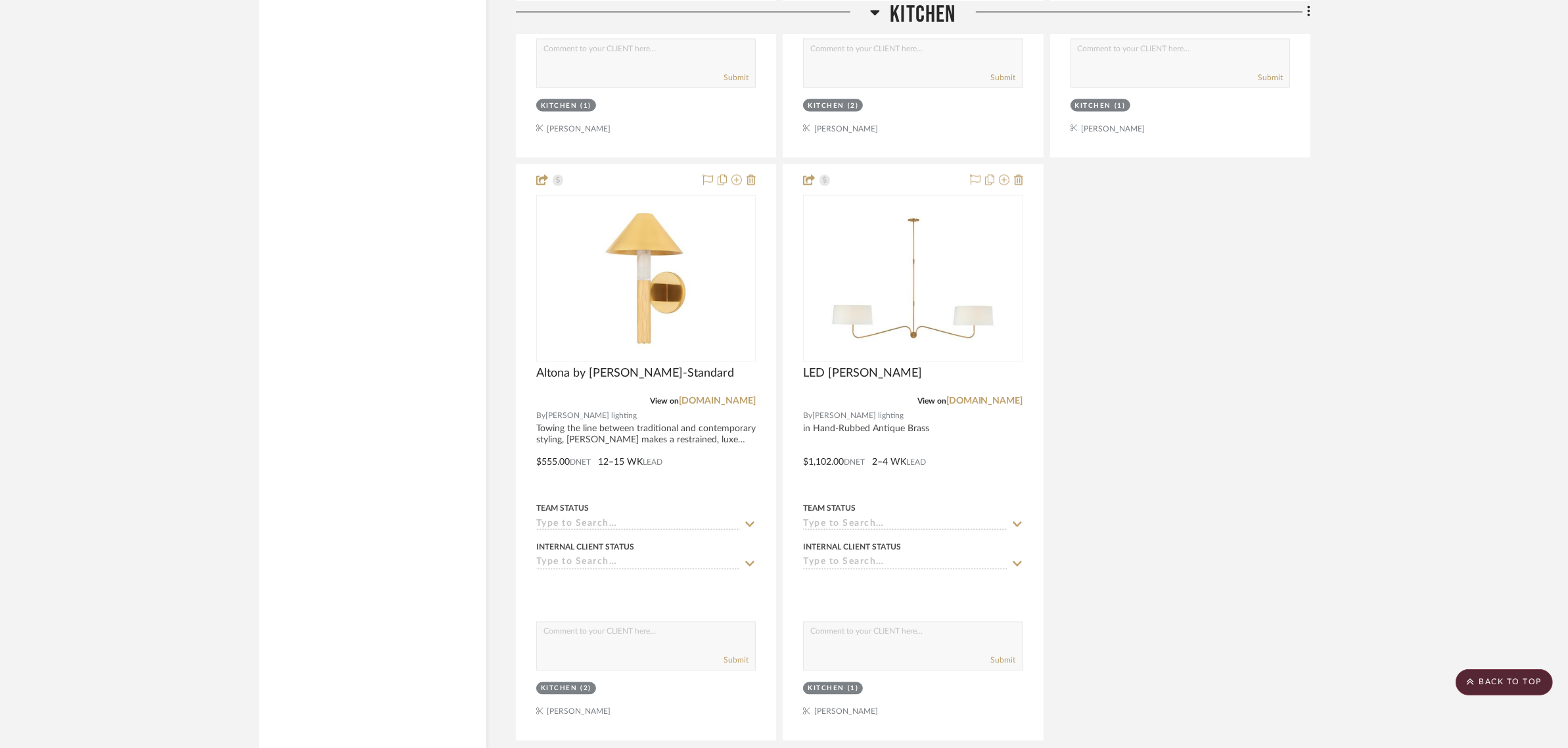
scroll to position [2631, 0]
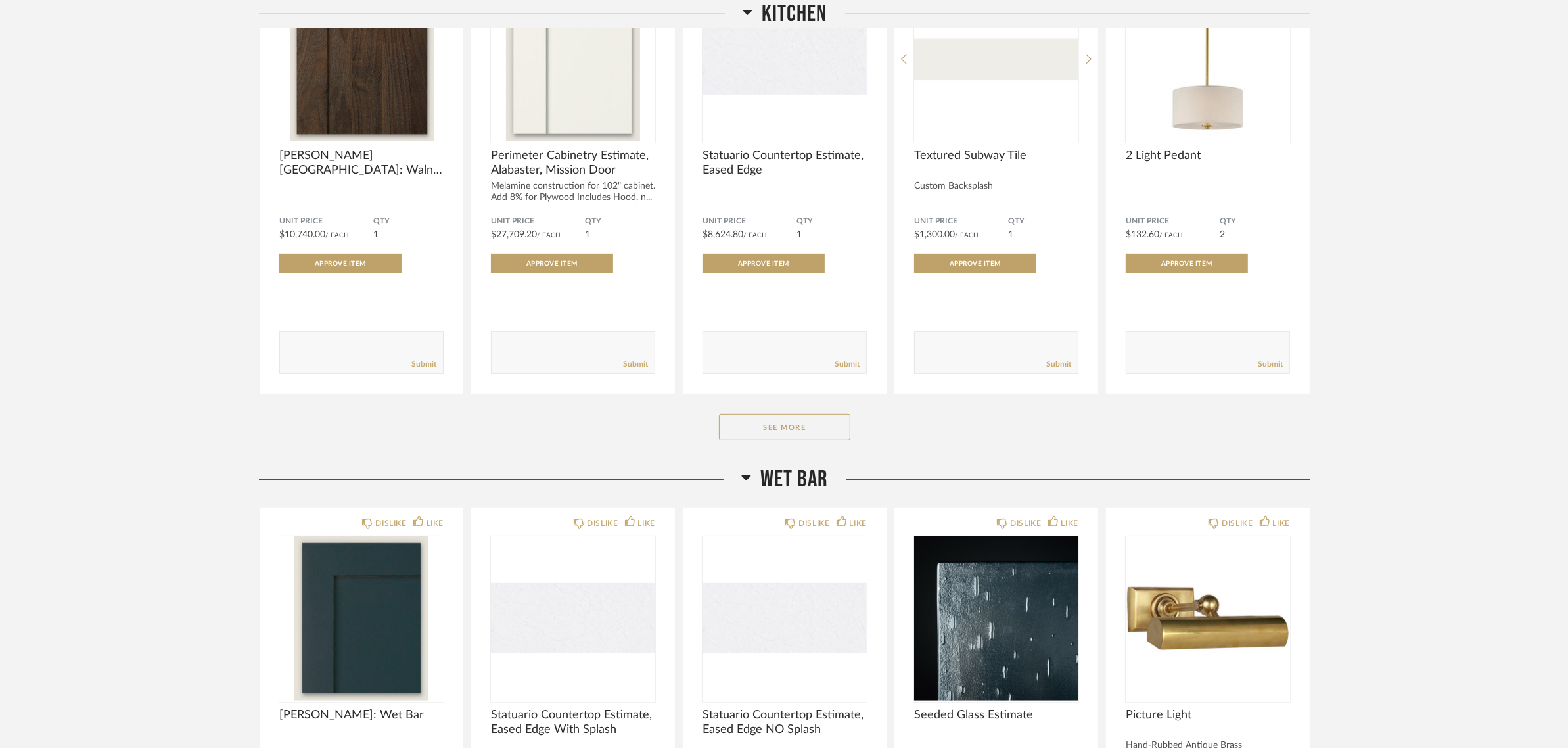
scroll to position [822, 0]
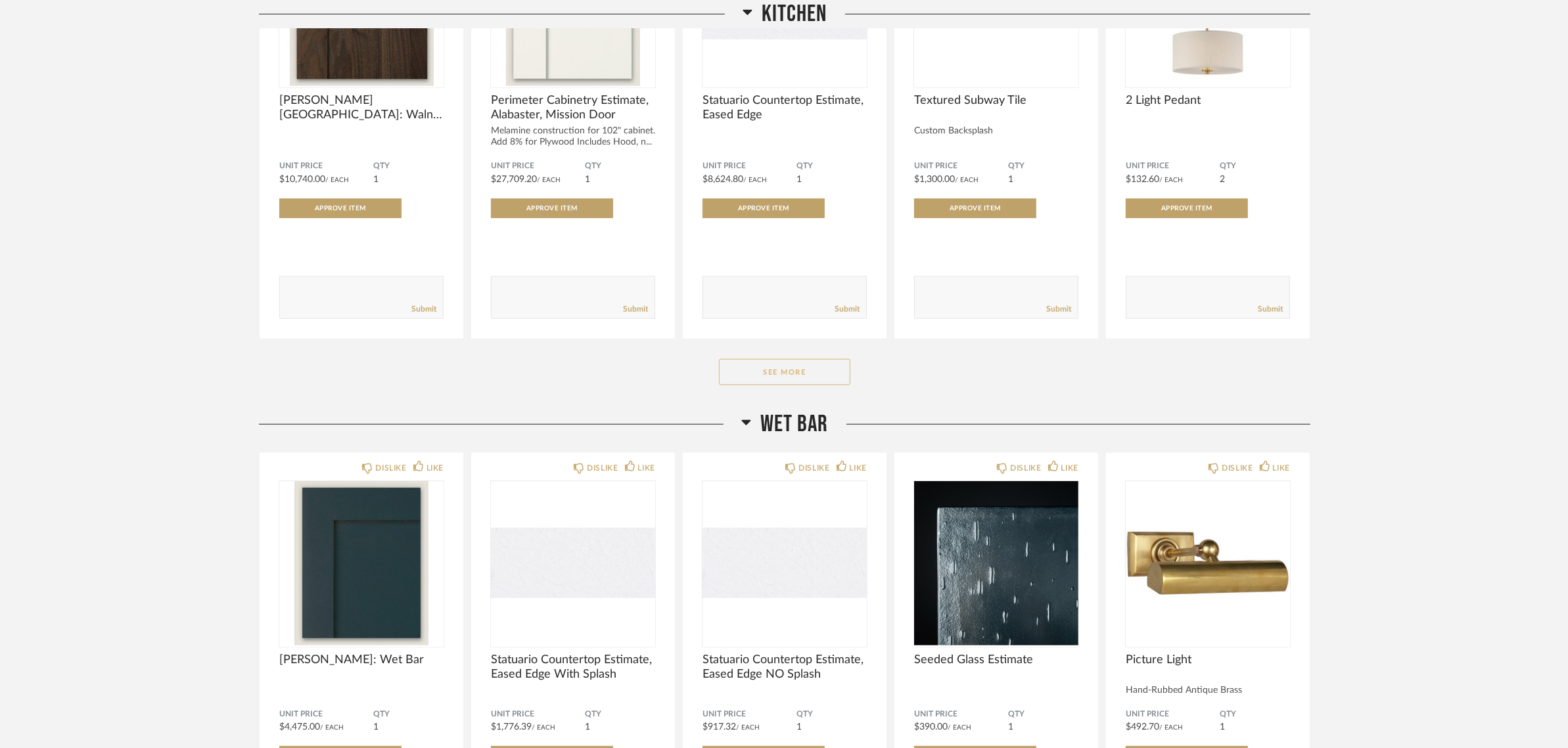
click at [787, 366] on button "See More" at bounding box center [784, 373] width 132 height 27
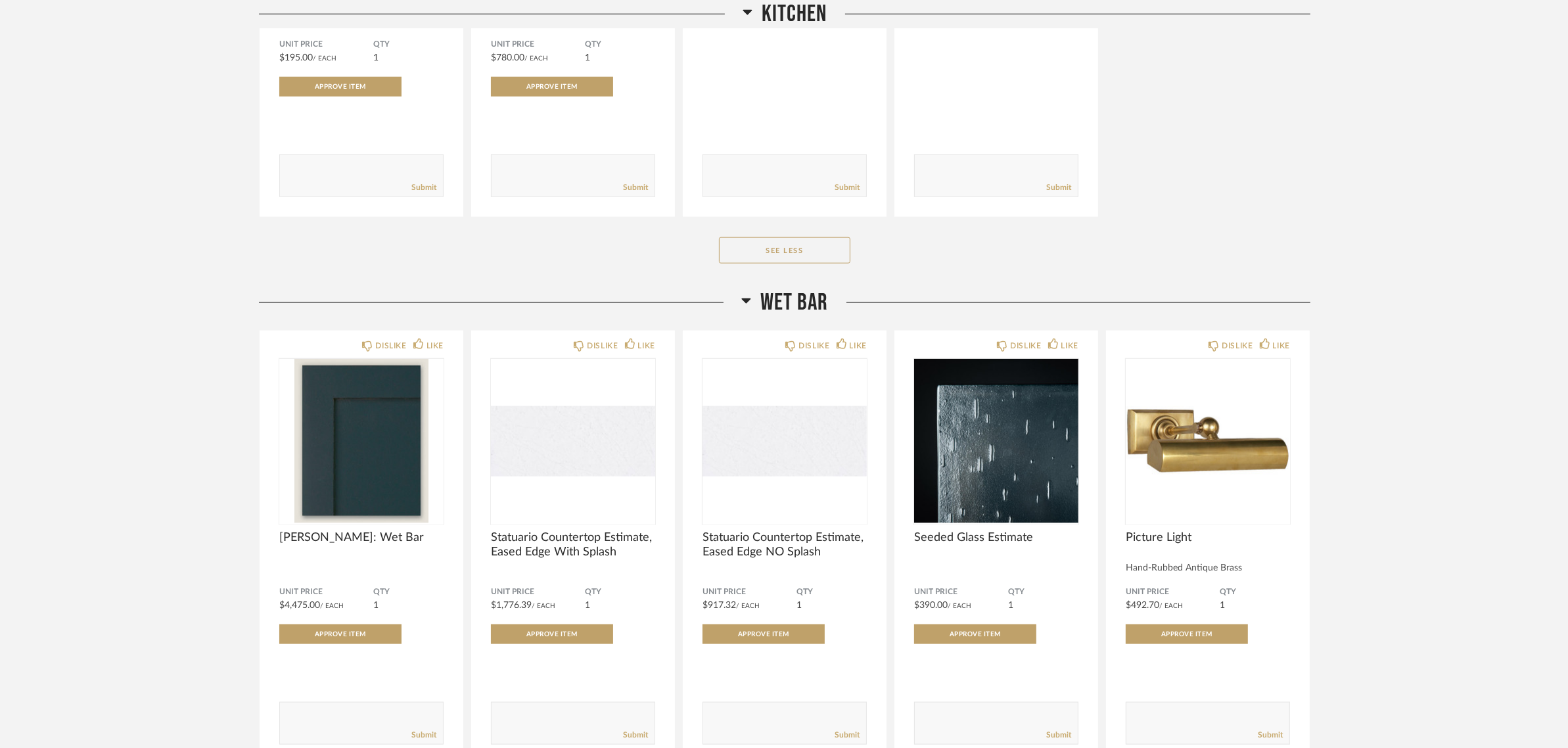
scroll to position [1973, 0]
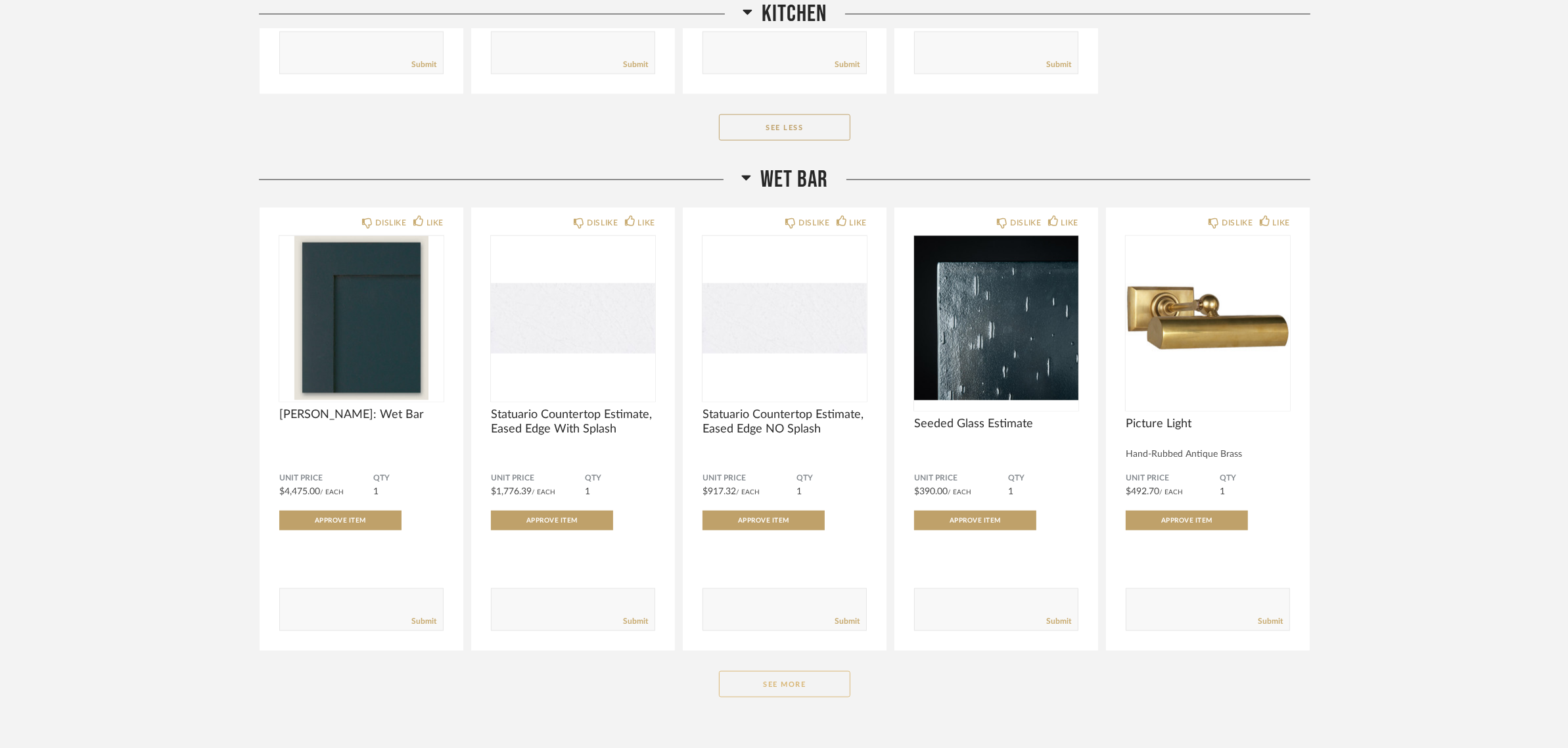
click at [798, 684] on button "See More" at bounding box center [784, 684] width 132 height 27
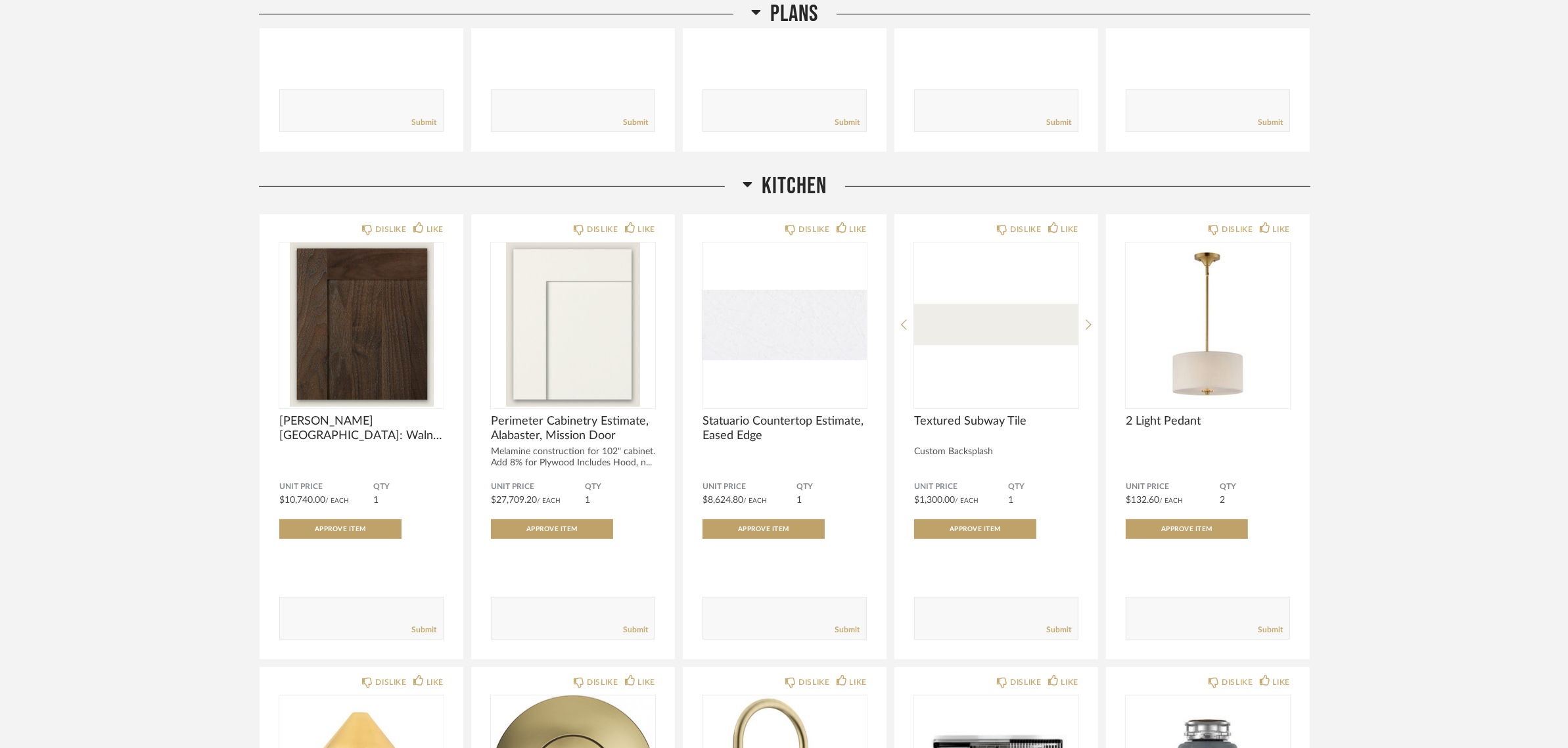
scroll to position [493, 0]
